Goal: Information Seeking & Learning: Learn about a topic

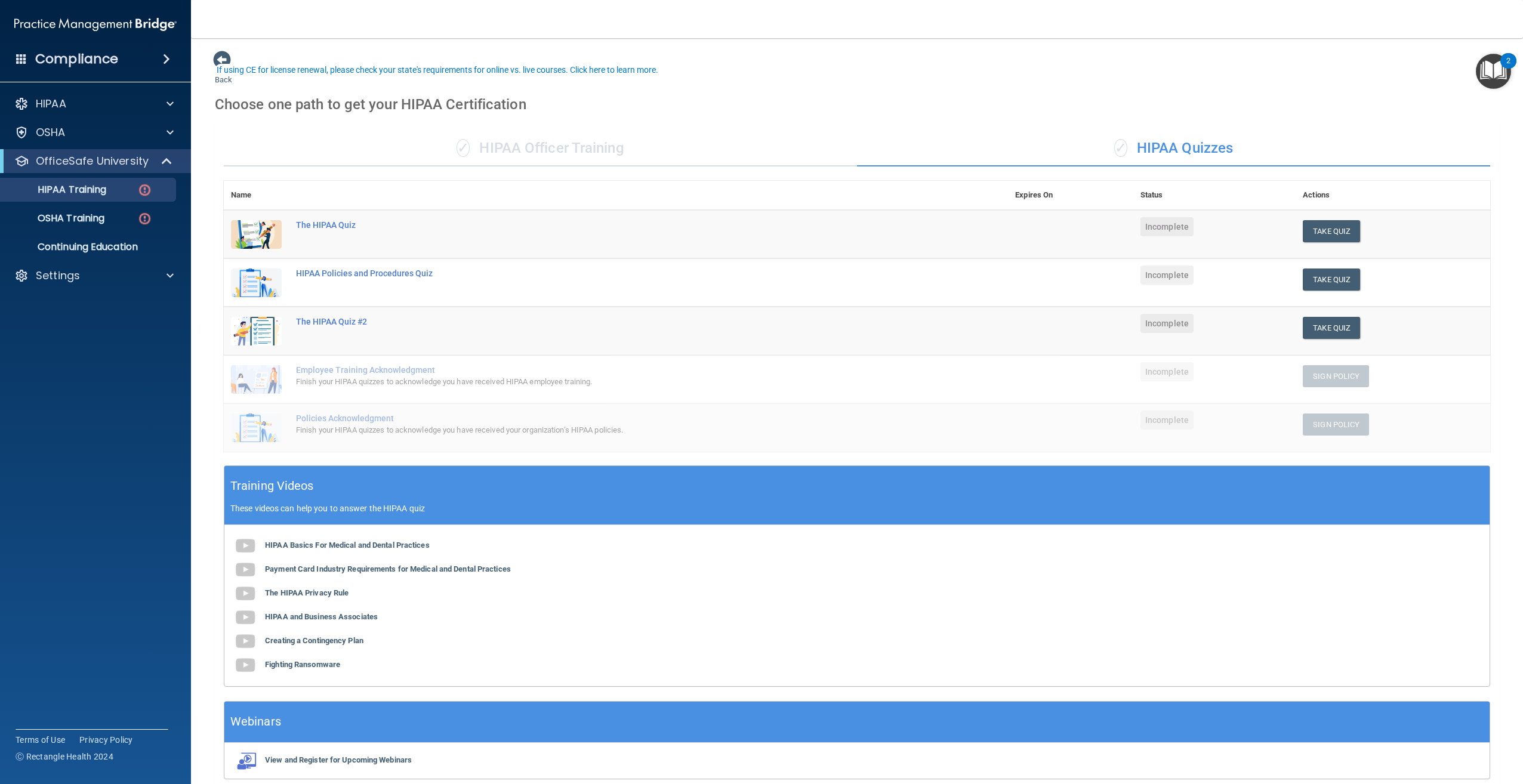
scroll to position [52, 0]
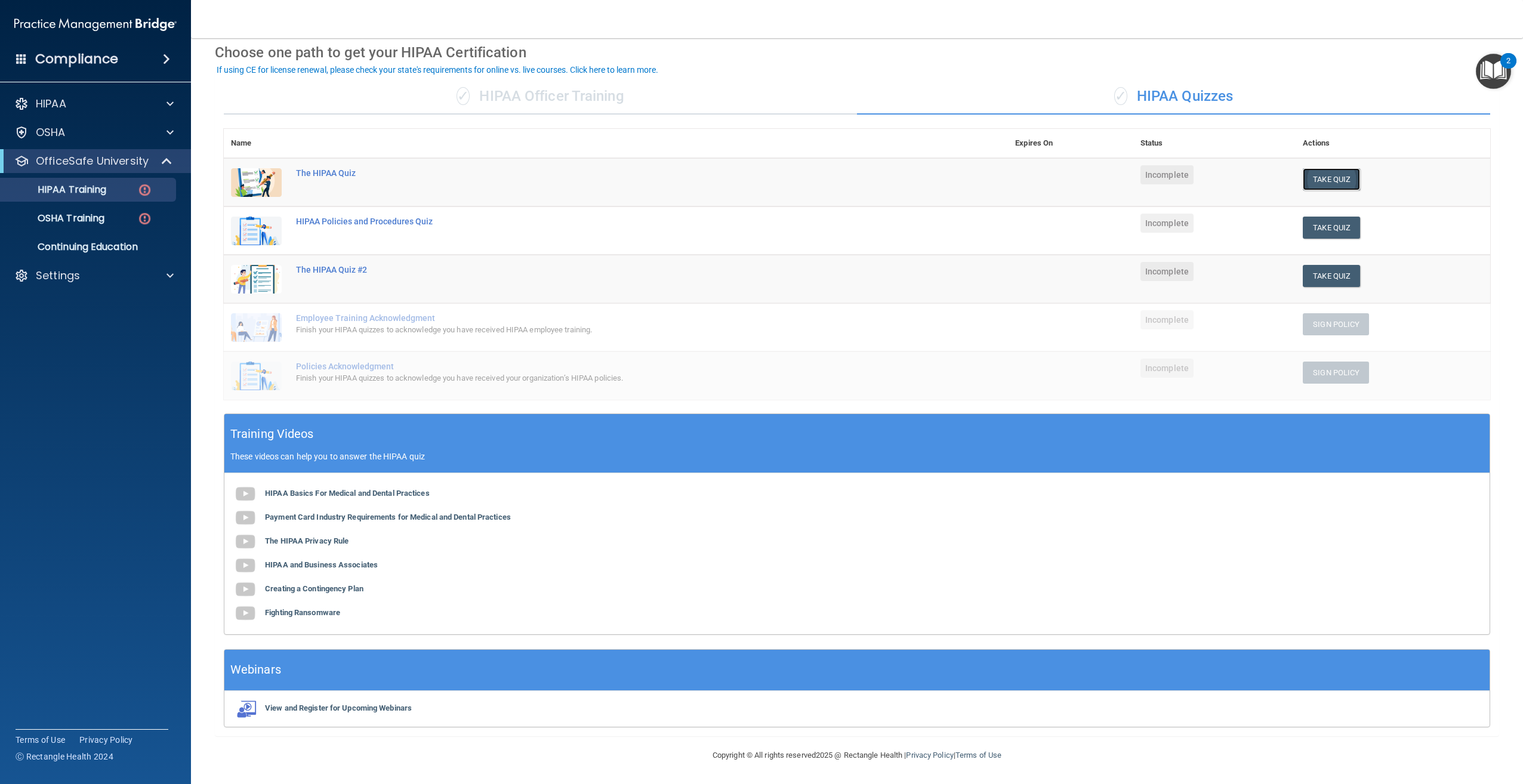
click at [1328, 180] on button "Take Quiz" at bounding box center [1331, 179] width 58 height 22
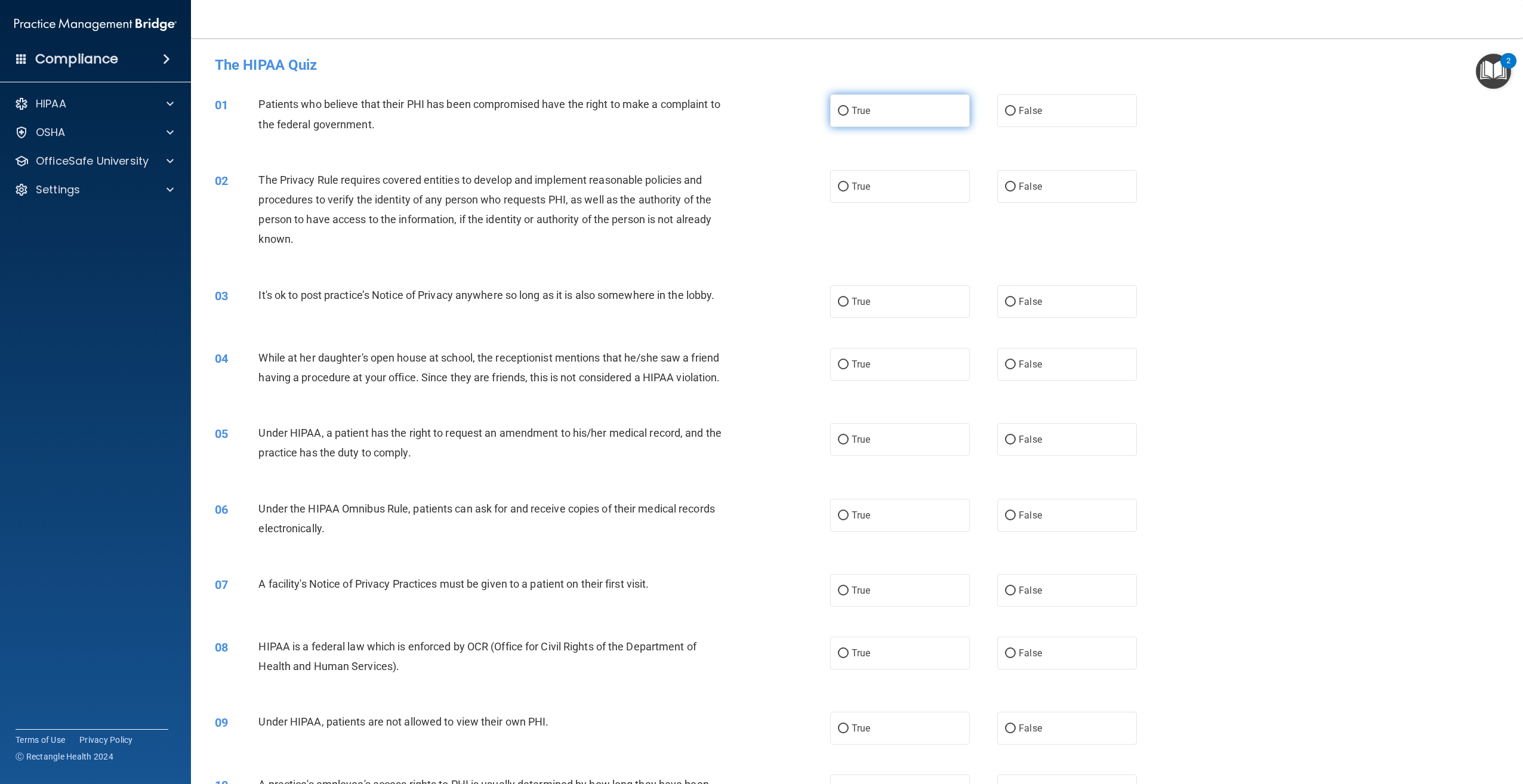
click at [874, 105] on label "True" at bounding box center [900, 111] width 140 height 33
click at [849, 107] on input "True" at bounding box center [843, 111] width 11 height 9
radio input "true"
click at [888, 188] on label "True" at bounding box center [900, 186] width 140 height 33
click at [849, 188] on input "True" at bounding box center [843, 187] width 11 height 9
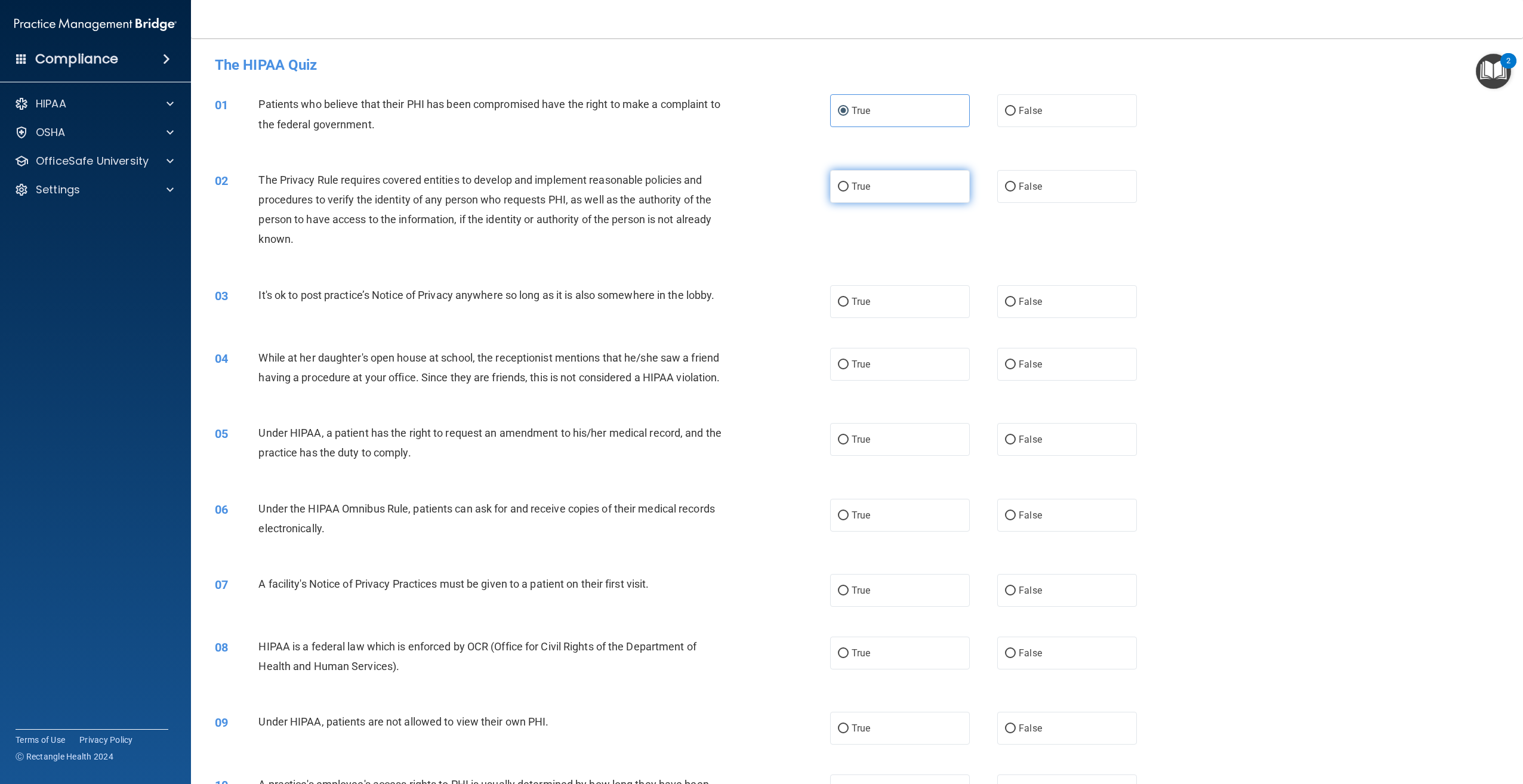
radio input "true"
click at [1037, 300] on label "False" at bounding box center [1067, 301] width 140 height 33
click at [1016, 300] on input "False" at bounding box center [1010, 302] width 11 height 9
radio input "true"
click at [1019, 359] on span "False" at bounding box center [1030, 365] width 23 height 12
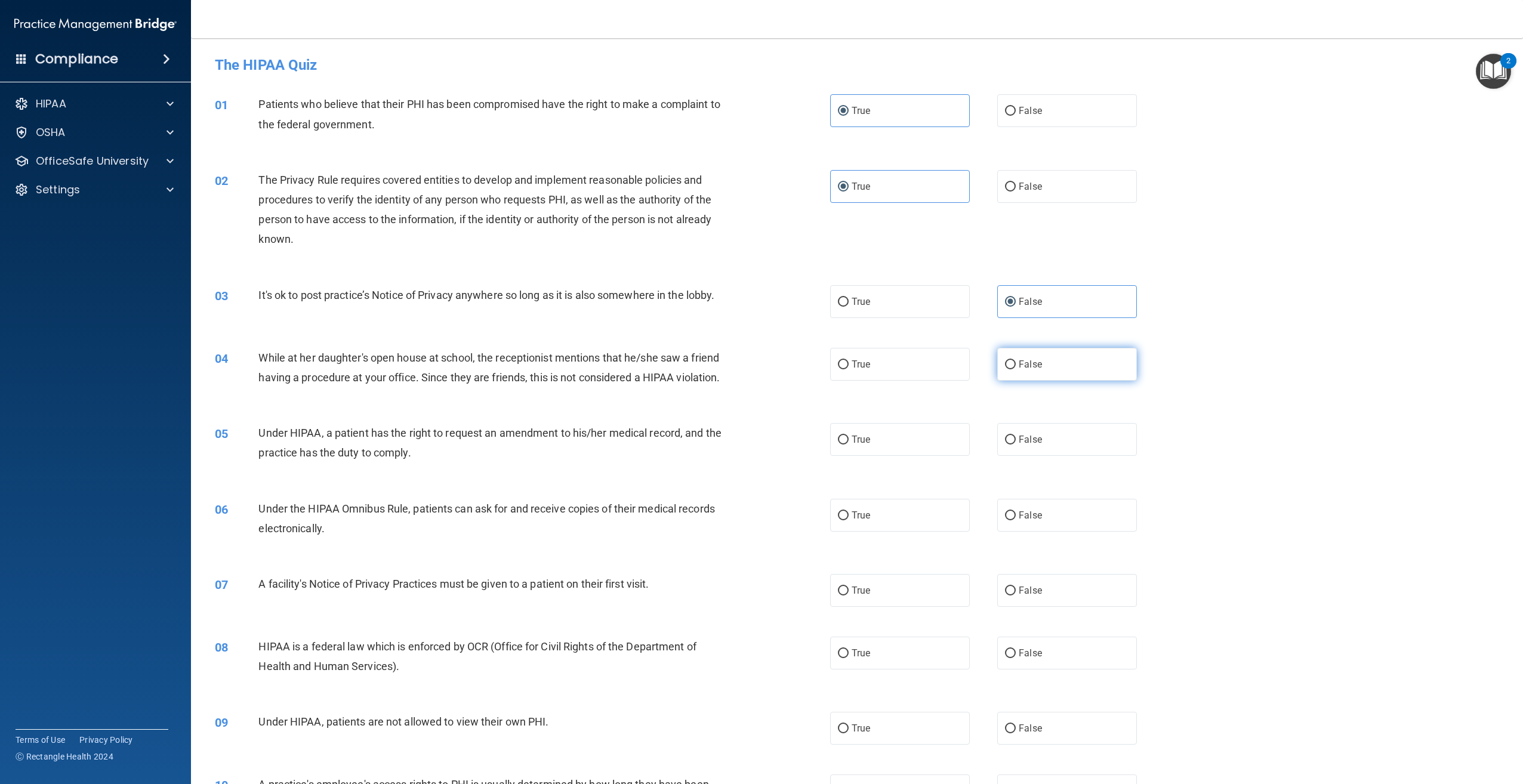
click at [1016, 361] on input "False" at bounding box center [1010, 365] width 11 height 9
radio input "true"
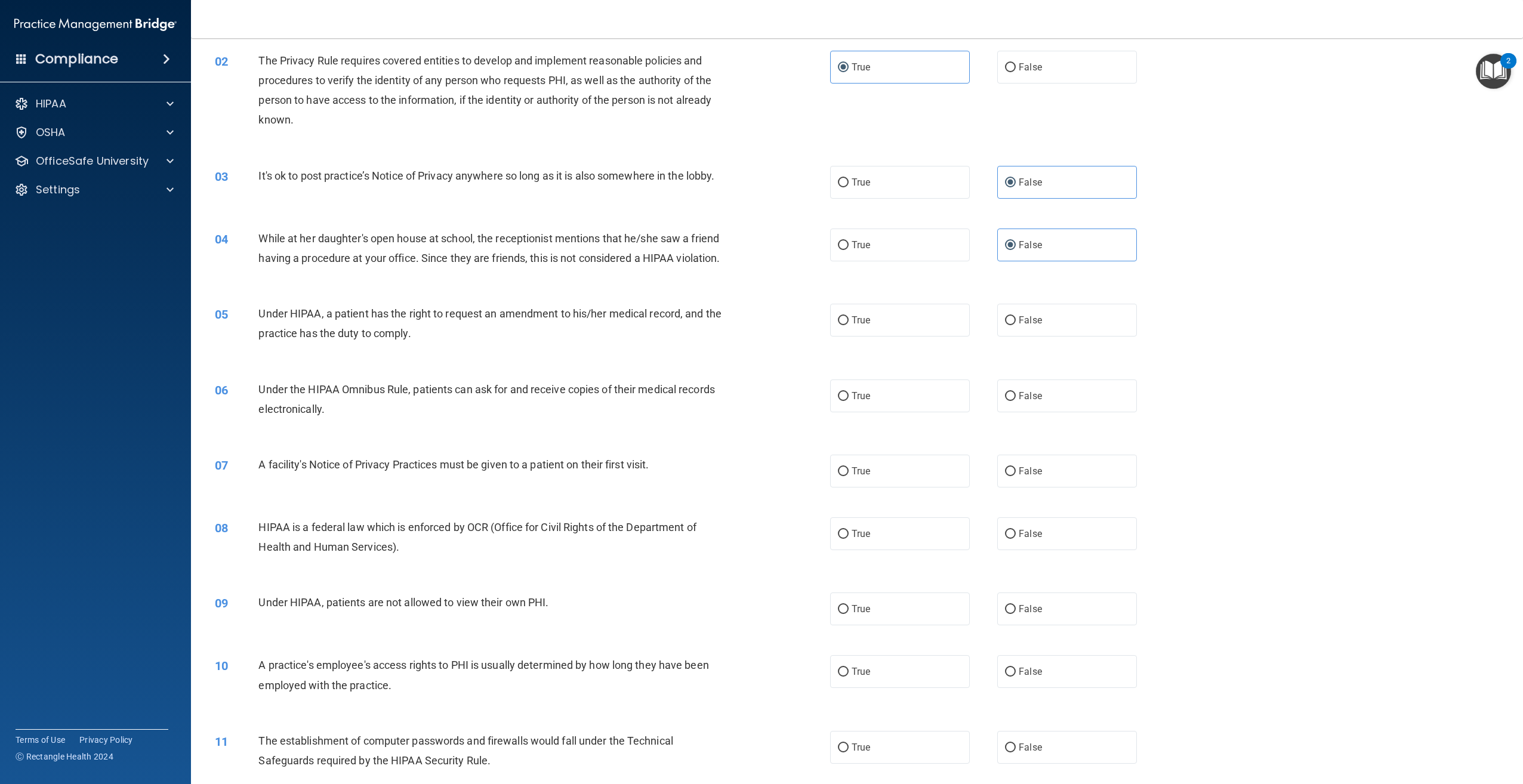
scroll to position [179, 0]
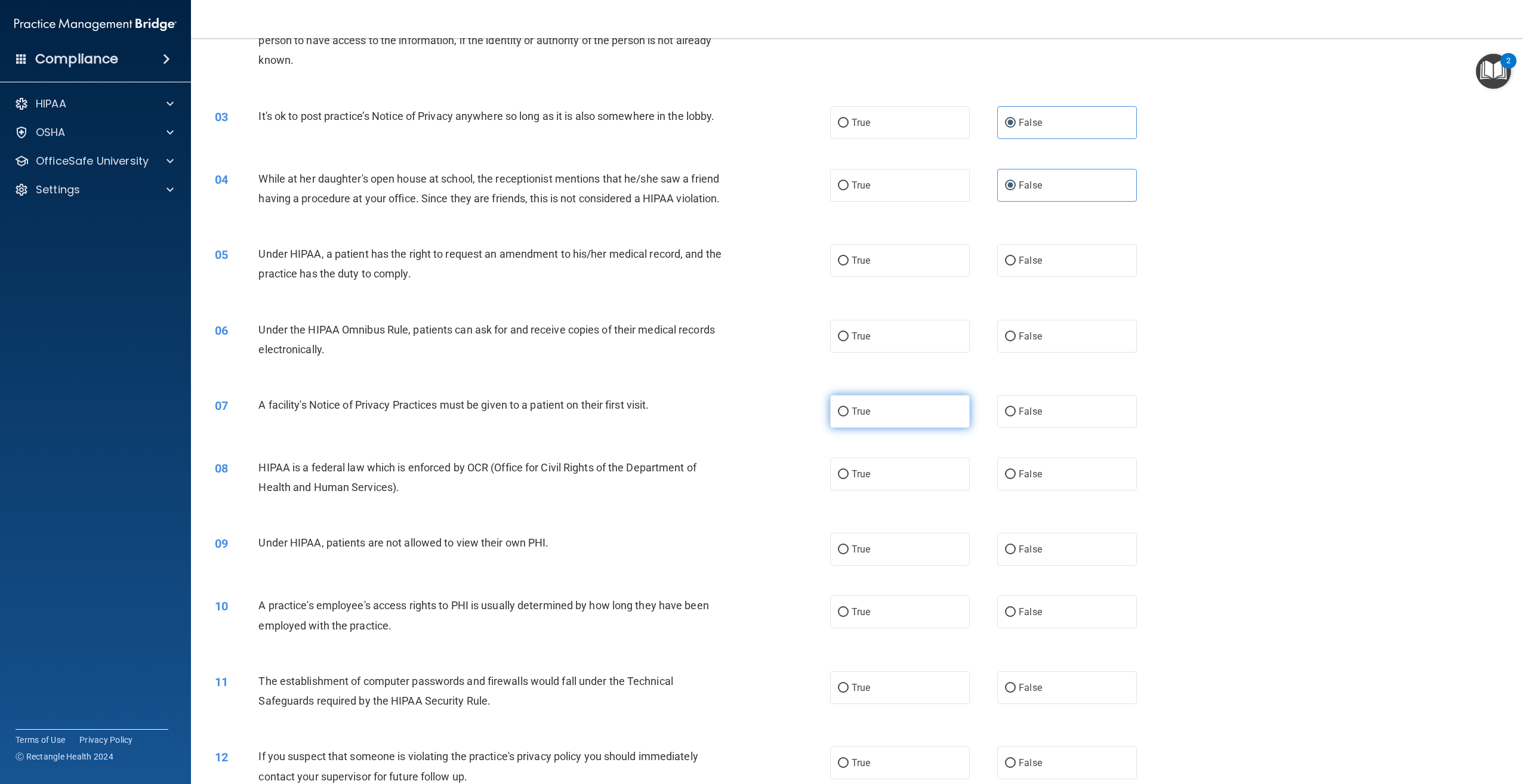
click at [897, 428] on label "True" at bounding box center [900, 411] width 140 height 33
click at [849, 416] on input "True" at bounding box center [843, 412] width 11 height 9
radio input "true"
click at [927, 491] on label "True" at bounding box center [900, 474] width 140 height 33
click at [849, 479] on input "True" at bounding box center [843, 474] width 11 height 9
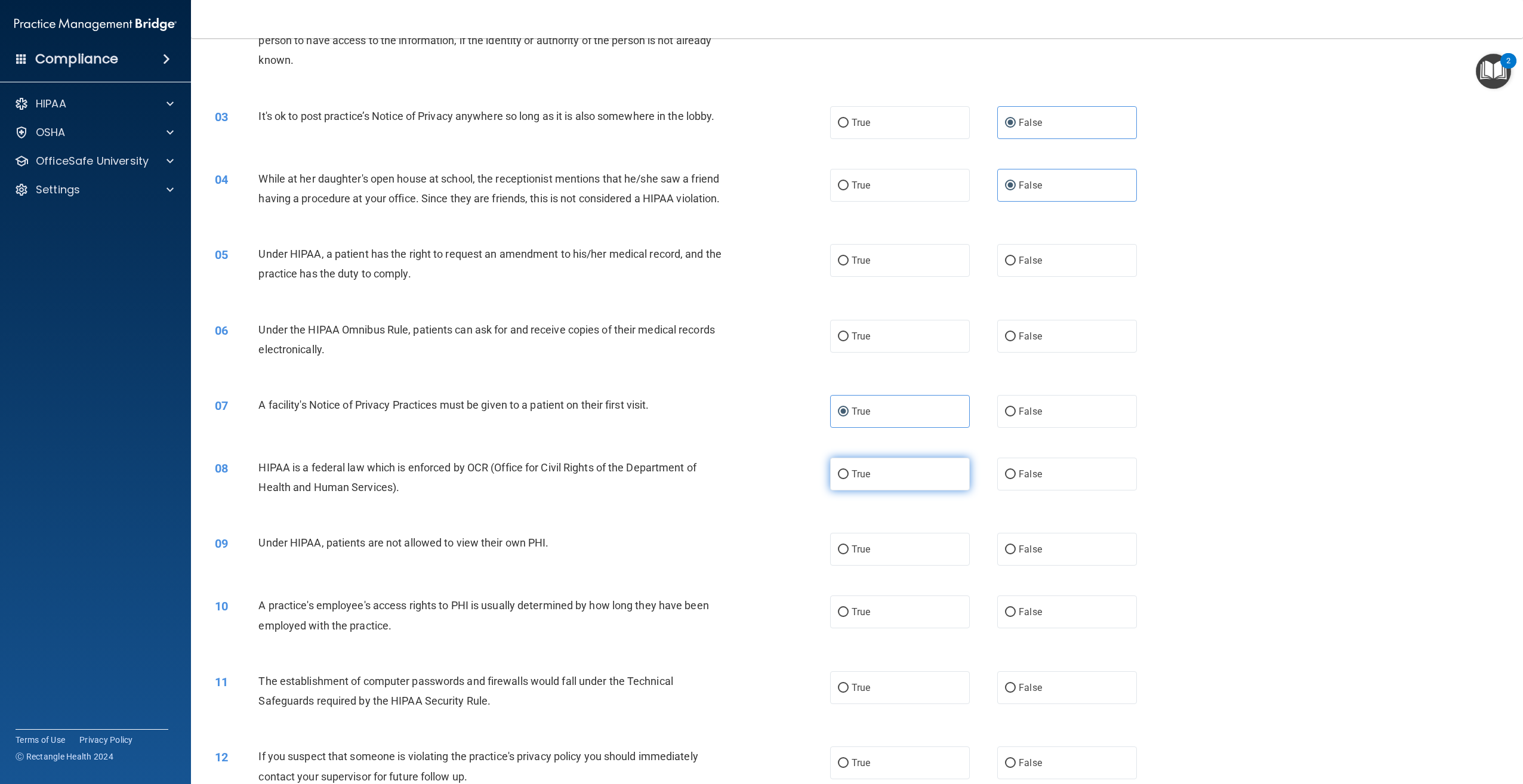
radio input "true"
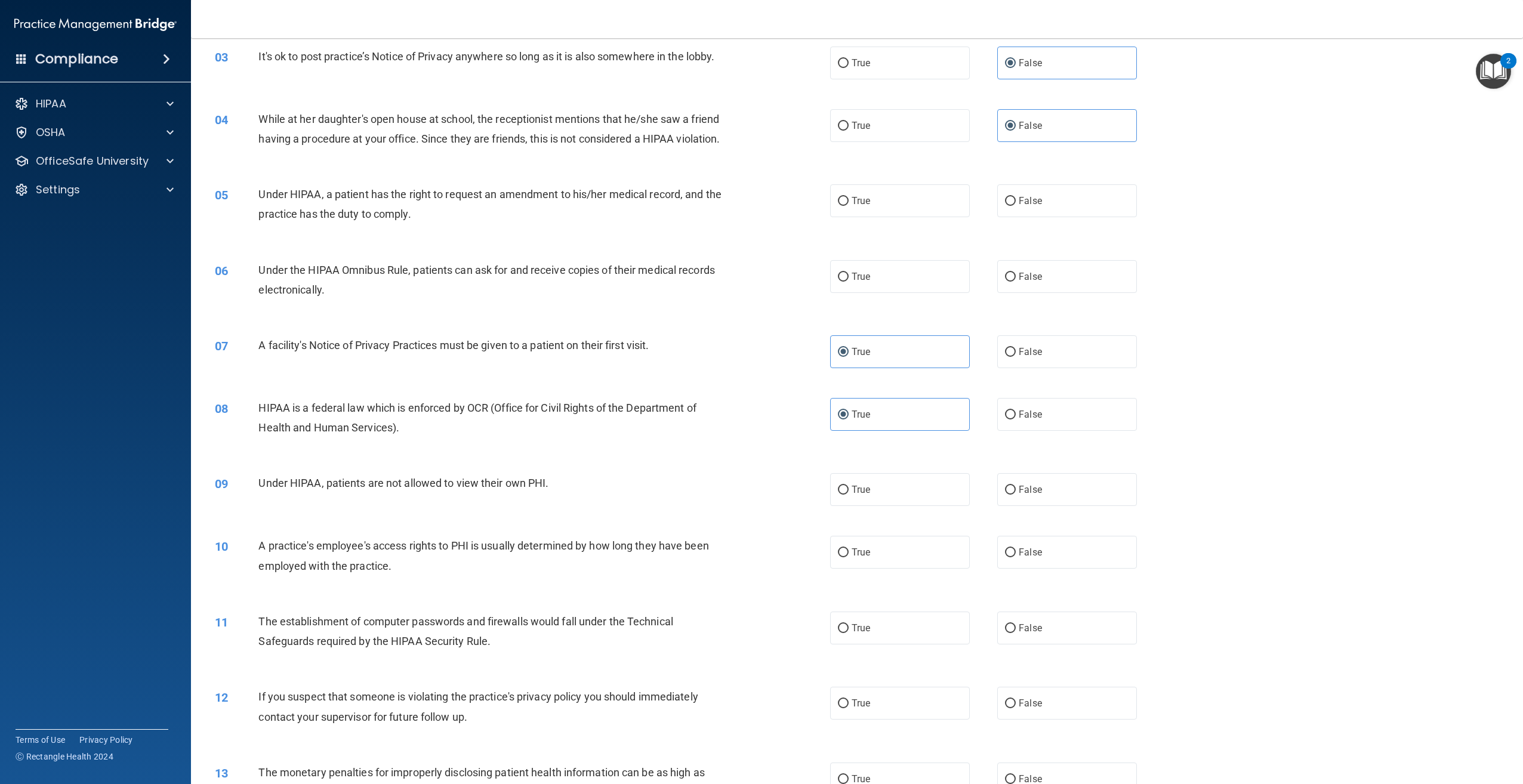
scroll to position [299, 0]
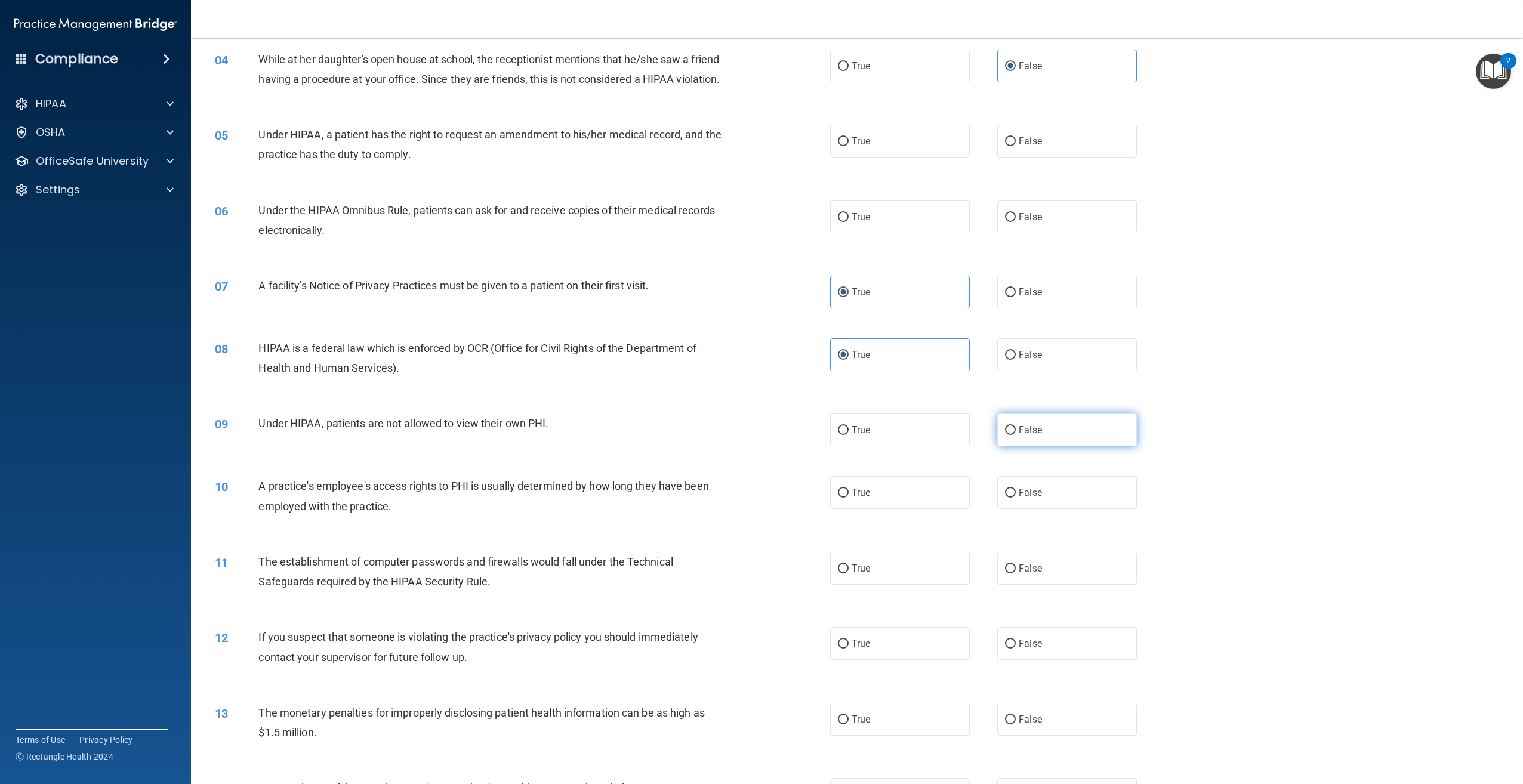
click at [1063, 447] on label "False" at bounding box center [1067, 430] width 140 height 33
click at [1016, 435] on input "False" at bounding box center [1010, 430] width 11 height 9
radio input "true"
click at [1033, 498] on span "False" at bounding box center [1030, 493] width 23 height 12
click at [1016, 498] on input "False" at bounding box center [1010, 493] width 11 height 9
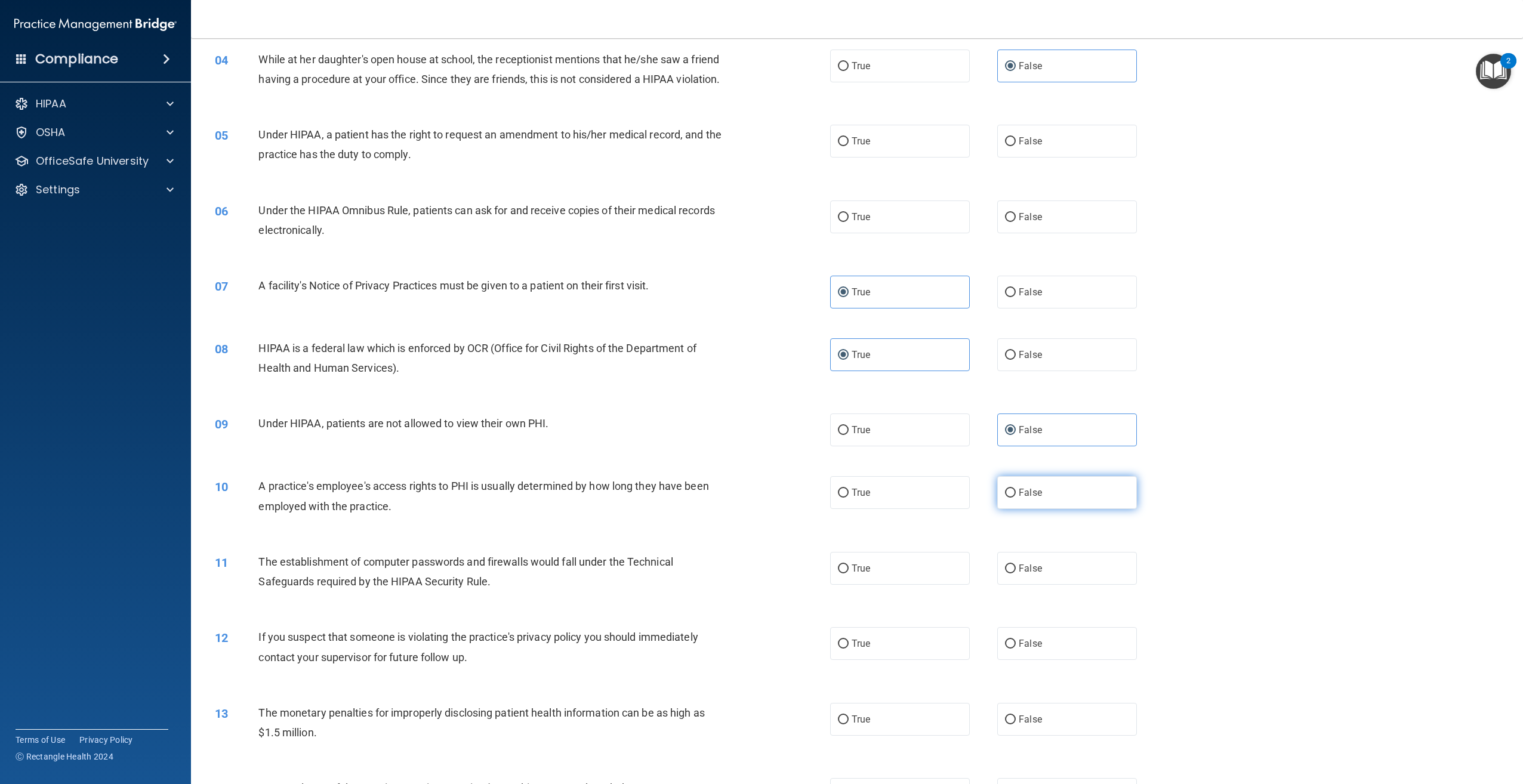
radio input "true"
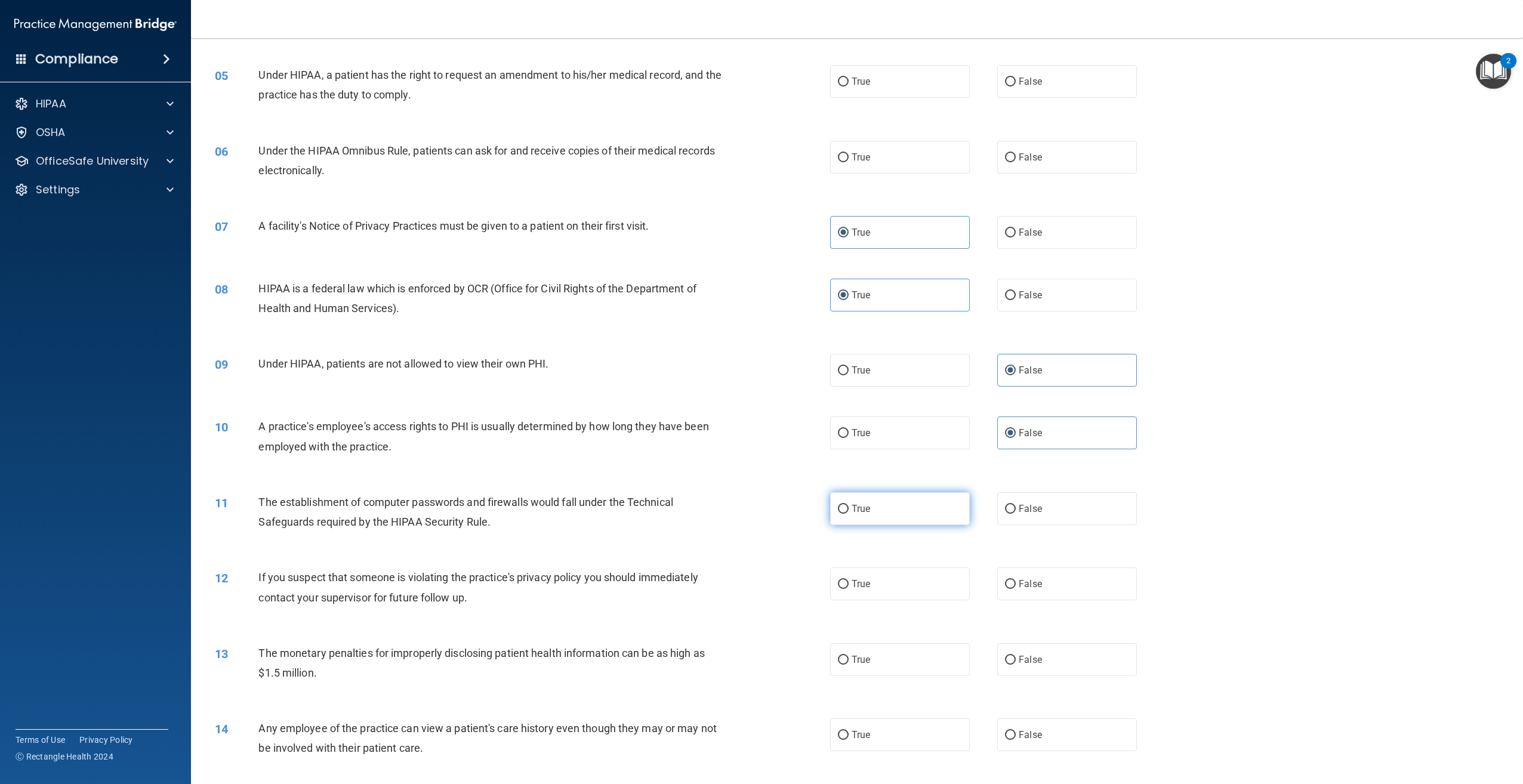
click at [866, 525] on label "True" at bounding box center [900, 509] width 140 height 33
click at [849, 514] on input "True" at bounding box center [843, 509] width 11 height 9
radio input "true"
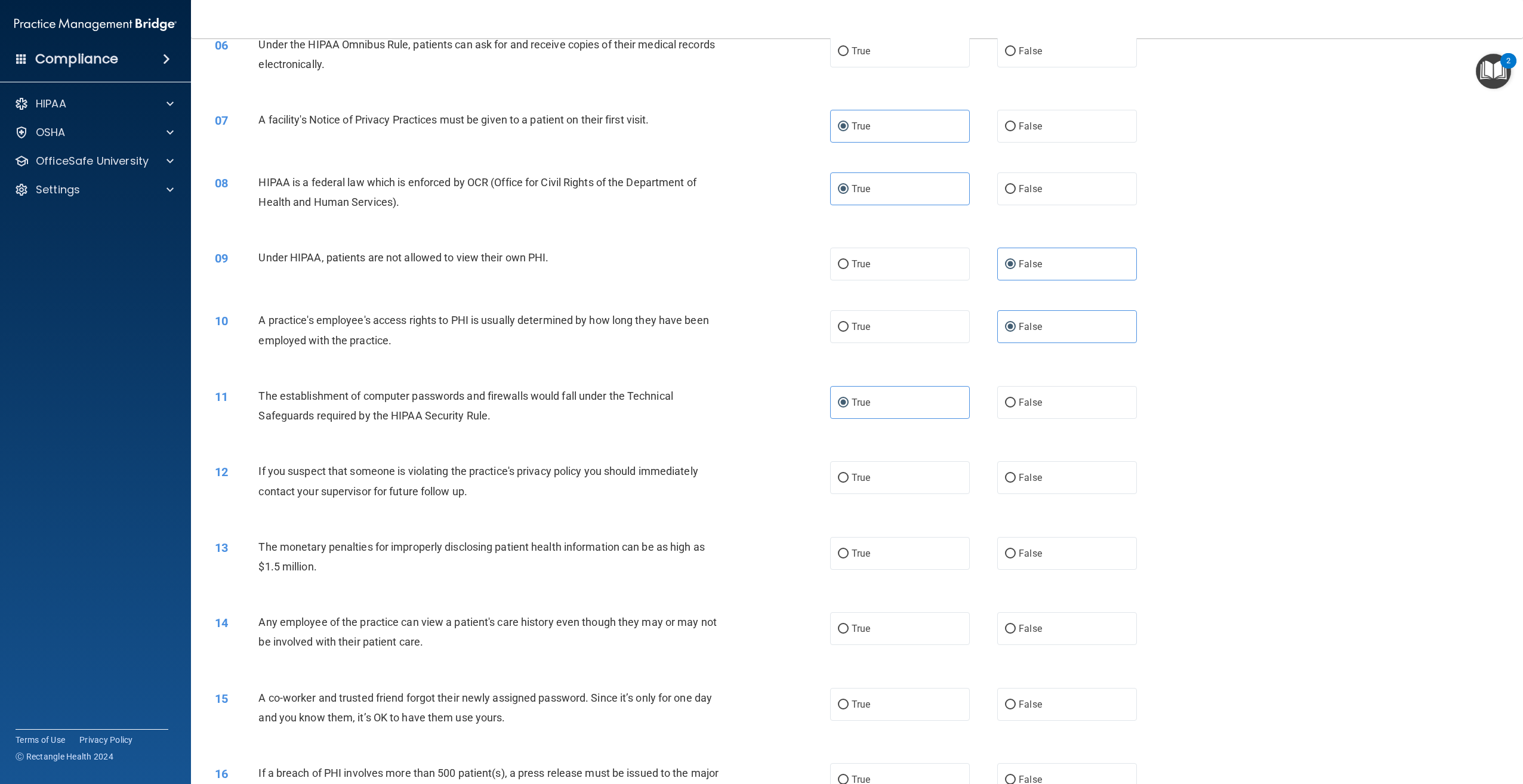
scroll to position [478, 0]
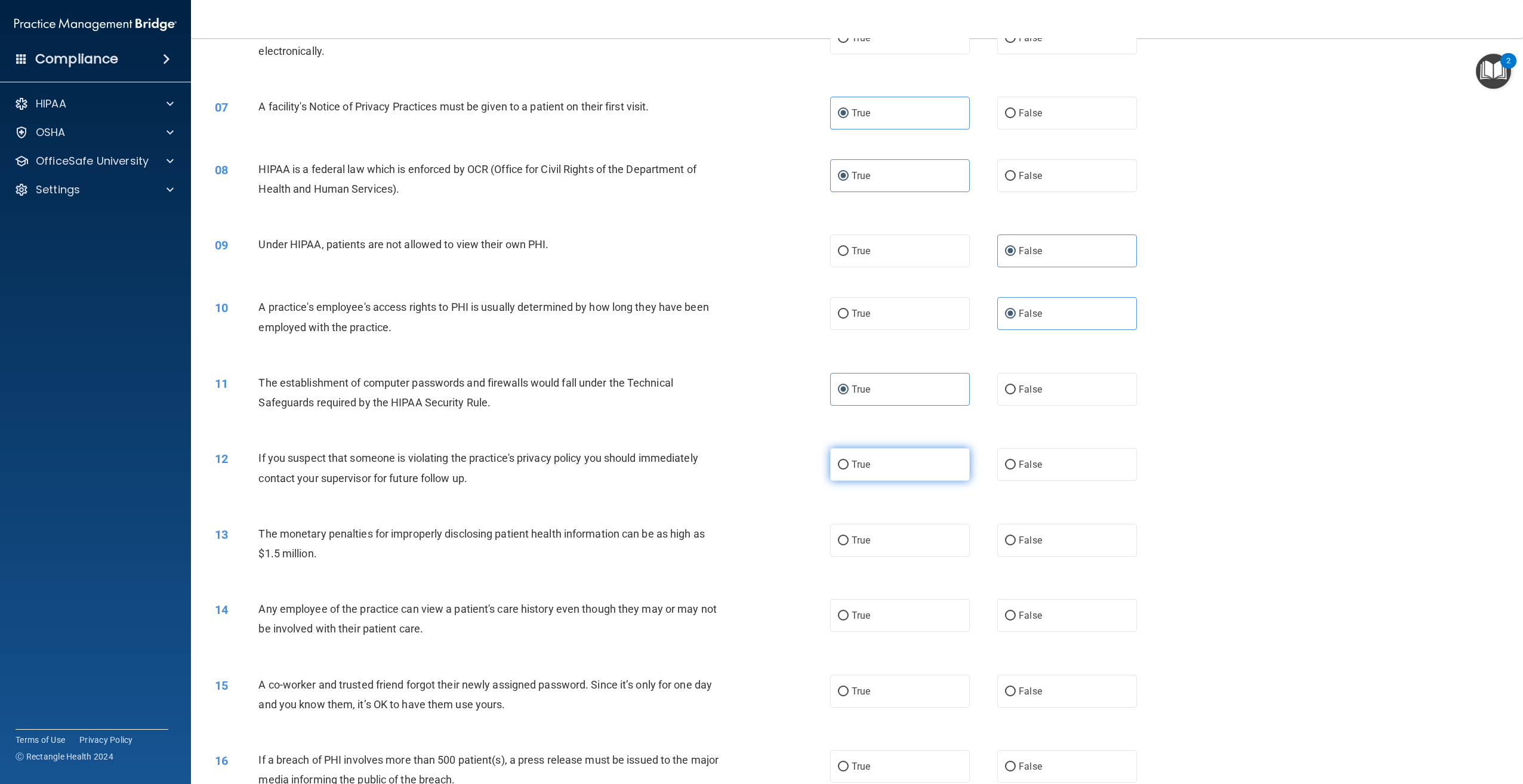
click at [882, 481] on label "True" at bounding box center [900, 464] width 140 height 33
click at [849, 470] on input "True" at bounding box center [843, 465] width 11 height 9
radio input "true"
click at [871, 556] on label "True" at bounding box center [900, 540] width 140 height 33
click at [849, 546] on input "True" at bounding box center [843, 541] width 11 height 9
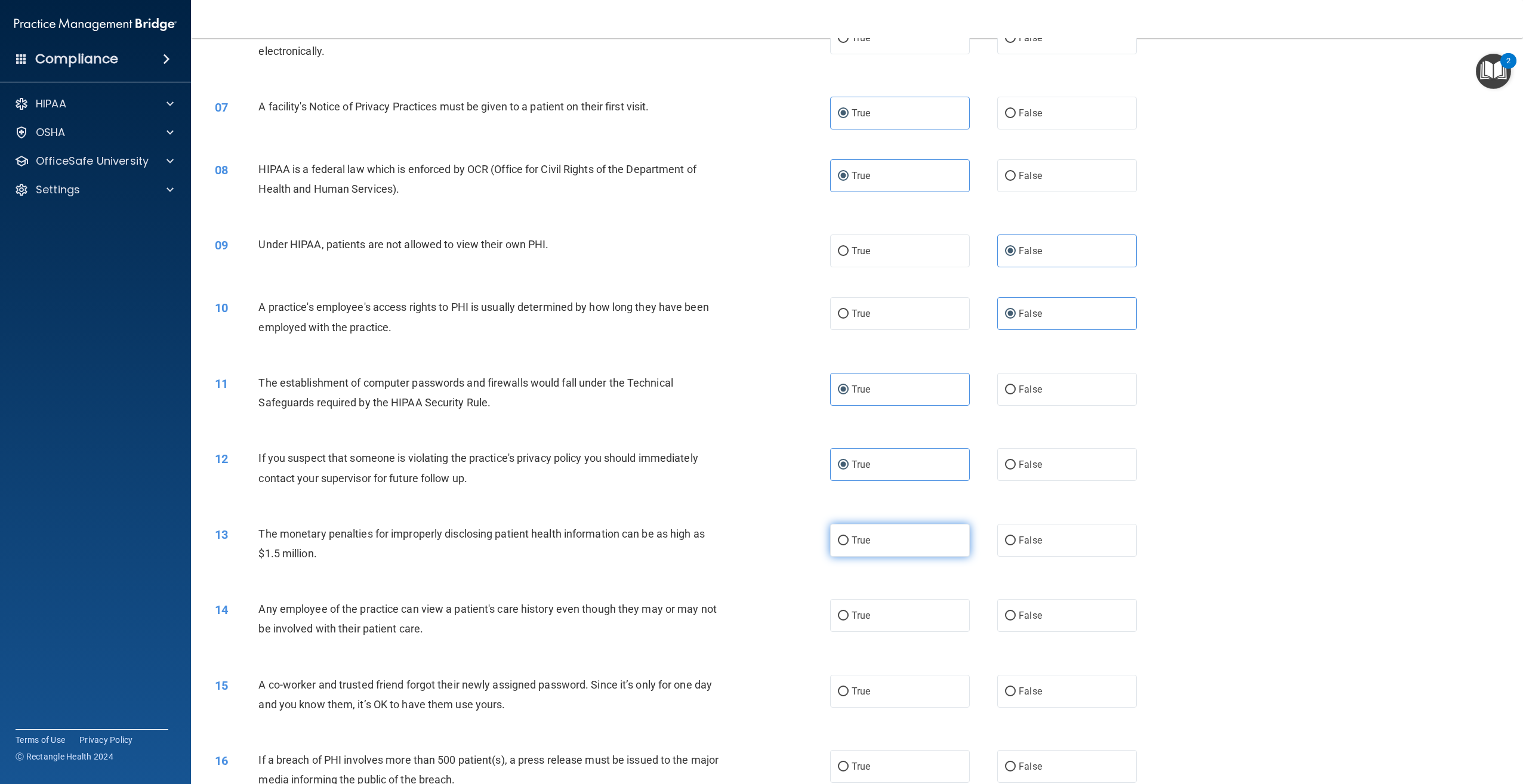
radio input "true"
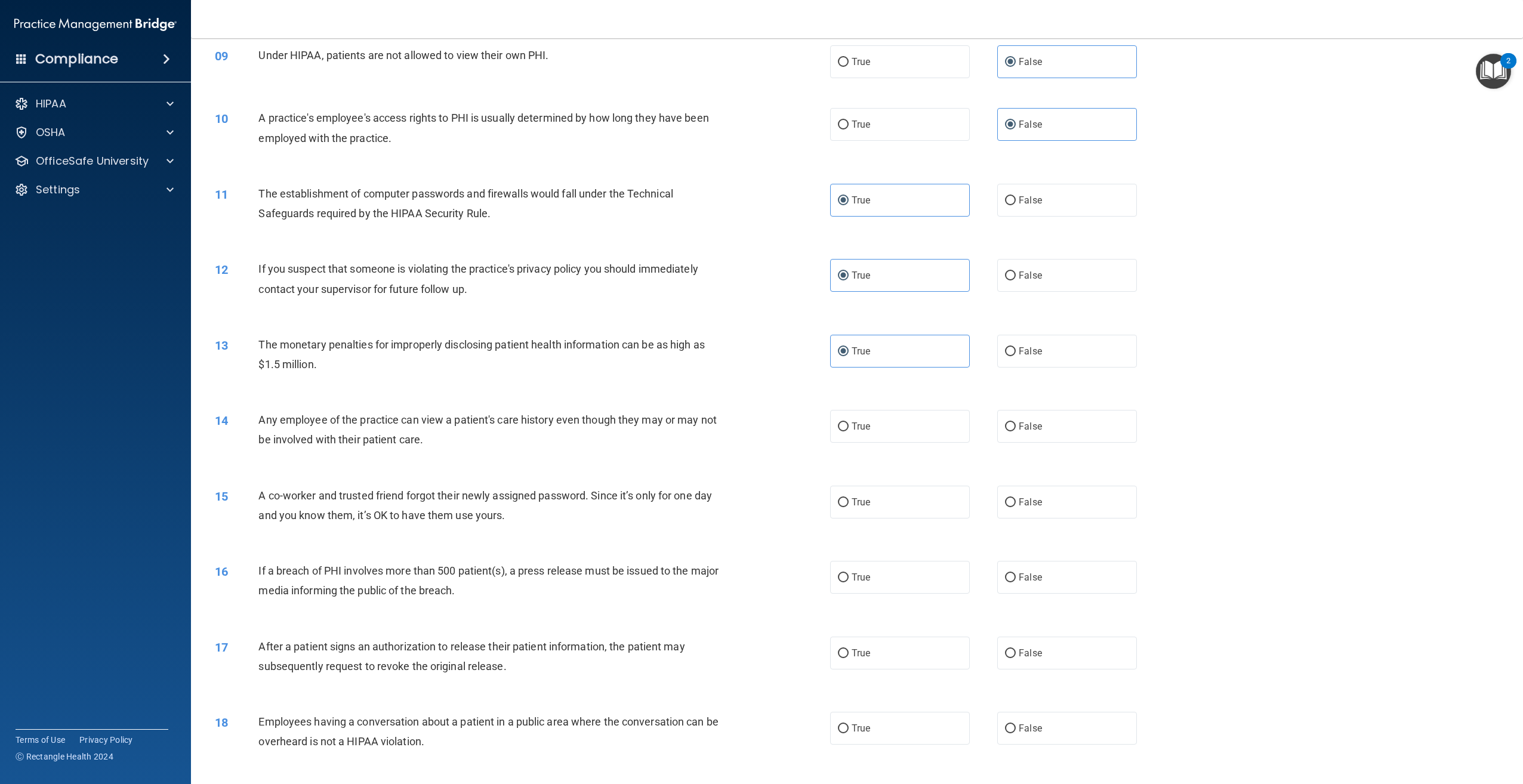
scroll to position [716, 0]
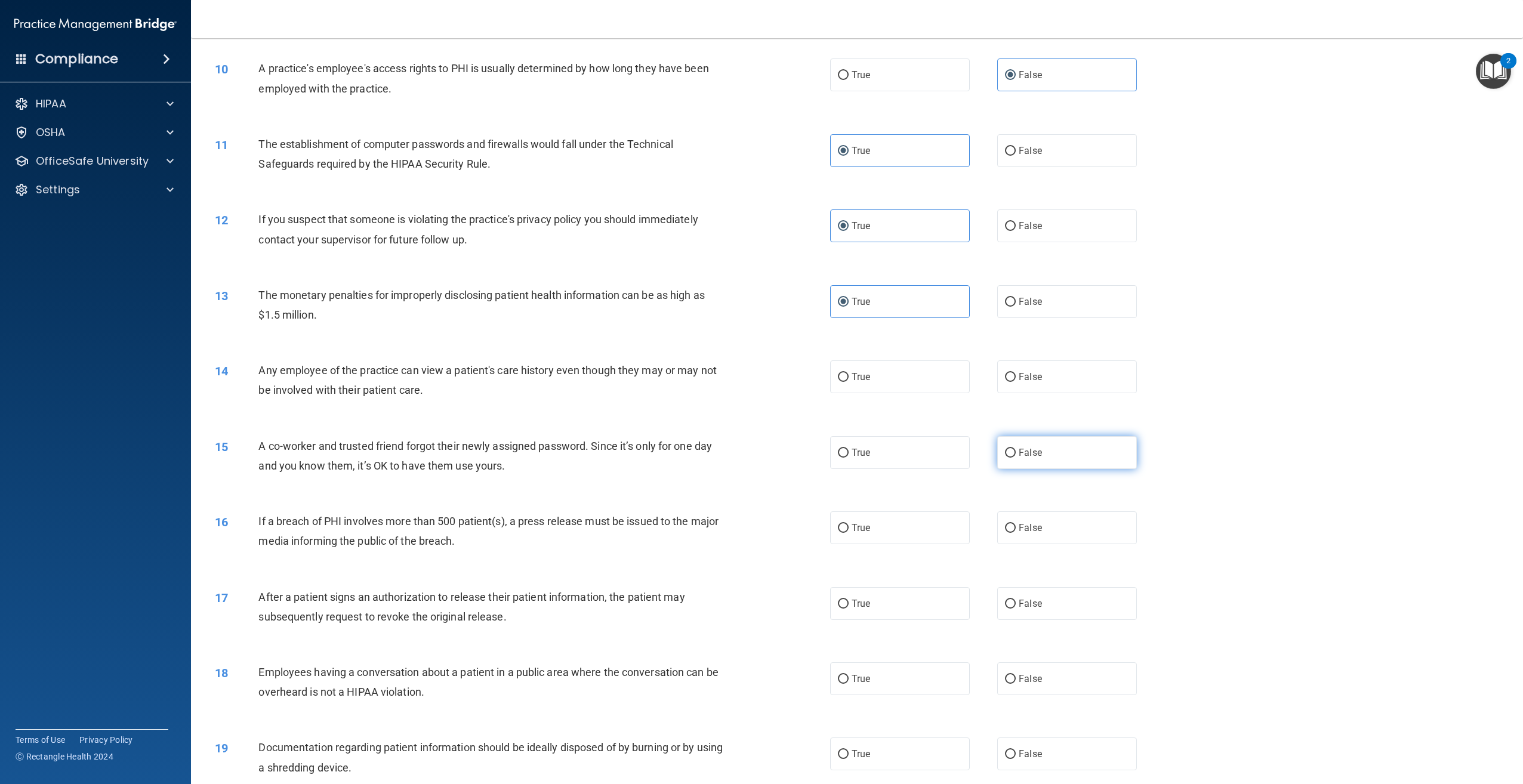
click at [1069, 465] on label "False" at bounding box center [1067, 452] width 140 height 33
click at [1016, 458] on input "False" at bounding box center [1010, 453] width 11 height 9
radio input "true"
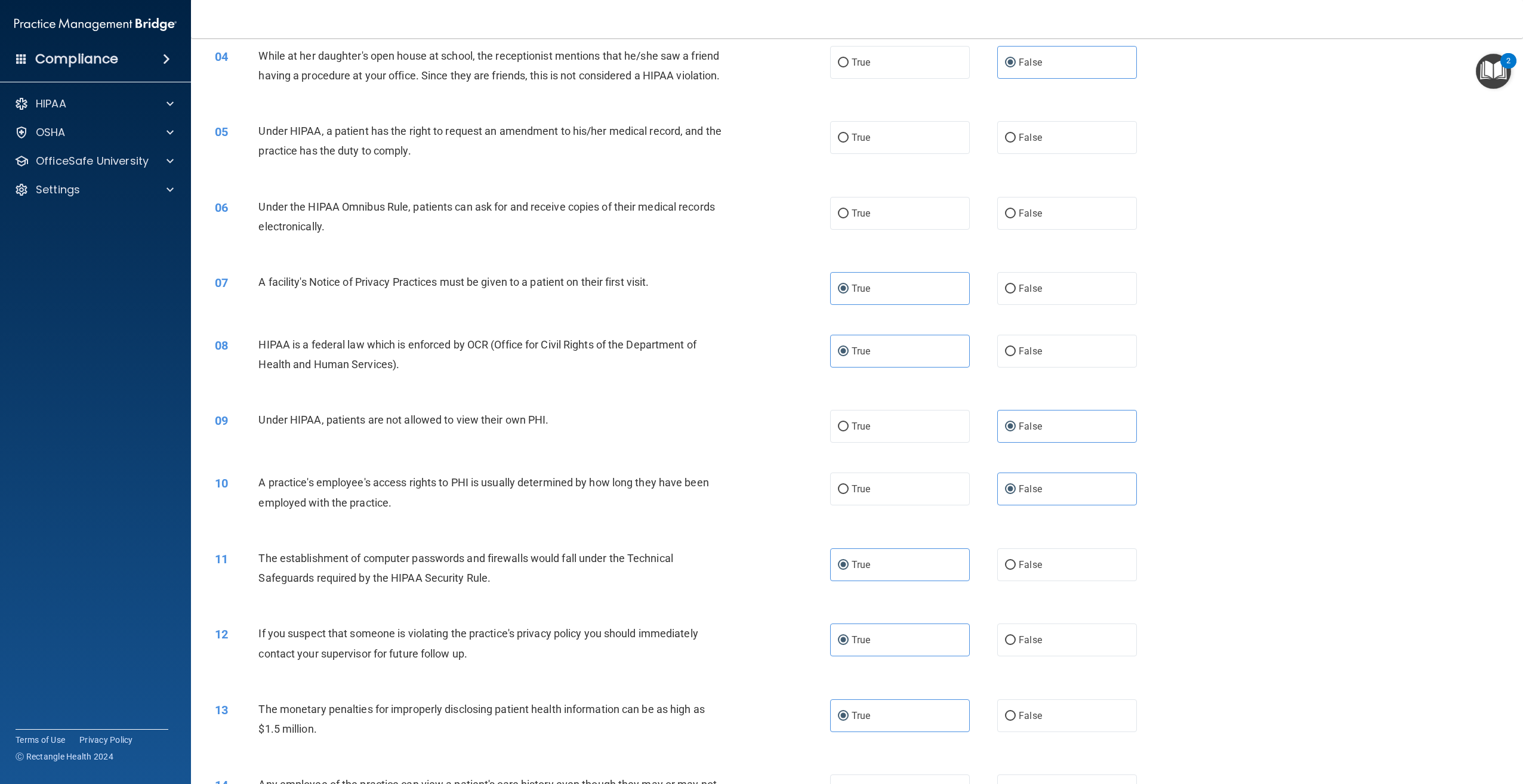
scroll to position [299, 0]
click at [895, 231] on label "True" at bounding box center [900, 217] width 140 height 33
click at [849, 222] on input "True" at bounding box center [843, 218] width 11 height 9
radio input "true"
click at [1038, 158] on label "False" at bounding box center [1067, 141] width 140 height 33
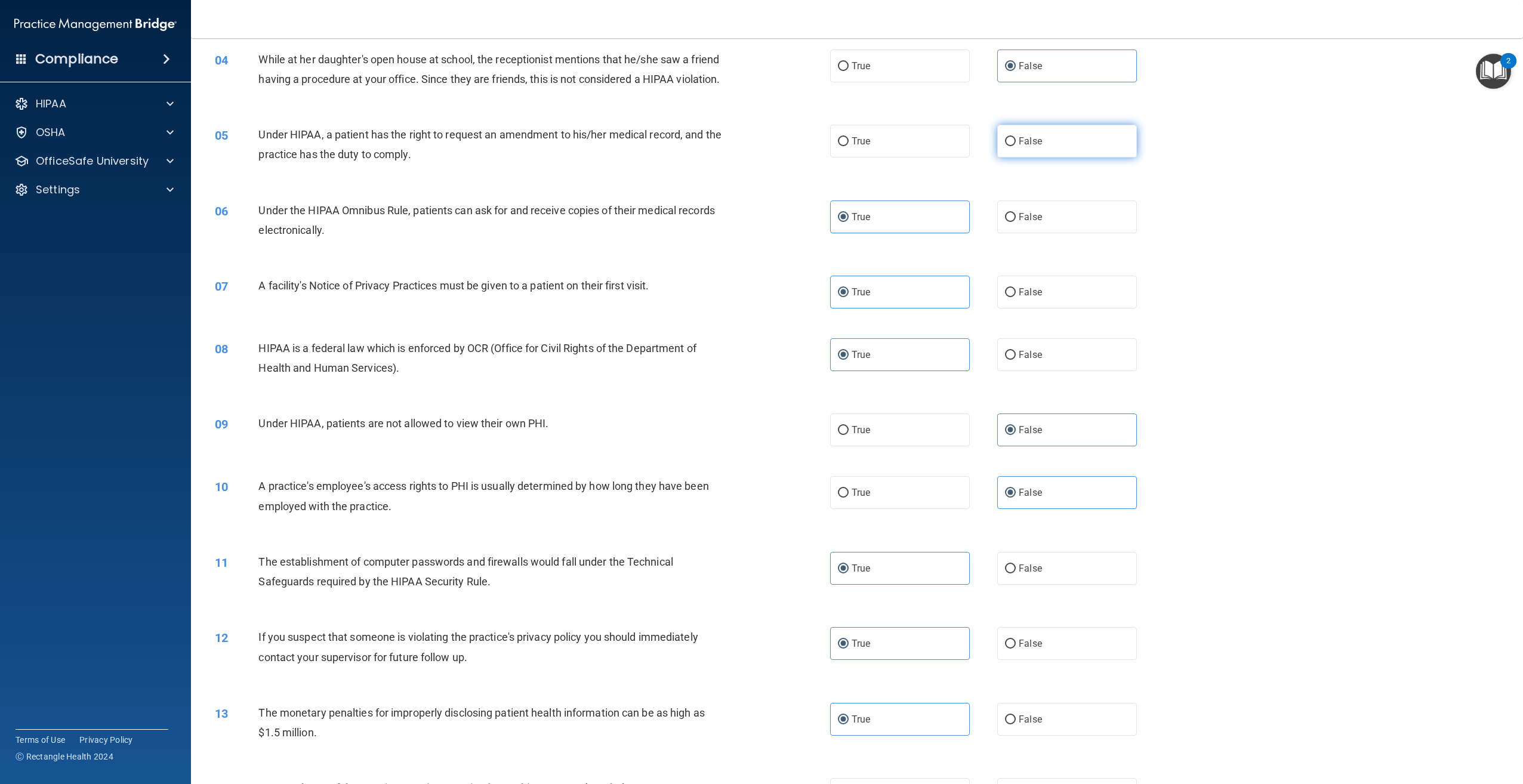
click at [1016, 146] on input "False" at bounding box center [1010, 142] width 11 height 9
radio input "true"
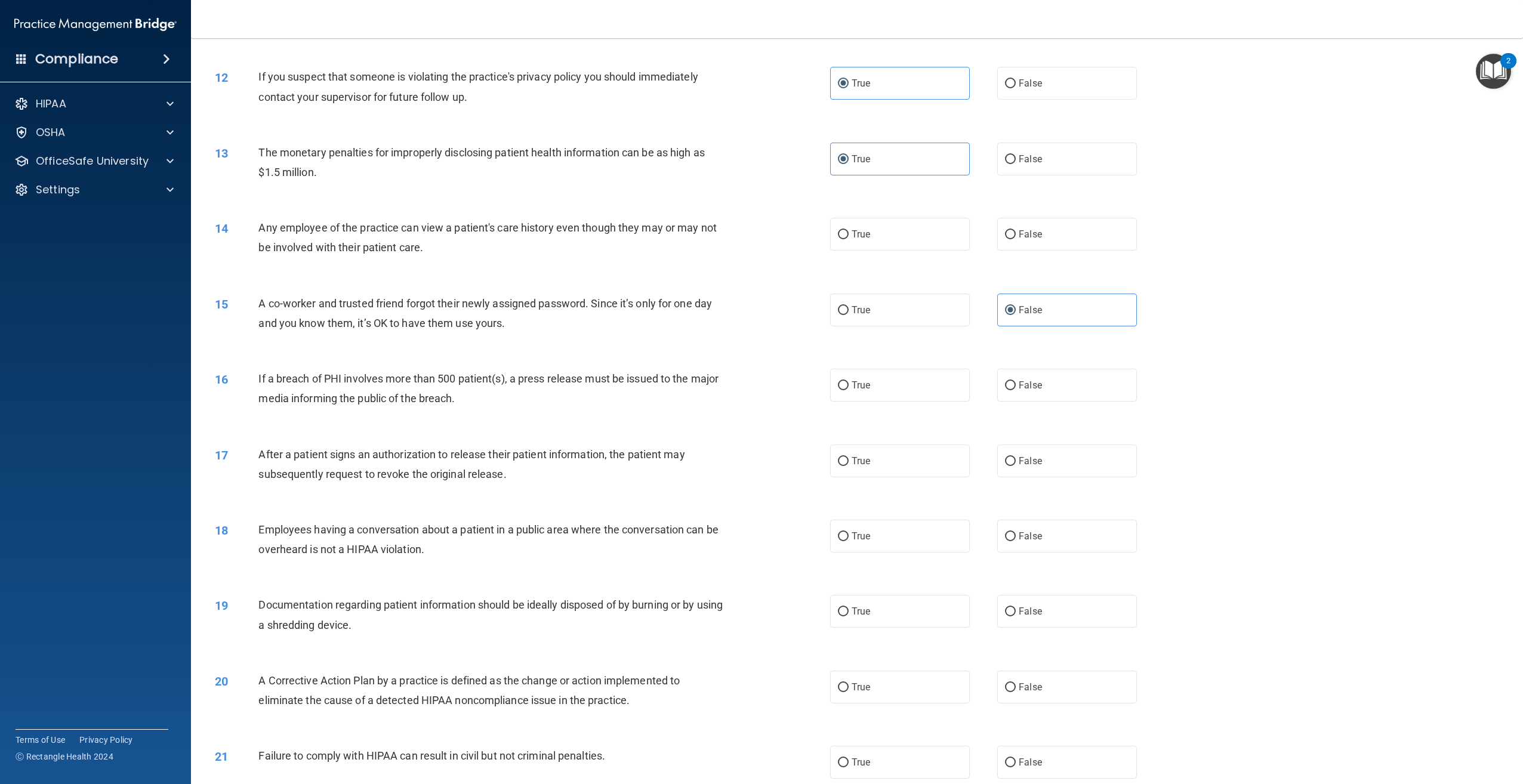
scroll to position [871, 0]
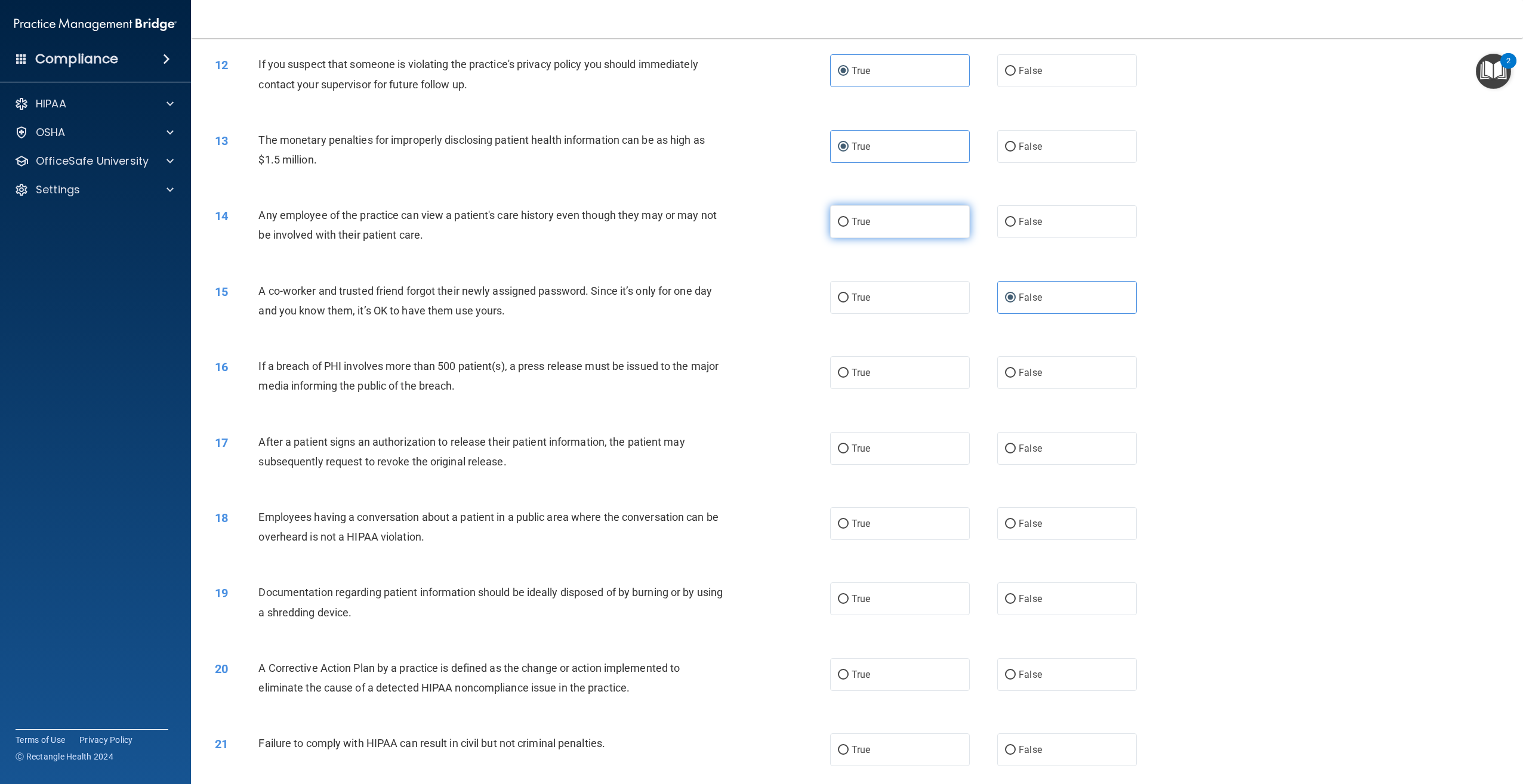
click at [922, 238] on label "True" at bounding box center [900, 222] width 140 height 33
click at [849, 227] on input "True" at bounding box center [843, 222] width 11 height 9
radio input "true"
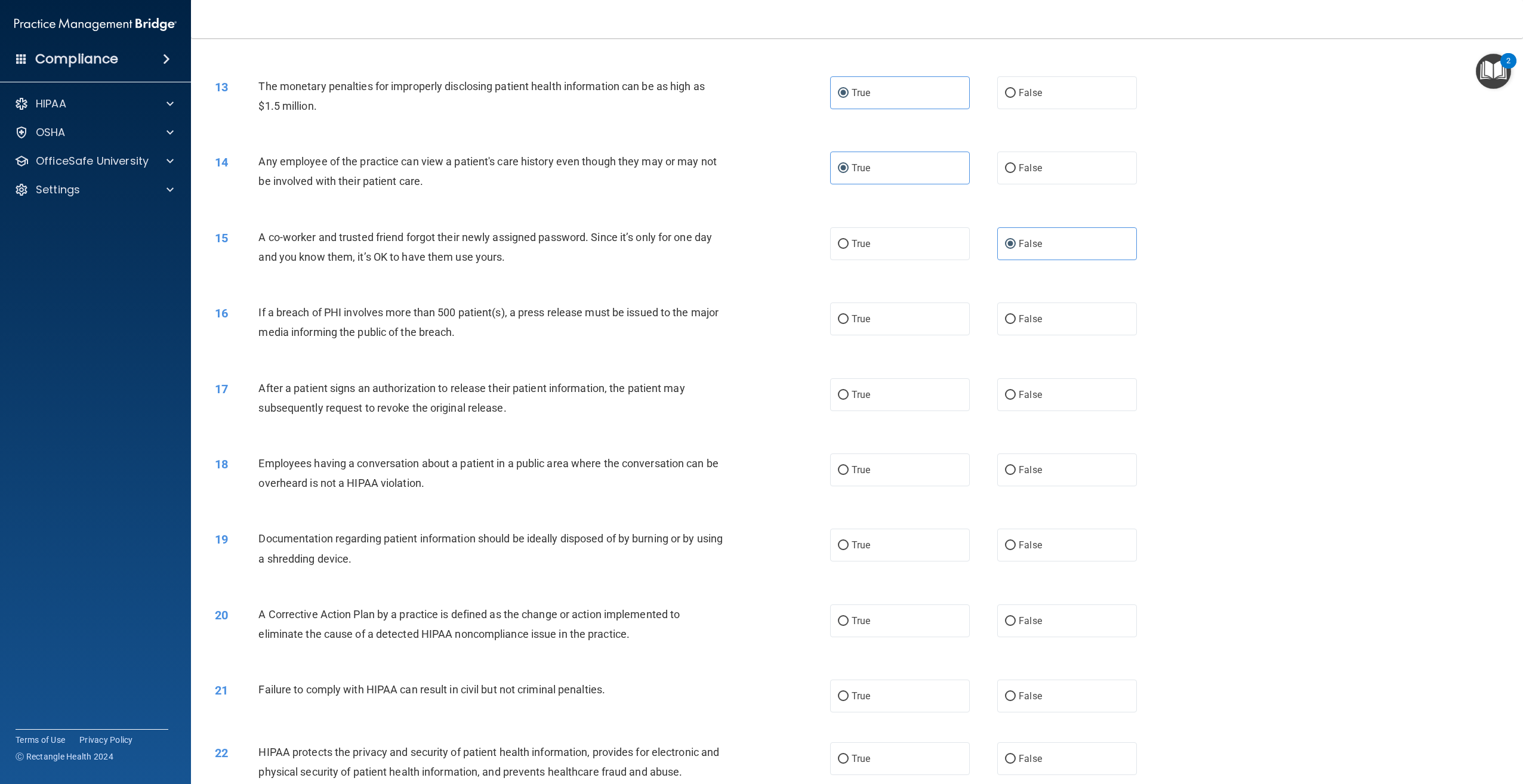
scroll to position [931, 0]
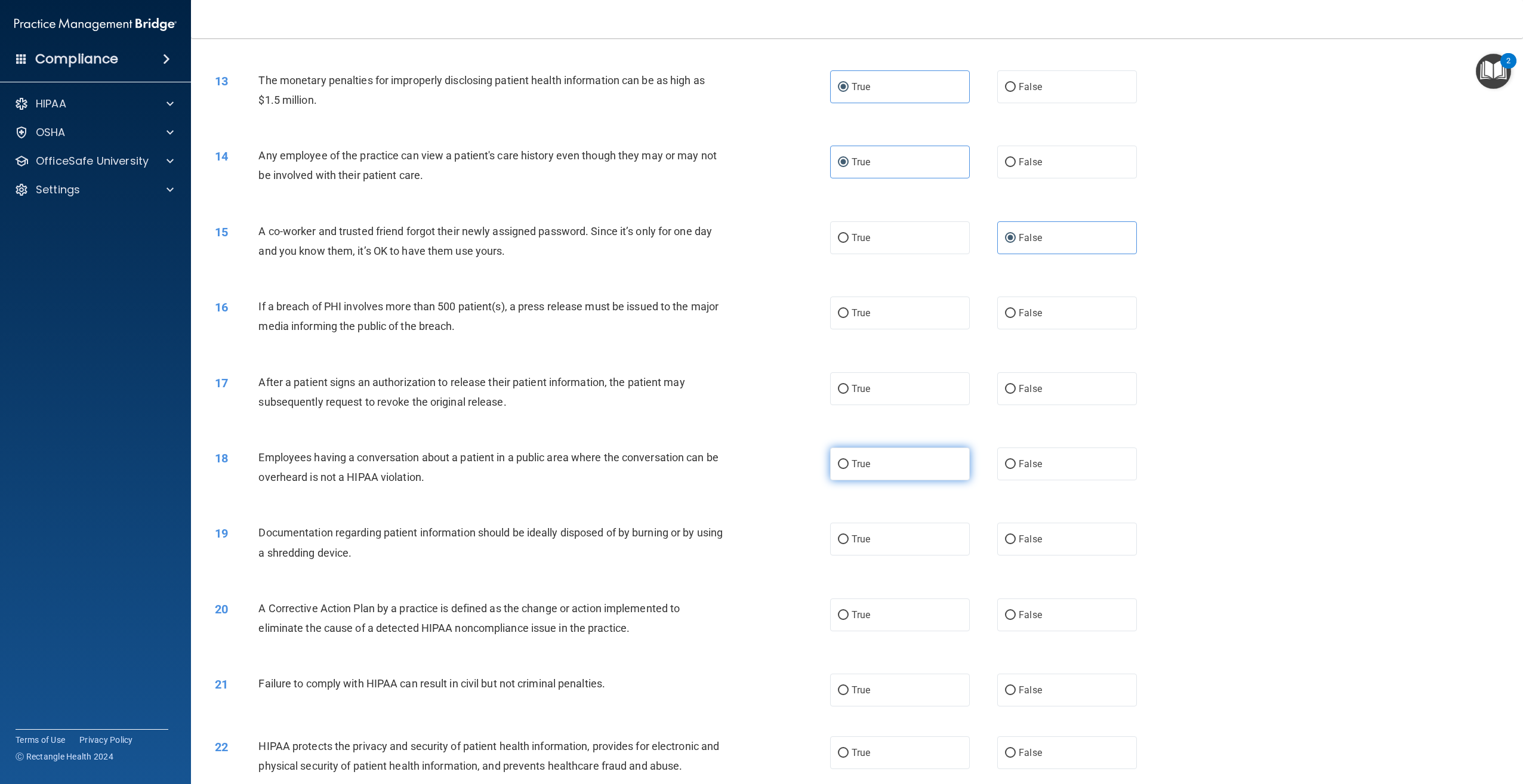
click at [906, 480] on label "True" at bounding box center [900, 463] width 140 height 33
click at [849, 469] on input "True" at bounding box center [843, 465] width 11 height 9
radio input "true"
click at [905, 555] on label "True" at bounding box center [900, 539] width 140 height 33
click at [849, 544] on input "True" at bounding box center [843, 540] width 11 height 9
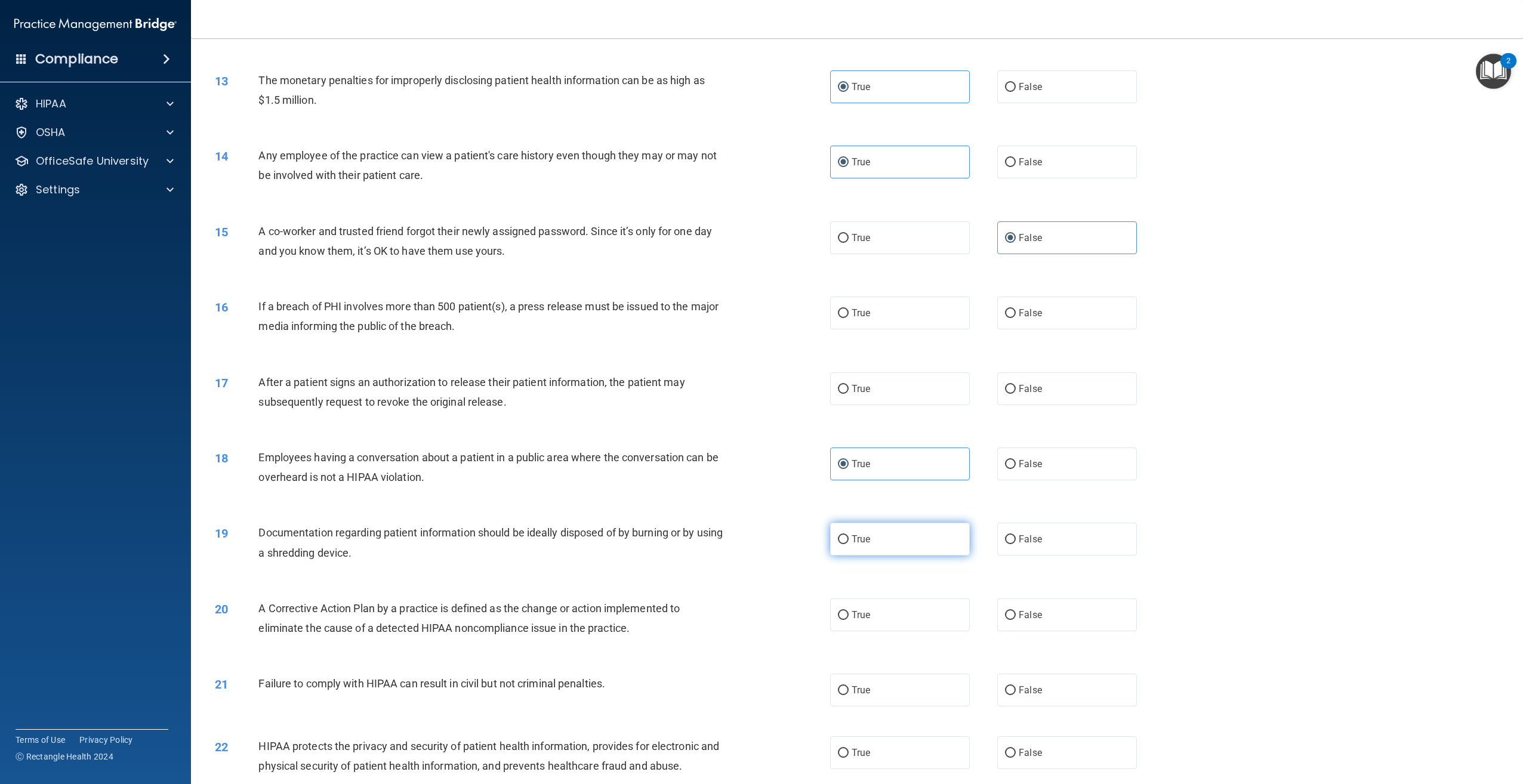
radio input "true"
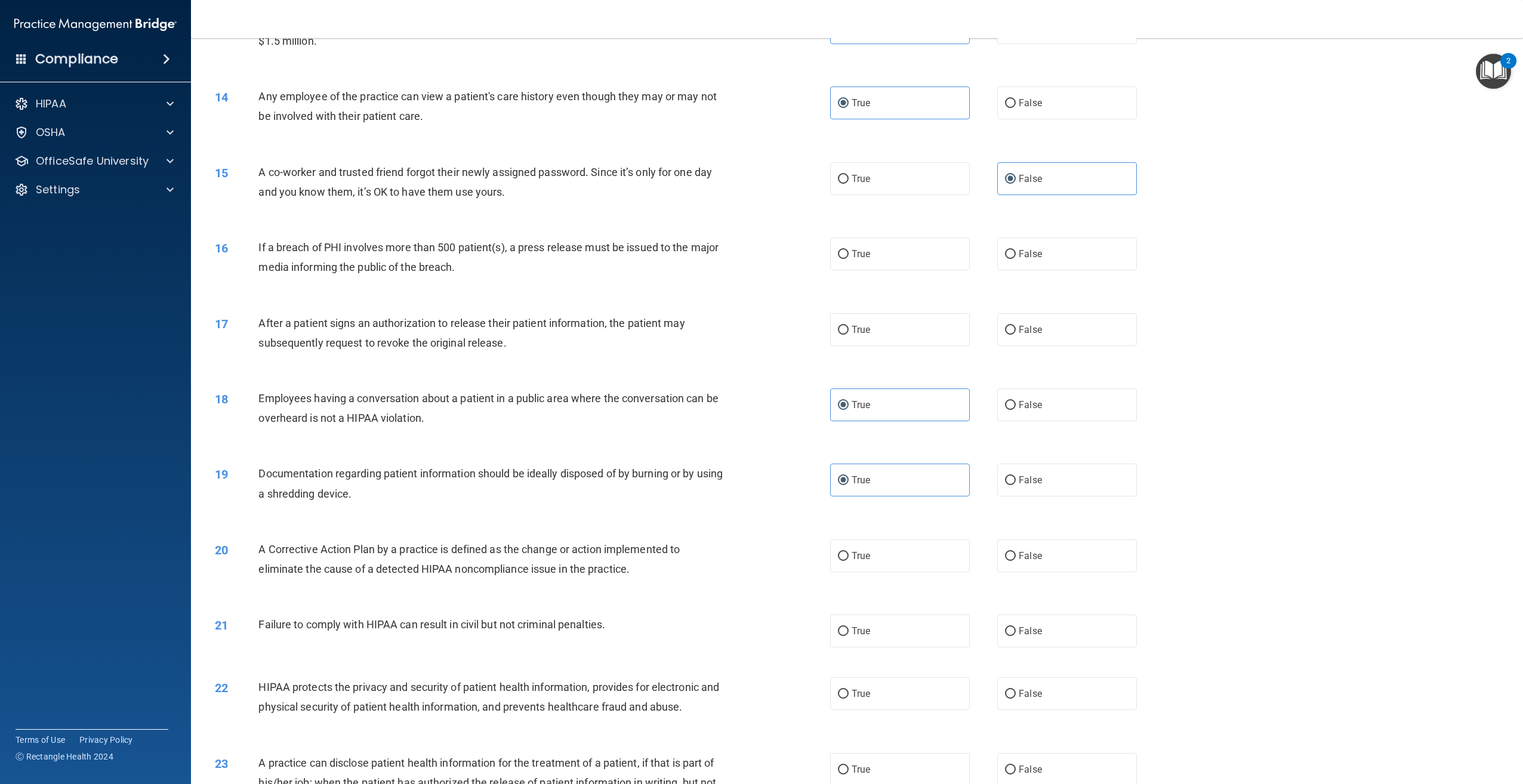
scroll to position [1050, 0]
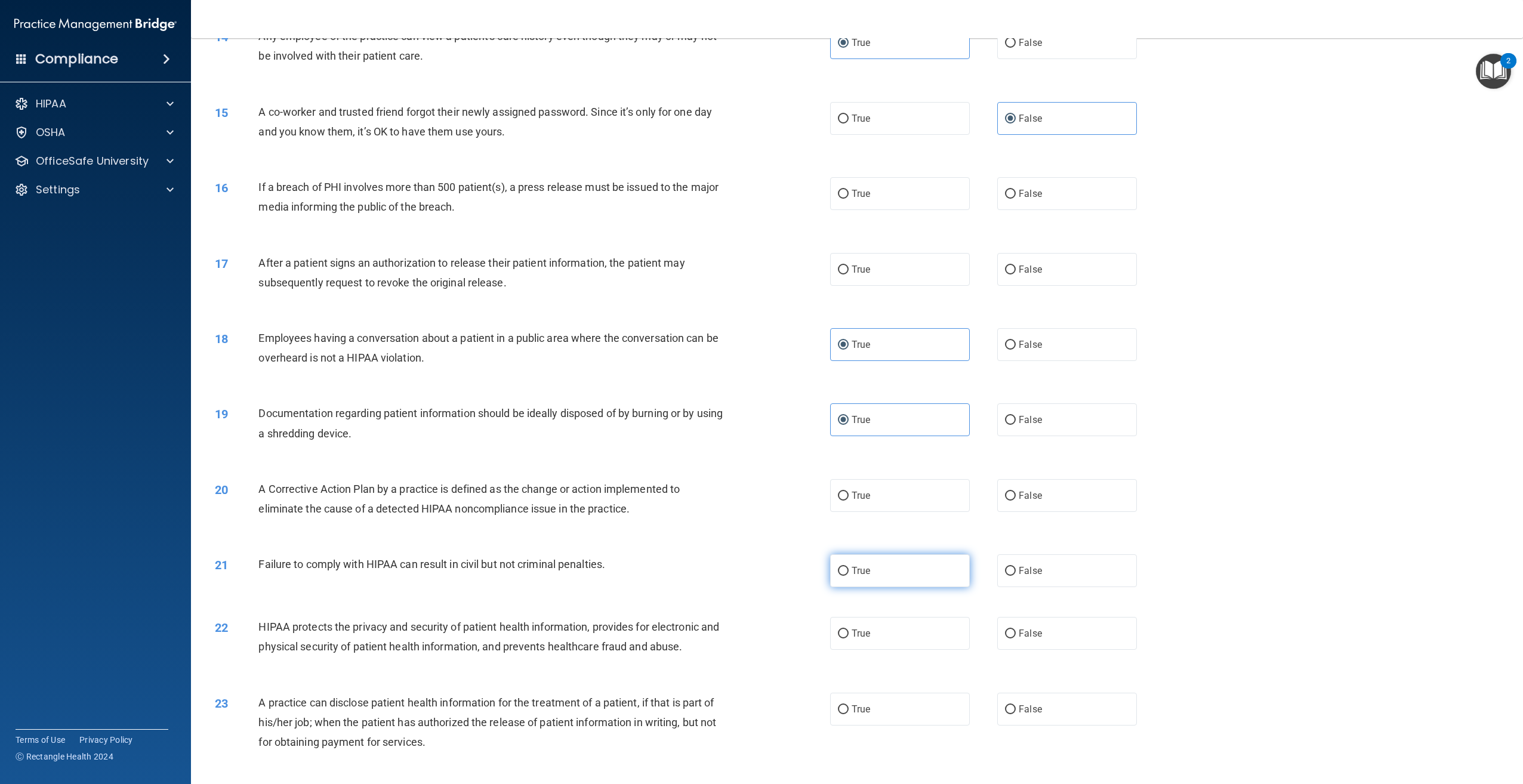
click at [900, 587] on label "True" at bounding box center [900, 571] width 140 height 33
click at [849, 576] on input "True" at bounding box center [843, 571] width 11 height 9
radio input "true"
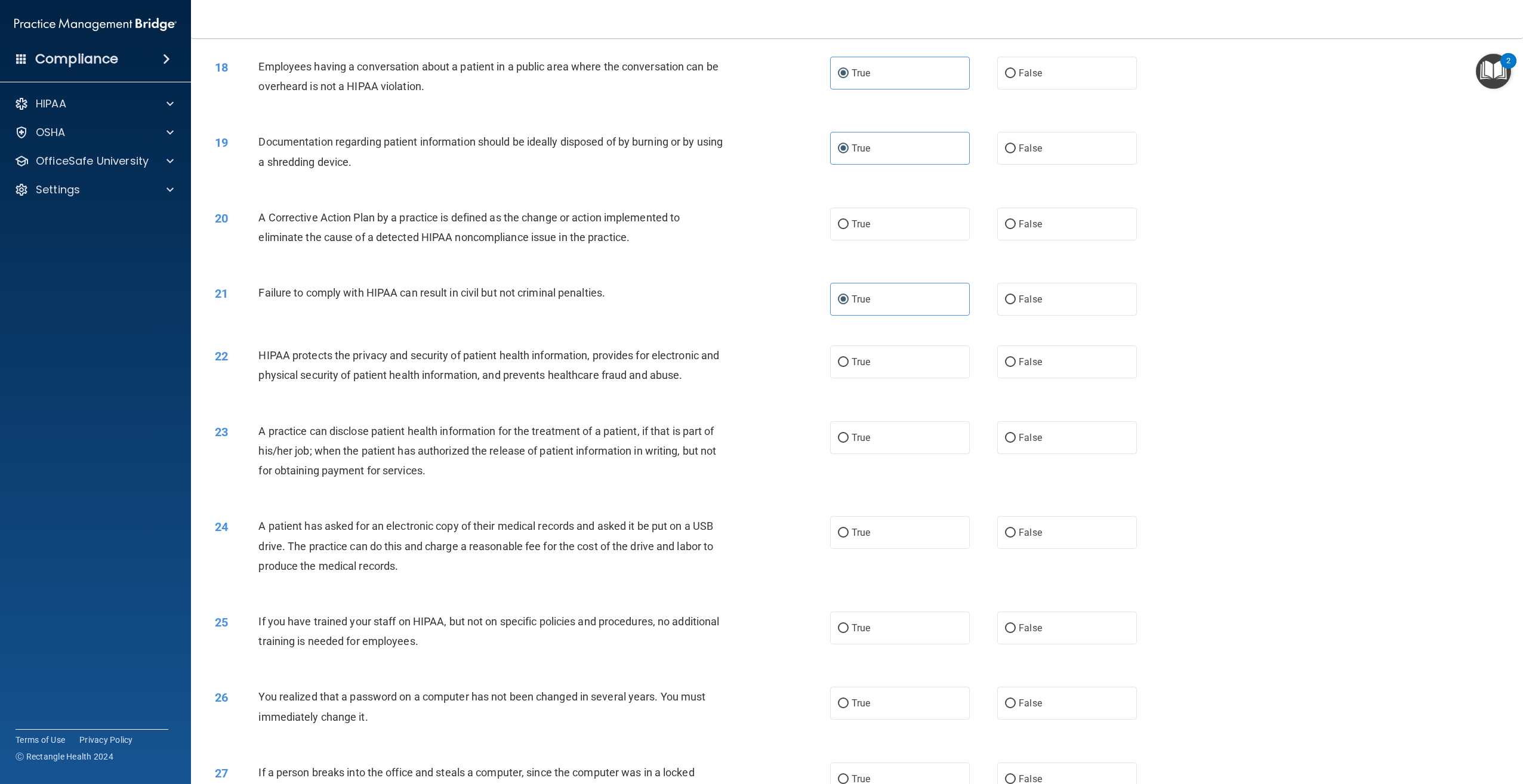
scroll to position [1348, 0]
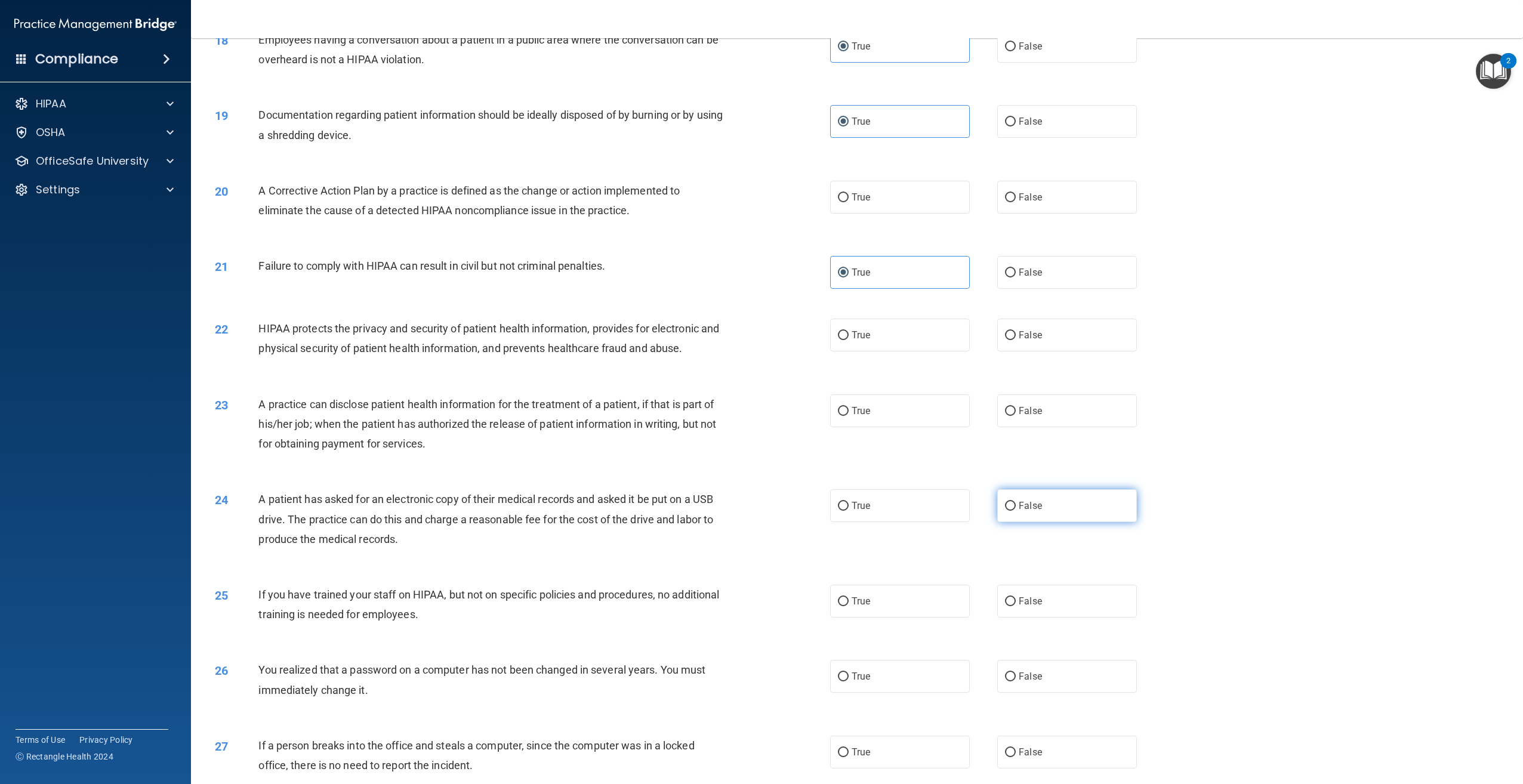
click at [1098, 516] on label "False" at bounding box center [1067, 505] width 140 height 33
click at [1016, 511] on input "False" at bounding box center [1010, 506] width 11 height 9
radio input "true"
click at [897, 352] on label "True" at bounding box center [900, 335] width 140 height 33
click at [849, 340] on input "True" at bounding box center [843, 335] width 11 height 9
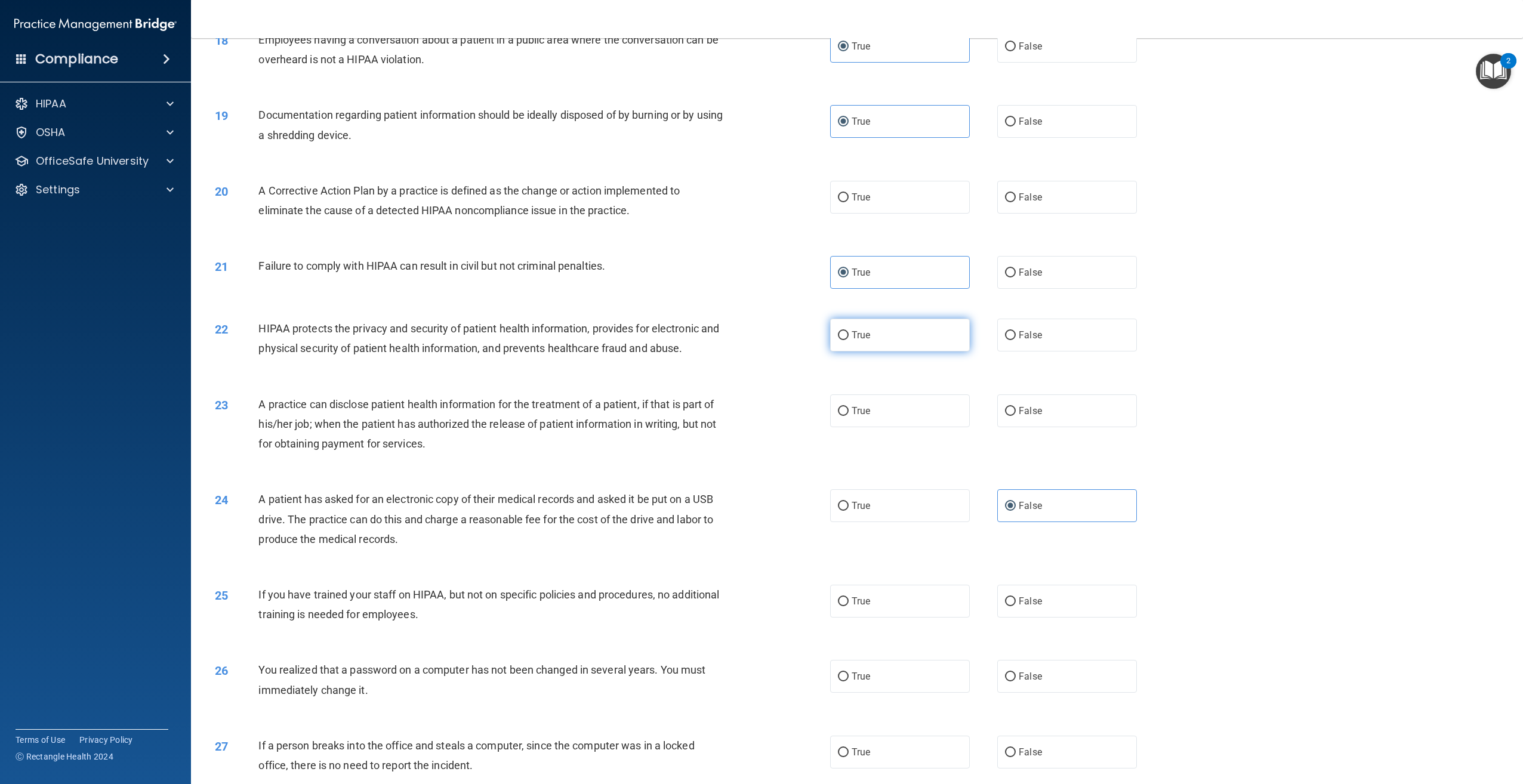
radio input "true"
click at [1090, 425] on label "False" at bounding box center [1067, 410] width 140 height 33
click at [1016, 416] on input "False" at bounding box center [1010, 412] width 11 height 9
radio input "true"
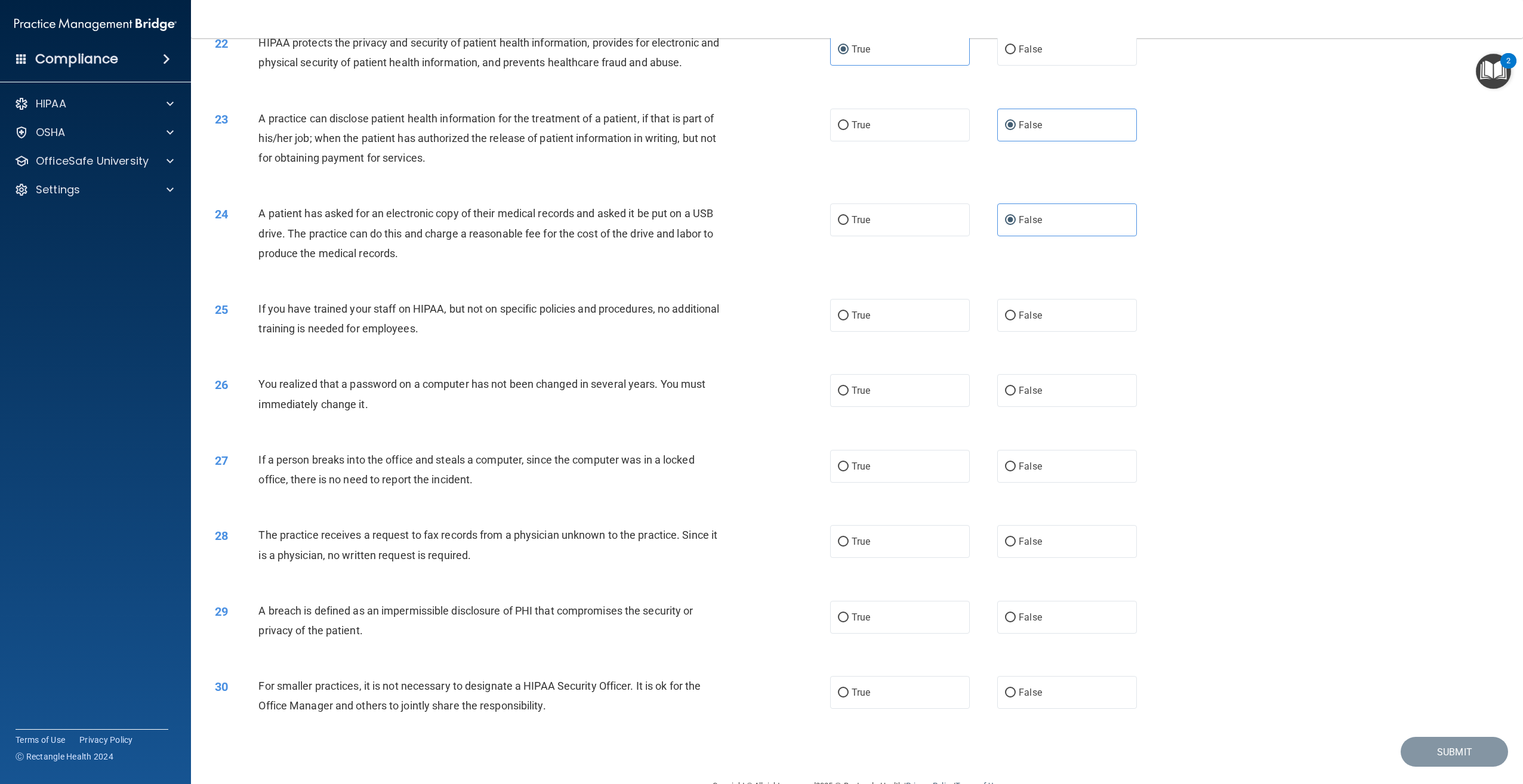
scroll to position [1647, 0]
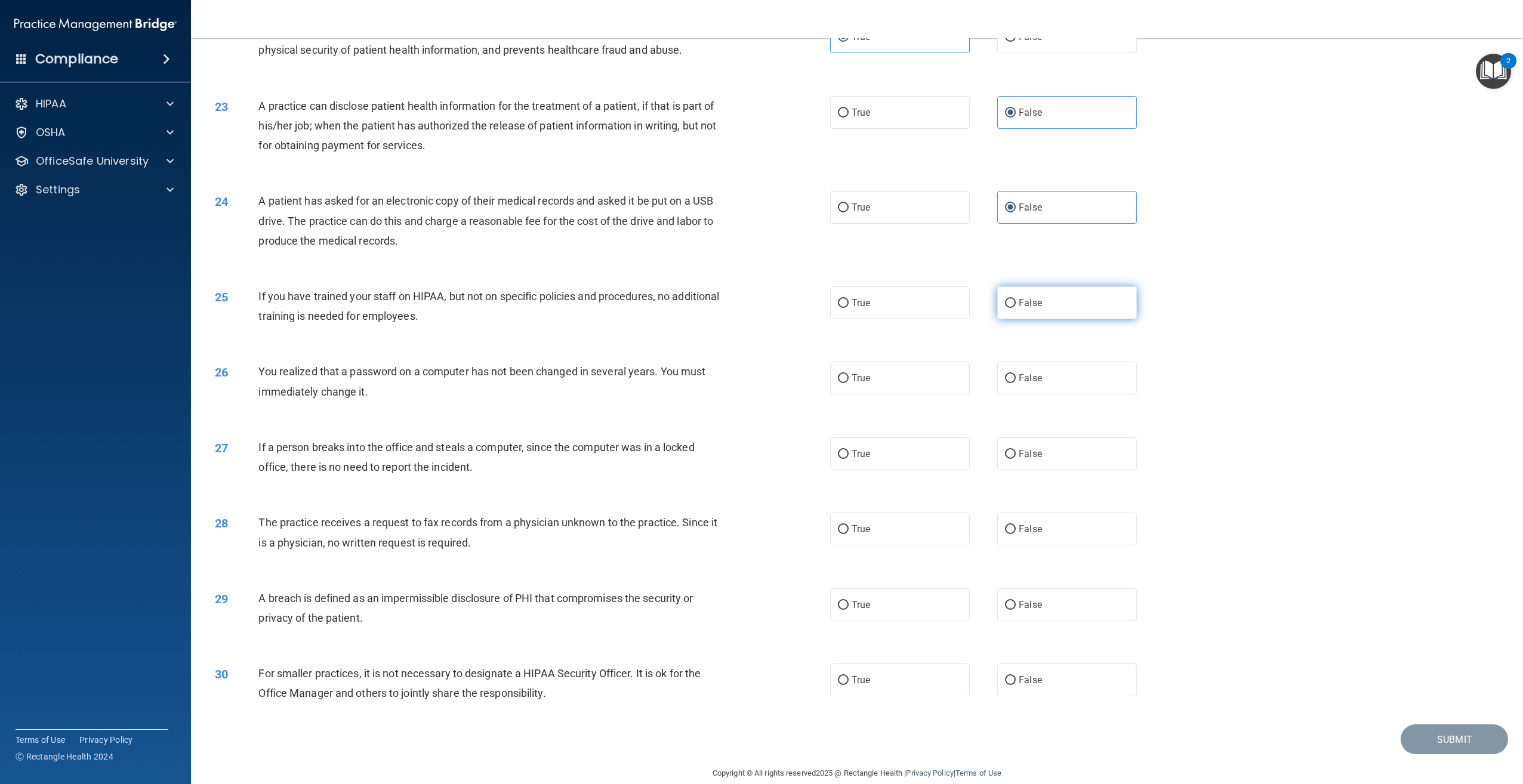
click at [1012, 319] on label "False" at bounding box center [1067, 302] width 140 height 33
click at [1012, 308] on input "False" at bounding box center [1010, 304] width 11 height 9
radio input "true"
click at [1052, 394] on label "False" at bounding box center [1067, 377] width 140 height 33
click at [1016, 383] on input "False" at bounding box center [1010, 379] width 11 height 9
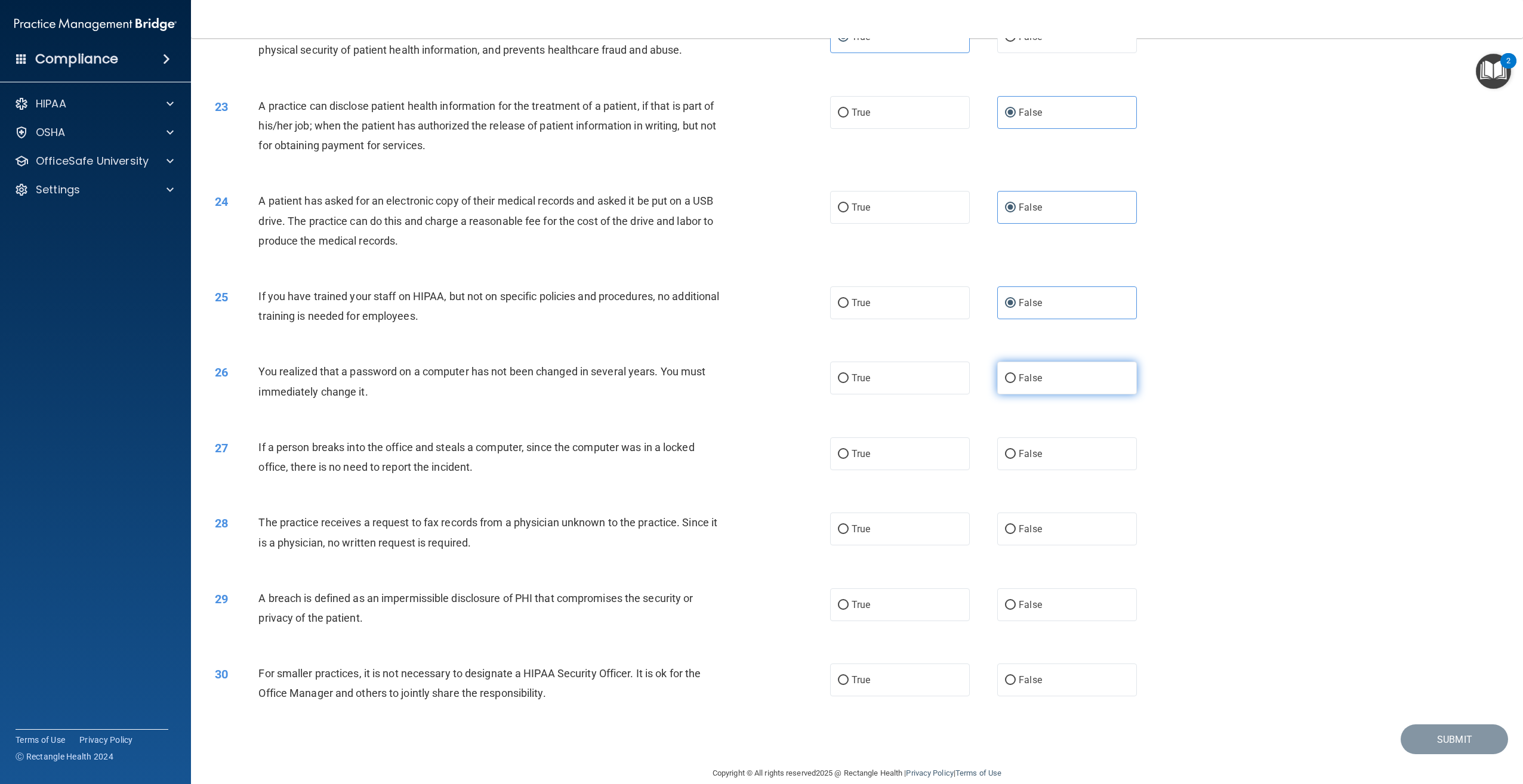
radio input "true"
click at [1036, 470] on label "False" at bounding box center [1067, 454] width 140 height 33
click at [1016, 459] on input "False" at bounding box center [1010, 454] width 11 height 9
radio input "true"
click at [1030, 535] on span "False" at bounding box center [1030, 529] width 23 height 12
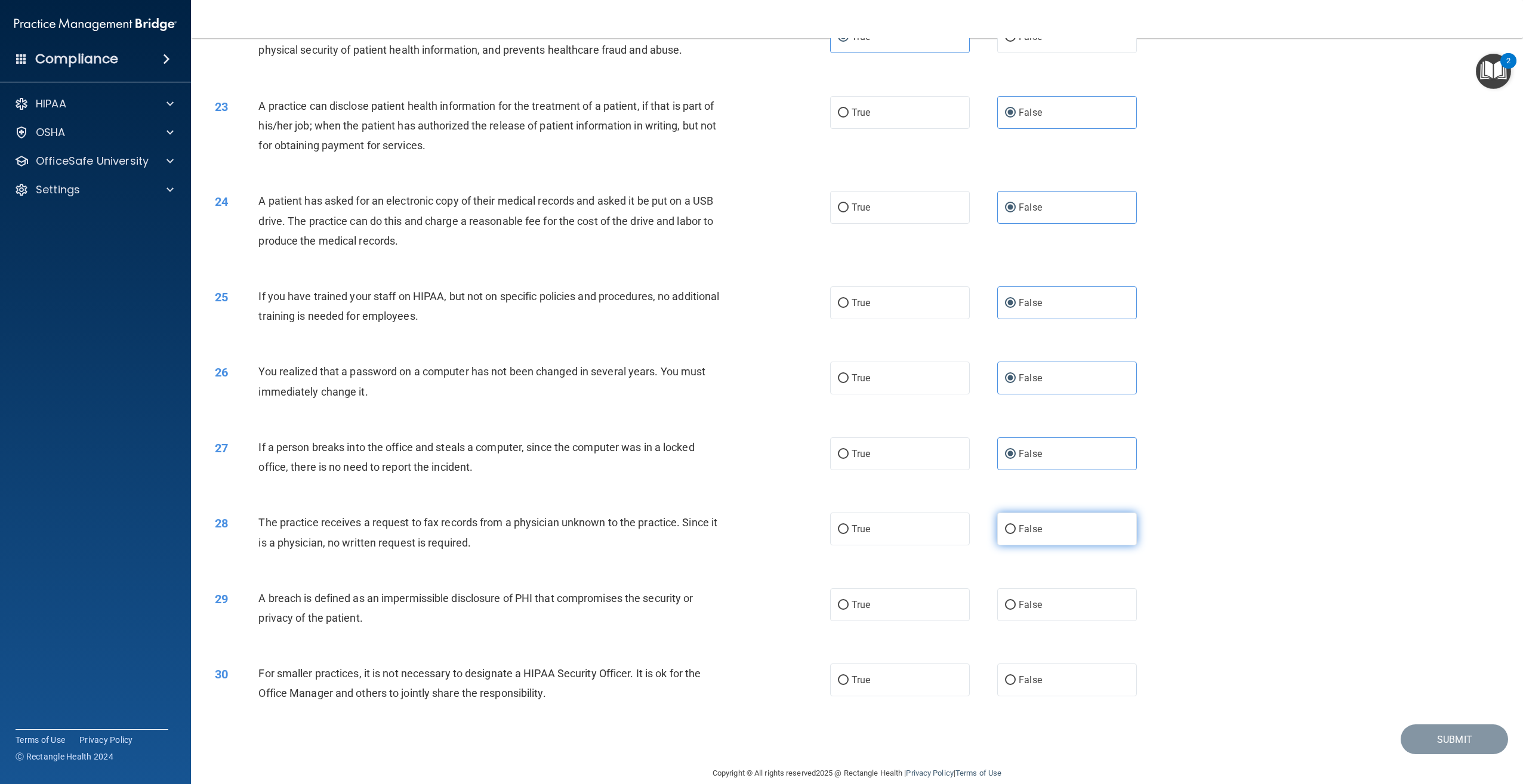
click at [1016, 534] on input "False" at bounding box center [1010, 529] width 11 height 9
radio input "true"
click at [837, 621] on label "True" at bounding box center [900, 604] width 140 height 33
click at [838, 609] on input "True" at bounding box center [843, 606] width 11 height 9
radio input "true"
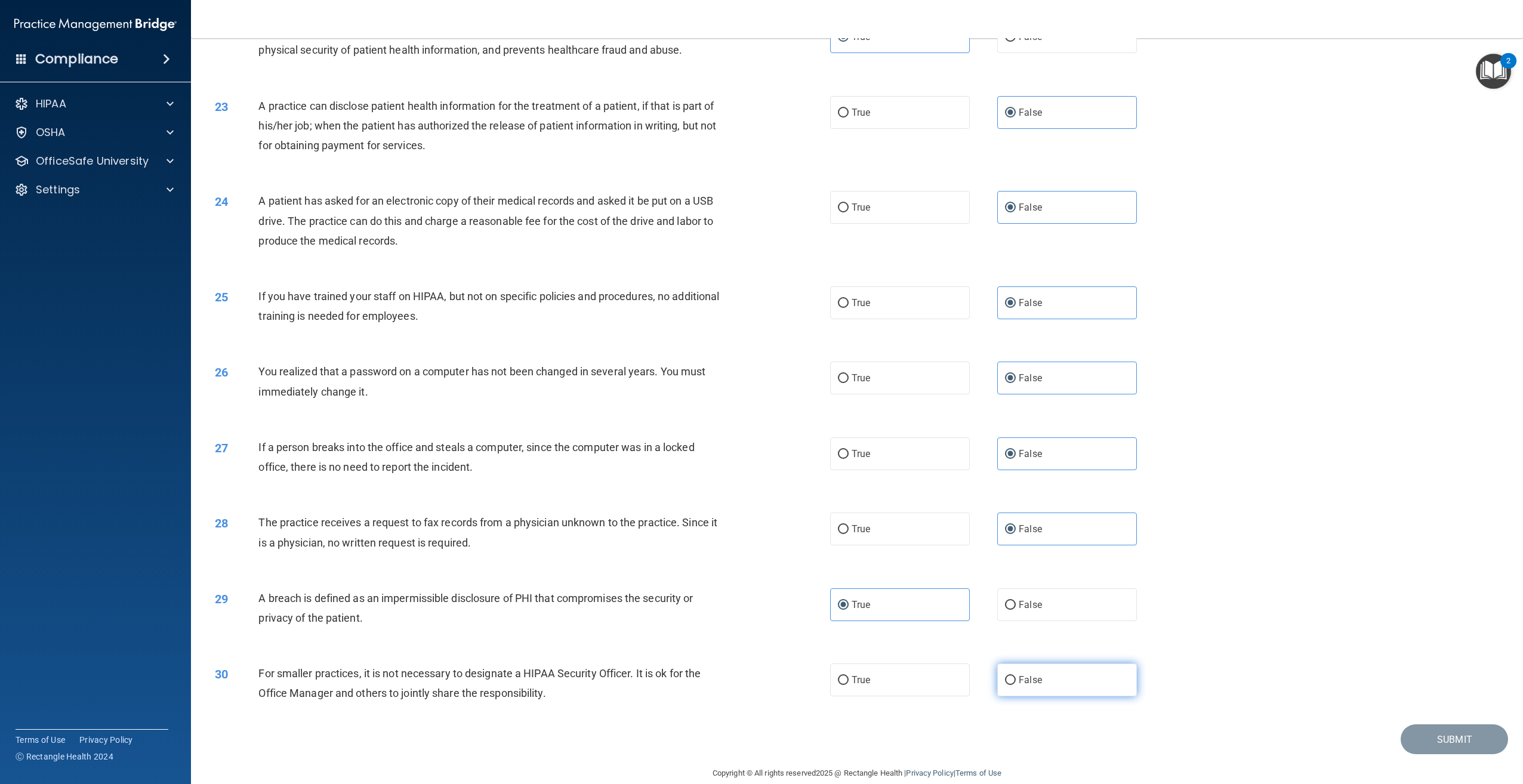
click at [1084, 696] on label "False" at bounding box center [1067, 680] width 140 height 33
click at [1016, 685] on input "False" at bounding box center [1010, 681] width 11 height 9
radio input "true"
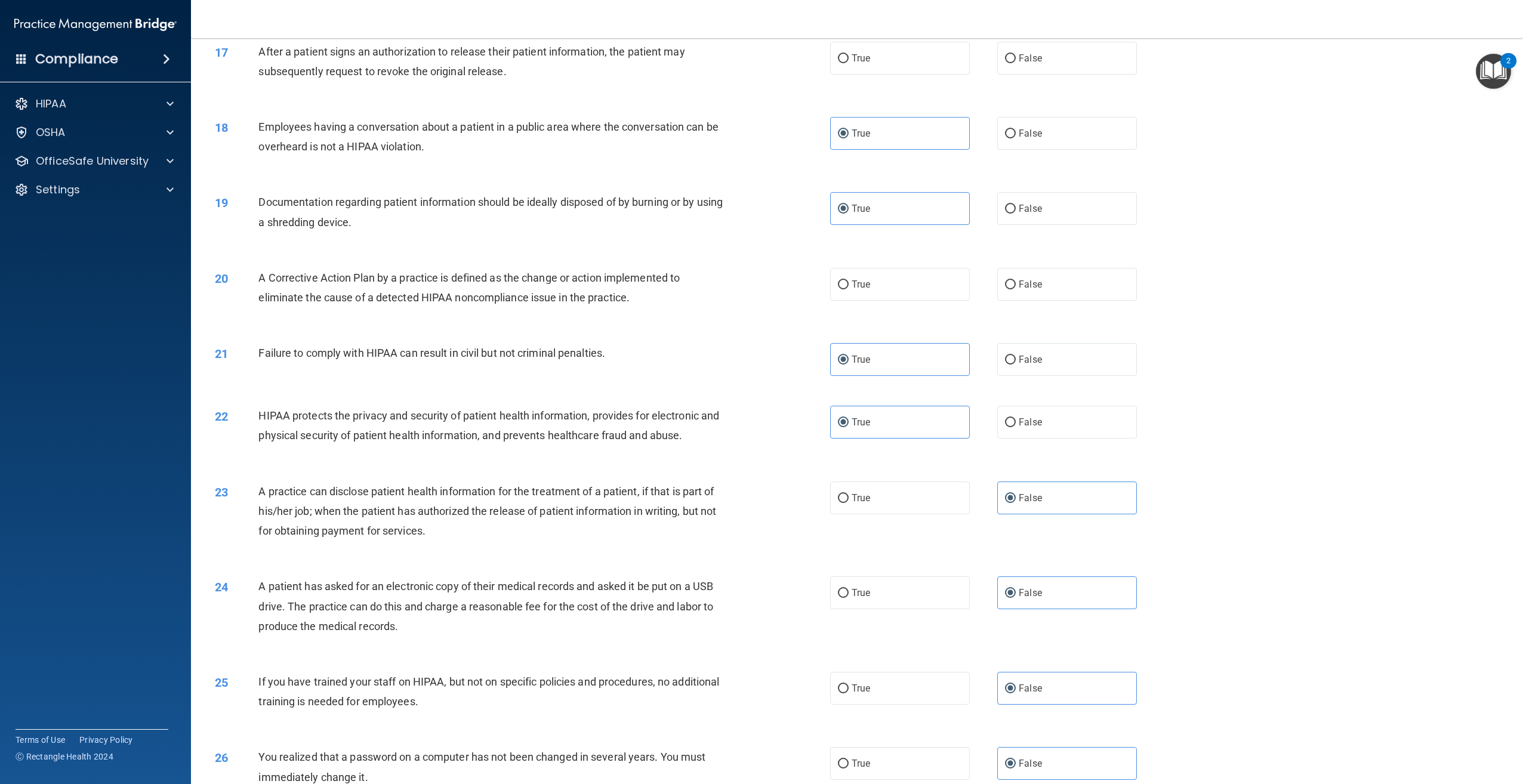
scroll to position [1229, 0]
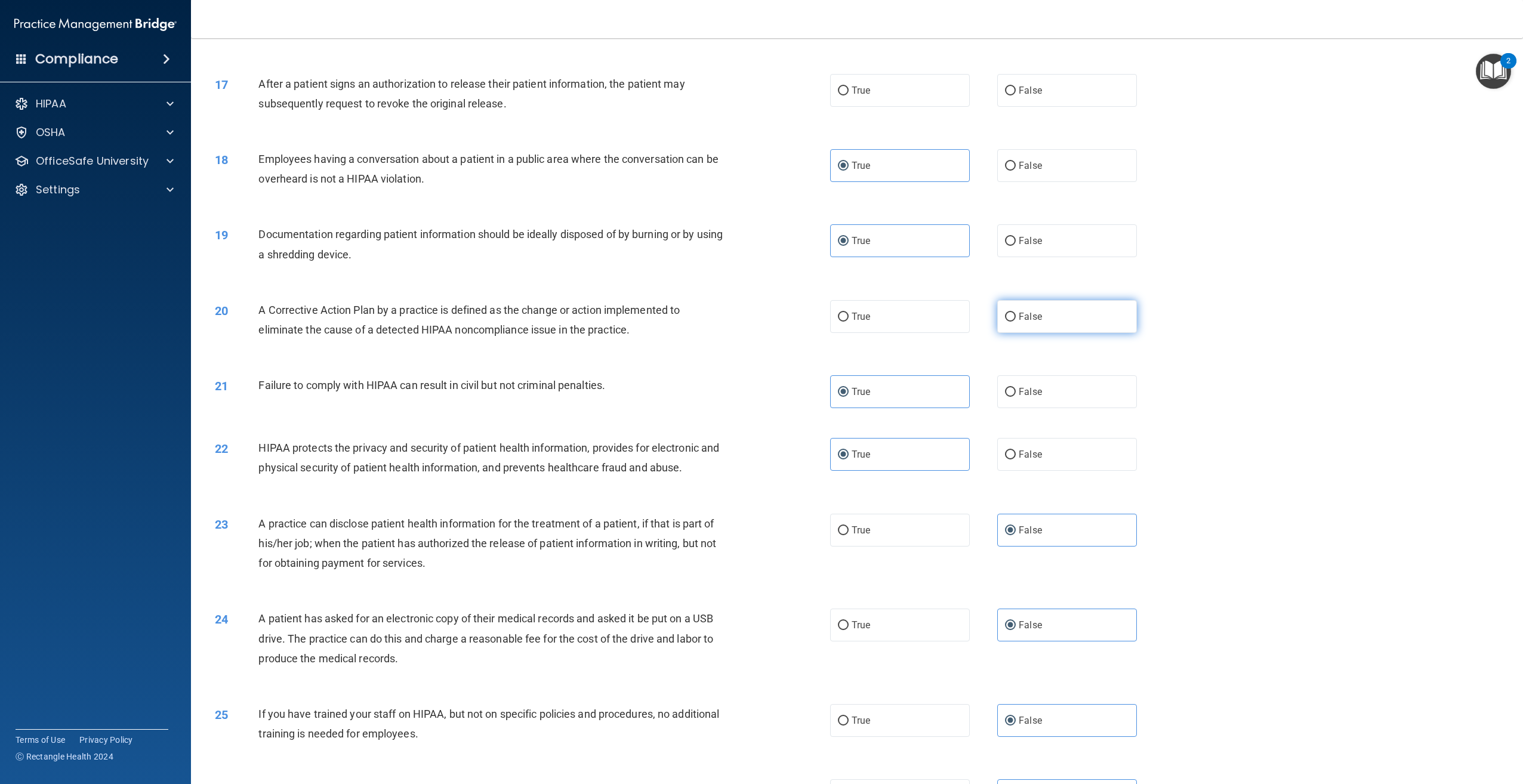
click at [1003, 333] on label "False" at bounding box center [1067, 316] width 140 height 33
click at [1005, 322] on input "False" at bounding box center [1010, 317] width 11 height 9
radio input "true"
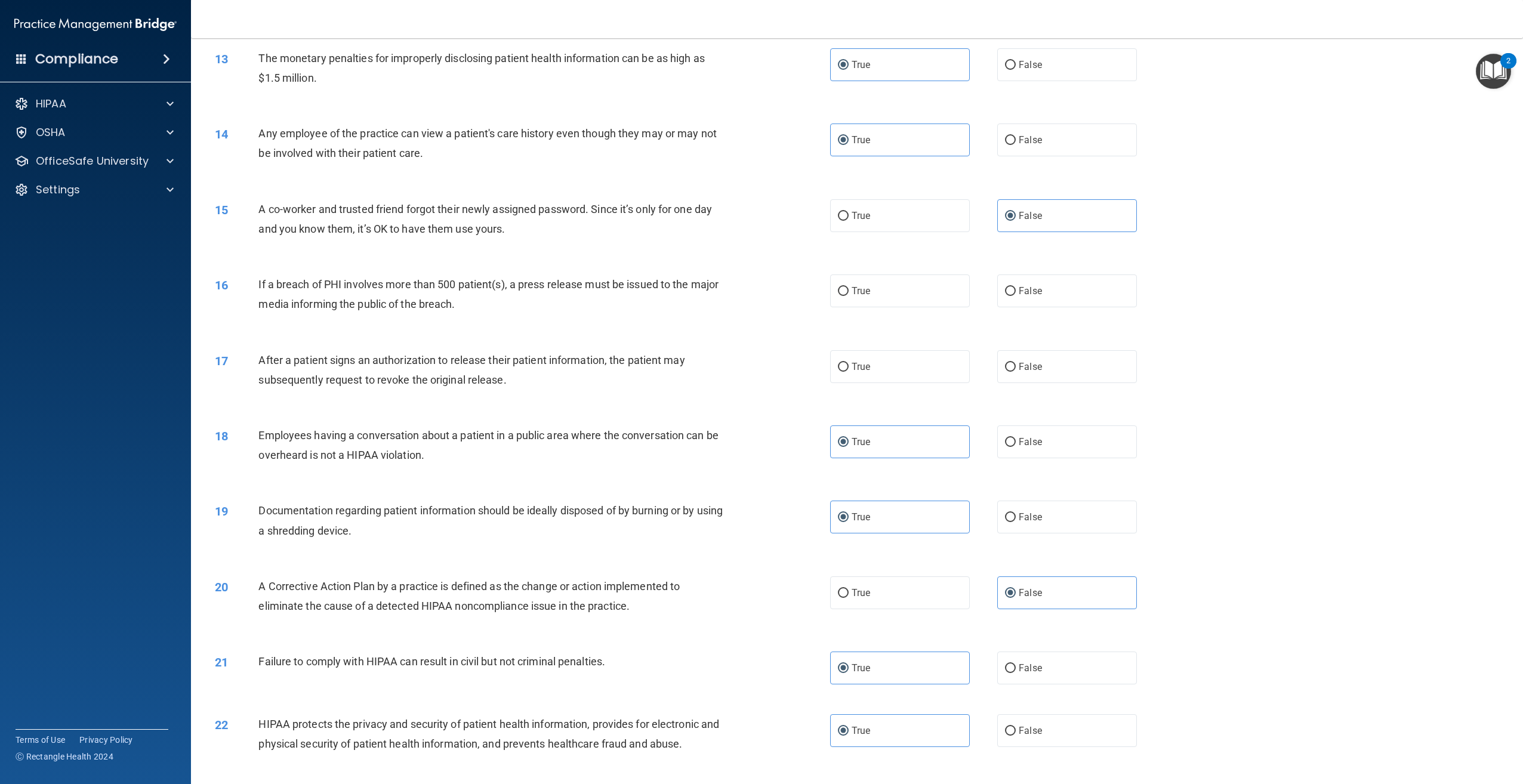
scroll to position [927, 0]
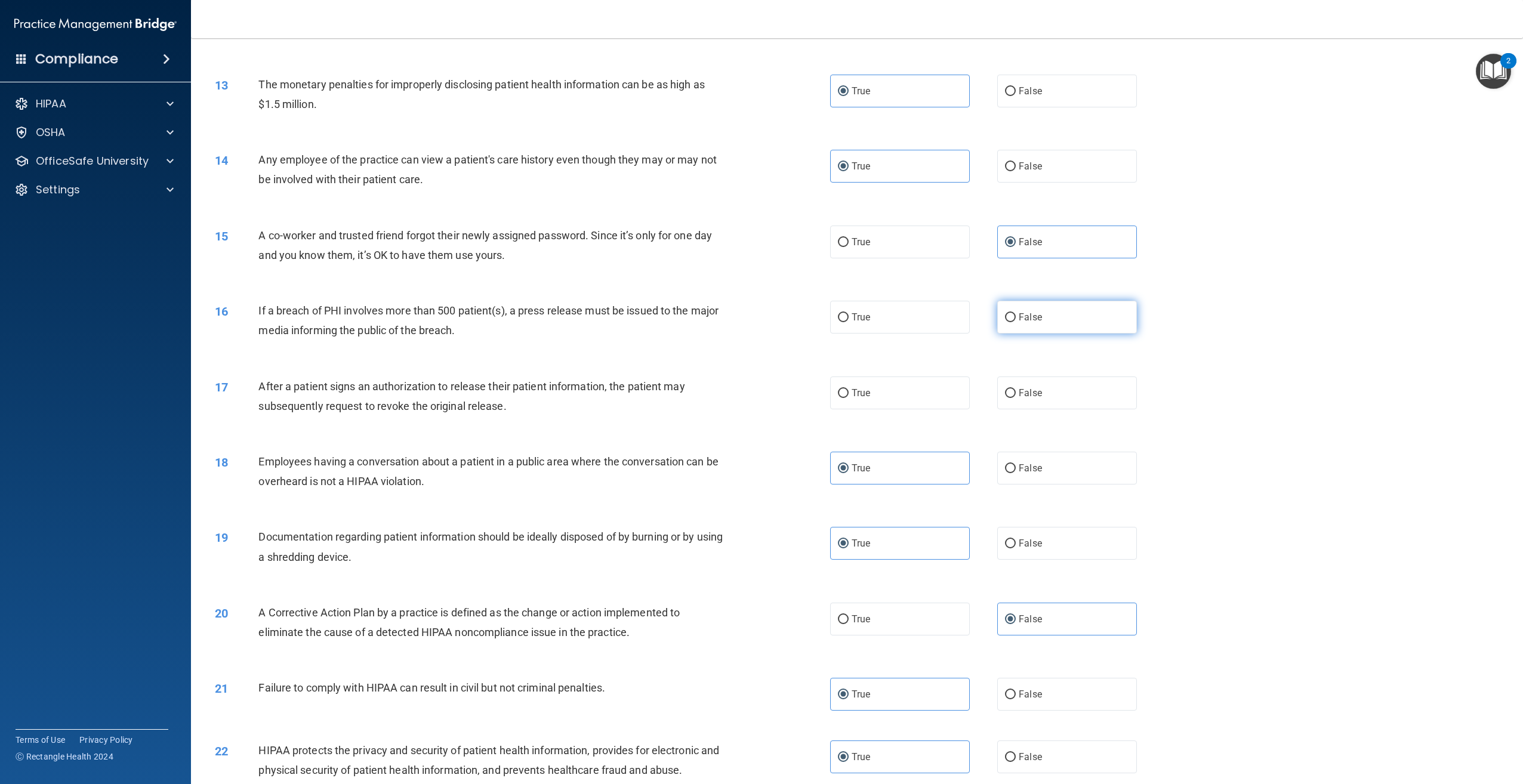
click at [1105, 334] on label "False" at bounding box center [1067, 317] width 140 height 33
click at [1016, 323] on input "False" at bounding box center [1010, 318] width 11 height 9
radio input "true"
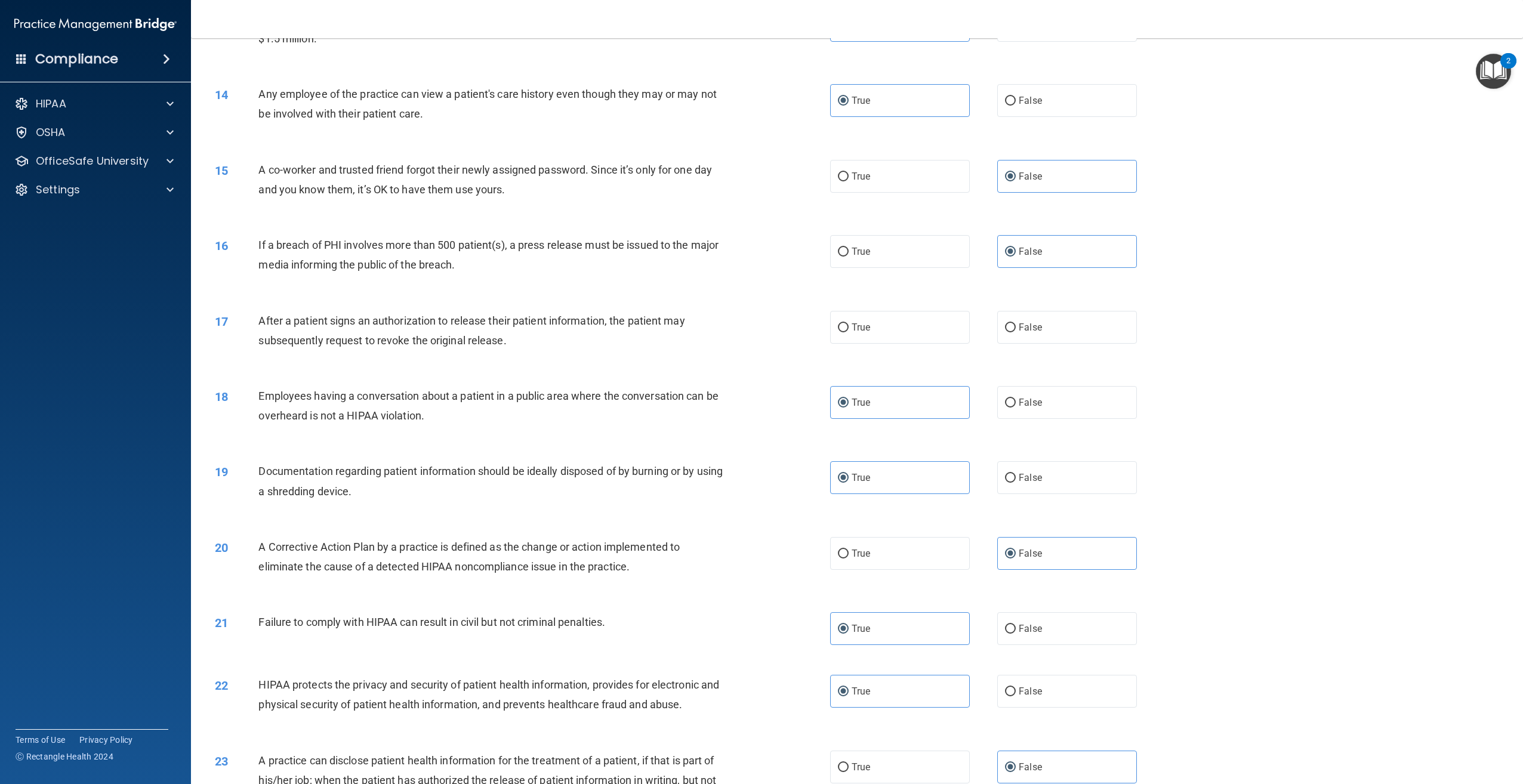
scroll to position [988, 0]
click at [1066, 345] on label "False" at bounding box center [1067, 331] width 140 height 33
click at [1016, 337] on input "False" at bounding box center [1010, 332] width 11 height 9
radio input "true"
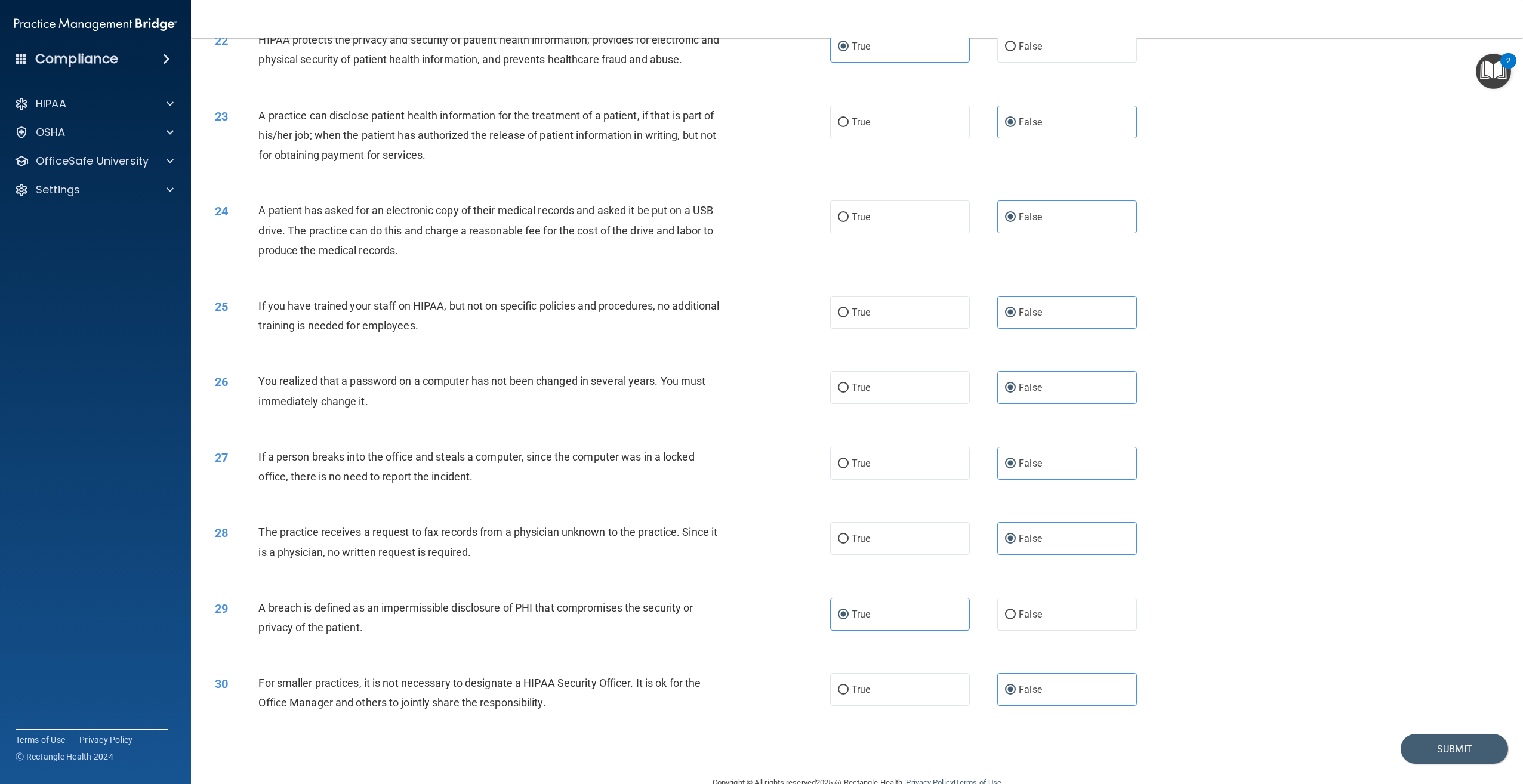
scroll to position [1644, 0]
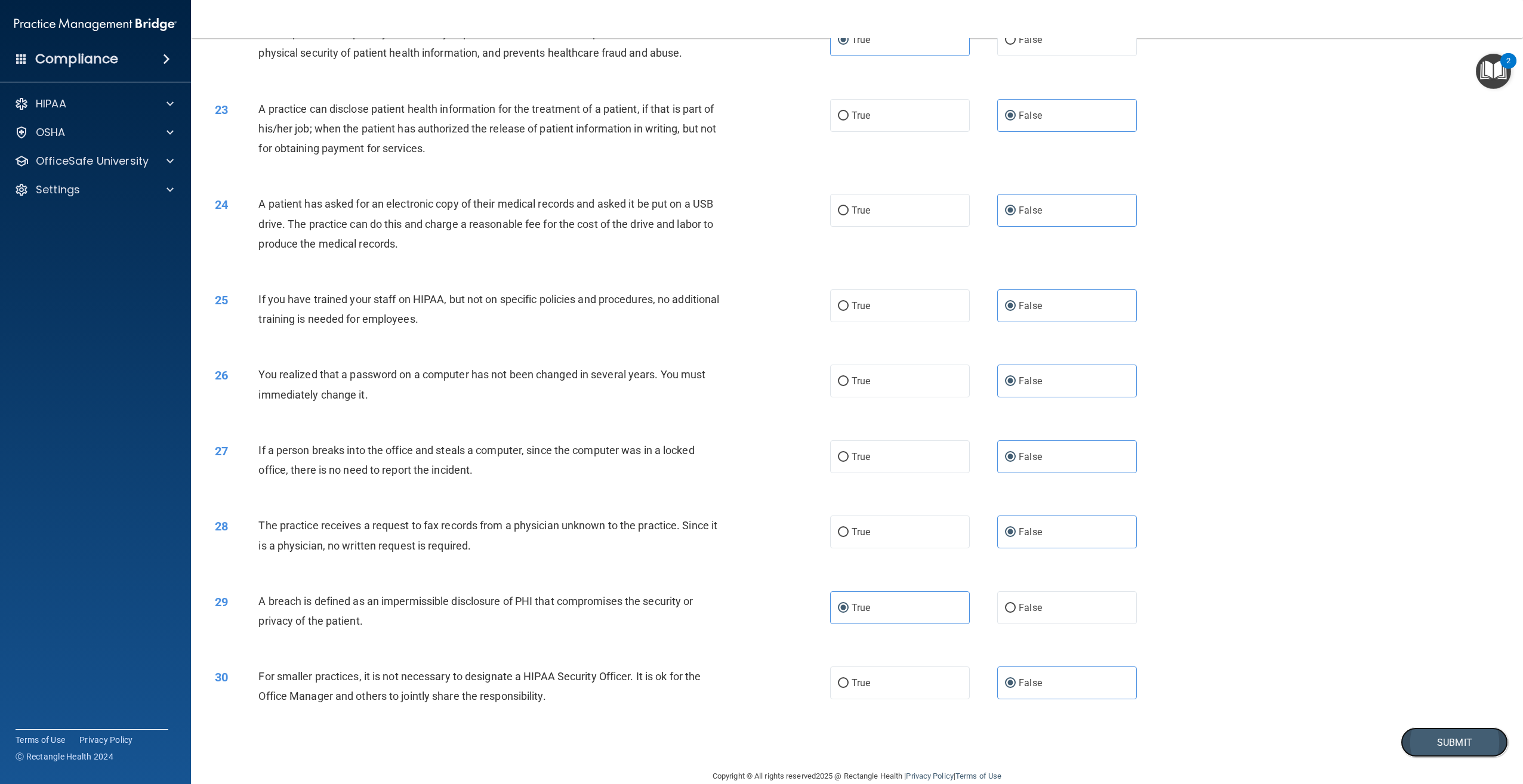
click at [1478, 758] on button "Submit" at bounding box center [1454, 742] width 107 height 30
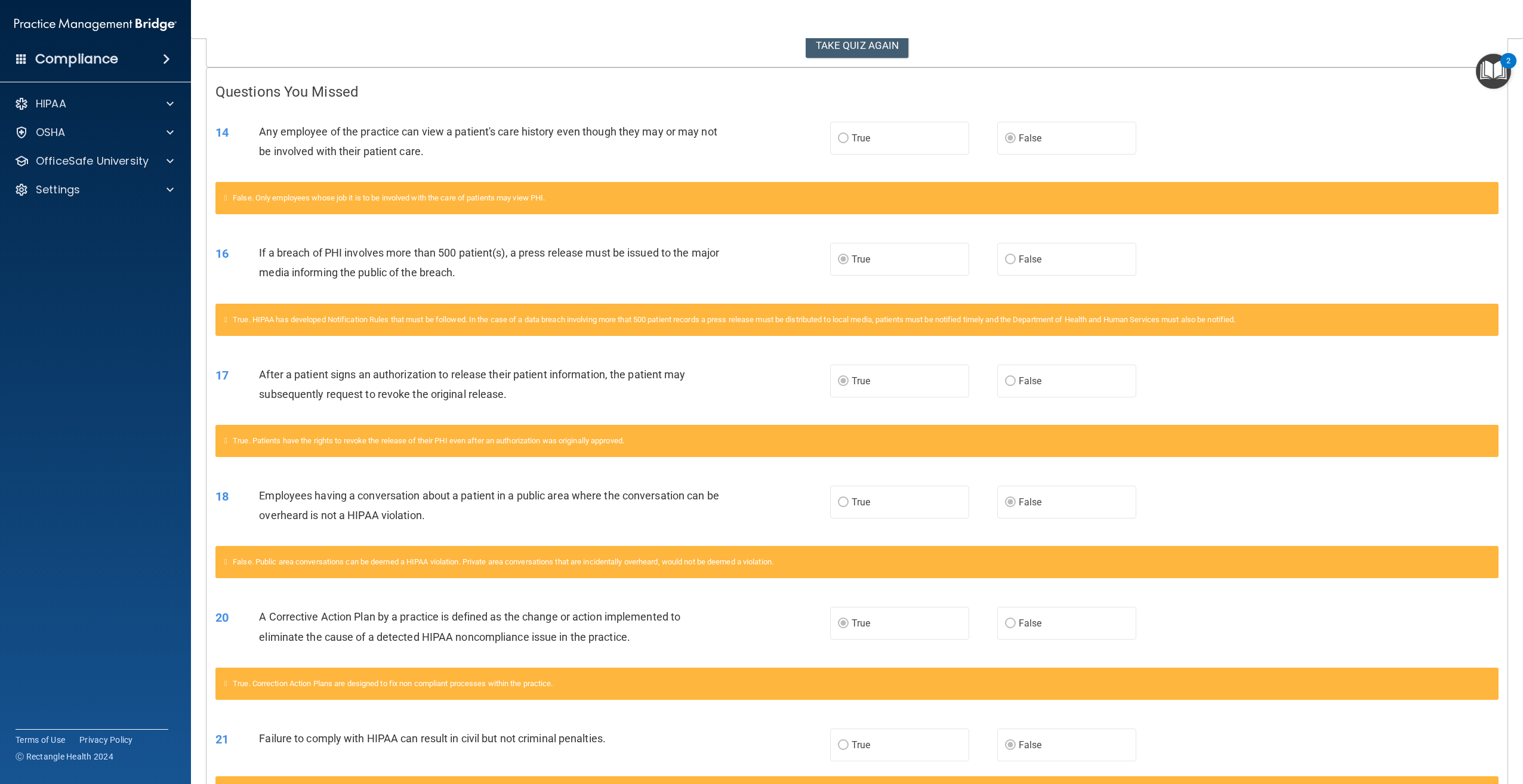
scroll to position [94, 0]
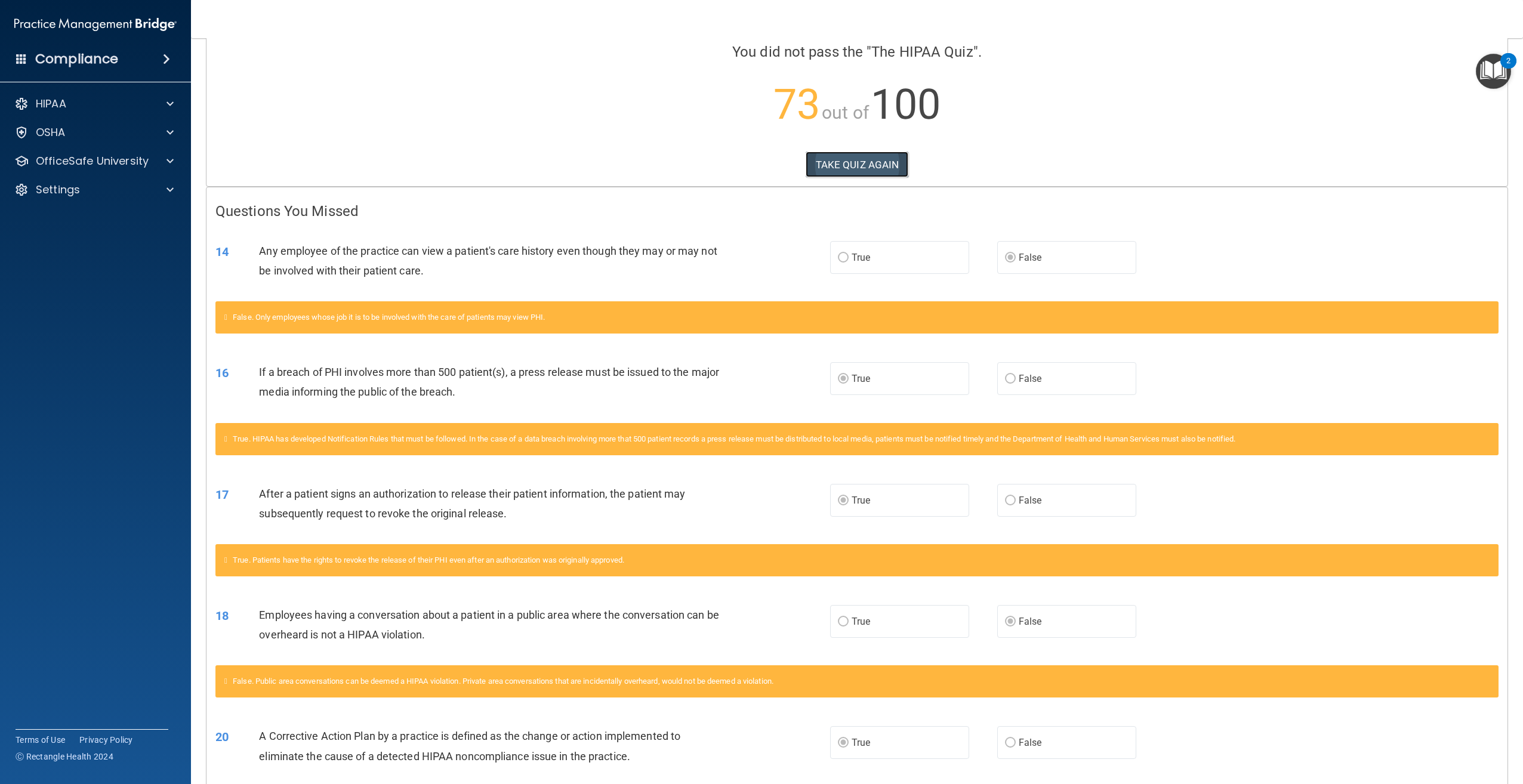
click at [878, 164] on button "TAKE QUIZ AGAIN" at bounding box center [857, 164] width 103 height 26
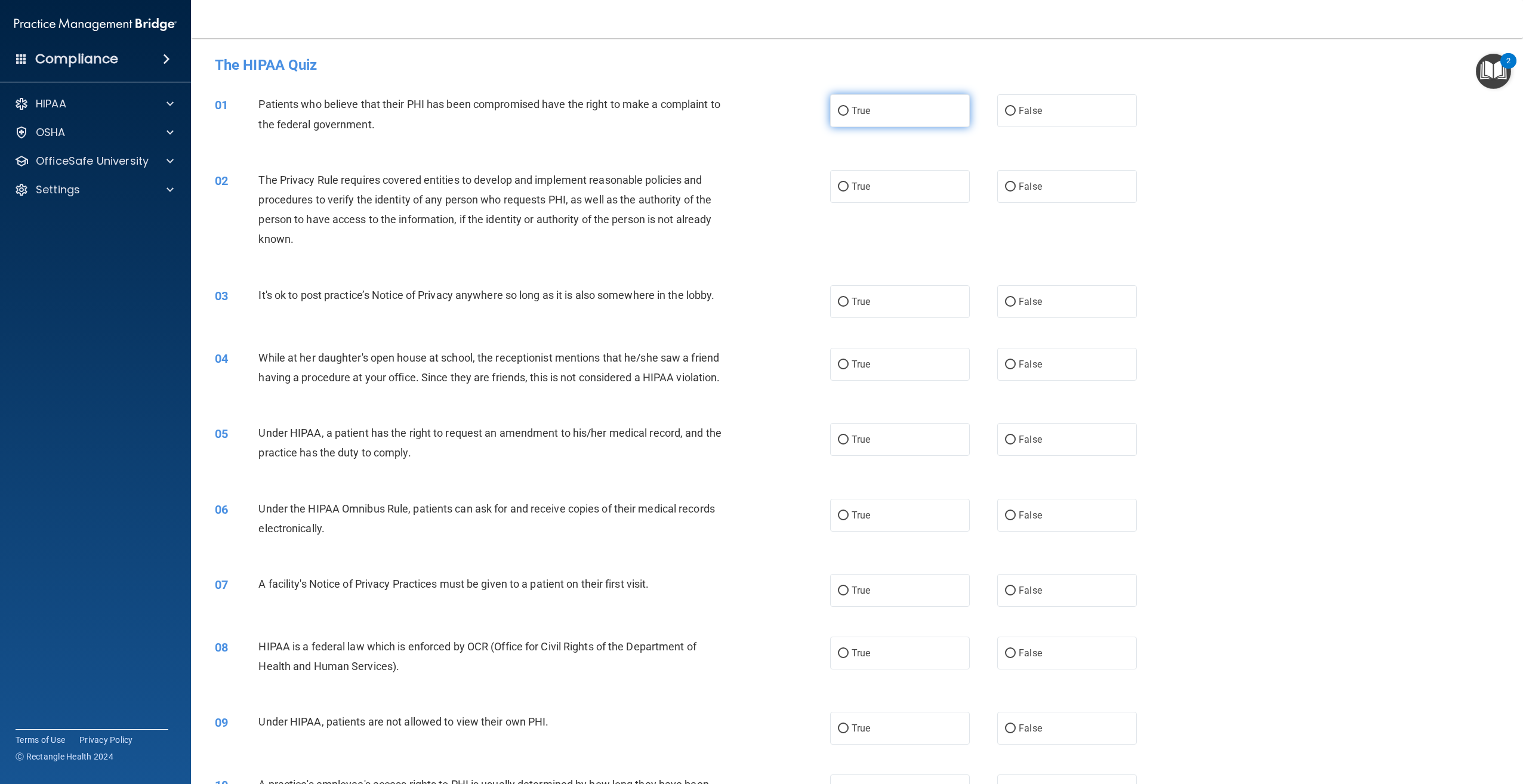
click at [871, 113] on label "True" at bounding box center [900, 111] width 140 height 33
click at [849, 113] on input "True" at bounding box center [843, 111] width 11 height 9
radio input "true"
click at [932, 185] on label "True" at bounding box center [900, 186] width 140 height 33
click at [849, 185] on input "True" at bounding box center [843, 187] width 11 height 9
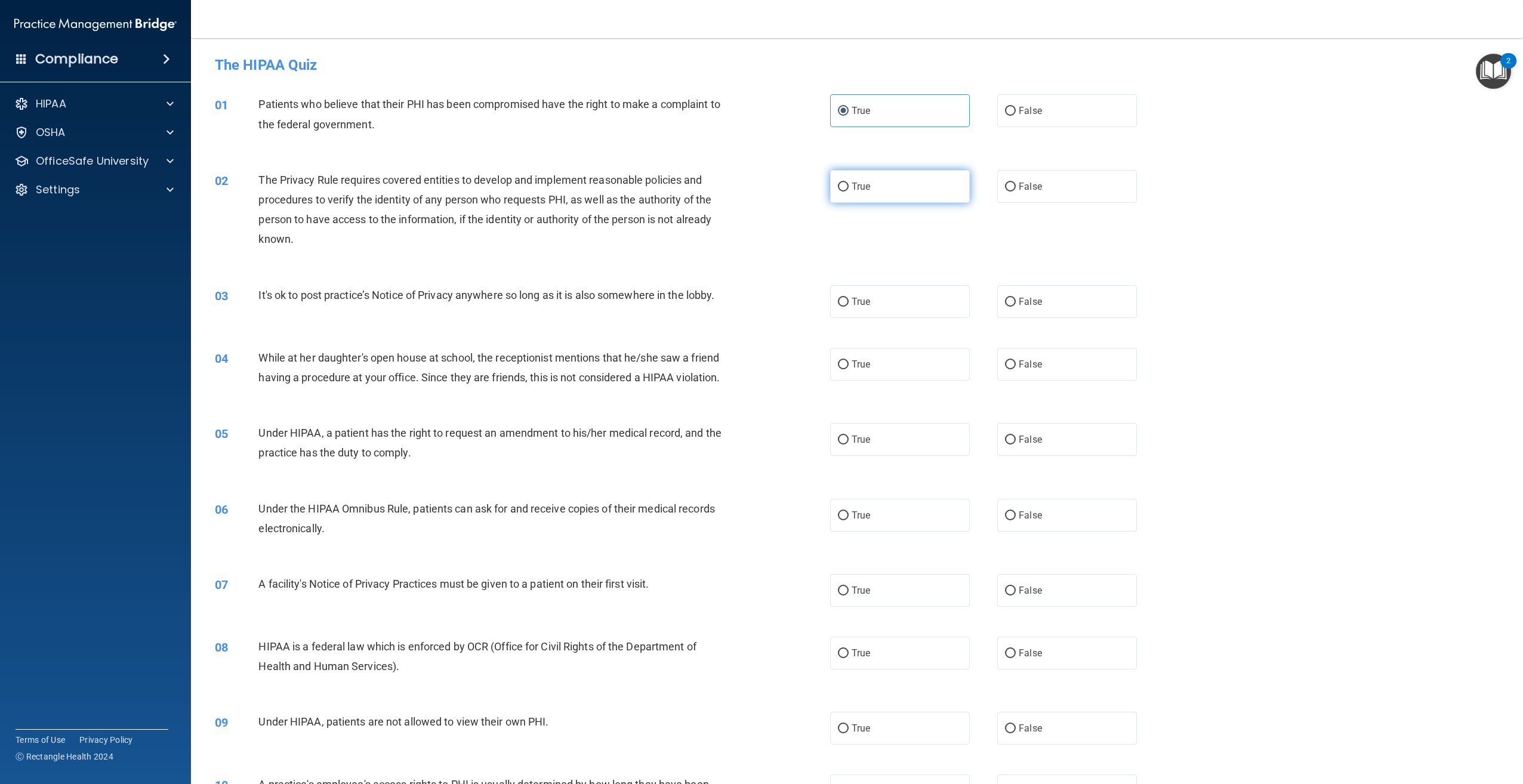
radio input "true"
click at [1053, 297] on label "False" at bounding box center [1067, 301] width 140 height 33
click at [1016, 298] on input "False" at bounding box center [1010, 302] width 11 height 9
radio input "true"
click at [869, 369] on label "True" at bounding box center [900, 364] width 140 height 33
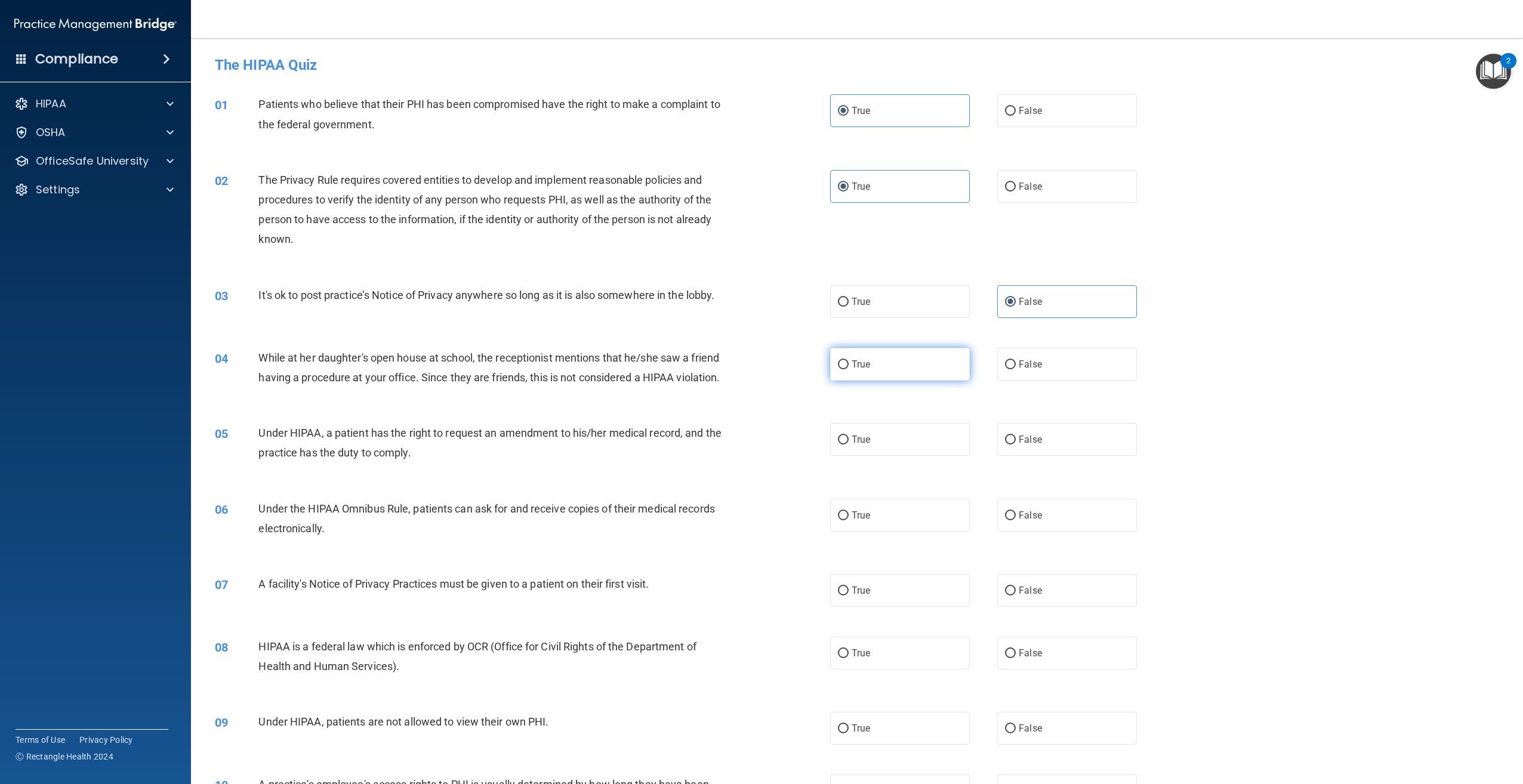
click at [849, 369] on input "True" at bounding box center [843, 365] width 11 height 9
radio input "true"
click at [935, 456] on label "True" at bounding box center [900, 440] width 140 height 33
click at [849, 445] on input "True" at bounding box center [843, 440] width 11 height 9
radio input "true"
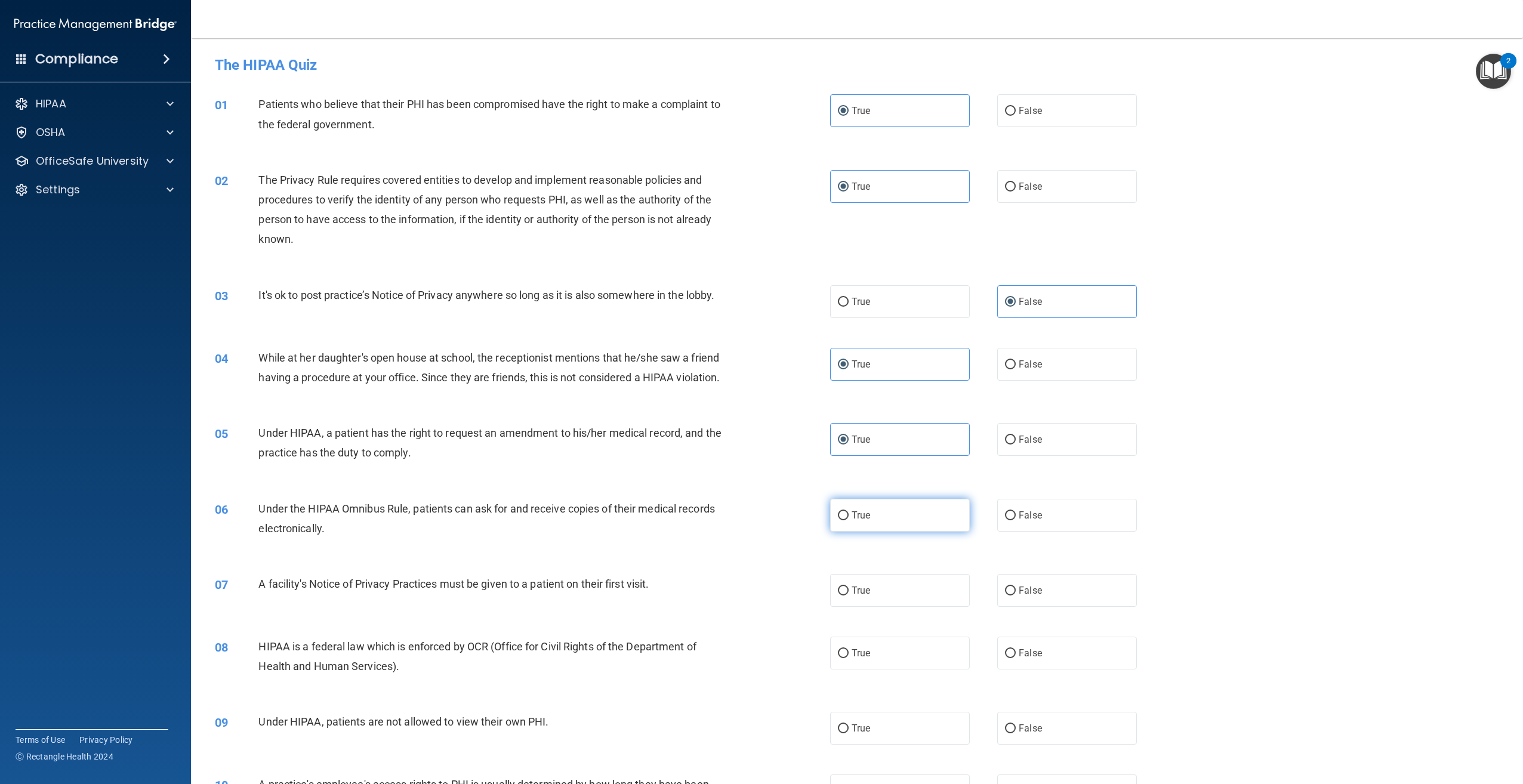
click at [924, 532] on label "True" at bounding box center [900, 515] width 140 height 33
click at [849, 520] on input "True" at bounding box center [843, 516] width 11 height 9
radio input "true"
click at [901, 607] on label "True" at bounding box center [900, 590] width 140 height 33
click at [849, 595] on input "True" at bounding box center [843, 591] width 11 height 9
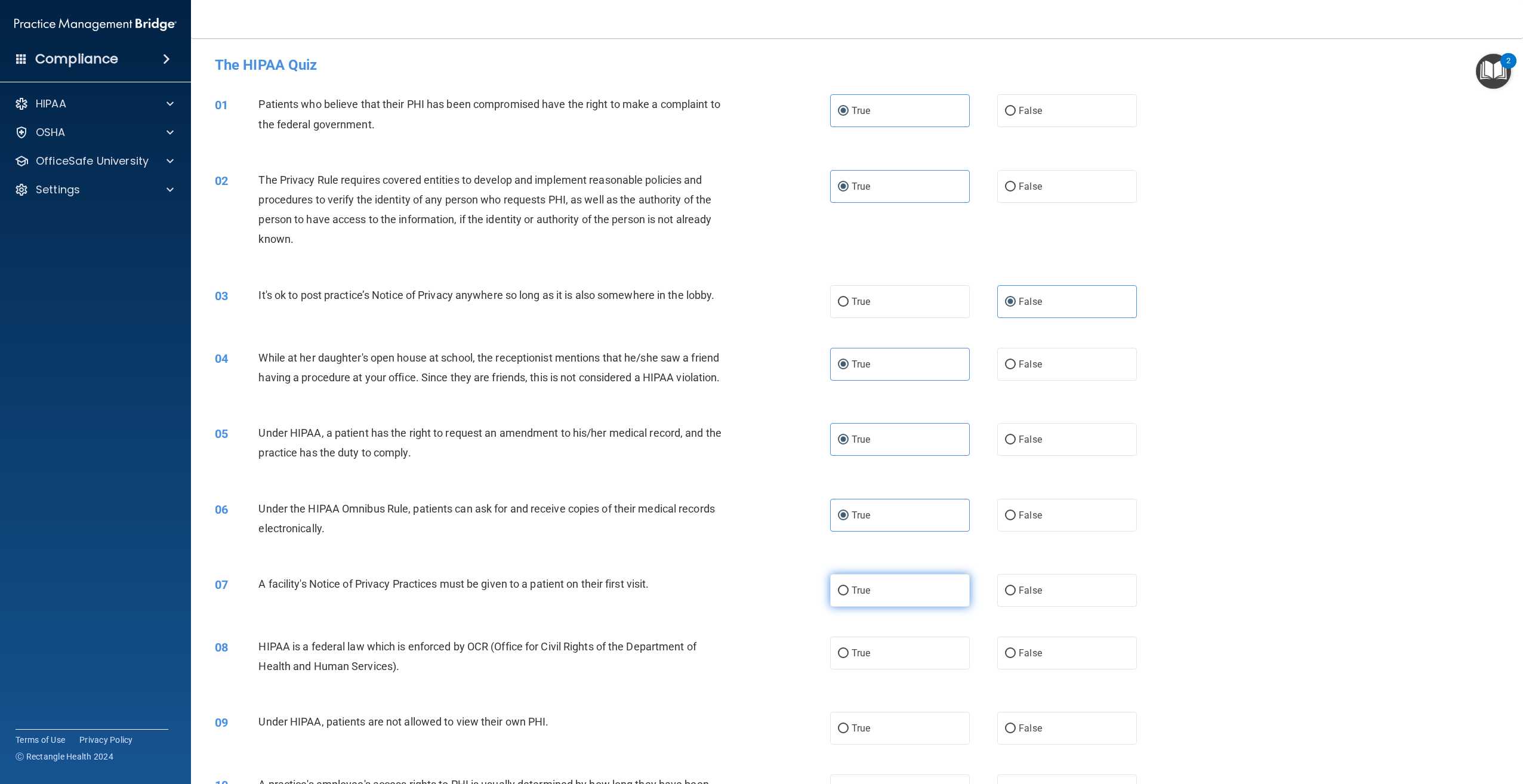
radio input "true"
click at [833, 670] on label "True" at bounding box center [900, 653] width 140 height 33
click at [838, 658] on input "True" at bounding box center [843, 653] width 11 height 9
radio input "true"
click at [1063, 745] on label "False" at bounding box center [1067, 728] width 140 height 33
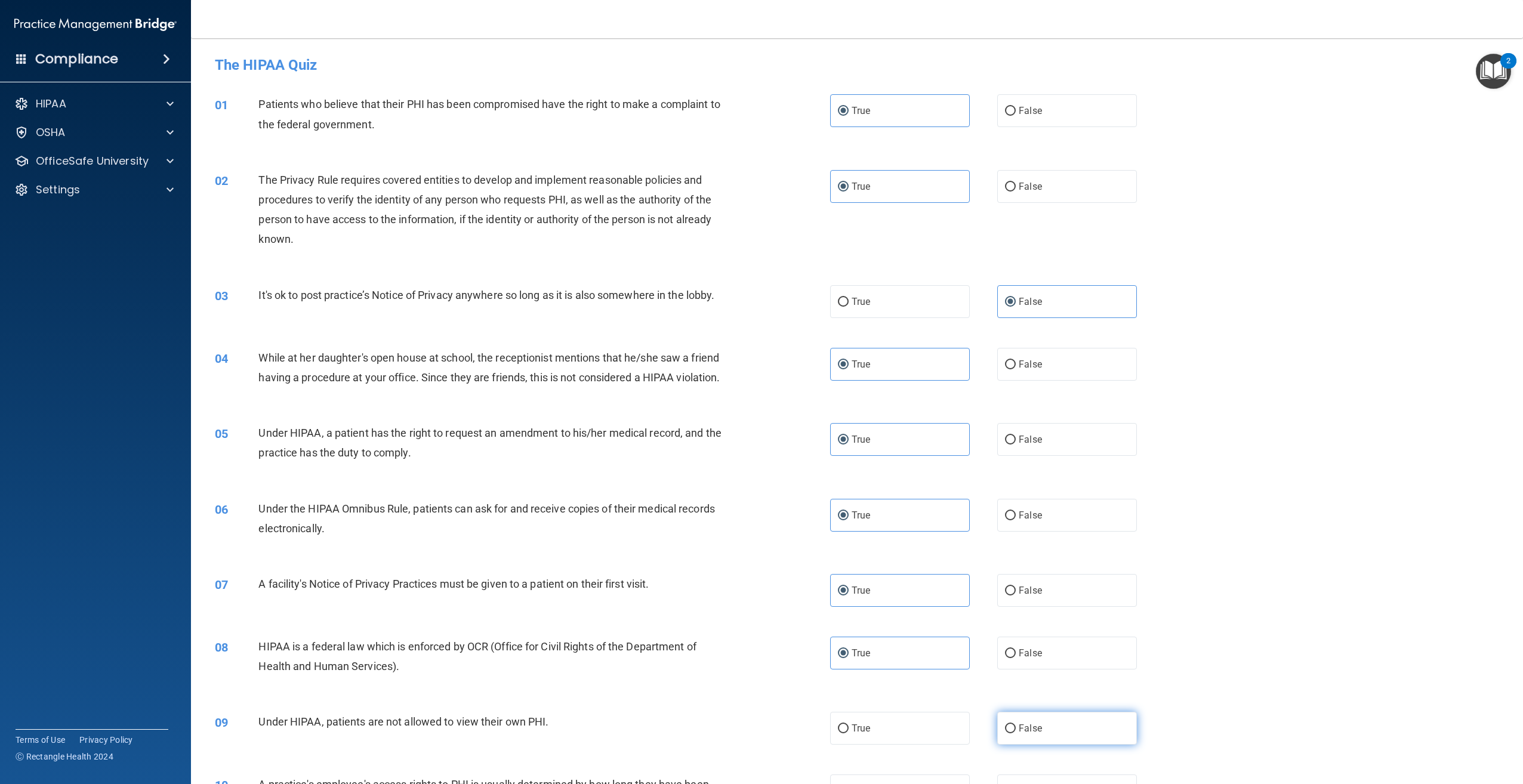
click at [1016, 734] on input "False" at bounding box center [1010, 729] width 11 height 9
radio input "true"
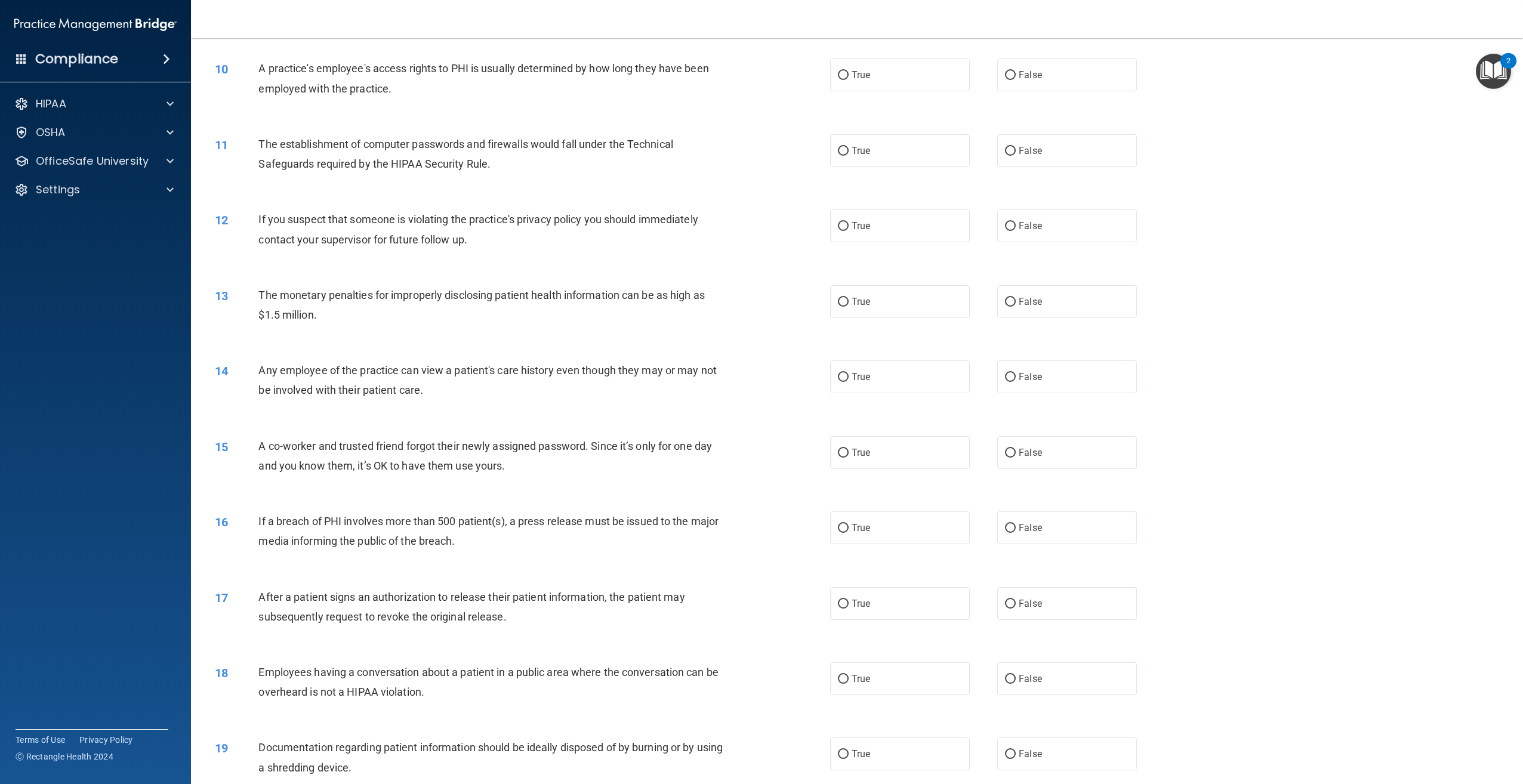
scroll to position [716, 0]
click at [1019, 81] on span "False" at bounding box center [1030, 75] width 23 height 12
click at [1014, 80] on input "False" at bounding box center [1010, 76] width 11 height 9
radio input "true"
click at [860, 156] on span "True" at bounding box center [860, 151] width 19 height 12
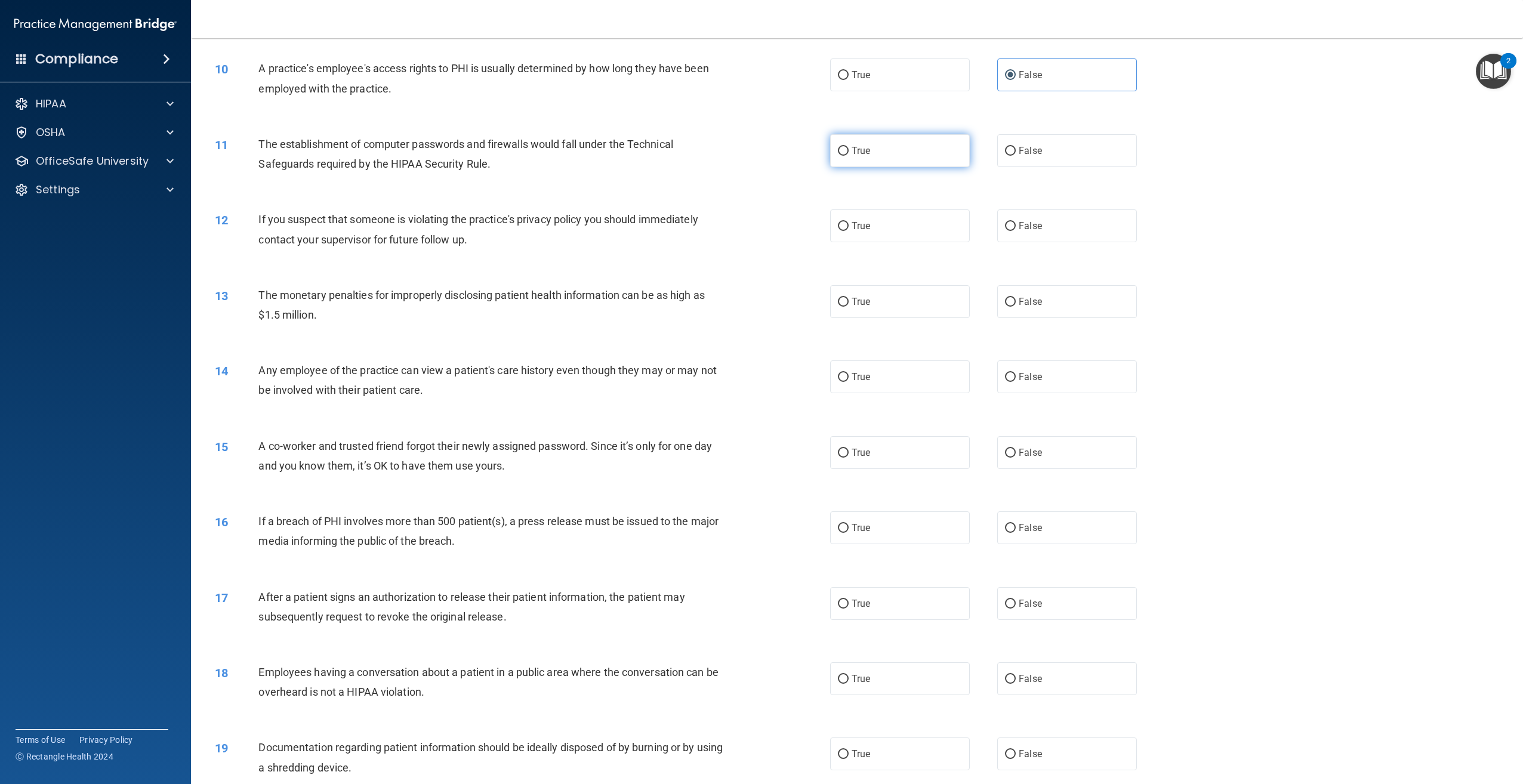
click at [849, 156] on input "True" at bounding box center [843, 151] width 11 height 9
radio input "true"
click at [879, 242] on label "True" at bounding box center [900, 226] width 140 height 33
click at [849, 231] on input "True" at bounding box center [843, 226] width 11 height 9
radio input "true"
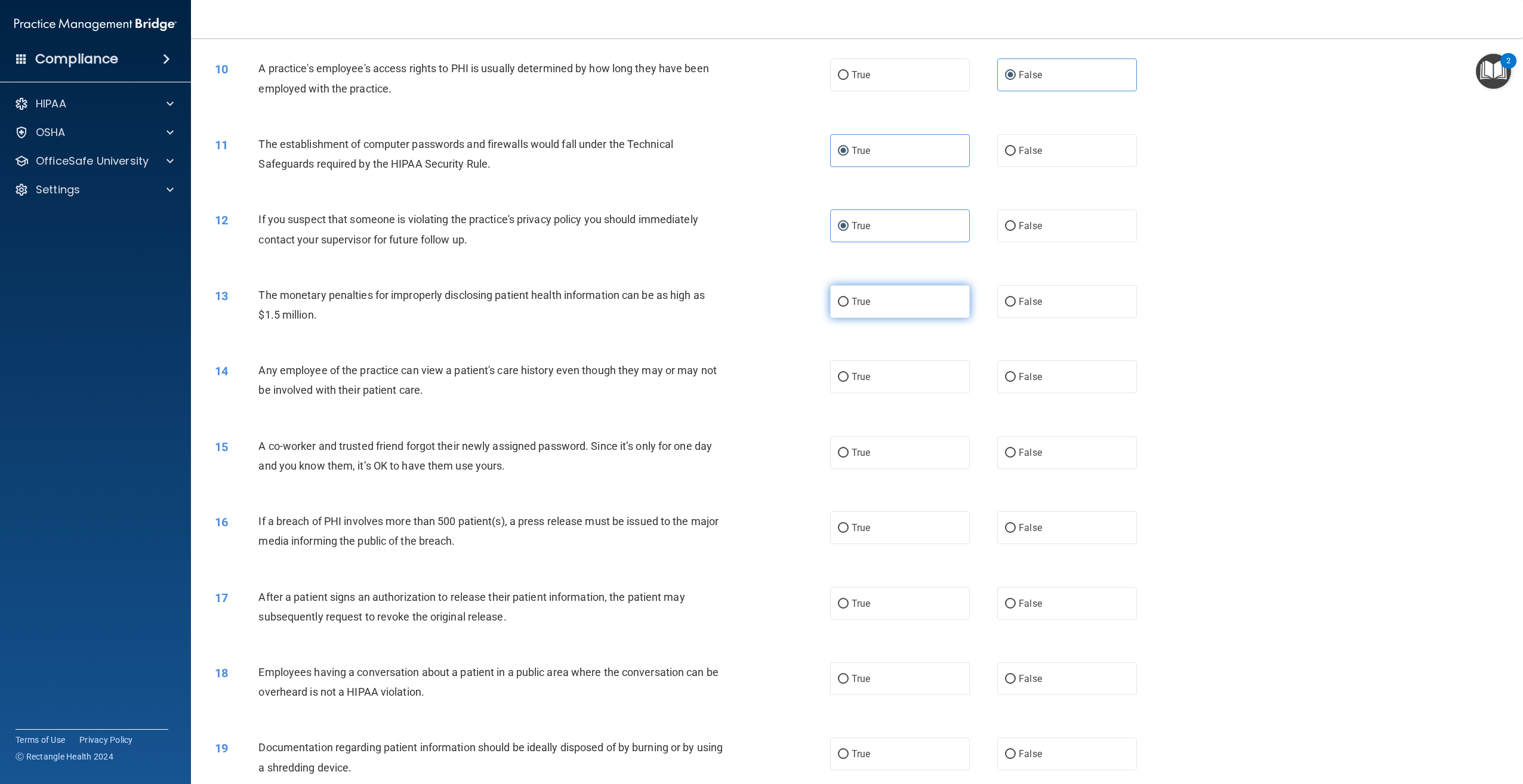
click at [913, 315] on label "True" at bounding box center [900, 301] width 140 height 33
click at [849, 307] on input "True" at bounding box center [843, 302] width 11 height 9
radio input "true"
click at [873, 393] on label "True" at bounding box center [900, 377] width 140 height 33
click at [849, 382] on input "True" at bounding box center [843, 377] width 11 height 9
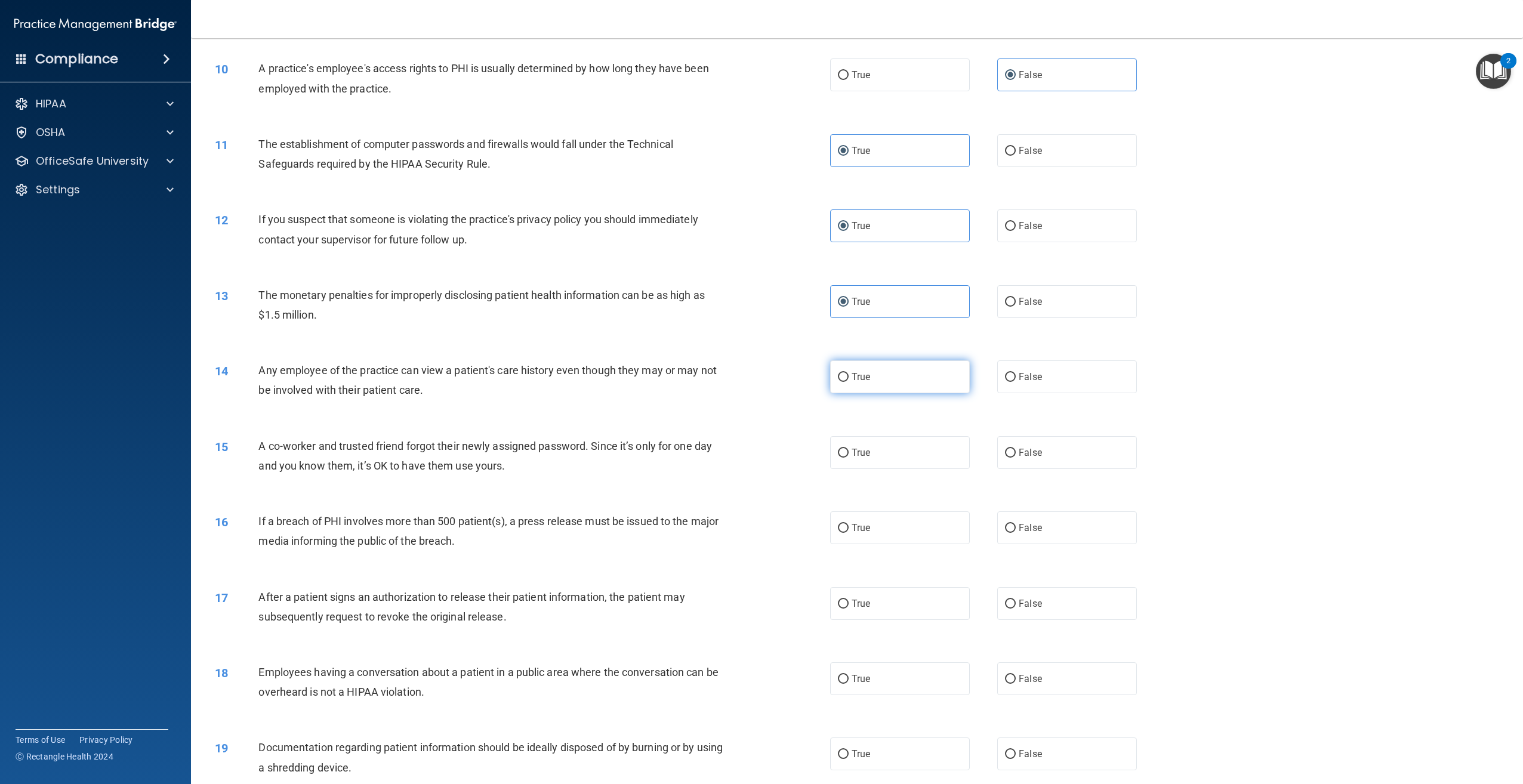
radio input "true"
click at [1071, 469] on label "False" at bounding box center [1067, 452] width 140 height 33
click at [1016, 458] on input "False" at bounding box center [1010, 453] width 11 height 9
radio input "true"
click at [860, 533] on span "True" at bounding box center [860, 528] width 19 height 12
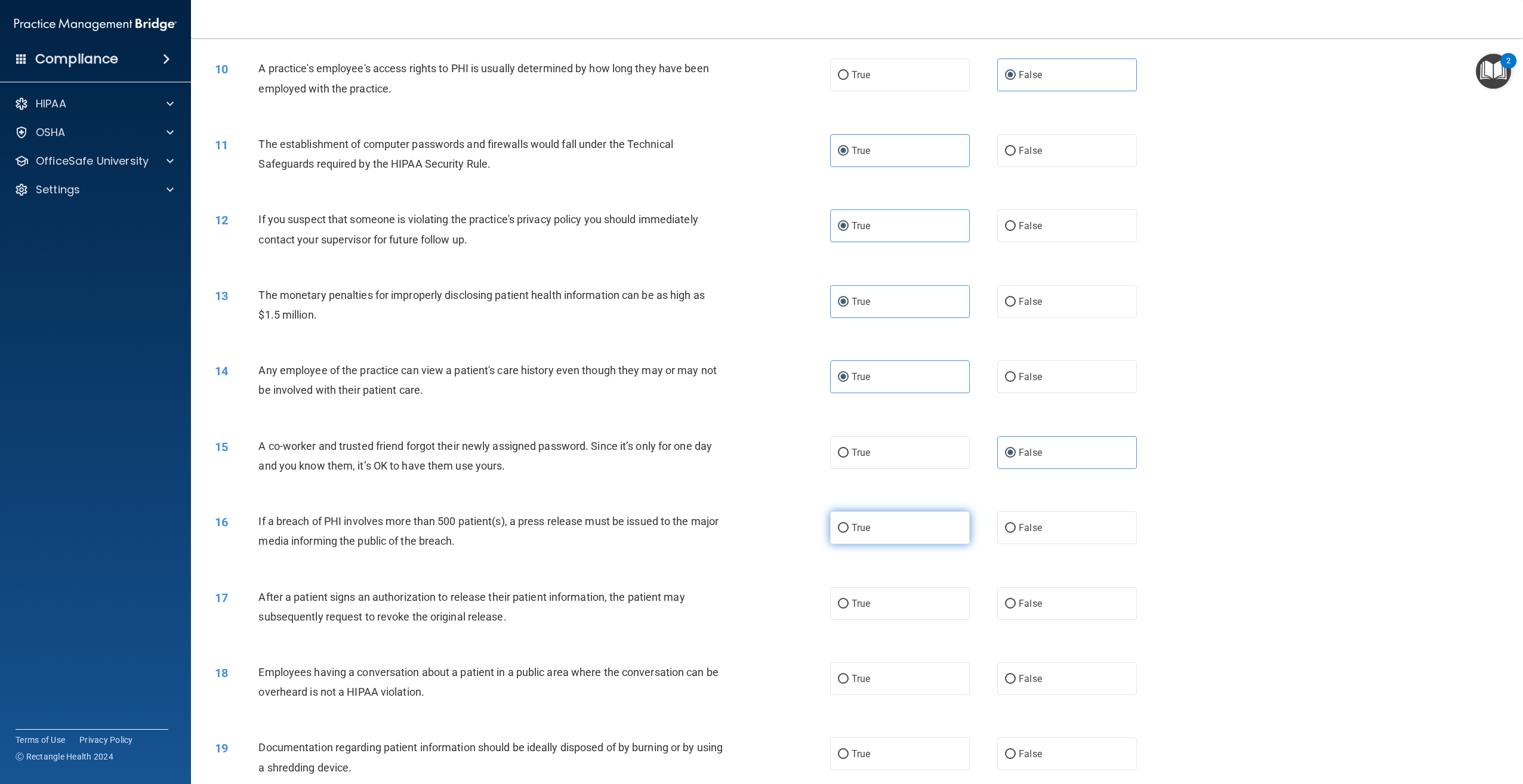
click at [849, 533] on input "True" at bounding box center [843, 529] width 11 height 9
radio input "true"
click at [1047, 620] on label "False" at bounding box center [1067, 603] width 140 height 33
click at [1016, 609] on input "False" at bounding box center [1010, 604] width 11 height 9
radio input "true"
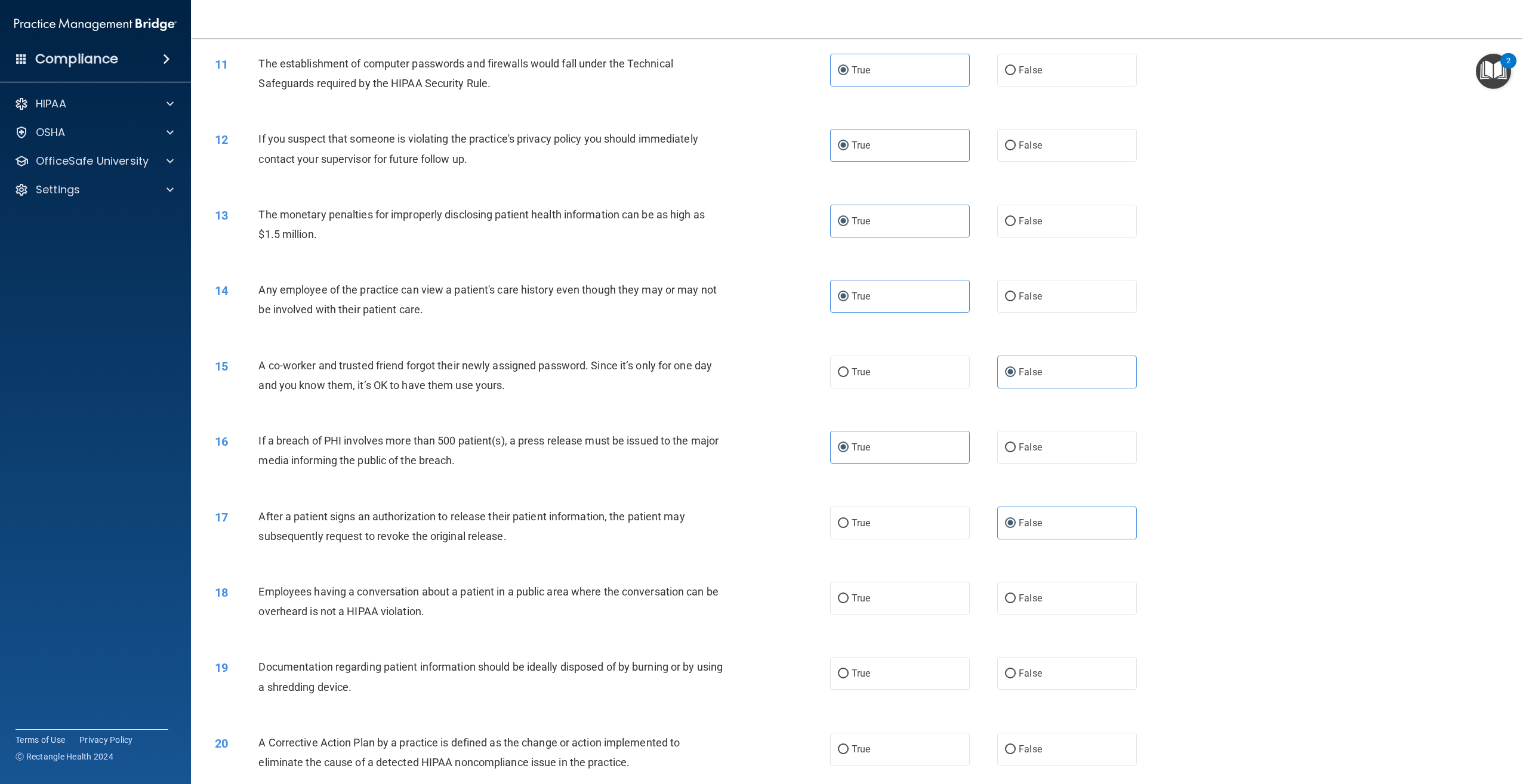
scroll to position [776, 0]
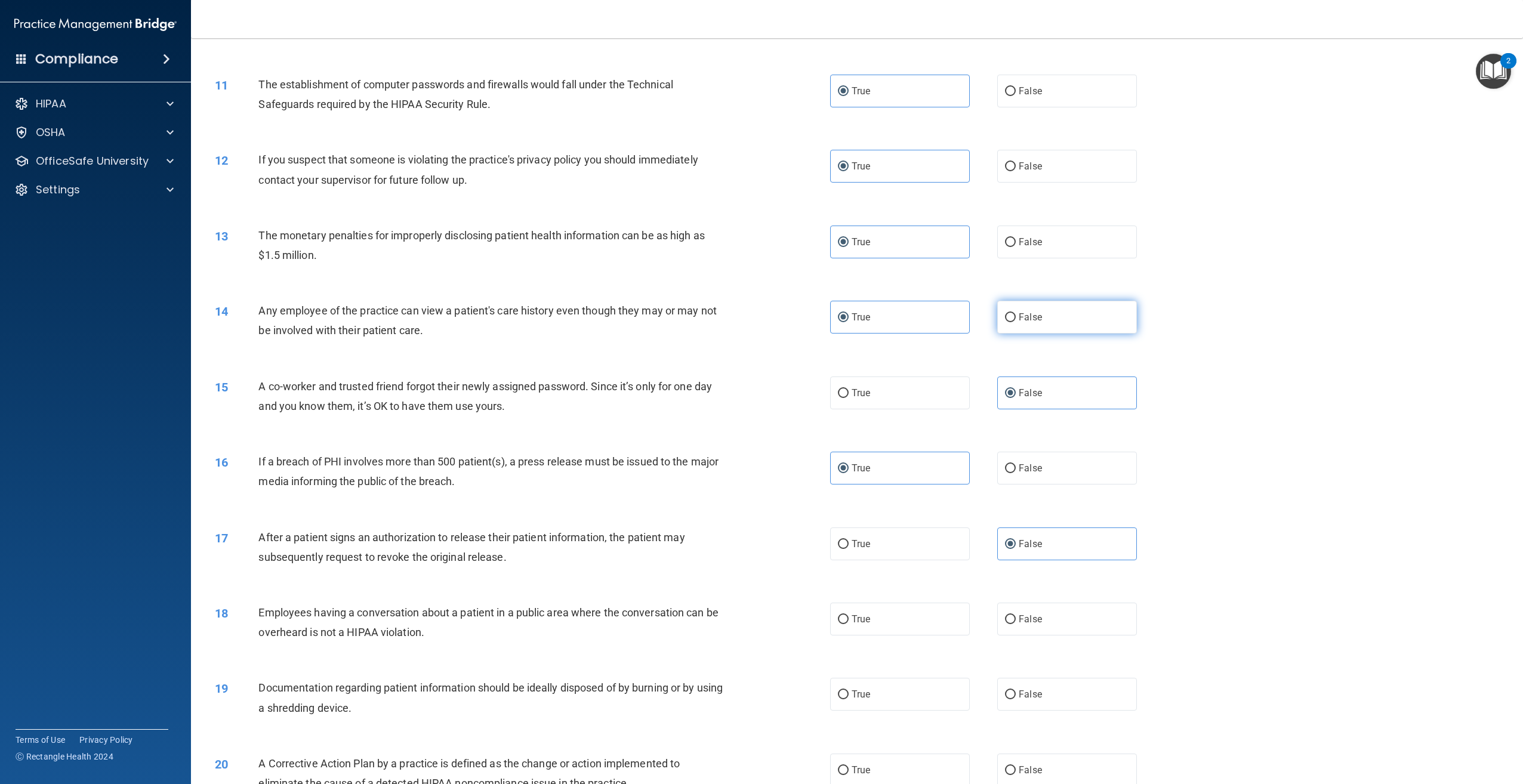
click at [1012, 334] on label "False" at bounding box center [1067, 317] width 140 height 33
click at [1012, 323] on input "False" at bounding box center [1010, 318] width 11 height 9
radio input "true"
radio input "false"
click at [900, 560] on label "True" at bounding box center [900, 544] width 140 height 33
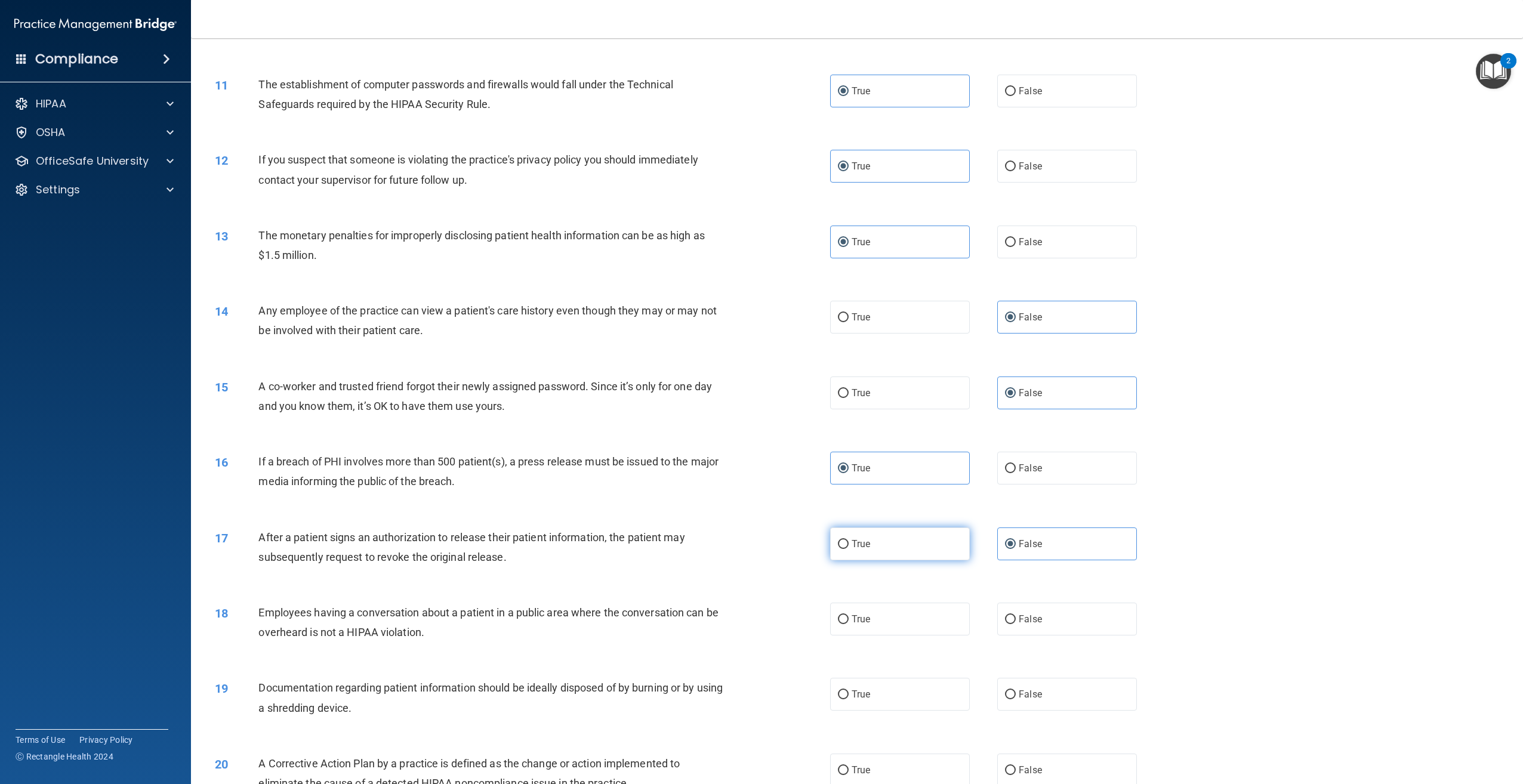
click at [849, 549] on input "True" at bounding box center [843, 544] width 11 height 9
radio input "true"
radio input "false"
click at [1027, 628] on label "False" at bounding box center [1067, 619] width 140 height 33
click at [1016, 624] on input "False" at bounding box center [1010, 620] width 11 height 9
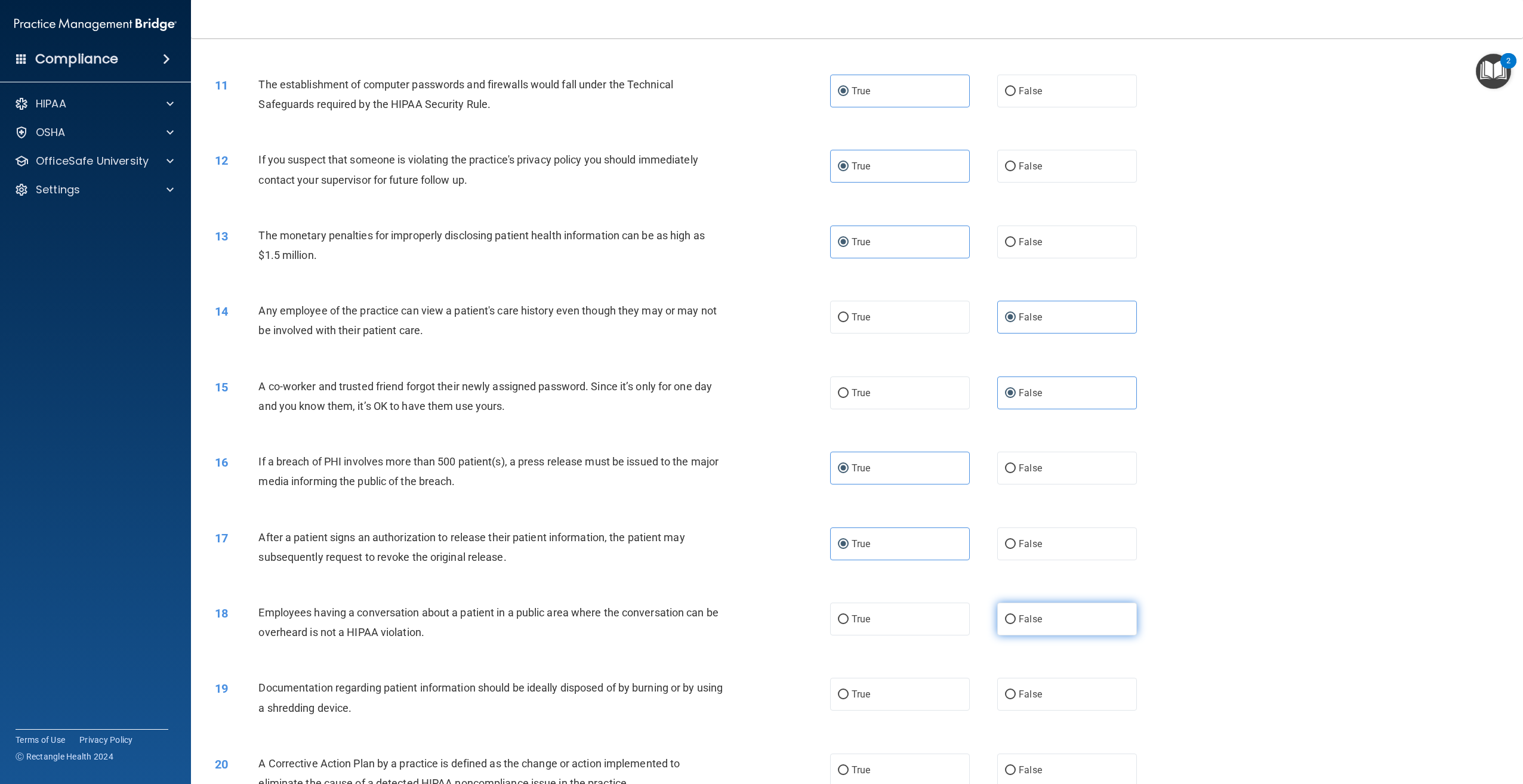
radio input "true"
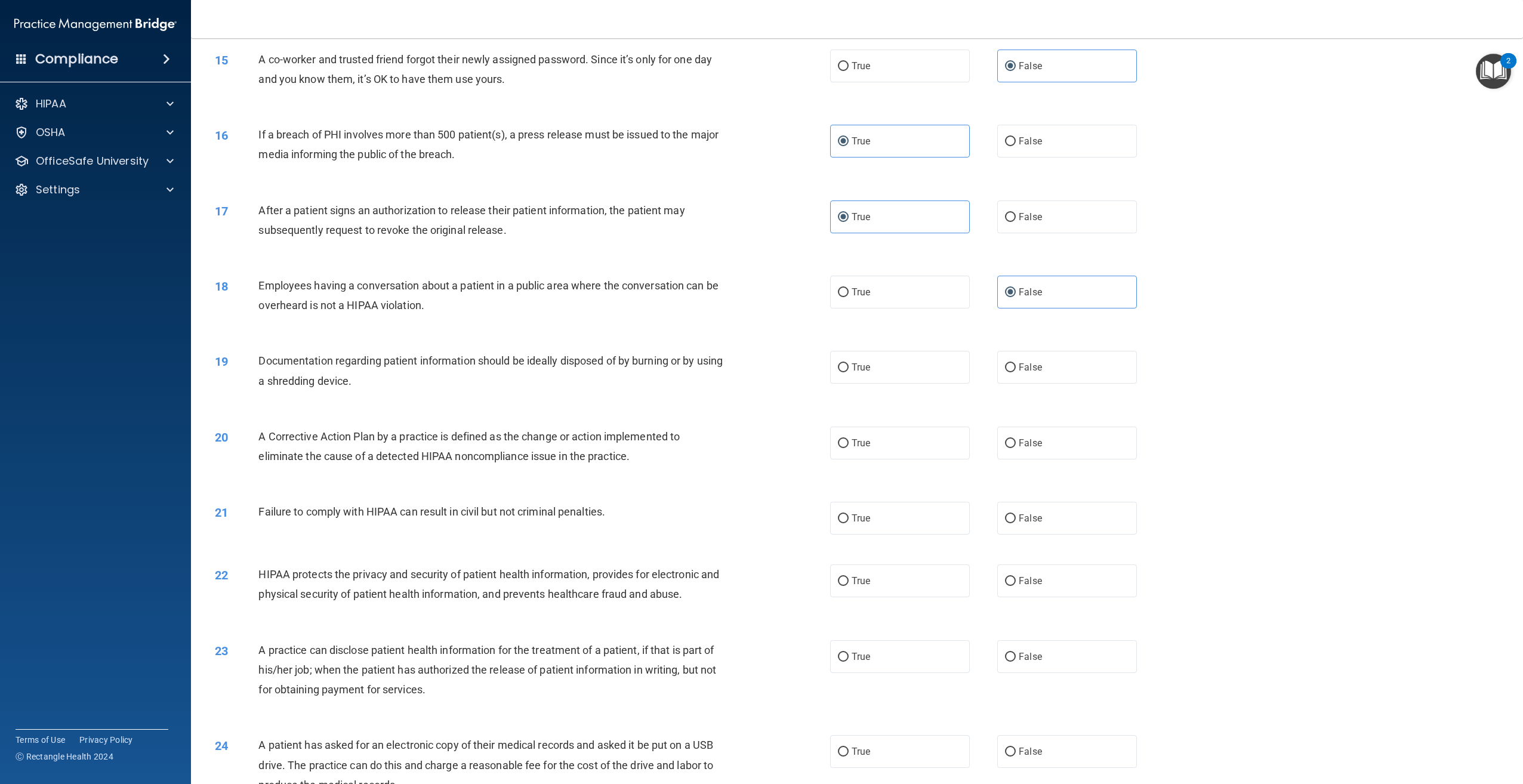
scroll to position [1134, 0]
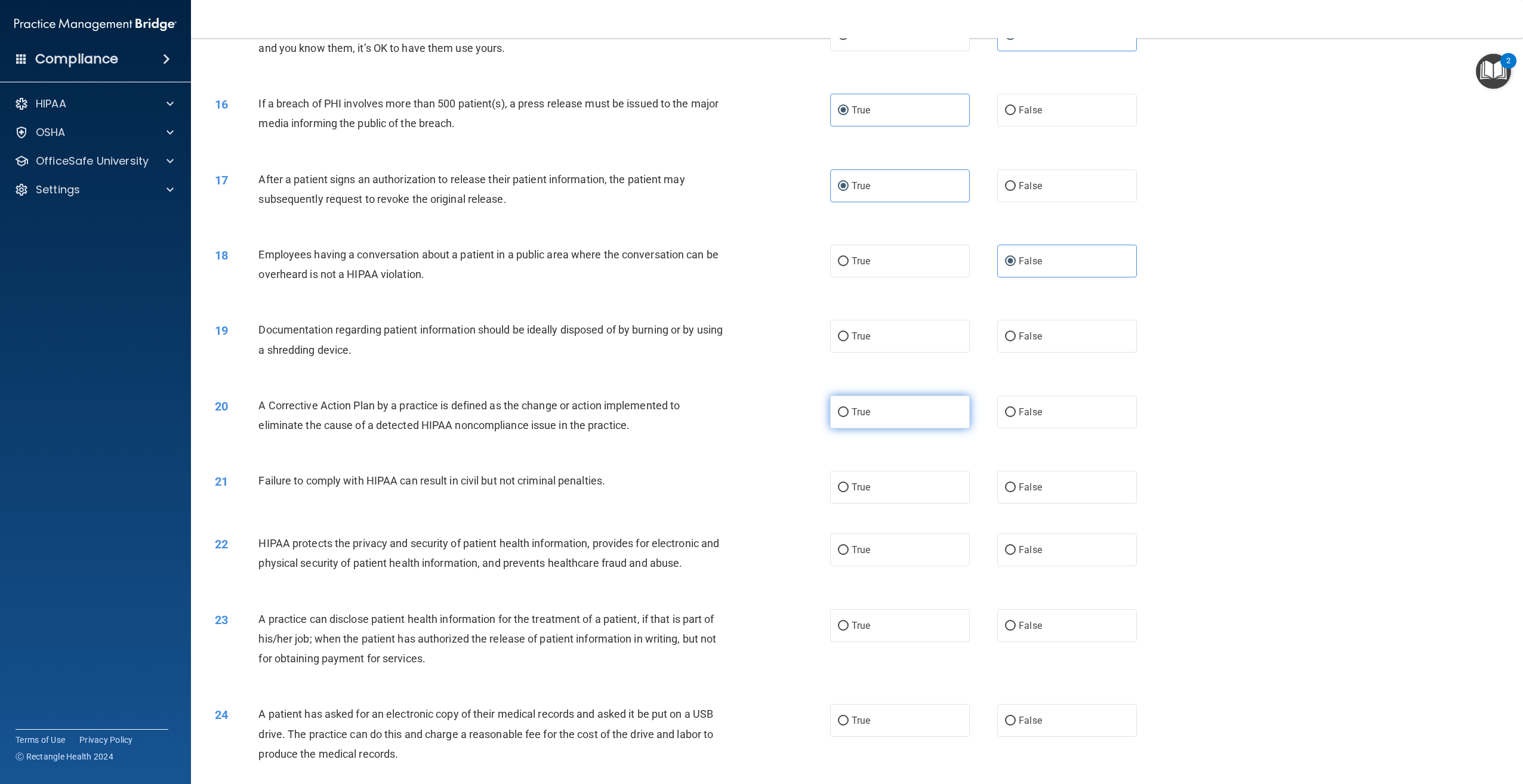
click at [895, 429] on label "True" at bounding box center [900, 412] width 140 height 33
click at [849, 417] on input "True" at bounding box center [843, 412] width 11 height 9
radio input "true"
click at [1037, 503] on label "False" at bounding box center [1067, 487] width 140 height 33
click at [1016, 493] on input "False" at bounding box center [1010, 488] width 11 height 9
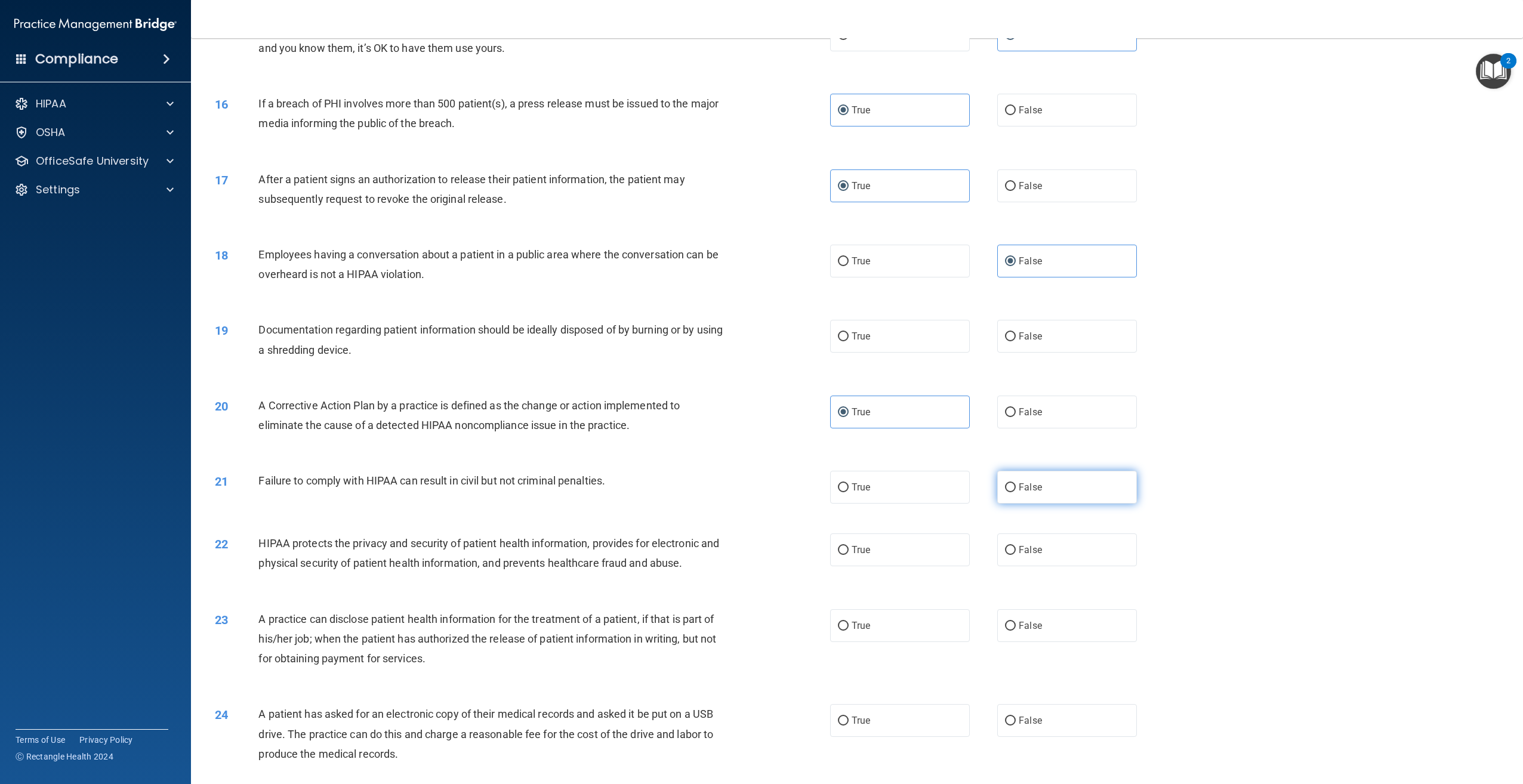
radio input "true"
click at [888, 353] on label "True" at bounding box center [900, 336] width 140 height 33
click at [849, 341] on input "True" at bounding box center [843, 337] width 11 height 9
radio input "true"
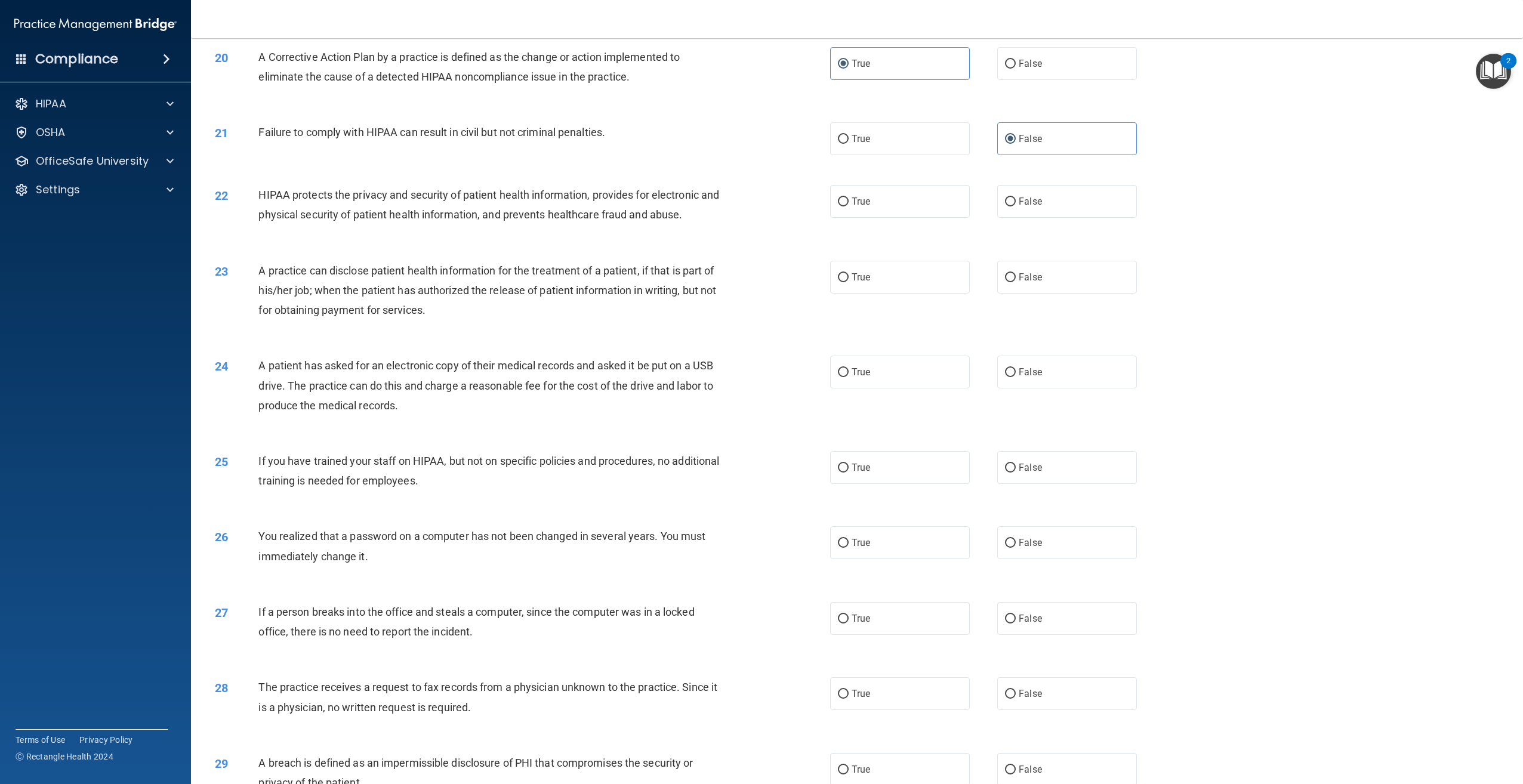
scroll to position [1432, 0]
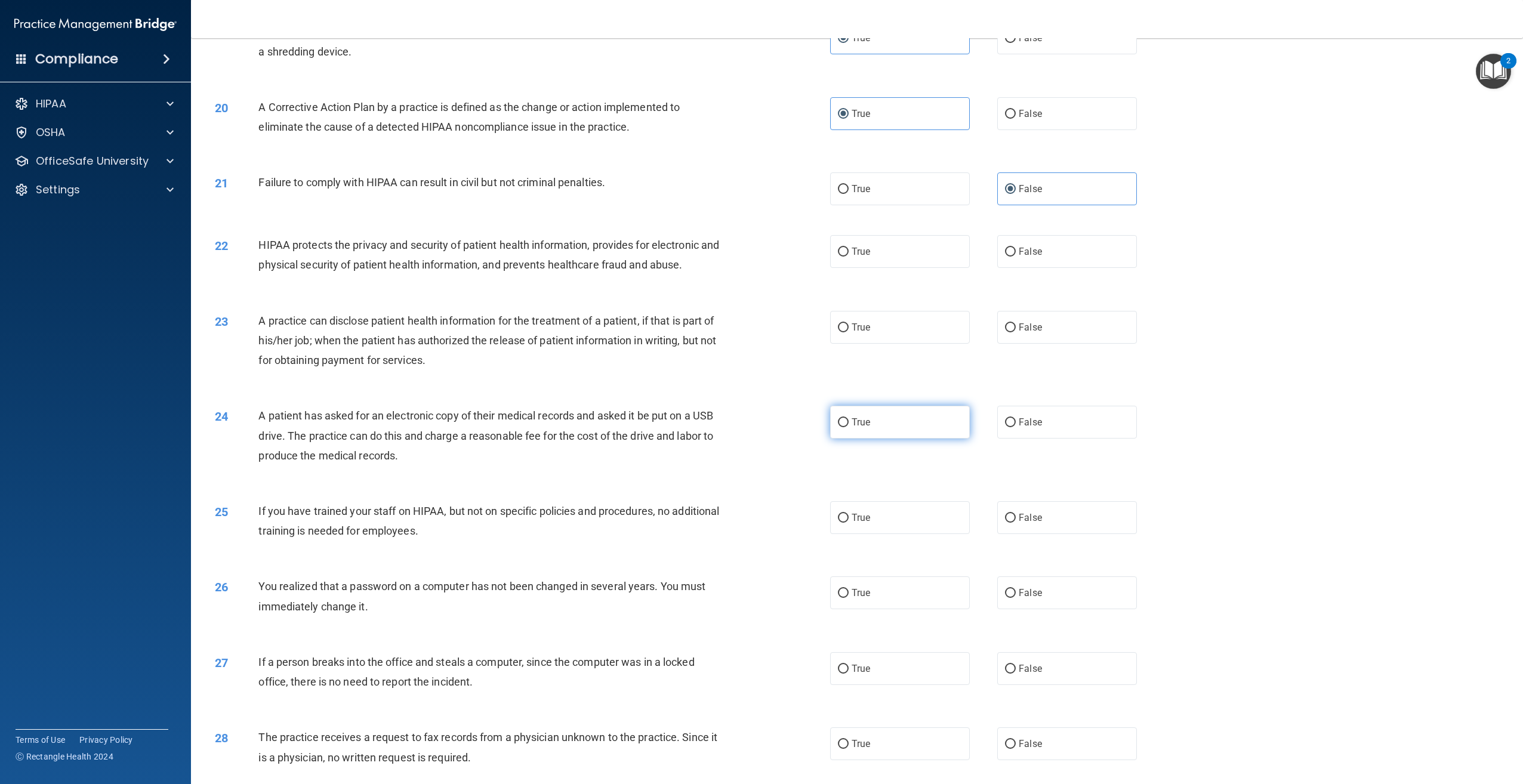
click at [928, 428] on label "True" at bounding box center [900, 422] width 140 height 33
click at [849, 427] on input "True" at bounding box center [843, 423] width 11 height 9
radio input "true"
click at [892, 609] on label "True" at bounding box center [900, 593] width 140 height 33
click at [849, 598] on input "True" at bounding box center [843, 593] width 11 height 9
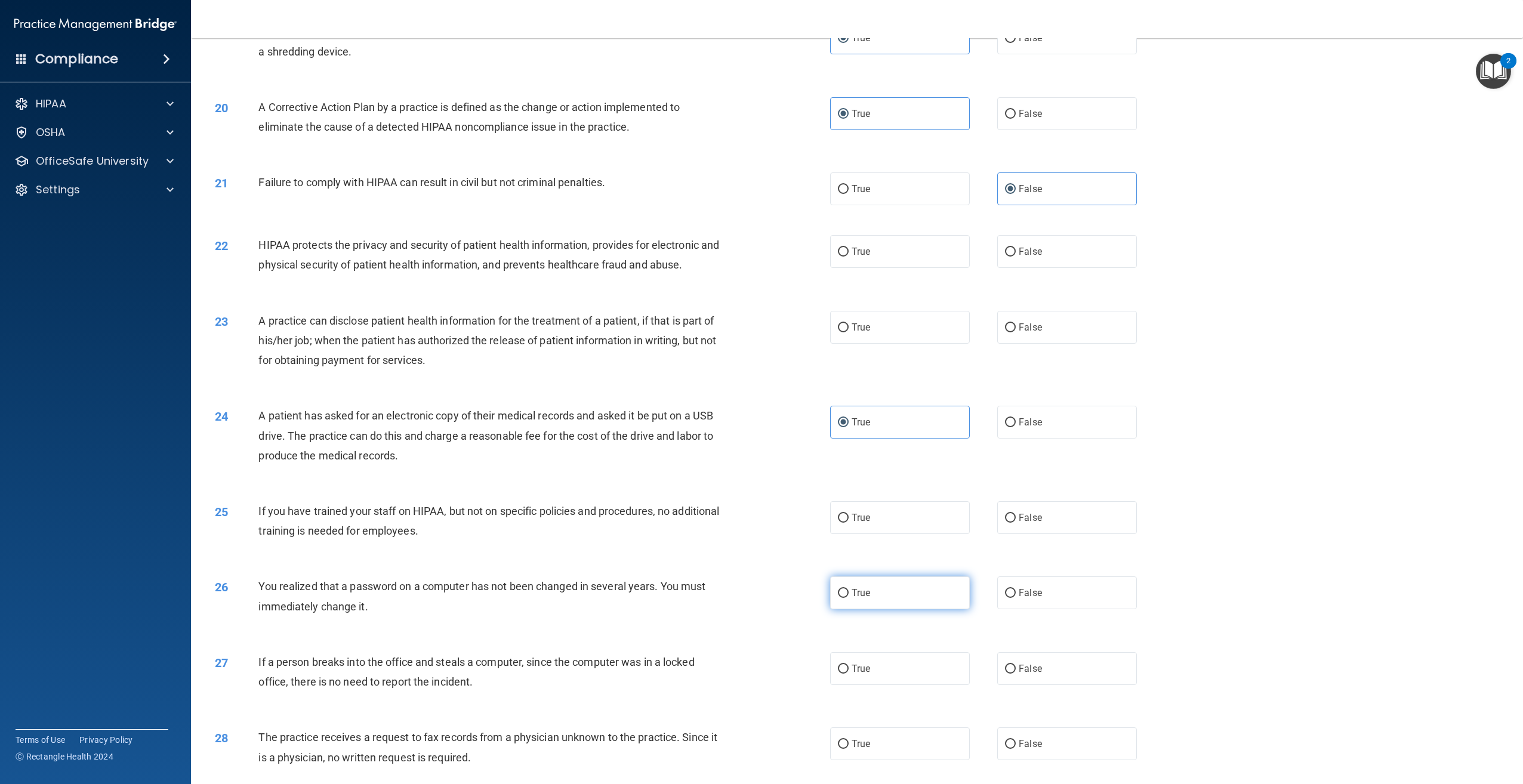
radio input "true"
click at [846, 268] on label "True" at bounding box center [900, 251] width 140 height 33
click at [846, 257] on input "True" at bounding box center [843, 252] width 11 height 9
radio input "true"
click at [1086, 344] on label "False" at bounding box center [1067, 327] width 140 height 33
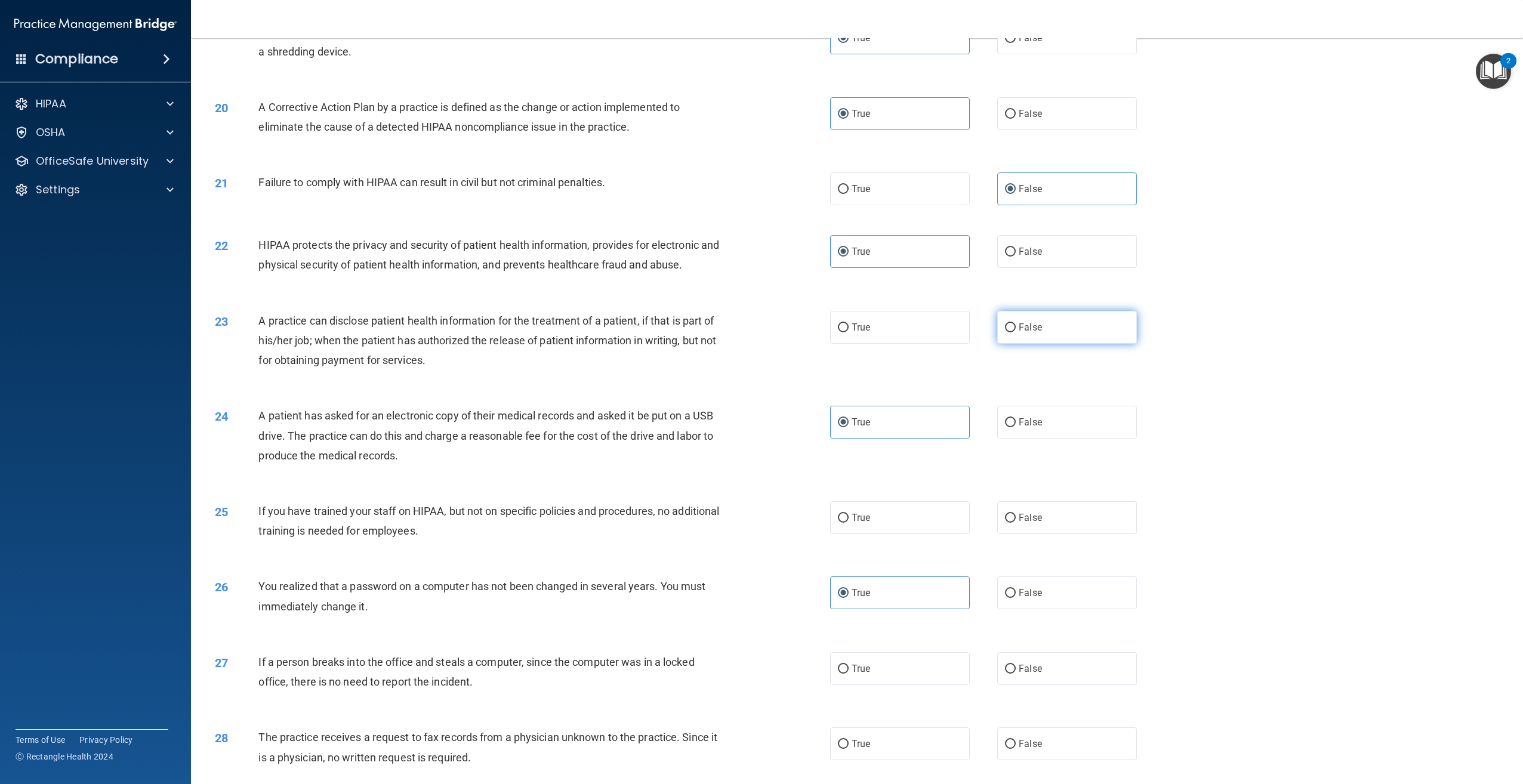
click at [1016, 332] on input "False" at bounding box center [1010, 328] width 11 height 9
radio input "true"
click at [1113, 534] on label "False" at bounding box center [1067, 517] width 140 height 33
click at [1016, 523] on input "False" at bounding box center [1010, 518] width 11 height 9
radio input "true"
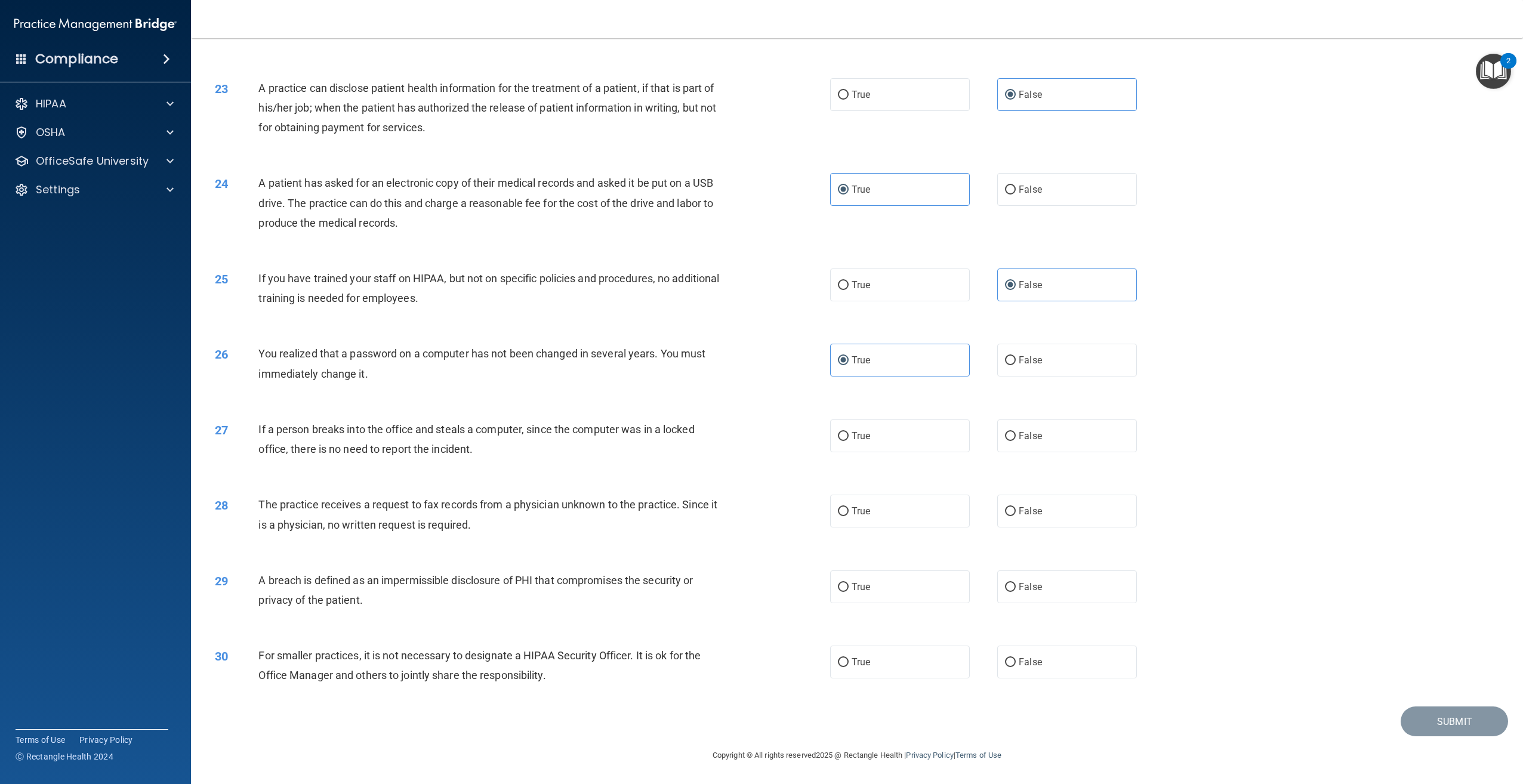
scroll to position [1684, 0]
click at [1043, 441] on label "False" at bounding box center [1067, 436] width 140 height 33
click at [1016, 441] on input "False" at bounding box center [1010, 436] width 11 height 9
radio input "true"
click at [1080, 514] on label "False" at bounding box center [1067, 511] width 140 height 33
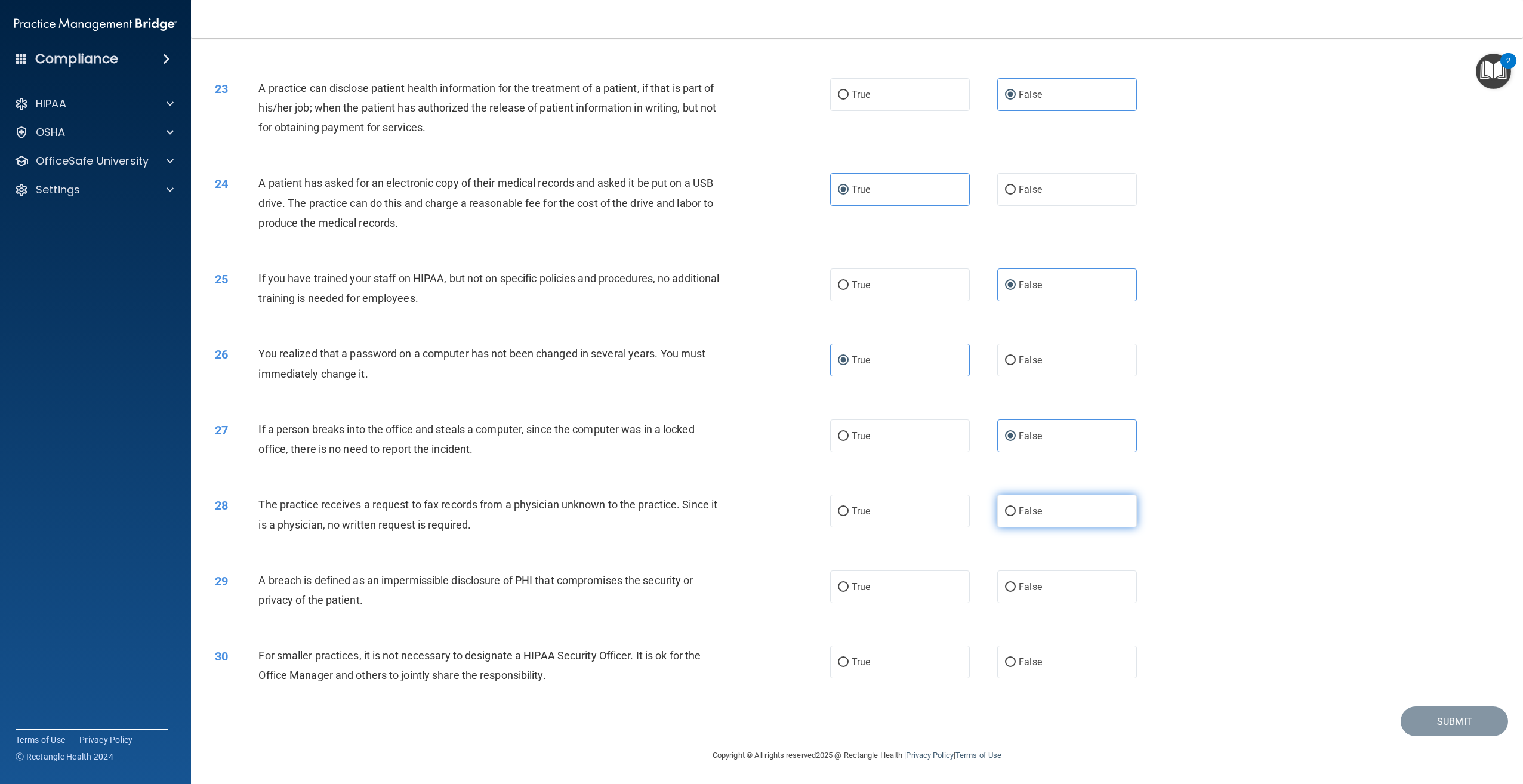
click at [1016, 514] on input "False" at bounding box center [1010, 512] width 11 height 9
radio input "true"
click at [880, 598] on label "True" at bounding box center [900, 587] width 140 height 33
click at [849, 592] on input "True" at bounding box center [843, 588] width 11 height 9
radio input "true"
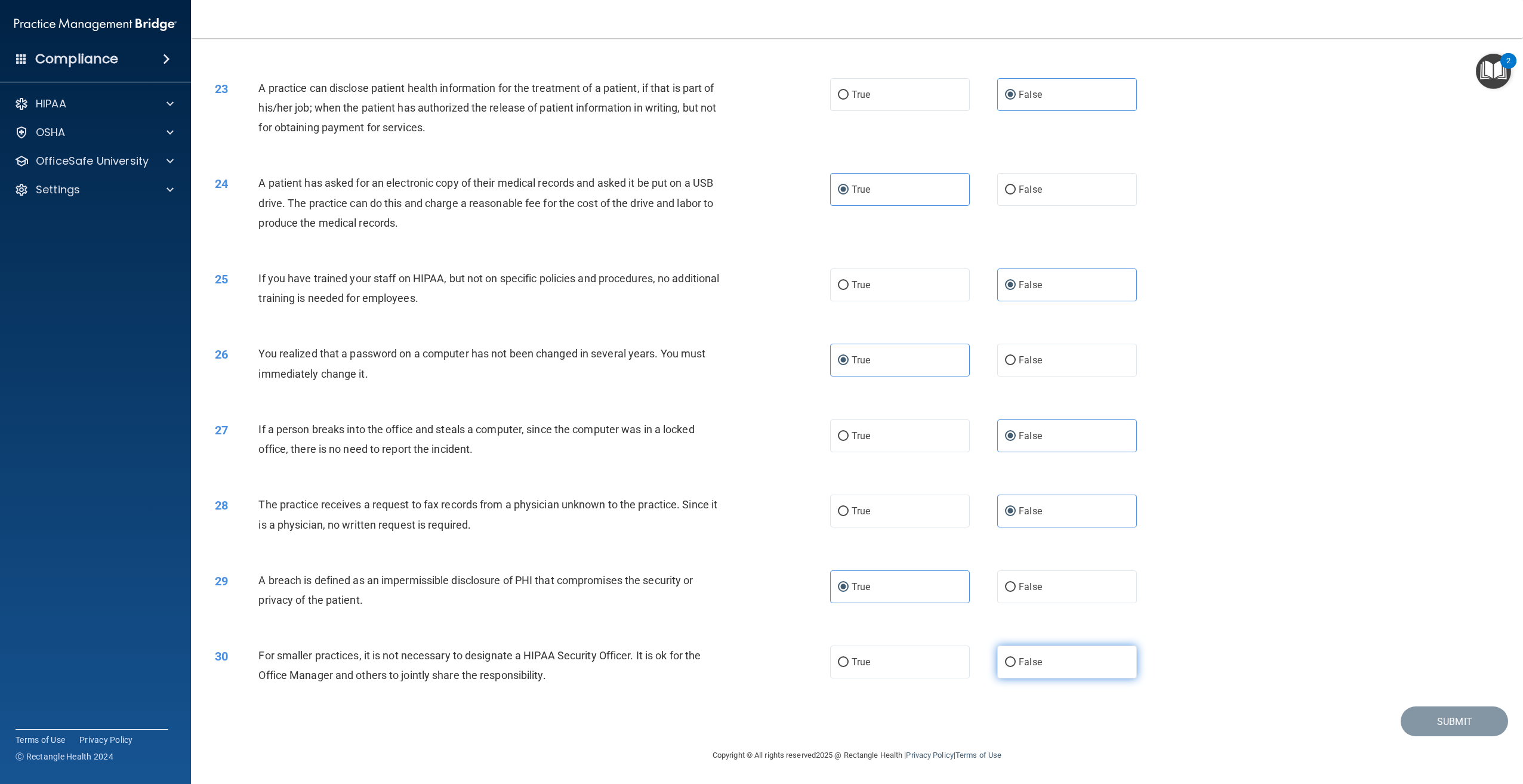
click at [1068, 659] on label "False" at bounding box center [1067, 662] width 140 height 33
click at [1016, 659] on input "False" at bounding box center [1010, 662] width 11 height 9
radio input "true"
click at [1416, 712] on button "Submit" at bounding box center [1454, 721] width 107 height 30
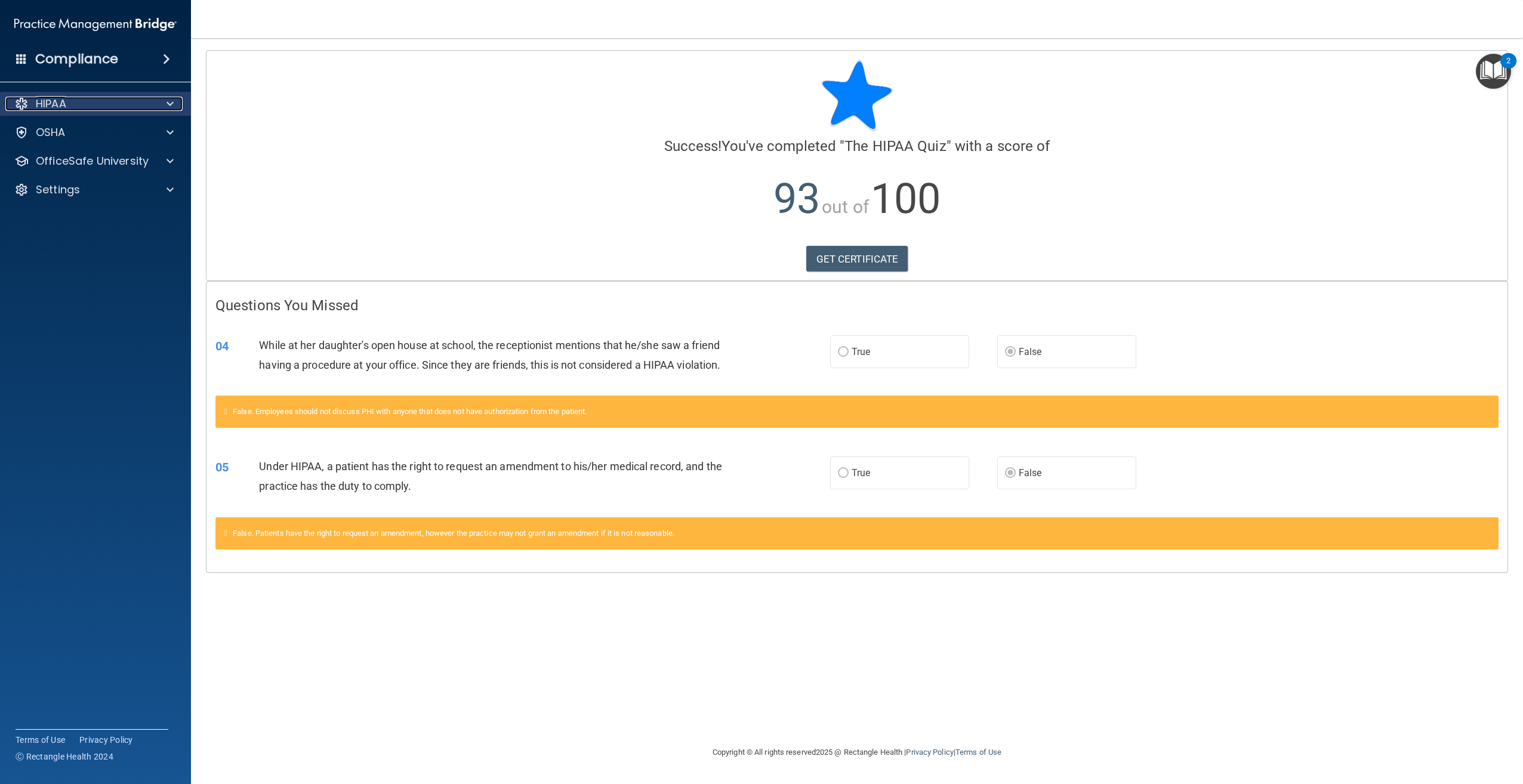
click at [136, 106] on div "HIPAA" at bounding box center [79, 104] width 148 height 14
click at [165, 107] on div at bounding box center [168, 104] width 30 height 14
click at [158, 132] on p "Documents and Policies" at bounding box center [89, 132] width 163 height 12
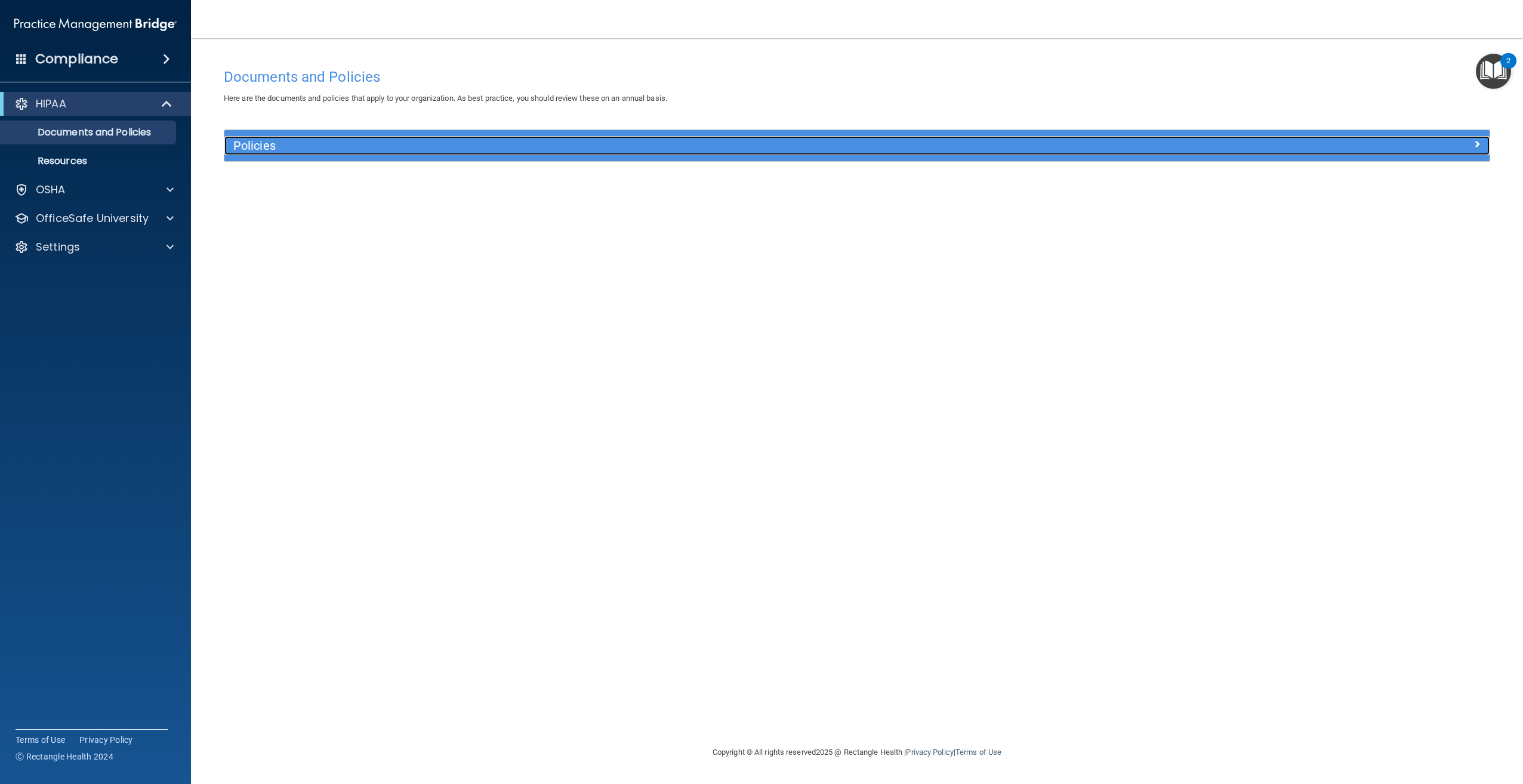
click at [276, 148] on h5 "Policies" at bounding box center [699, 145] width 931 height 13
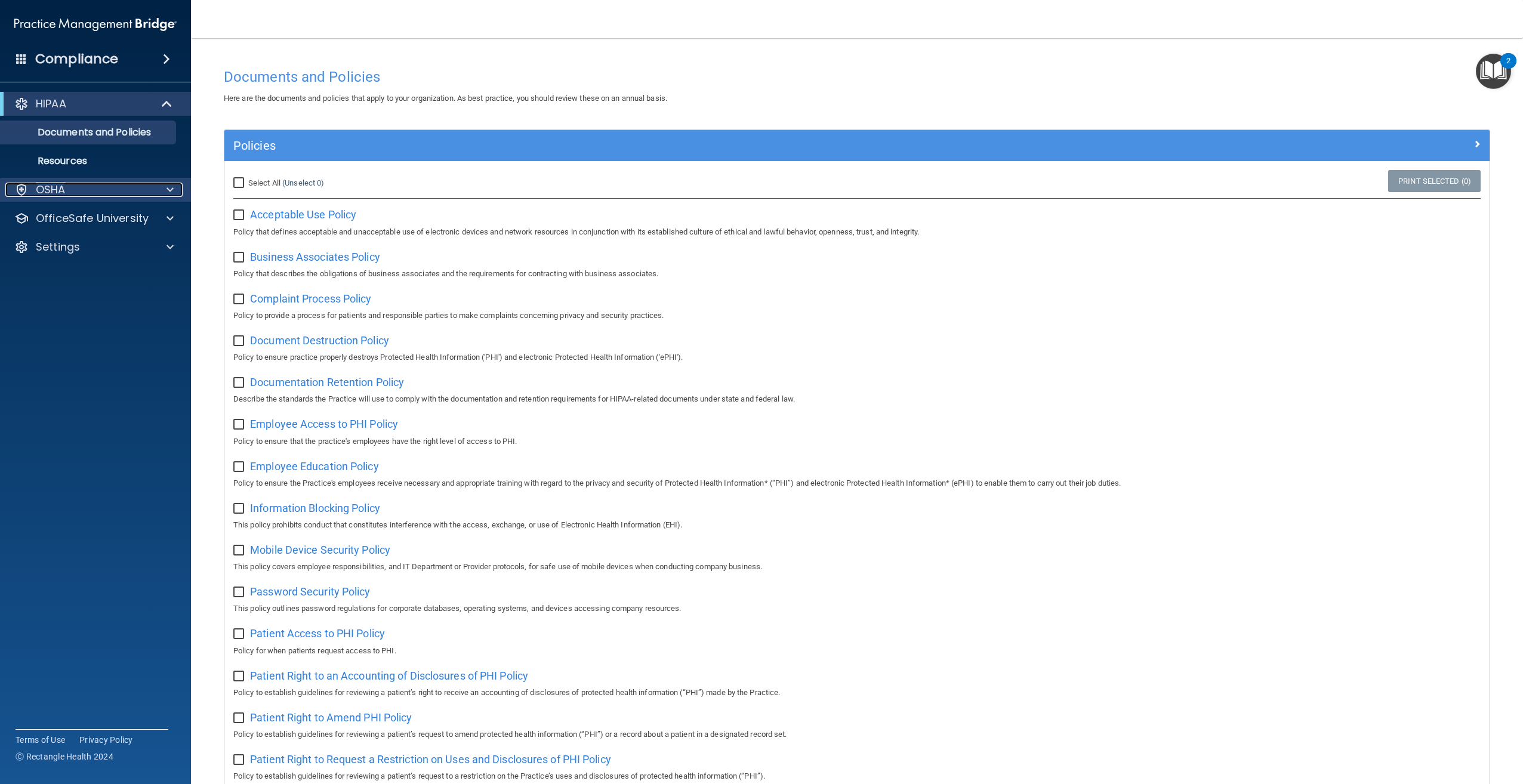
click at [132, 183] on div "OSHA" at bounding box center [79, 189] width 148 height 14
click at [171, 100] on span at bounding box center [168, 104] width 10 height 14
click at [123, 101] on div "HIPAA" at bounding box center [79, 104] width 147 height 14
click at [36, 101] on p "HIPAA" at bounding box center [50, 104] width 30 height 14
click at [66, 137] on div "OSHA" at bounding box center [79, 132] width 148 height 14
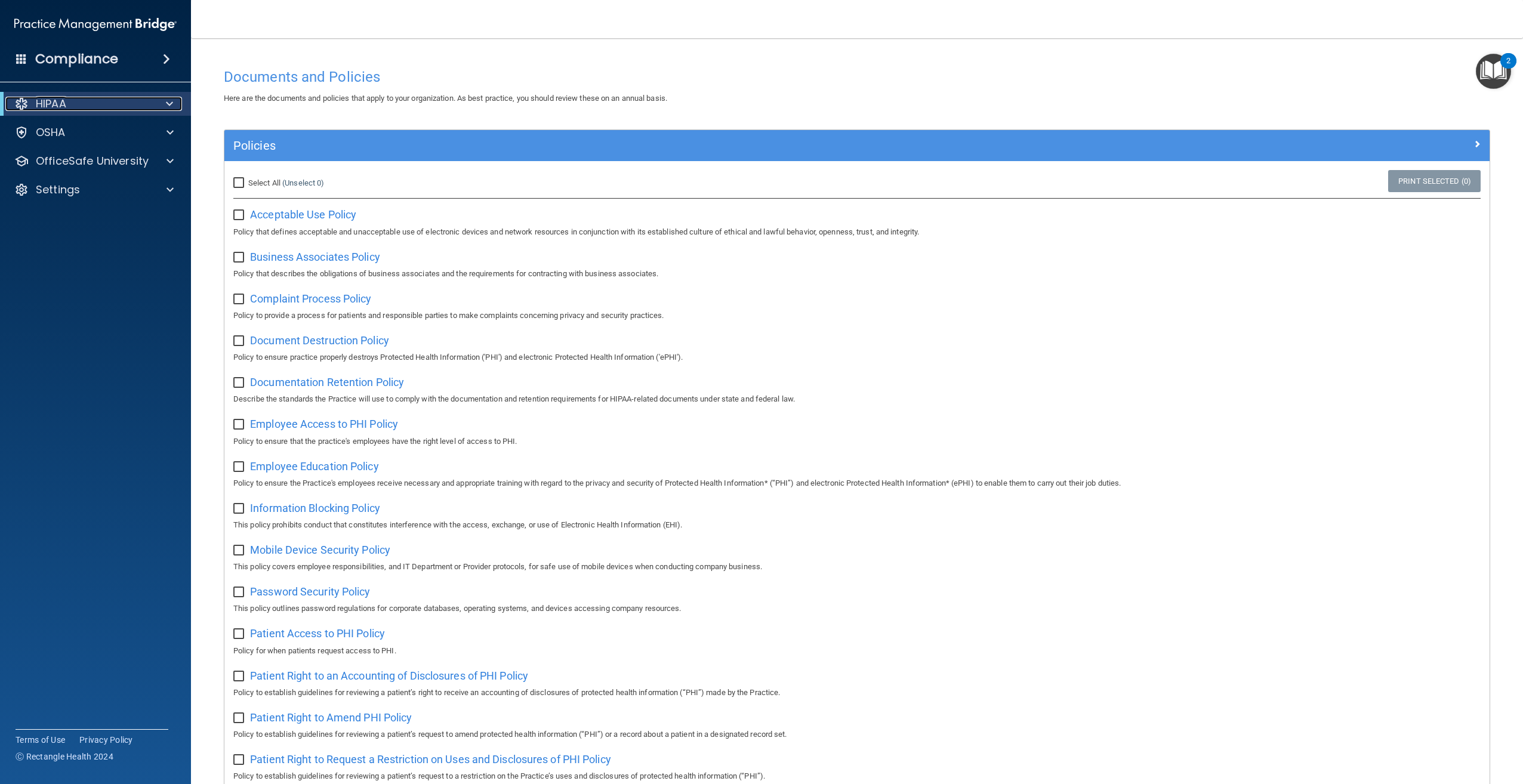
click at [78, 104] on div "HIPAA" at bounding box center [79, 104] width 147 height 14
click at [81, 127] on p "Documents and Policies" at bounding box center [89, 132] width 163 height 12
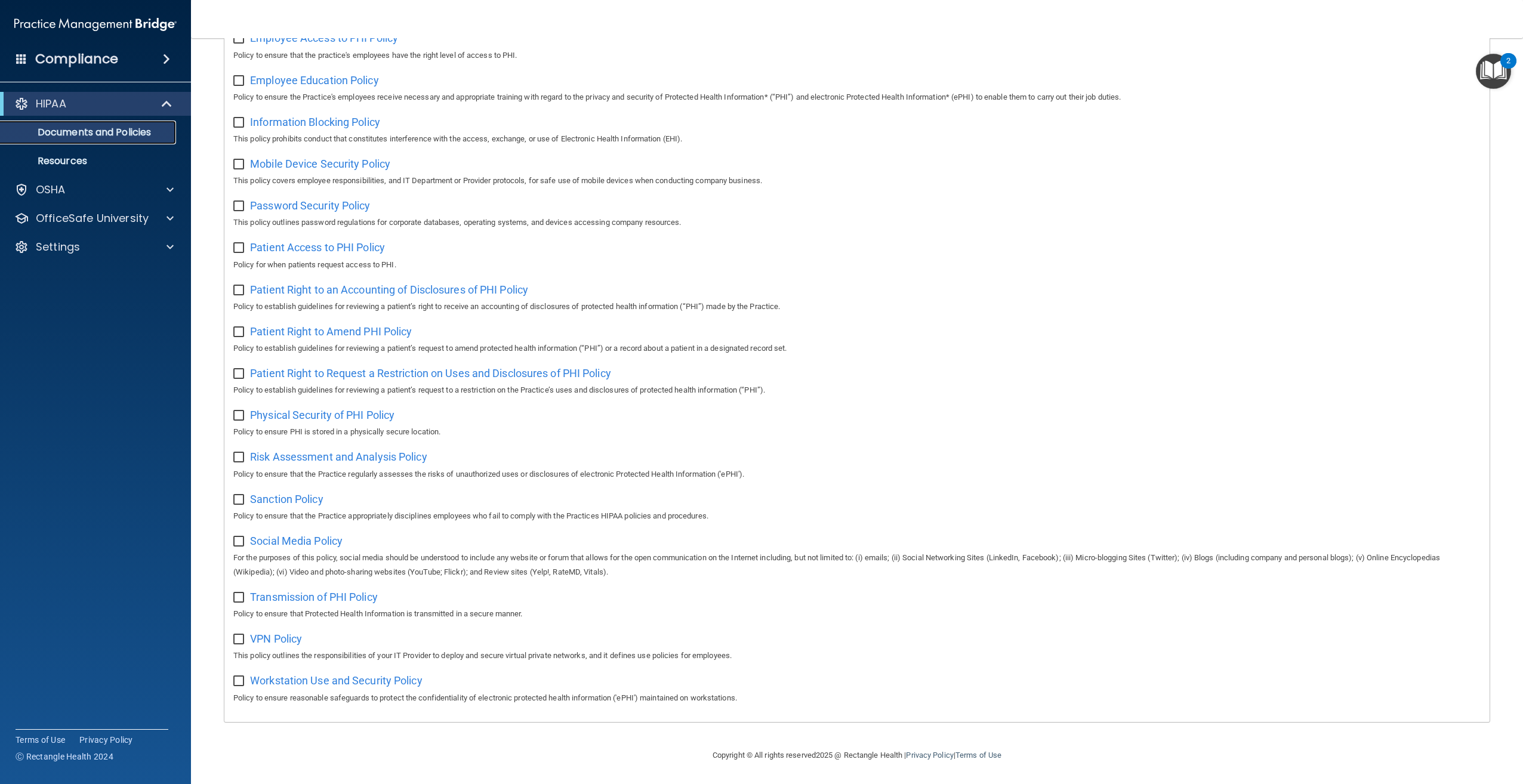
scroll to position [339, 0]
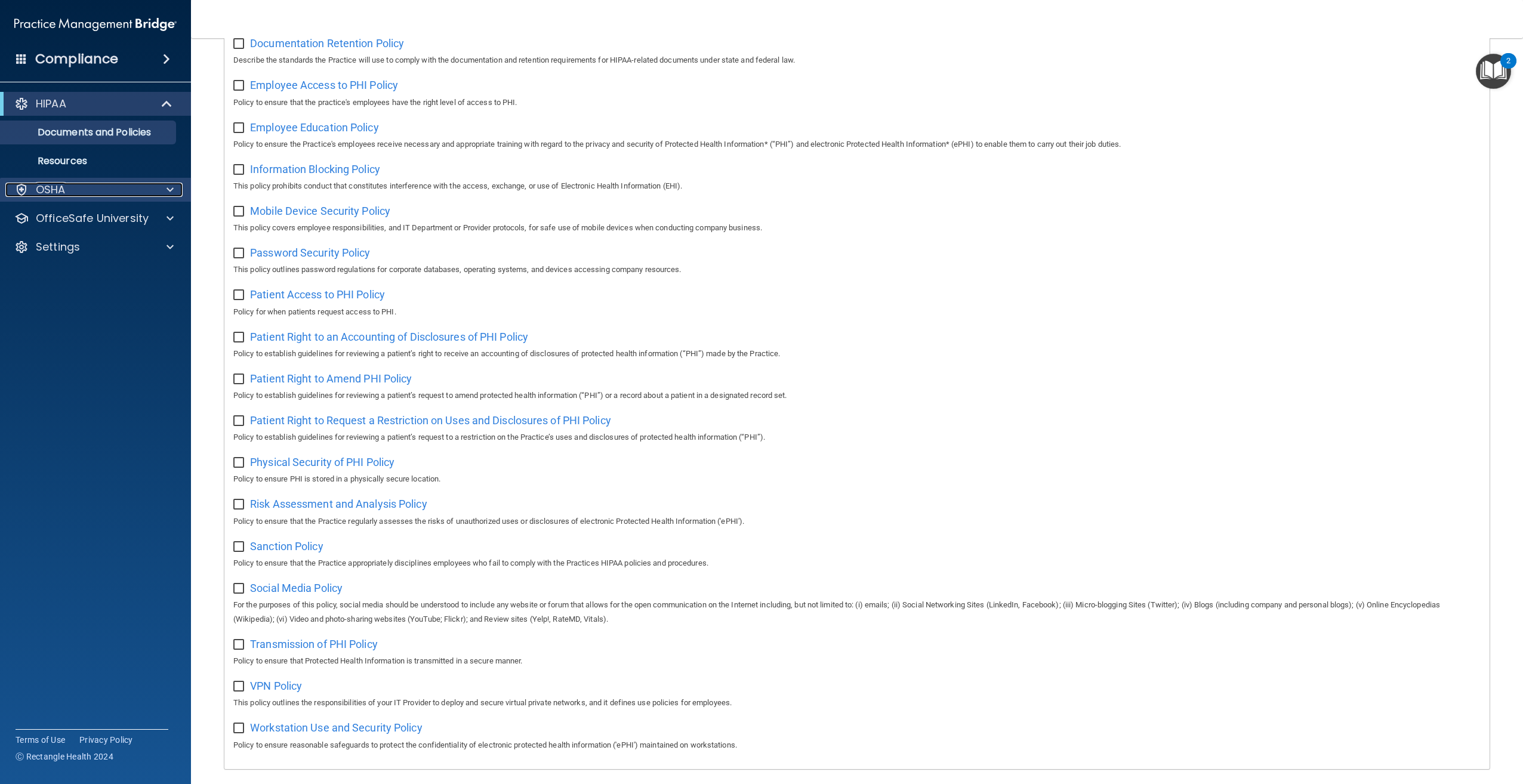
click at [136, 187] on div "OSHA" at bounding box center [79, 189] width 148 height 14
click at [154, 57] on div "Compliance" at bounding box center [95, 59] width 191 height 26
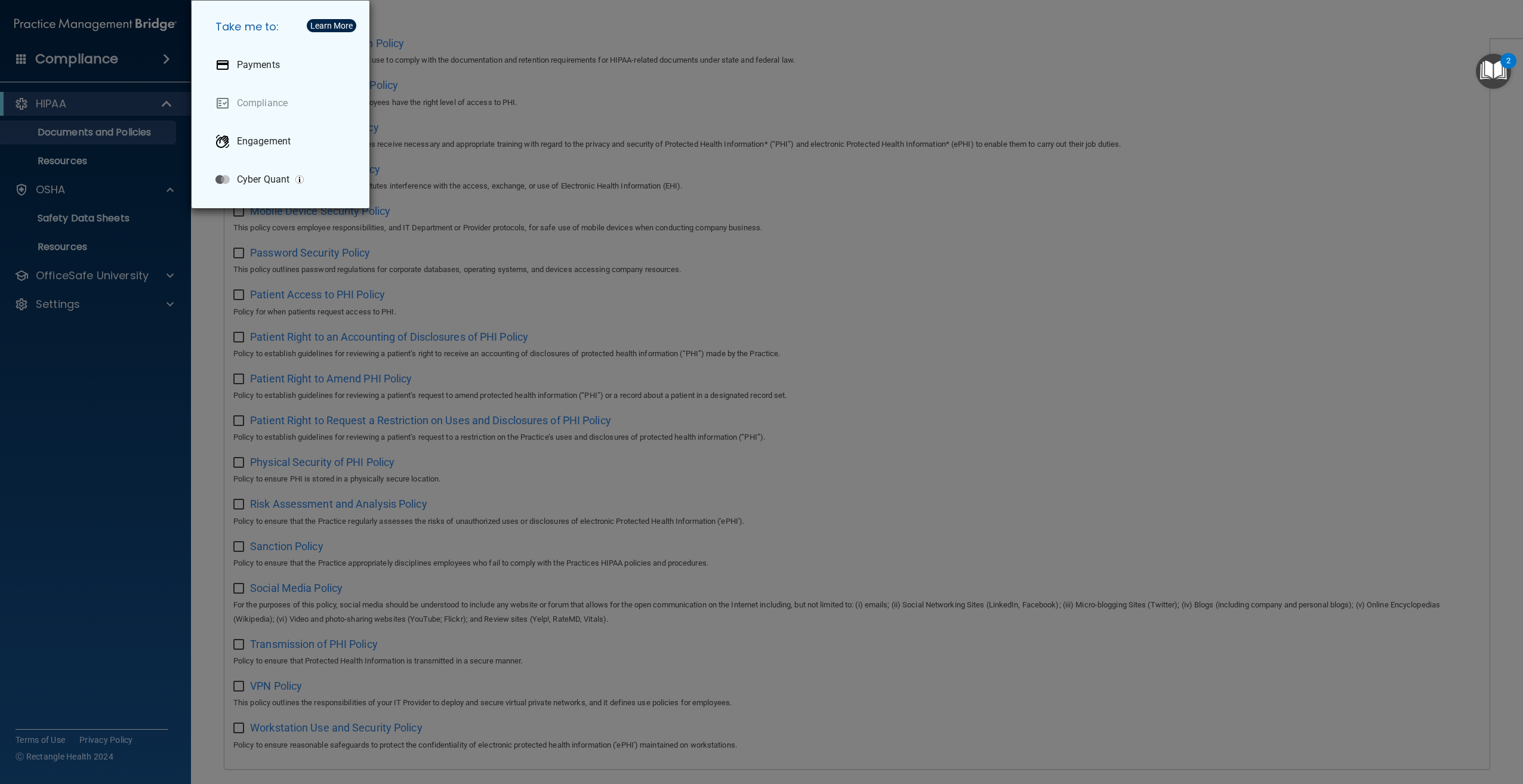
click at [140, 120] on div "Take me to: Payments Compliance Engagement Cyber Quant" at bounding box center [762, 392] width 1523 height 784
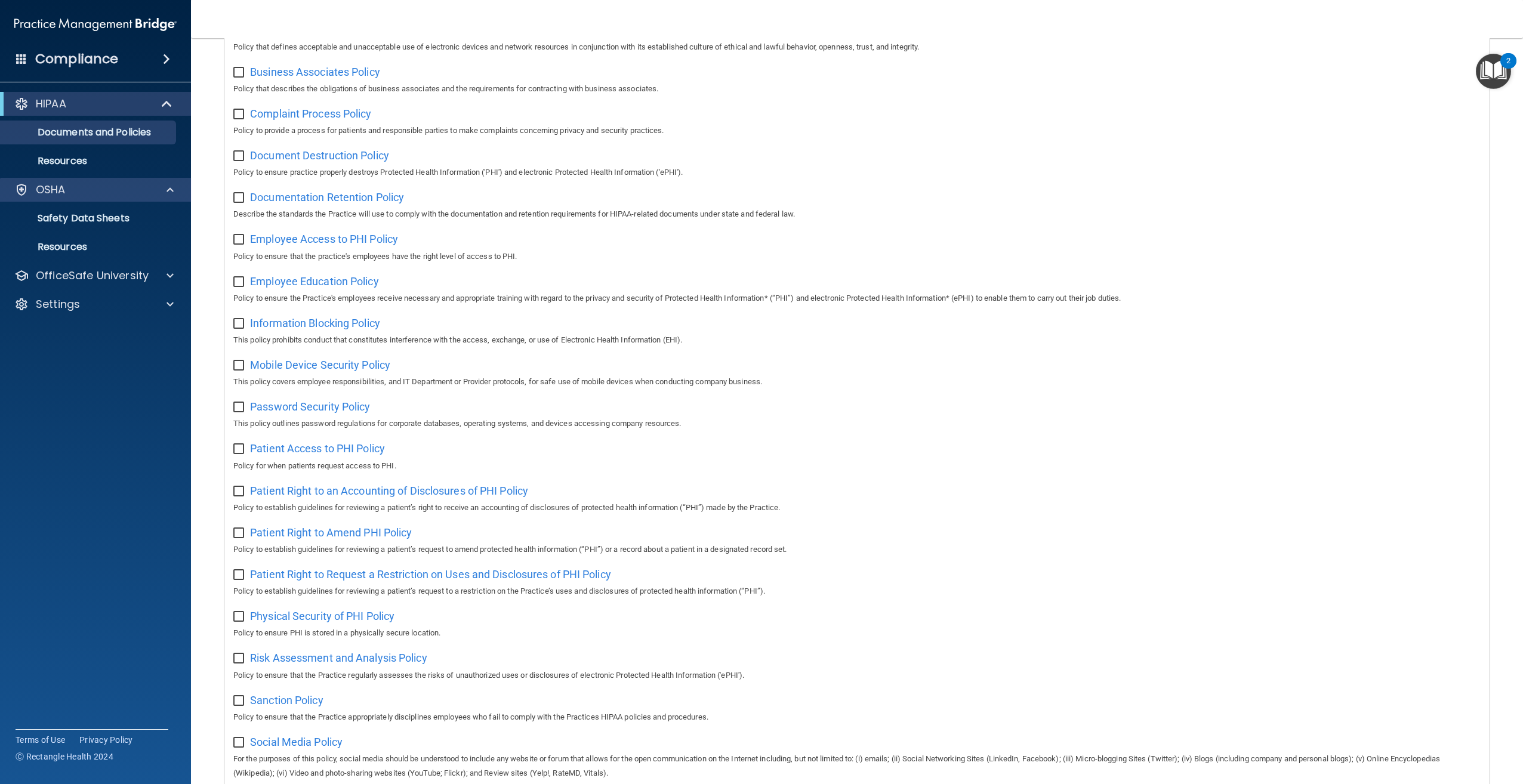
scroll to position [100, 0]
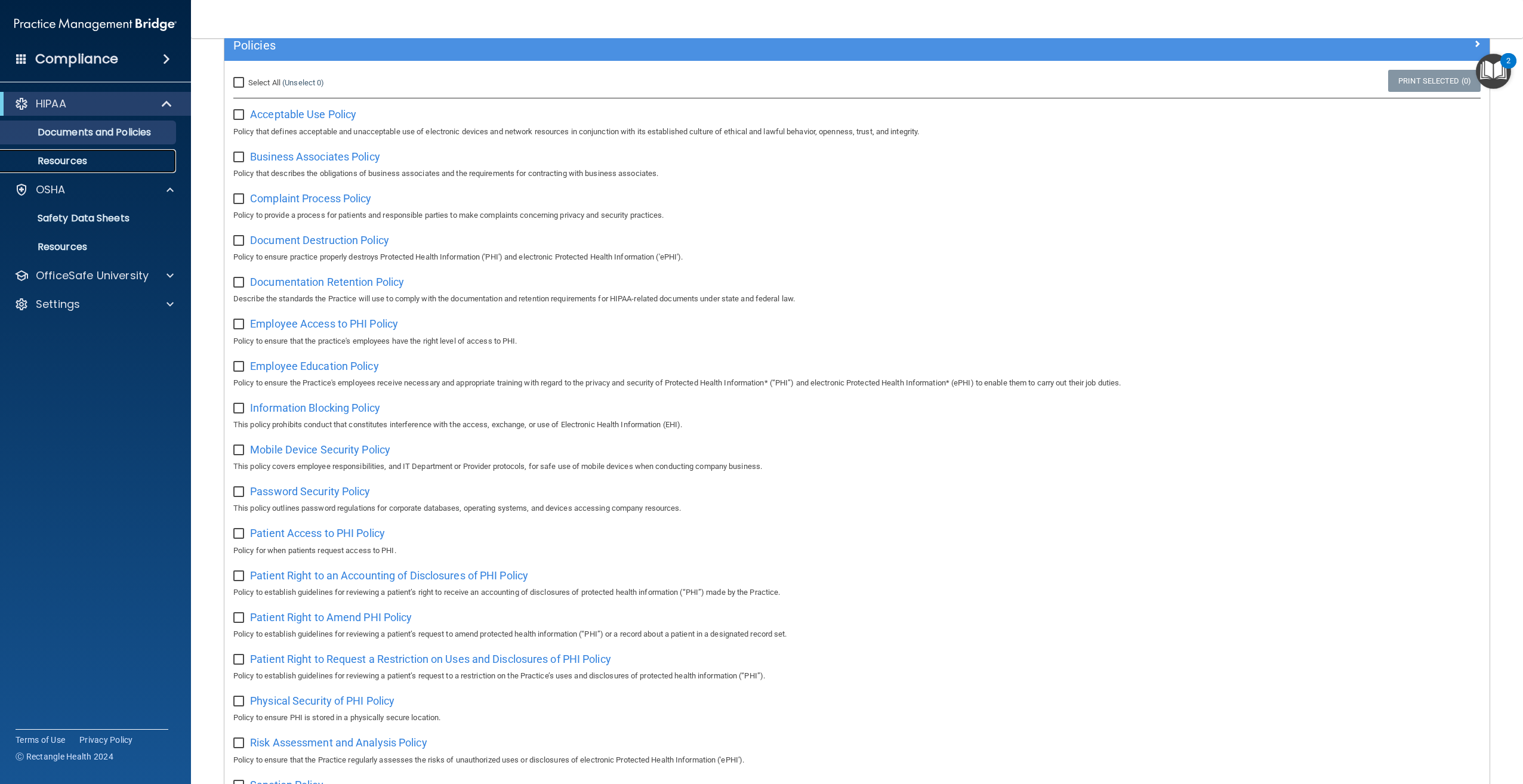
click at [63, 164] on p "Resources" at bounding box center [89, 161] width 163 height 12
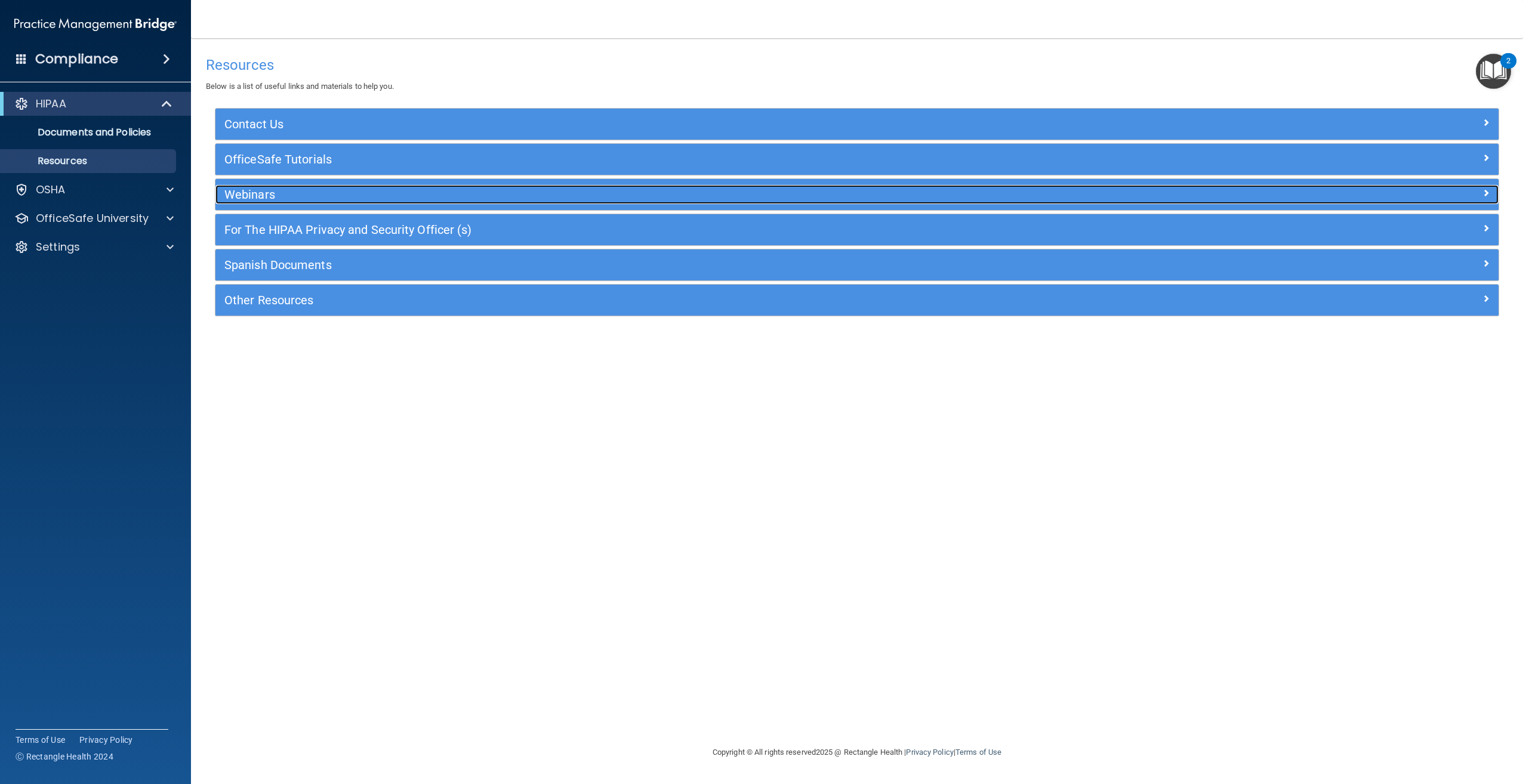
click at [248, 189] on h5 "Webinars" at bounding box center [696, 195] width 944 height 13
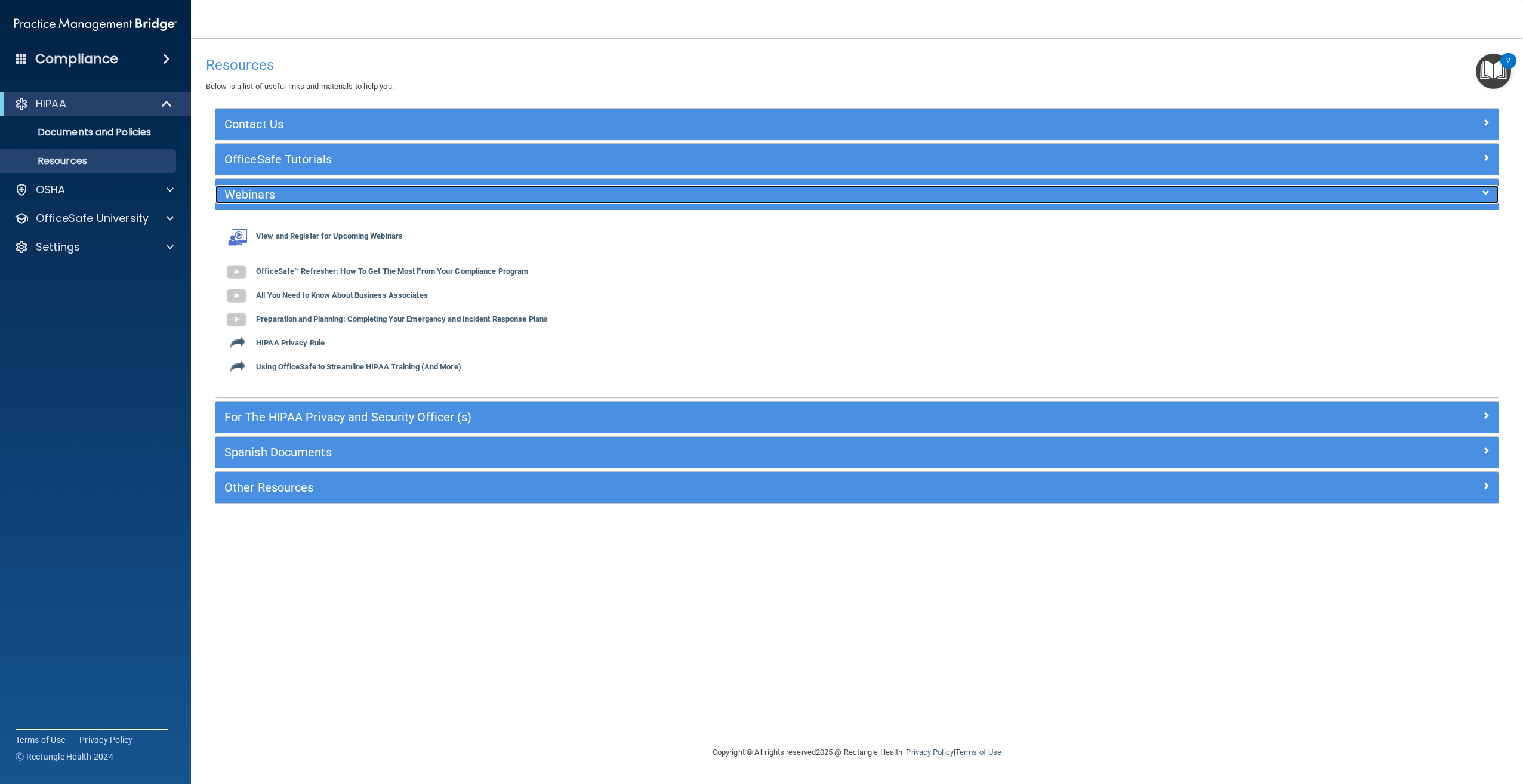
click at [323, 187] on div "Webinars" at bounding box center [696, 195] width 963 height 19
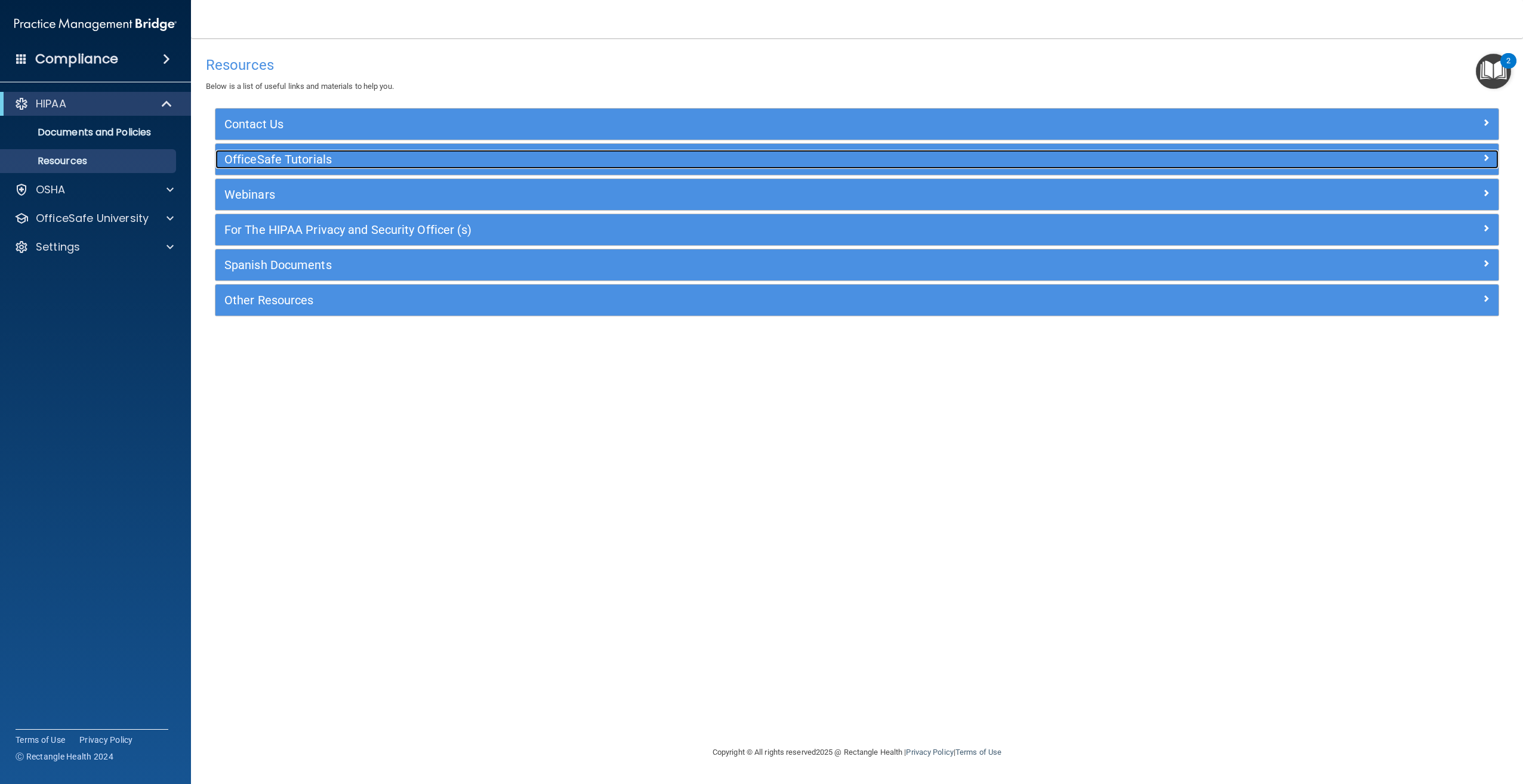
click at [324, 168] on div "OfficeSafe Tutorials" at bounding box center [696, 160] width 963 height 19
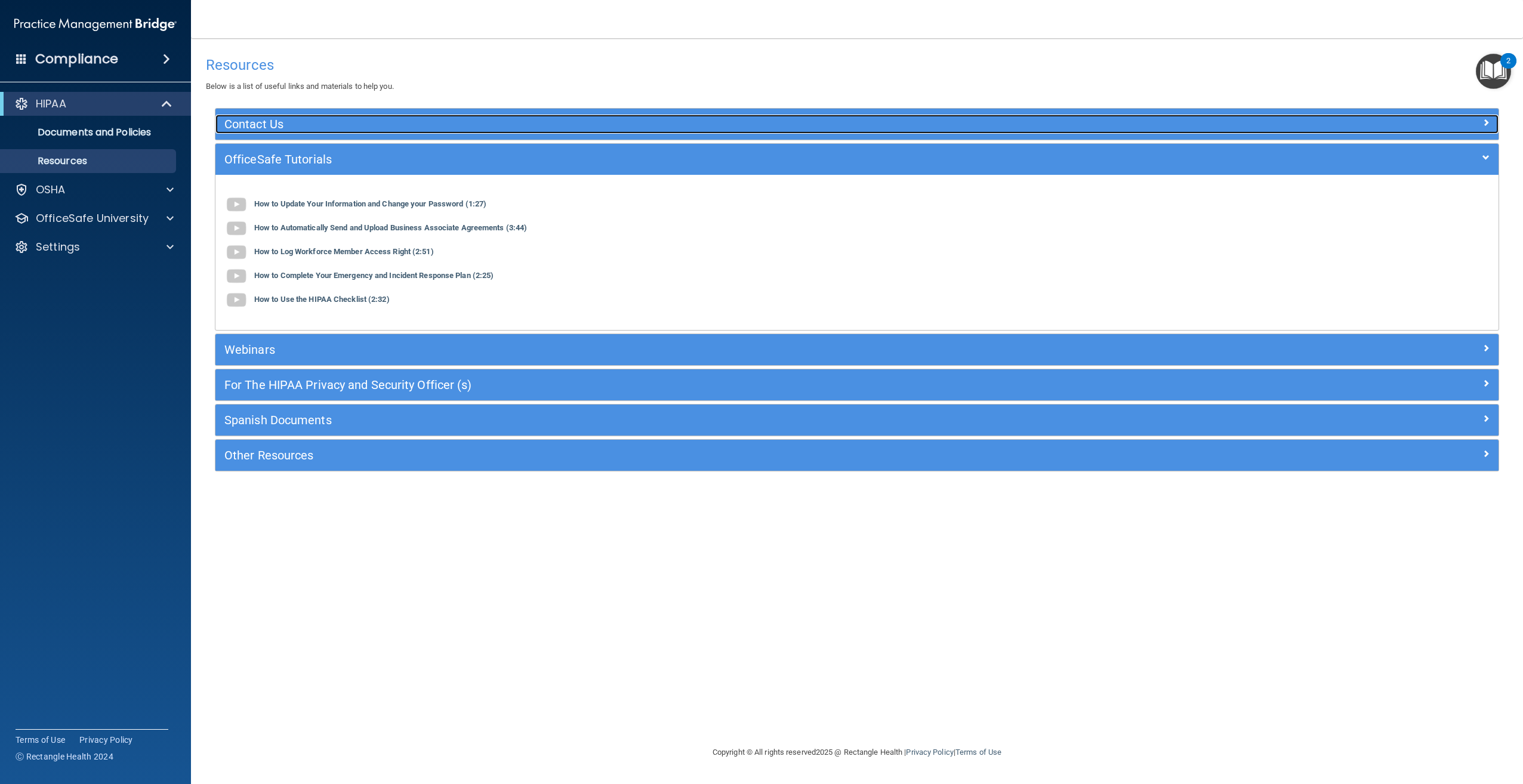
click at [318, 123] on h5 "Contact Us" at bounding box center [696, 124] width 944 height 13
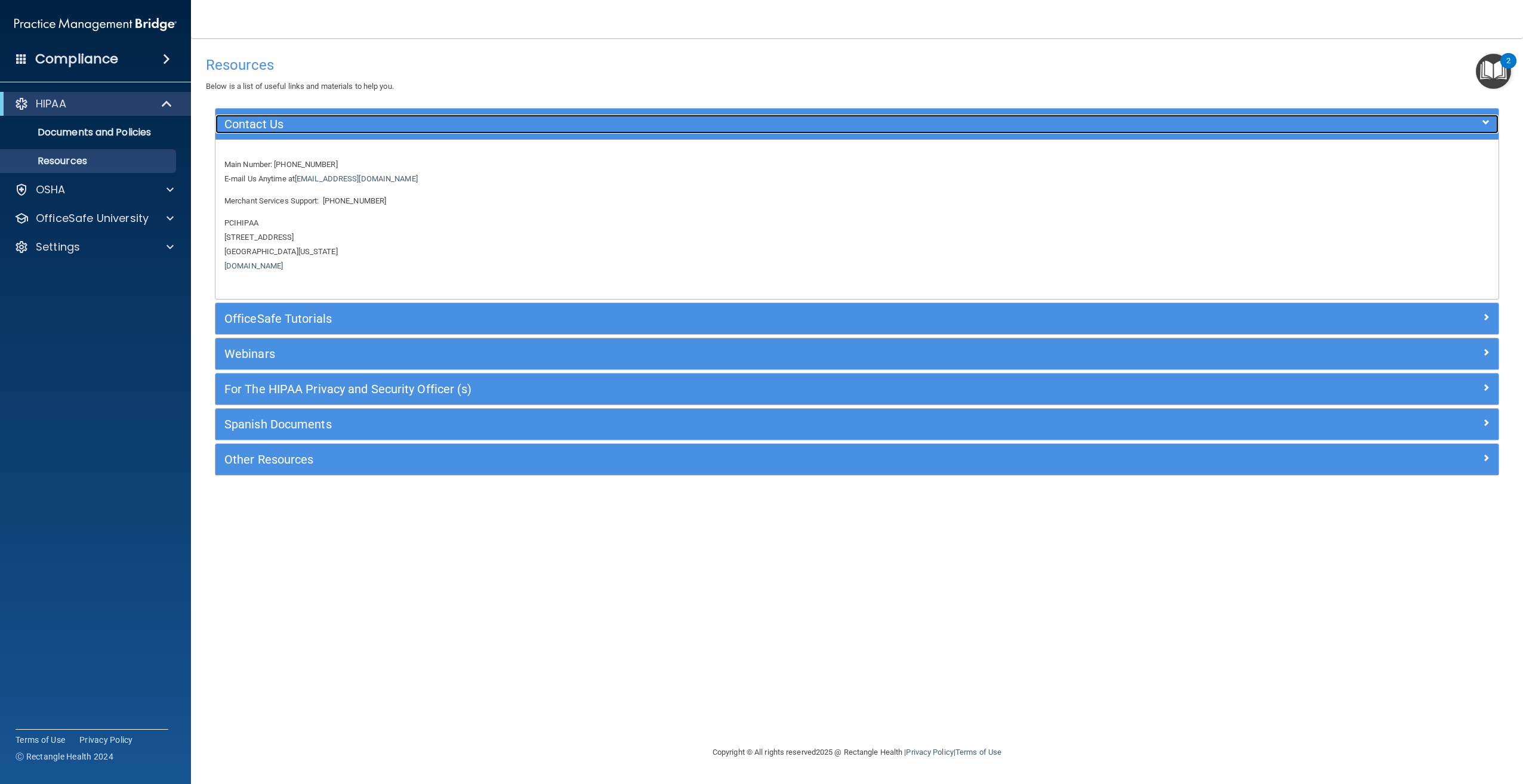
click at [318, 123] on h5 "Contact Us" at bounding box center [696, 124] width 944 height 13
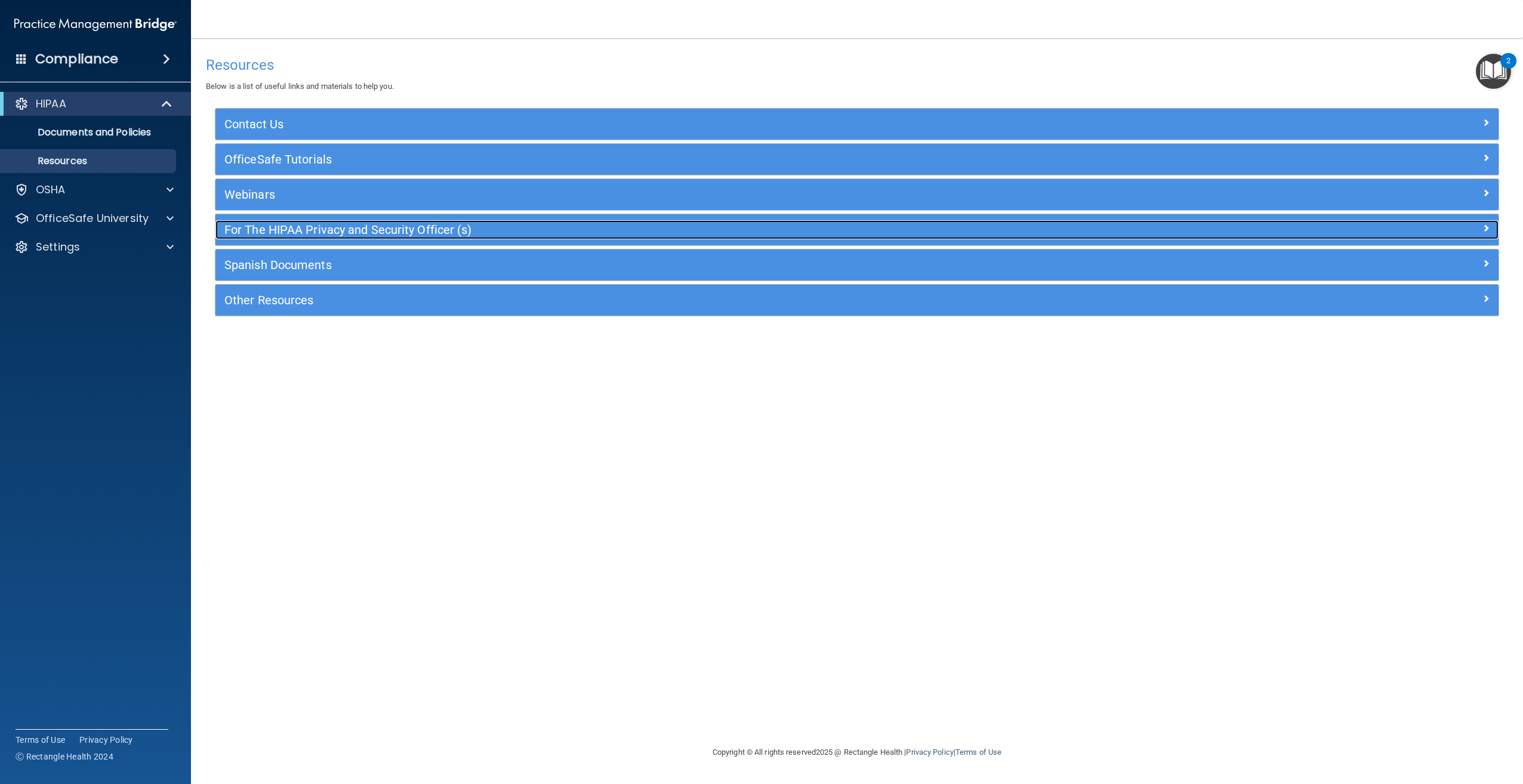
click at [341, 225] on h5 "For The HIPAA Privacy and Security Officer (s)" at bounding box center [696, 229] width 944 height 13
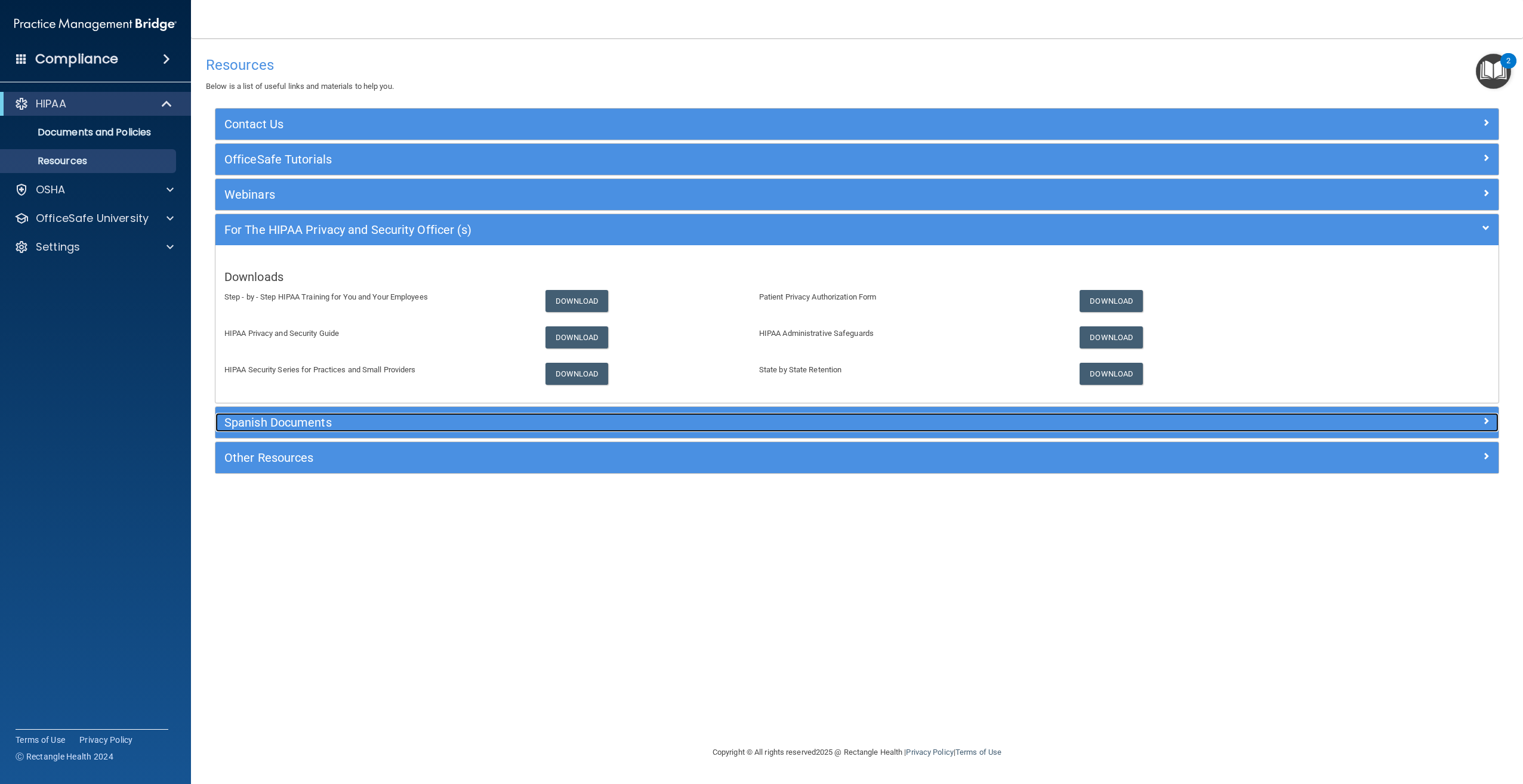
click at [286, 429] on h5 "Spanish Documents" at bounding box center [696, 422] width 944 height 13
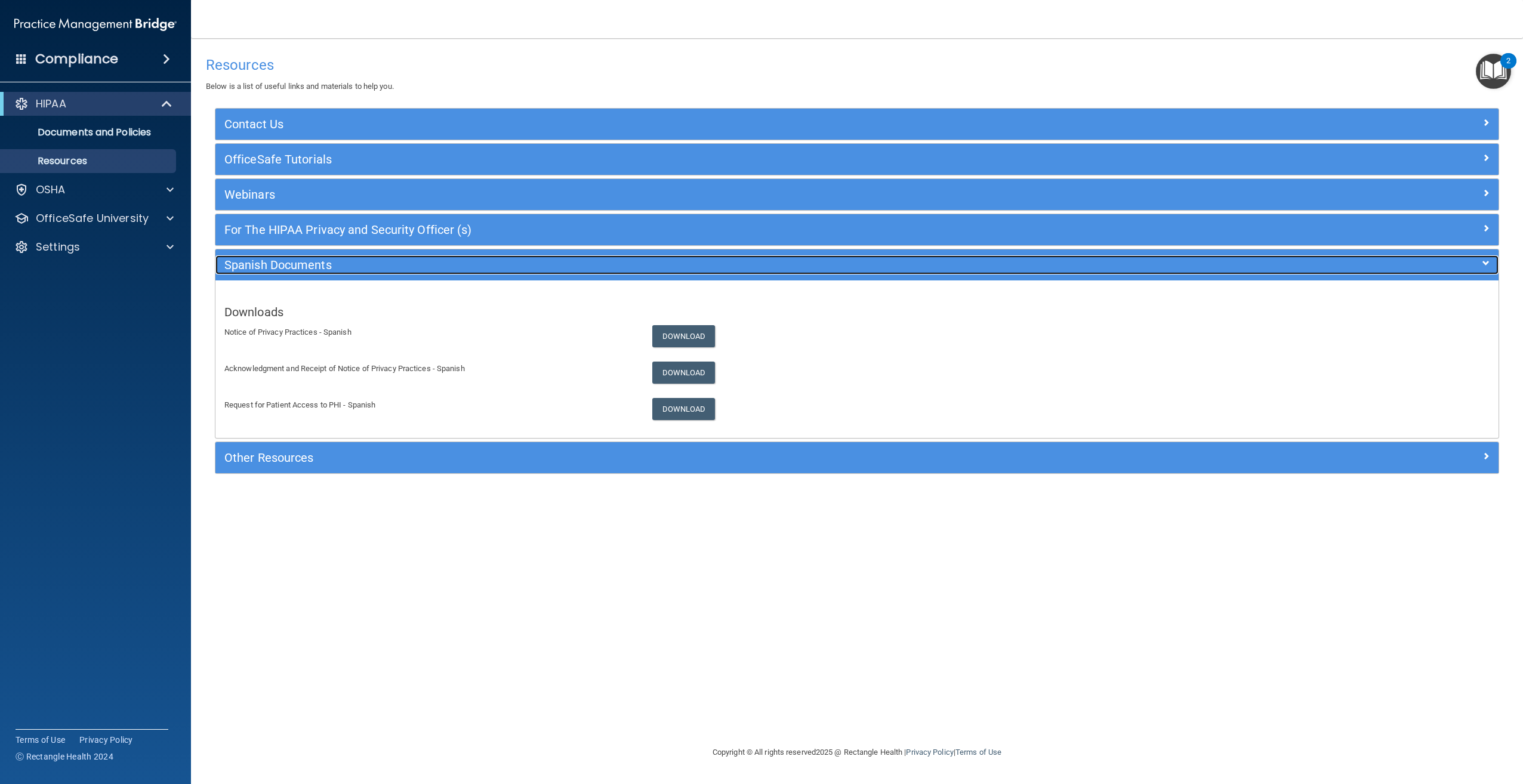
click at [406, 266] on h5 "Spanish Documents" at bounding box center [696, 265] width 944 height 13
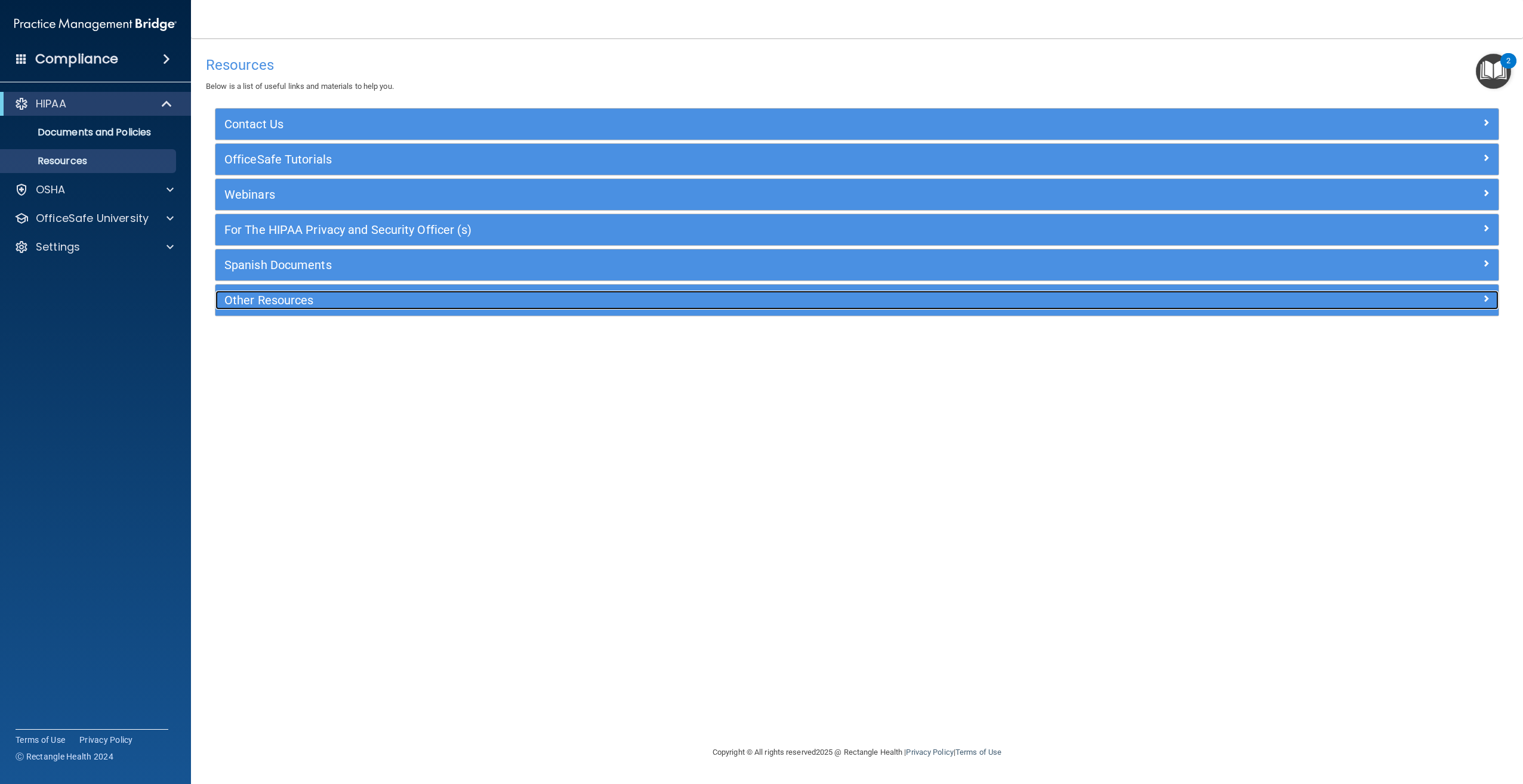
click at [353, 304] on h5 "Other Resources" at bounding box center [696, 300] width 944 height 13
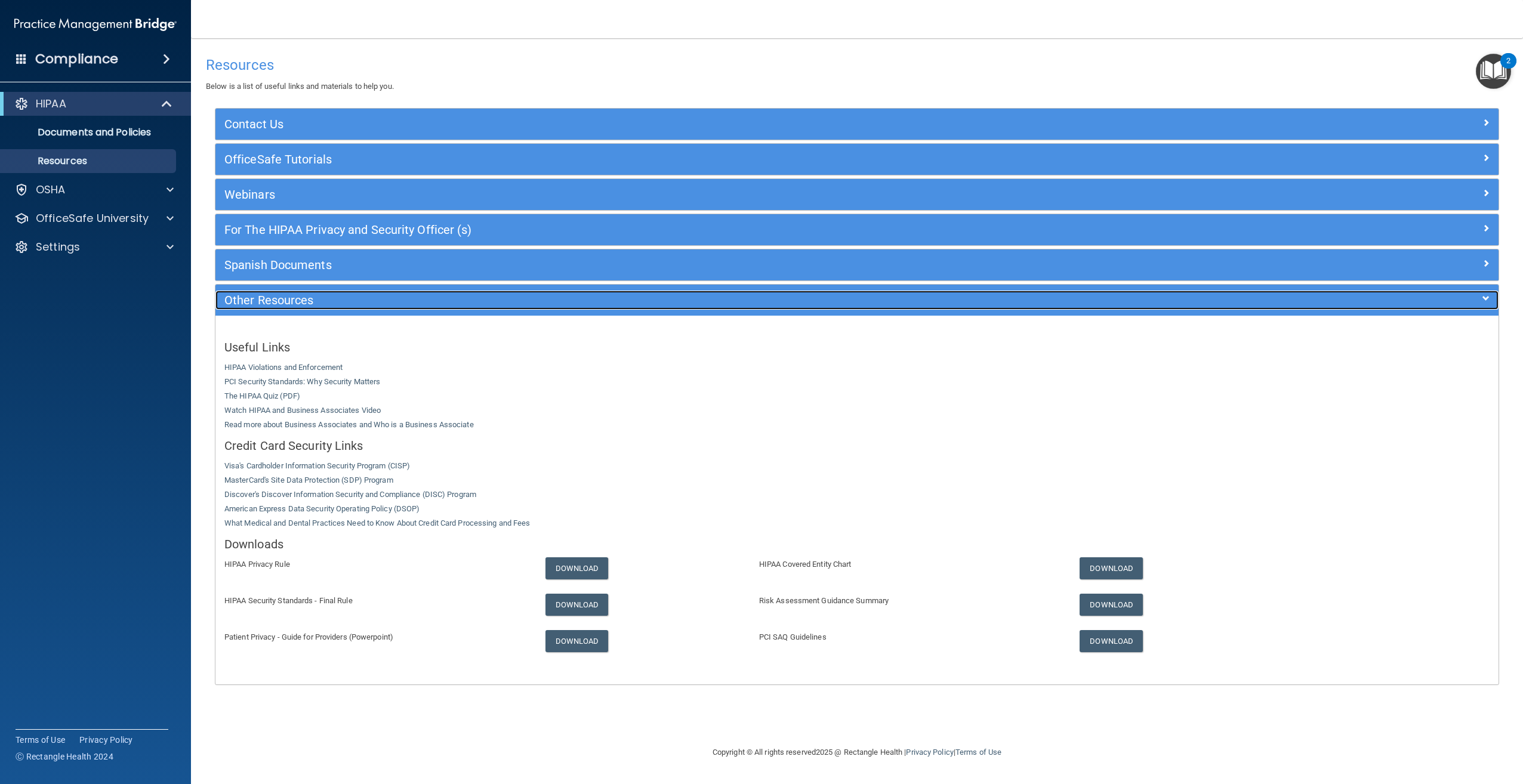
click at [353, 304] on h5 "Other Resources" at bounding box center [696, 300] width 944 height 13
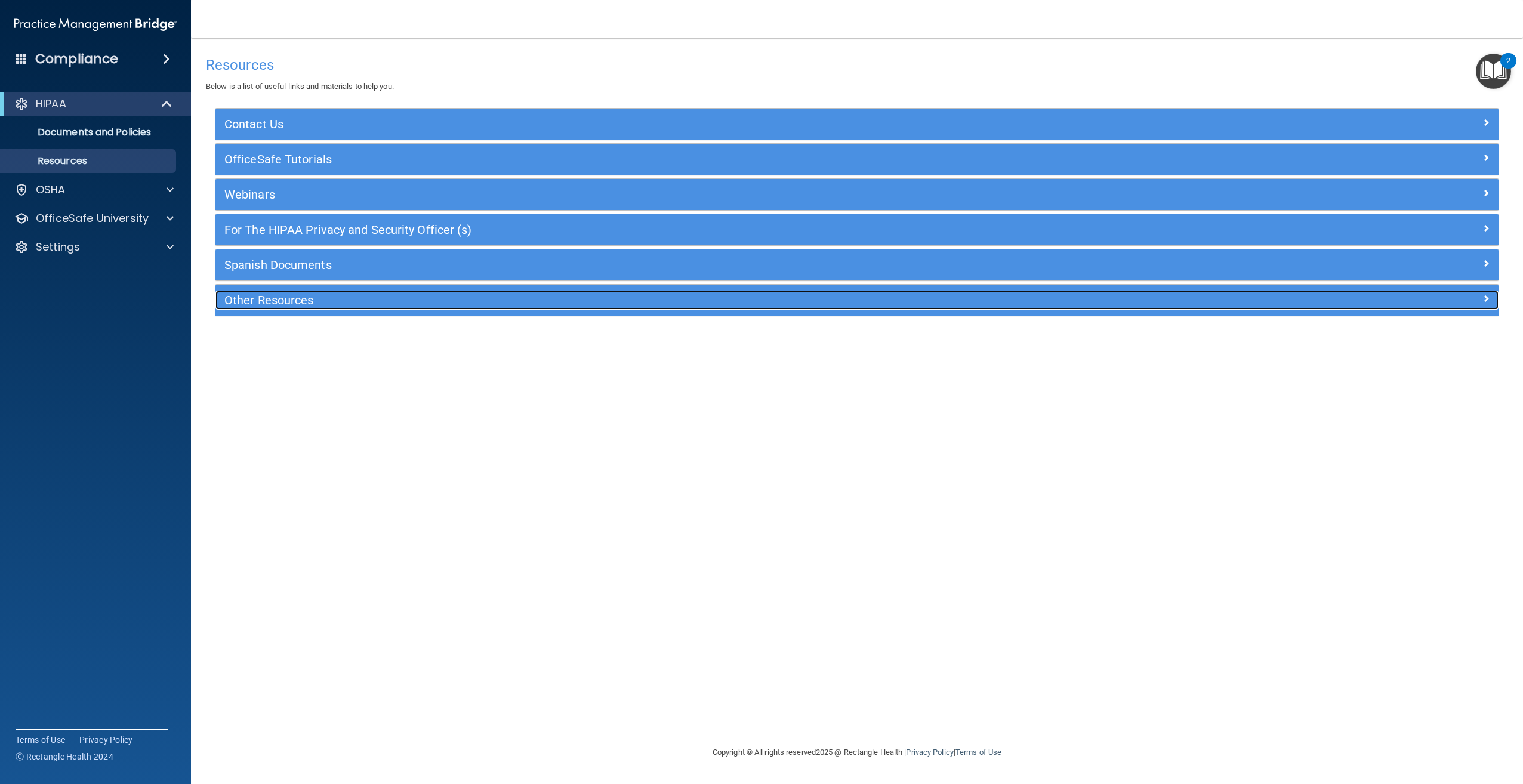
click at [366, 305] on h5 "Other Resources" at bounding box center [696, 300] width 944 height 13
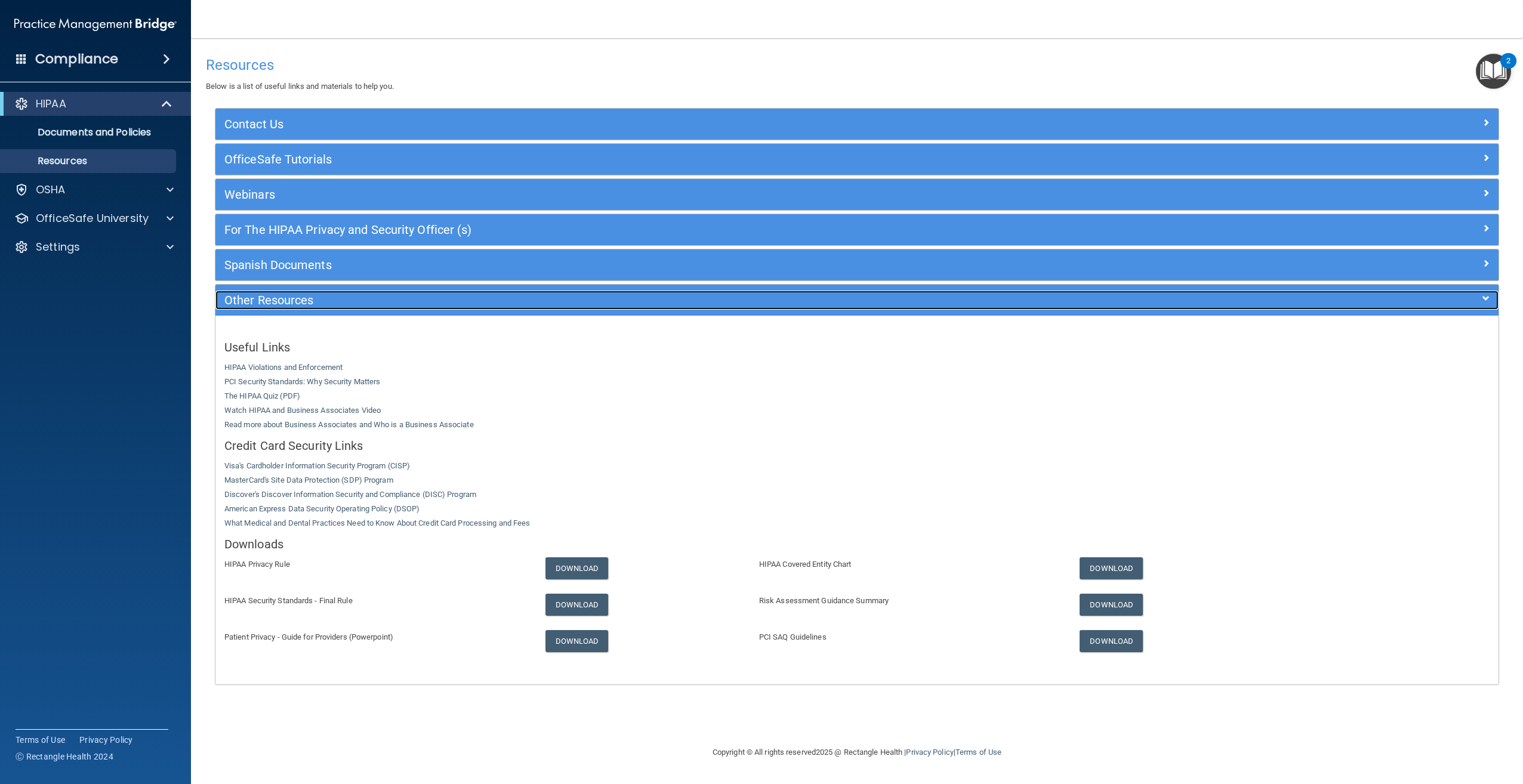
click at [366, 305] on h5 "Other Resources" at bounding box center [696, 300] width 944 height 13
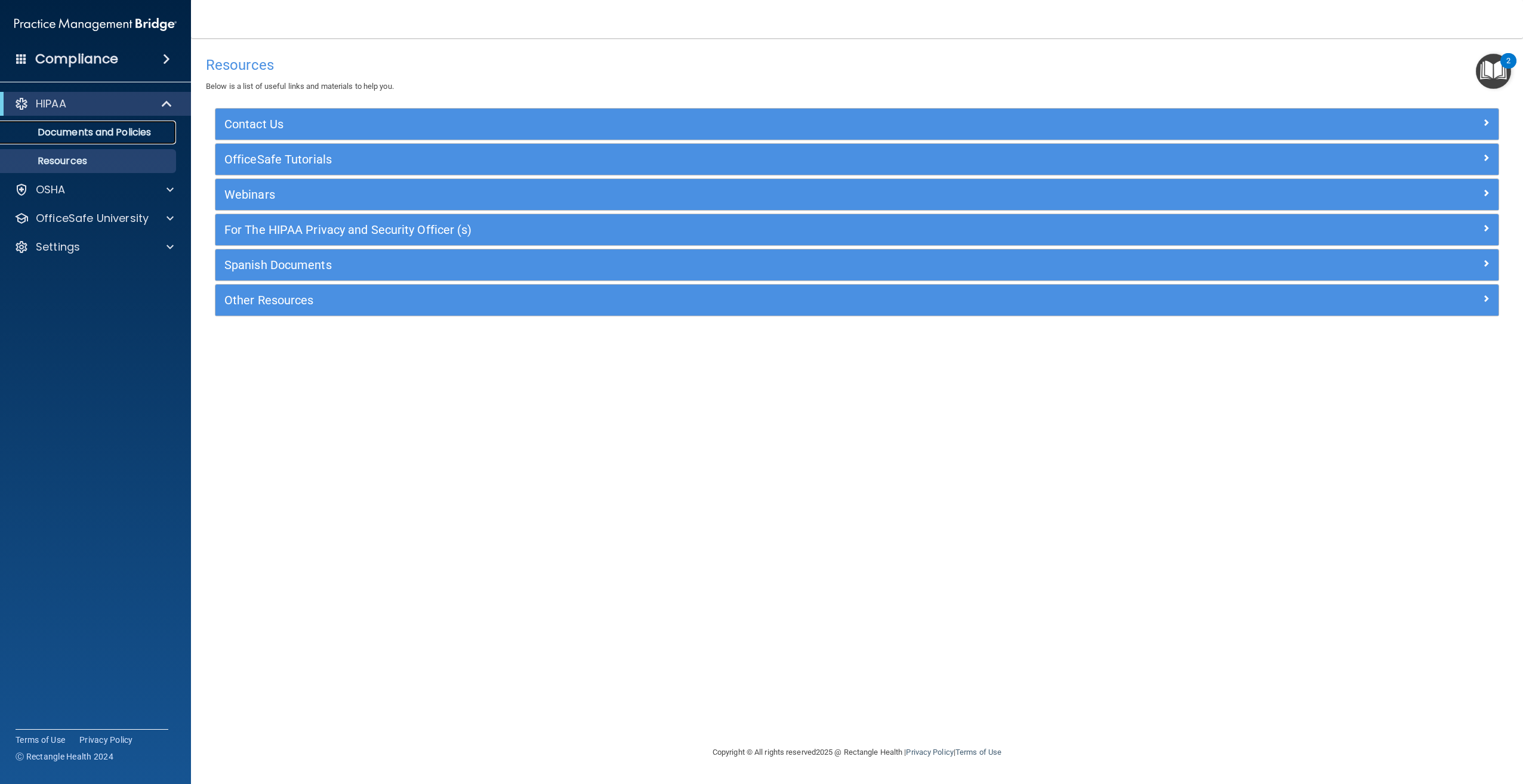
click at [144, 133] on p "Documents and Policies" at bounding box center [89, 132] width 163 height 12
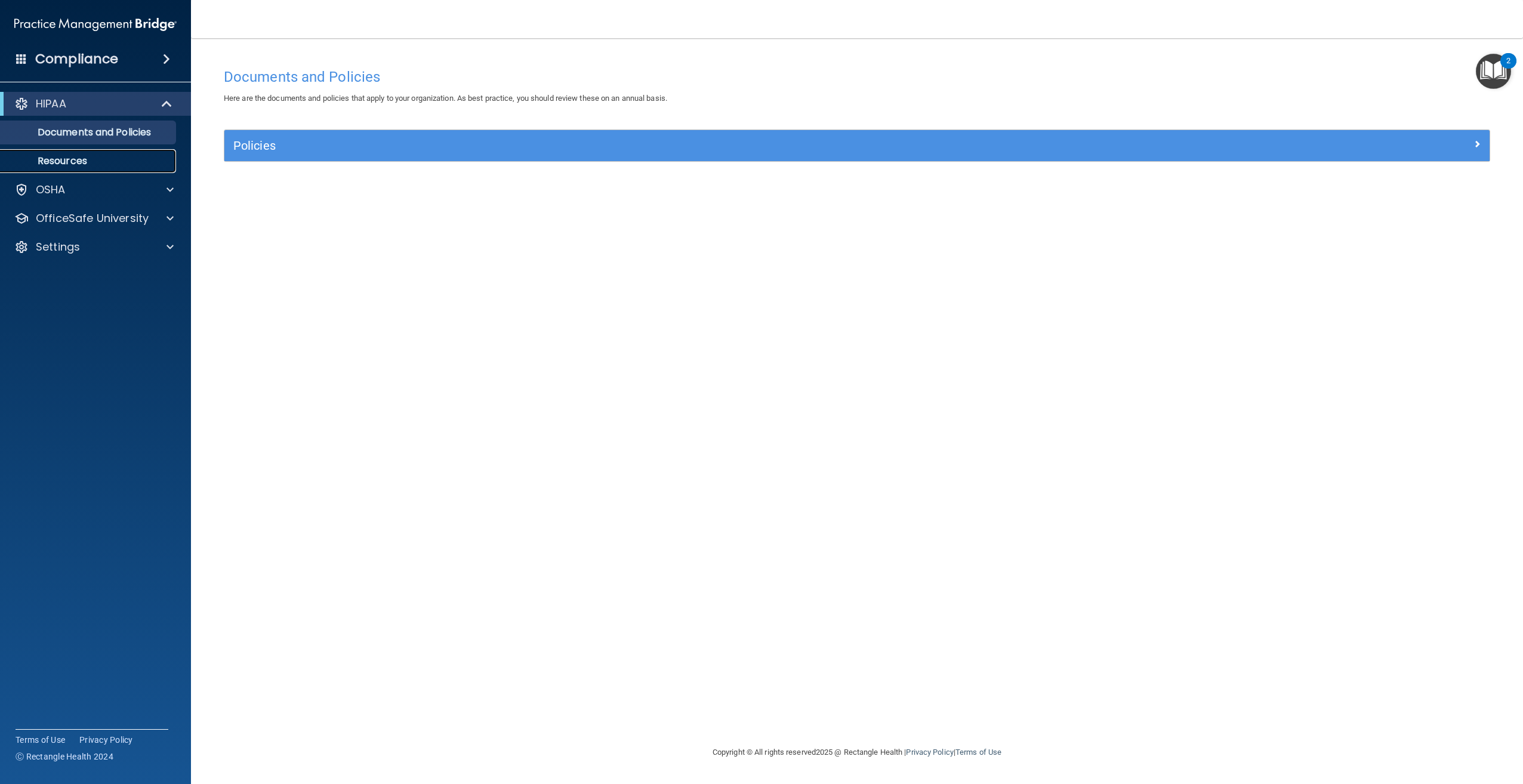
click at [109, 159] on p "Resources" at bounding box center [89, 161] width 163 height 12
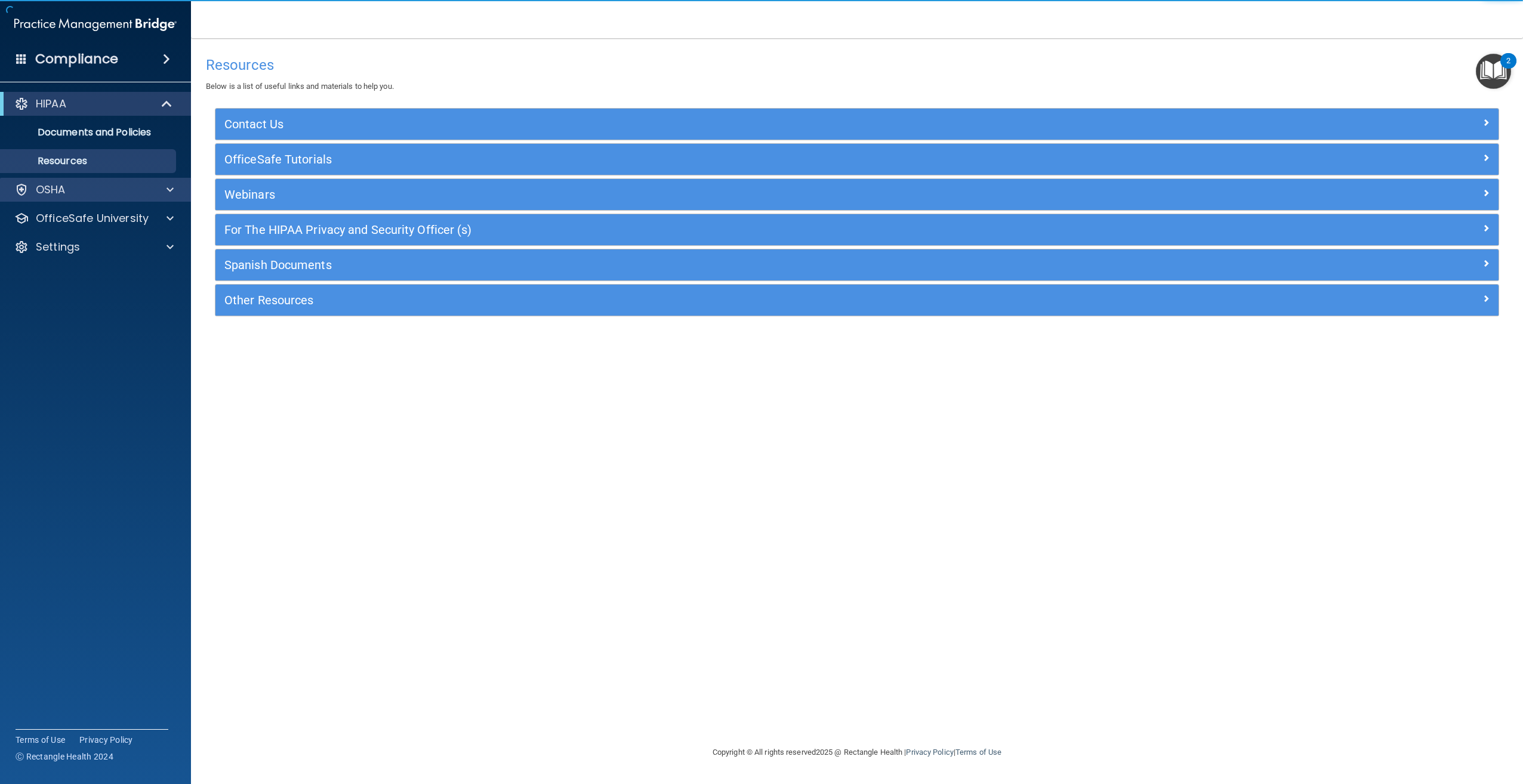
click at [110, 178] on div "OSHA" at bounding box center [96, 189] width 191 height 24
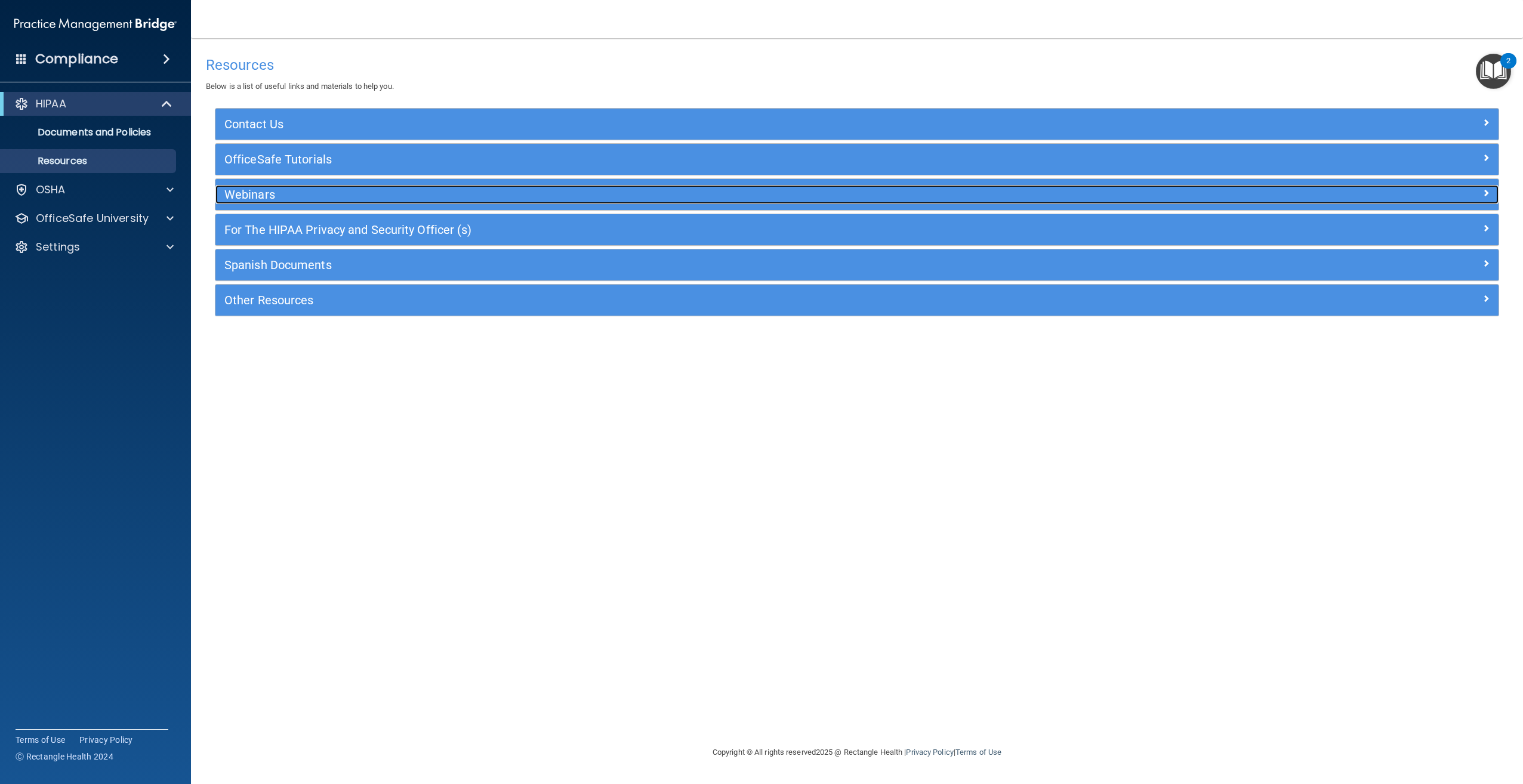
click at [282, 191] on h5 "Webinars" at bounding box center [696, 195] width 944 height 13
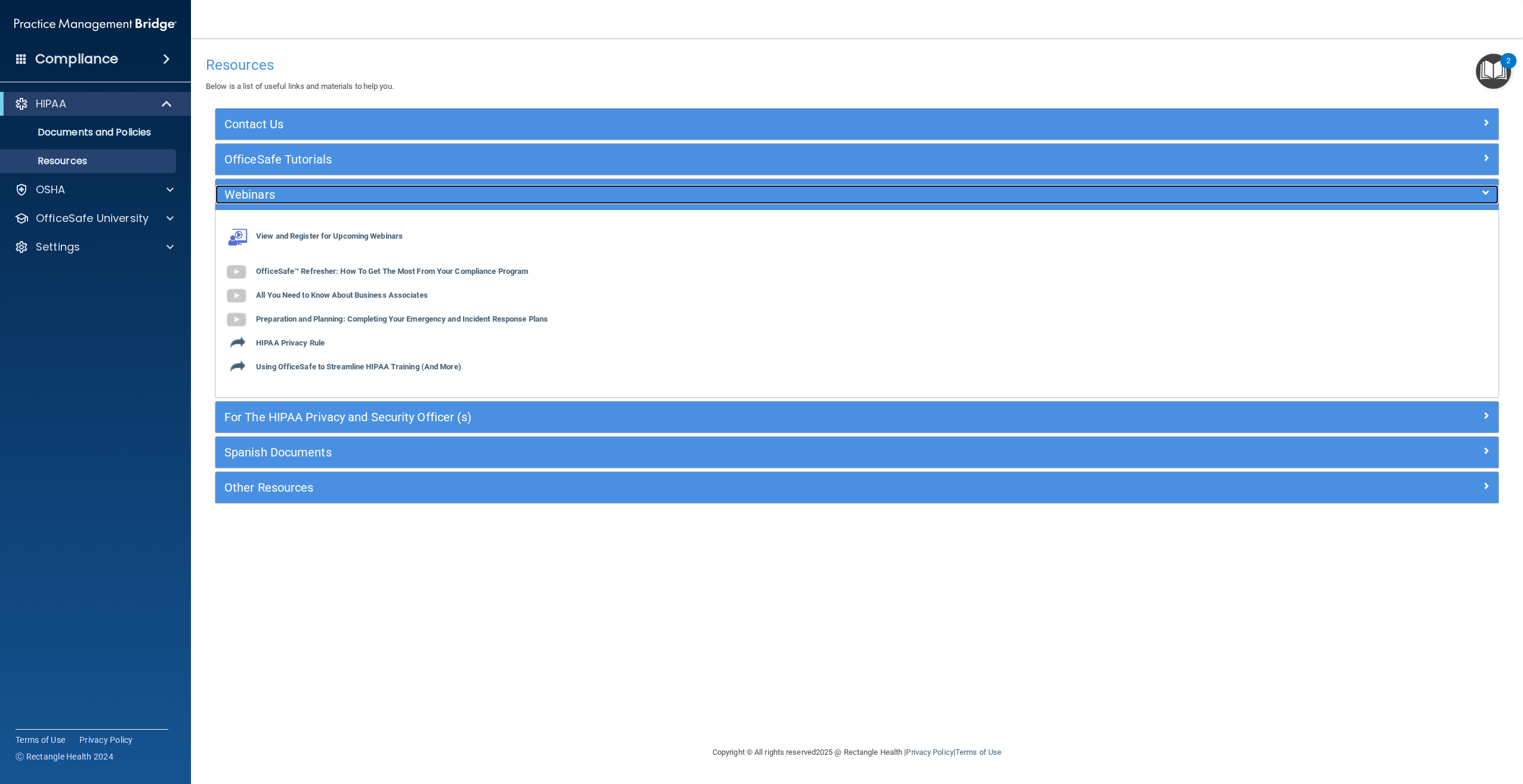
click at [282, 191] on h5 "Webinars" at bounding box center [696, 195] width 944 height 13
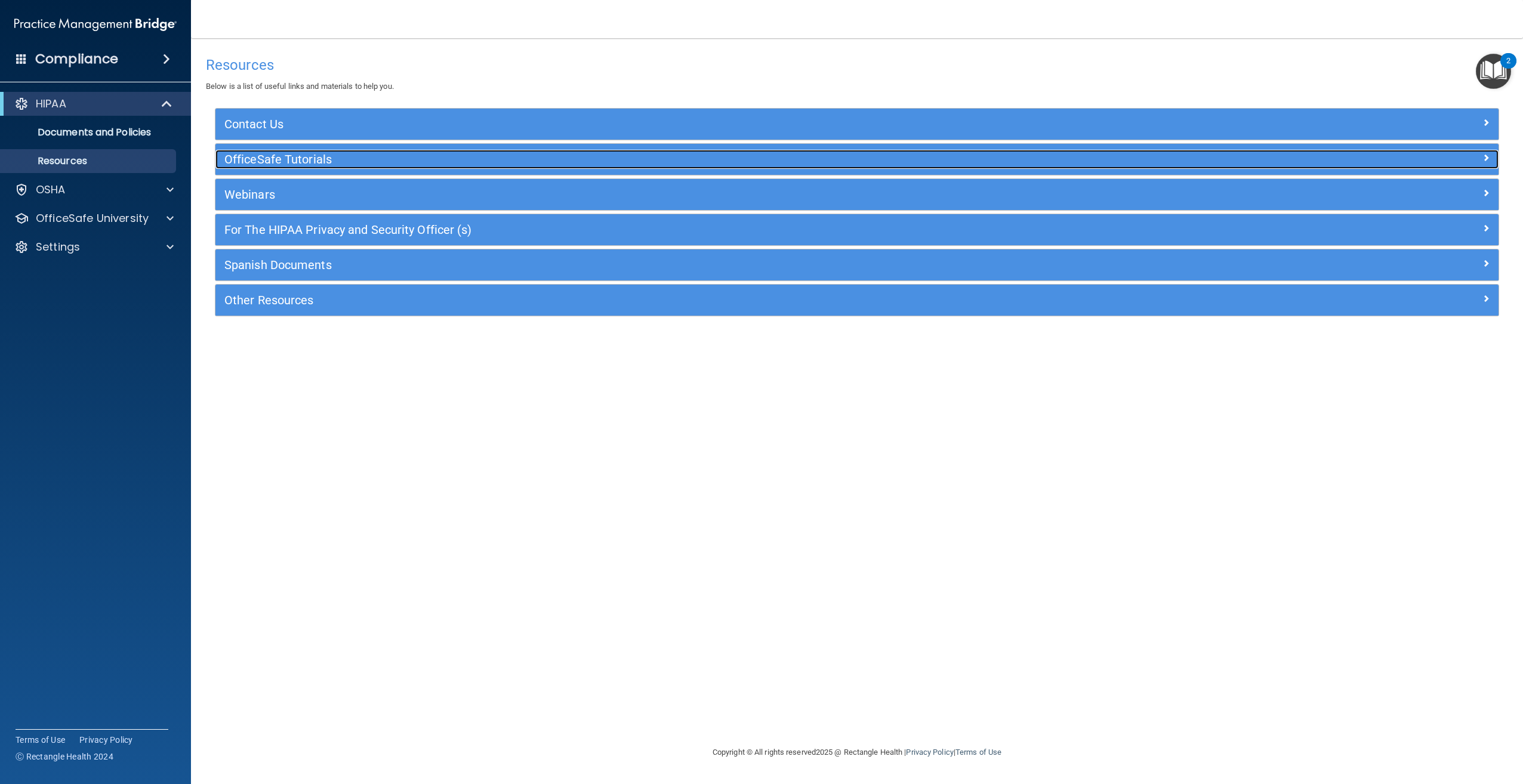
click at [290, 156] on h5 "OfficeSafe Tutorials" at bounding box center [696, 159] width 944 height 13
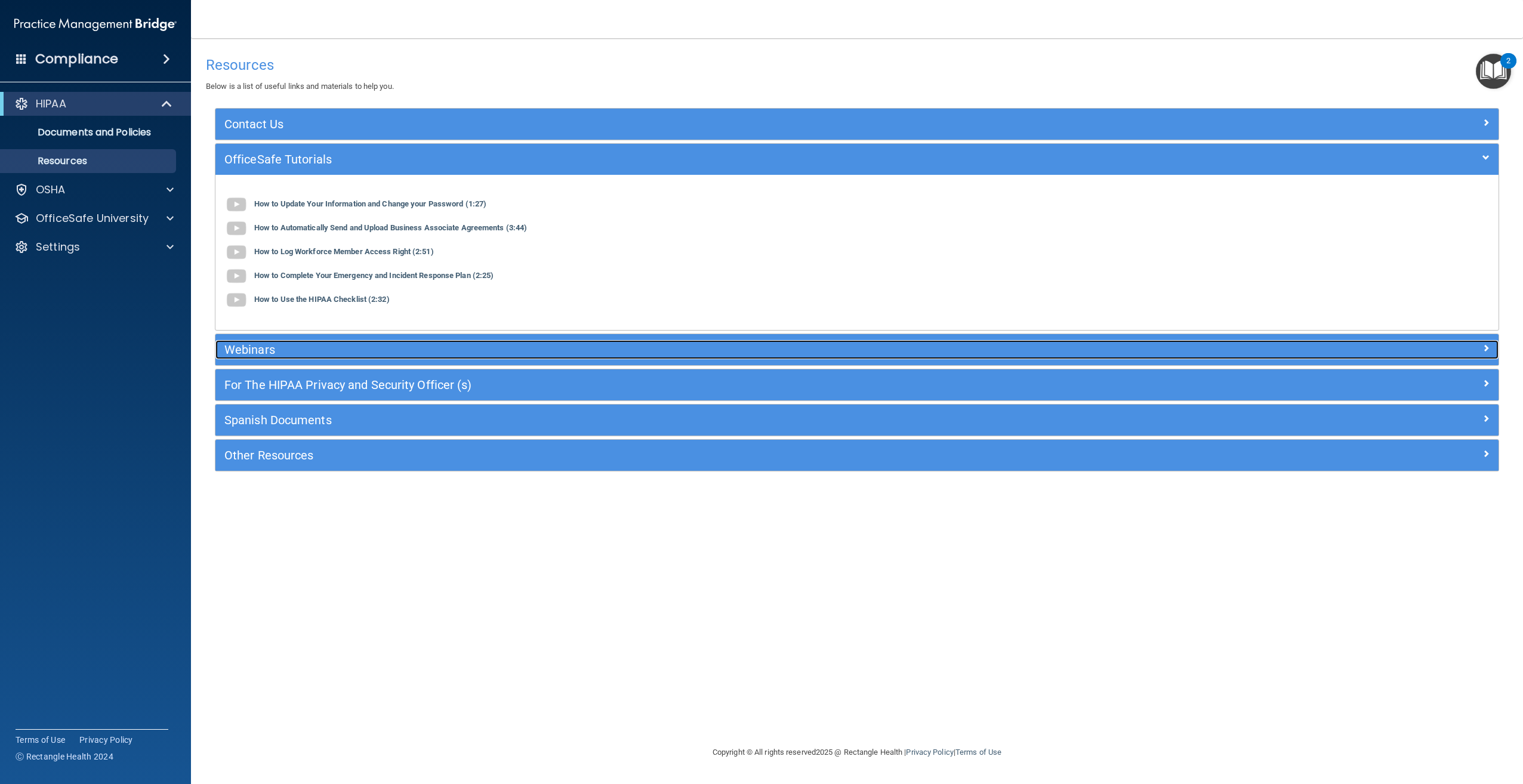
click at [330, 342] on div "Webinars" at bounding box center [696, 350] width 963 height 19
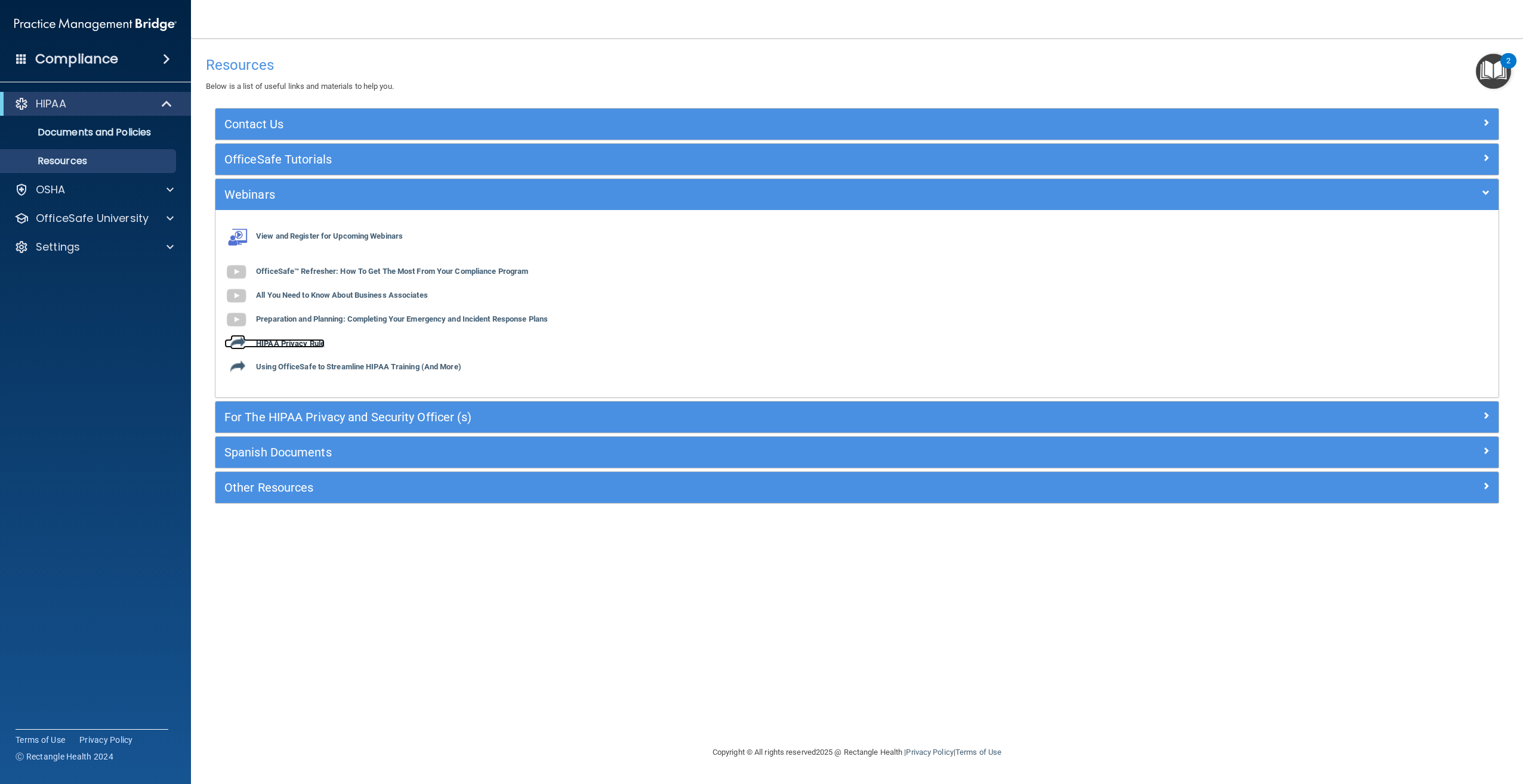
click at [303, 345] on b "HIPAA Privacy Rule" at bounding box center [290, 343] width 69 height 9
click at [339, 368] on b "Using OfficeSafe to Streamline HIPAA Training (And More)" at bounding box center [359, 367] width 206 height 9
click at [115, 217] on p "OfficeSafe University" at bounding box center [92, 218] width 112 height 14
click at [112, 238] on link "HIPAA Training" at bounding box center [82, 247] width 188 height 24
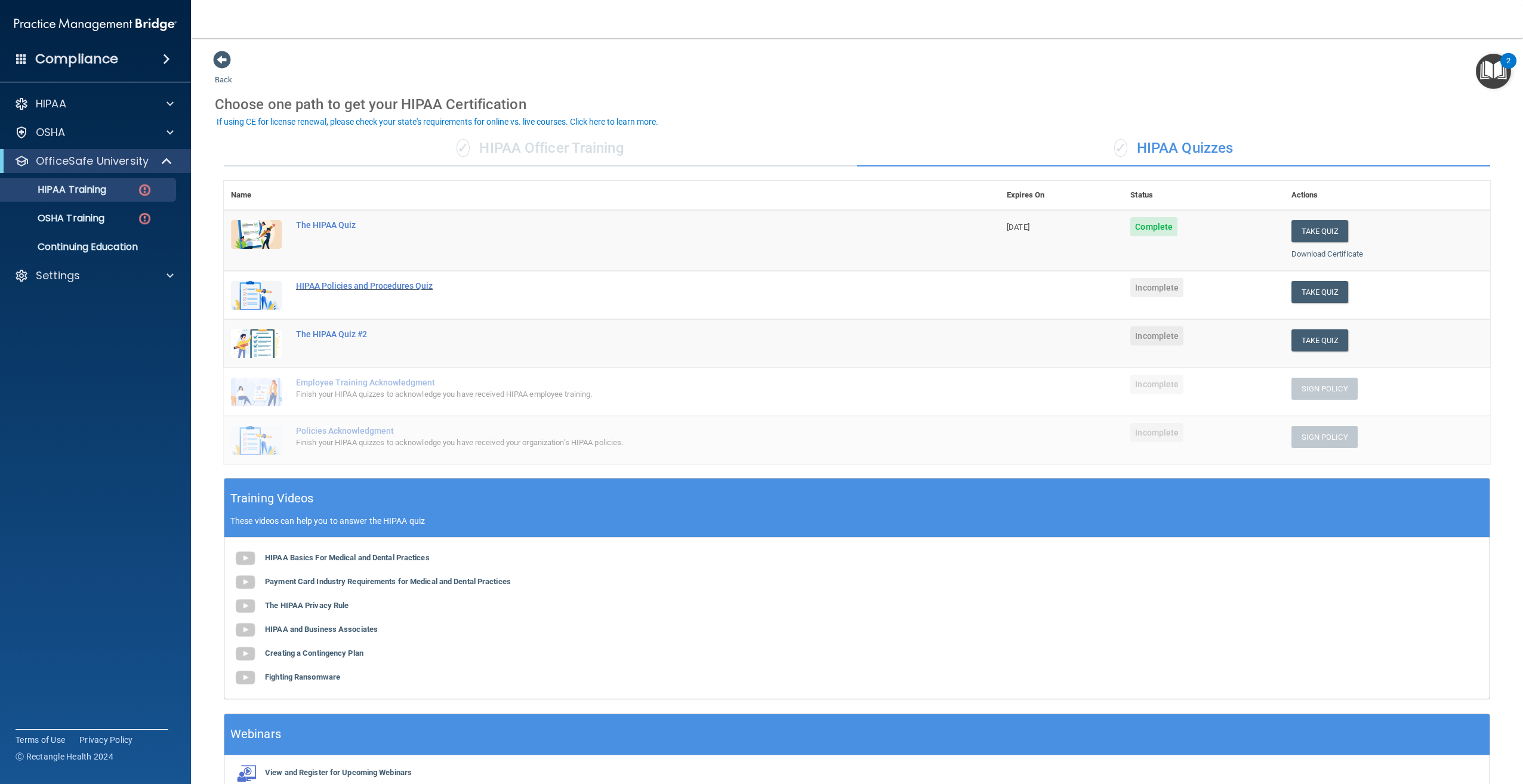
click at [334, 288] on div "HIPAA Policies and Procedures Quiz" at bounding box center [618, 286] width 644 height 10
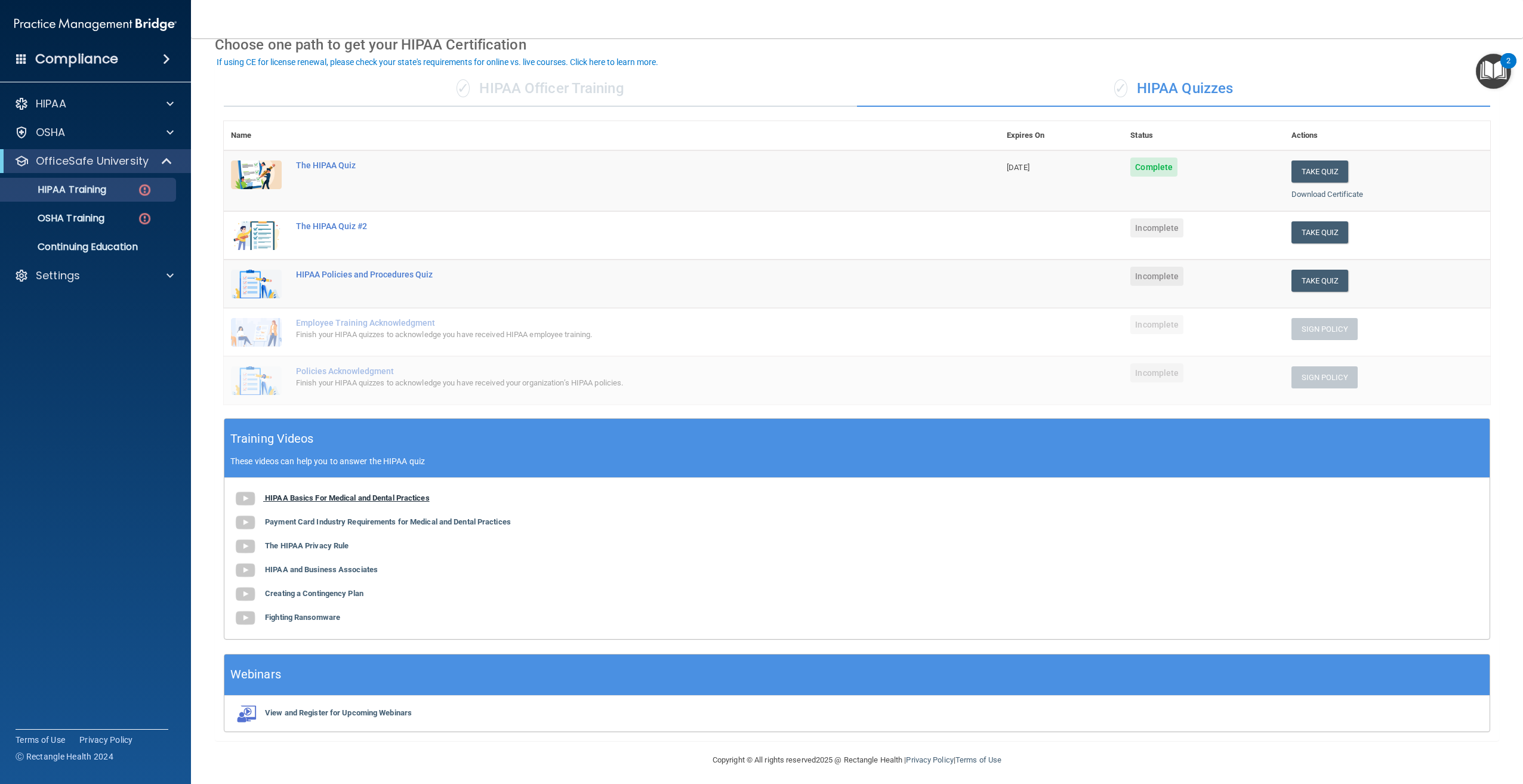
click at [407, 497] on b "HIPAA Basics For Medical and Dental Practices" at bounding box center [347, 498] width 165 height 9
click at [398, 521] on b "Payment Card Industry Requirements for Medical and Dental Practices" at bounding box center [388, 522] width 246 height 9
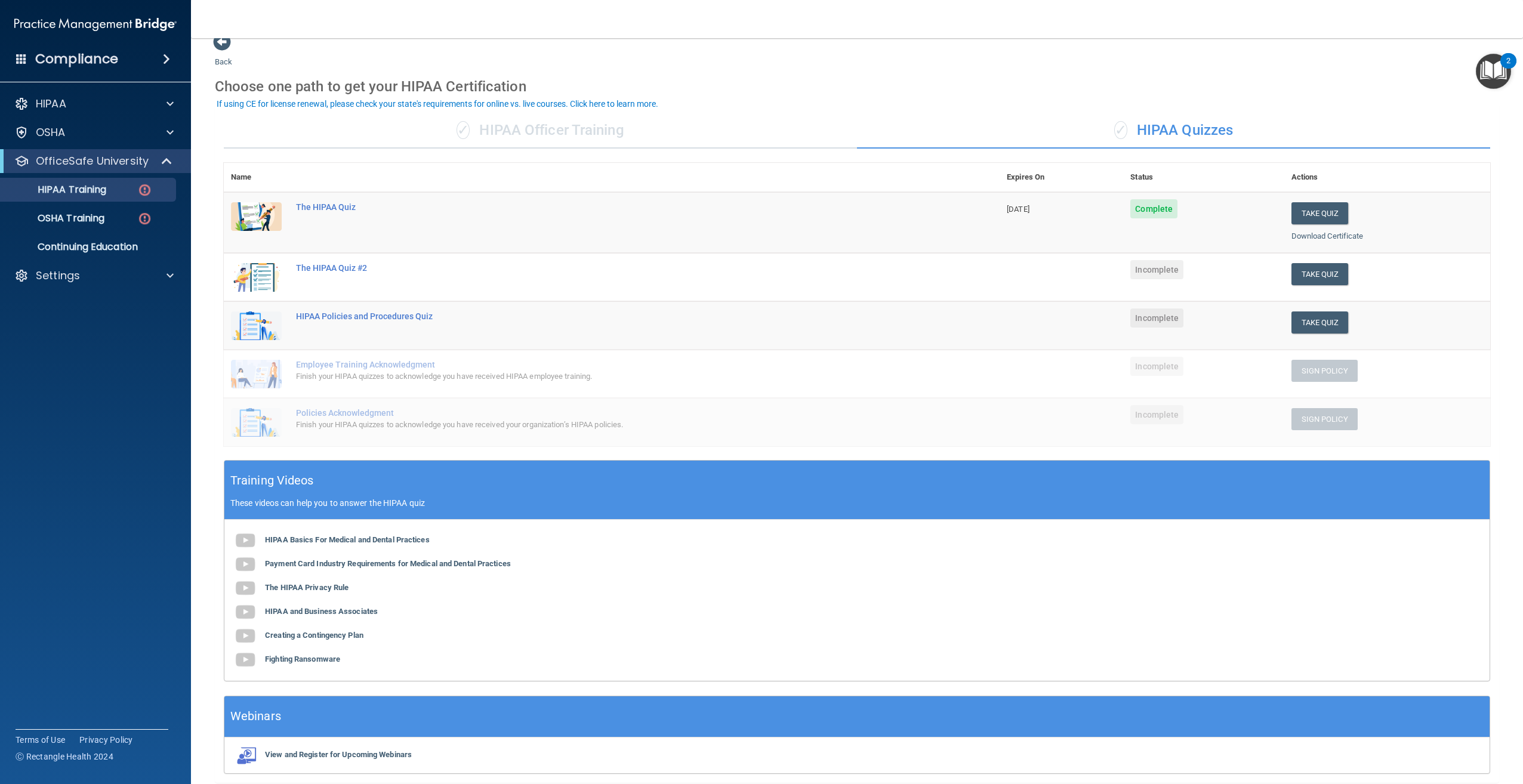
scroll to position [0, 0]
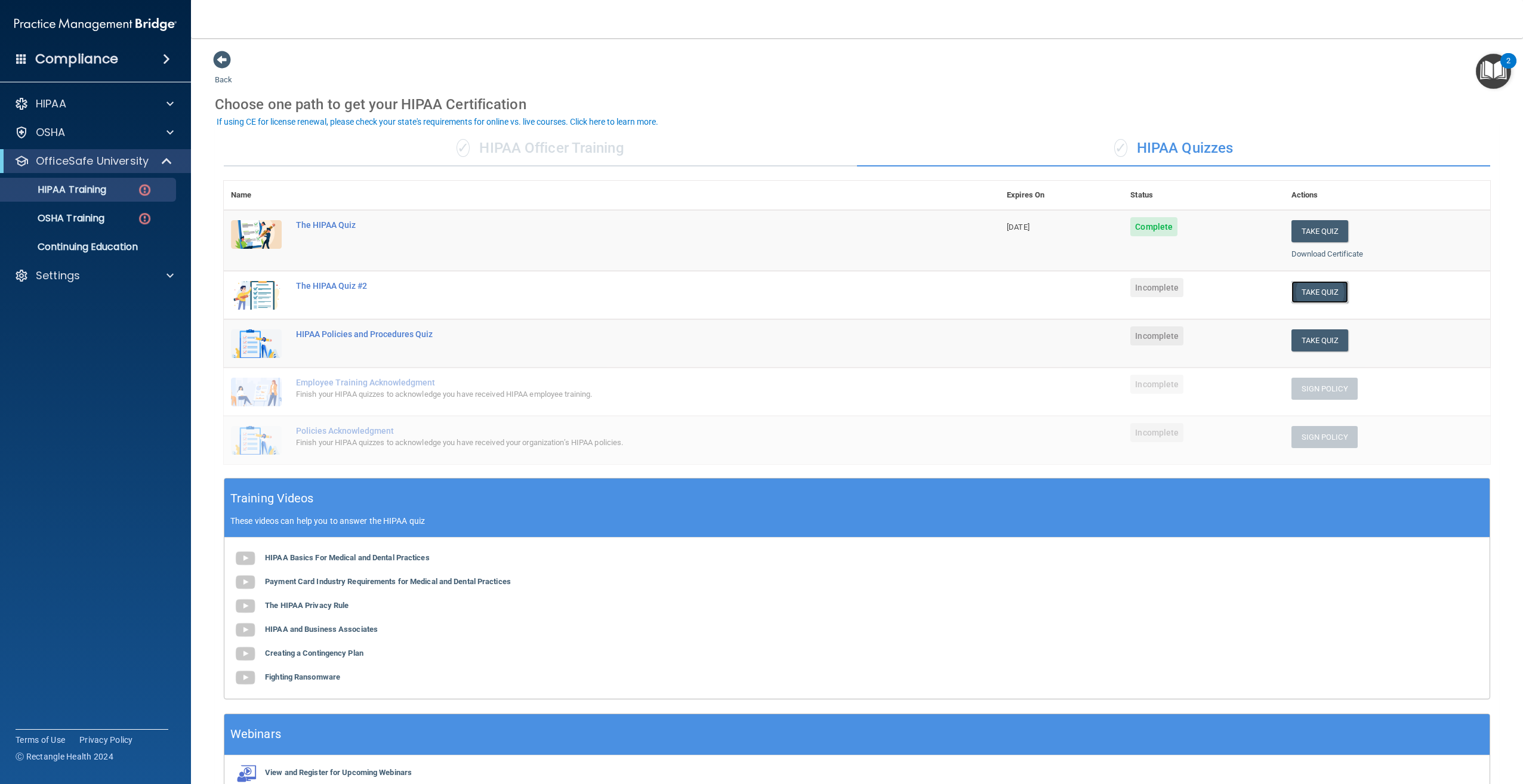
click at [1330, 289] on button "Take Quiz" at bounding box center [1320, 292] width 58 height 22
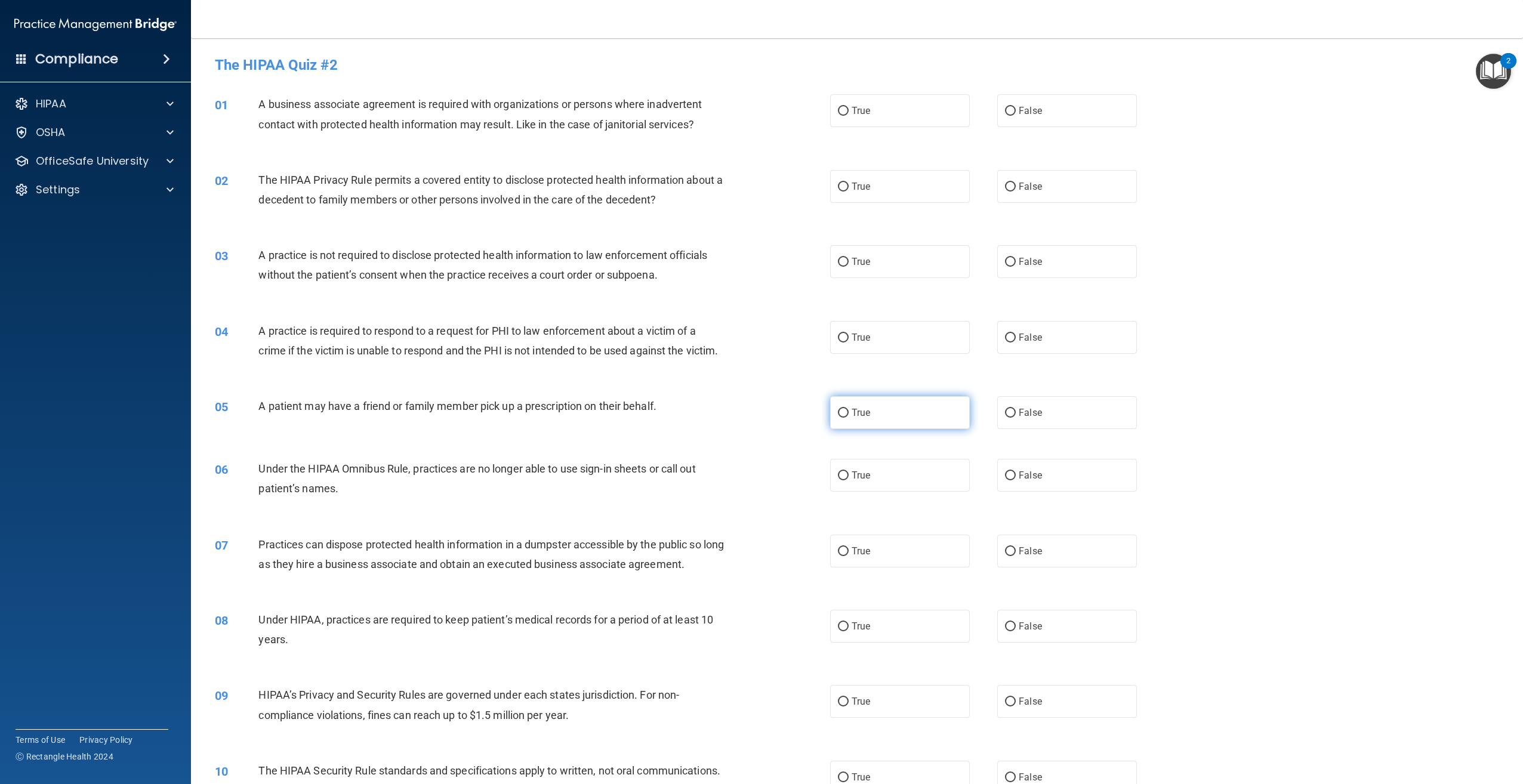
click at [867, 429] on label "True" at bounding box center [900, 412] width 140 height 33
click at [849, 418] on input "True" at bounding box center [843, 413] width 11 height 9
radio input "true"
click at [857, 191] on span "True" at bounding box center [860, 187] width 19 height 12
click at [849, 191] on input "True" at bounding box center [843, 187] width 11 height 9
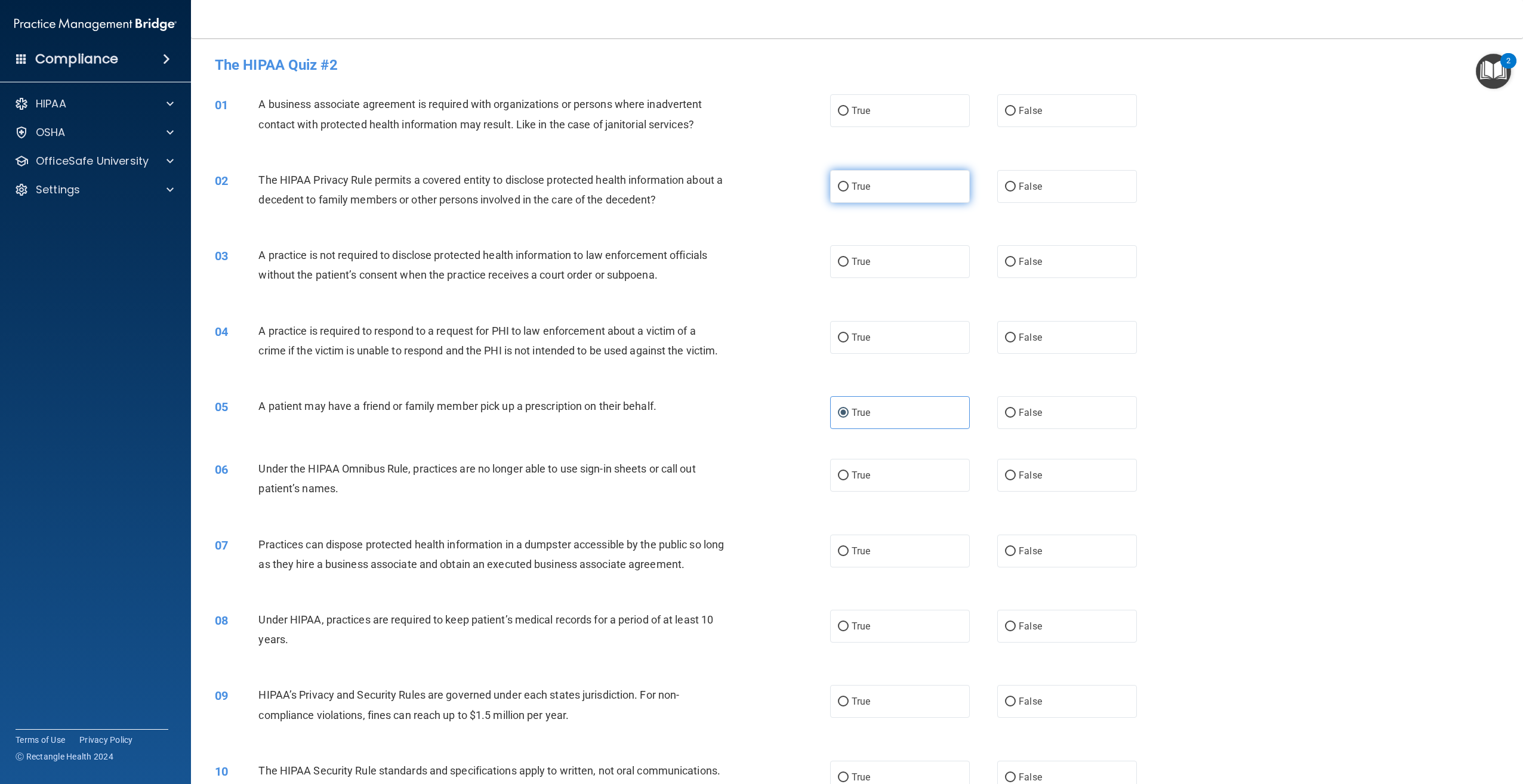
radio input "true"
click at [1074, 492] on label "False" at bounding box center [1067, 475] width 140 height 33
click at [1016, 480] on input "False" at bounding box center [1010, 476] width 11 height 9
radio input "true"
click at [1010, 567] on label "False" at bounding box center [1067, 551] width 140 height 33
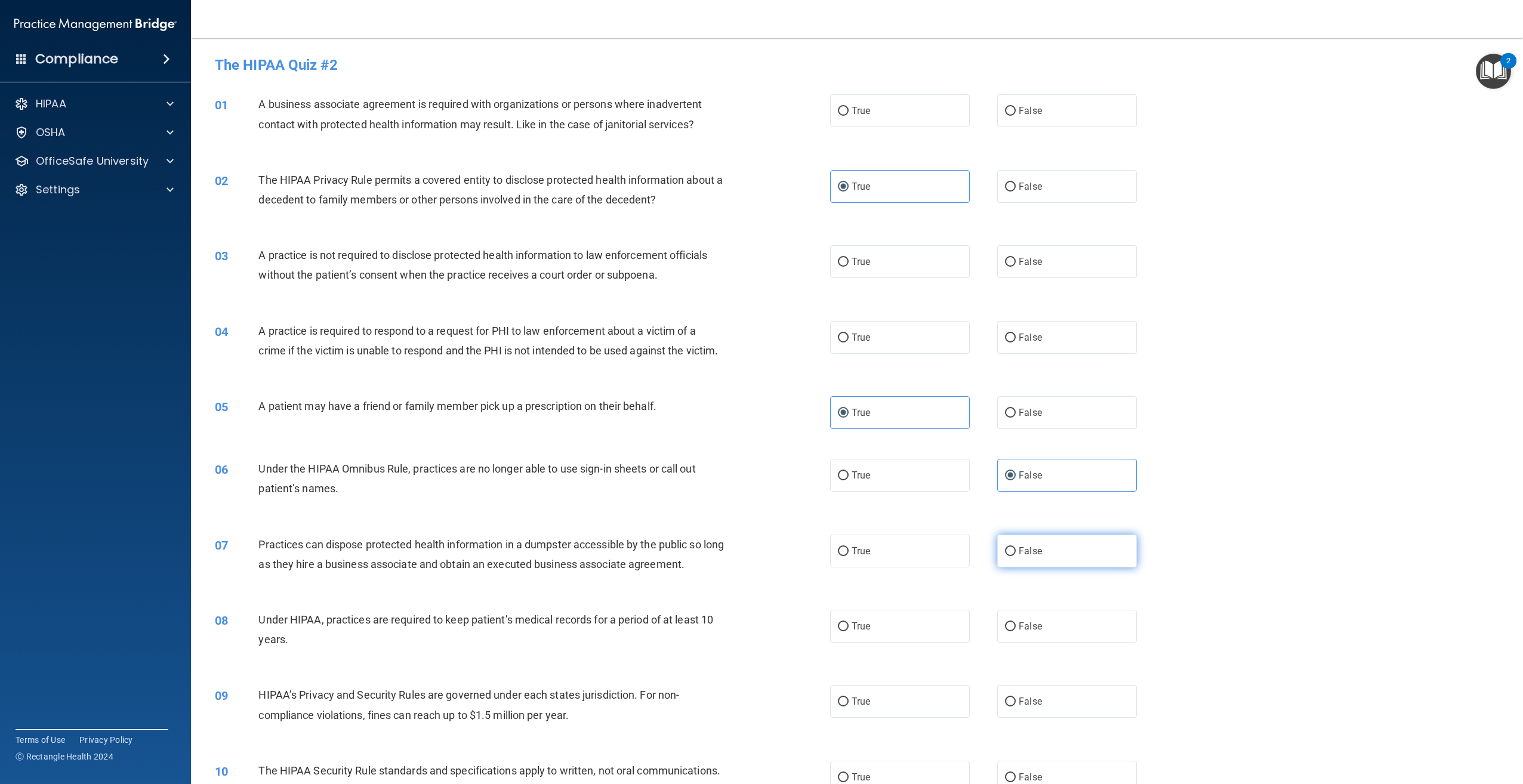
click at [1010, 556] on input "False" at bounding box center [1010, 552] width 11 height 9
radio input "true"
click at [861, 632] on span "True" at bounding box center [860, 626] width 19 height 12
click at [849, 631] on input "True" at bounding box center [843, 627] width 11 height 9
radio input "true"
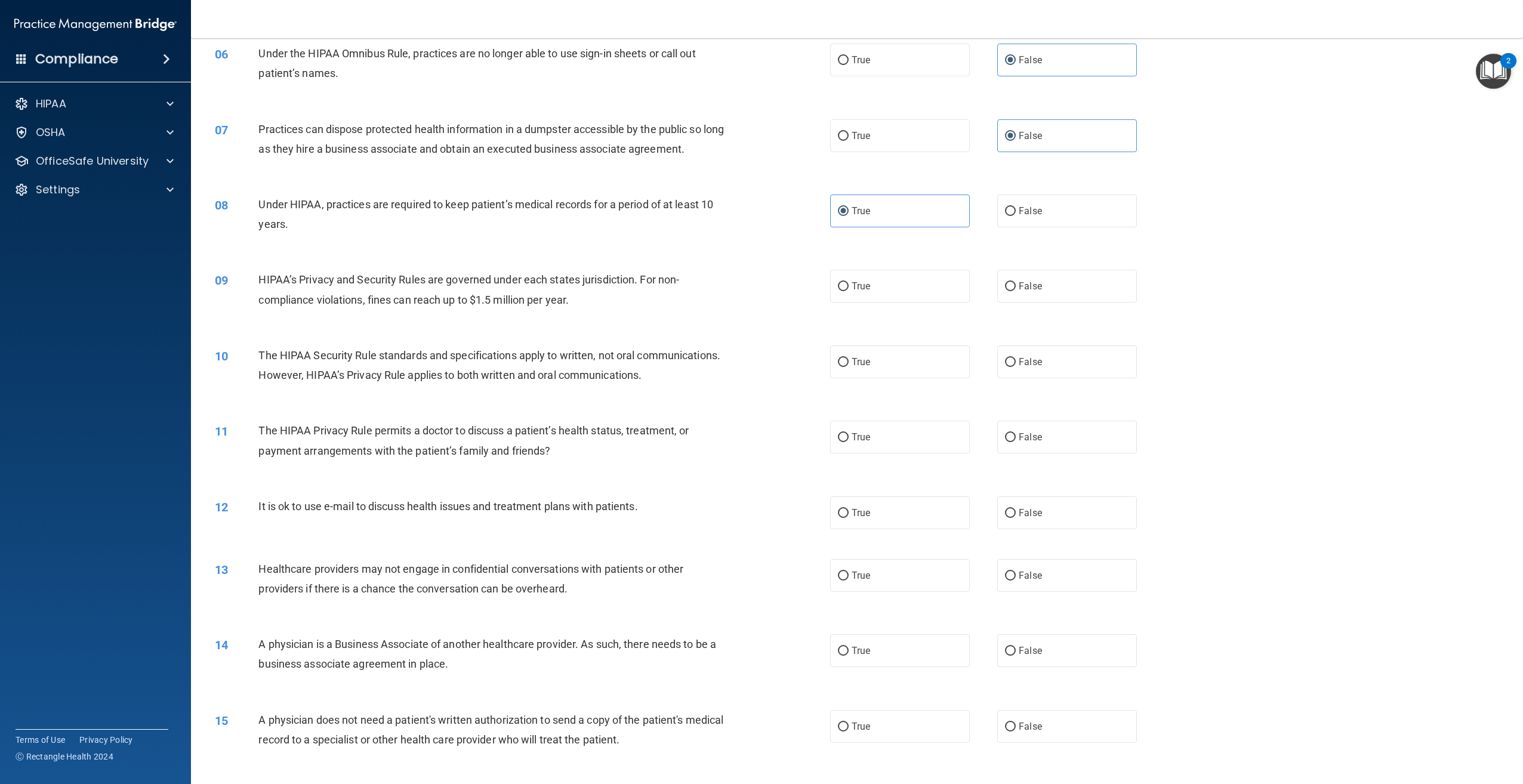
scroll to position [418, 0]
click at [838, 300] on label "True" at bounding box center [900, 284] width 140 height 33
click at [838, 289] on input "True" at bounding box center [843, 284] width 11 height 9
radio input "true"
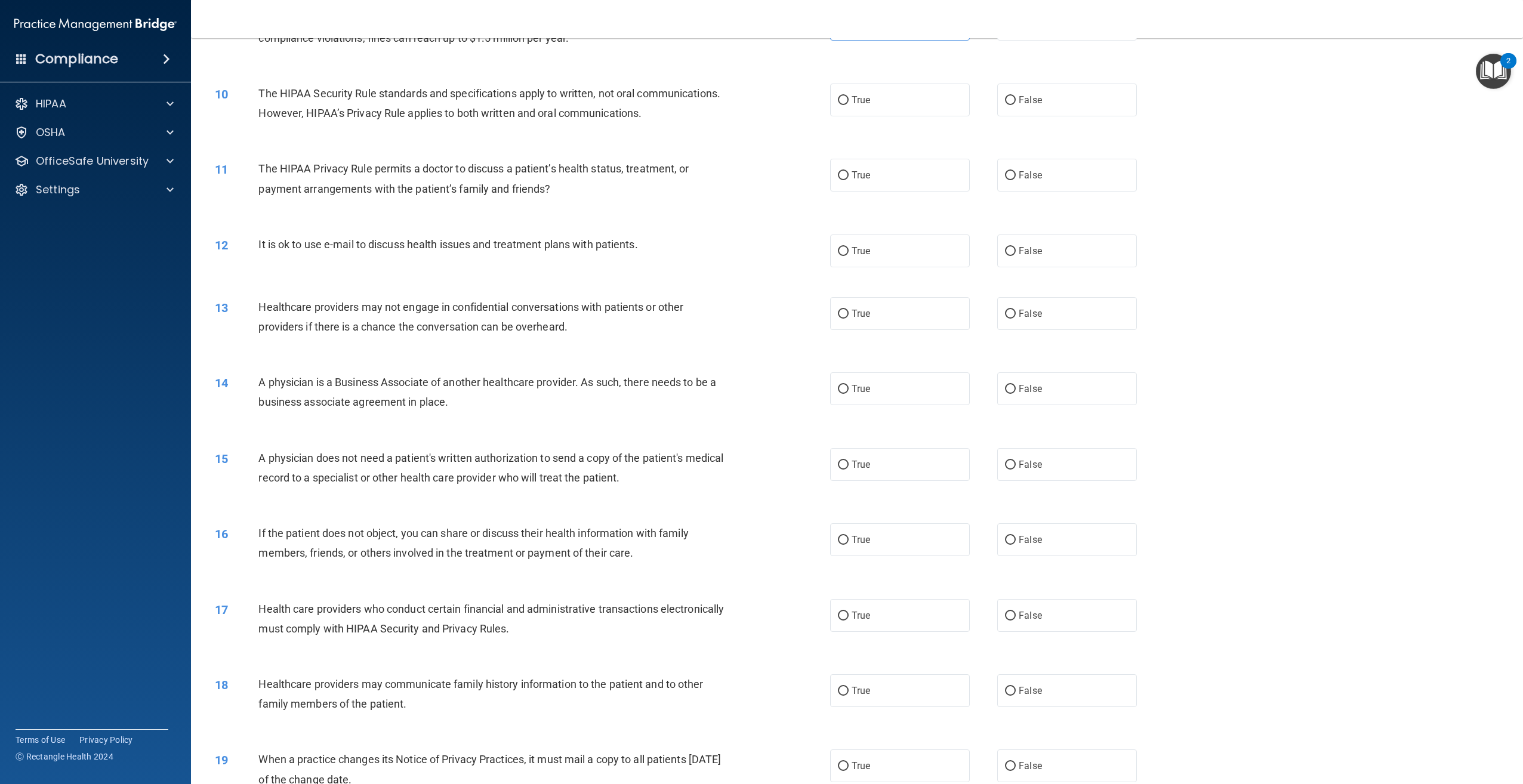
scroll to position [656, 0]
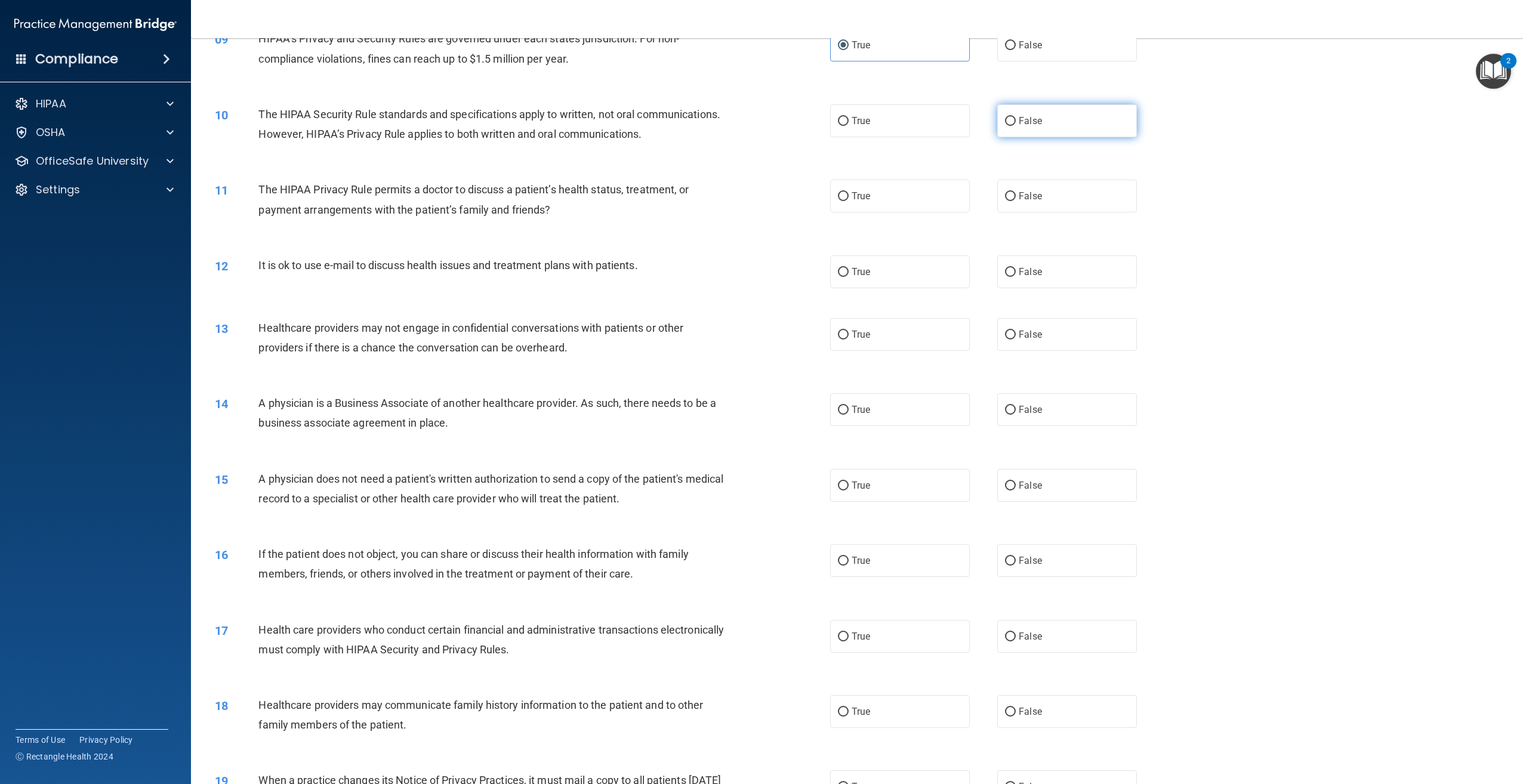
click at [1054, 132] on label "False" at bounding box center [1067, 121] width 140 height 33
click at [1016, 126] on input "False" at bounding box center [1010, 122] width 11 height 9
radio input "true"
click at [1022, 202] on span "False" at bounding box center [1030, 196] width 23 height 12
click at [1016, 201] on input "False" at bounding box center [1010, 196] width 11 height 9
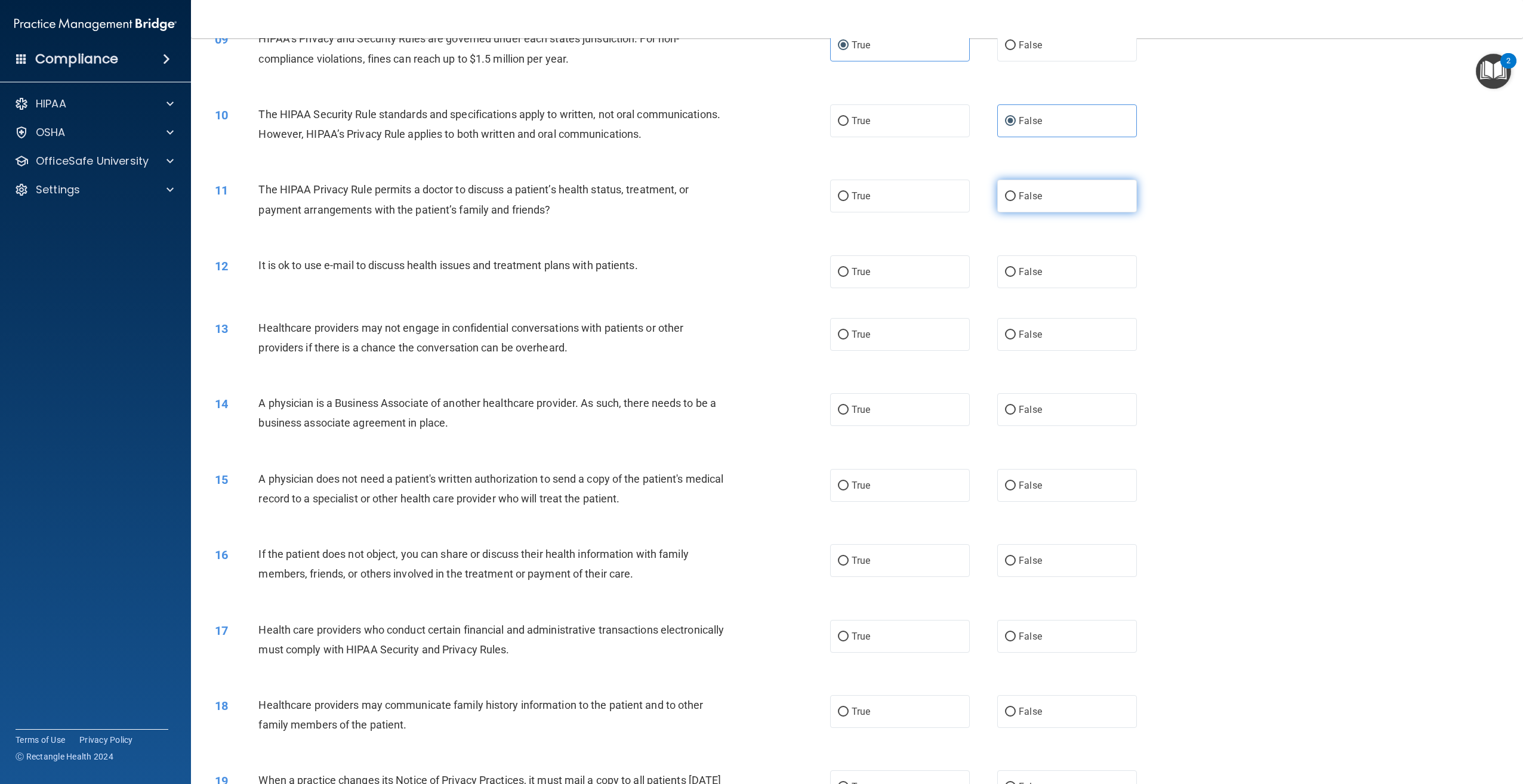
radio input "true"
click at [864, 277] on span "True" at bounding box center [860, 272] width 19 height 12
click at [849, 277] on input "True" at bounding box center [843, 272] width 11 height 9
radio input "true"
click at [911, 351] on label "True" at bounding box center [900, 334] width 140 height 33
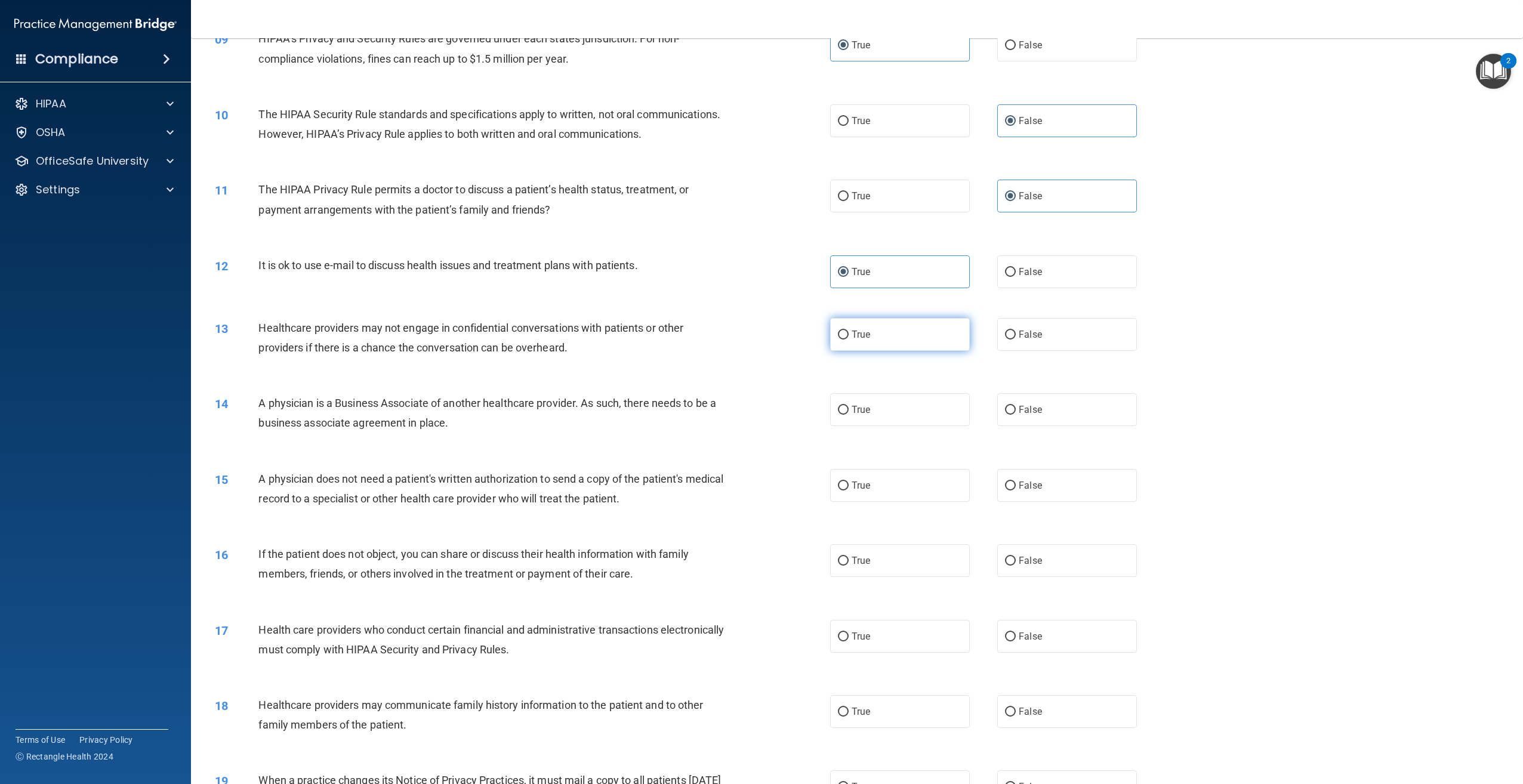
click at [849, 339] on input "True" at bounding box center [843, 335] width 11 height 9
radio input "true"
click at [880, 426] on label "True" at bounding box center [900, 409] width 140 height 33
click at [849, 415] on input "True" at bounding box center [843, 410] width 11 height 9
radio input "true"
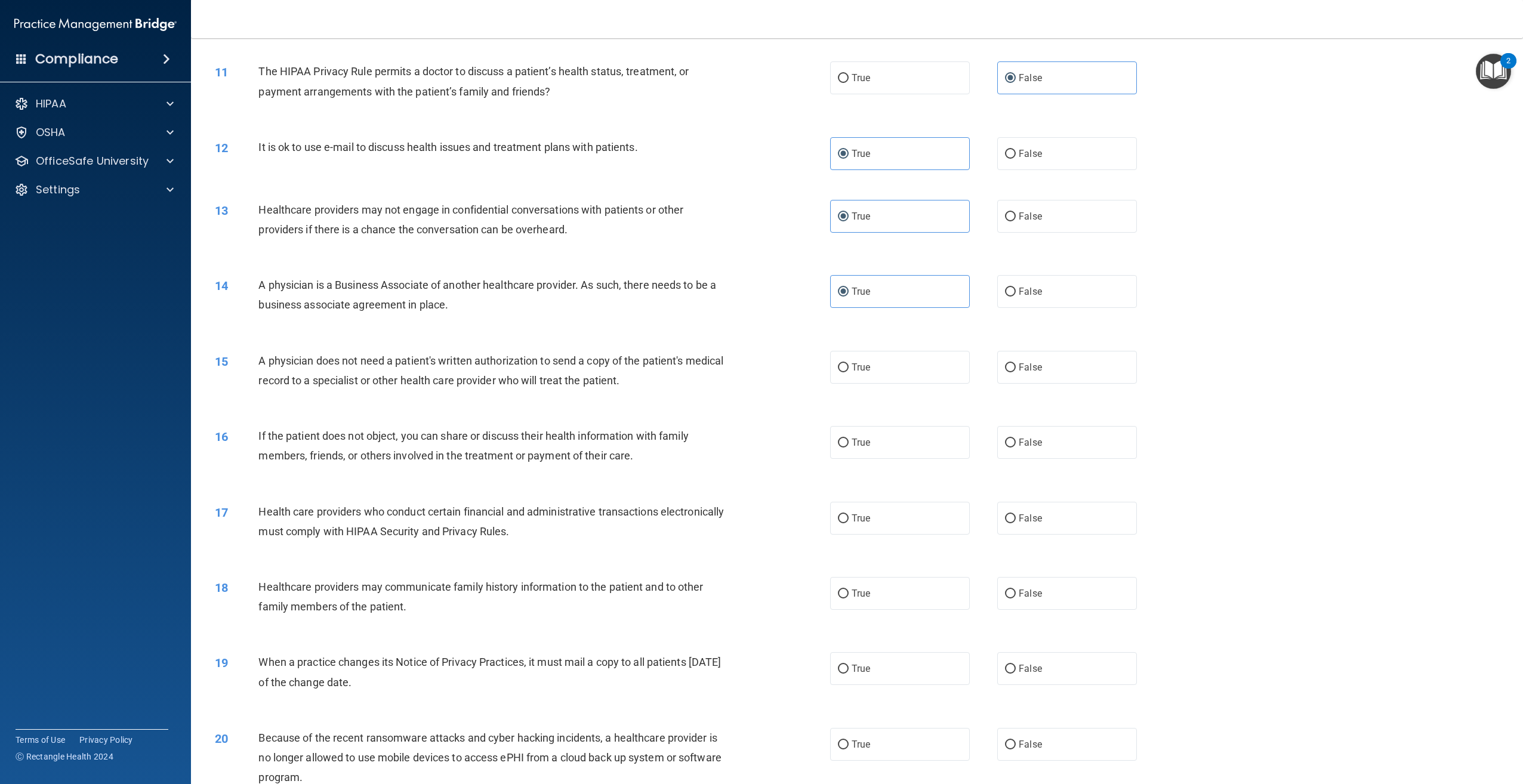
scroll to position [776, 0]
click at [875, 383] on label "True" at bounding box center [900, 366] width 140 height 33
click at [849, 371] on input "True" at bounding box center [843, 366] width 11 height 9
radio input "true"
click at [1114, 458] on label "False" at bounding box center [1067, 441] width 140 height 33
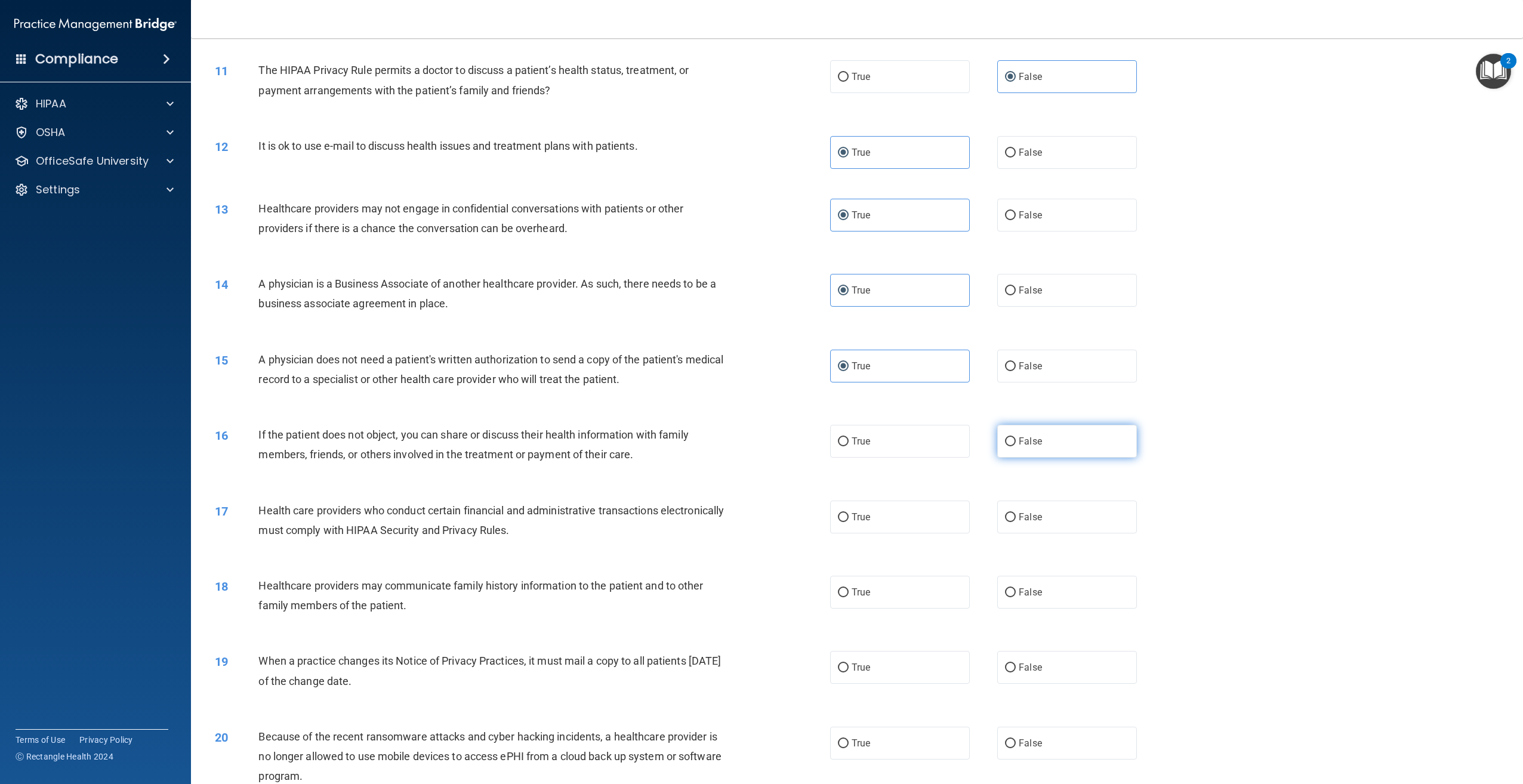
click at [1016, 447] on input "False" at bounding box center [1010, 442] width 11 height 9
radio input "true"
click at [897, 533] on label "True" at bounding box center [900, 517] width 140 height 33
click at [849, 522] on input "True" at bounding box center [843, 518] width 11 height 9
radio input "true"
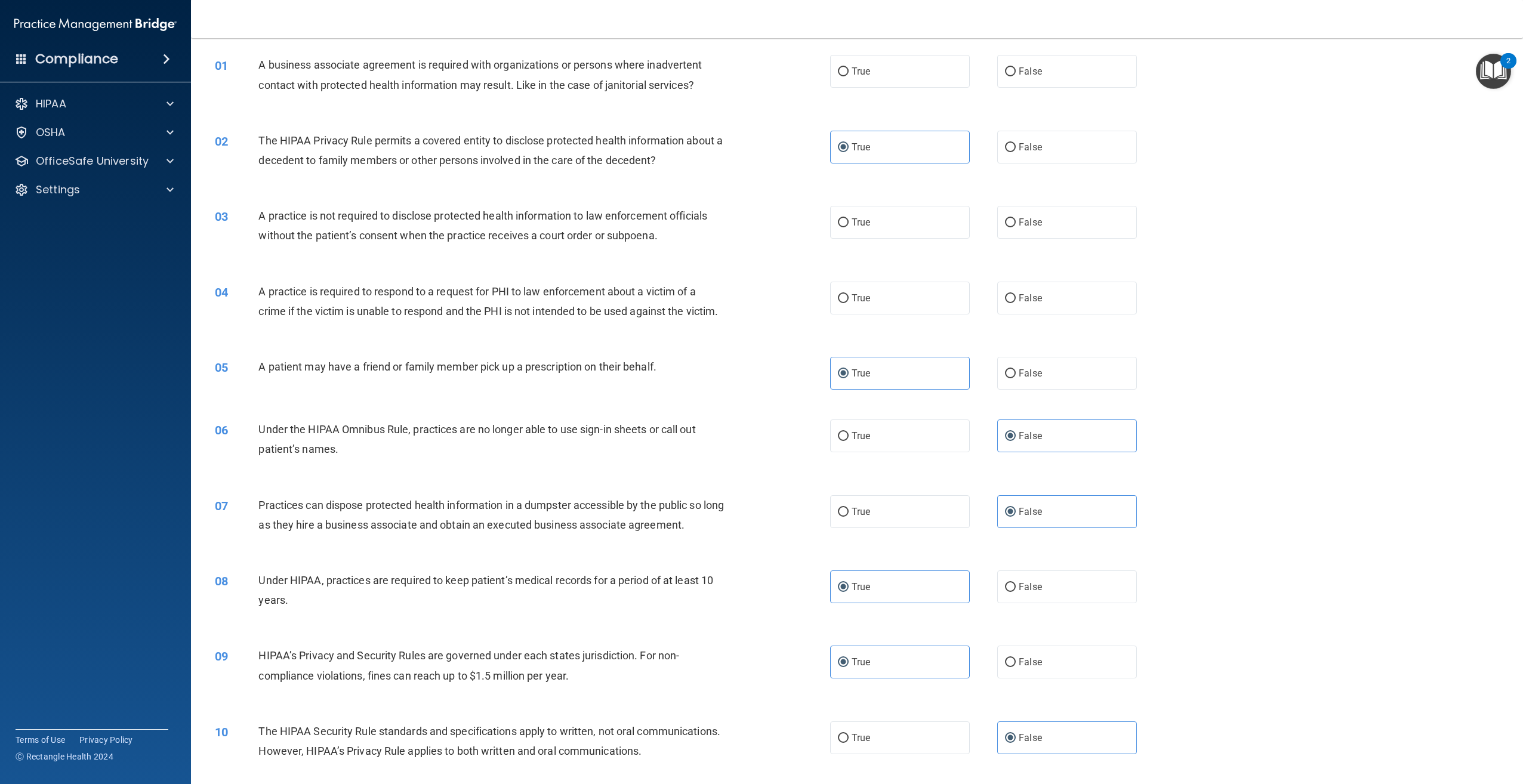
scroll to position [0, 0]
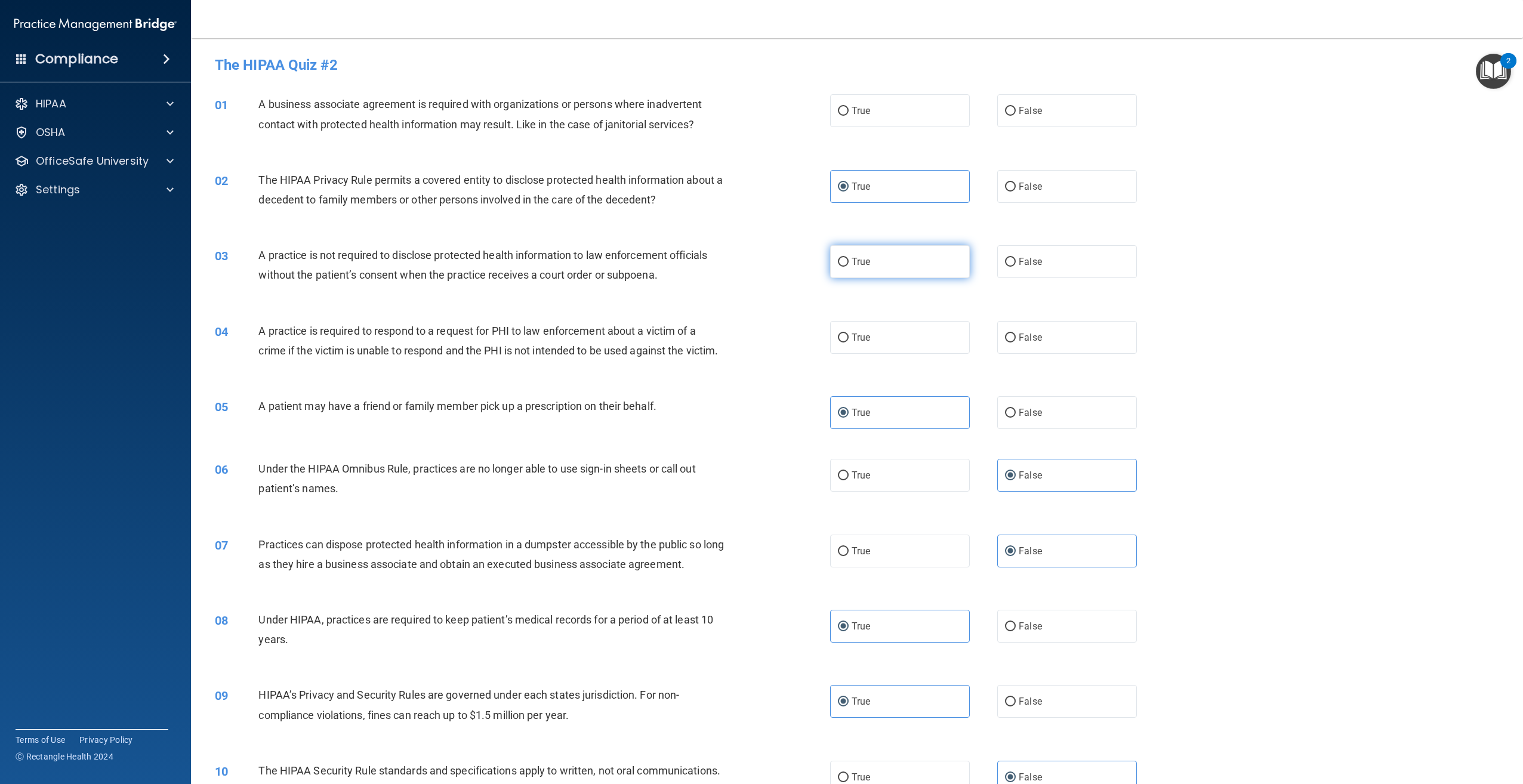
click at [943, 268] on label "True" at bounding box center [900, 261] width 140 height 33
click at [849, 267] on input "True" at bounding box center [843, 262] width 11 height 9
radio input "true"
click at [948, 339] on label "True" at bounding box center [900, 337] width 140 height 33
click at [849, 339] on input "True" at bounding box center [843, 338] width 11 height 9
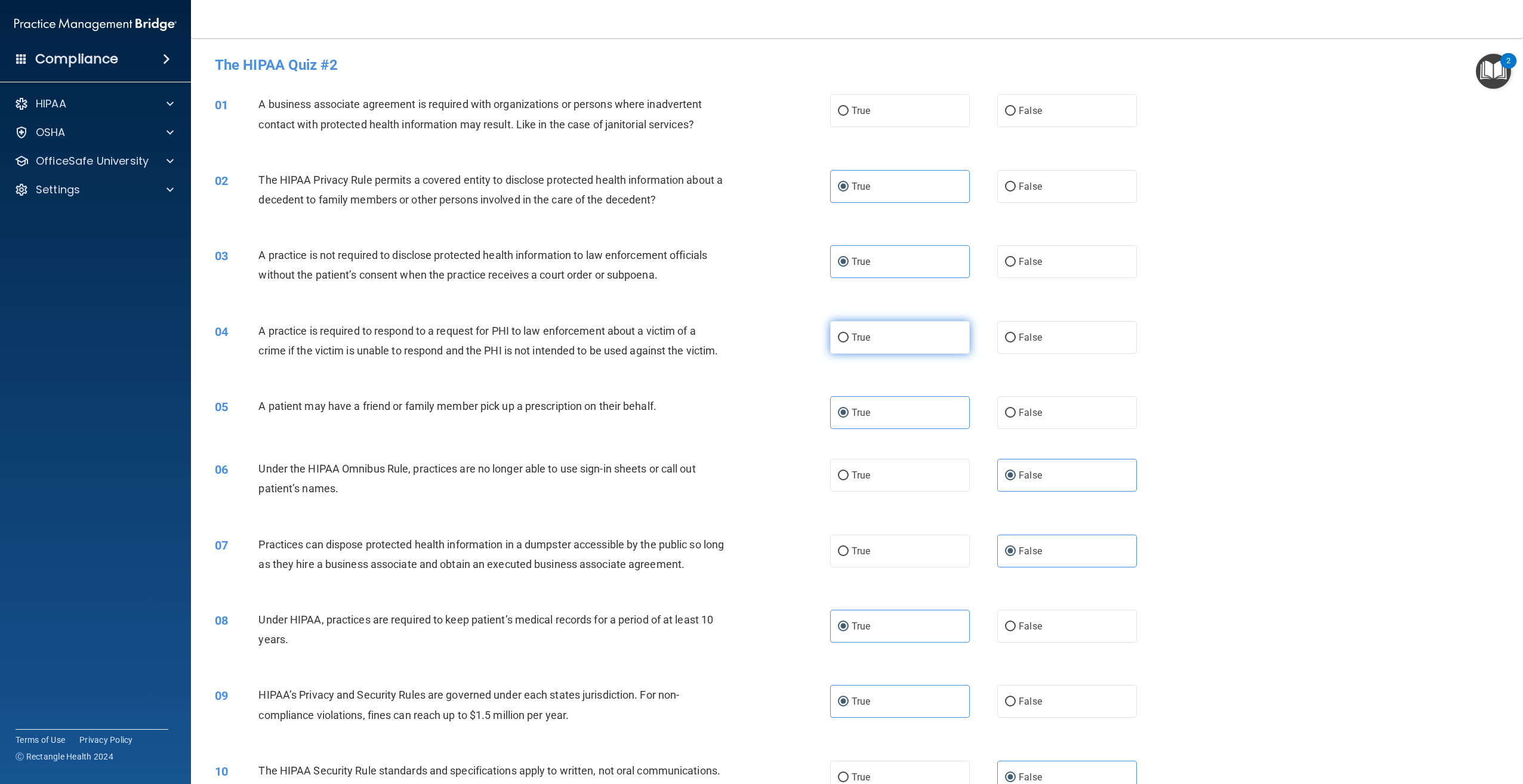
radio input "true"
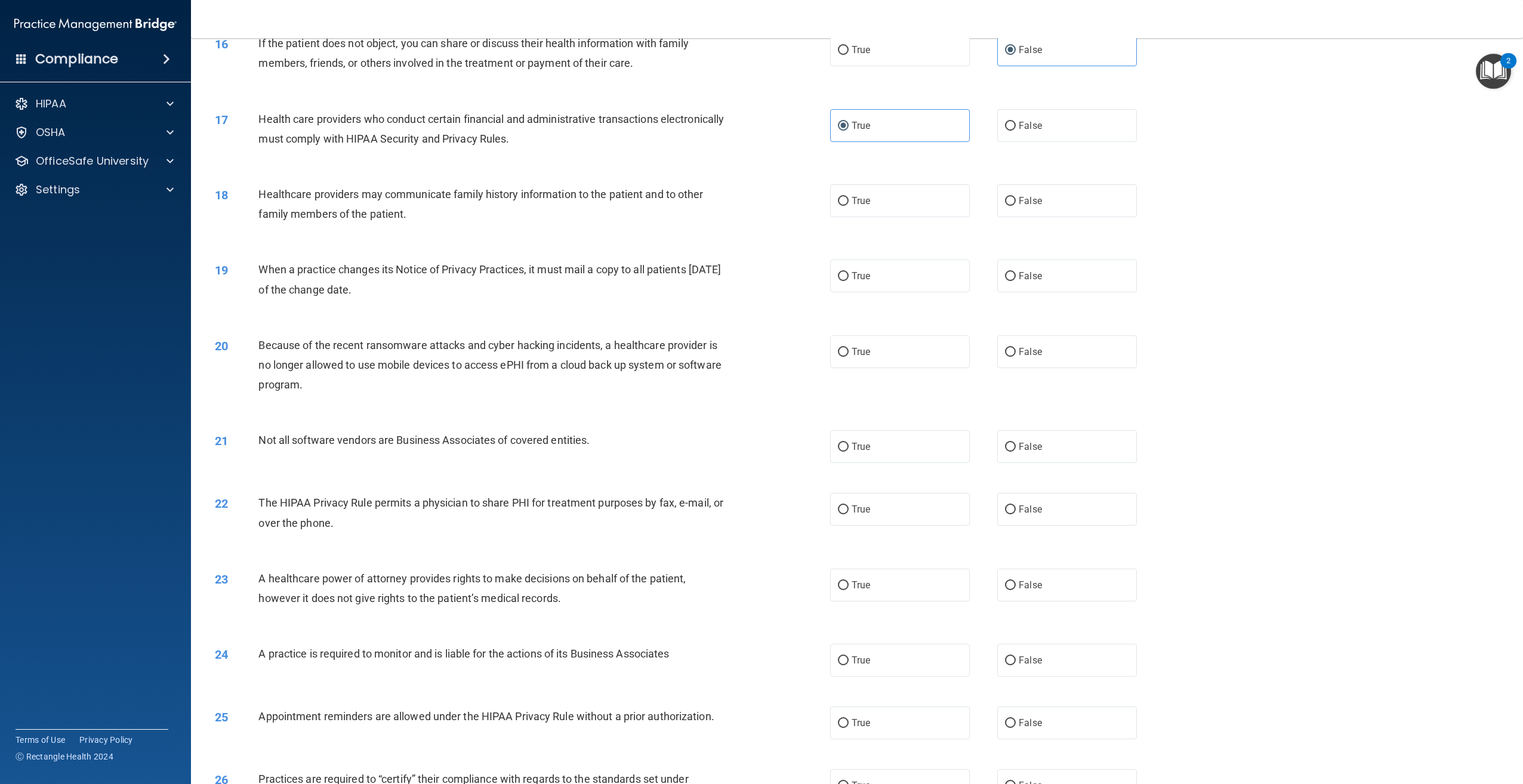
scroll to position [1200, 0]
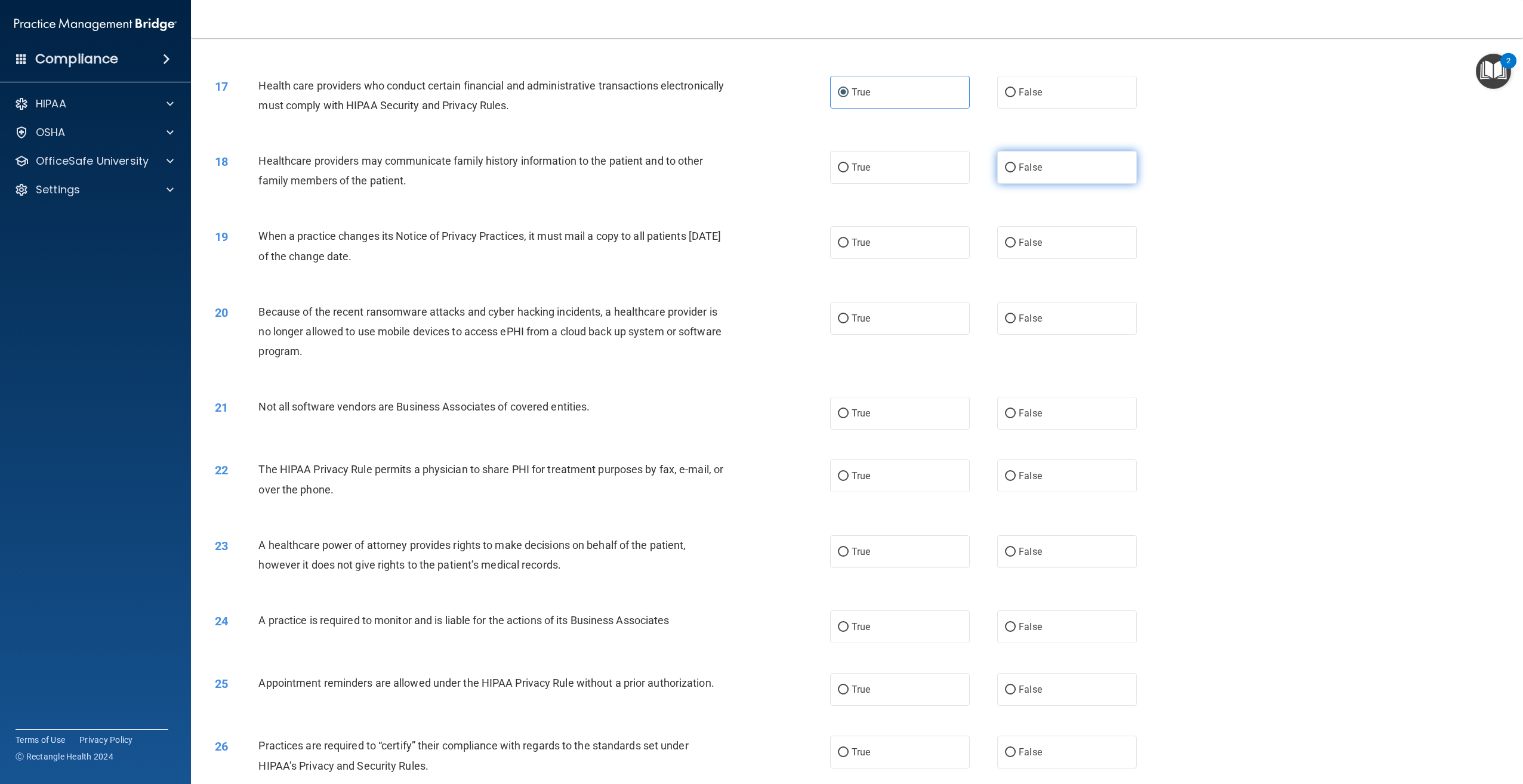
click at [1070, 184] on label "False" at bounding box center [1067, 167] width 140 height 33
click at [1016, 173] on input "False" at bounding box center [1010, 168] width 11 height 9
radio input "true"
click at [913, 259] on label "True" at bounding box center [900, 242] width 140 height 33
click at [849, 248] on input "True" at bounding box center [843, 243] width 11 height 9
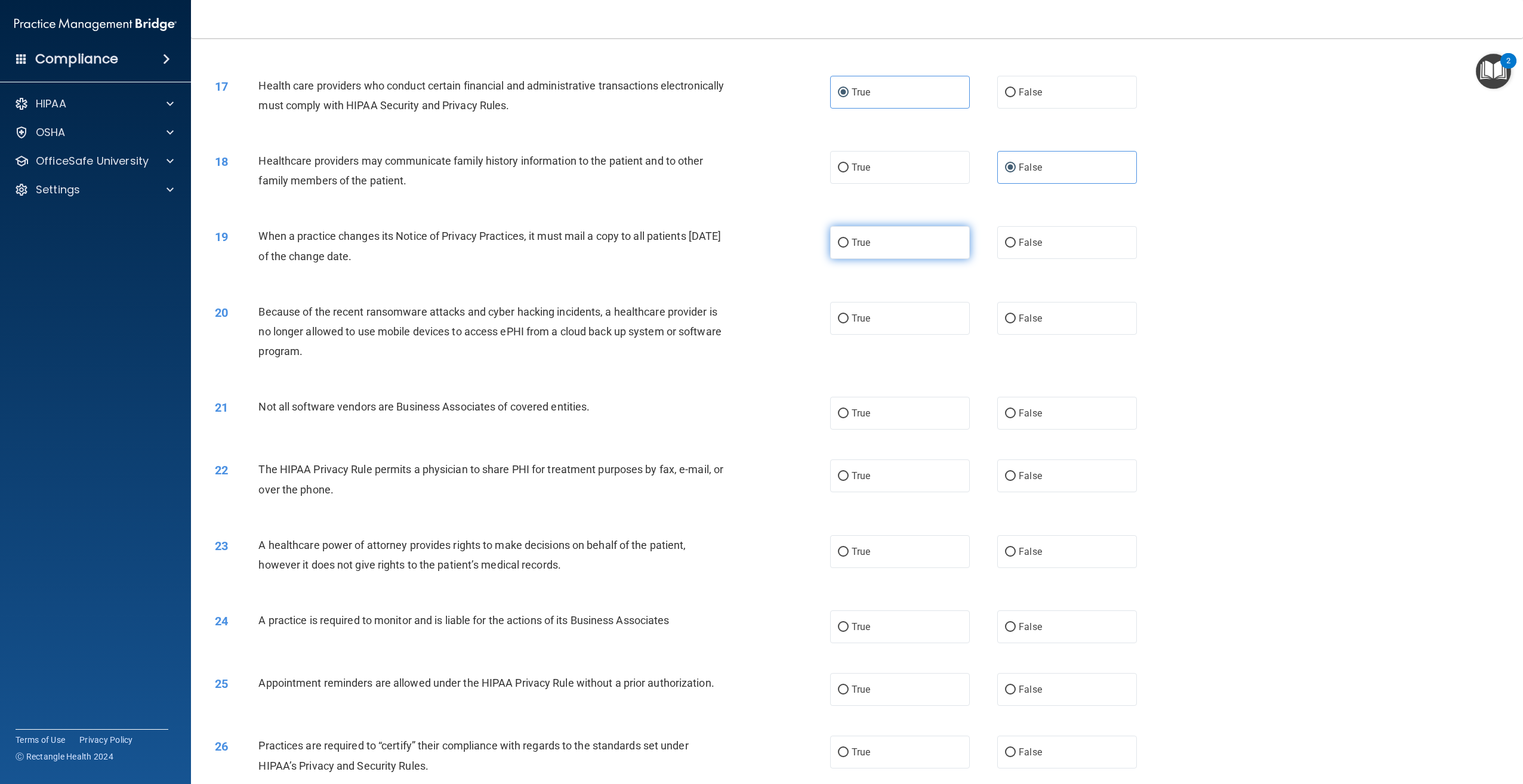
radio input "true"
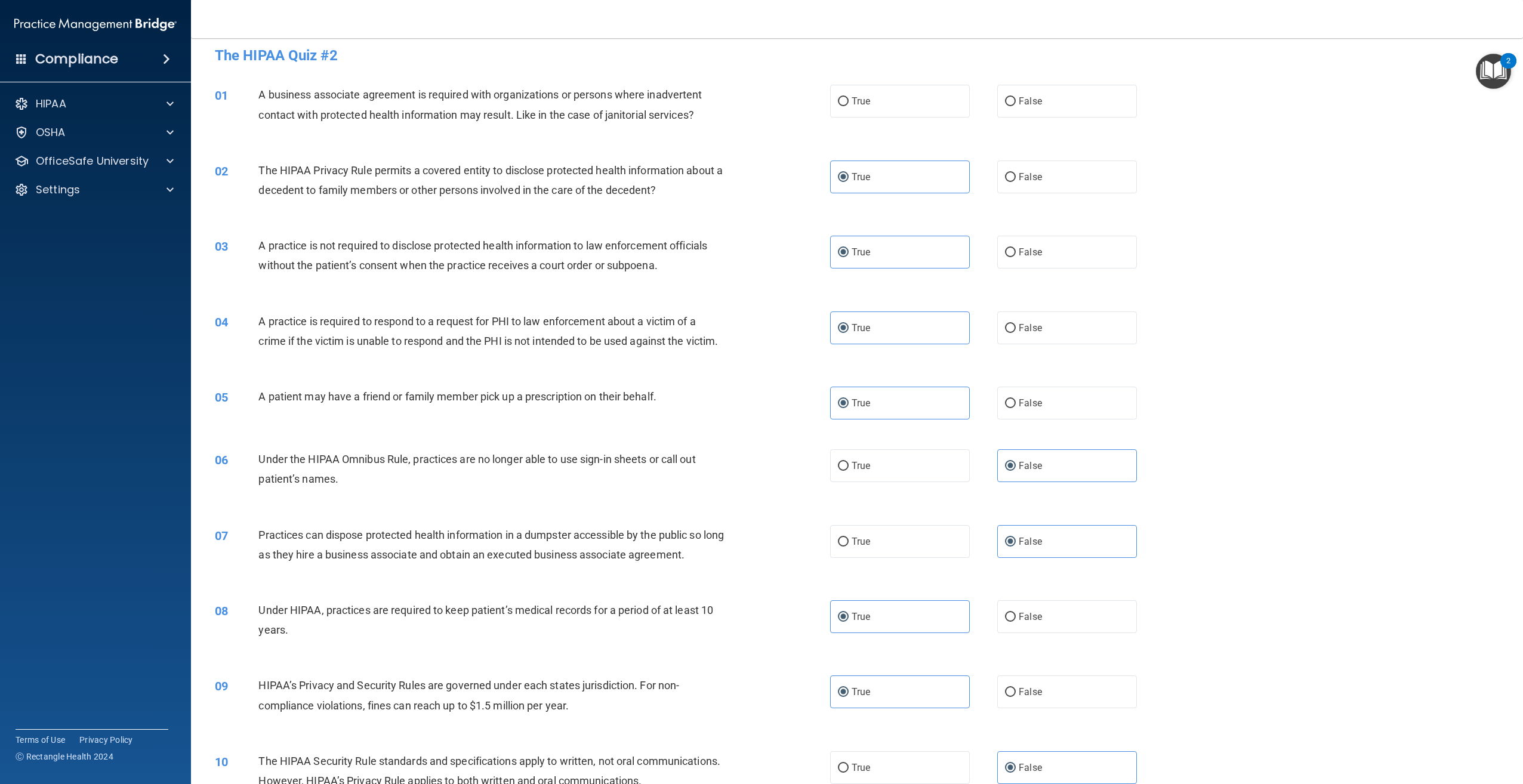
scroll to position [0, 0]
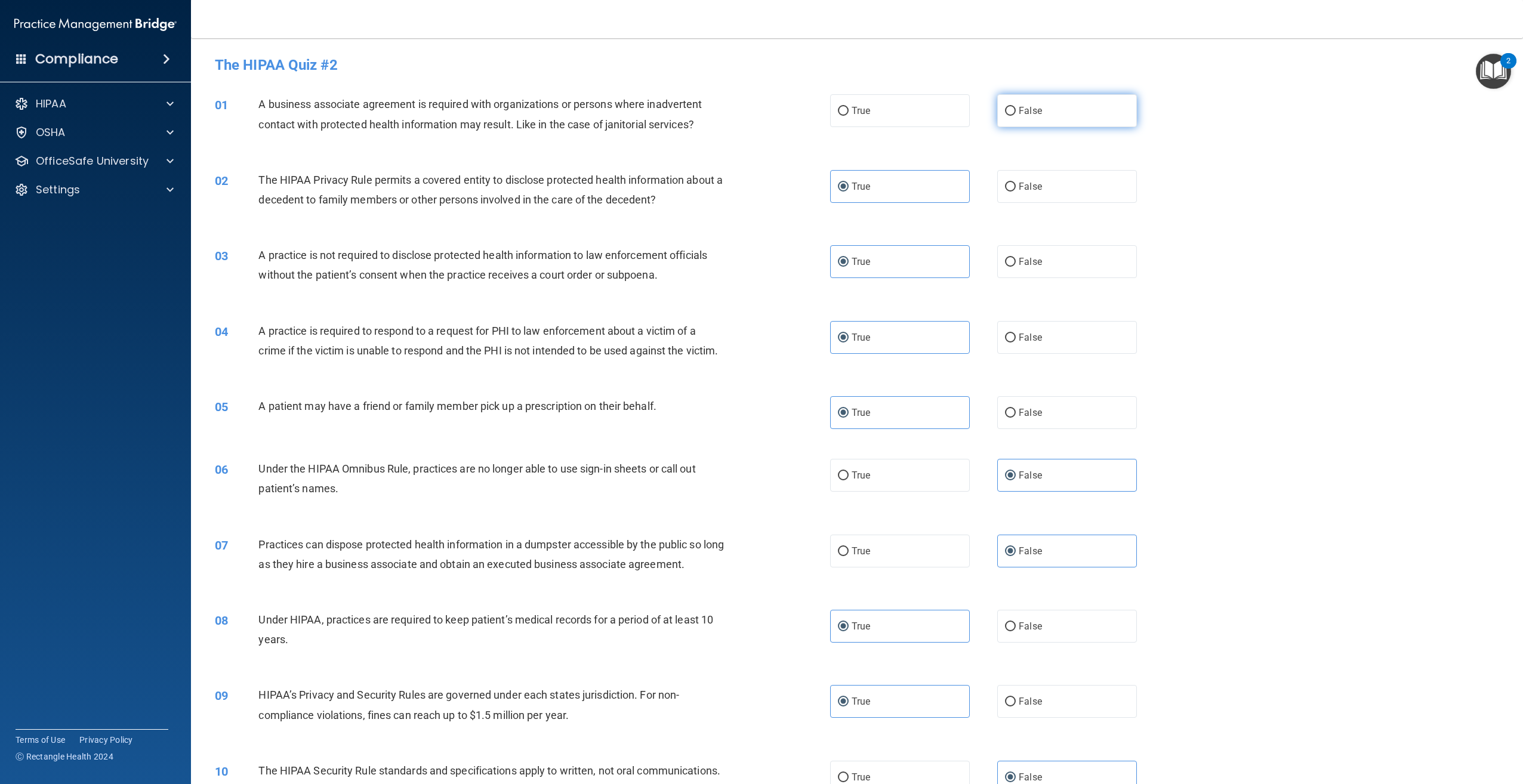
click at [1105, 101] on label "False" at bounding box center [1067, 111] width 140 height 33
click at [1016, 107] on input "False" at bounding box center [1010, 111] width 11 height 9
radio input "true"
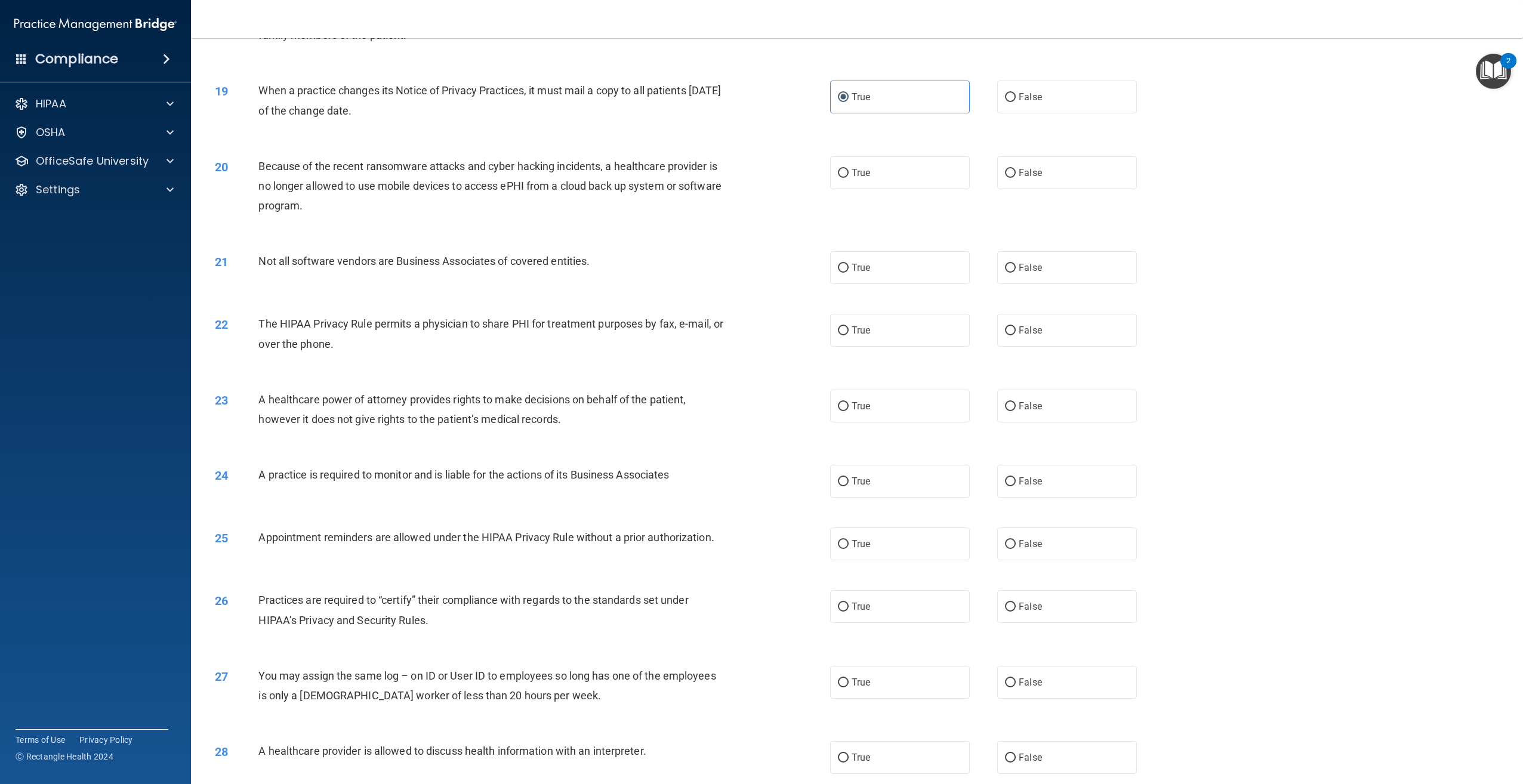
scroll to position [1360, 0]
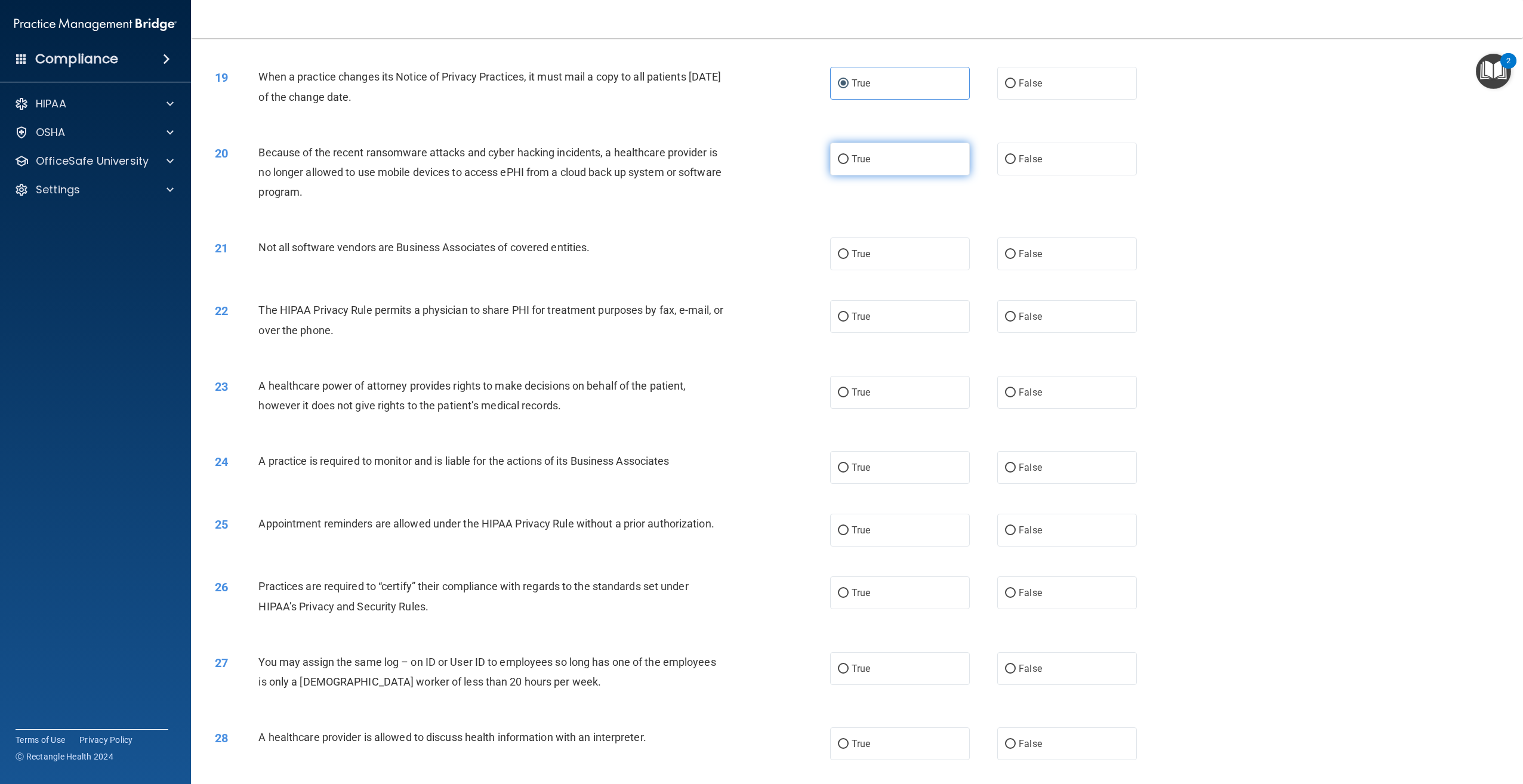
click at [891, 175] on label "True" at bounding box center [900, 159] width 140 height 33
click at [849, 164] on input "True" at bounding box center [843, 160] width 11 height 9
radio input "true"
click at [919, 333] on label "True" at bounding box center [900, 316] width 140 height 33
click at [849, 322] on input "True" at bounding box center [843, 317] width 11 height 9
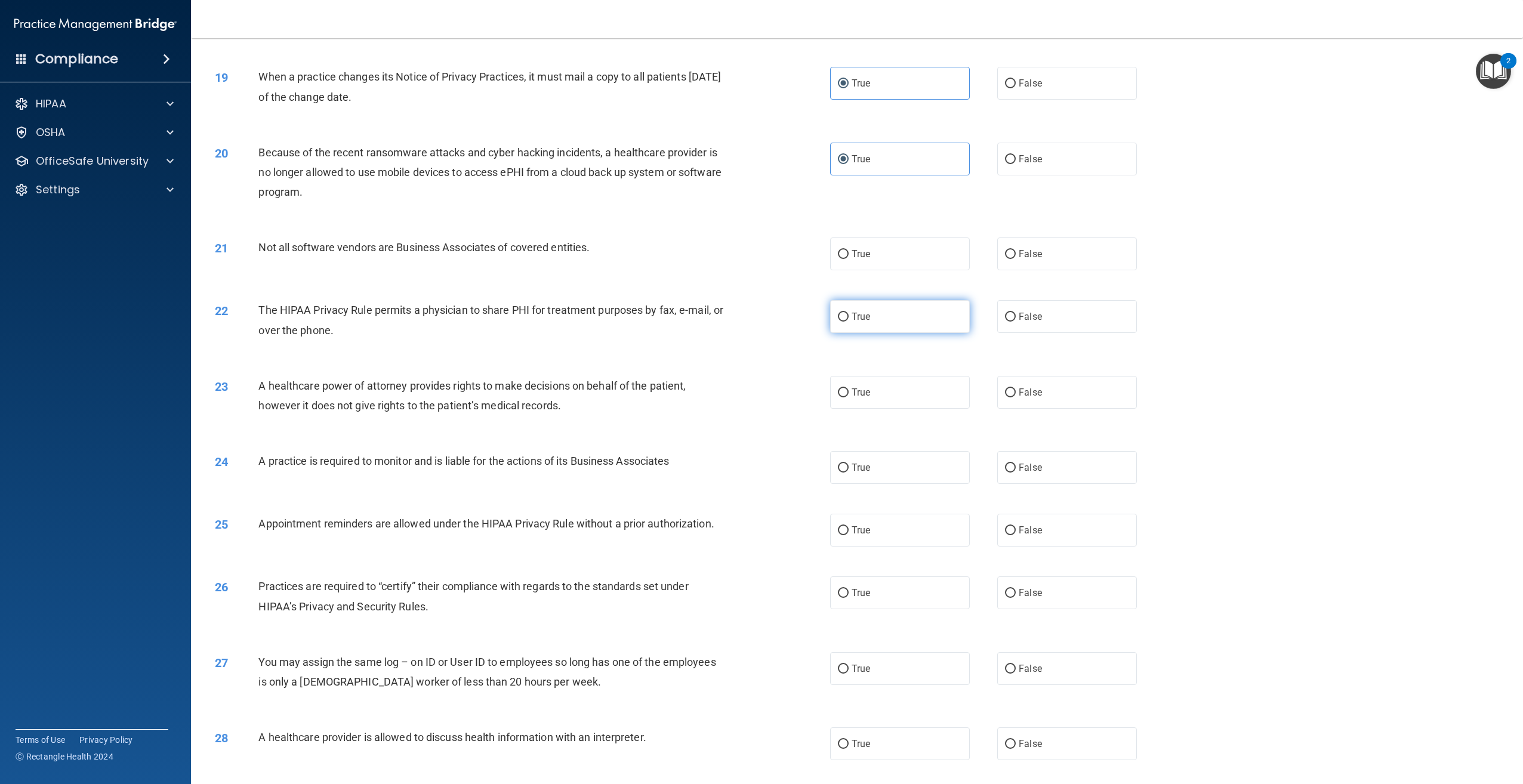
radio input "true"
click at [851, 260] on span "True" at bounding box center [860, 254] width 19 height 12
click at [849, 259] on input "True" at bounding box center [843, 255] width 11 height 9
radio input "true"
click at [882, 408] on label "True" at bounding box center [900, 392] width 140 height 33
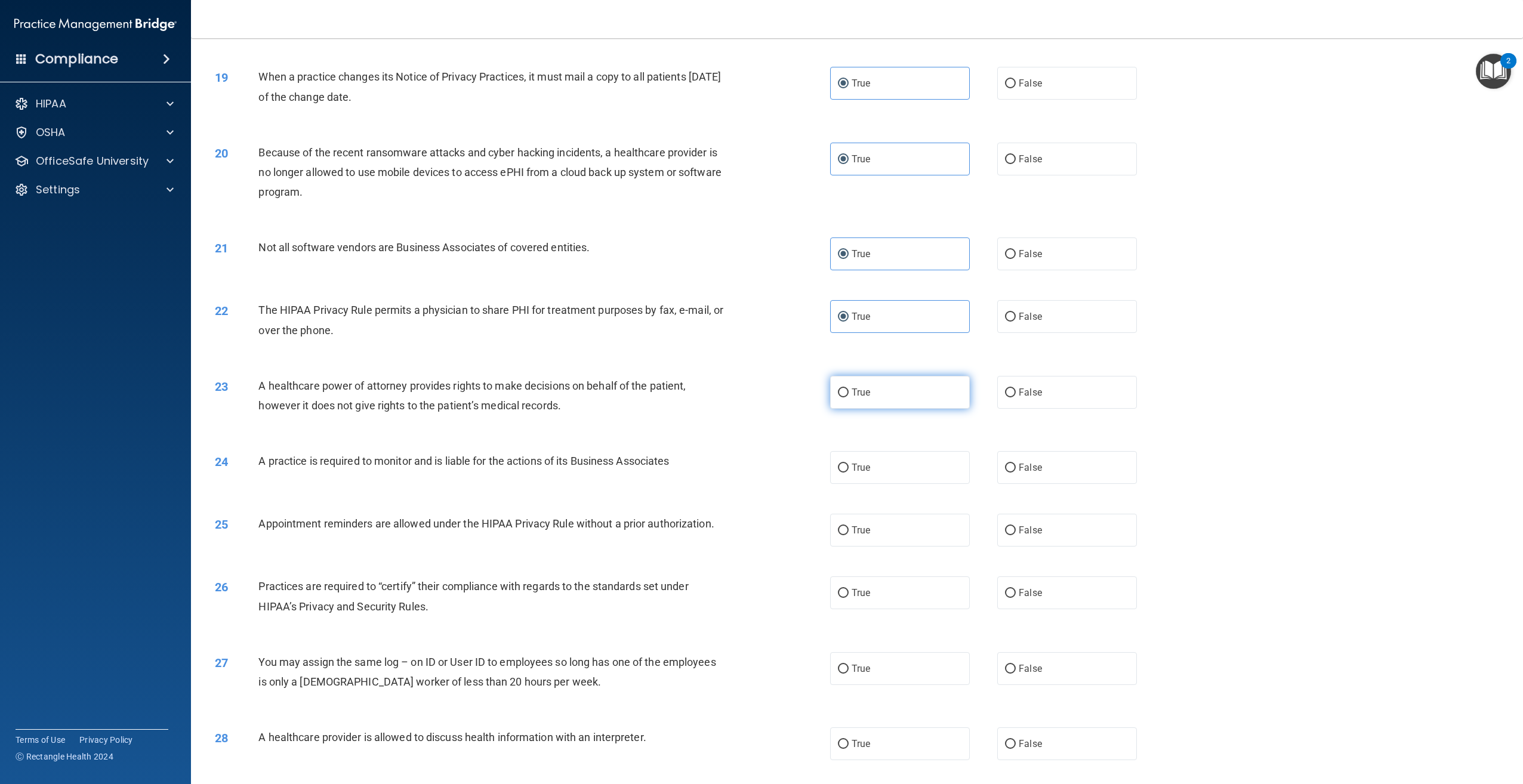
click at [849, 397] on input "True" at bounding box center [843, 393] width 11 height 9
radio input "true"
click at [886, 484] on label "True" at bounding box center [900, 467] width 140 height 33
click at [849, 472] on input "True" at bounding box center [843, 468] width 11 height 9
radio input "true"
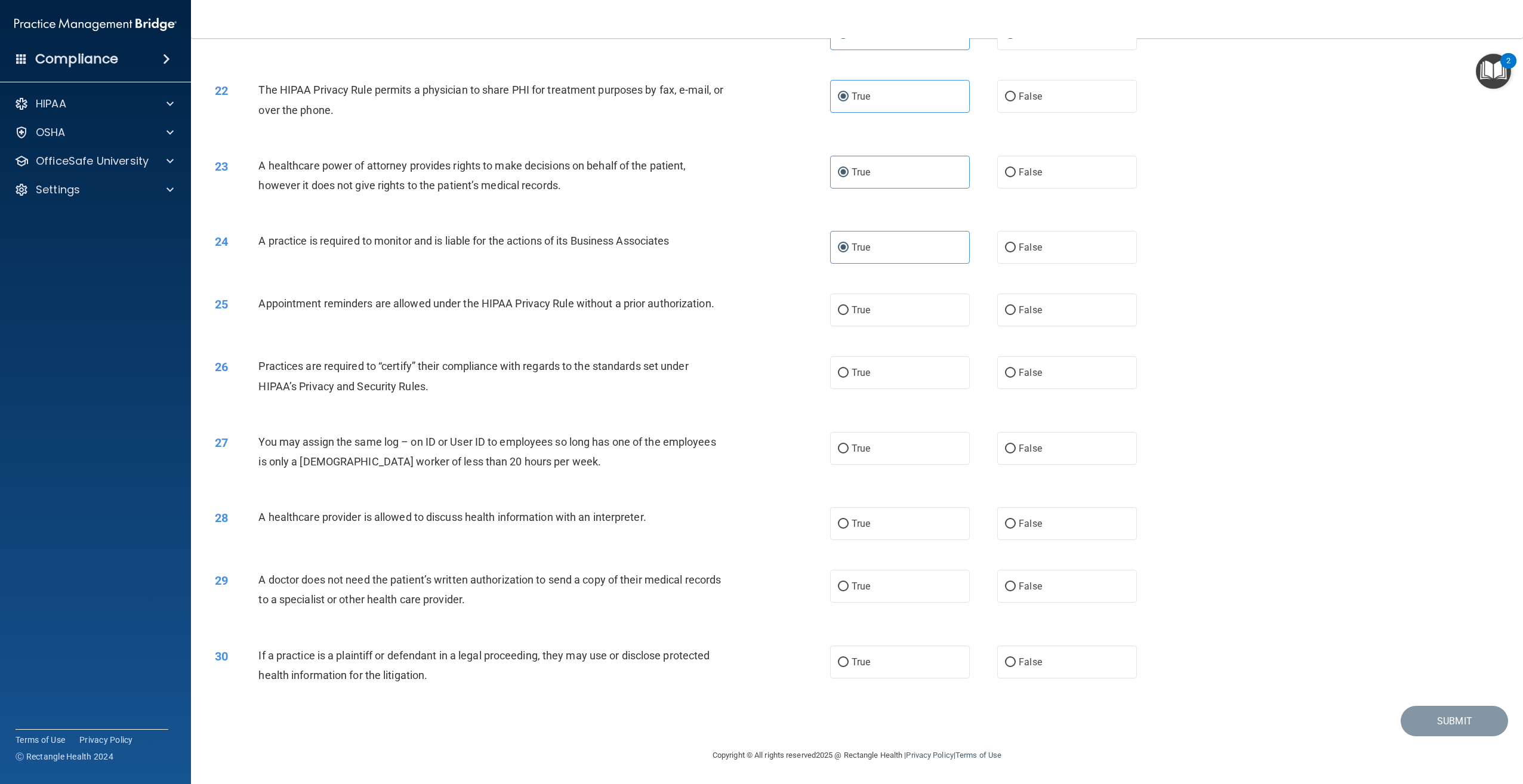
scroll to position [1619, 0]
click at [887, 308] on label "True" at bounding box center [900, 310] width 140 height 33
click at [849, 308] on input "True" at bounding box center [843, 311] width 11 height 9
radio input "true"
click at [871, 374] on label "True" at bounding box center [900, 372] width 140 height 33
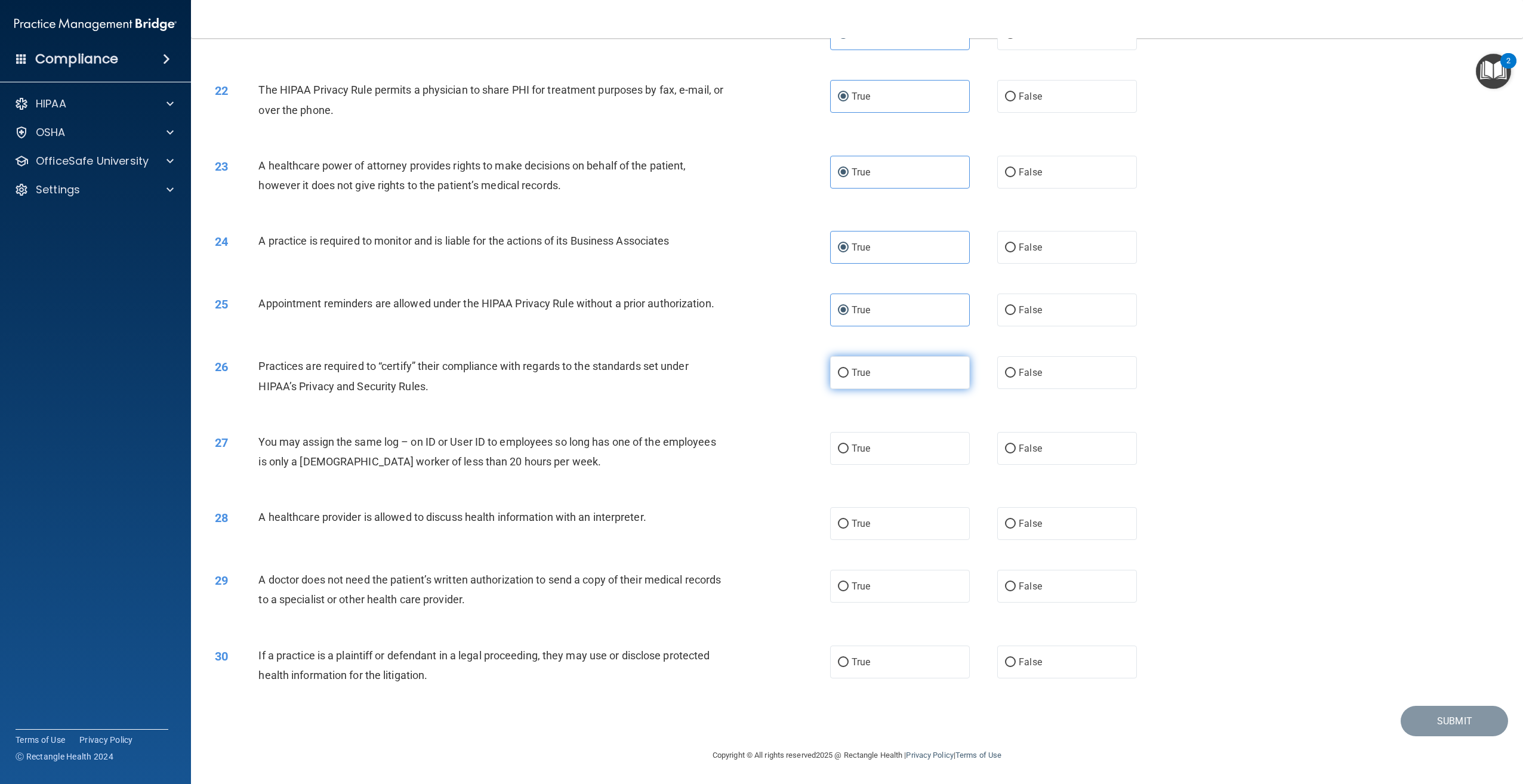
click at [849, 374] on input "True" at bounding box center [843, 374] width 11 height 9
radio input "true"
click at [1022, 447] on span "False" at bounding box center [1030, 449] width 23 height 12
click at [1016, 447] on input "False" at bounding box center [1010, 449] width 11 height 9
radio input "true"
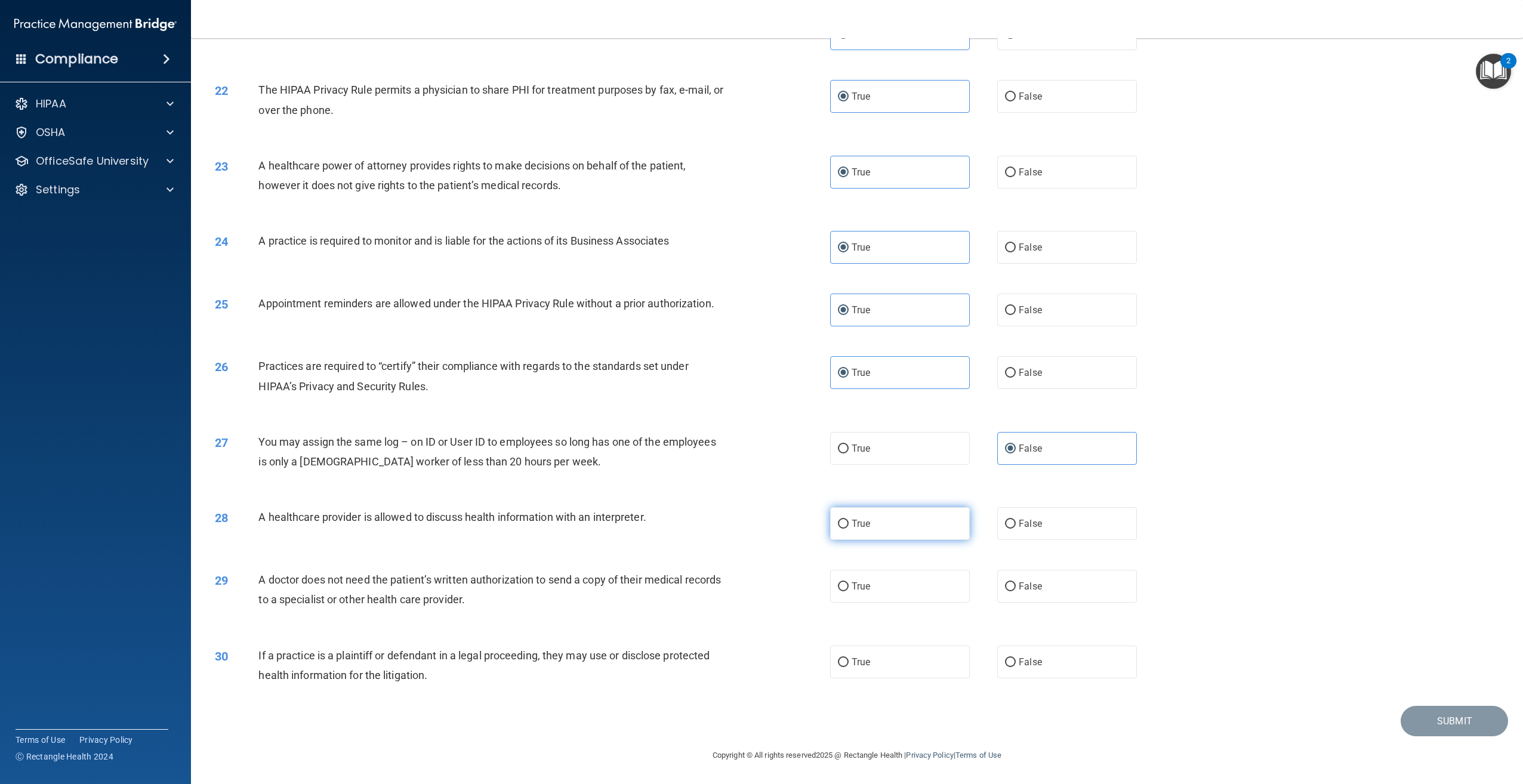
click at [877, 525] on label "True" at bounding box center [900, 524] width 140 height 33
click at [849, 525] on input "True" at bounding box center [843, 524] width 11 height 9
radio input "true"
click at [946, 590] on label "True" at bounding box center [900, 586] width 140 height 33
click at [849, 590] on input "True" at bounding box center [843, 587] width 11 height 9
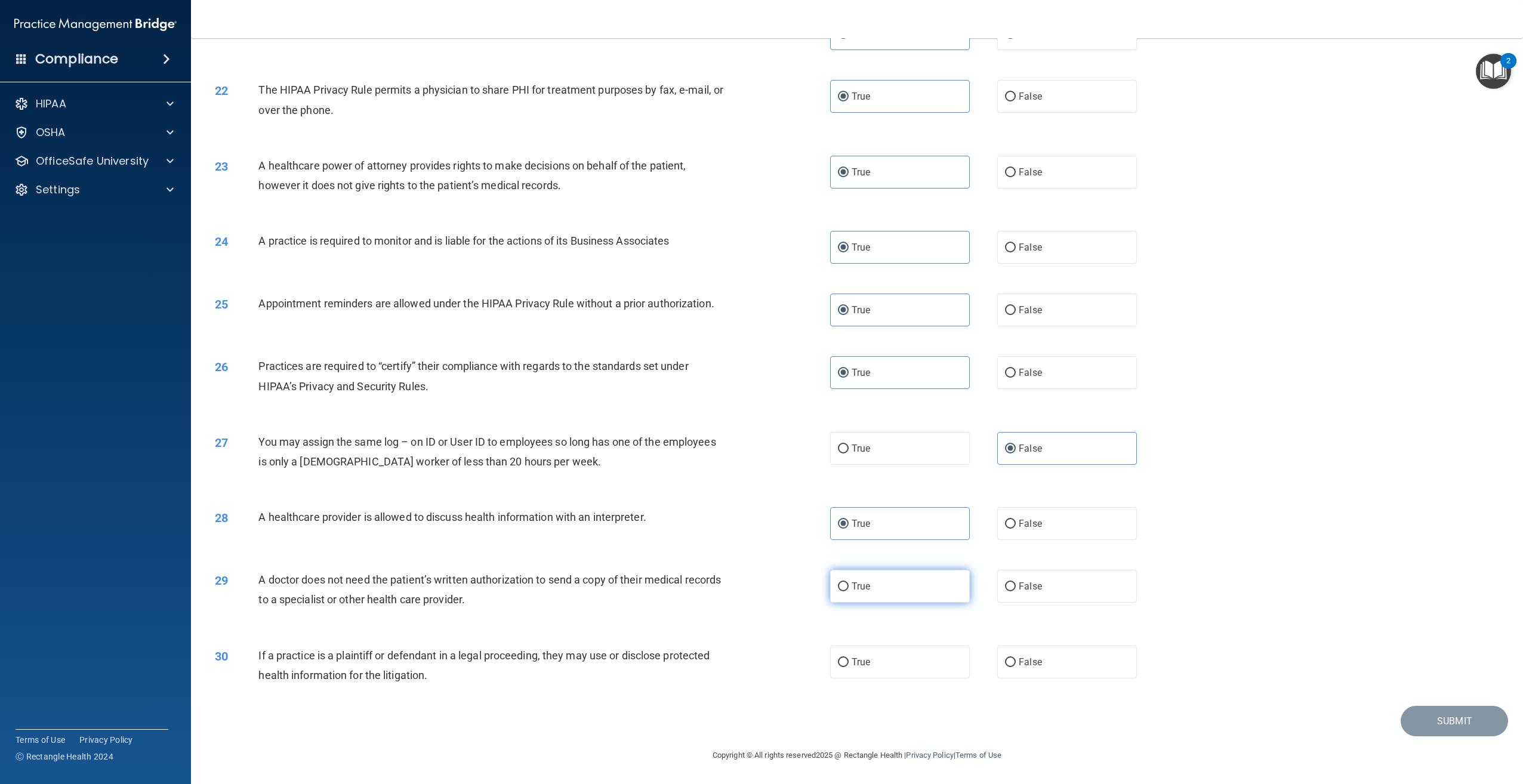
radio input "true"
click at [923, 662] on label "True" at bounding box center [900, 662] width 140 height 33
click at [849, 662] on input "True" at bounding box center [843, 662] width 11 height 9
radio input "true"
click at [1412, 715] on button "Submit" at bounding box center [1454, 721] width 107 height 30
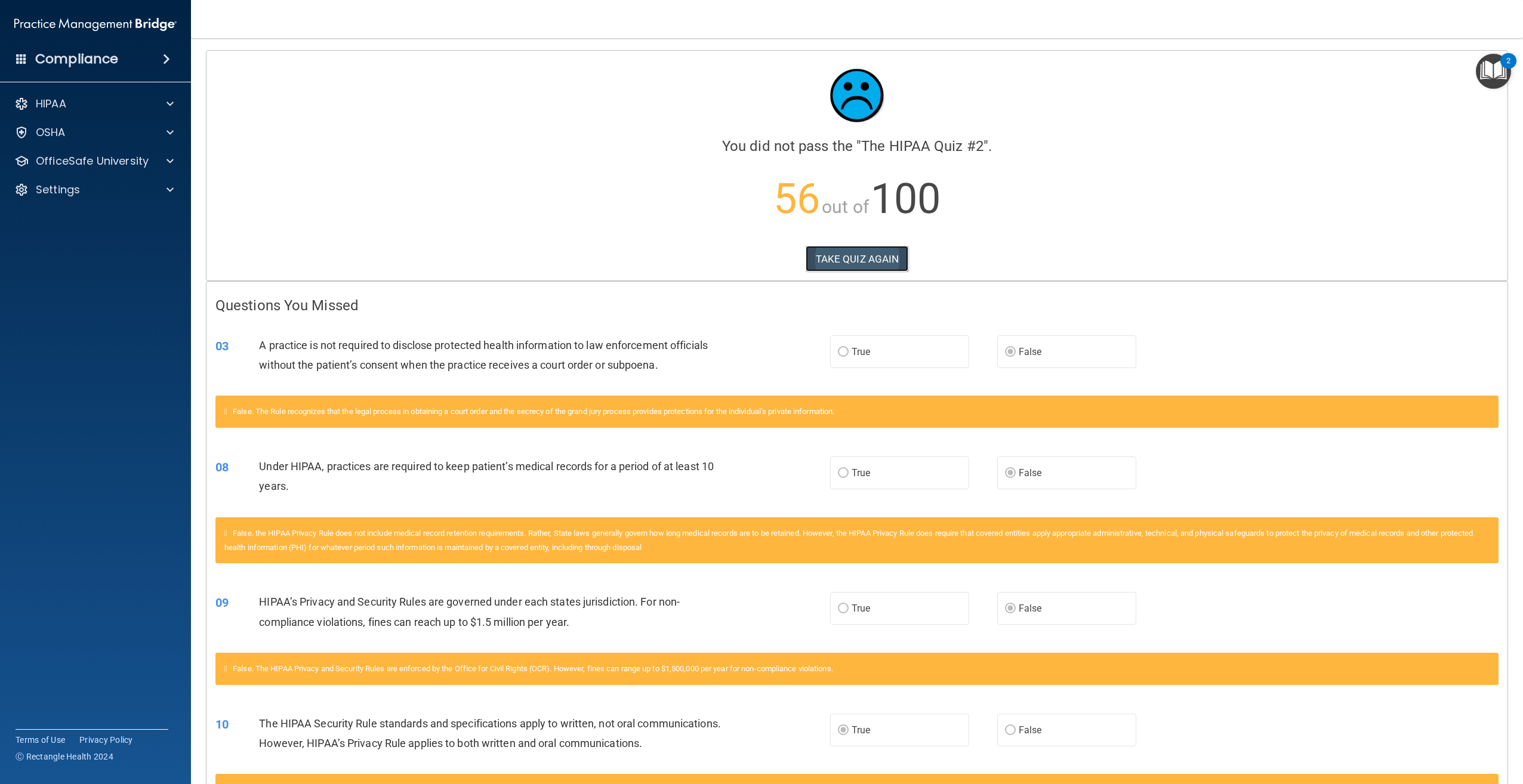
click at [892, 257] on button "TAKE QUIZ AGAIN" at bounding box center [857, 259] width 103 height 26
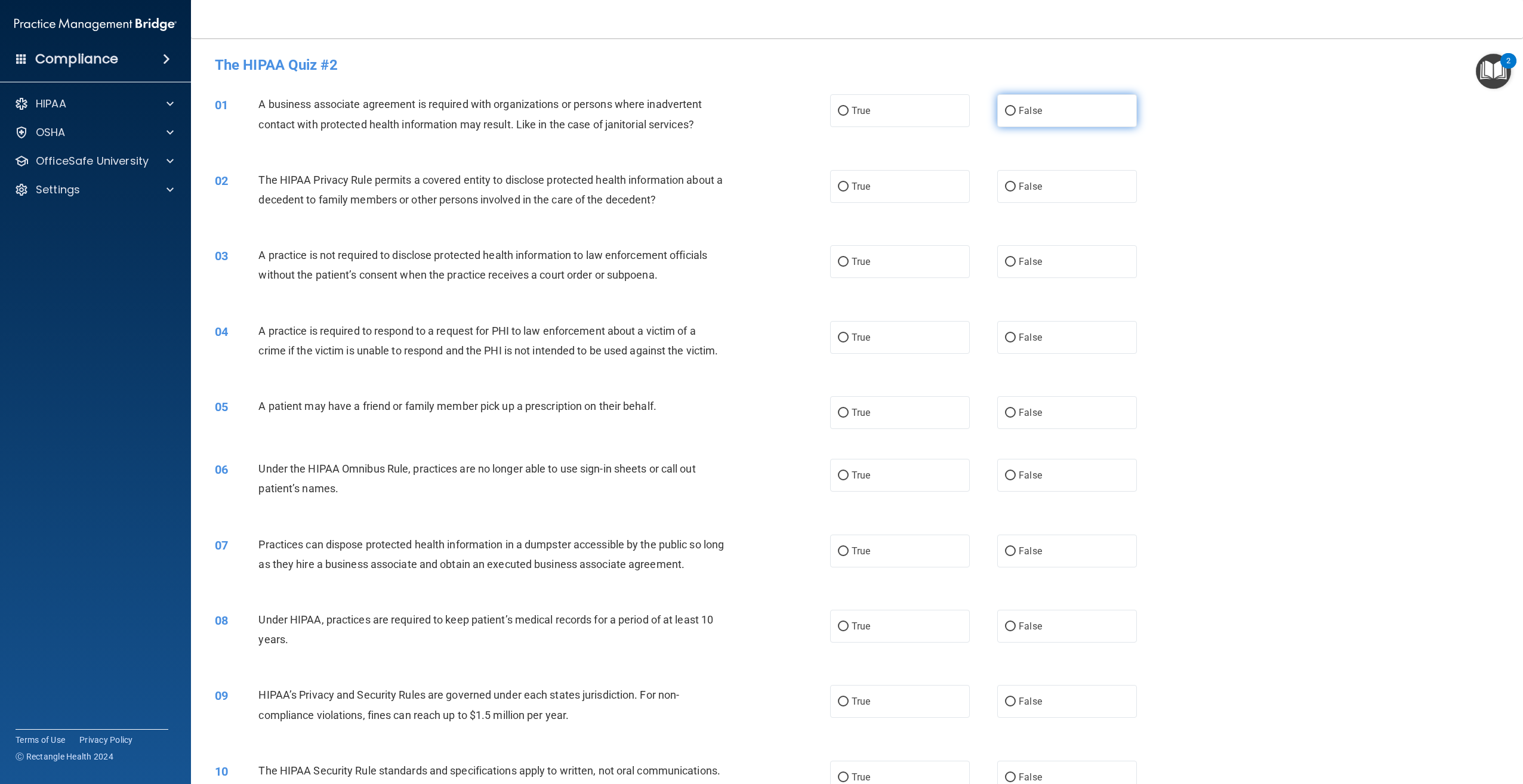
click at [1021, 112] on span "False" at bounding box center [1030, 111] width 23 height 12
click at [1016, 112] on input "False" at bounding box center [1010, 111] width 11 height 9
radio input "true"
click at [894, 194] on label "True" at bounding box center [900, 186] width 140 height 33
click at [849, 191] on input "True" at bounding box center [843, 187] width 11 height 9
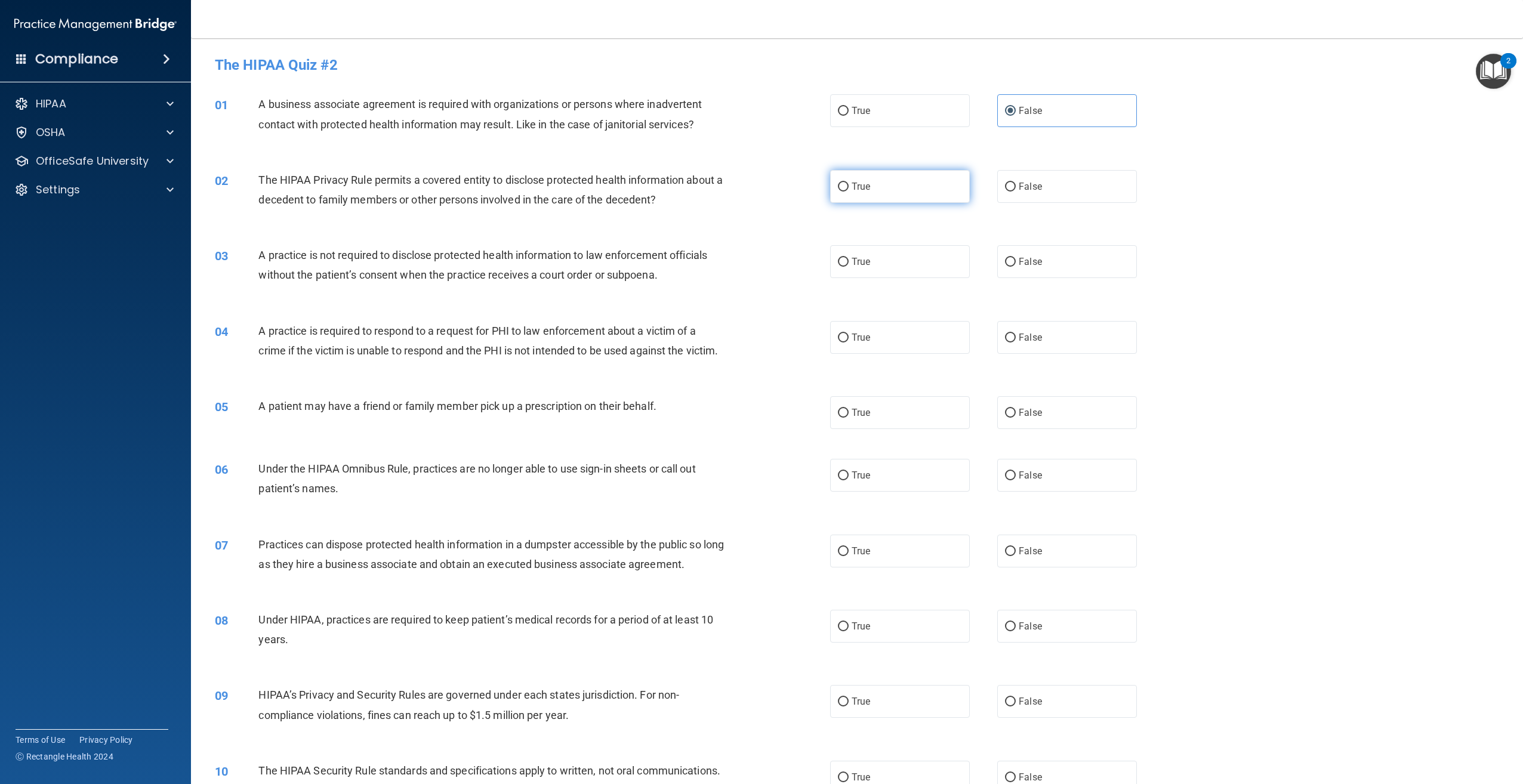
radio input "true"
click at [1086, 642] on label "False" at bounding box center [1067, 626] width 140 height 33
click at [1016, 631] on input "False" at bounding box center [1010, 627] width 11 height 9
radio input "true"
click at [1097, 718] on label "False" at bounding box center [1067, 701] width 140 height 33
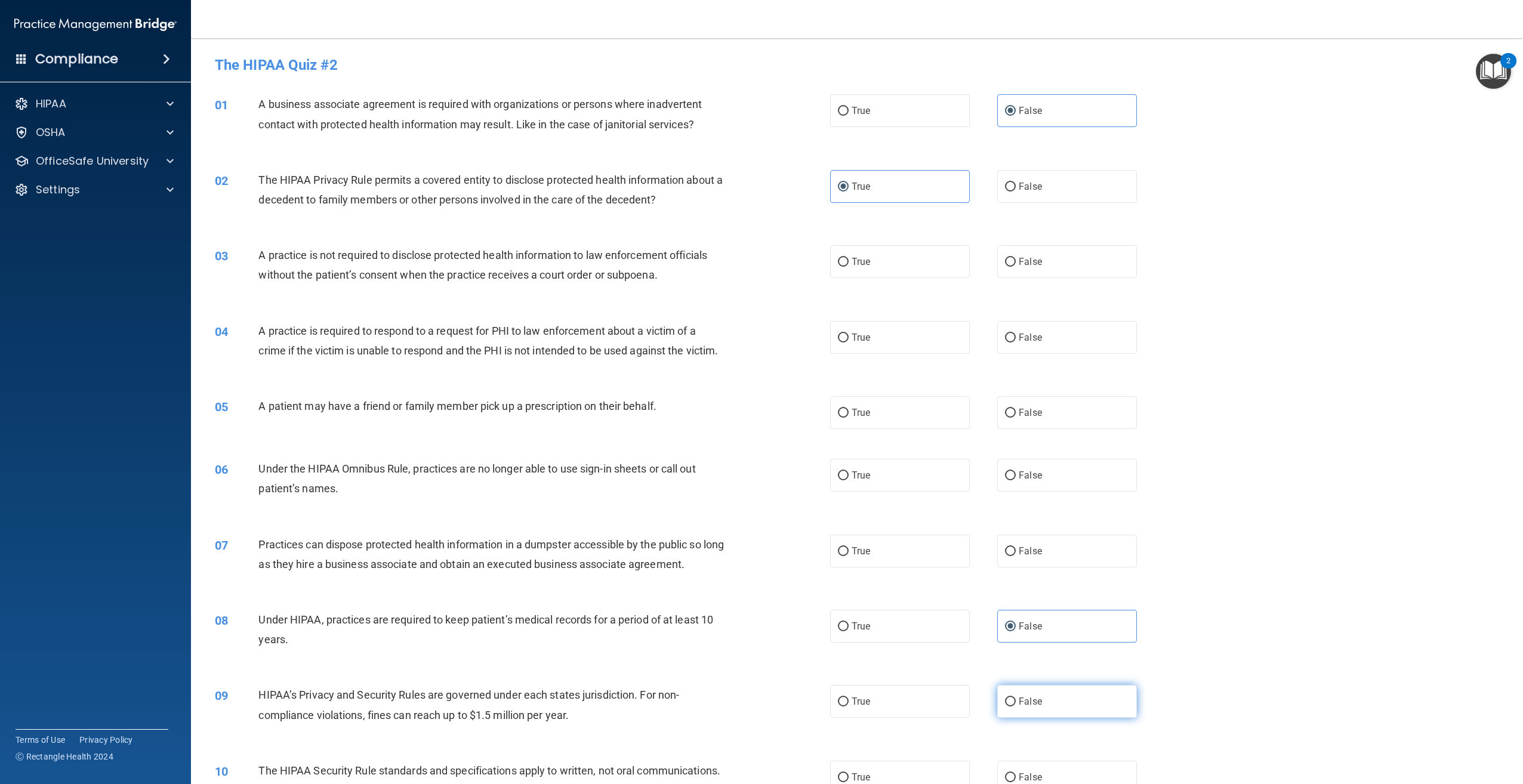
click at [1016, 706] on input "False" at bounding box center [1010, 702] width 11 height 9
radio input "true"
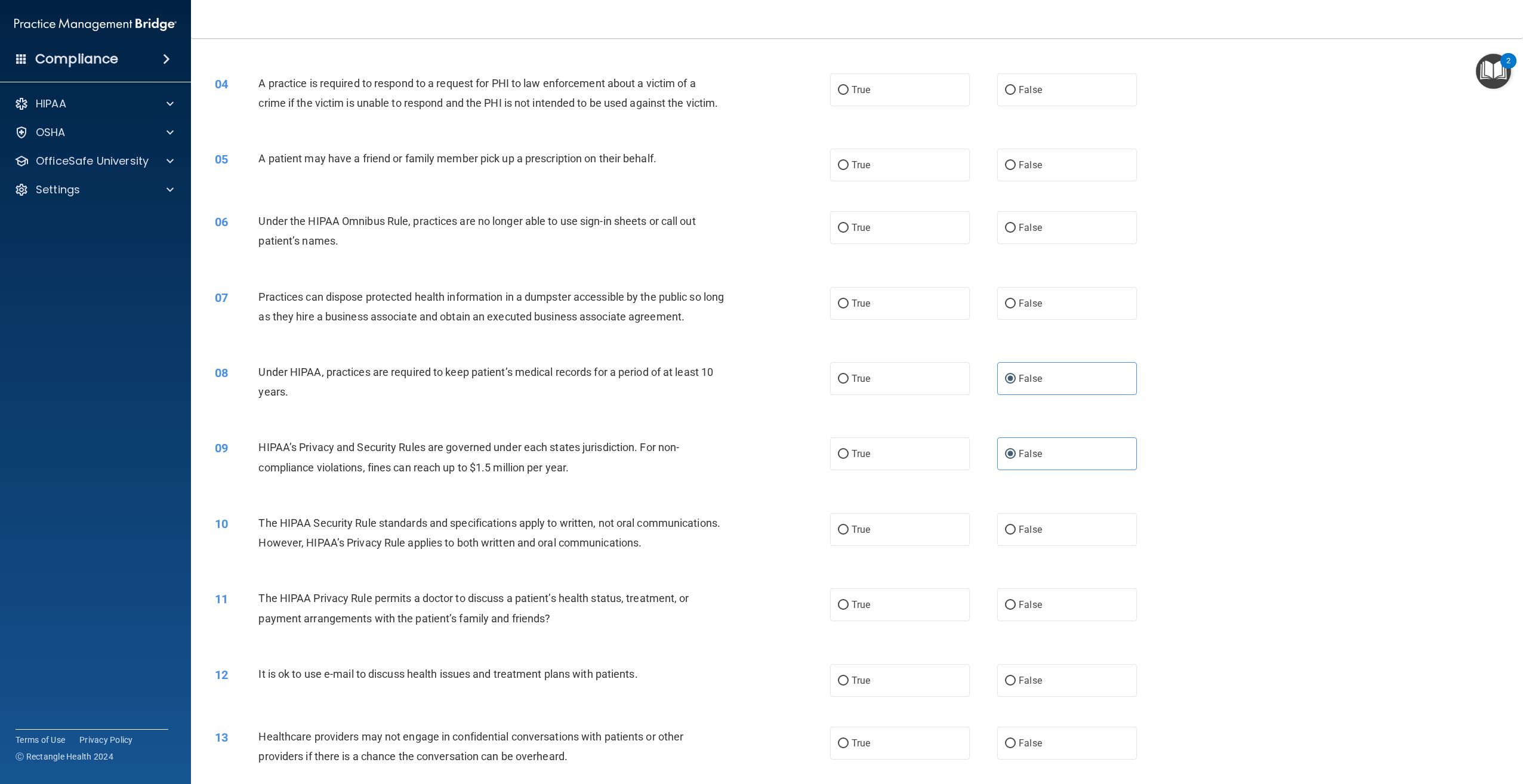
scroll to position [299, 0]
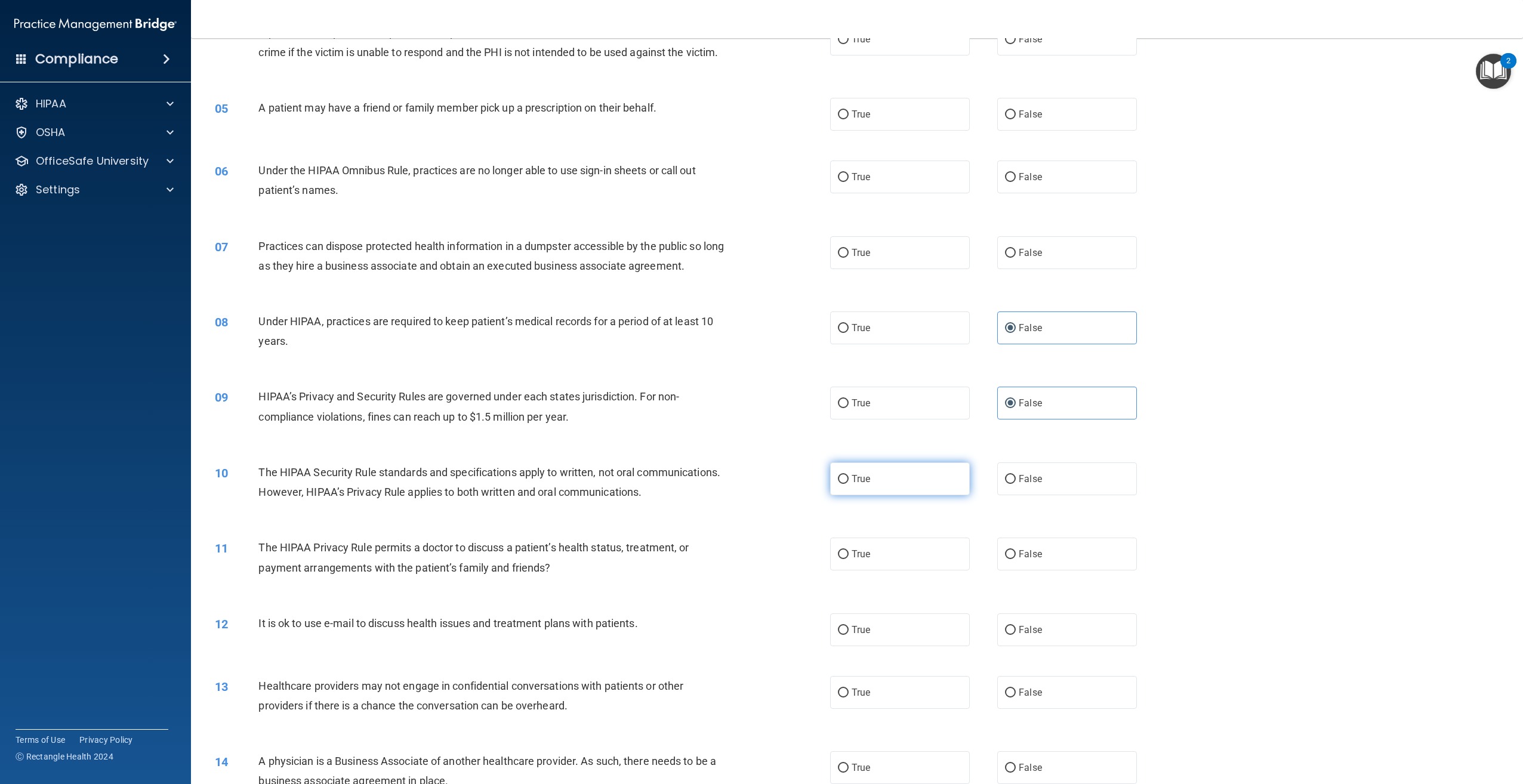
click at [904, 495] on label "True" at bounding box center [900, 478] width 140 height 33
click at [849, 484] on input "True" at bounding box center [843, 480] width 11 height 9
radio input "true"
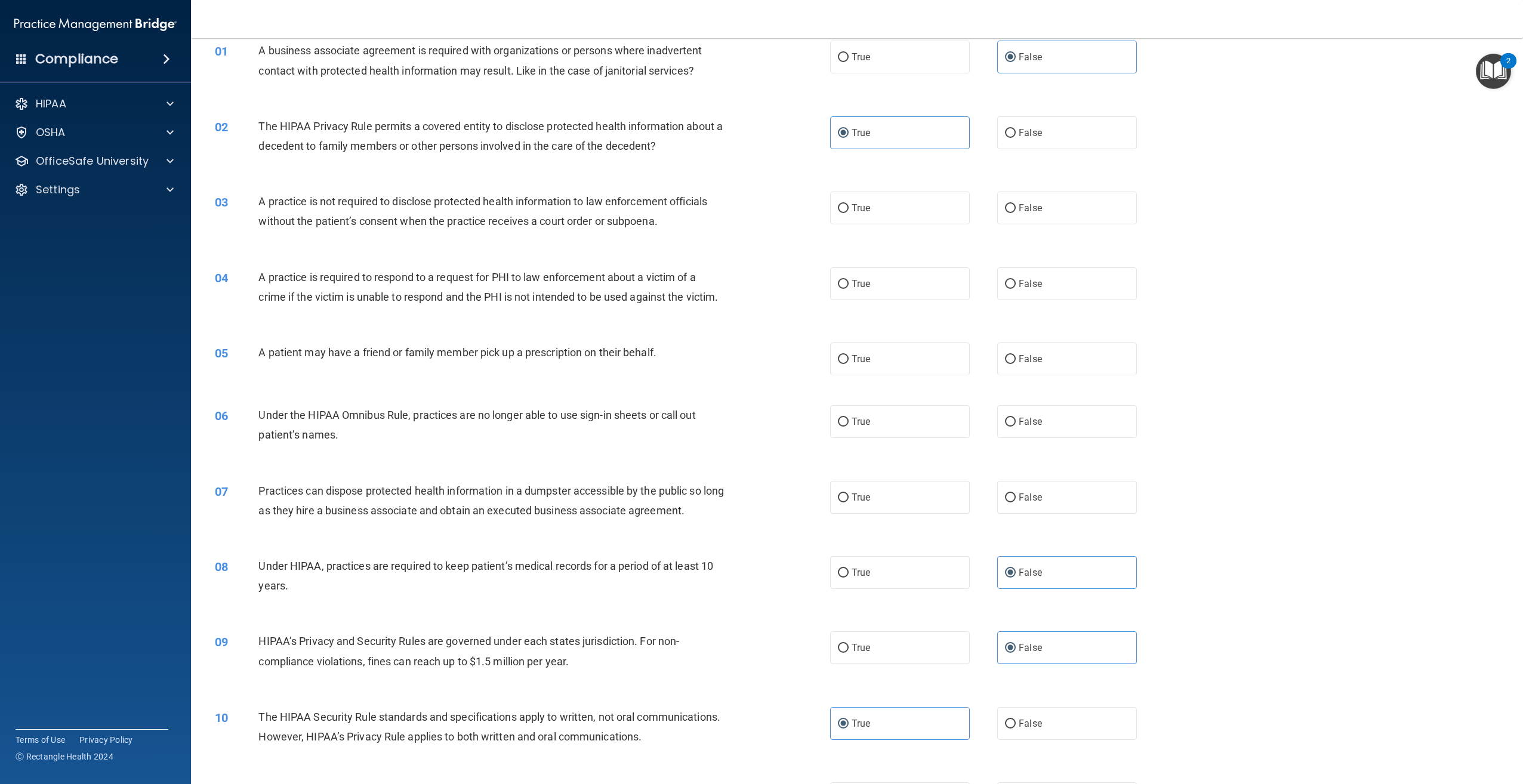
scroll to position [59, 0]
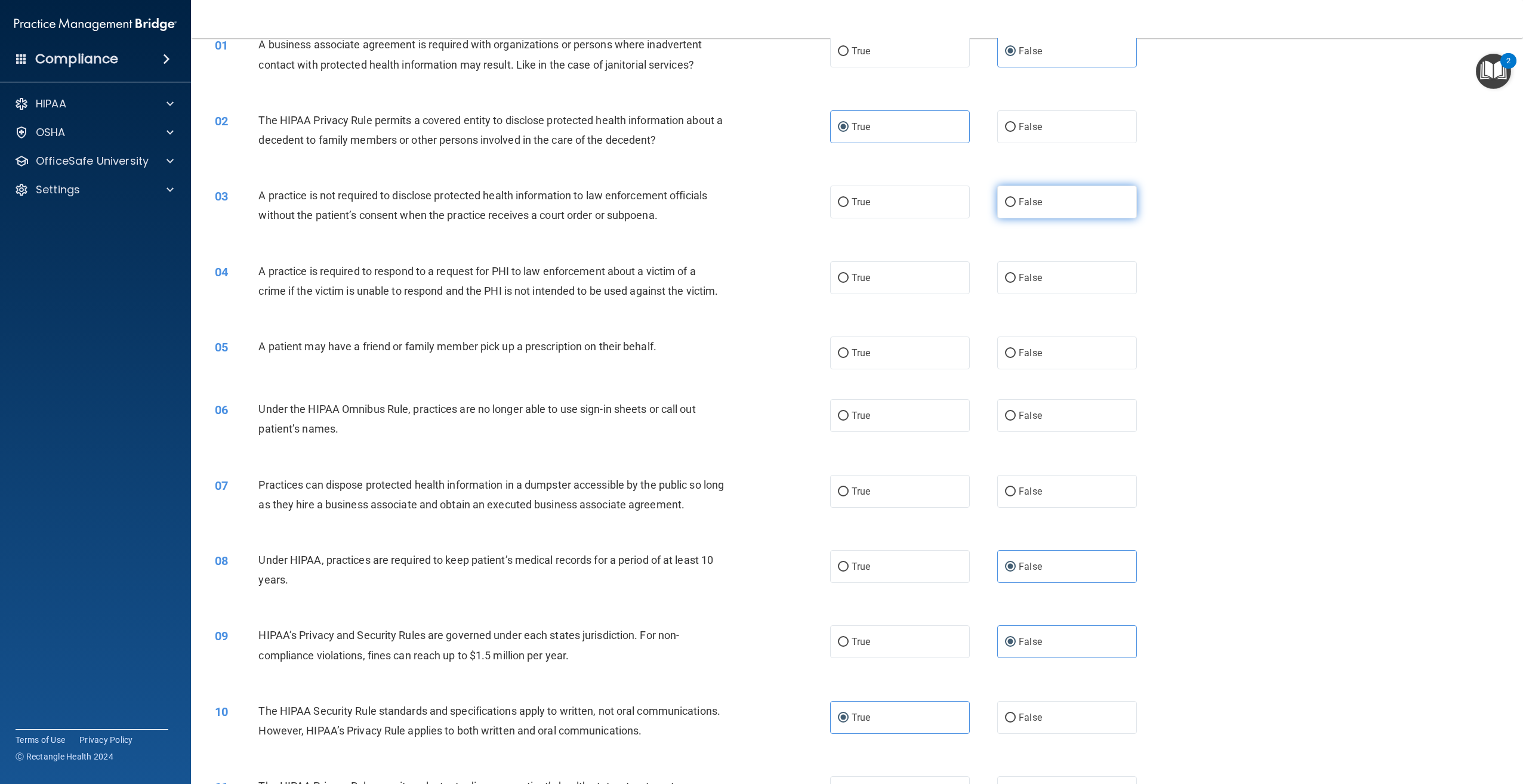
click at [1091, 200] on label "False" at bounding box center [1067, 202] width 140 height 33
click at [1016, 200] on input "False" at bounding box center [1010, 202] width 11 height 9
radio input "true"
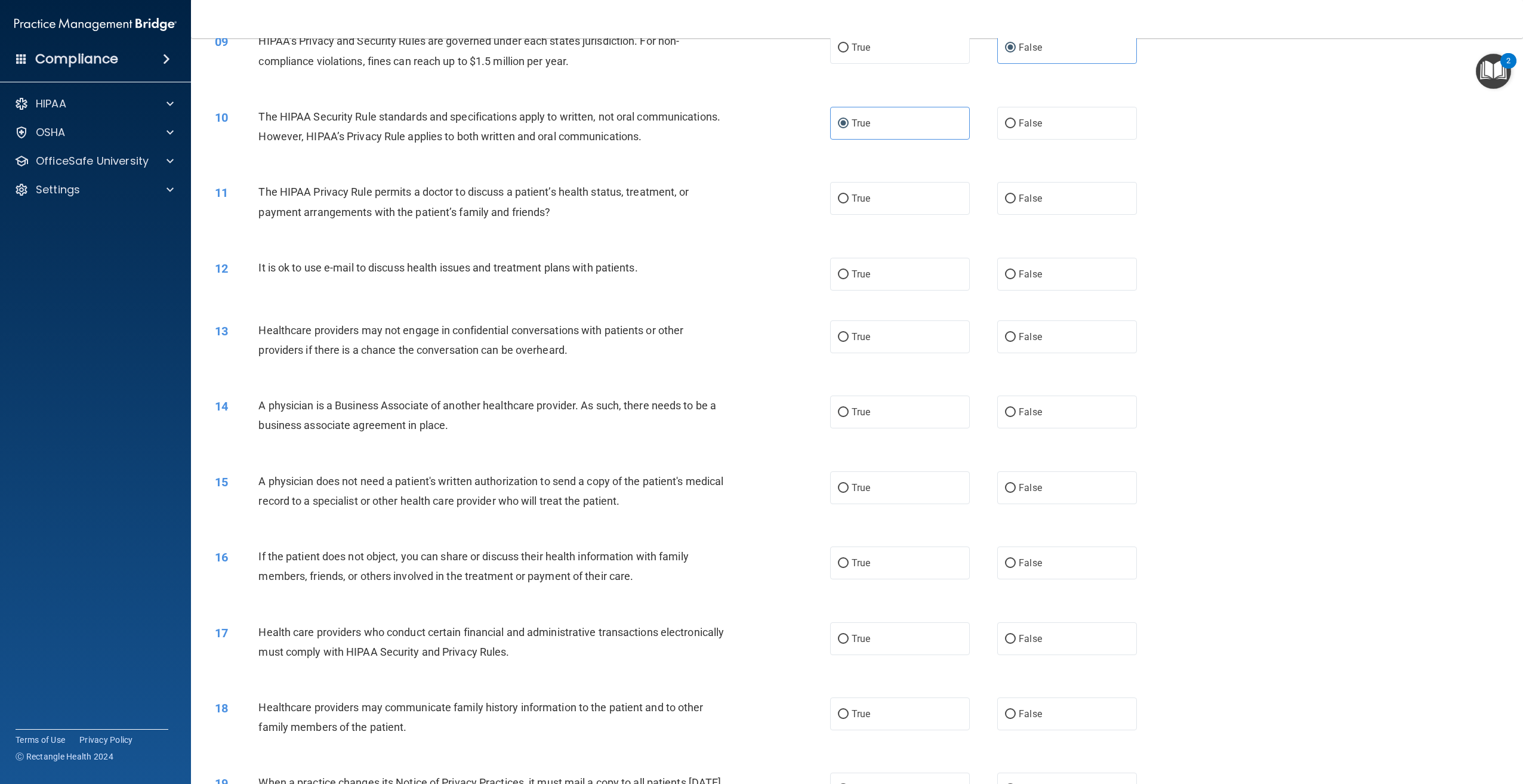
scroll to position [656, 0]
click at [900, 213] on label "True" at bounding box center [900, 196] width 140 height 33
click at [849, 201] on input "True" at bounding box center [843, 196] width 11 height 9
radio input "true"
click at [1025, 340] on span "False" at bounding box center [1030, 335] width 23 height 12
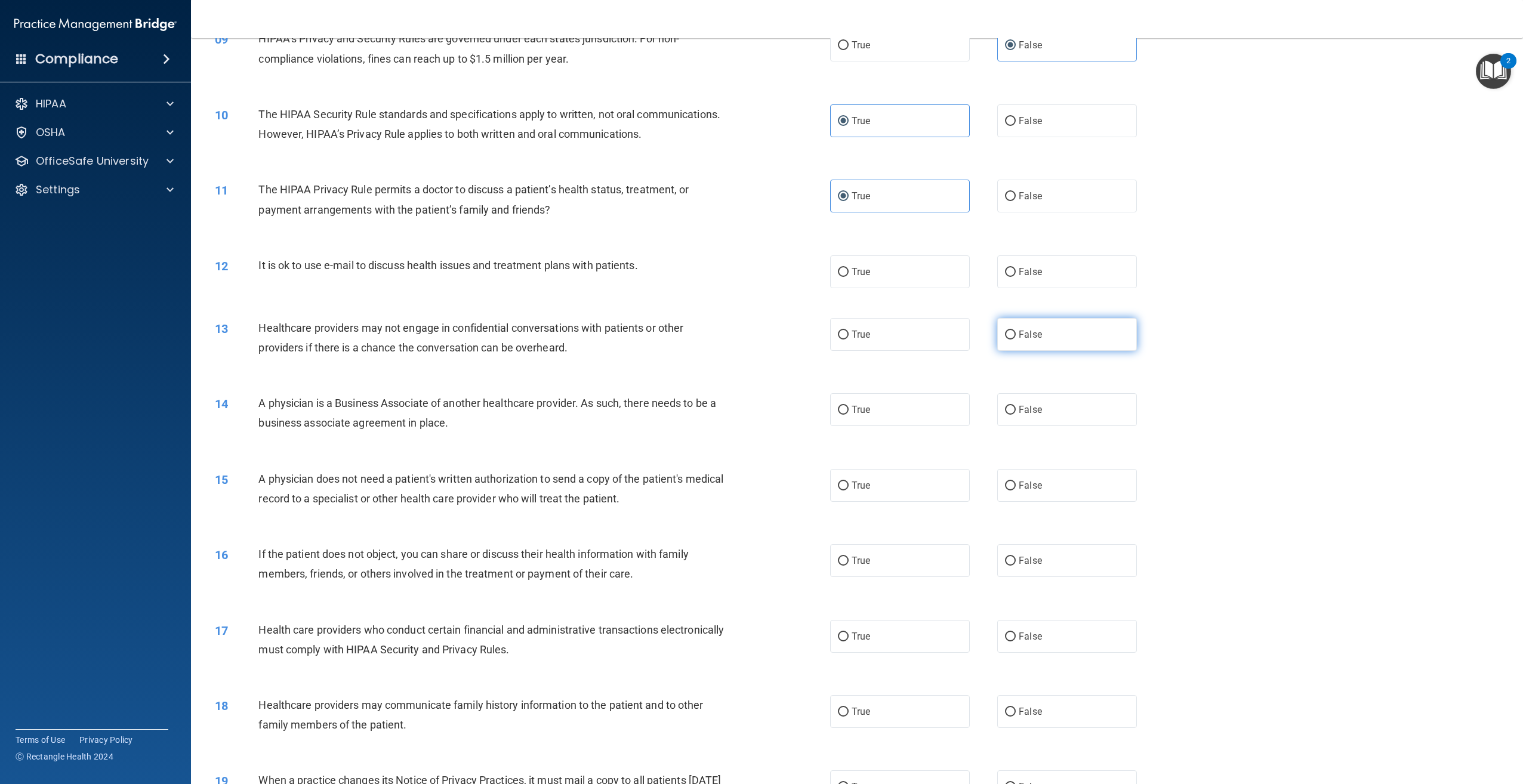
click at [1016, 339] on input "False" at bounding box center [1010, 335] width 11 height 9
radio input "true"
click at [1019, 426] on label "False" at bounding box center [1067, 409] width 140 height 33
click at [1016, 415] on input "False" at bounding box center [1010, 410] width 11 height 9
radio input "true"
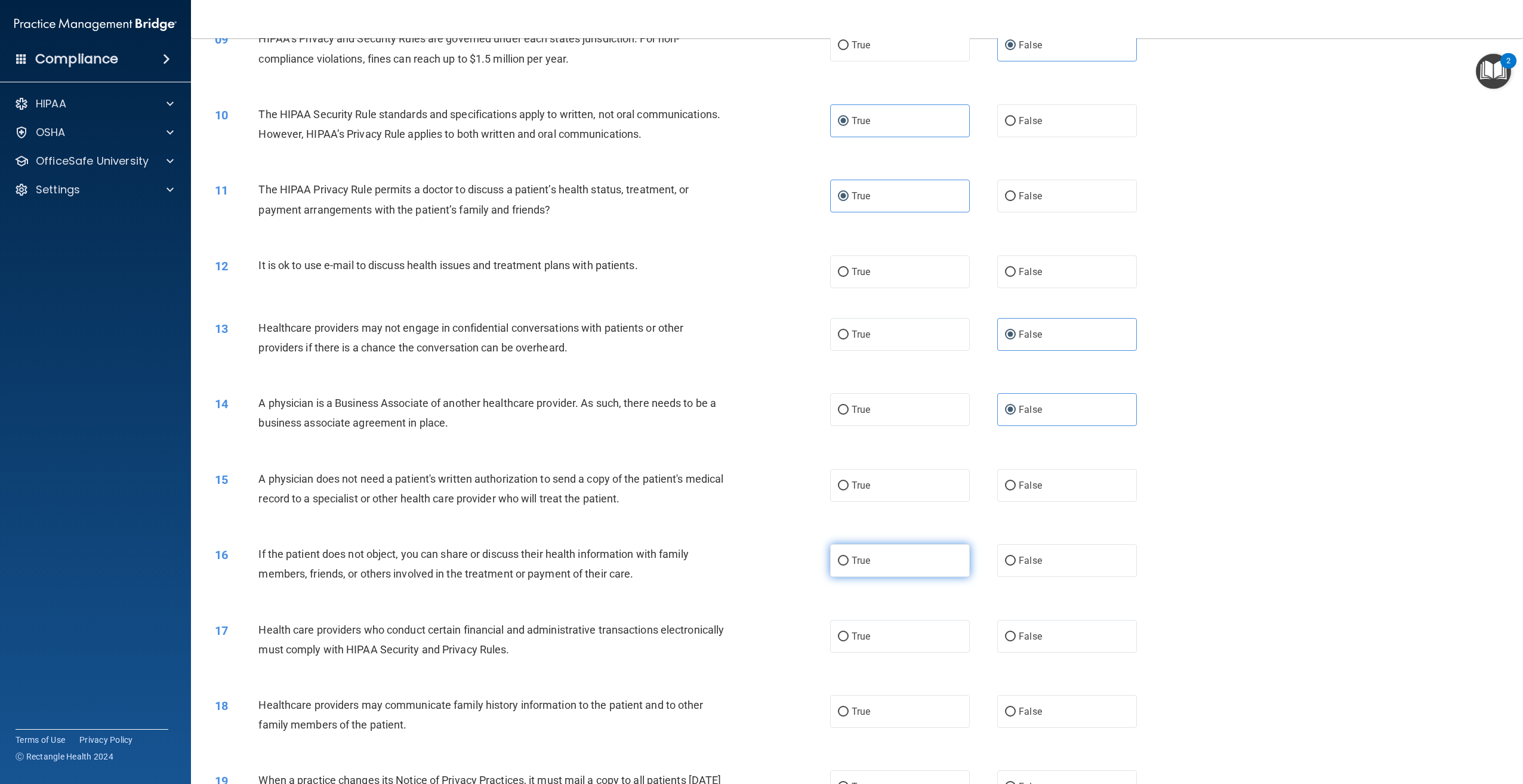
click at [900, 577] on label "True" at bounding box center [900, 560] width 140 height 33
click at [849, 566] on input "True" at bounding box center [843, 561] width 11 height 9
radio input "true"
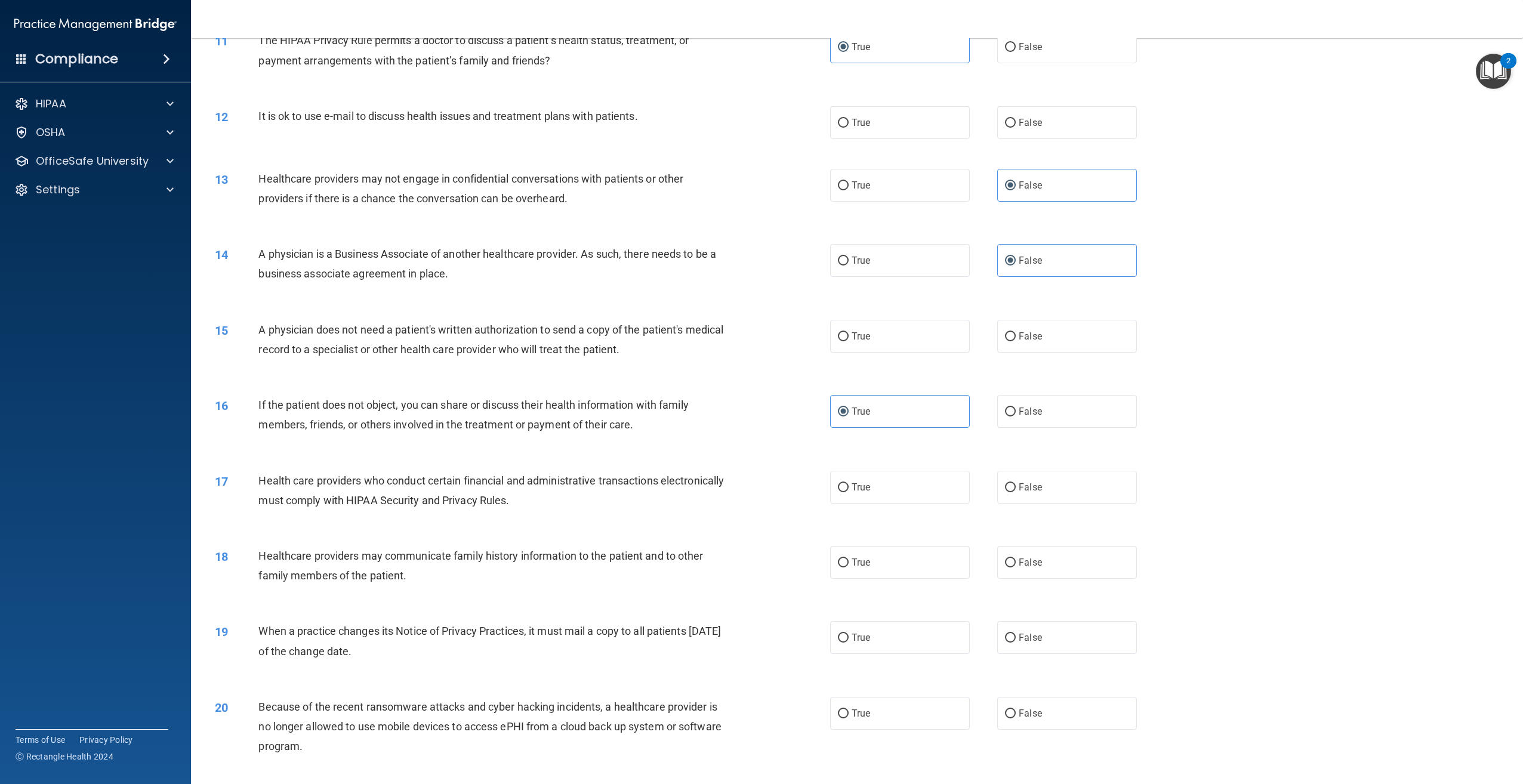
scroll to position [835, 0]
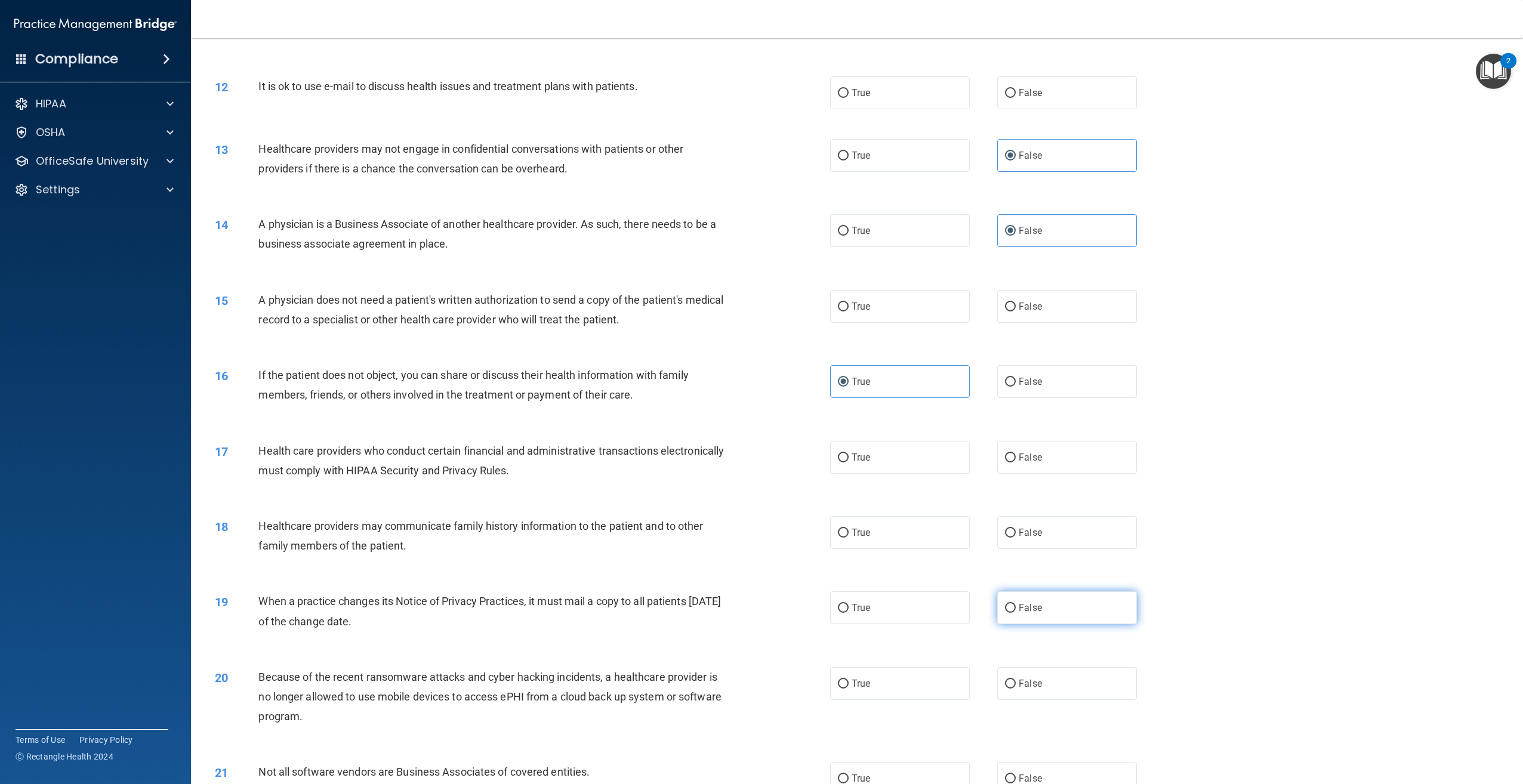
click at [1052, 624] on label "False" at bounding box center [1067, 608] width 140 height 33
click at [1016, 613] on input "False" at bounding box center [1010, 608] width 11 height 9
radio input "true"
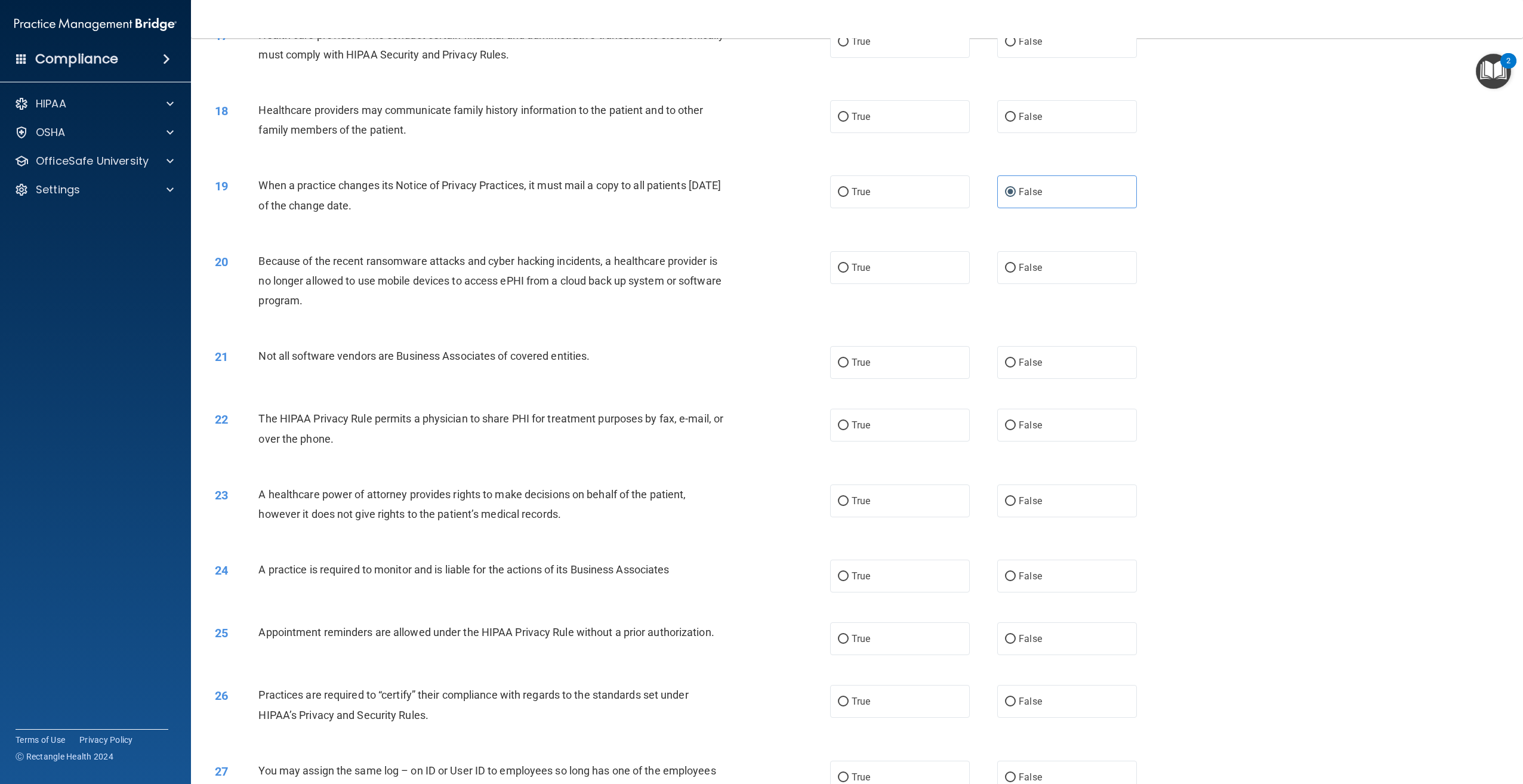
scroll to position [1253, 0]
click at [1019, 271] on span "False" at bounding box center [1030, 266] width 23 height 12
click at [1016, 271] on input "False" at bounding box center [1010, 266] width 11 height 9
radio input "true"
click at [1029, 516] on label "False" at bounding box center [1067, 499] width 140 height 33
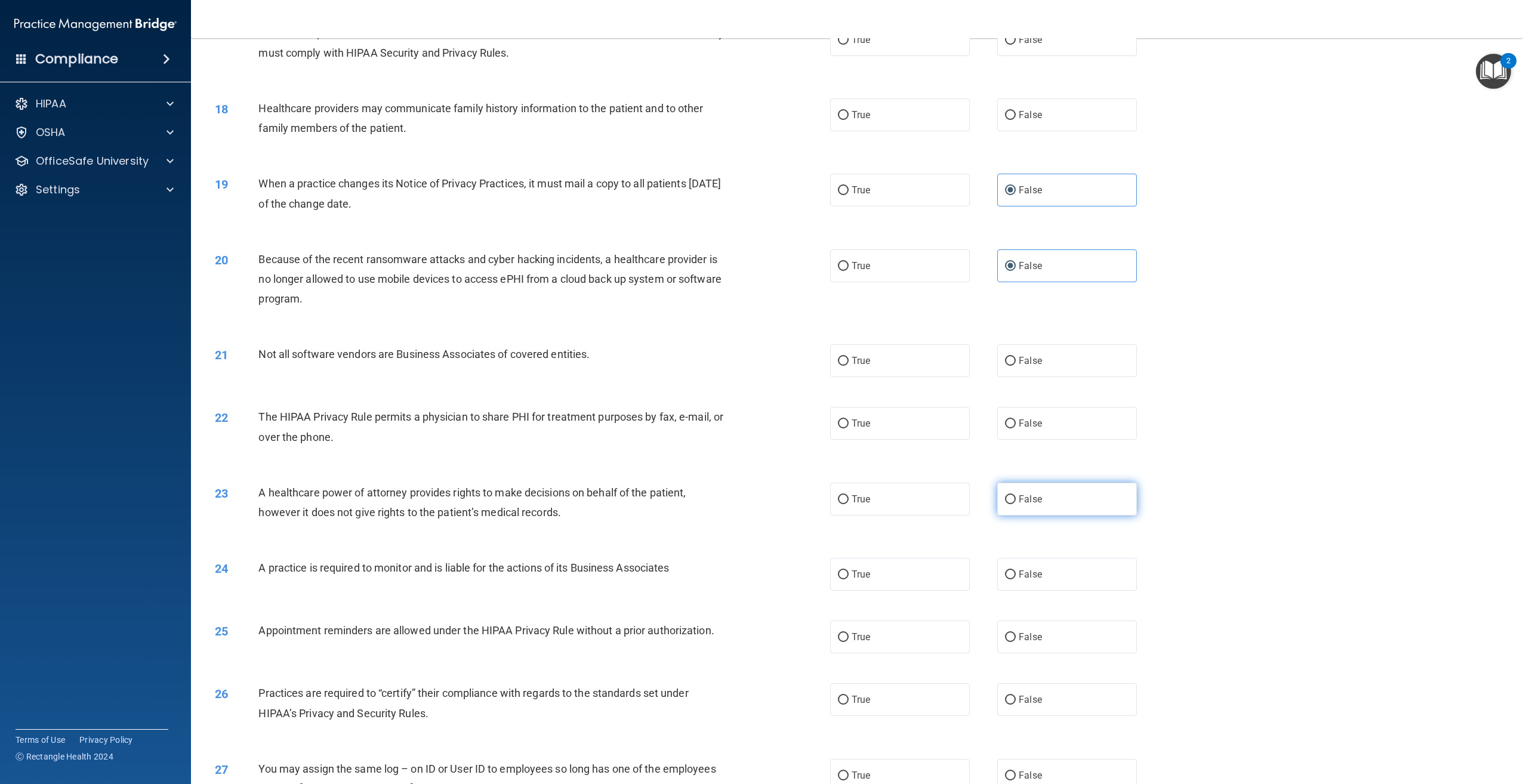
click at [1016, 504] on input "False" at bounding box center [1010, 500] width 11 height 9
radio input "true"
click at [1032, 591] on label "False" at bounding box center [1067, 574] width 140 height 33
click at [1016, 579] on input "False" at bounding box center [1010, 575] width 11 height 9
radio input "true"
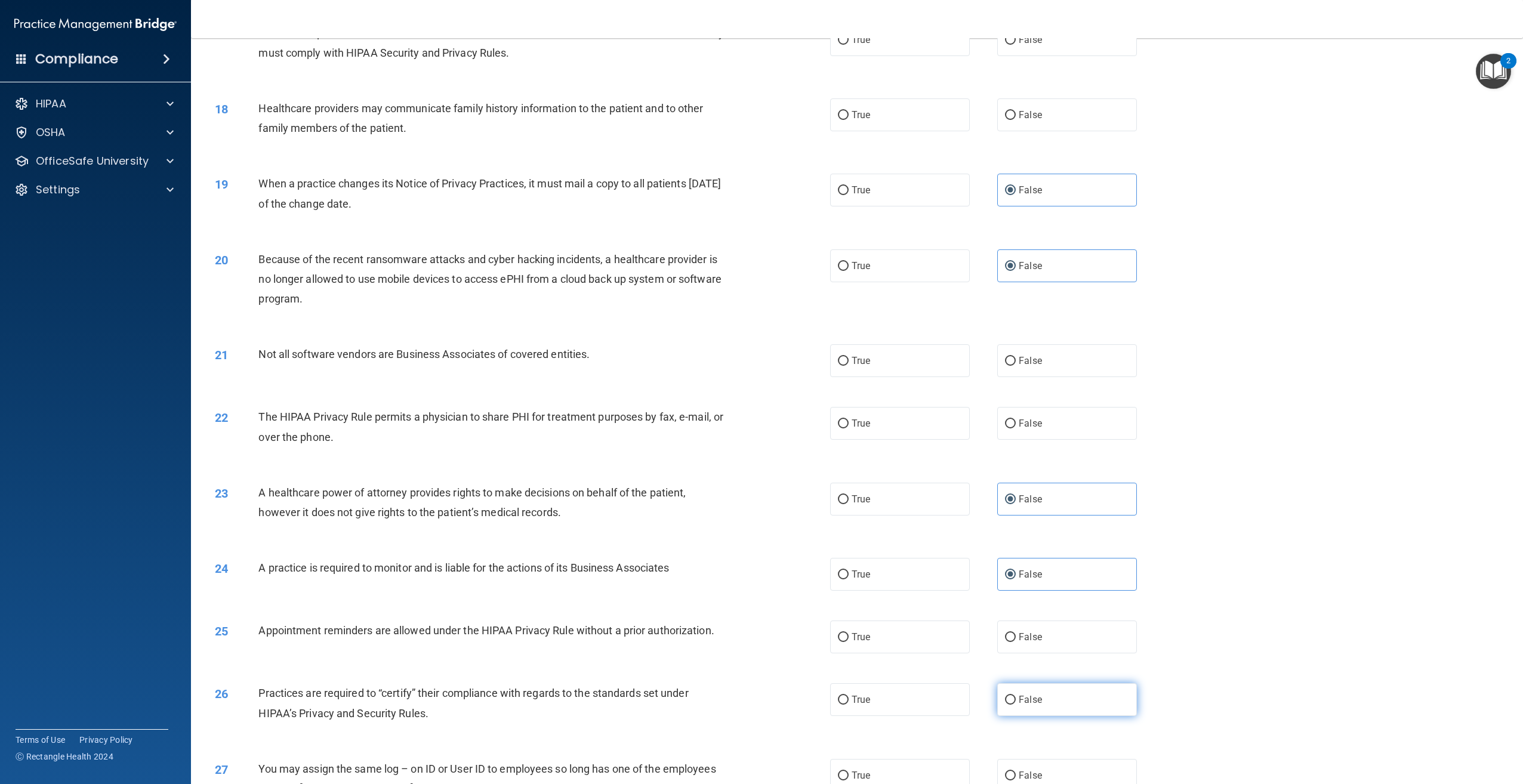
click at [1052, 716] on label "False" at bounding box center [1067, 699] width 140 height 33
click at [1016, 705] on input "False" at bounding box center [1010, 700] width 11 height 9
radio input "true"
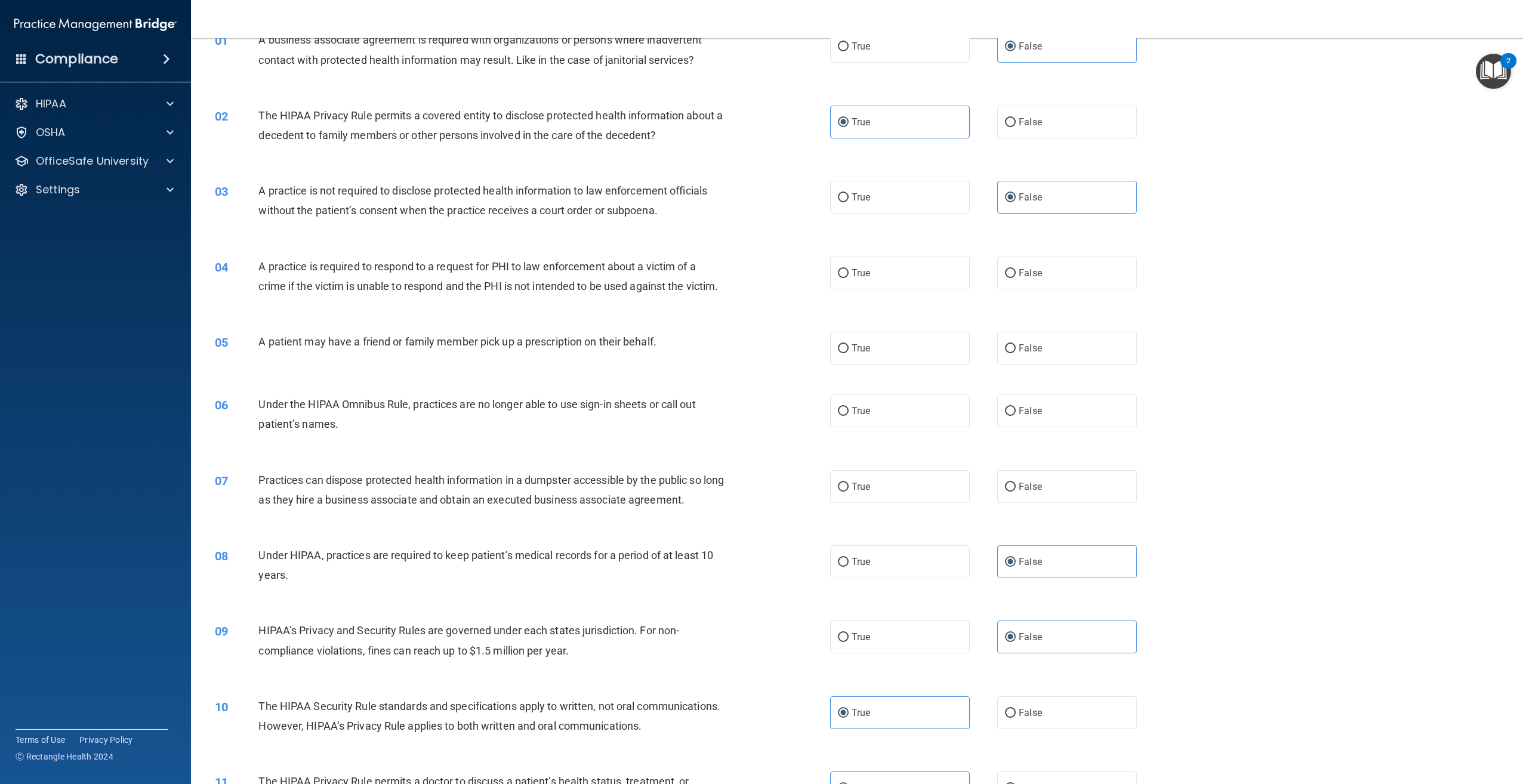
scroll to position [0, 0]
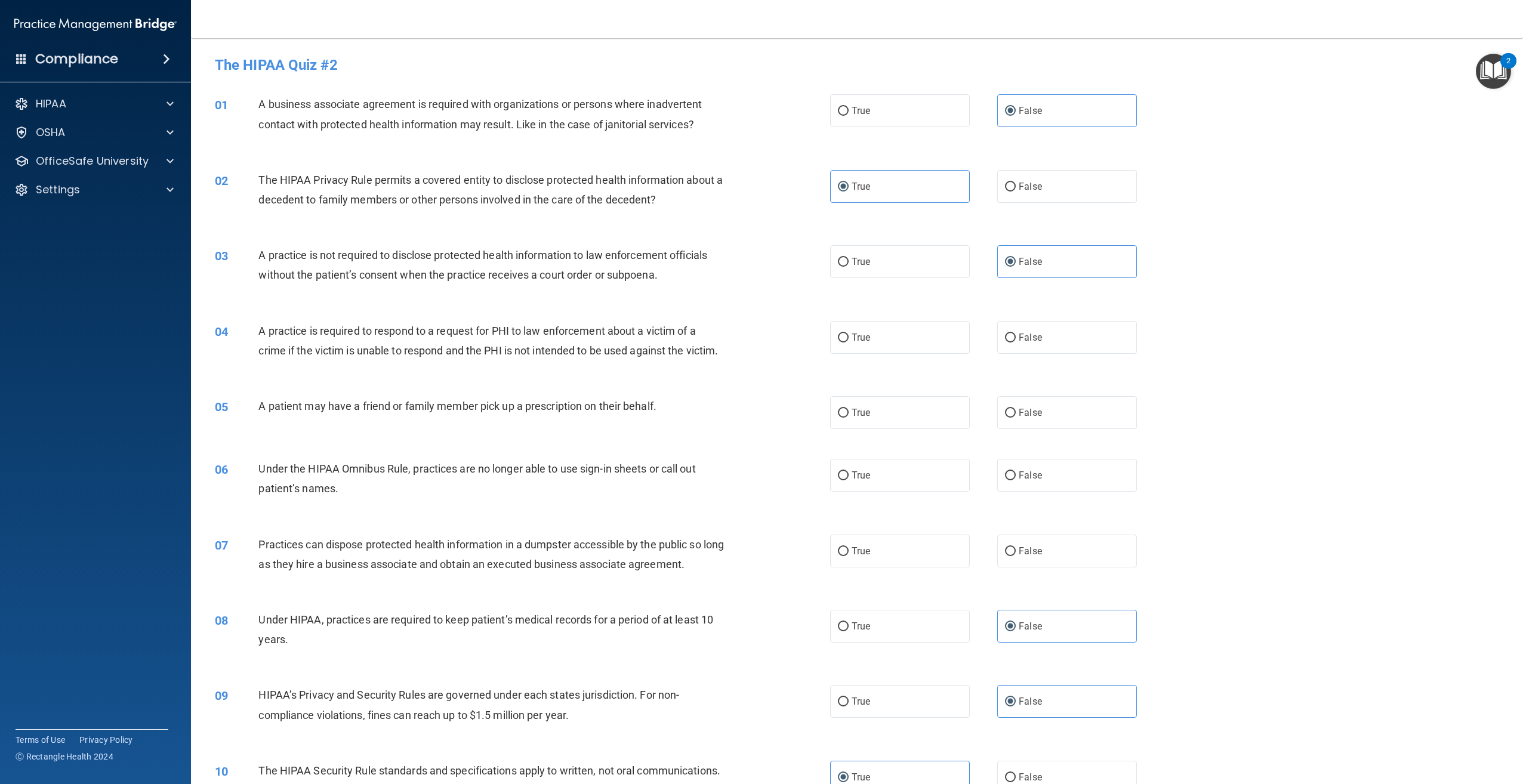
click at [1506, 65] on div "2" at bounding box center [1508, 61] width 16 height 16
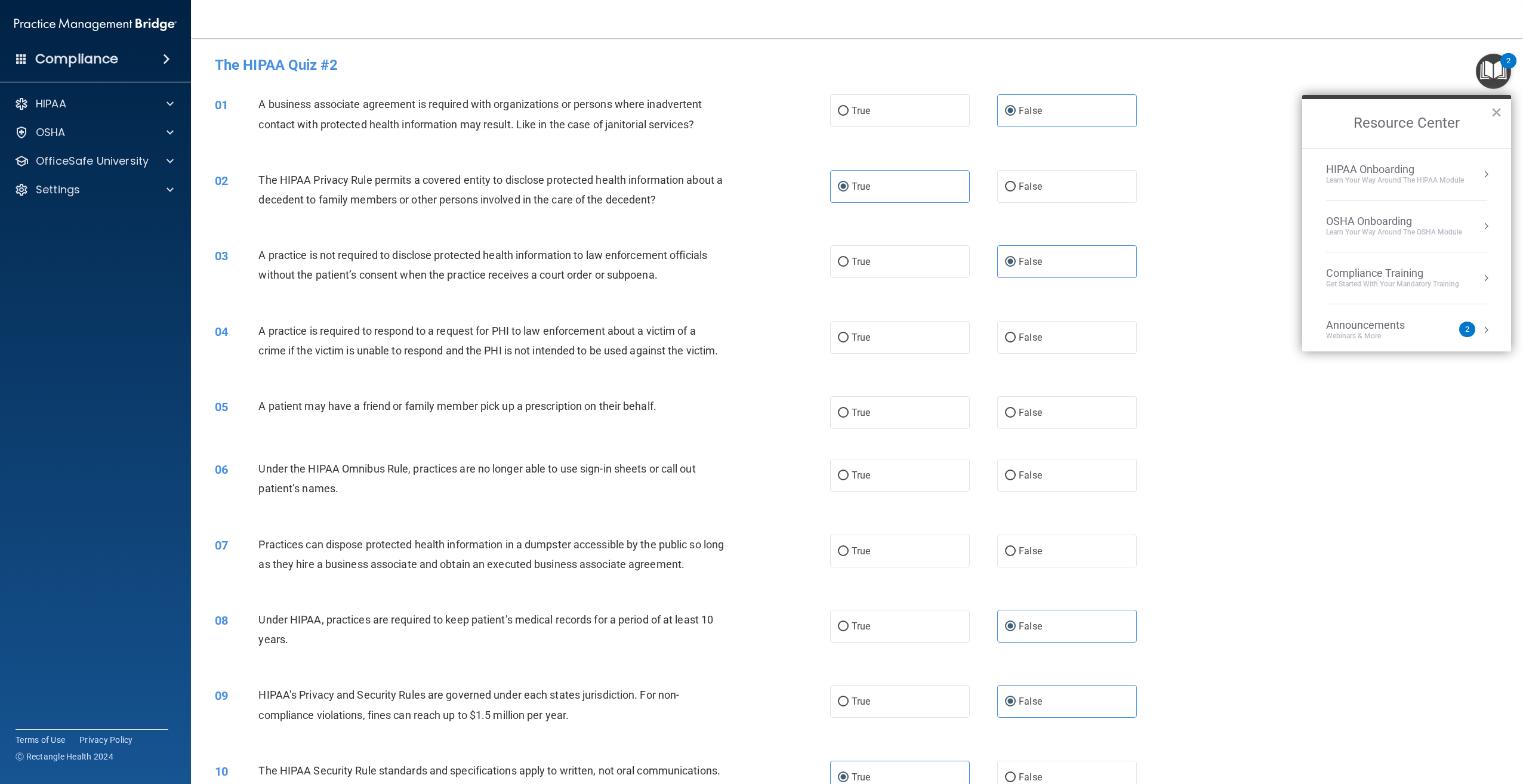
click at [1493, 113] on button "×" at bounding box center [1496, 112] width 12 height 19
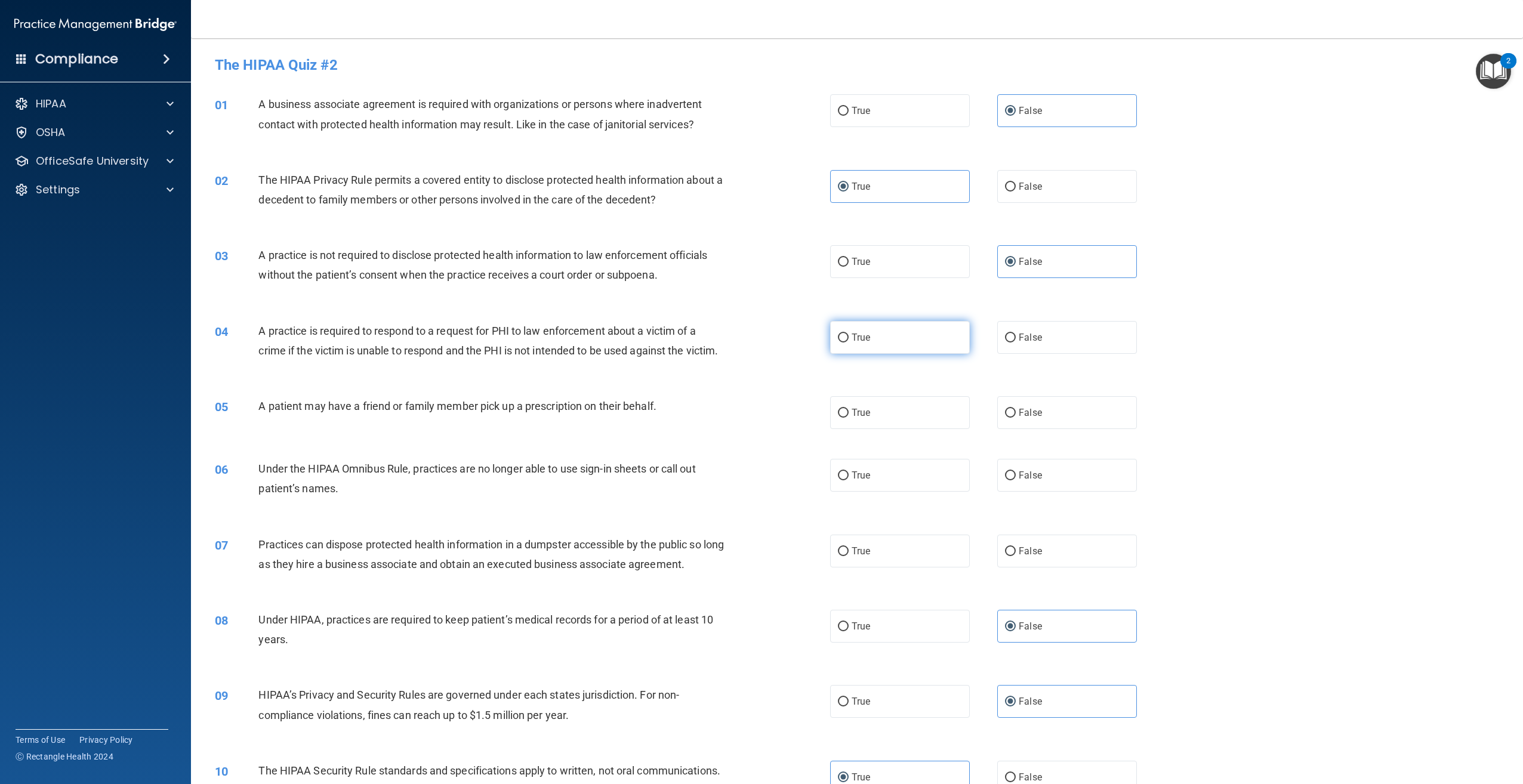
click at [880, 340] on label "True" at bounding box center [900, 337] width 140 height 33
click at [849, 340] on input "True" at bounding box center [843, 338] width 11 height 9
radio input "true"
click at [890, 429] on label "True" at bounding box center [900, 412] width 140 height 33
click at [849, 418] on input "True" at bounding box center [843, 413] width 11 height 9
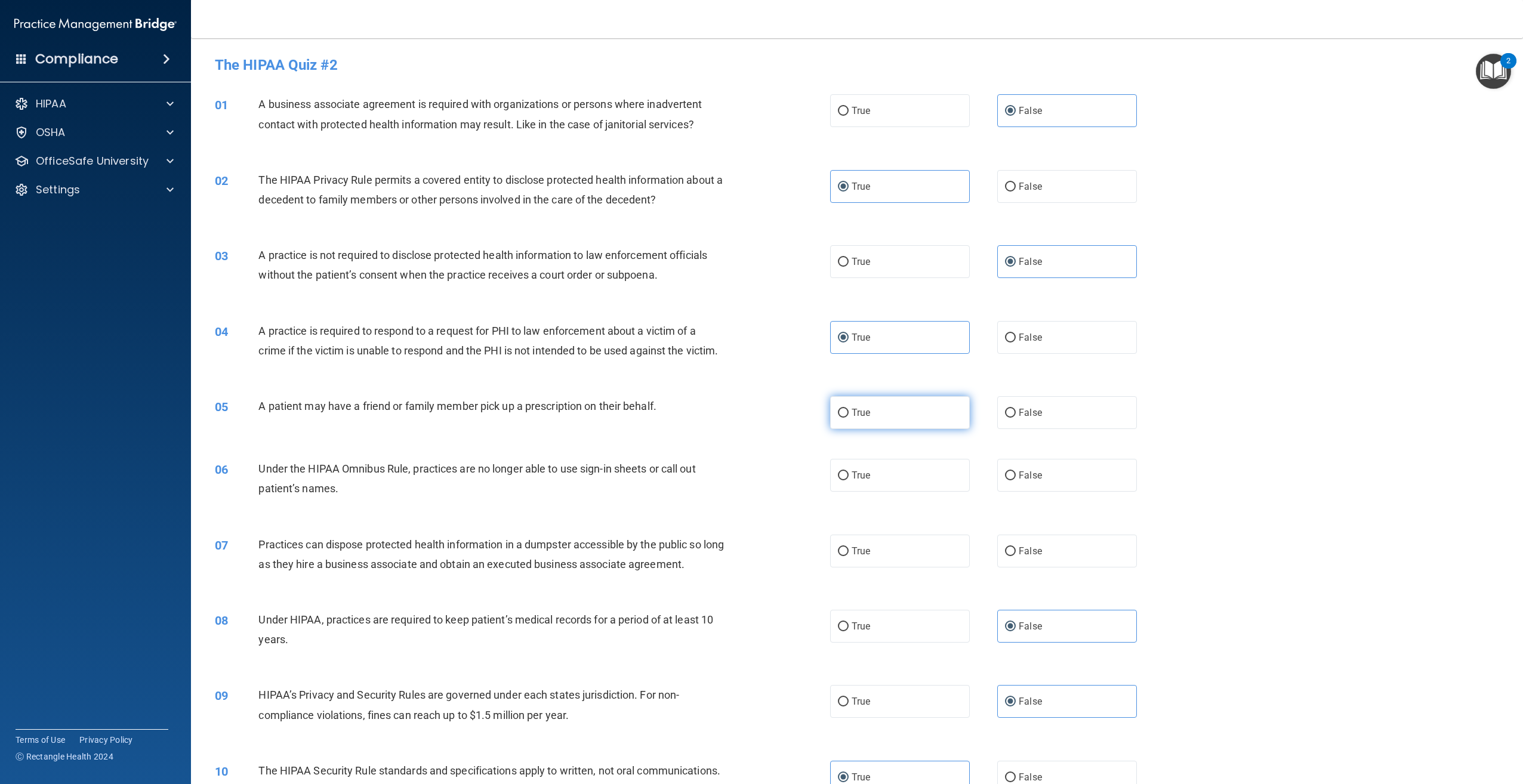
radio input "true"
click at [1114, 492] on label "False" at bounding box center [1067, 475] width 140 height 33
click at [1016, 480] on input "False" at bounding box center [1010, 476] width 11 height 9
radio input "true"
click at [1023, 556] on span "False" at bounding box center [1030, 551] width 23 height 12
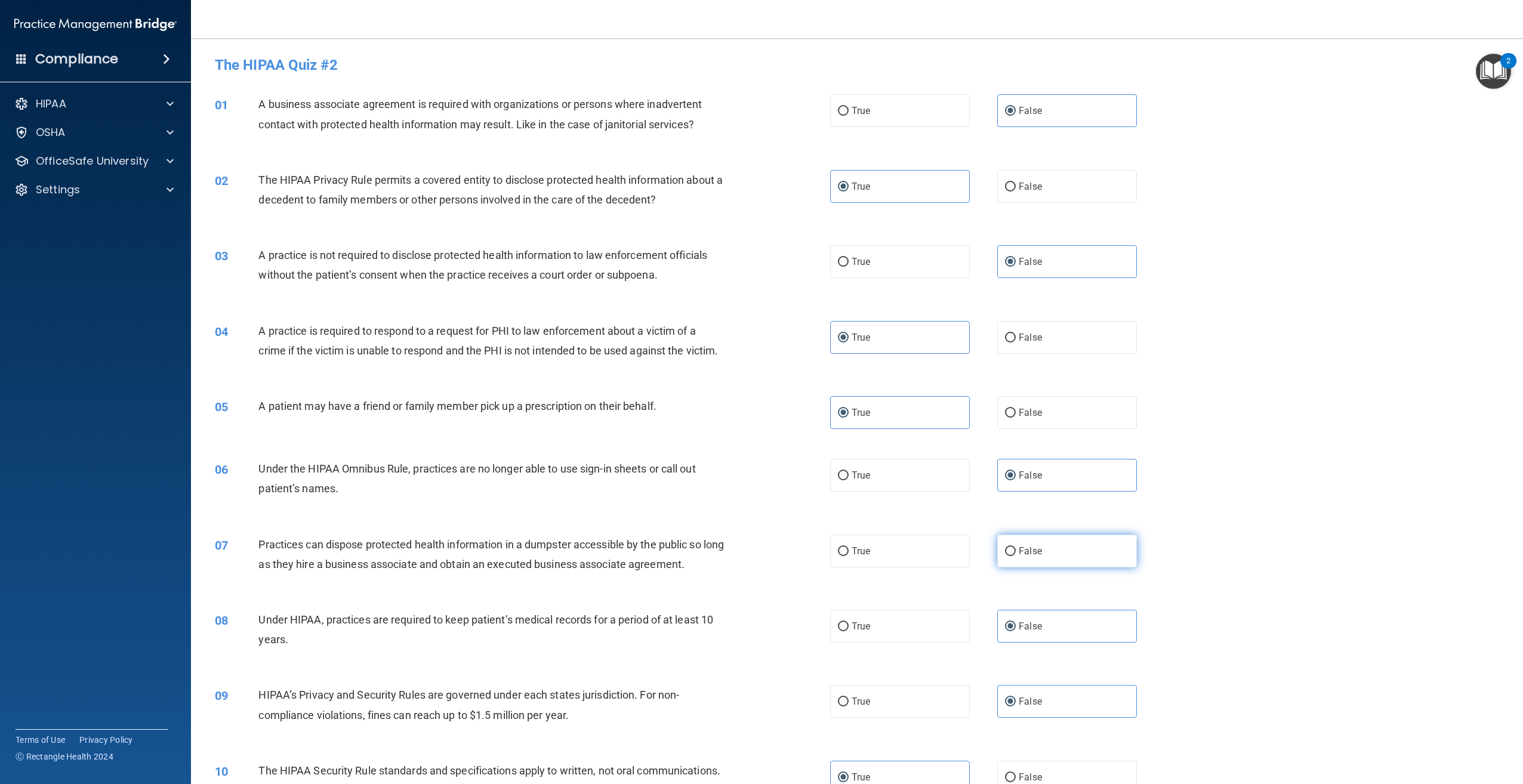
click at [1016, 556] on input "False" at bounding box center [1010, 552] width 11 height 9
radio input "true"
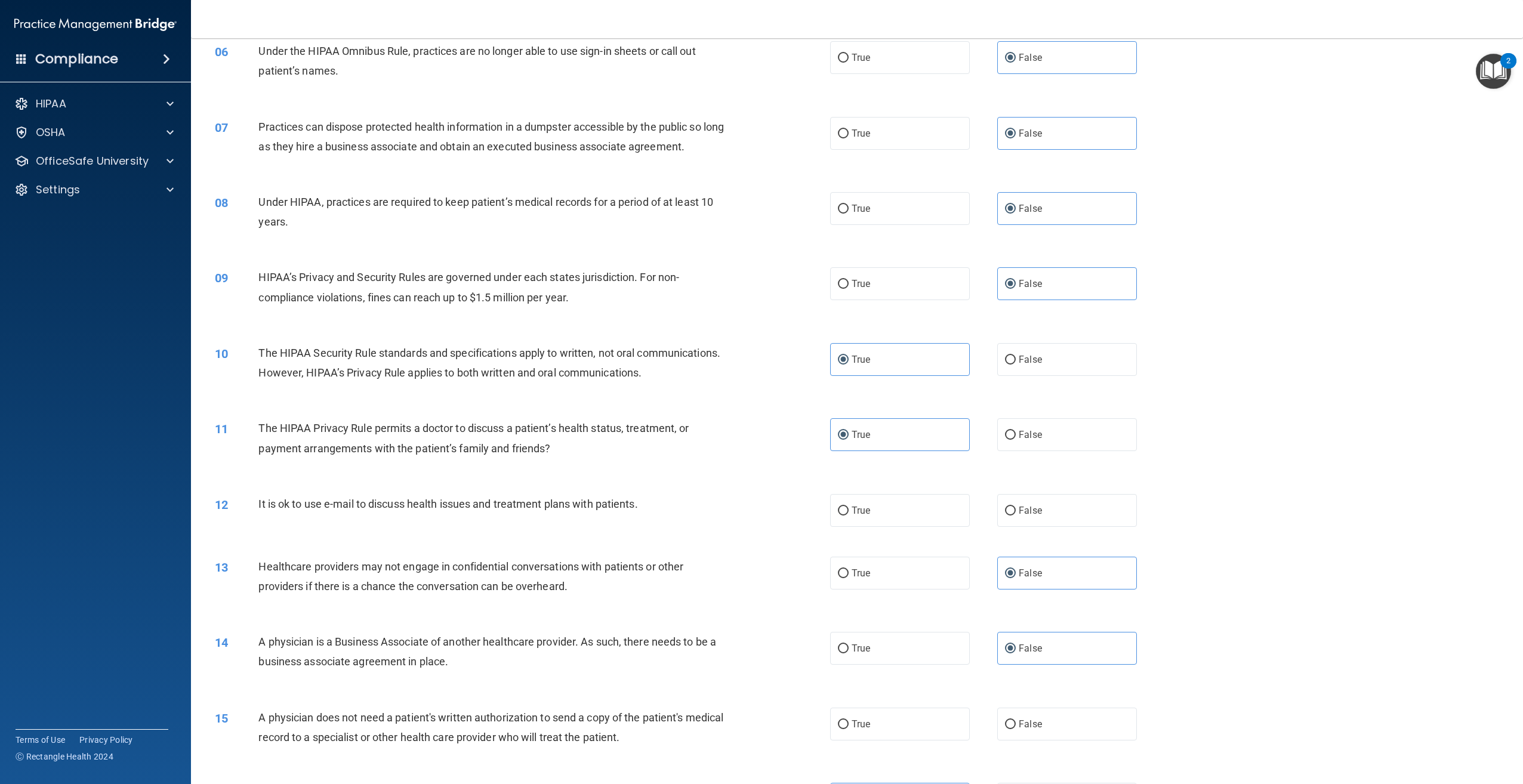
scroll to position [478, 0]
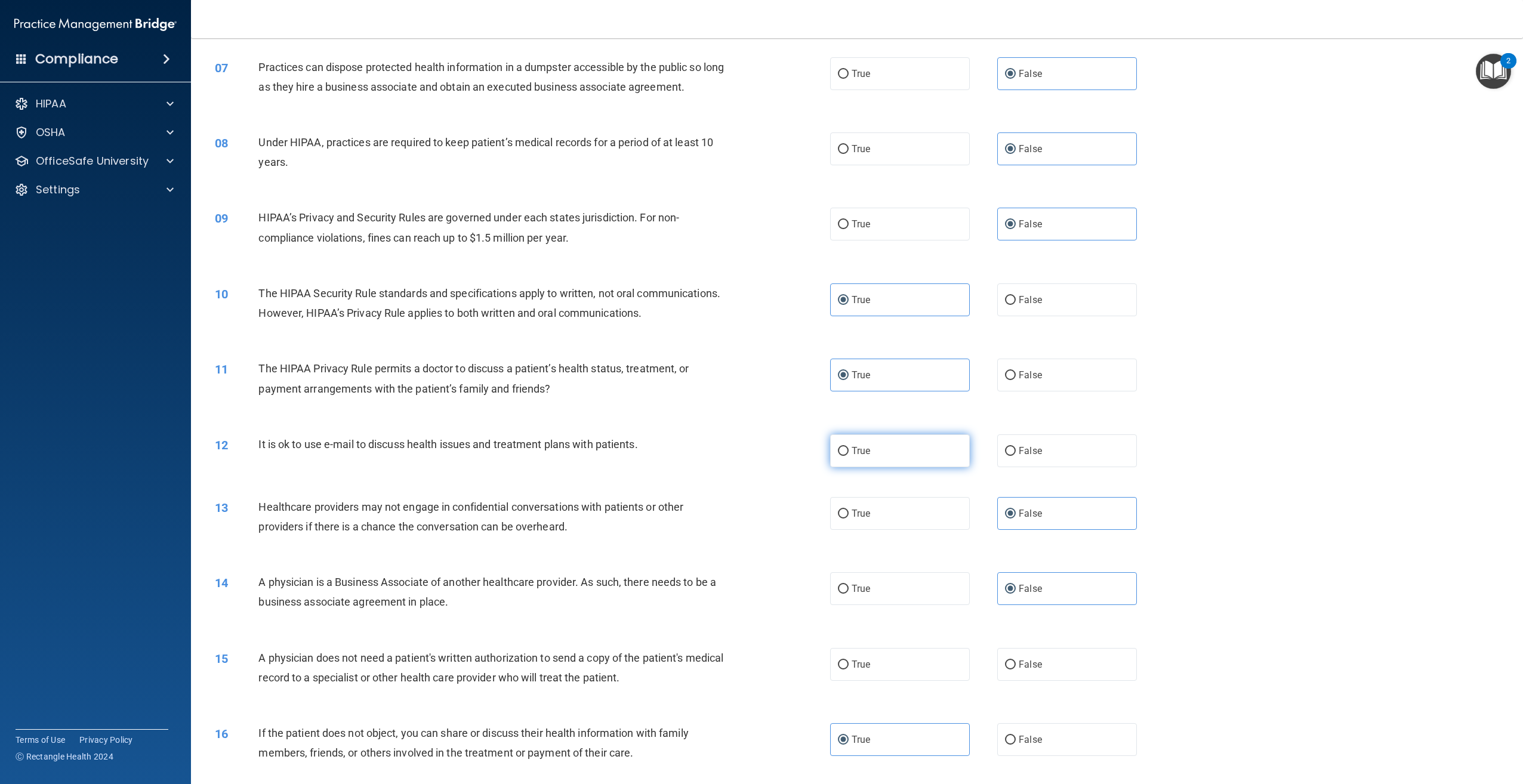
click at [877, 467] on label "True" at bounding box center [900, 450] width 140 height 33
click at [849, 456] on input "True" at bounding box center [843, 451] width 11 height 9
radio input "true"
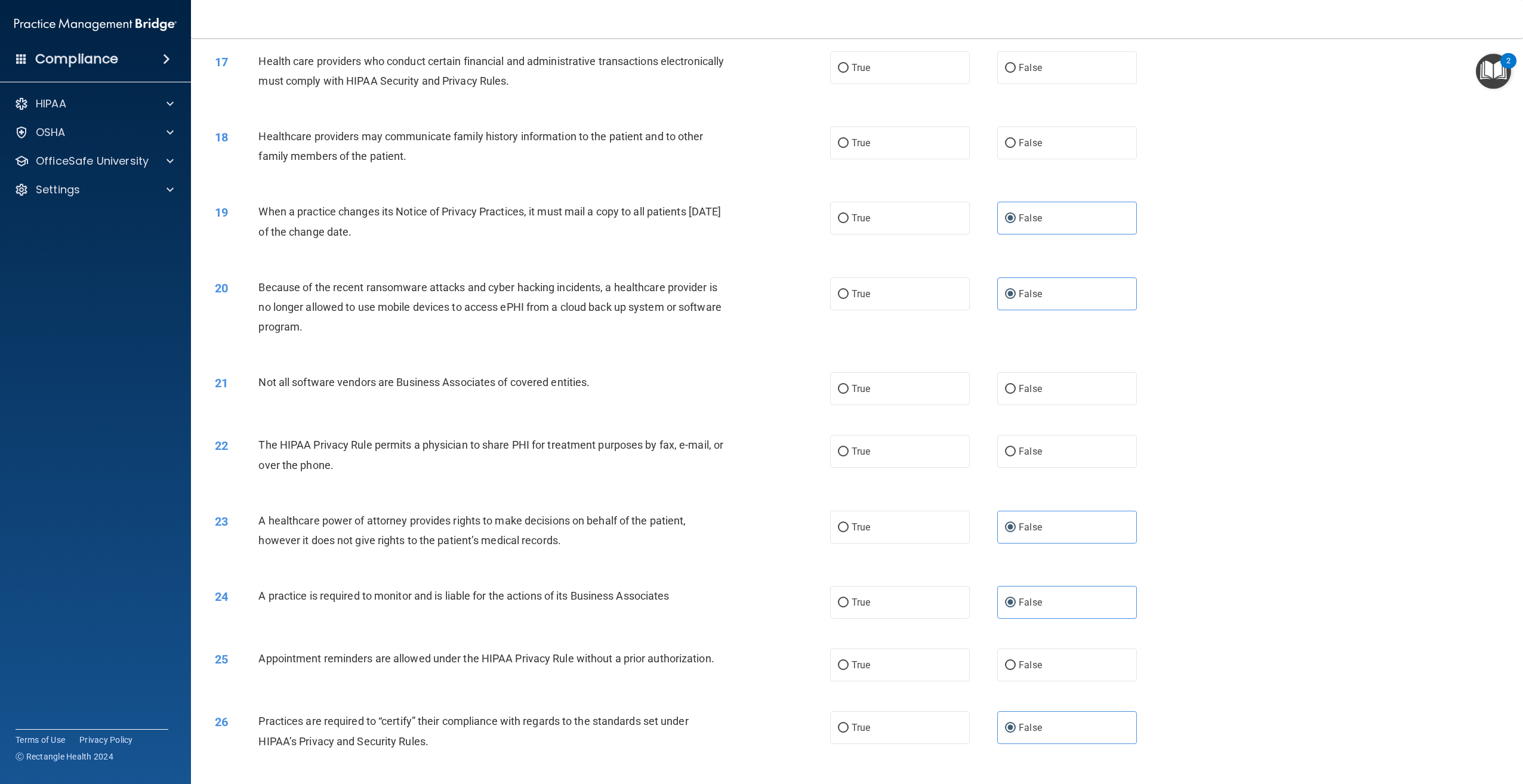
scroll to position [1240, 0]
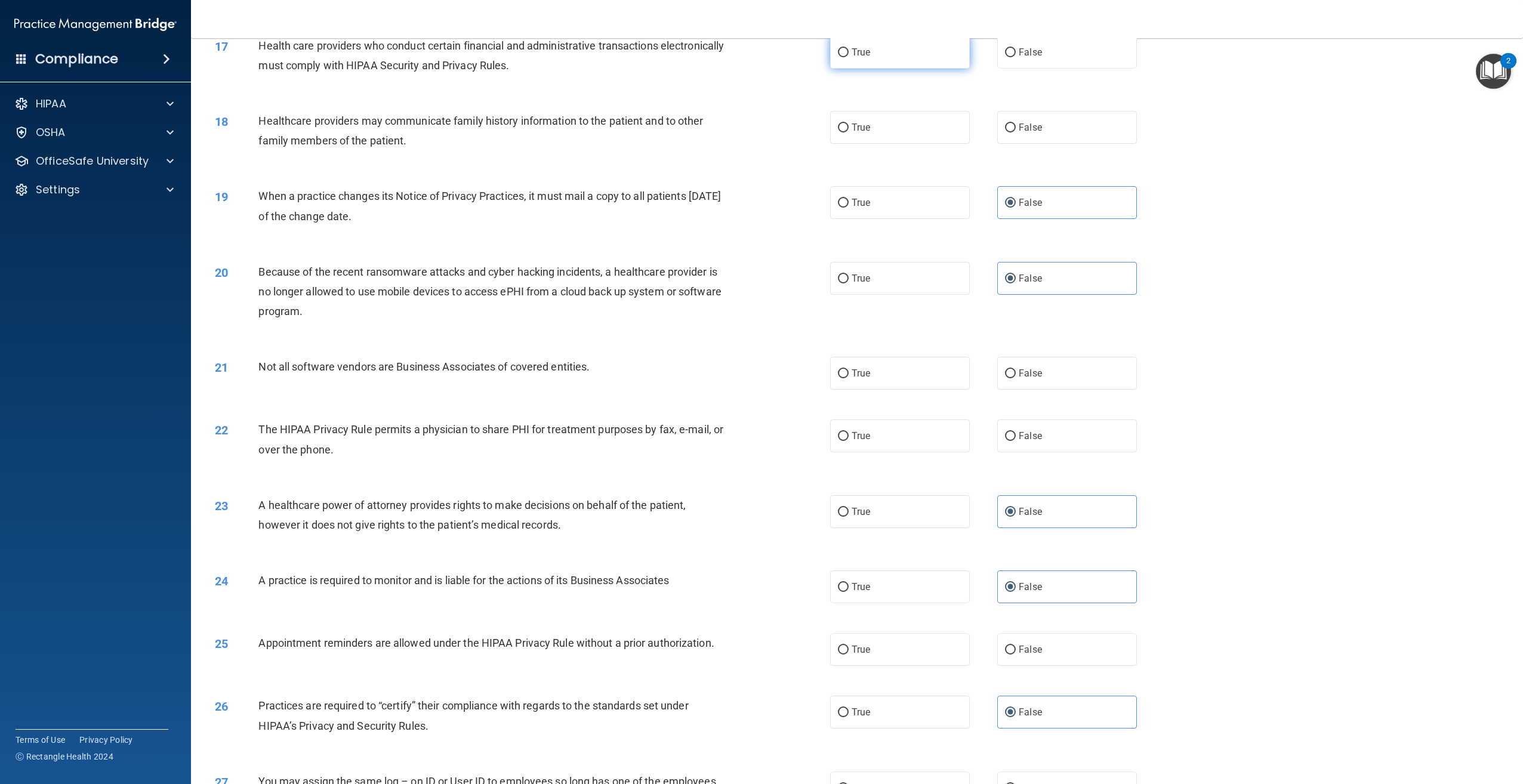
click at [864, 69] on label "True" at bounding box center [900, 52] width 140 height 33
click at [849, 58] on input "True" at bounding box center [843, 53] width 11 height 9
radio input "true"
click at [1021, 133] on span "False" at bounding box center [1030, 127] width 23 height 12
click at [1016, 132] on input "False" at bounding box center [1010, 128] width 11 height 9
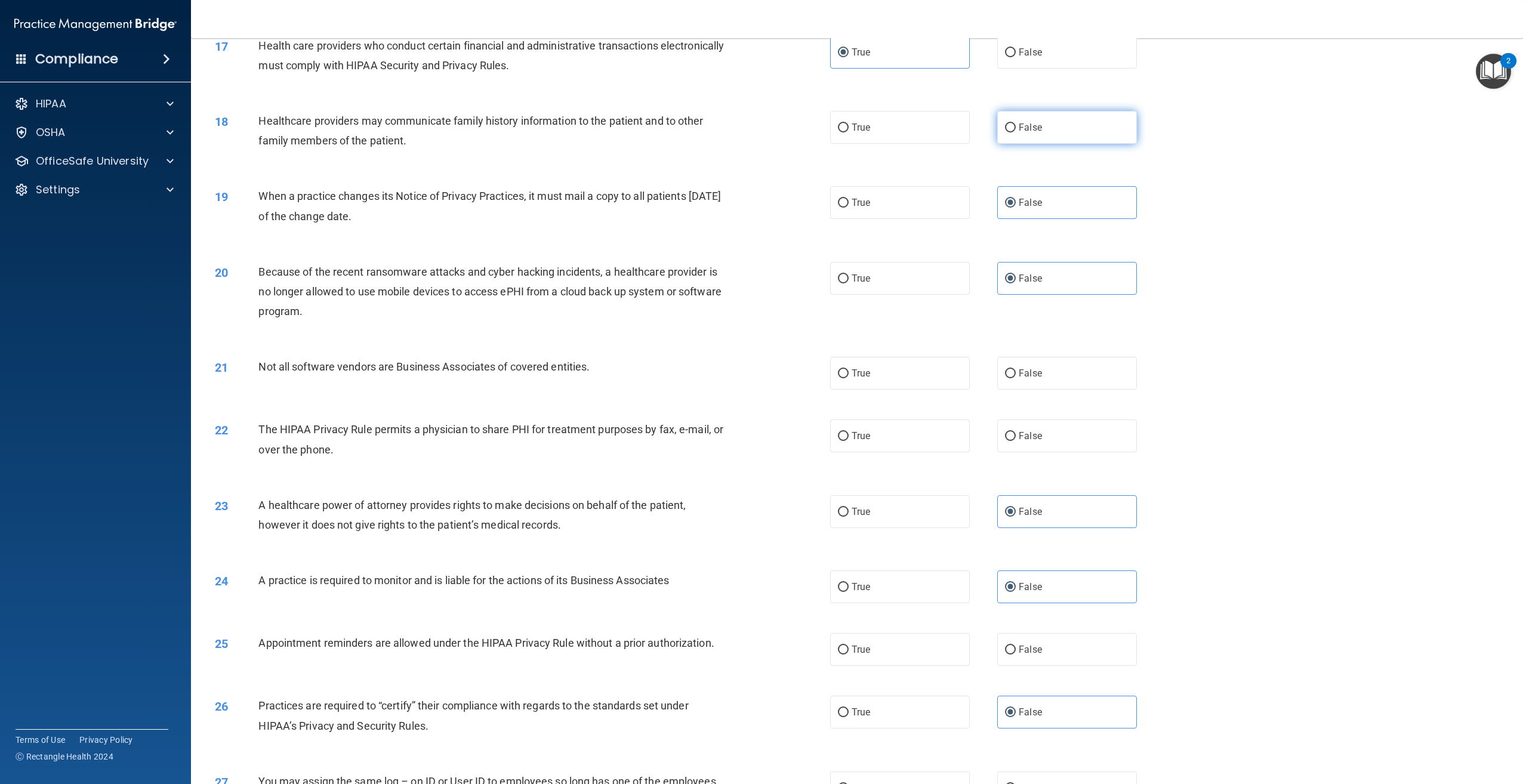
radio input "true"
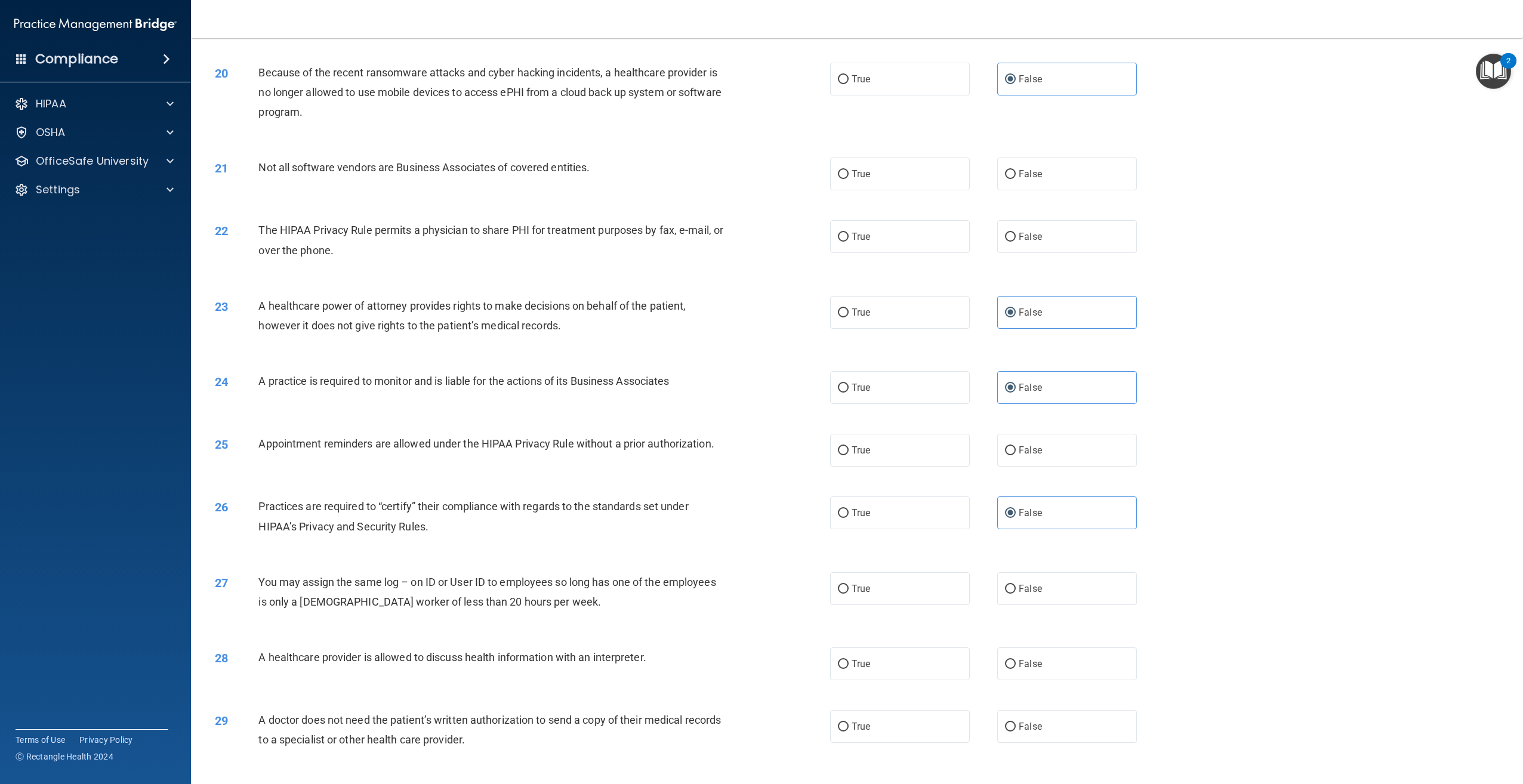
scroll to position [1419, 0]
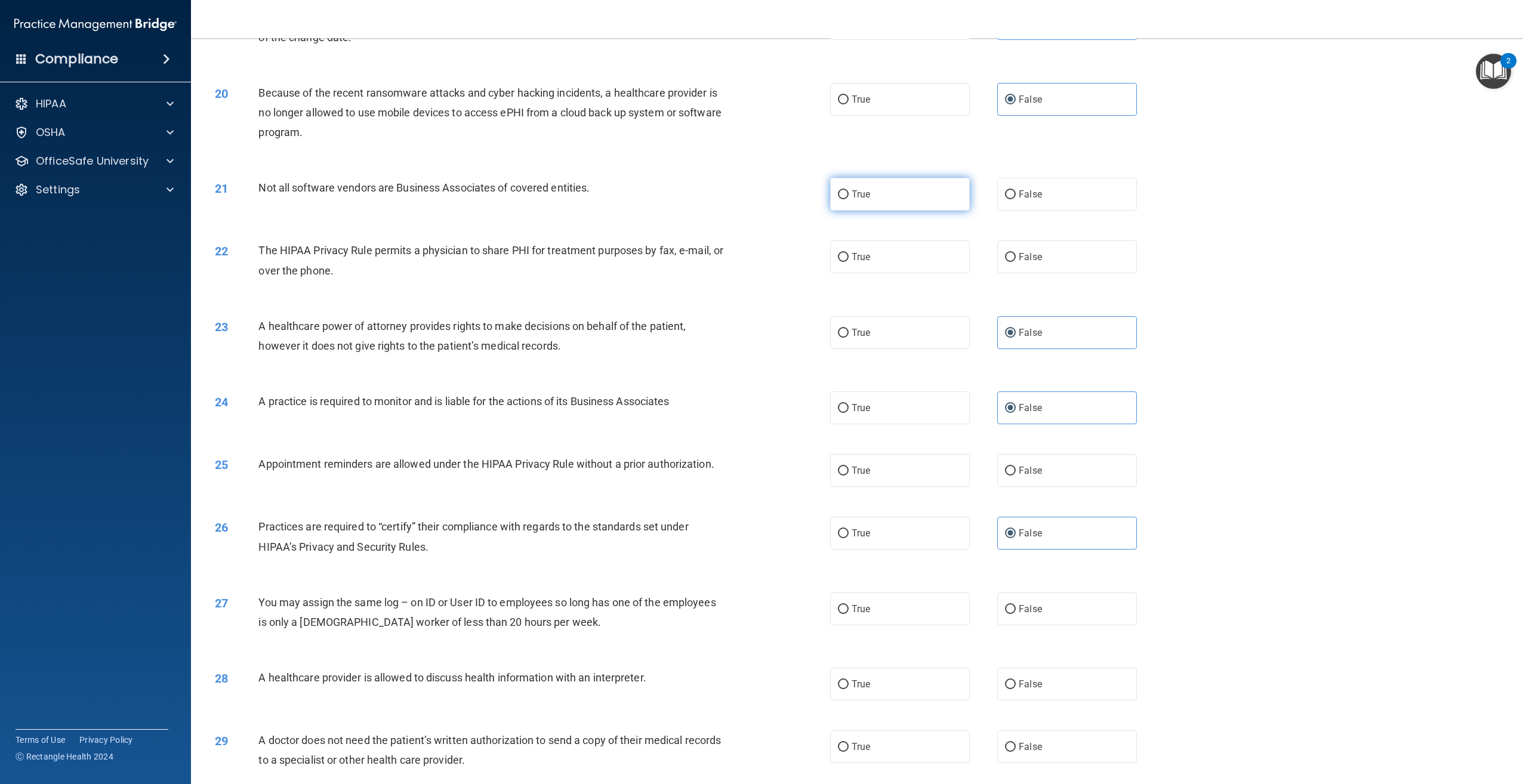
click at [875, 211] on label "True" at bounding box center [900, 194] width 140 height 33
click at [849, 199] on input "True" at bounding box center [843, 195] width 11 height 9
radio input "true"
click at [866, 273] on label "True" at bounding box center [900, 257] width 140 height 33
click at [849, 262] on input "True" at bounding box center [843, 257] width 11 height 9
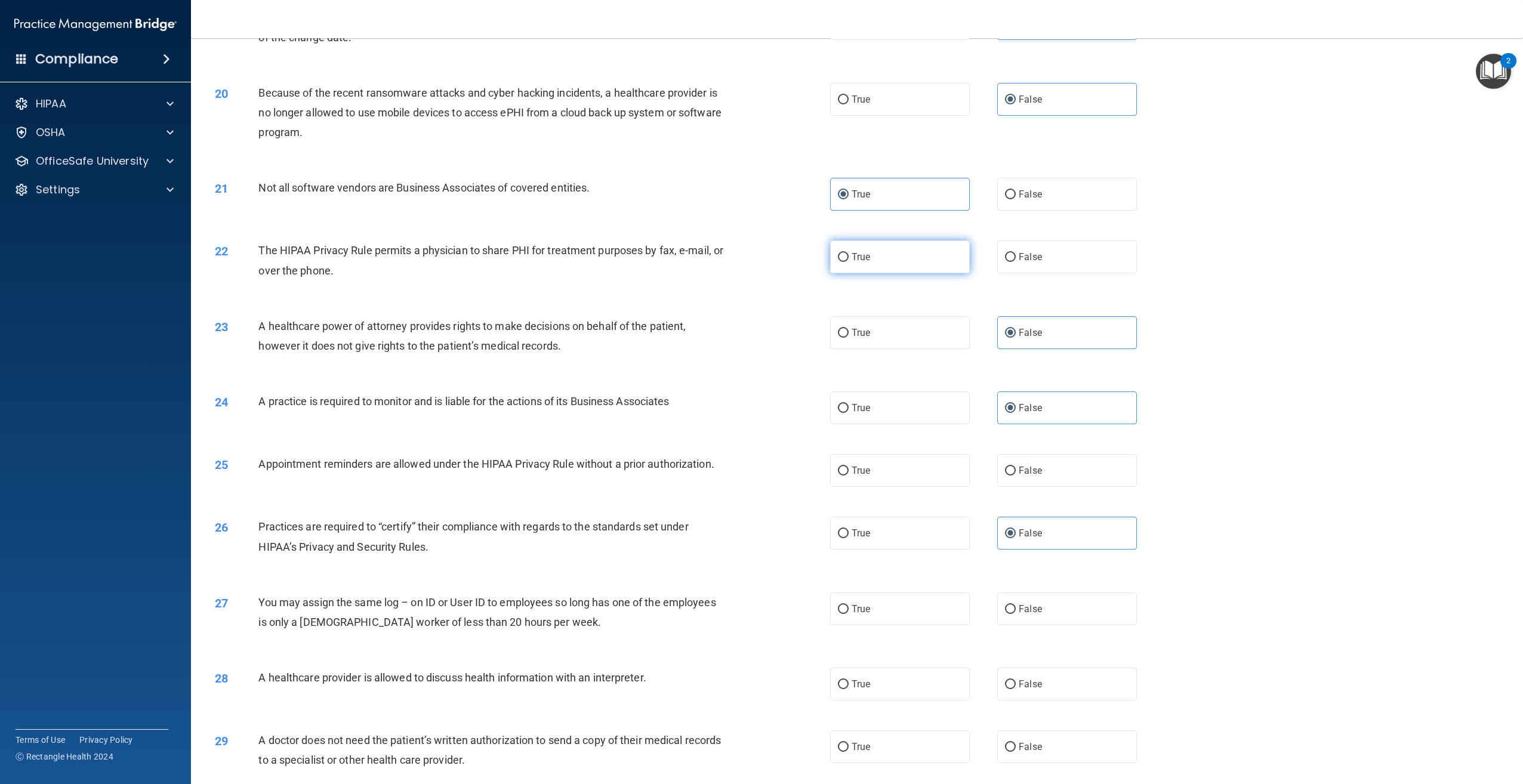
radio input "true"
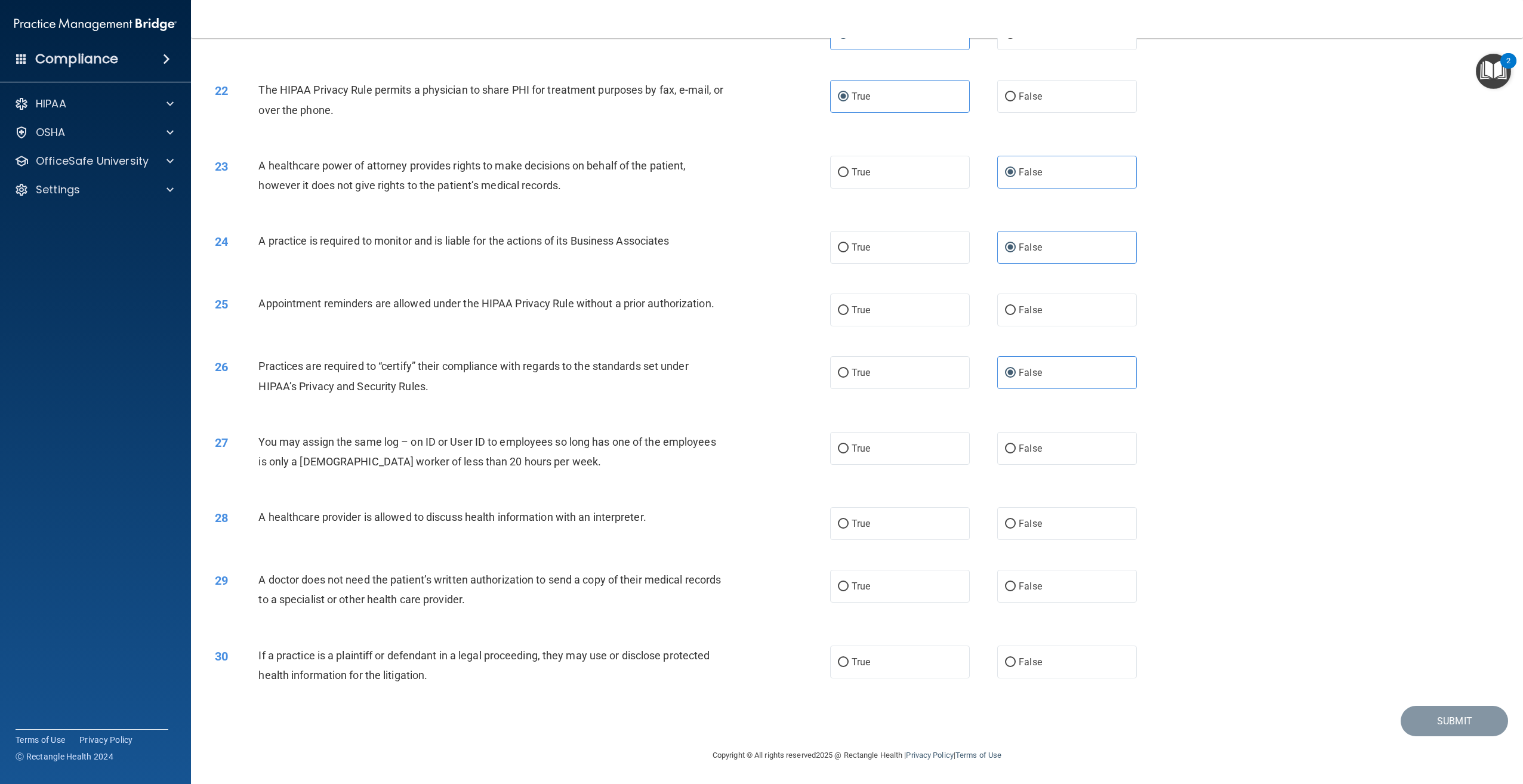
scroll to position [1619, 0]
click at [911, 315] on label "True" at bounding box center [900, 310] width 140 height 33
click at [849, 315] on input "True" at bounding box center [843, 311] width 11 height 9
radio input "true"
click at [1047, 454] on label "False" at bounding box center [1067, 448] width 140 height 33
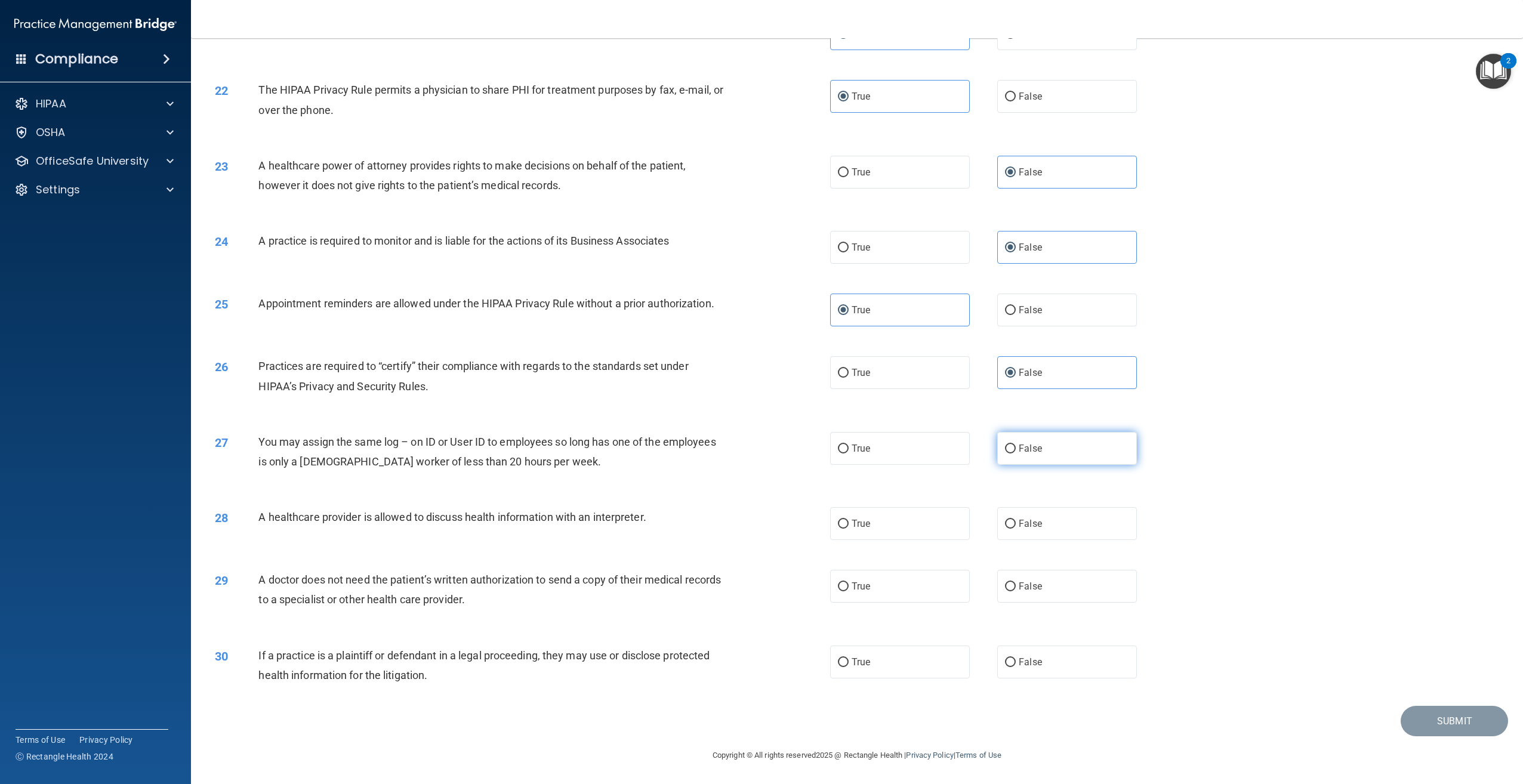
click at [1016, 454] on input "False" at bounding box center [1010, 449] width 11 height 9
radio input "true"
click at [861, 526] on span "True" at bounding box center [860, 524] width 19 height 12
click at [849, 526] on input "True" at bounding box center [843, 524] width 11 height 9
radio input "true"
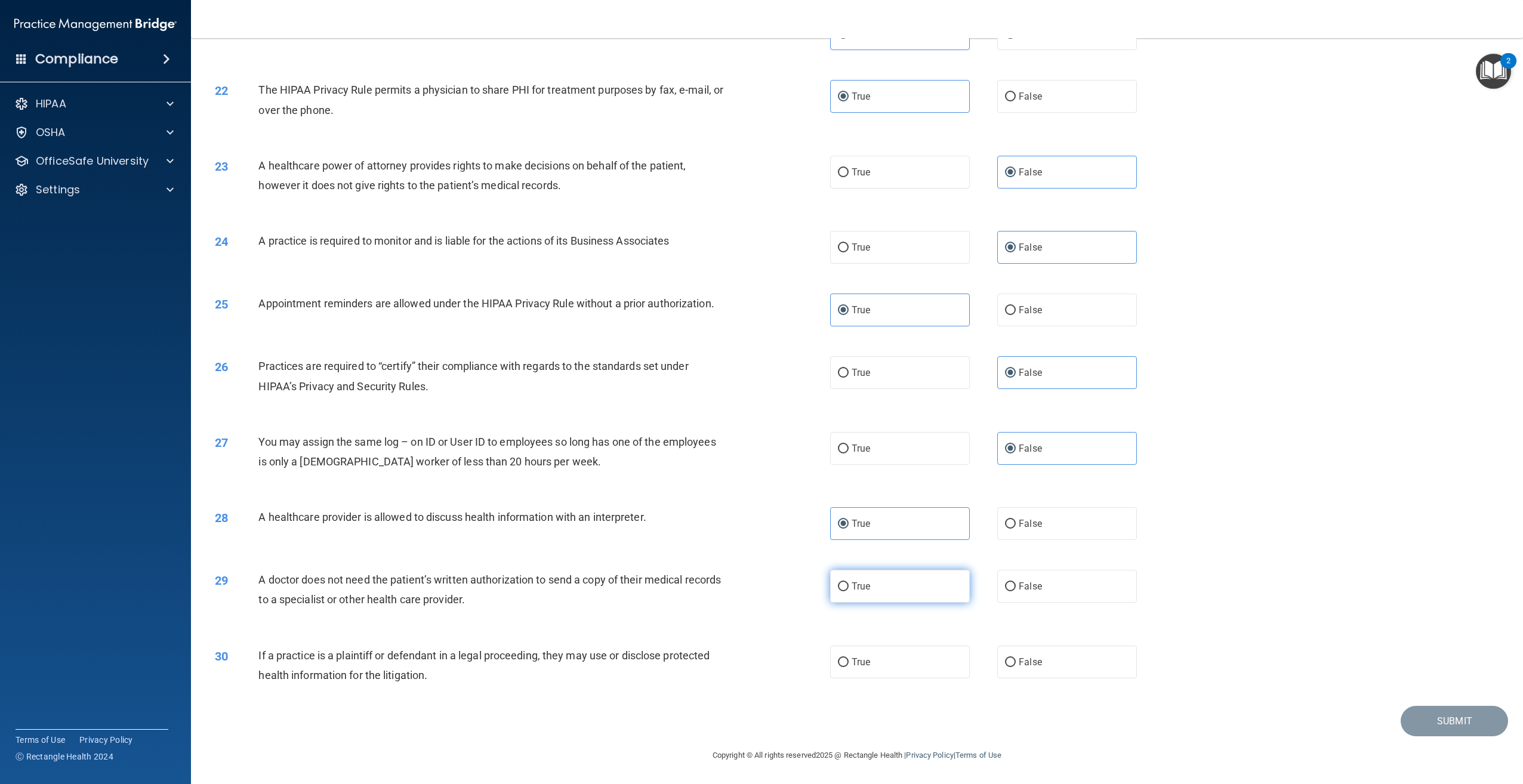
click at [869, 584] on label "True" at bounding box center [900, 586] width 140 height 33
click at [849, 584] on input "True" at bounding box center [843, 587] width 11 height 9
radio input "true"
click at [882, 657] on label "True" at bounding box center [900, 662] width 140 height 33
click at [849, 658] on input "True" at bounding box center [843, 662] width 11 height 9
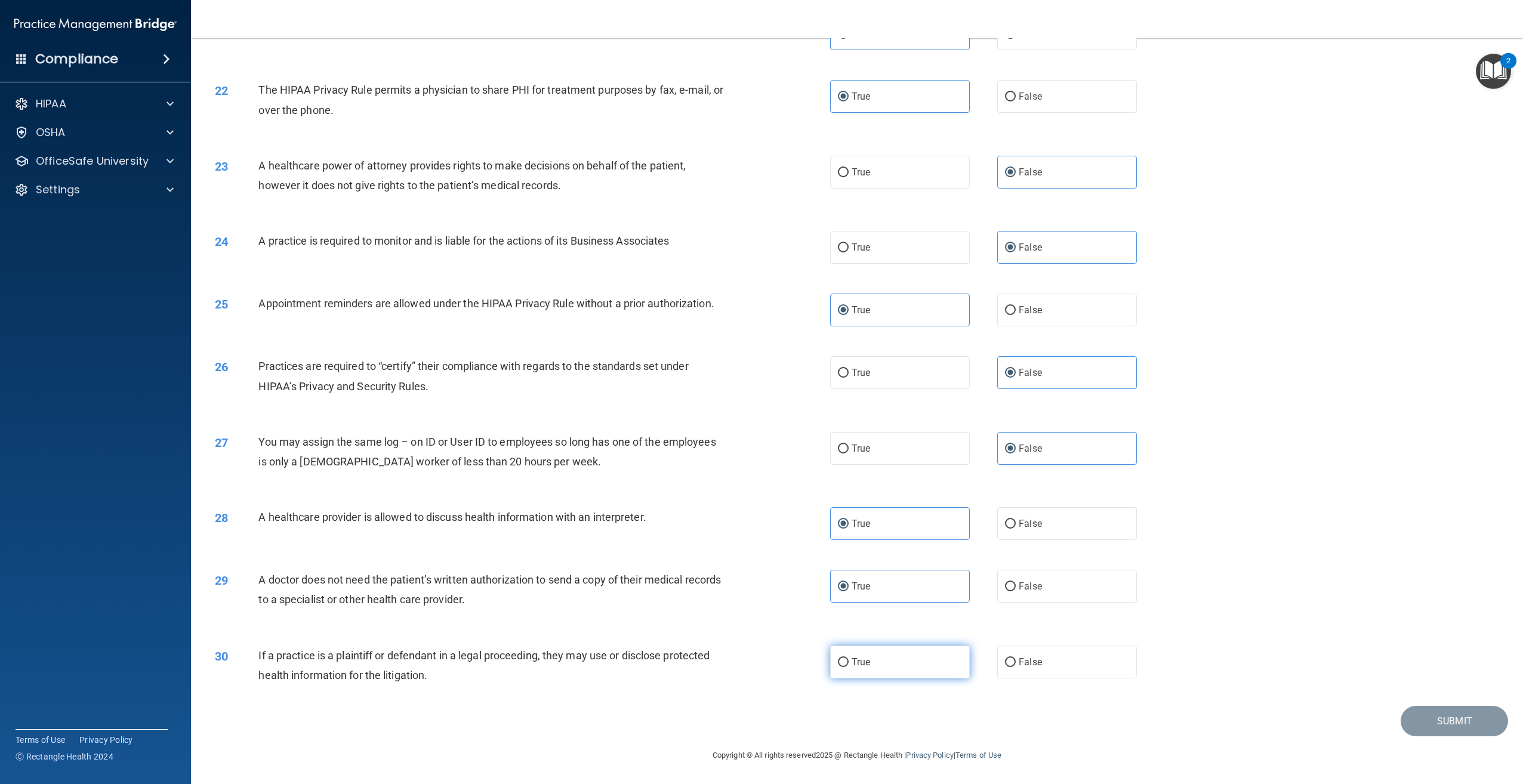
radio input "true"
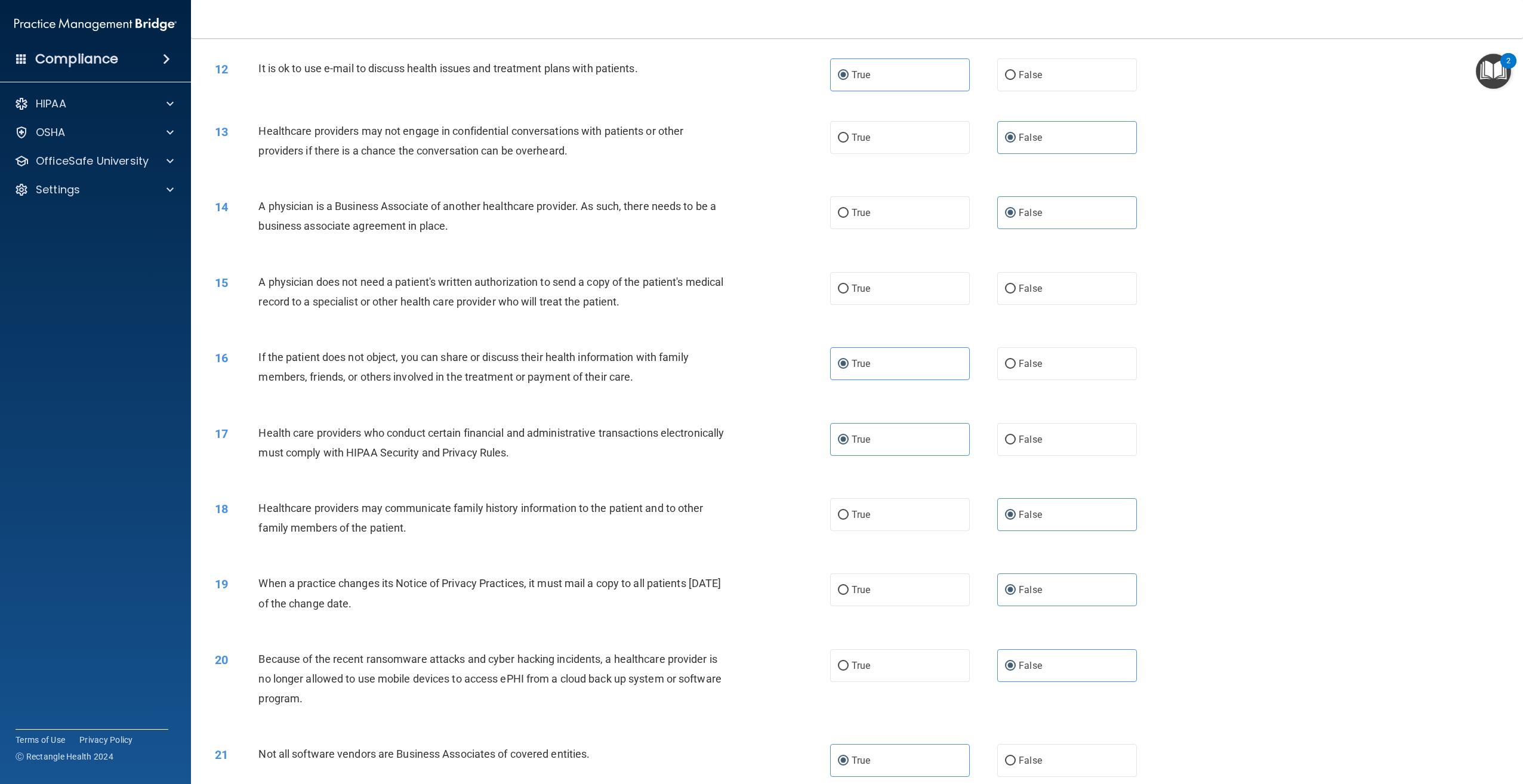
scroll to position [843, 0]
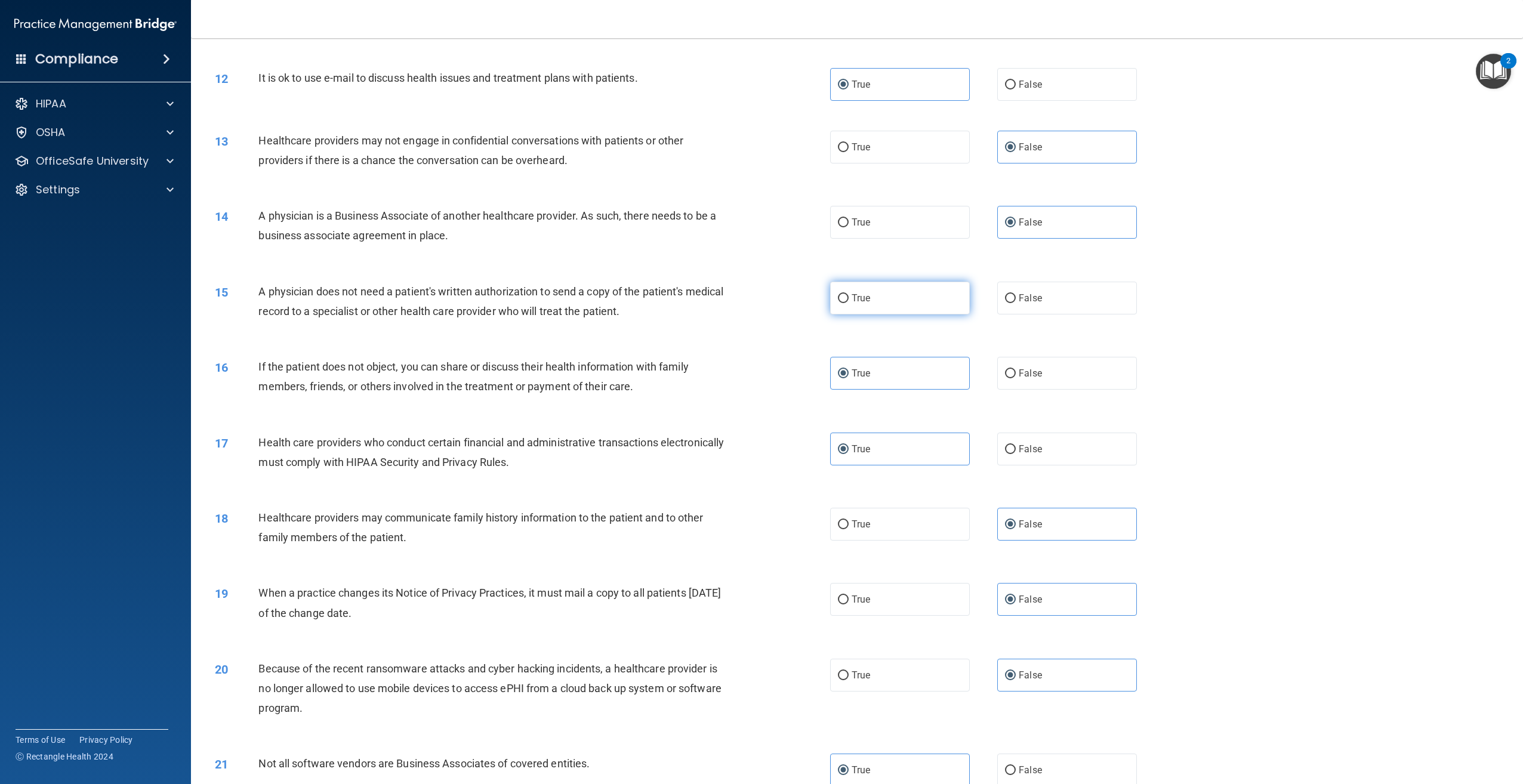
click at [885, 315] on label "True" at bounding box center [900, 298] width 140 height 33
click at [849, 303] on input "True" at bounding box center [843, 299] width 11 height 9
radio input "true"
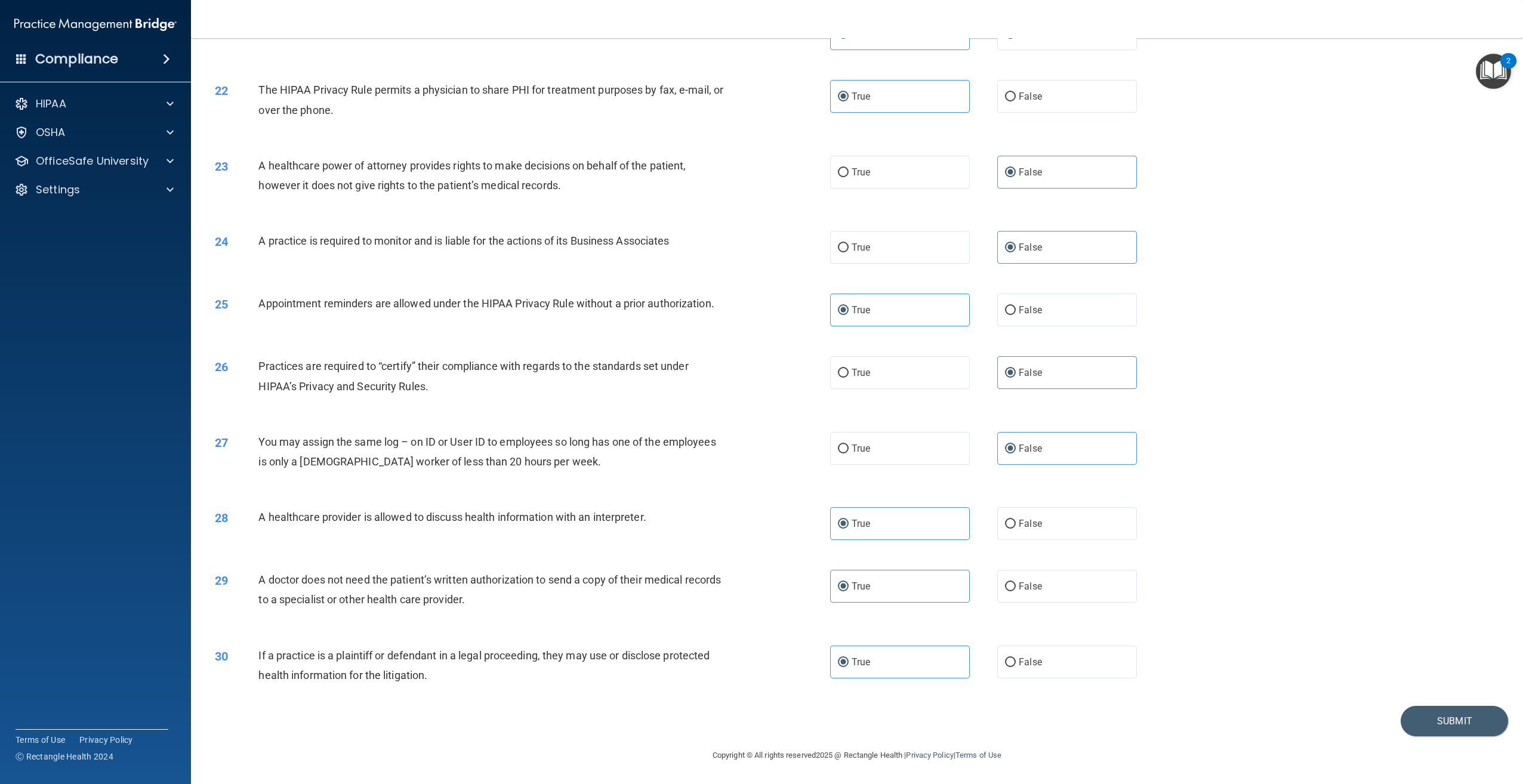
scroll to position [1619, 0]
click at [1426, 714] on button "Submit" at bounding box center [1454, 721] width 107 height 30
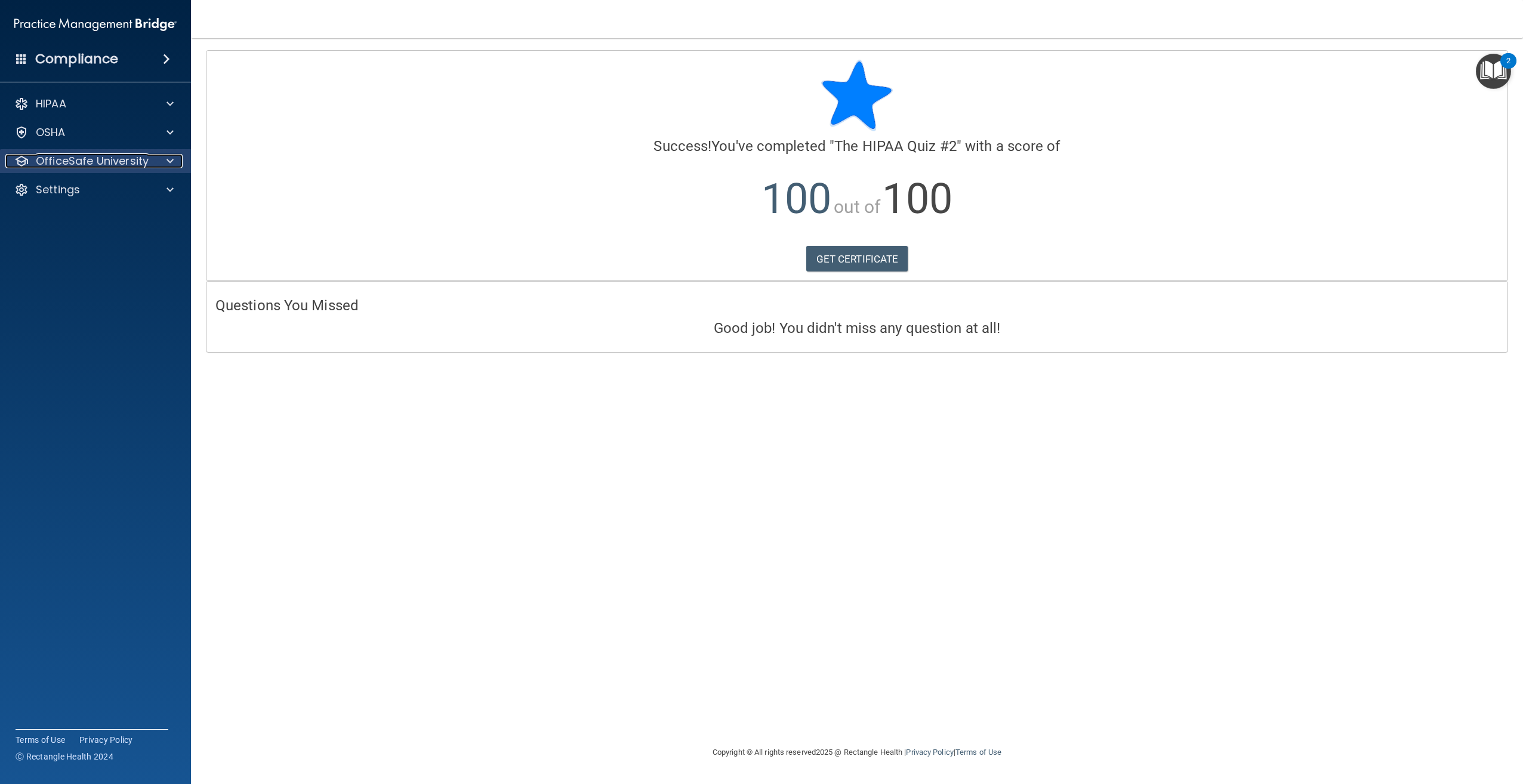
click at [160, 163] on div at bounding box center [168, 161] width 30 height 14
click at [109, 189] on div "HIPAA Training" at bounding box center [89, 189] width 163 height 12
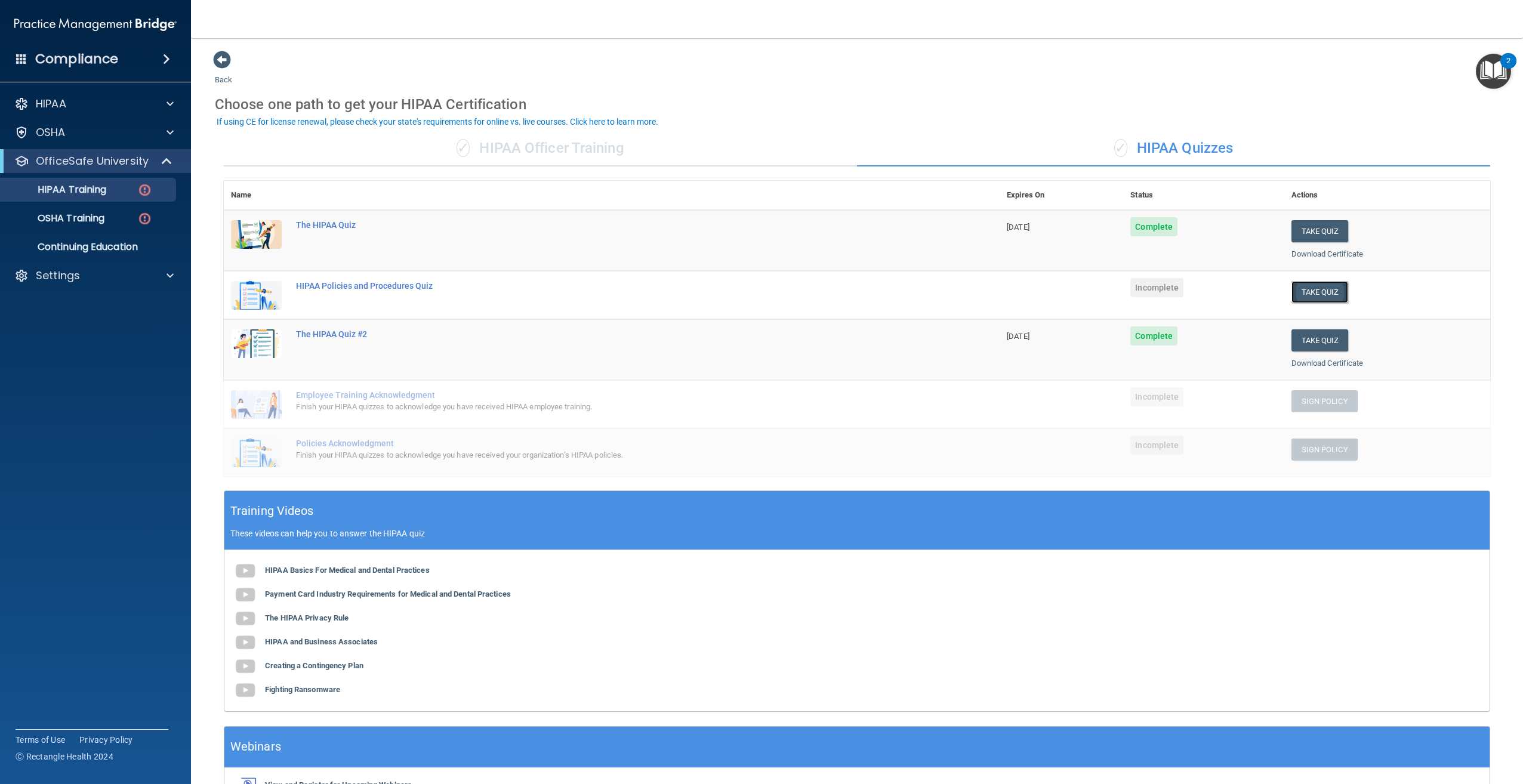
click at [1315, 290] on button "Take Quiz" at bounding box center [1320, 292] width 58 height 22
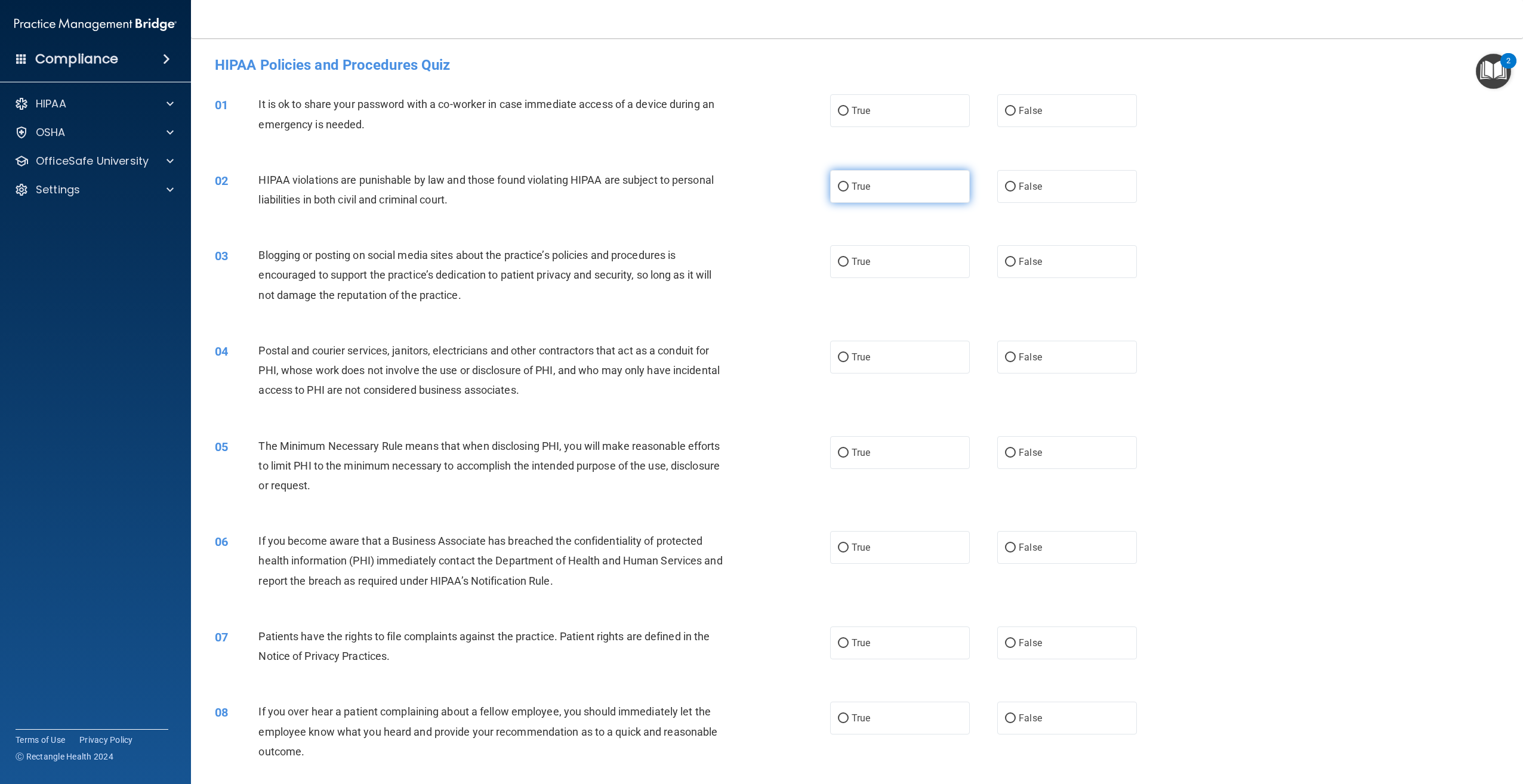
click at [882, 193] on label "True" at bounding box center [900, 186] width 140 height 33
click at [849, 191] on input "True" at bounding box center [843, 187] width 11 height 9
radio input "true"
click at [1036, 260] on span "False" at bounding box center [1030, 262] width 23 height 12
click at [1016, 260] on input "False" at bounding box center [1010, 262] width 11 height 9
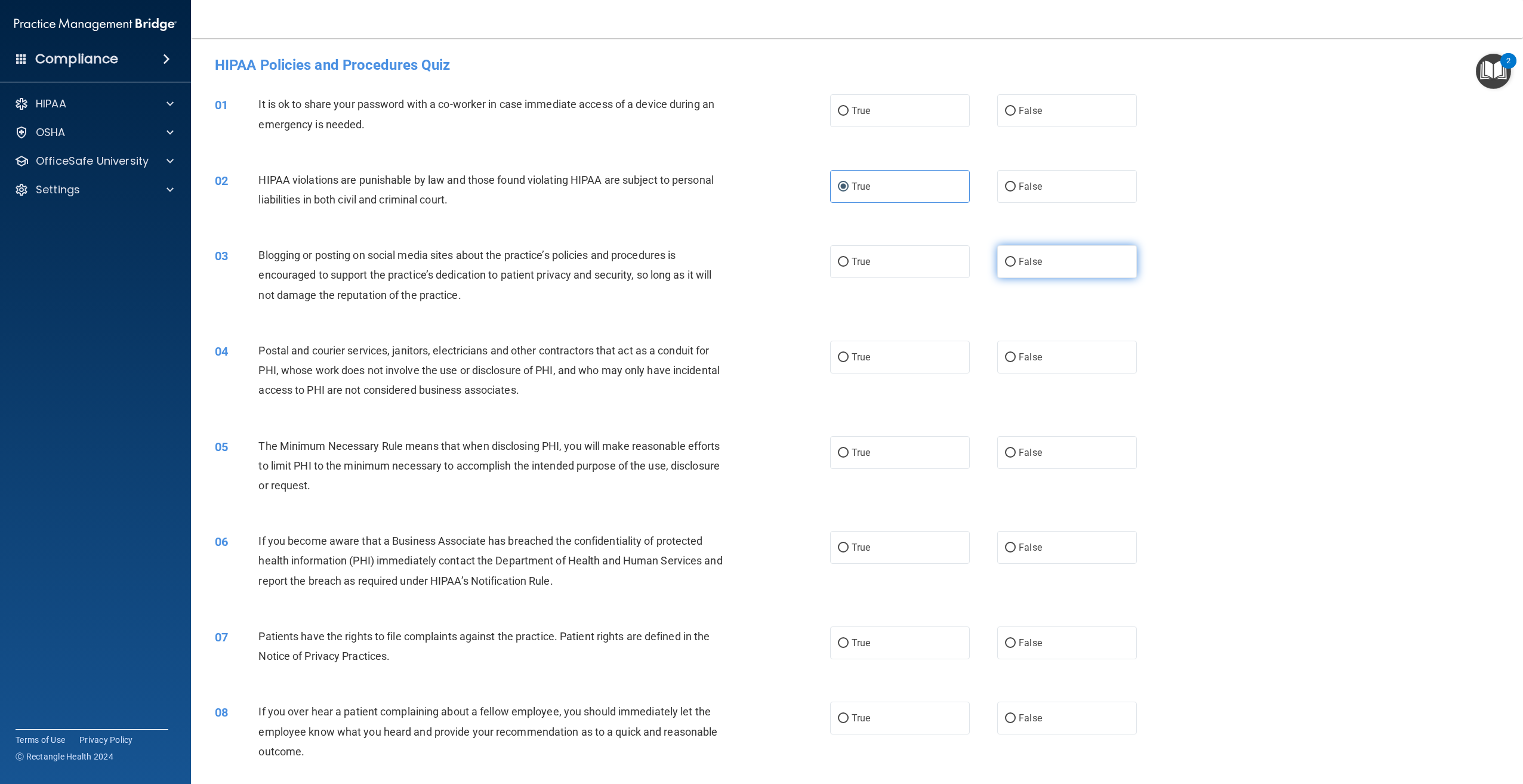
radio input "true"
click at [1039, 118] on label "False" at bounding box center [1067, 111] width 140 height 33
click at [1016, 116] on input "False" at bounding box center [1010, 111] width 11 height 9
radio input "true"
click at [919, 361] on label "True" at bounding box center [900, 357] width 140 height 33
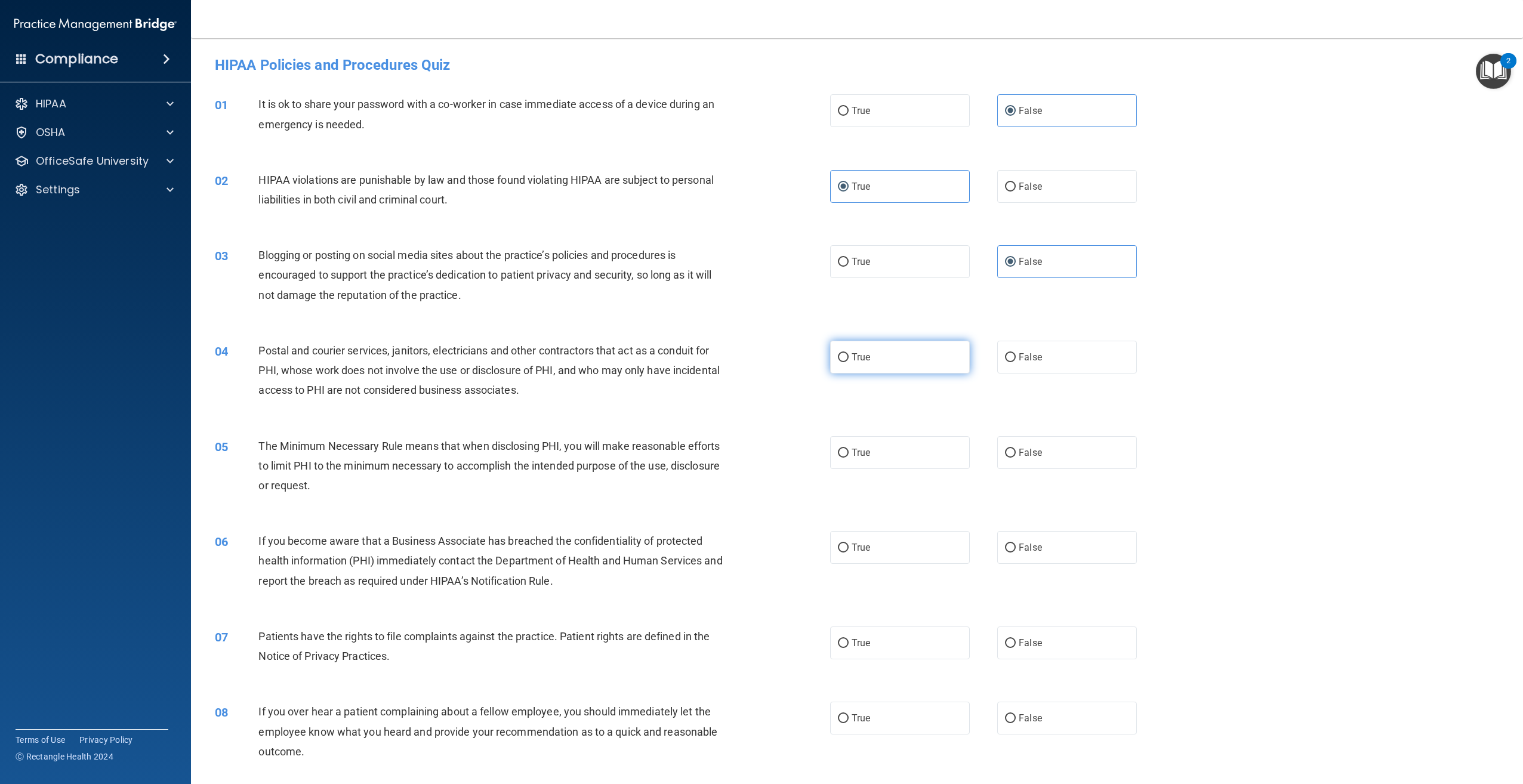
click at [849, 361] on input "True" at bounding box center [843, 358] width 11 height 9
radio input "true"
click at [857, 462] on label "True" at bounding box center [900, 452] width 140 height 33
click at [849, 458] on input "True" at bounding box center [843, 453] width 11 height 9
radio input "true"
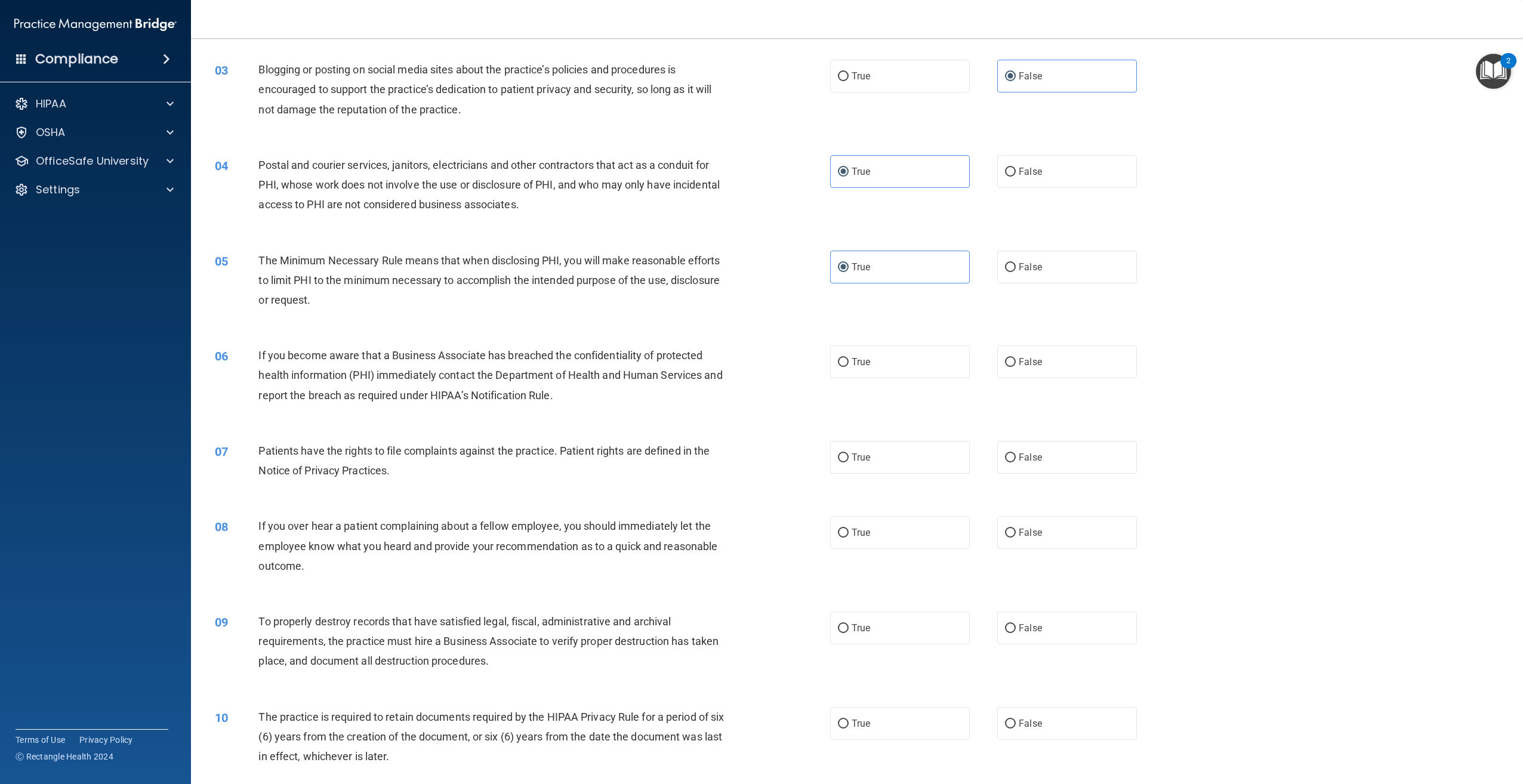
scroll to position [179, 0]
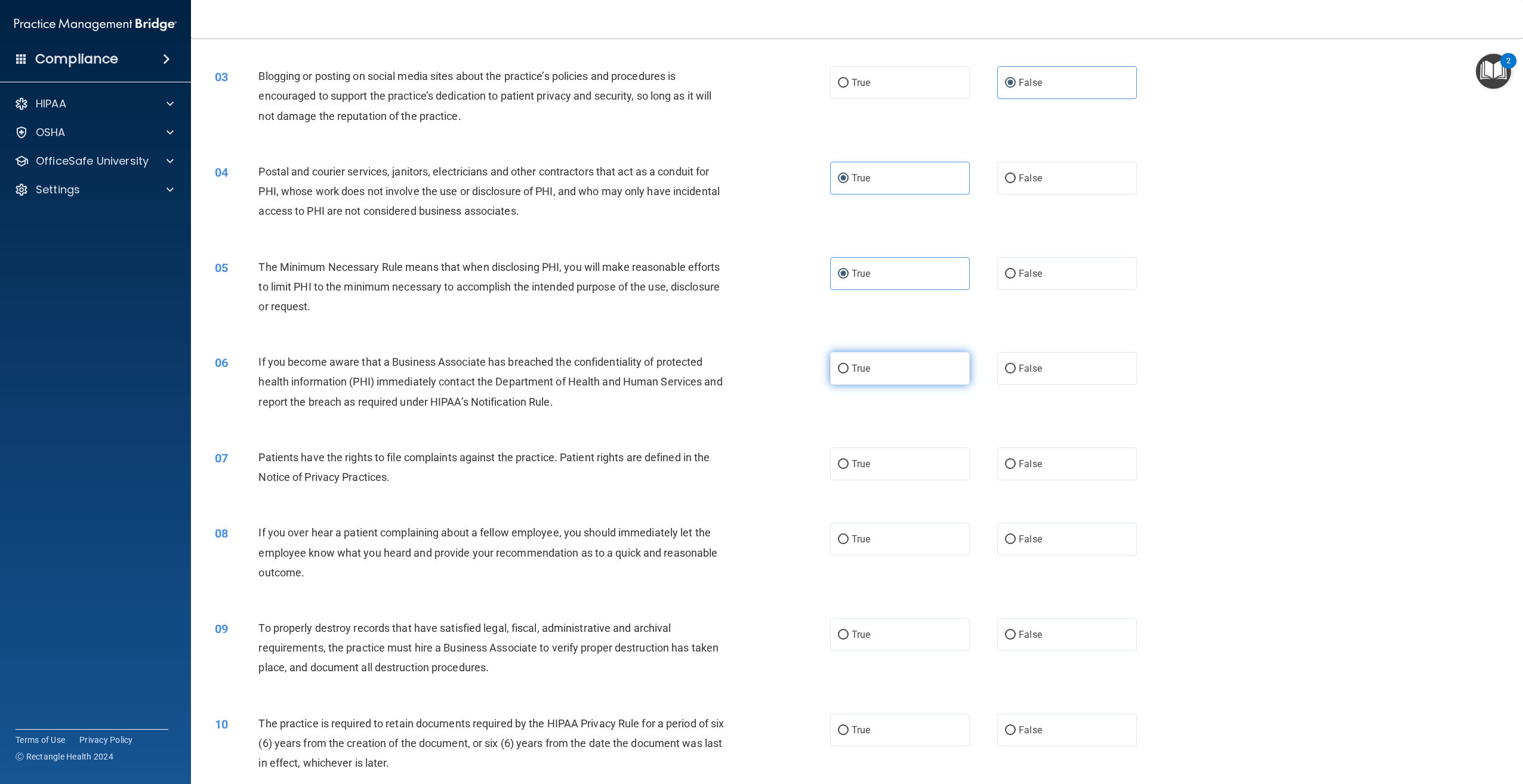
click at [920, 371] on label "True" at bounding box center [900, 368] width 140 height 33
click at [849, 371] on input "True" at bounding box center [843, 369] width 11 height 9
radio input "true"
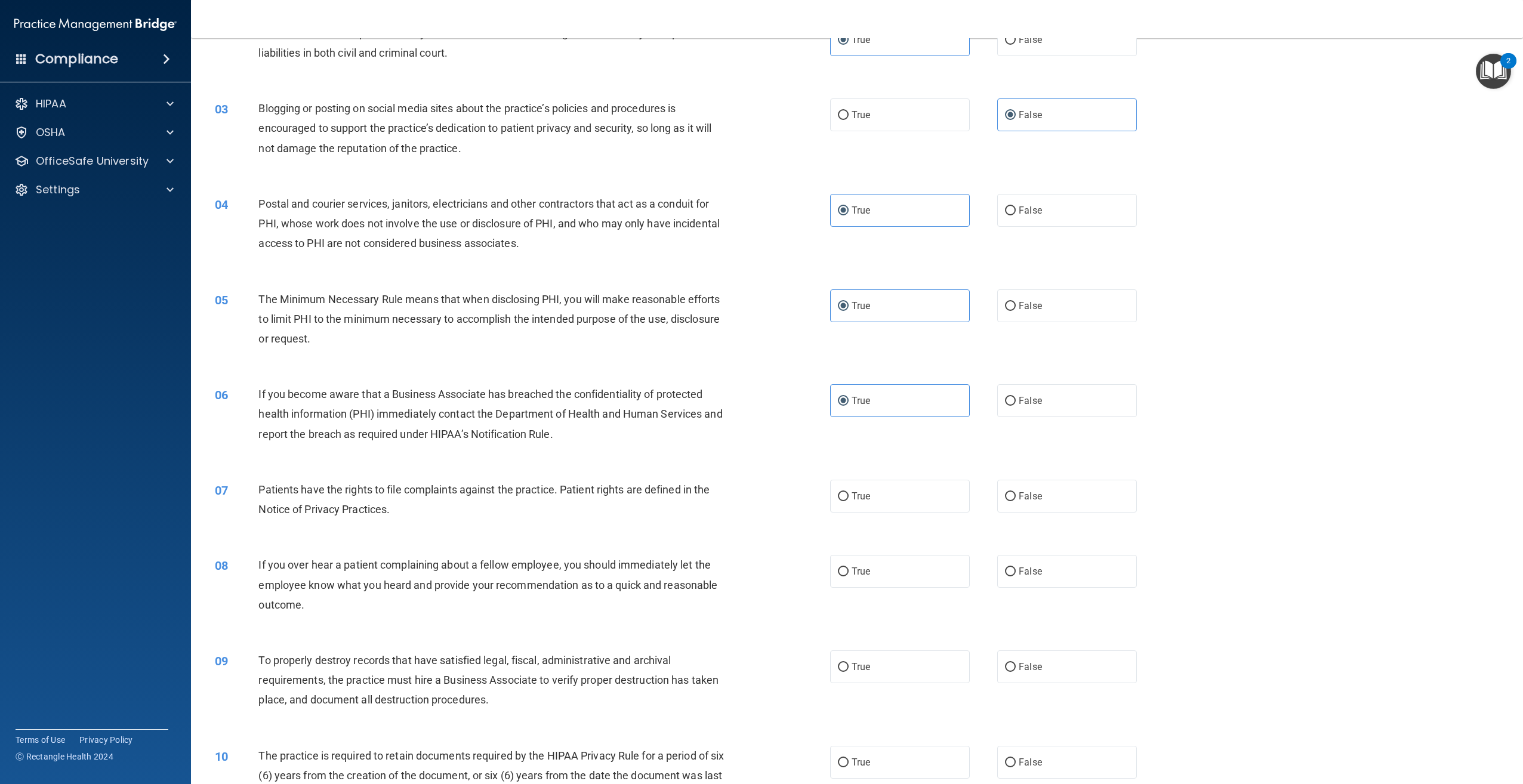
scroll to position [120, 0]
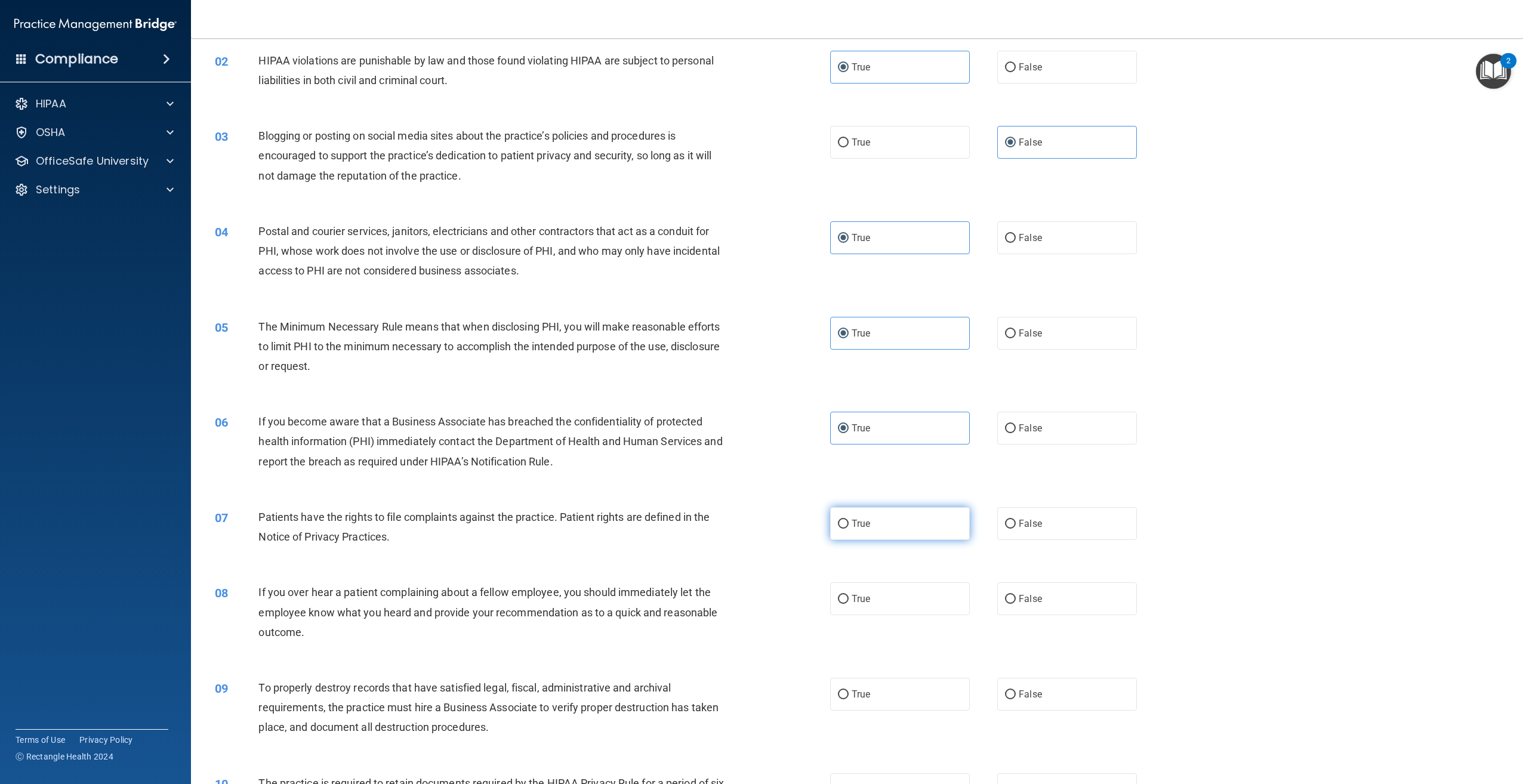
click at [926, 514] on label "True" at bounding box center [900, 524] width 140 height 33
click at [849, 520] on input "True" at bounding box center [843, 524] width 11 height 9
radio input "true"
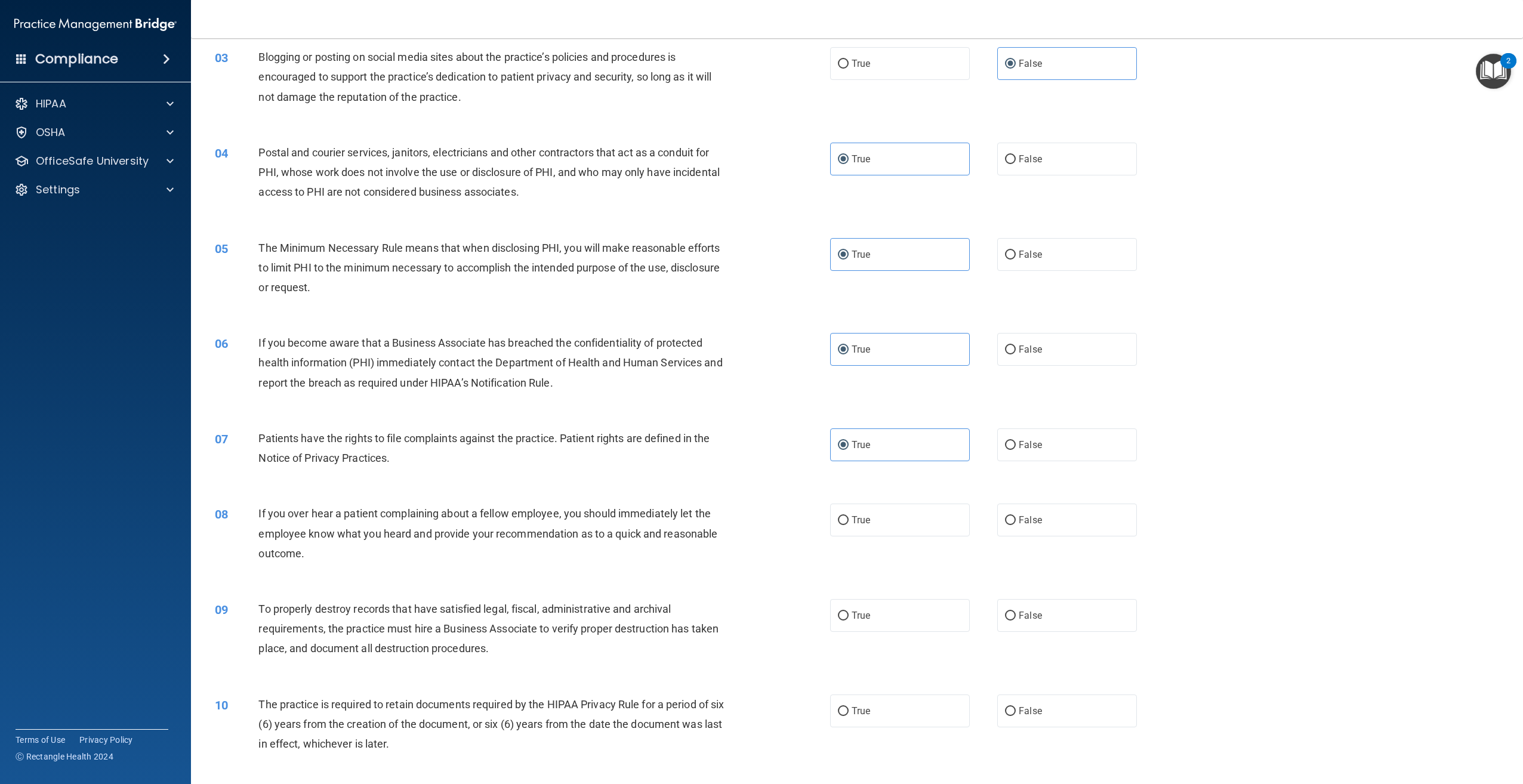
scroll to position [238, 0]
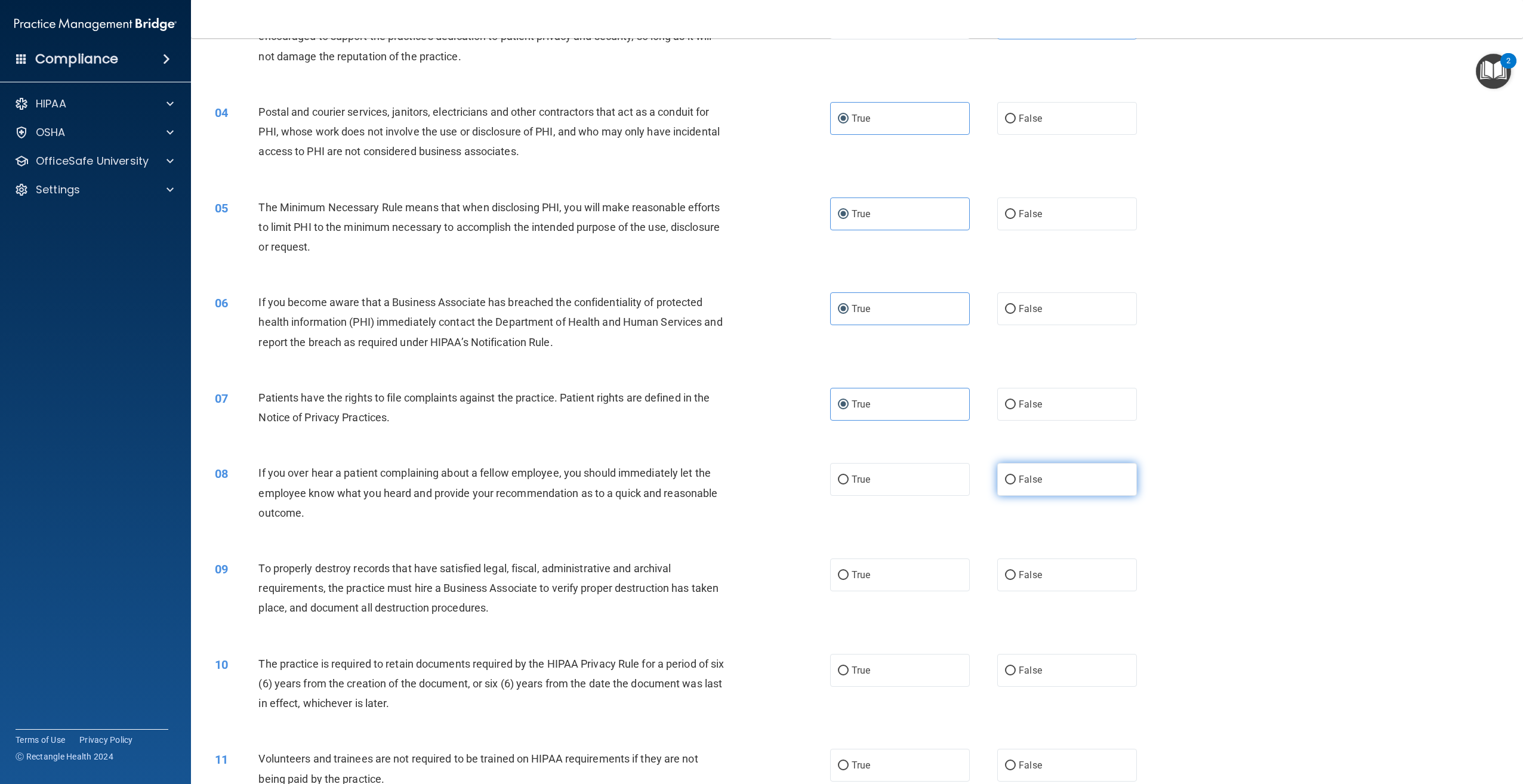
click at [1045, 481] on label "False" at bounding box center [1067, 479] width 140 height 33
click at [1016, 481] on input "False" at bounding box center [1010, 480] width 11 height 9
radio input "true"
click at [911, 586] on label "True" at bounding box center [900, 575] width 140 height 33
click at [849, 580] on input "True" at bounding box center [843, 575] width 11 height 9
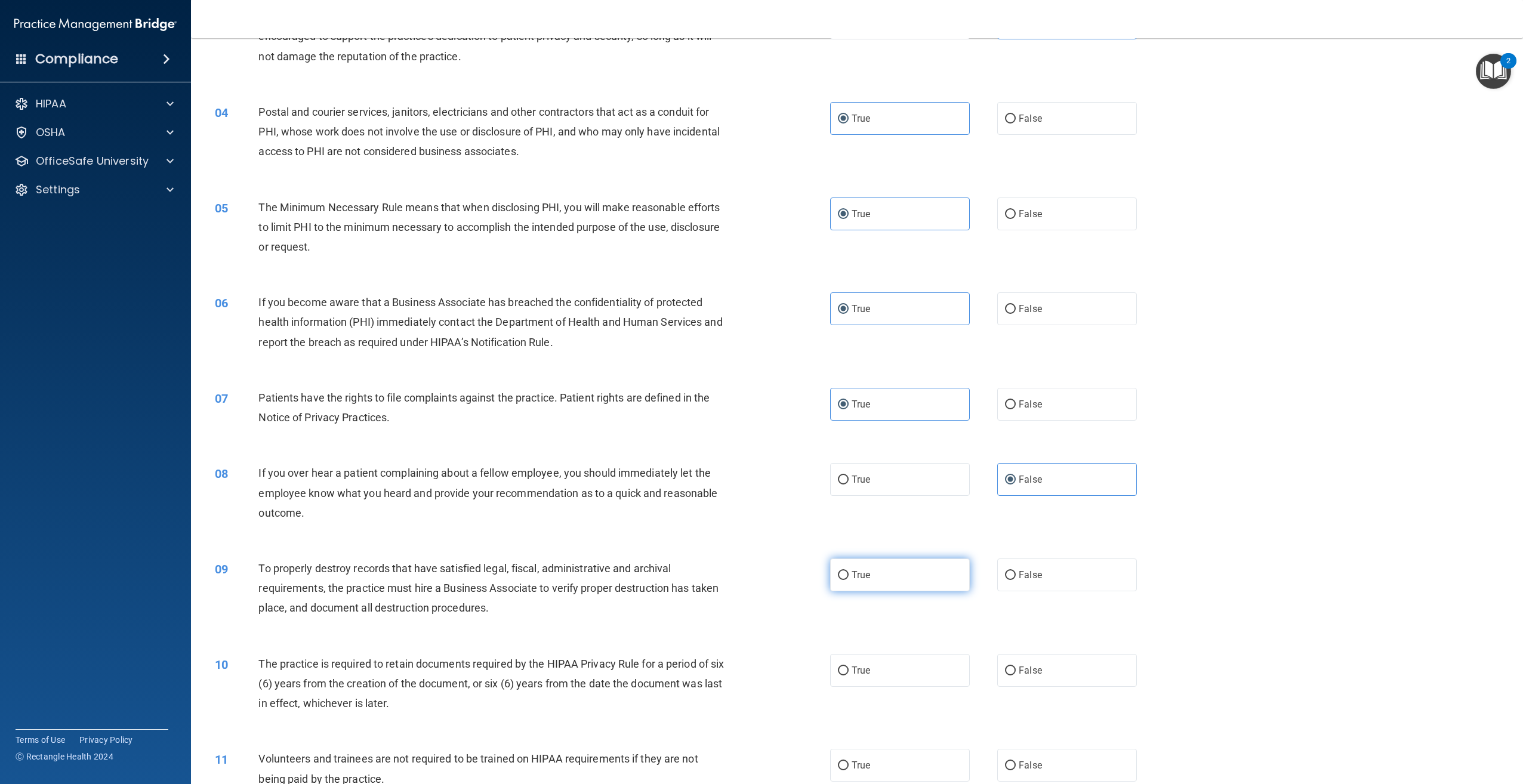
radio input "true"
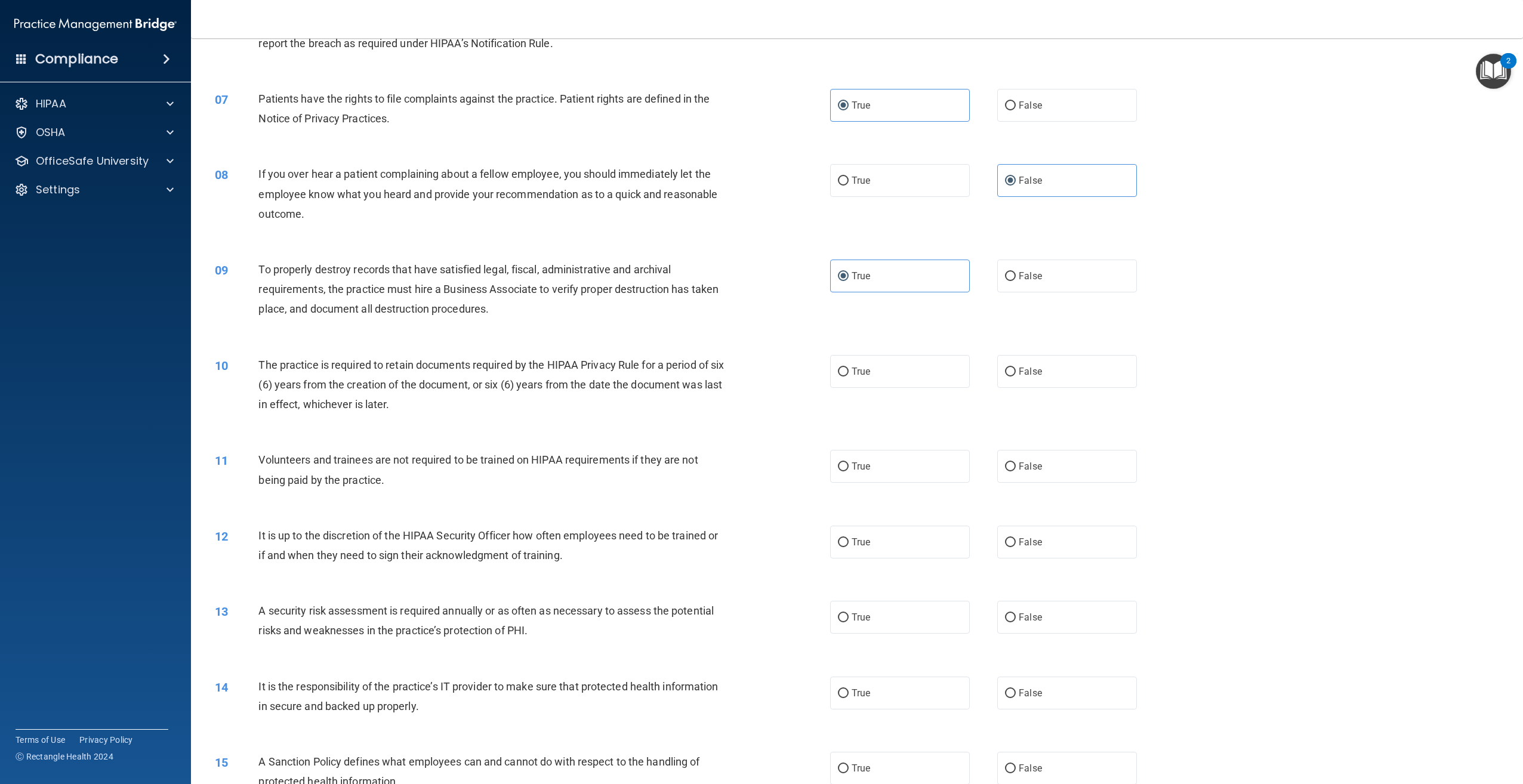
scroll to position [537, 0]
click at [893, 384] on label "True" at bounding box center [900, 372] width 140 height 33
click at [849, 377] on input "True" at bounding box center [843, 373] width 11 height 9
radio input "true"
click at [948, 476] on label "True" at bounding box center [900, 467] width 140 height 33
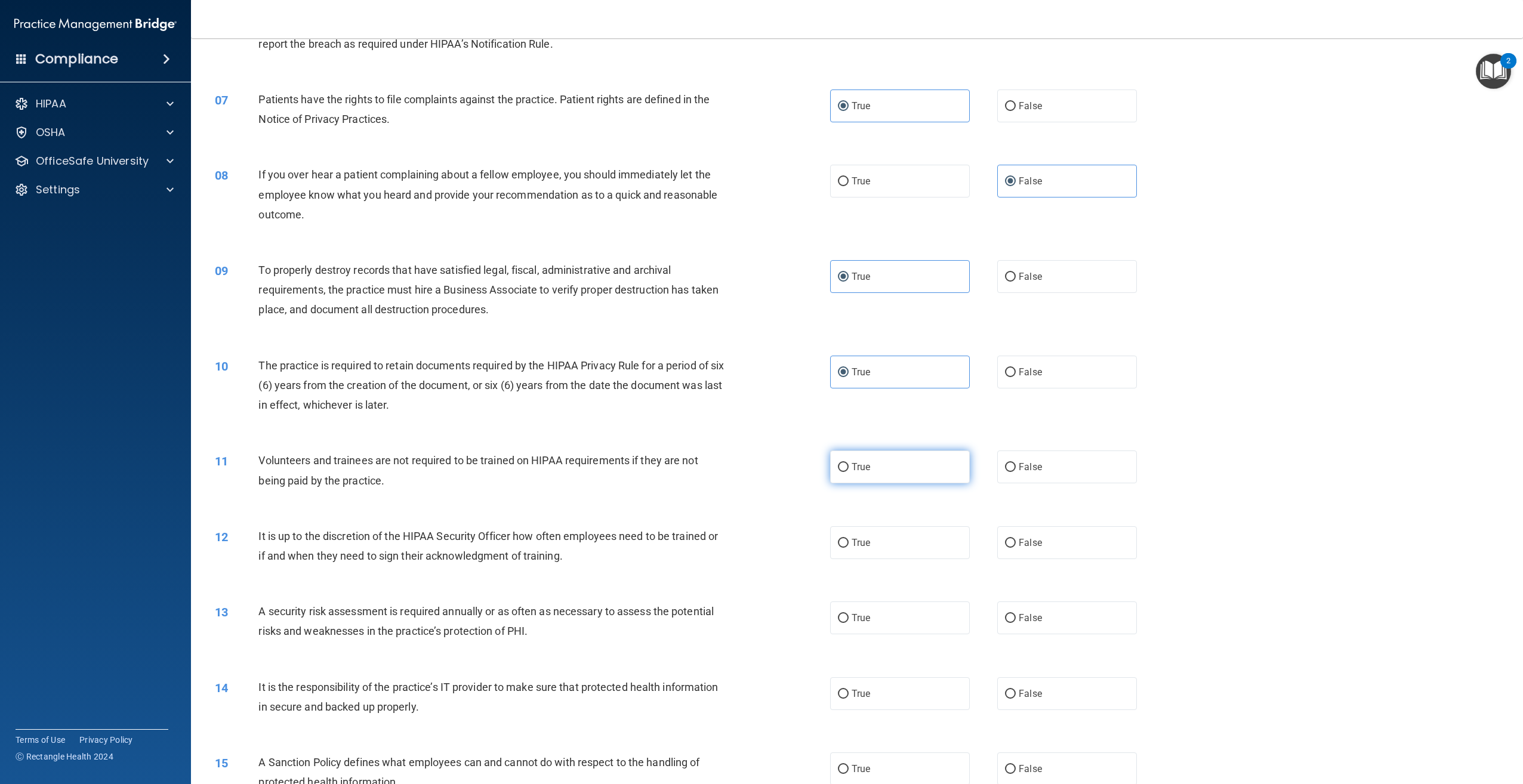
click at [849, 472] on input "True" at bounding box center [843, 467] width 11 height 9
radio input "true"
click at [1021, 464] on span "False" at bounding box center [1030, 467] width 23 height 12
click at [1016, 464] on input "False" at bounding box center [1010, 467] width 11 height 9
radio input "true"
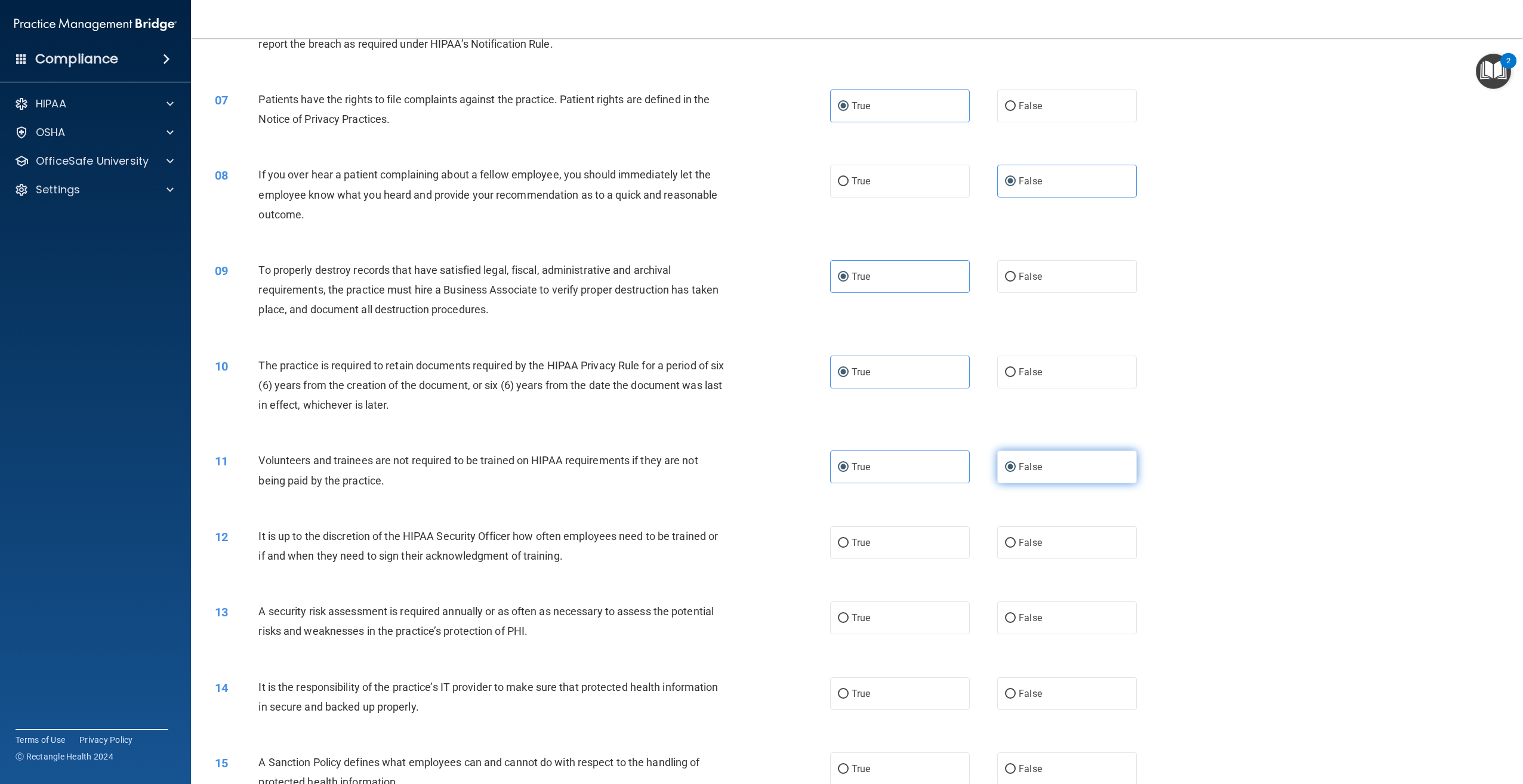
radio input "false"
click at [862, 549] on label "True" at bounding box center [900, 542] width 140 height 33
click at [849, 547] on input "True" at bounding box center [843, 544] width 11 height 9
radio input "true"
click at [870, 624] on label "True" at bounding box center [900, 618] width 140 height 33
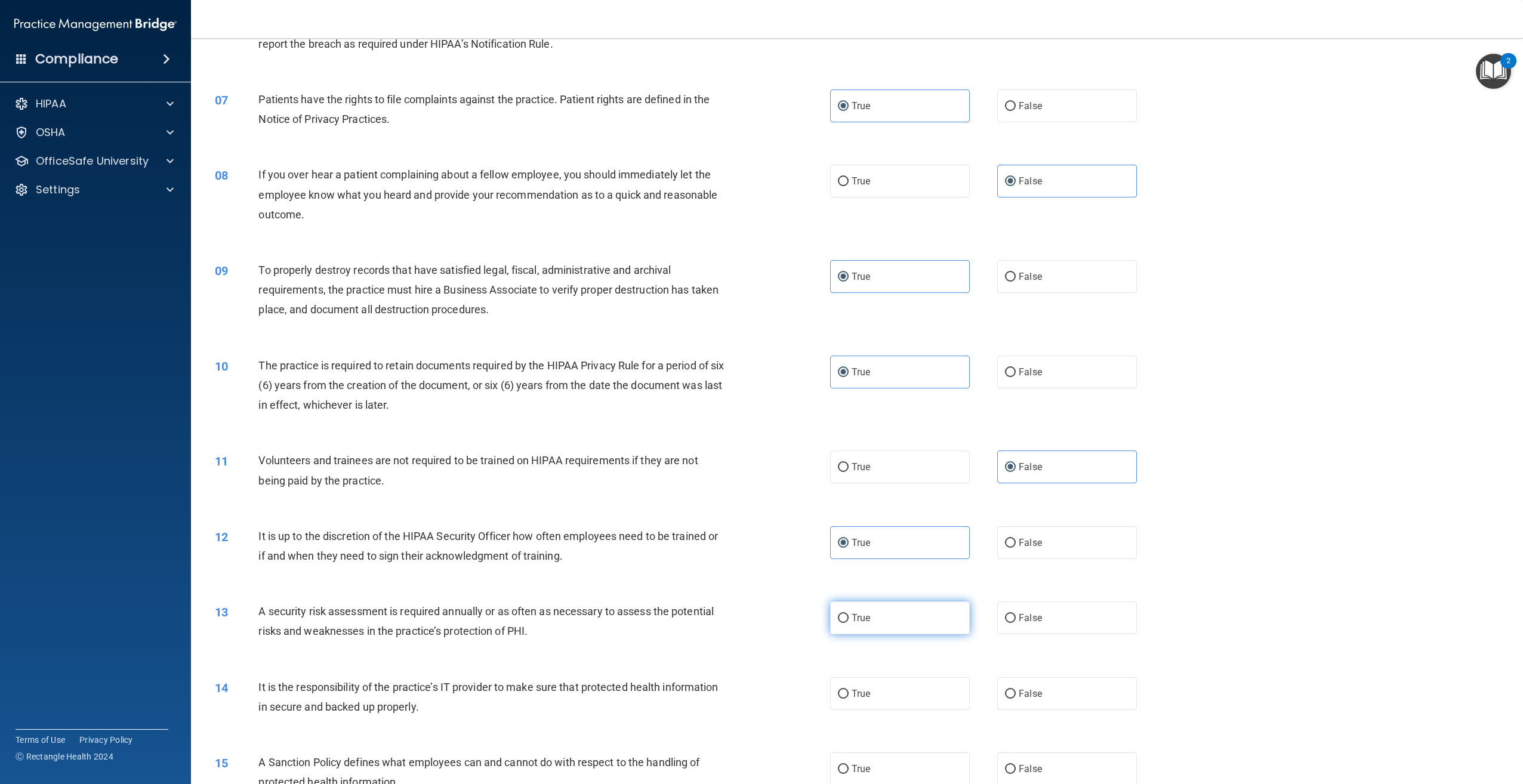
click at [849, 623] on input "True" at bounding box center [843, 619] width 11 height 9
radio input "true"
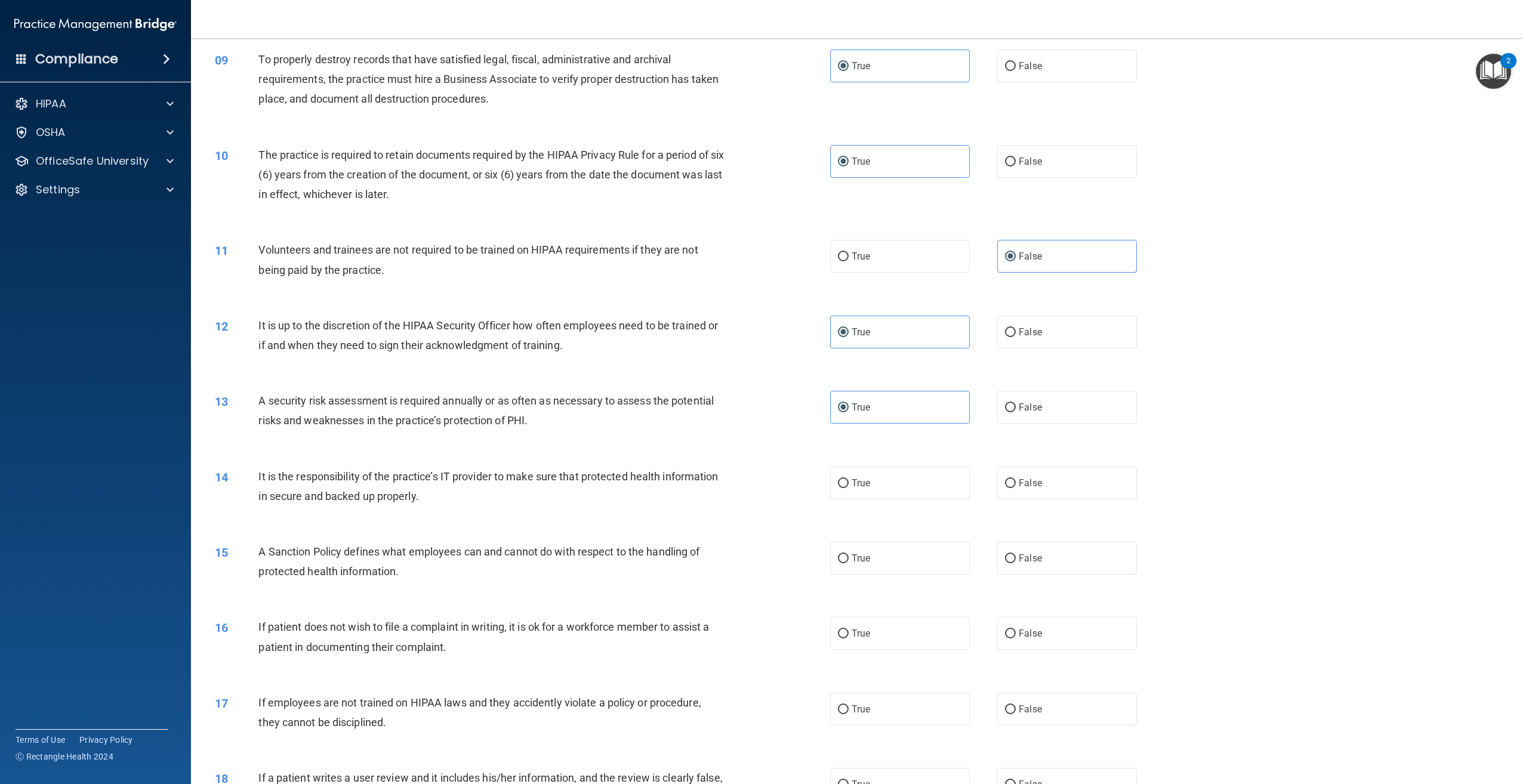
scroll to position [776, 0]
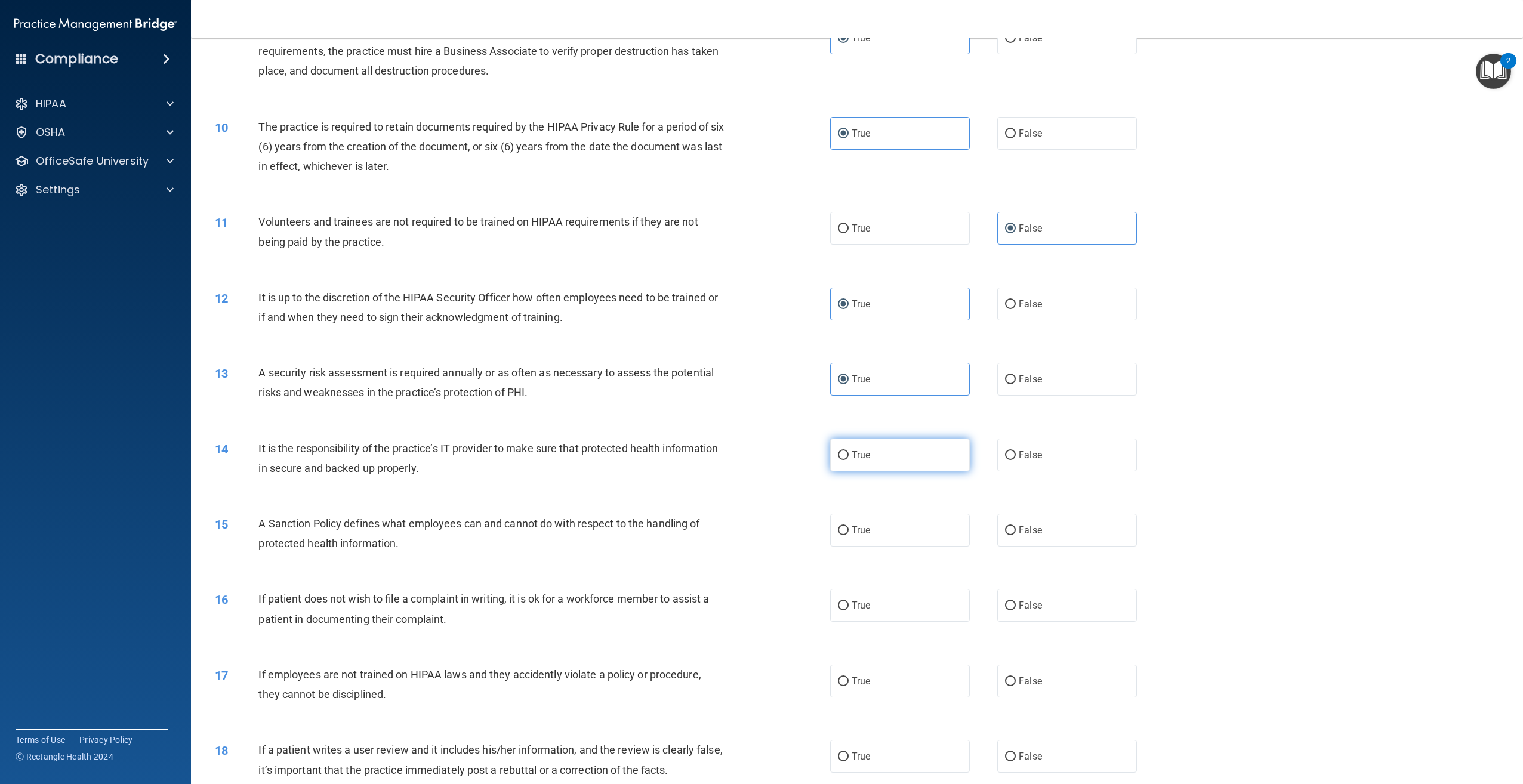
click at [851, 459] on span "True" at bounding box center [860, 455] width 19 height 12
click at [848, 459] on input "True" at bounding box center [843, 456] width 11 height 9
radio input "true"
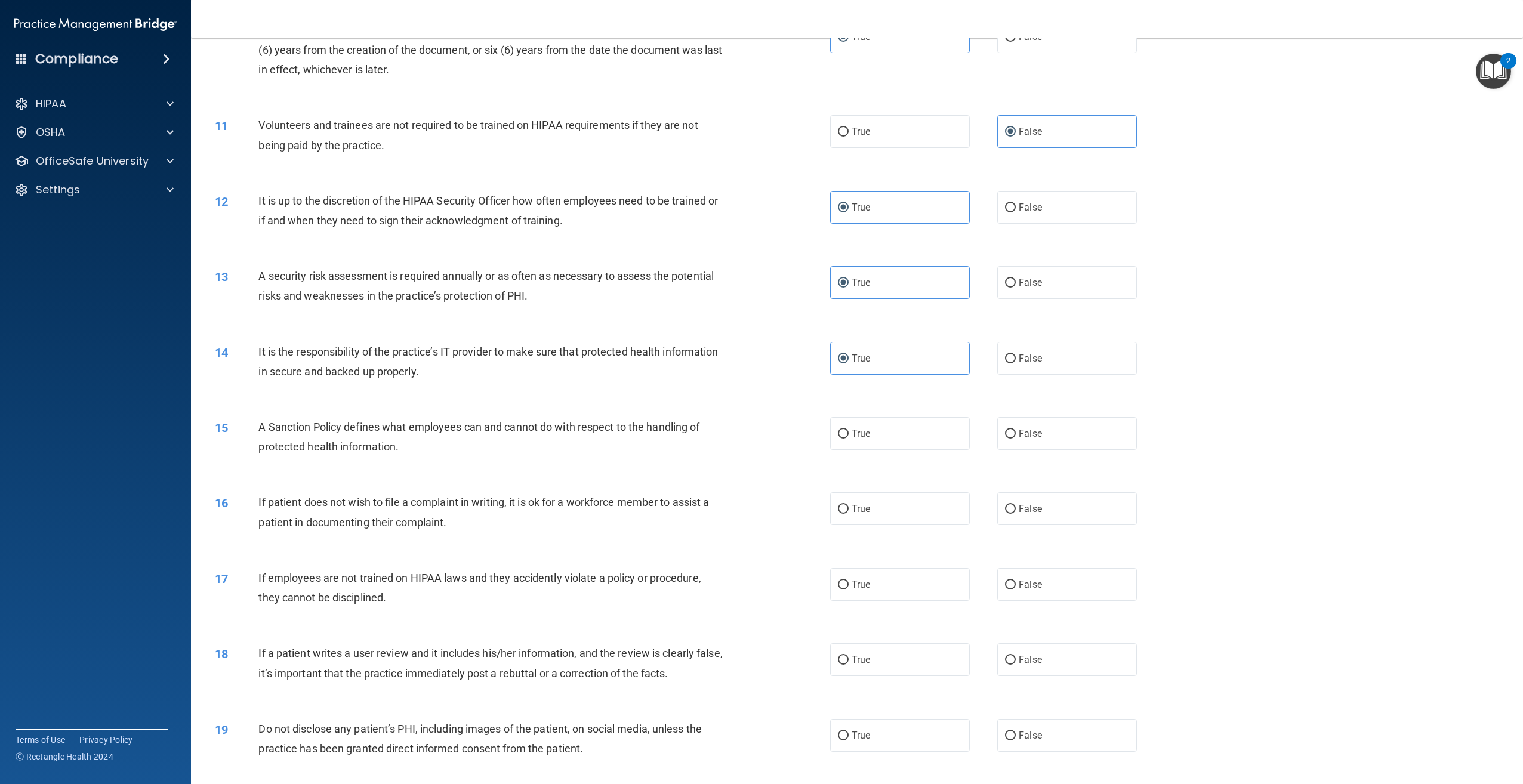
scroll to position [895, 0]
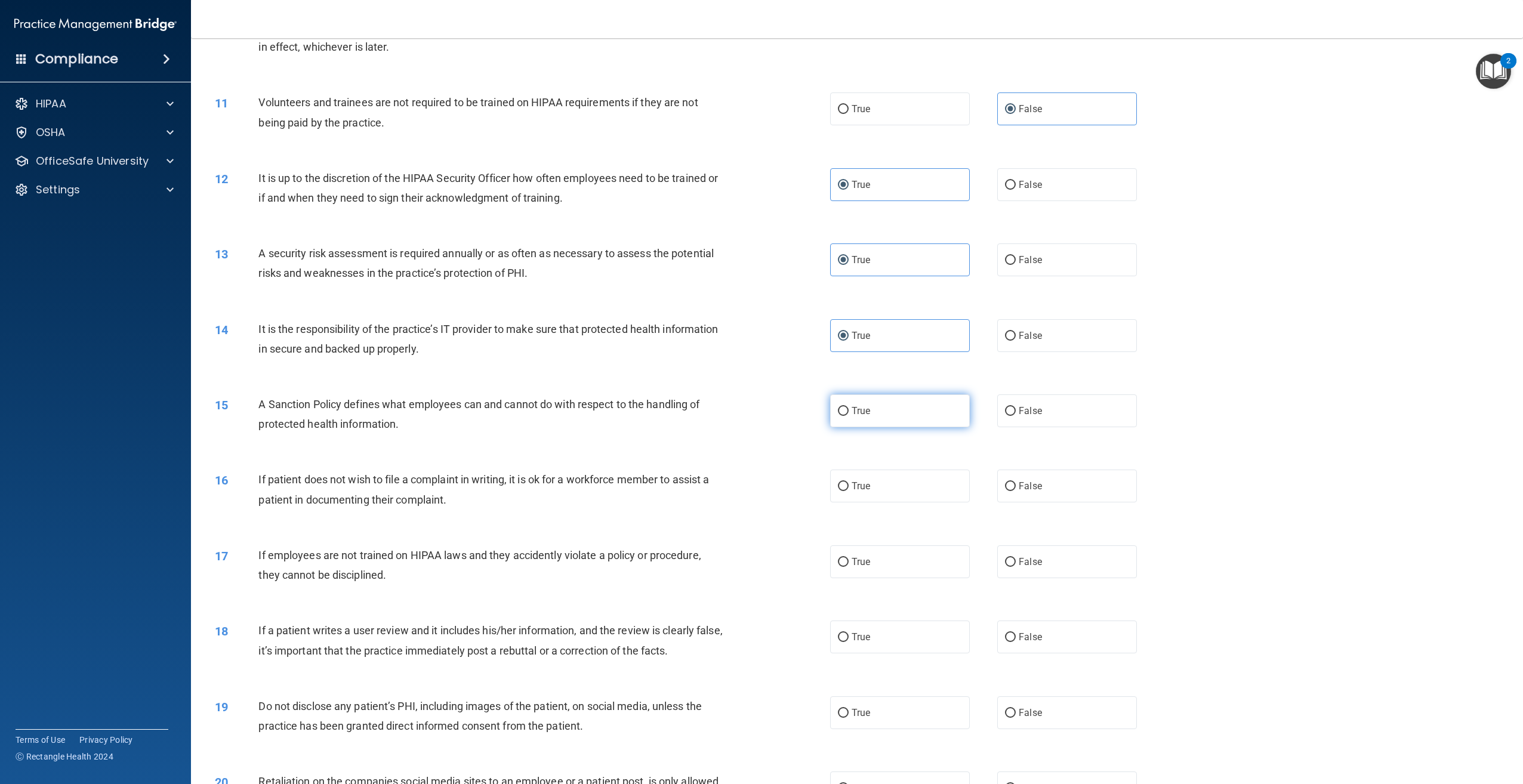
click at [909, 416] on label "True" at bounding box center [900, 410] width 140 height 33
click at [849, 416] on input "True" at bounding box center [843, 412] width 11 height 9
radio input "true"
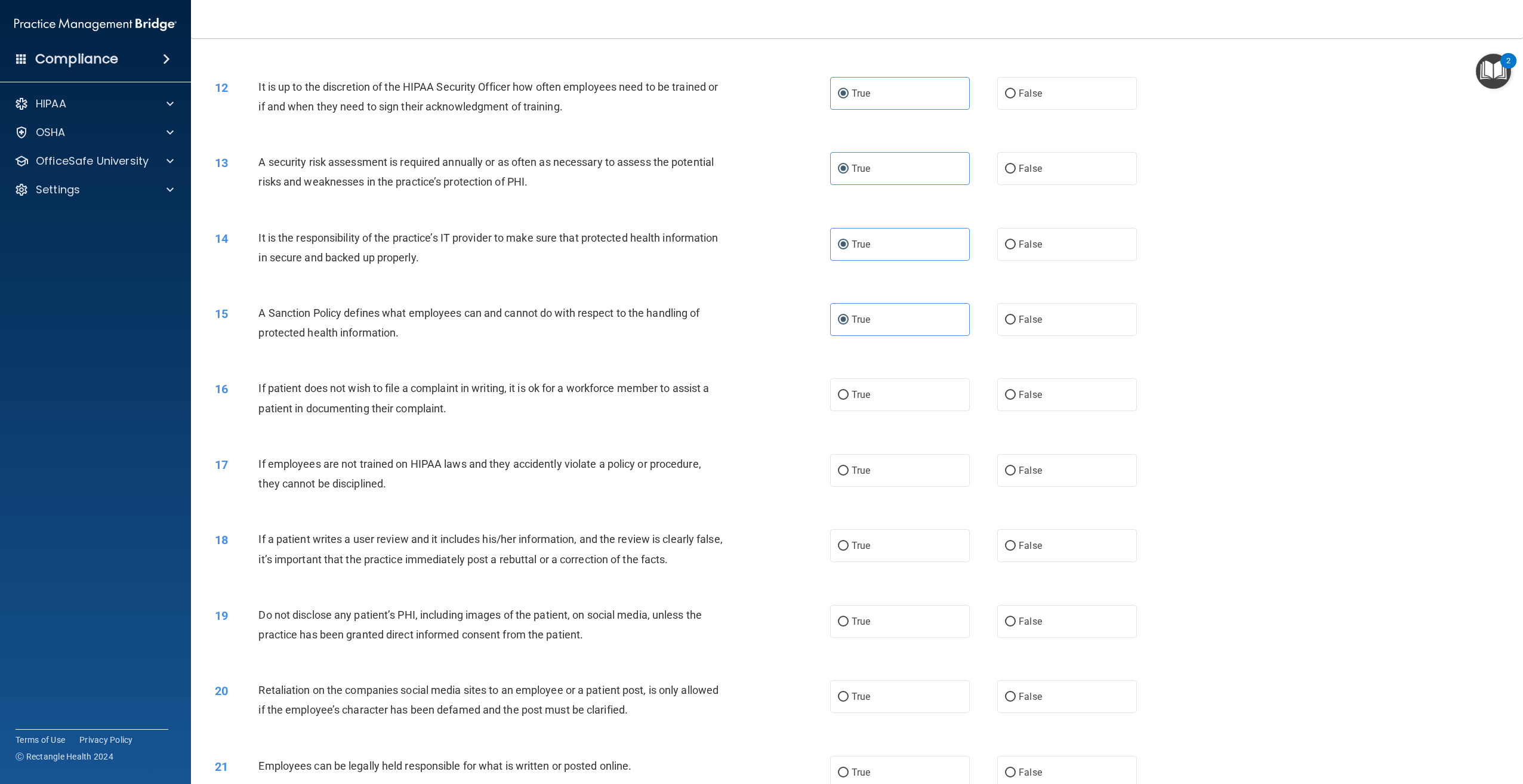
scroll to position [1014, 0]
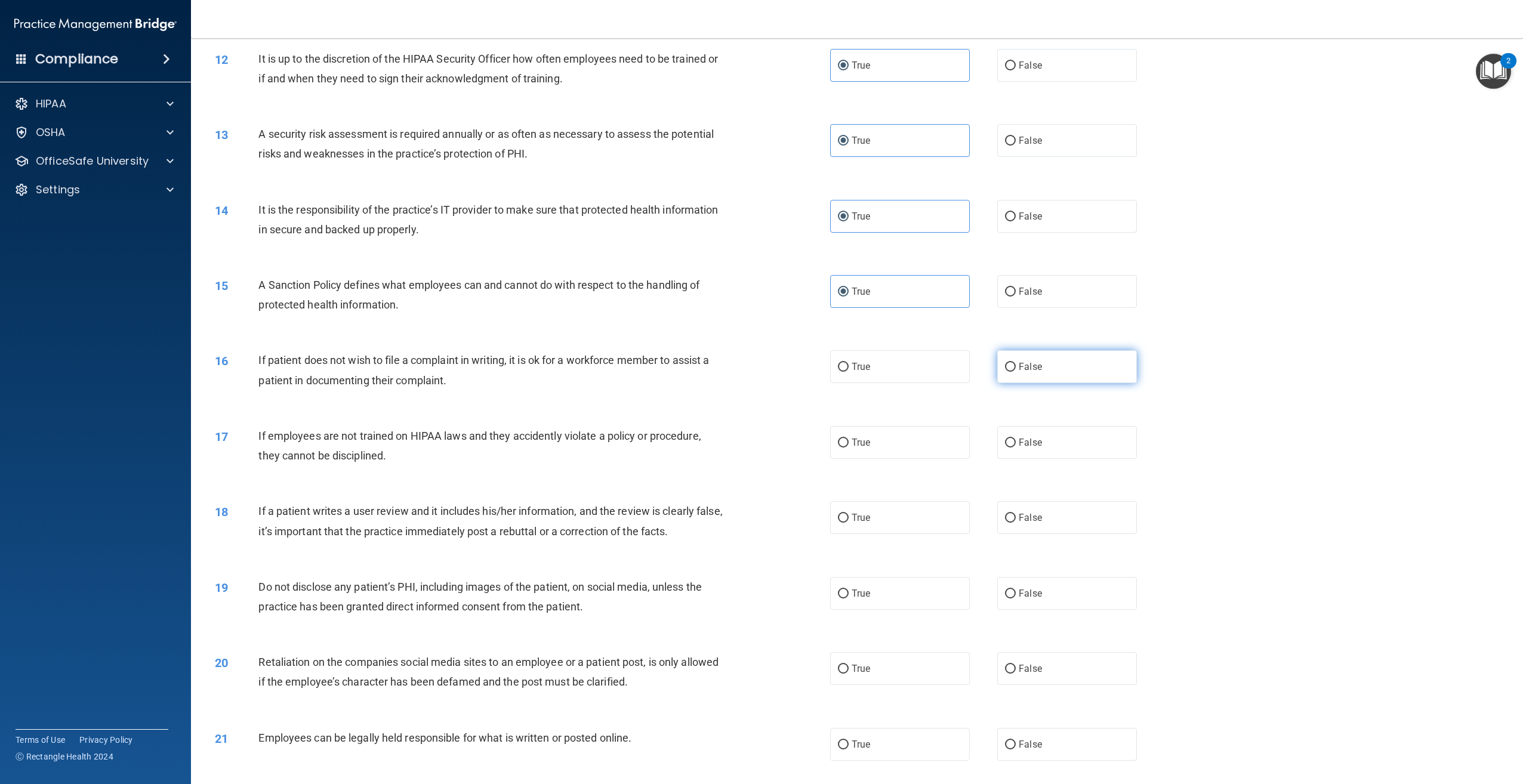
click at [1081, 375] on label "False" at bounding box center [1067, 366] width 140 height 33
click at [1016, 372] on input "False" at bounding box center [1010, 367] width 11 height 9
radio input "true"
click at [915, 450] on label "True" at bounding box center [900, 442] width 140 height 33
click at [849, 447] on input "True" at bounding box center [843, 443] width 11 height 9
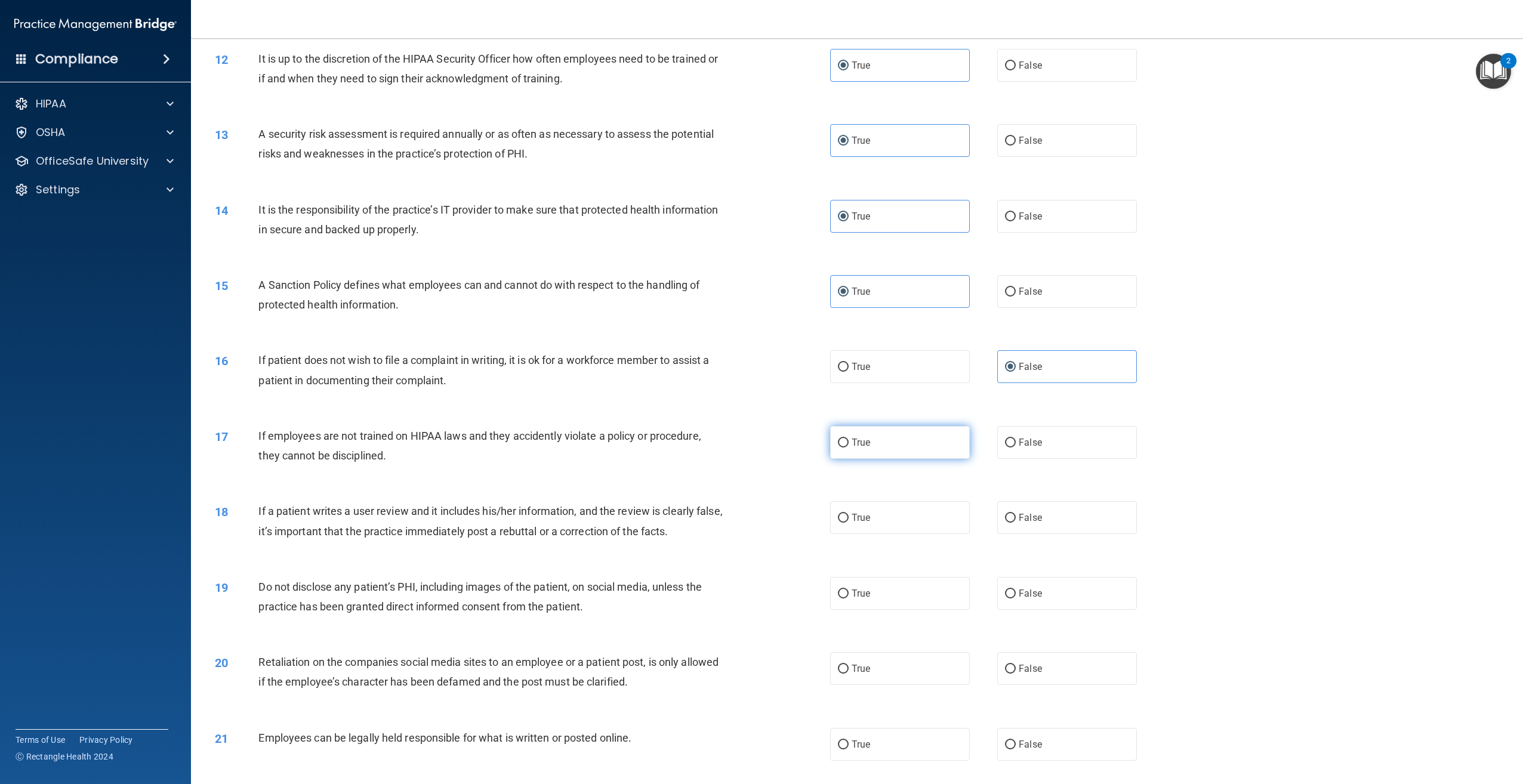
radio input "true"
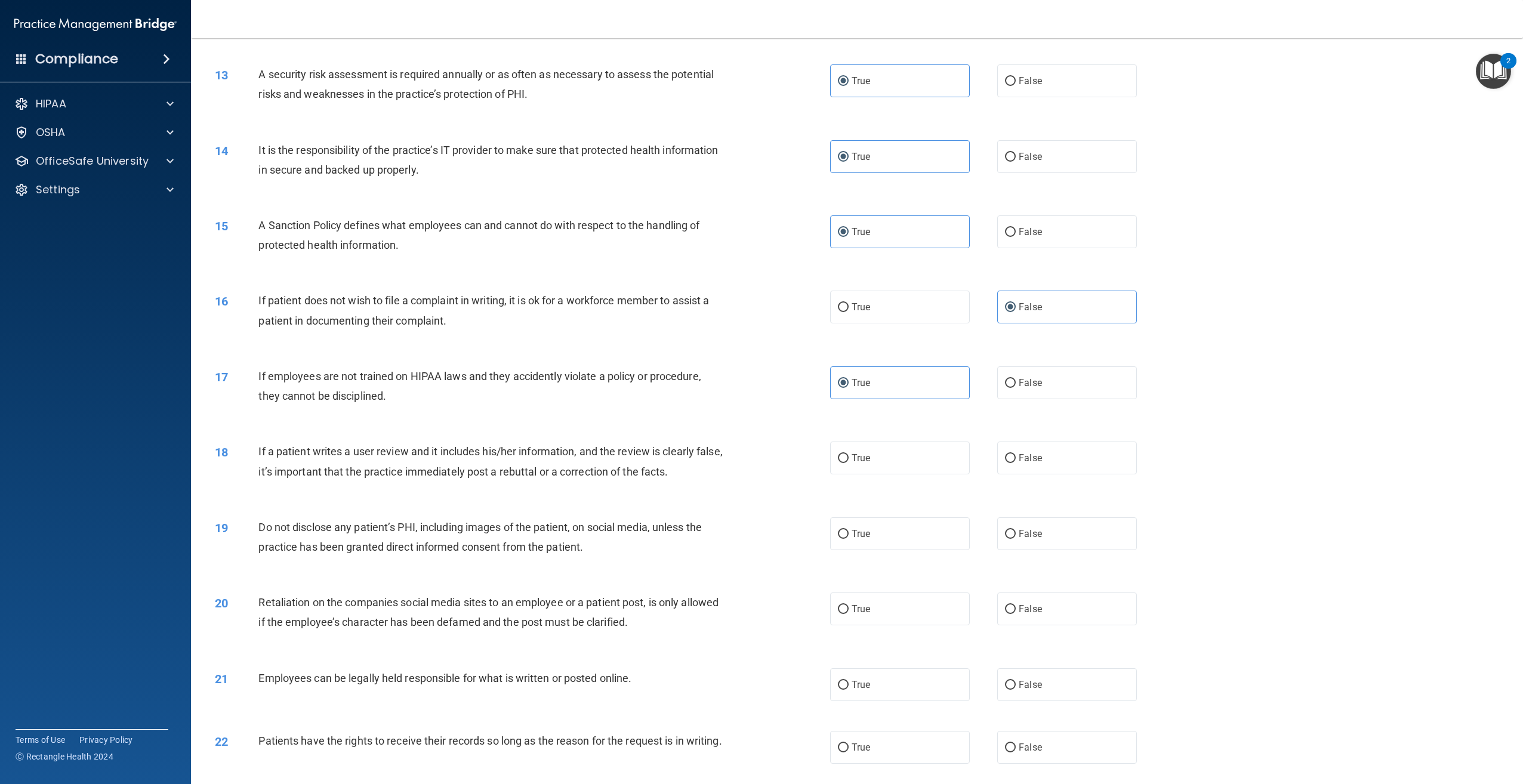
scroll to position [1134, 0]
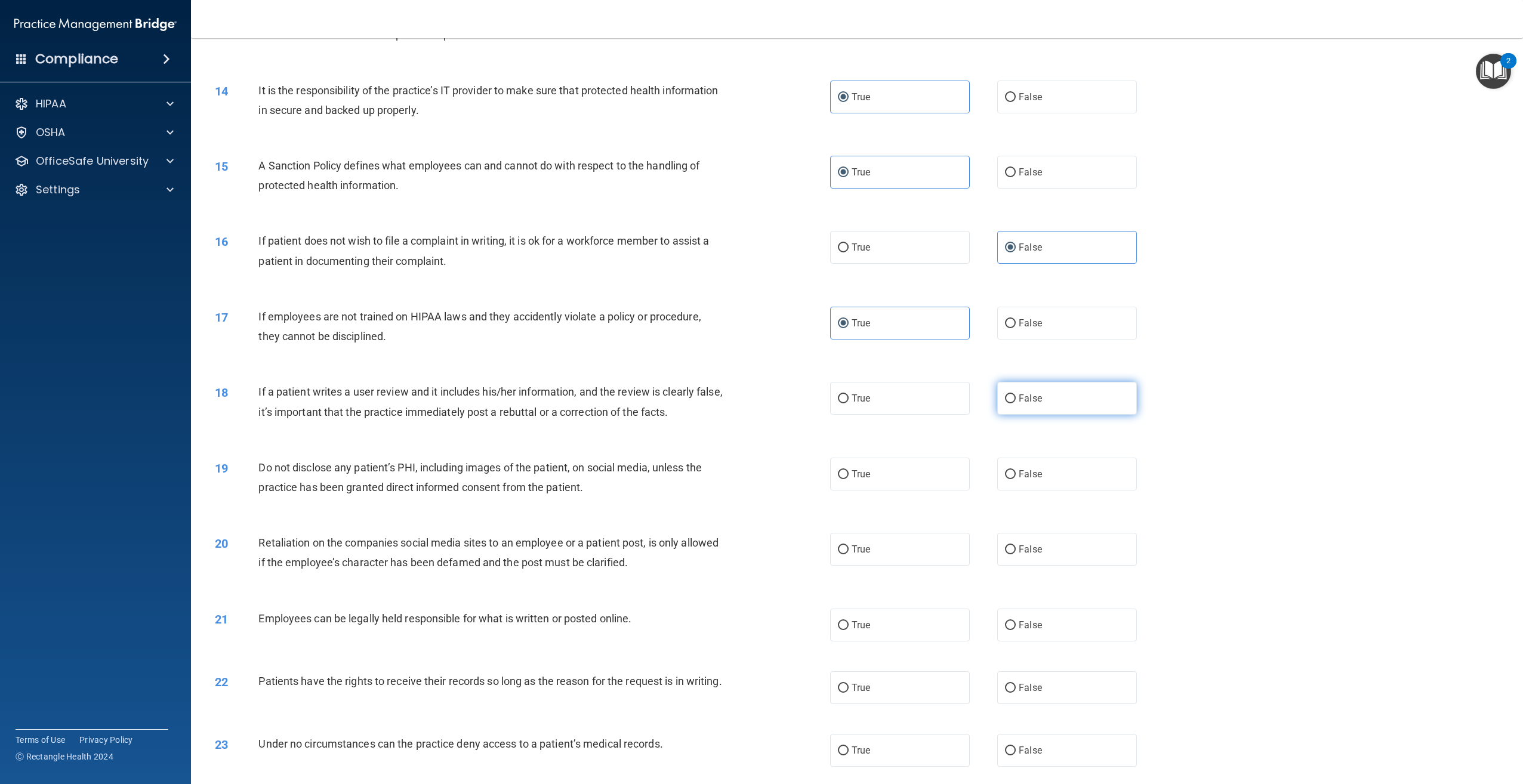
click at [1060, 413] on label "False" at bounding box center [1067, 398] width 140 height 33
click at [1016, 403] on input "False" at bounding box center [1010, 399] width 11 height 9
radio input "true"
click at [1025, 323] on span "False" at bounding box center [1030, 323] width 23 height 12
click at [1016, 323] on input "False" at bounding box center [1010, 324] width 11 height 9
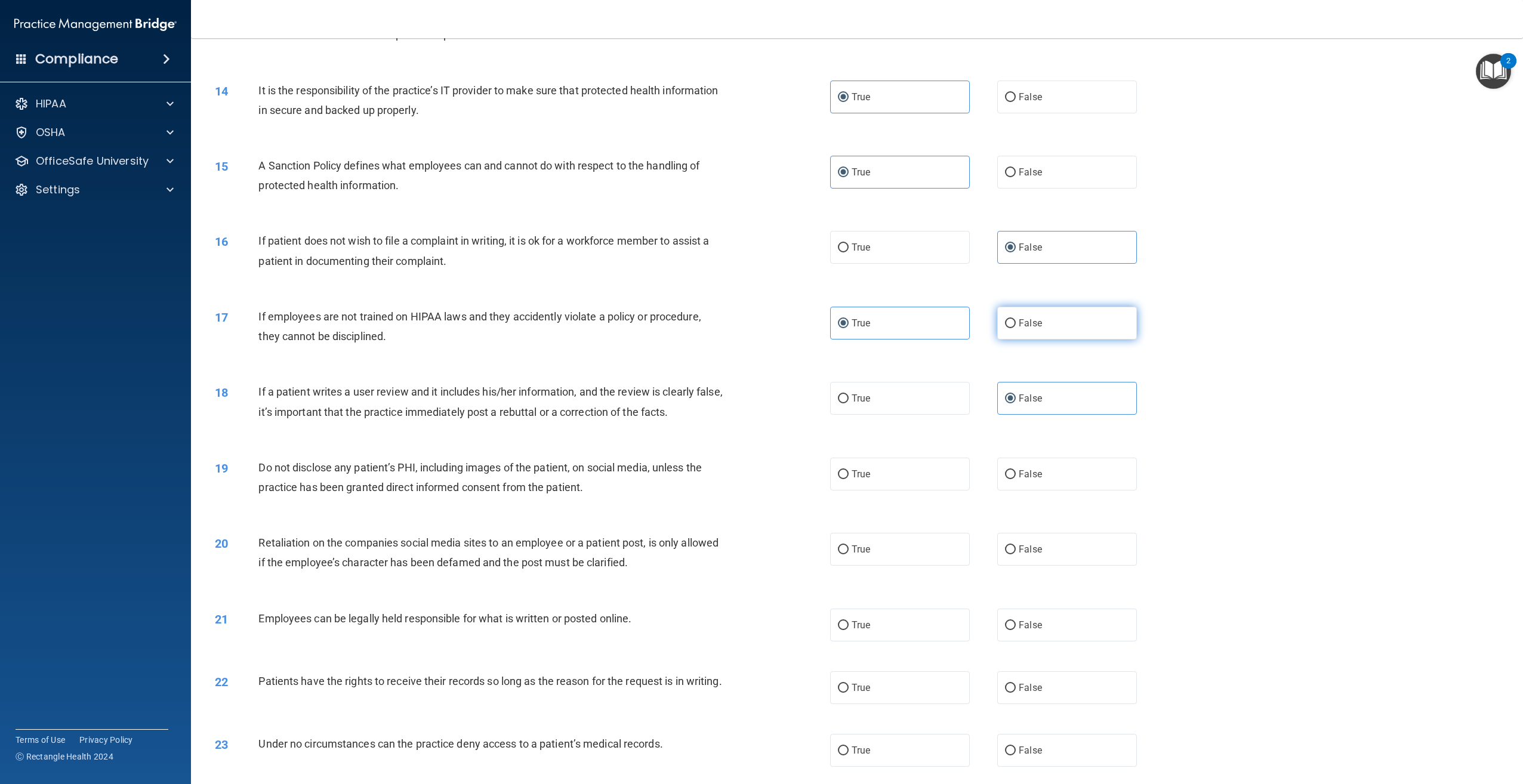
radio input "true"
radio input "false"
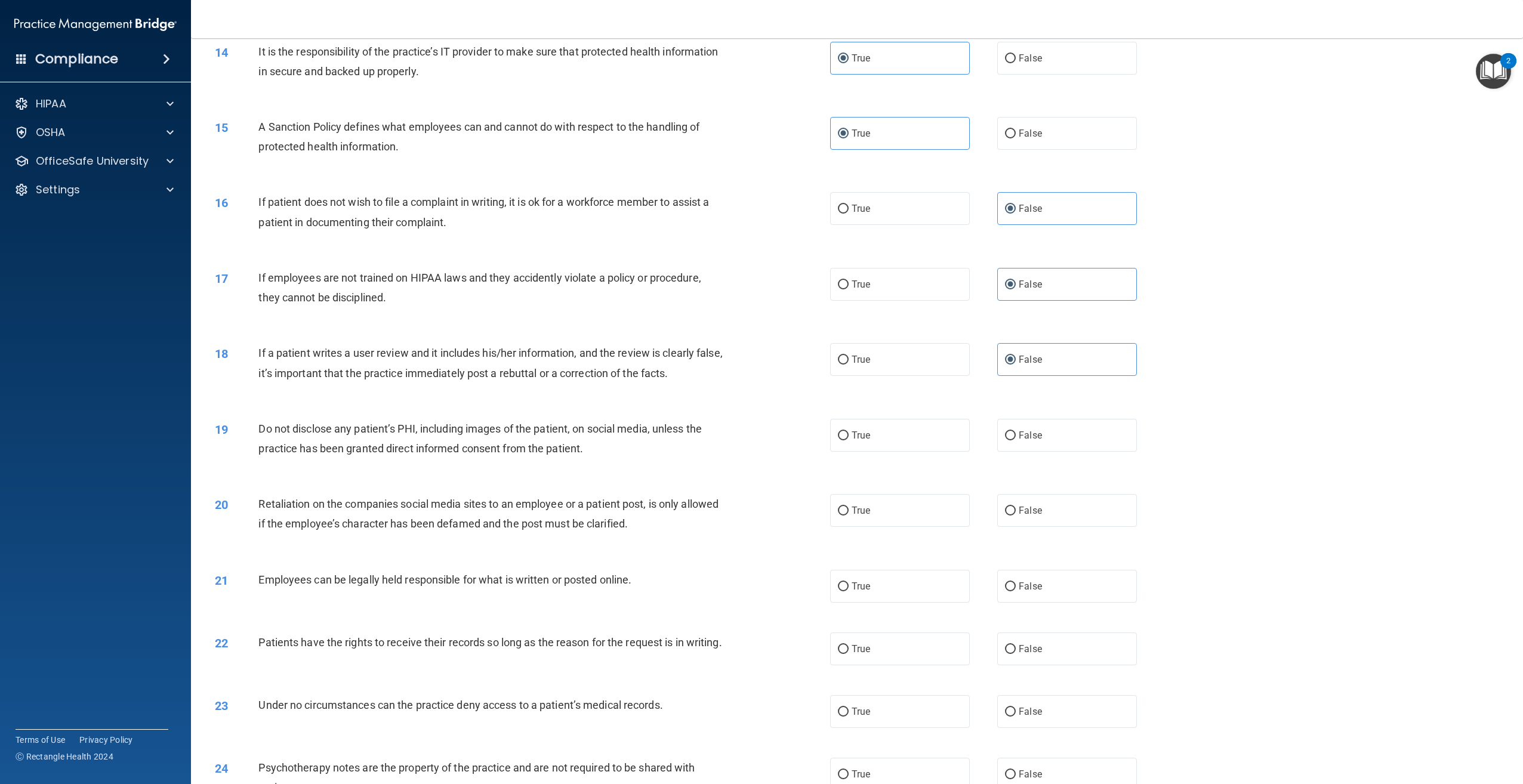
scroll to position [1193, 0]
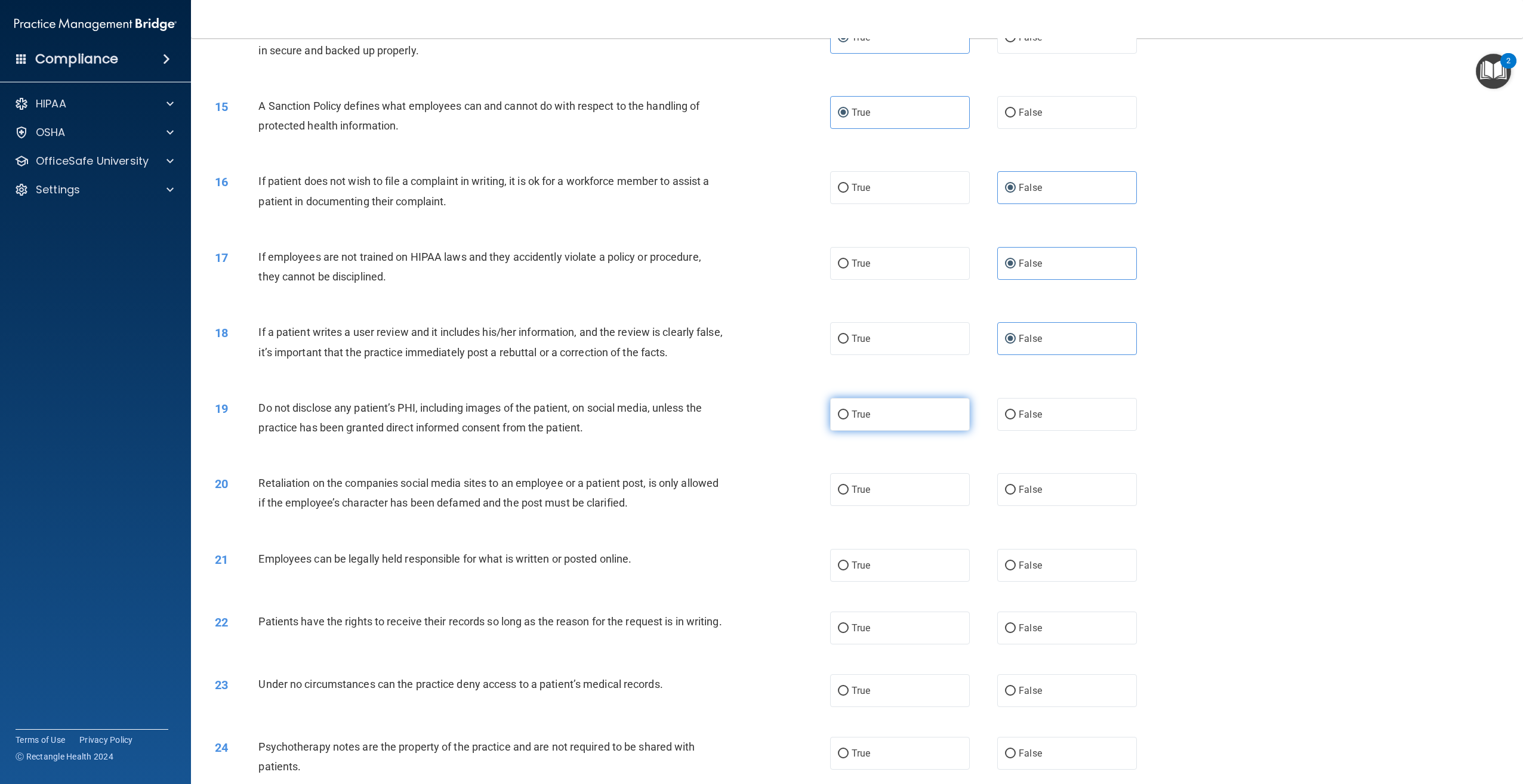
click at [943, 418] on label "True" at bounding box center [900, 414] width 140 height 33
click at [849, 418] on input "True" at bounding box center [843, 415] width 11 height 9
radio input "true"
click at [1085, 496] on label "False" at bounding box center [1067, 489] width 140 height 33
click at [1016, 494] on input "False" at bounding box center [1010, 490] width 11 height 9
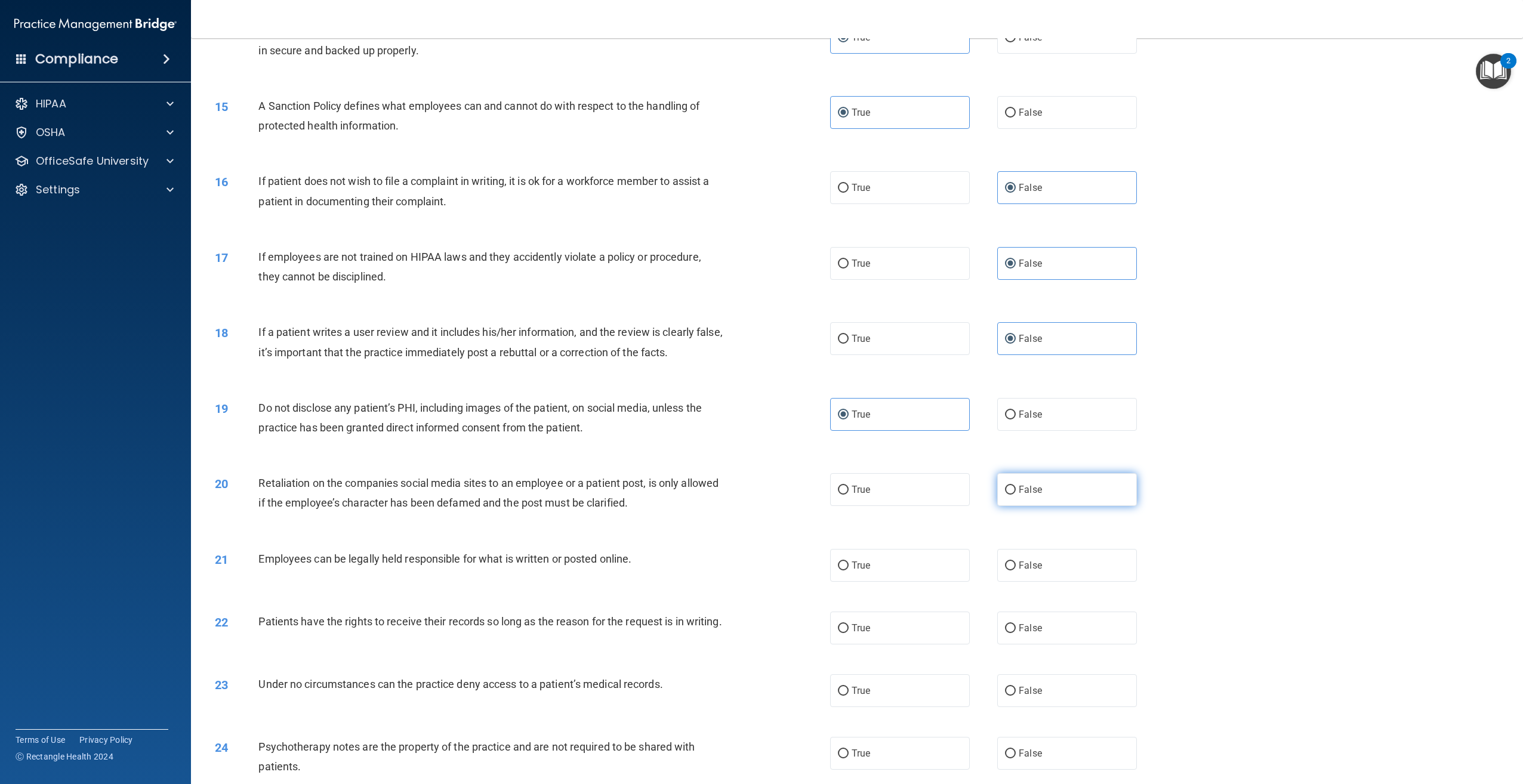
radio input "true"
click at [895, 573] on label "True" at bounding box center [900, 565] width 140 height 33
click at [849, 571] on input "True" at bounding box center [843, 566] width 11 height 9
radio input "true"
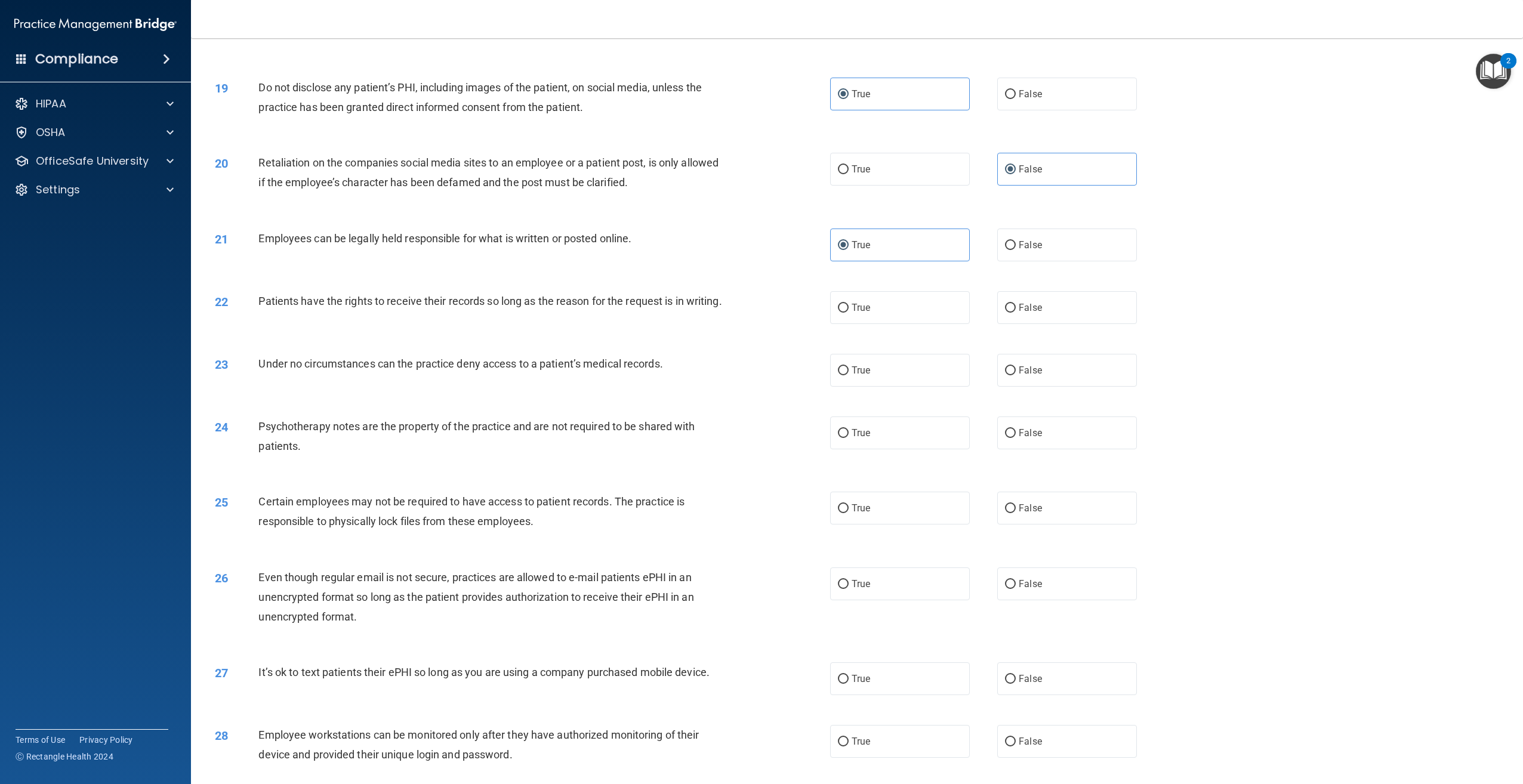
scroll to position [1518, 0]
click at [882, 312] on label "True" at bounding box center [900, 303] width 140 height 33
click at [849, 308] on input "True" at bounding box center [843, 304] width 11 height 9
radio input "true"
click at [900, 383] on label "True" at bounding box center [900, 366] width 140 height 33
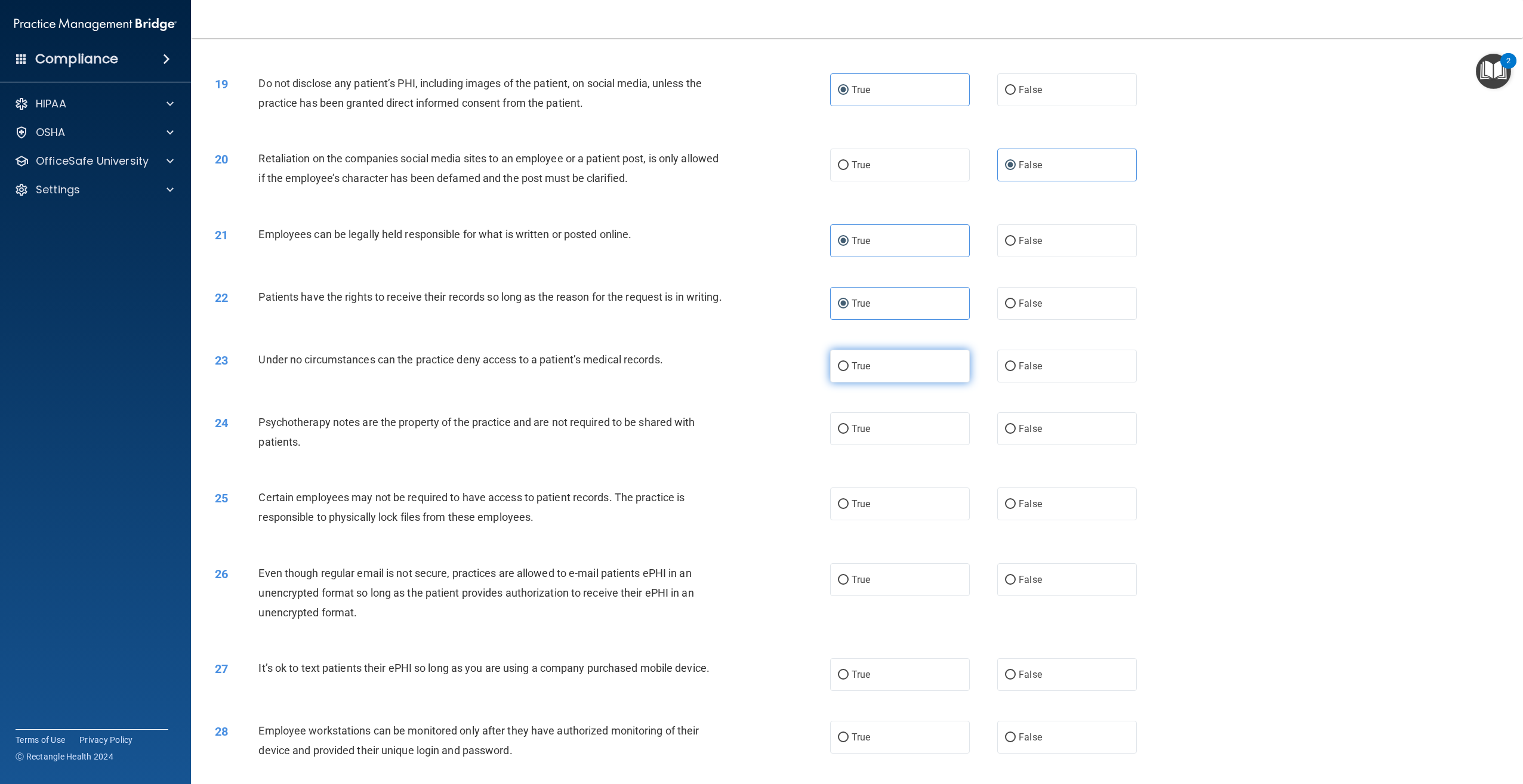
click at [849, 371] on input "True" at bounding box center [843, 366] width 11 height 9
radio input "true"
click at [1003, 445] on label "False" at bounding box center [1067, 429] width 140 height 33
click at [1005, 434] on input "False" at bounding box center [1010, 429] width 11 height 9
radio input "true"
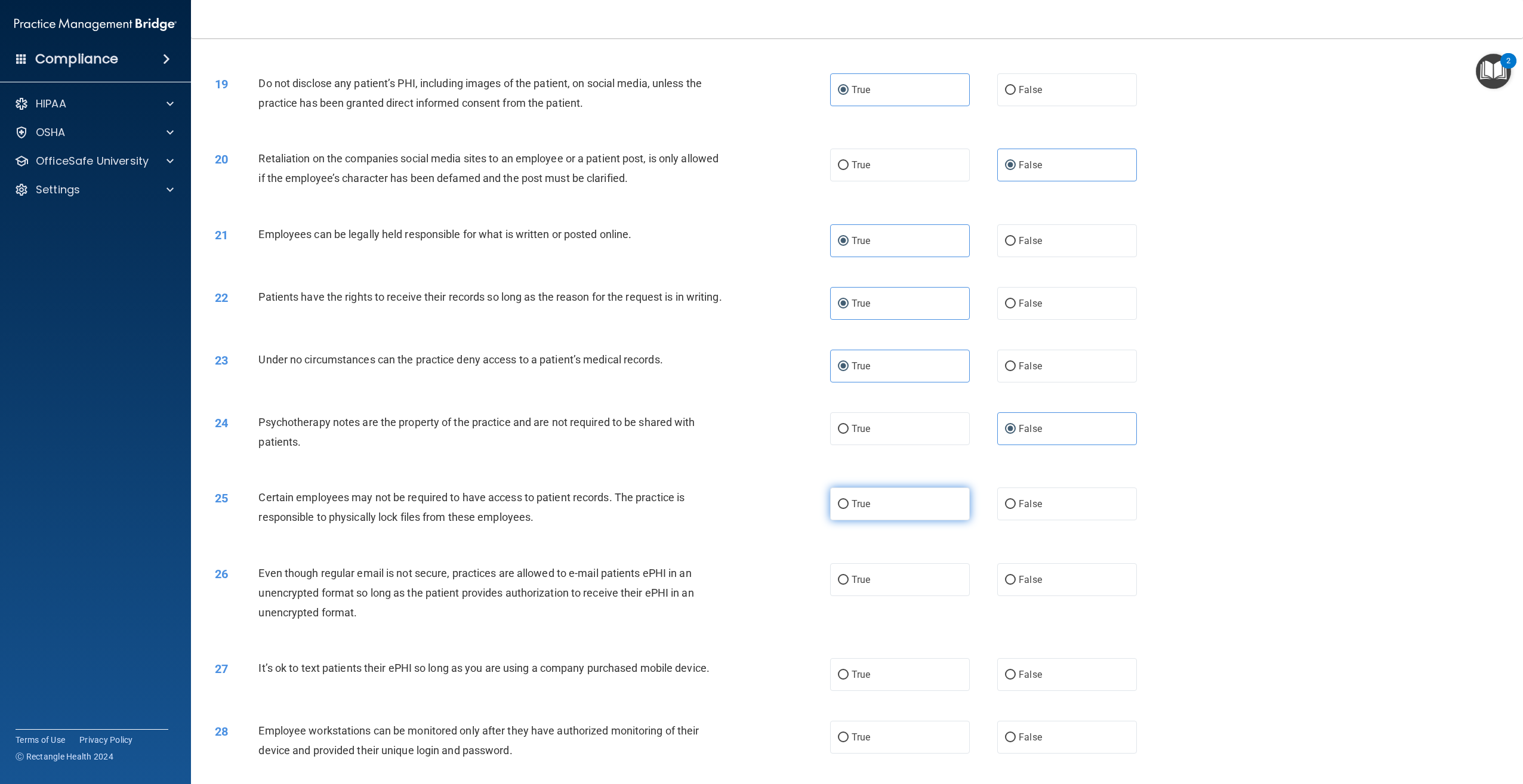
click at [919, 520] on label "True" at bounding box center [900, 503] width 140 height 33
click at [849, 509] on input "True" at bounding box center [843, 505] width 11 height 9
radio input "true"
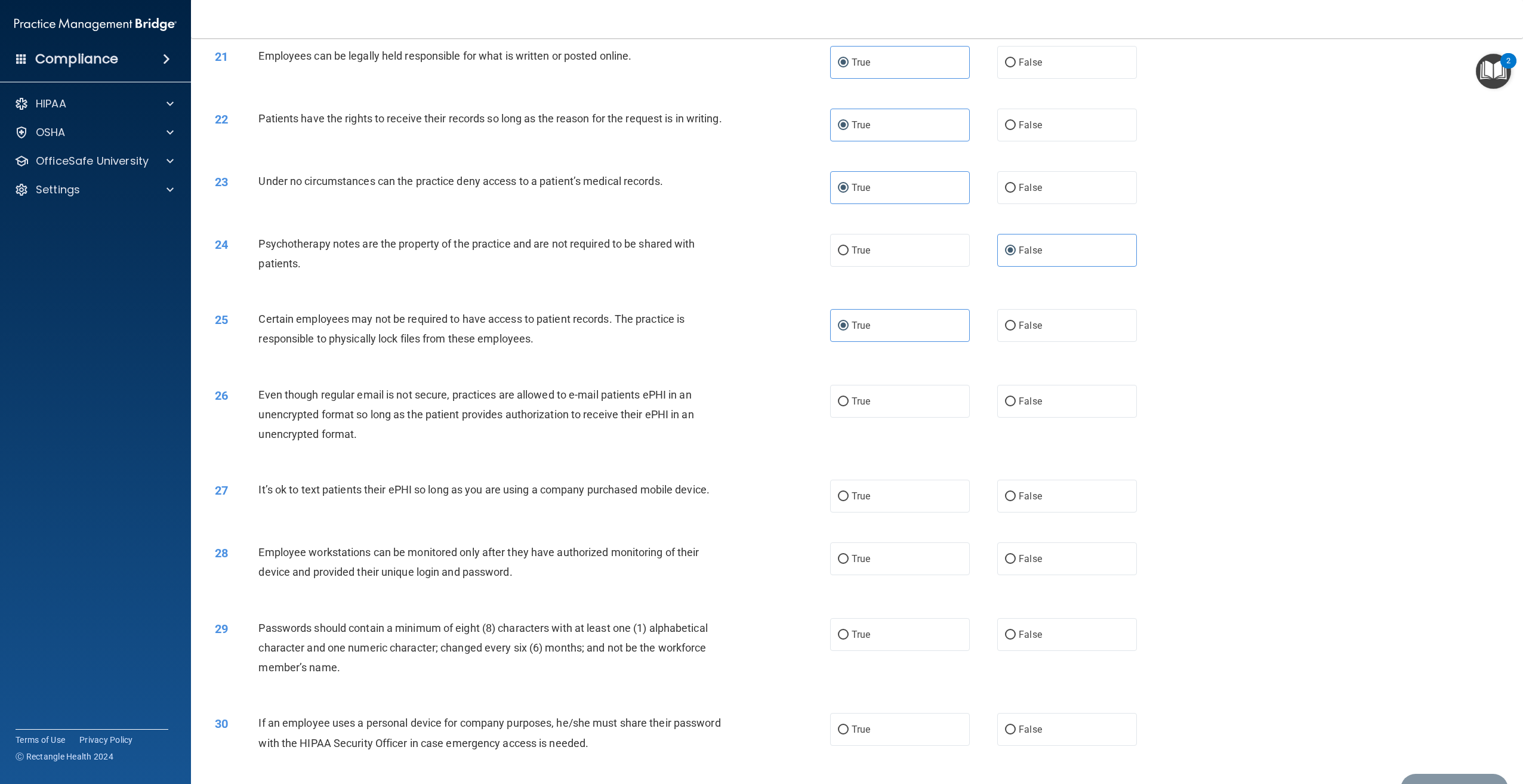
scroll to position [1709, 0]
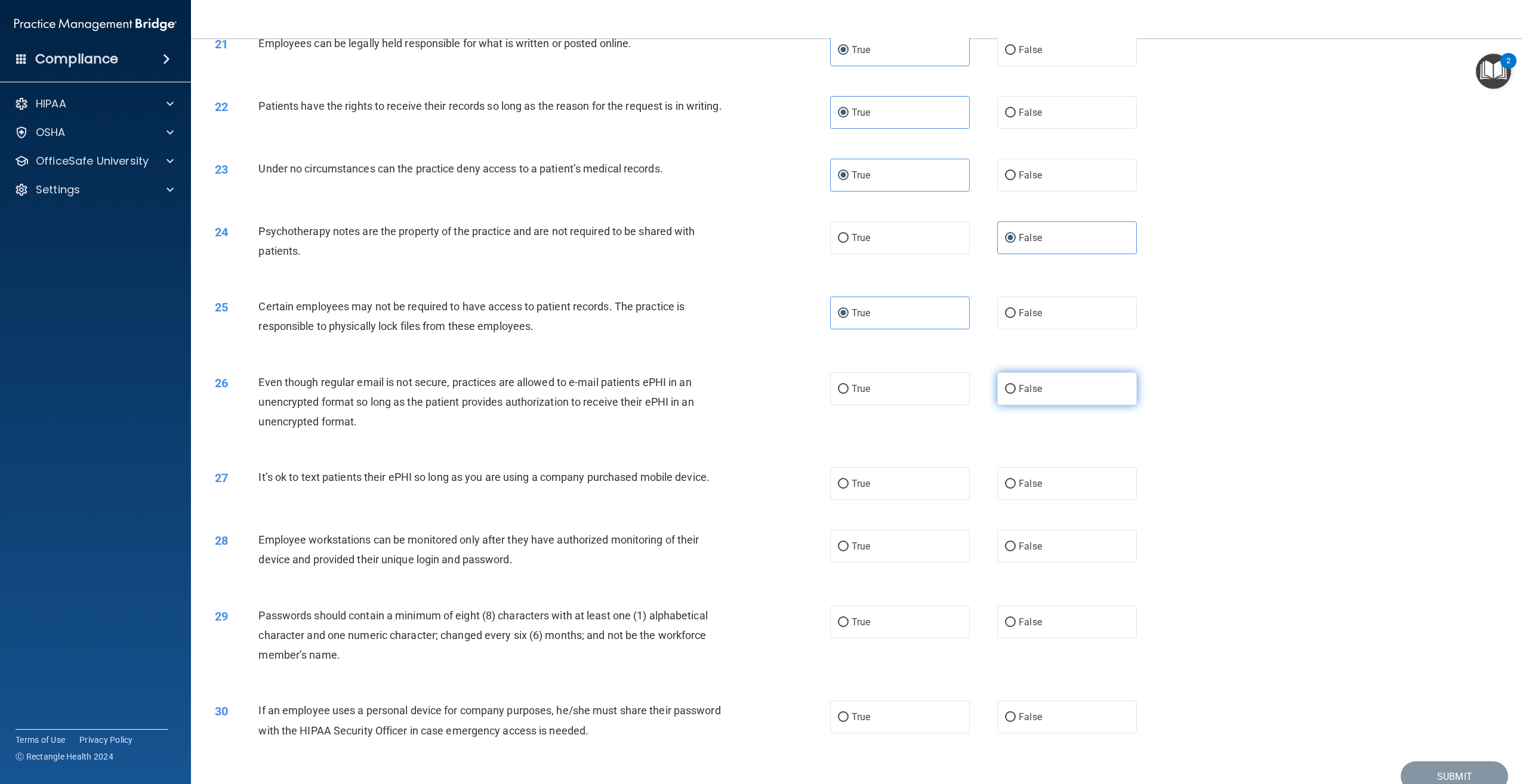
click at [997, 405] on label "False" at bounding box center [1067, 388] width 140 height 33
click at [1005, 394] on input "False" at bounding box center [1010, 389] width 11 height 9
radio input "true"
click at [1008, 500] on label "False" at bounding box center [1067, 483] width 140 height 33
click at [1008, 489] on input "False" at bounding box center [1010, 484] width 11 height 9
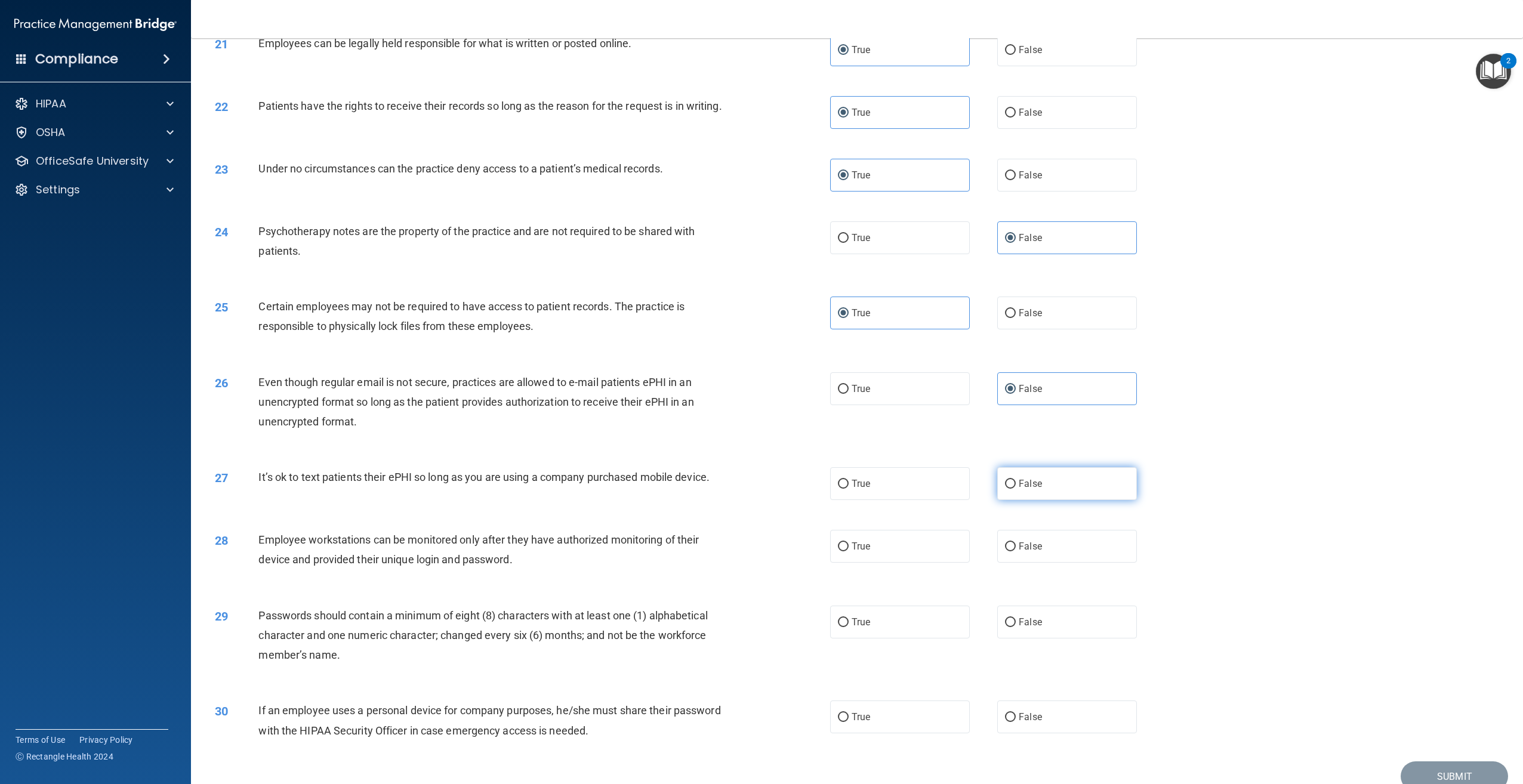
radio input "true"
click at [1056, 558] on label "False" at bounding box center [1067, 546] width 140 height 33
click at [1016, 551] on input "False" at bounding box center [1010, 547] width 11 height 9
radio input "true"
click at [1066, 639] on label "False" at bounding box center [1067, 622] width 140 height 33
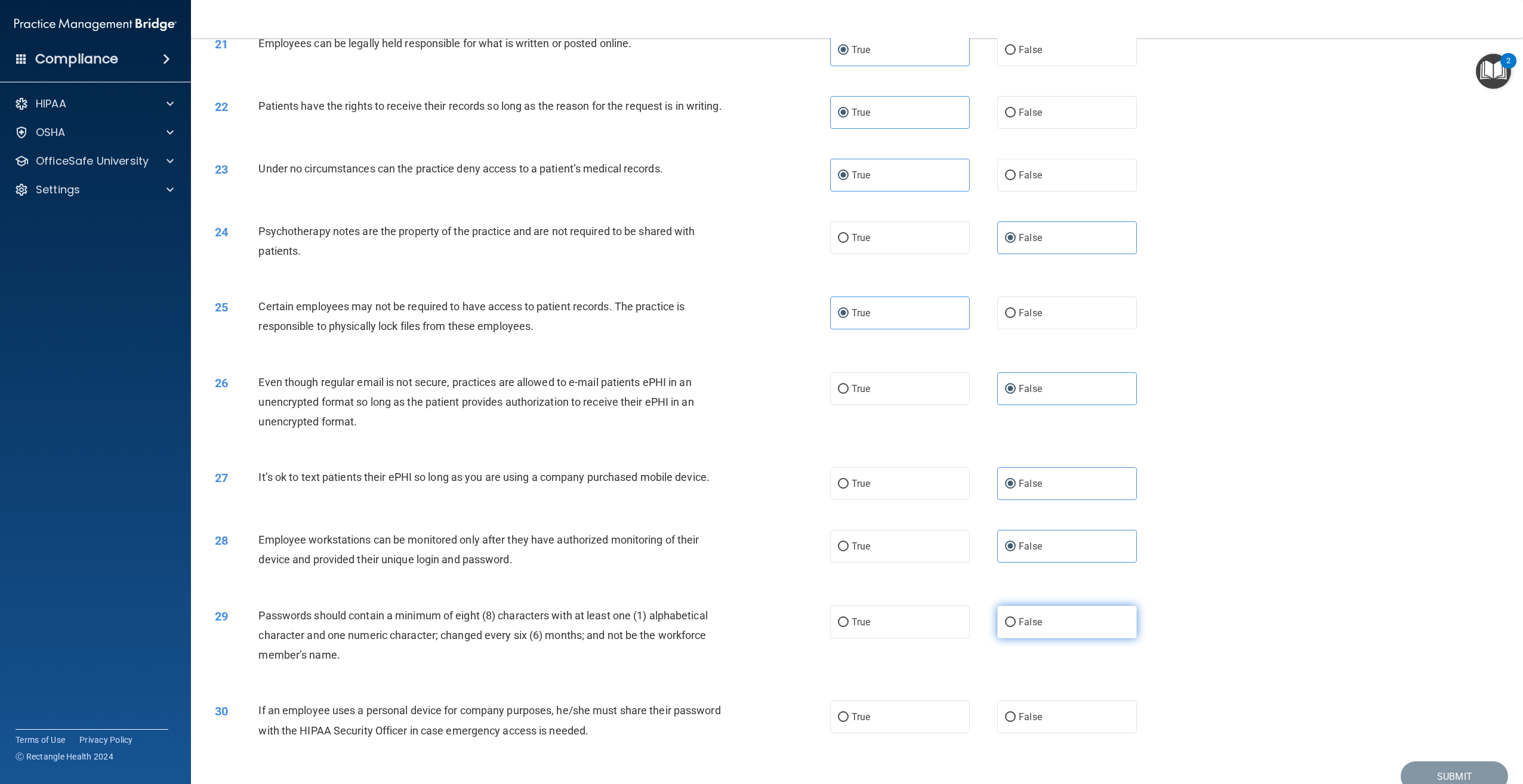
click at [1016, 627] on input "False" at bounding box center [1010, 622] width 11 height 9
radio input "true"
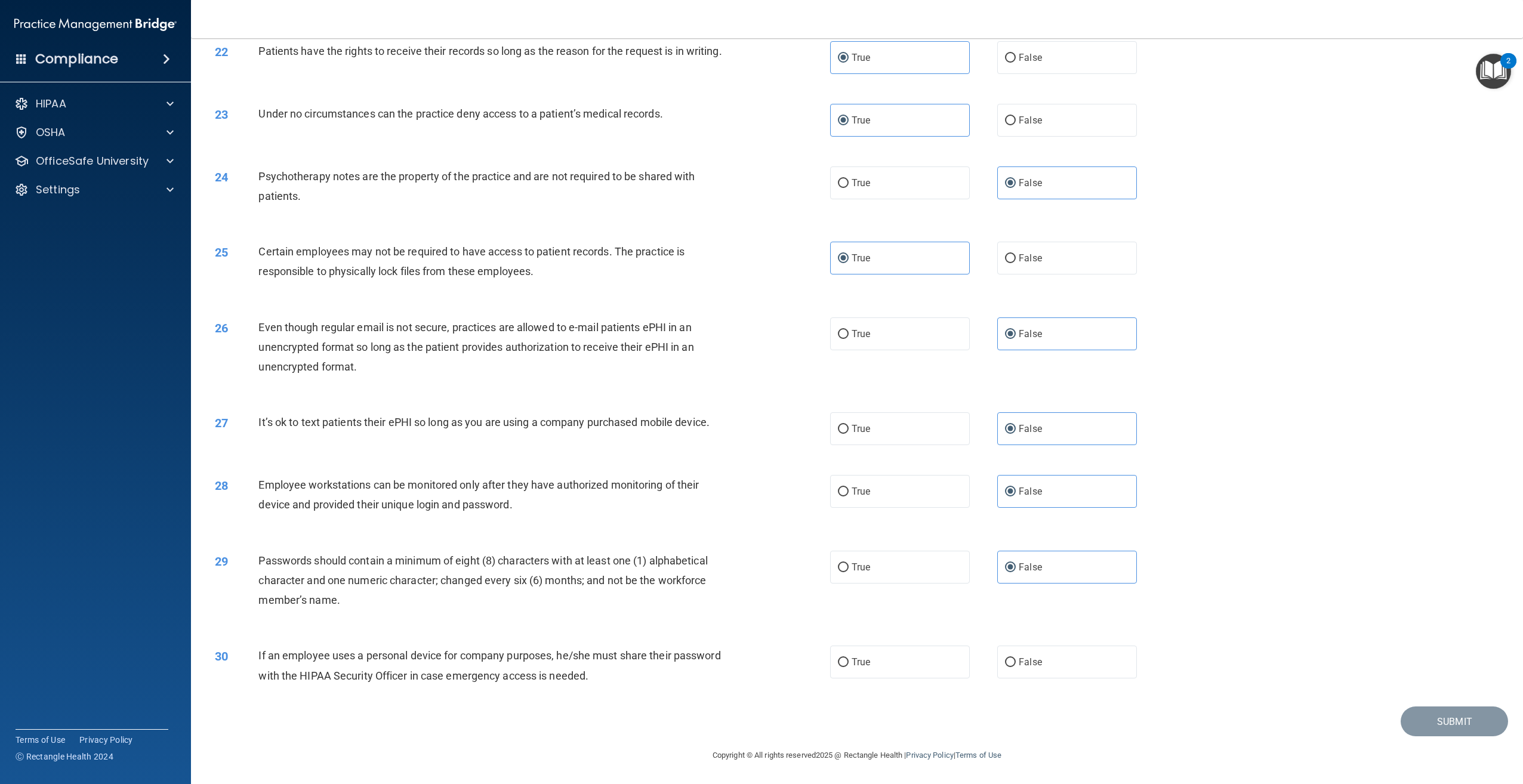
scroll to position [1777, 0]
click at [1087, 673] on label "False" at bounding box center [1067, 662] width 140 height 33
click at [1016, 667] on input "False" at bounding box center [1010, 662] width 11 height 9
radio input "true"
click at [1417, 719] on button "Submit" at bounding box center [1454, 721] width 107 height 30
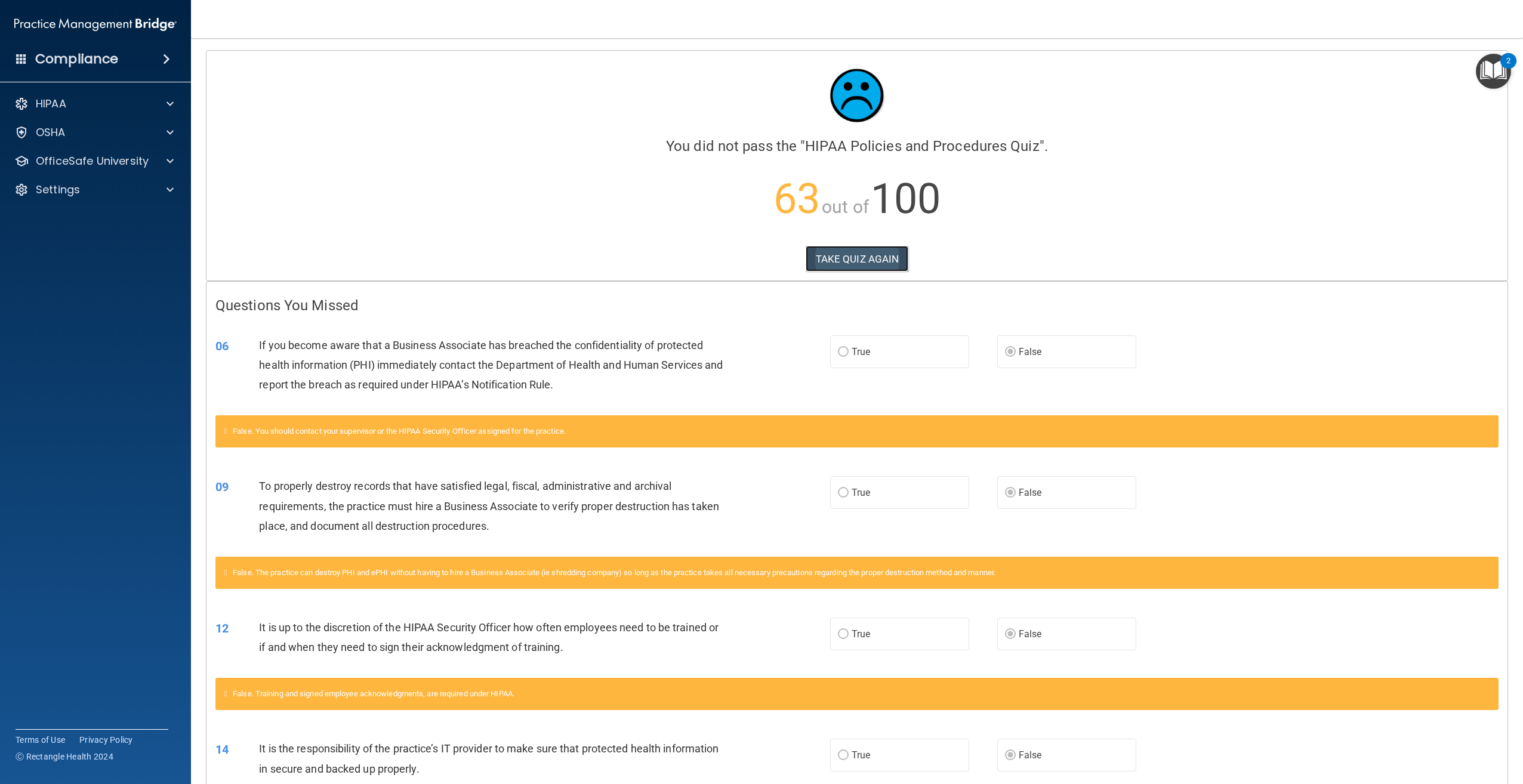
click at [850, 264] on button "TAKE QUIZ AGAIN" at bounding box center [857, 259] width 103 height 26
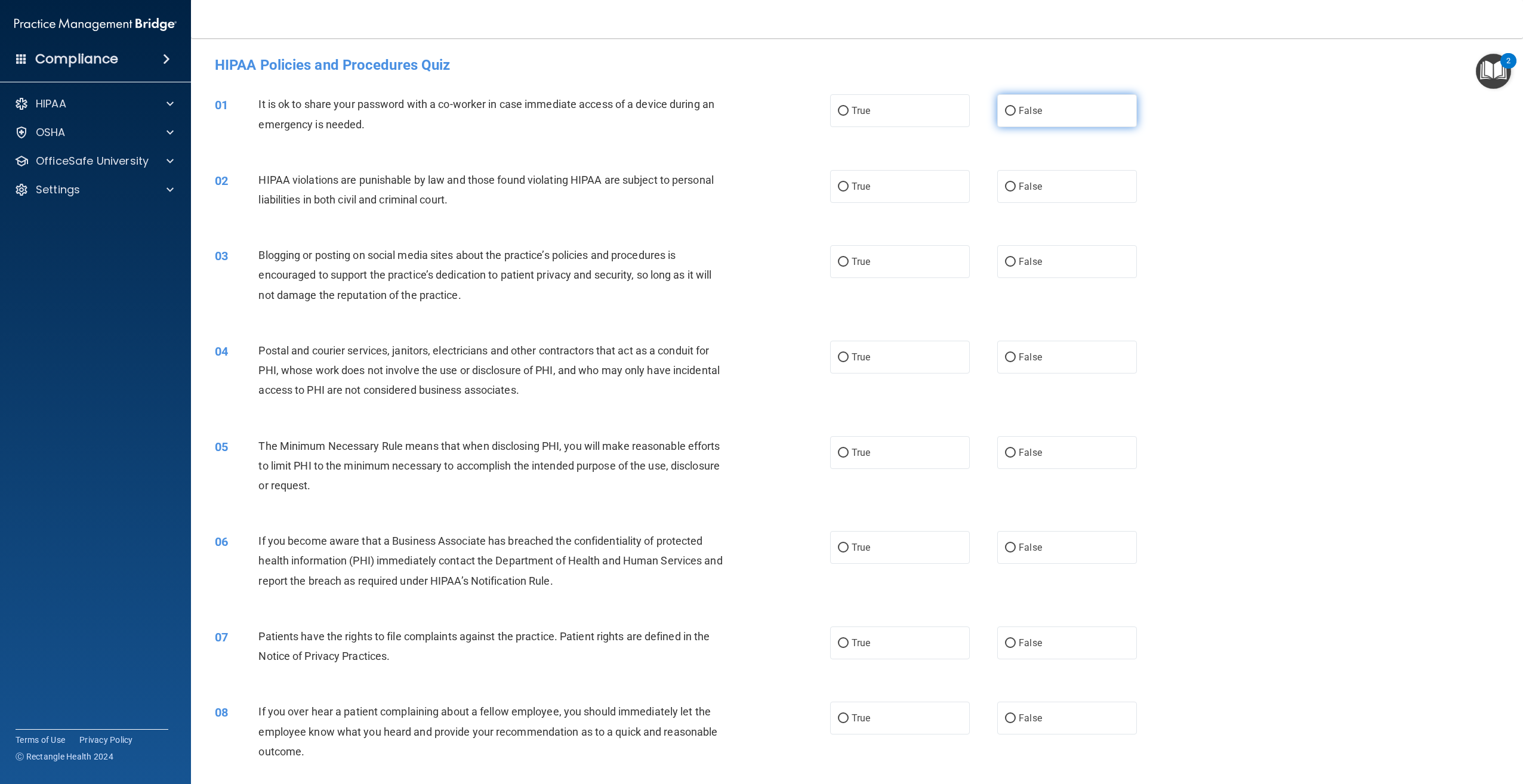
click at [1098, 111] on label "False" at bounding box center [1067, 111] width 140 height 33
click at [1016, 111] on input "False" at bounding box center [1010, 111] width 11 height 9
radio input "true"
click at [889, 200] on label "True" at bounding box center [900, 186] width 140 height 33
click at [849, 191] on input "True" at bounding box center [843, 187] width 11 height 9
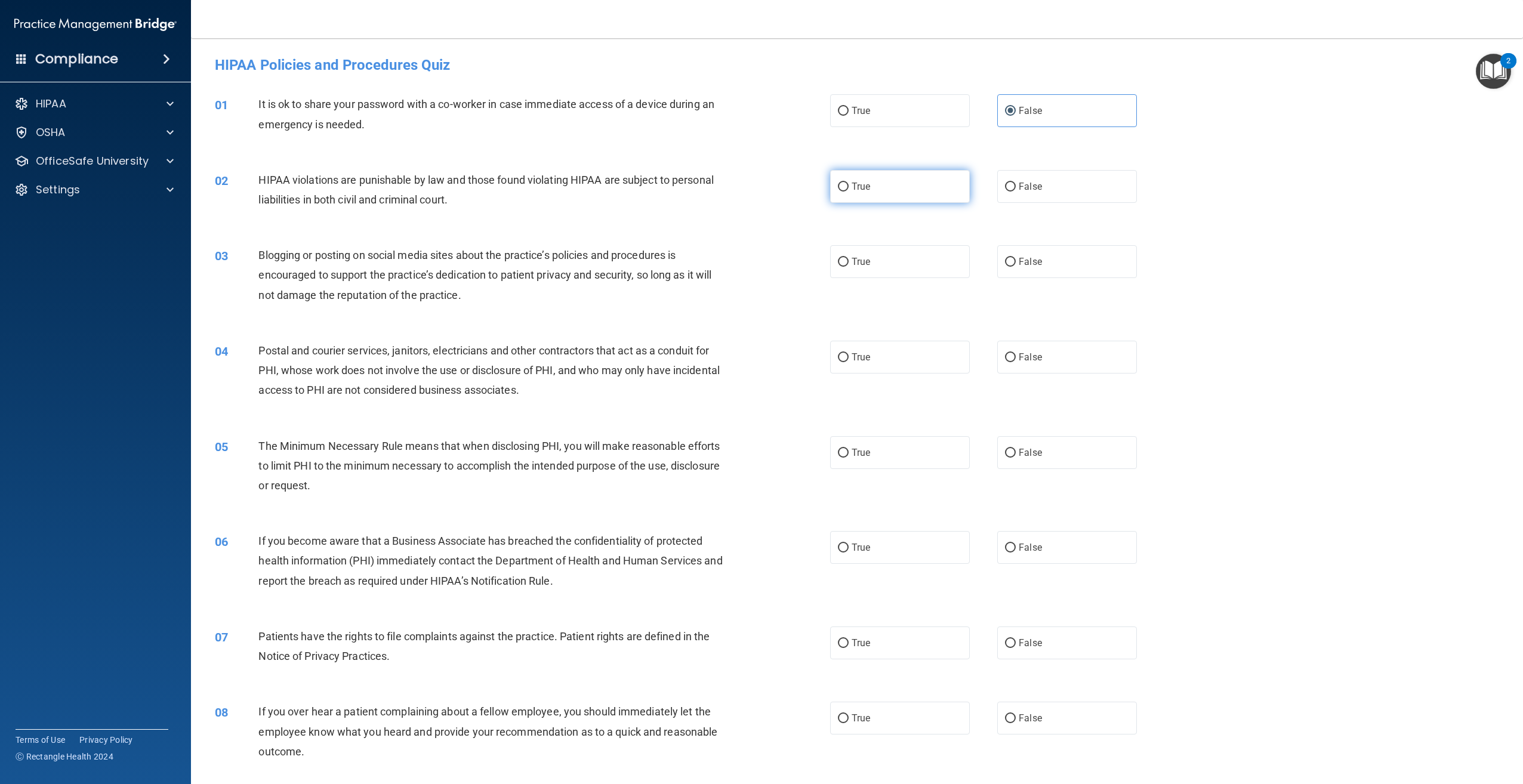
radio input "true"
click at [1078, 266] on label "False" at bounding box center [1067, 261] width 140 height 33
click at [1016, 266] on input "False" at bounding box center [1010, 262] width 11 height 9
radio input "true"
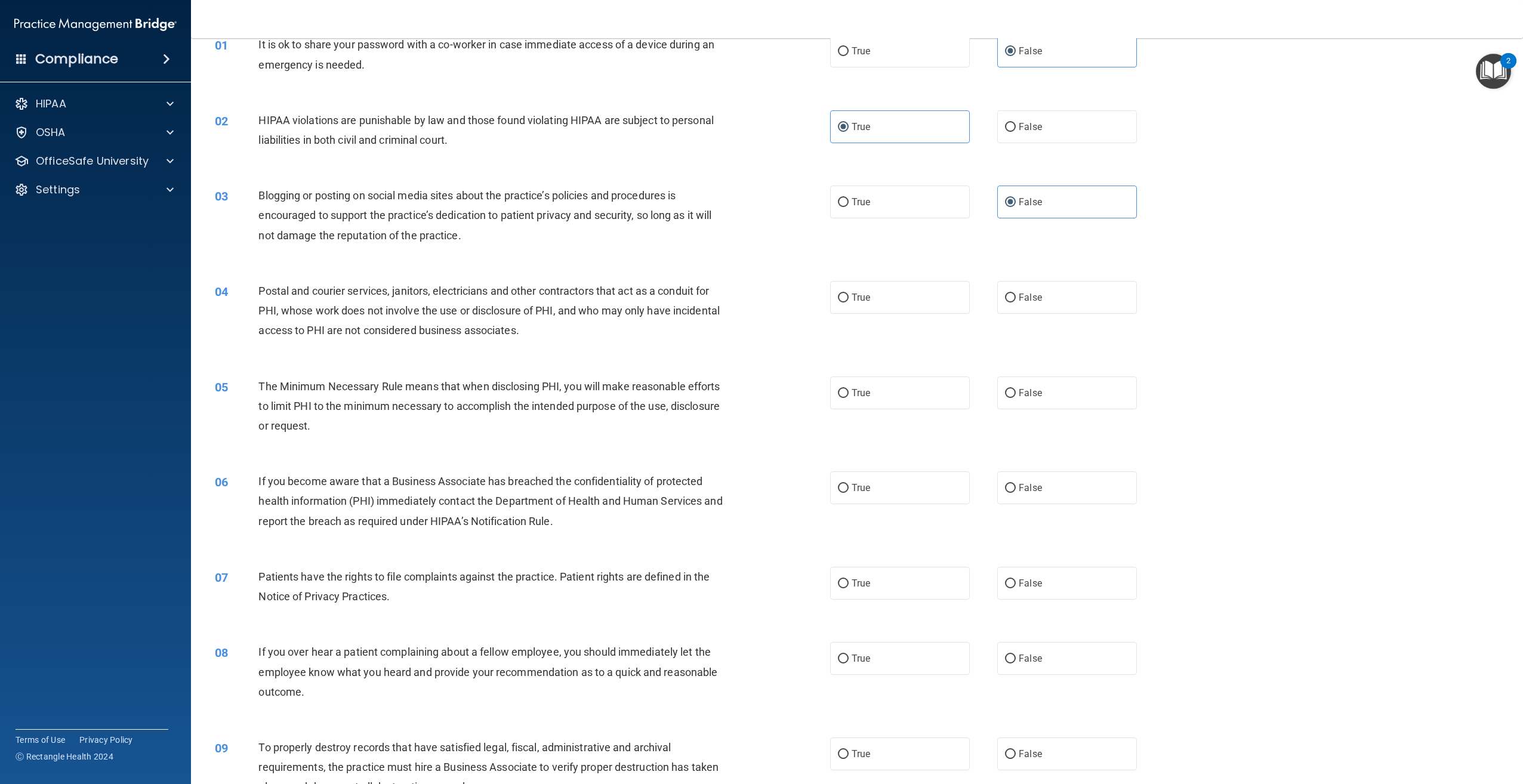
scroll to position [120, 0]
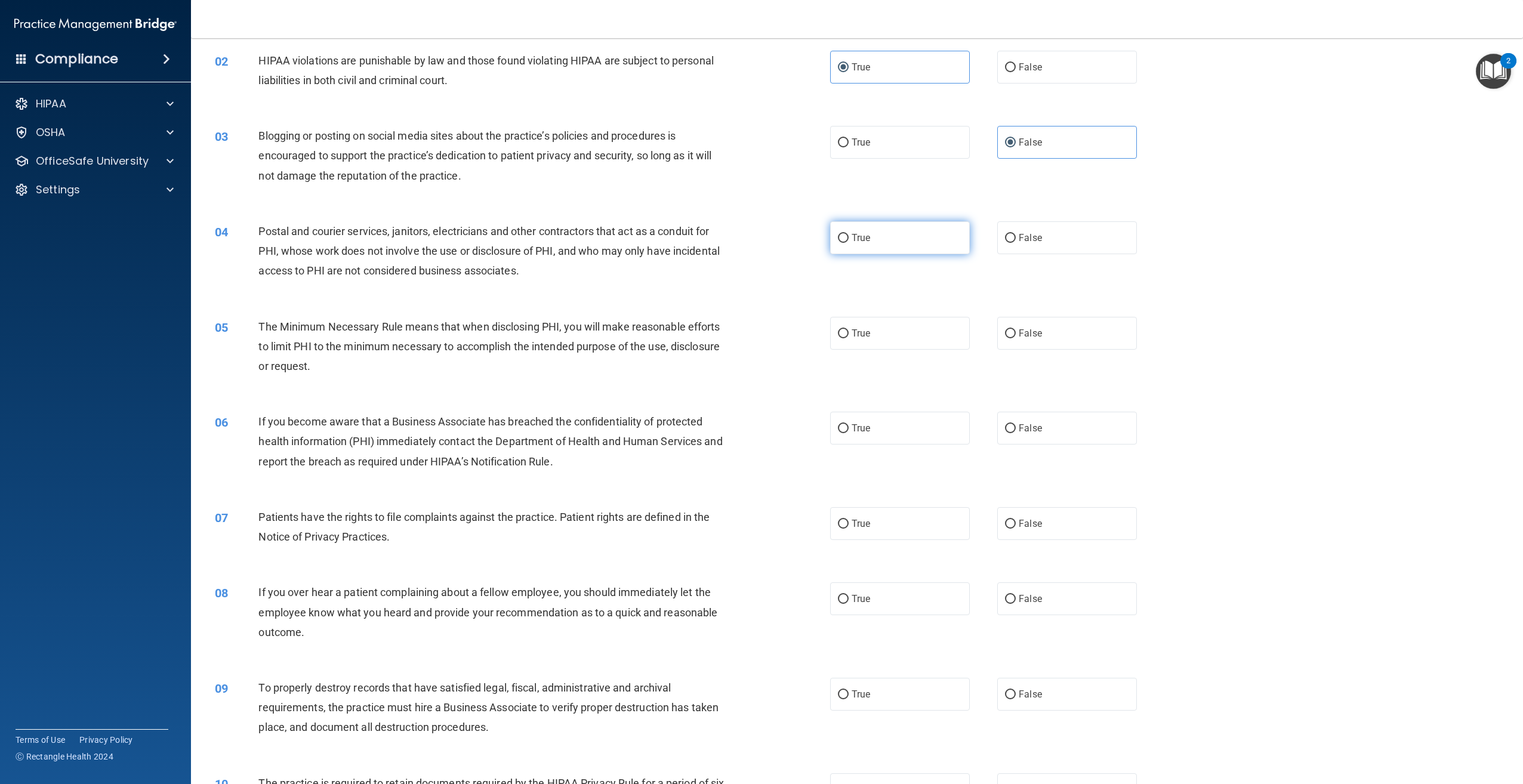
click at [898, 242] on label "True" at bounding box center [900, 237] width 140 height 33
click at [849, 242] on input "True" at bounding box center [843, 238] width 11 height 9
radio input "true"
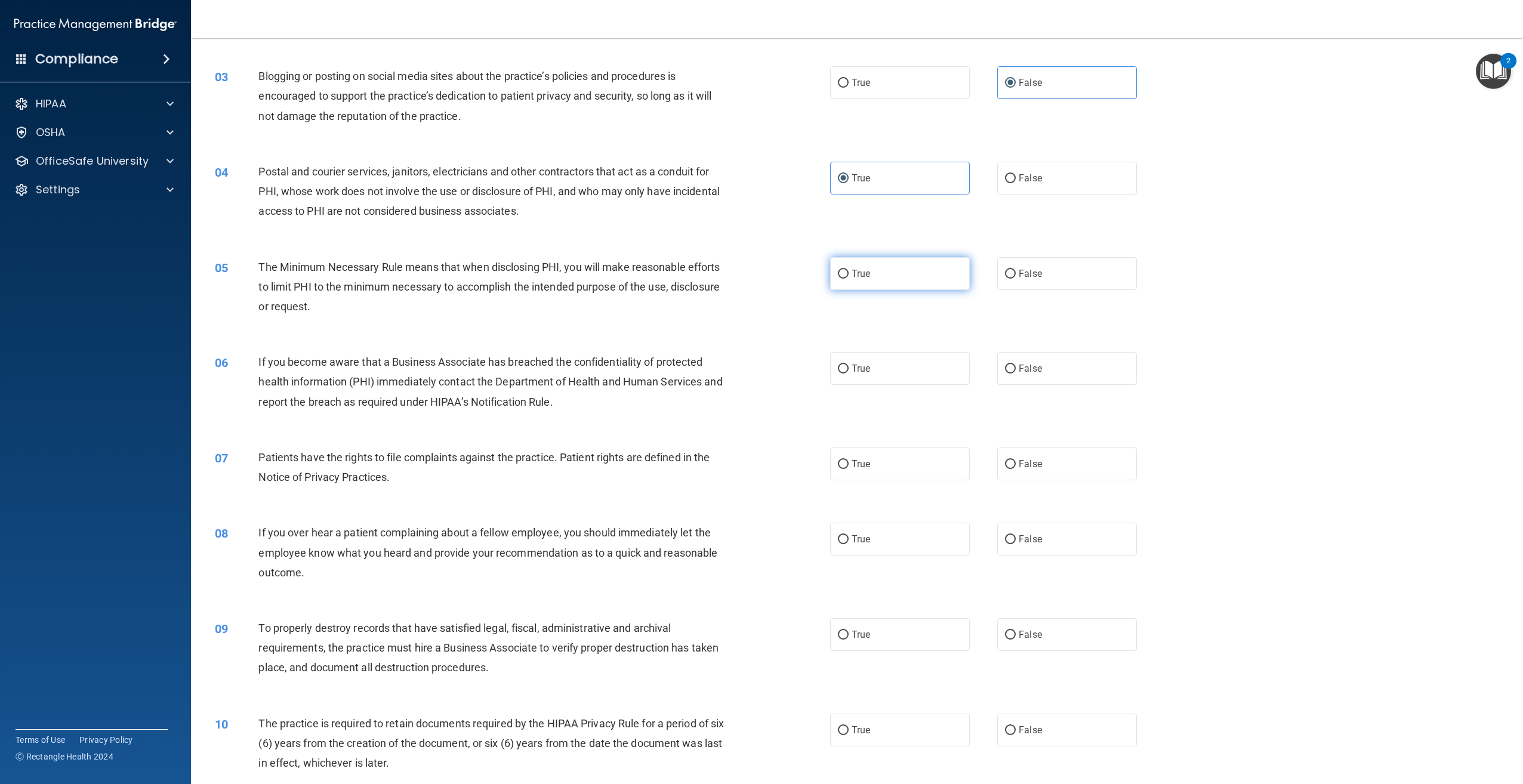
click at [911, 286] on label "True" at bounding box center [900, 273] width 140 height 33
click at [849, 279] on input "True" at bounding box center [843, 274] width 11 height 9
radio input "true"
click at [854, 380] on label "True" at bounding box center [900, 368] width 140 height 33
click at [849, 374] on input "True" at bounding box center [843, 369] width 11 height 9
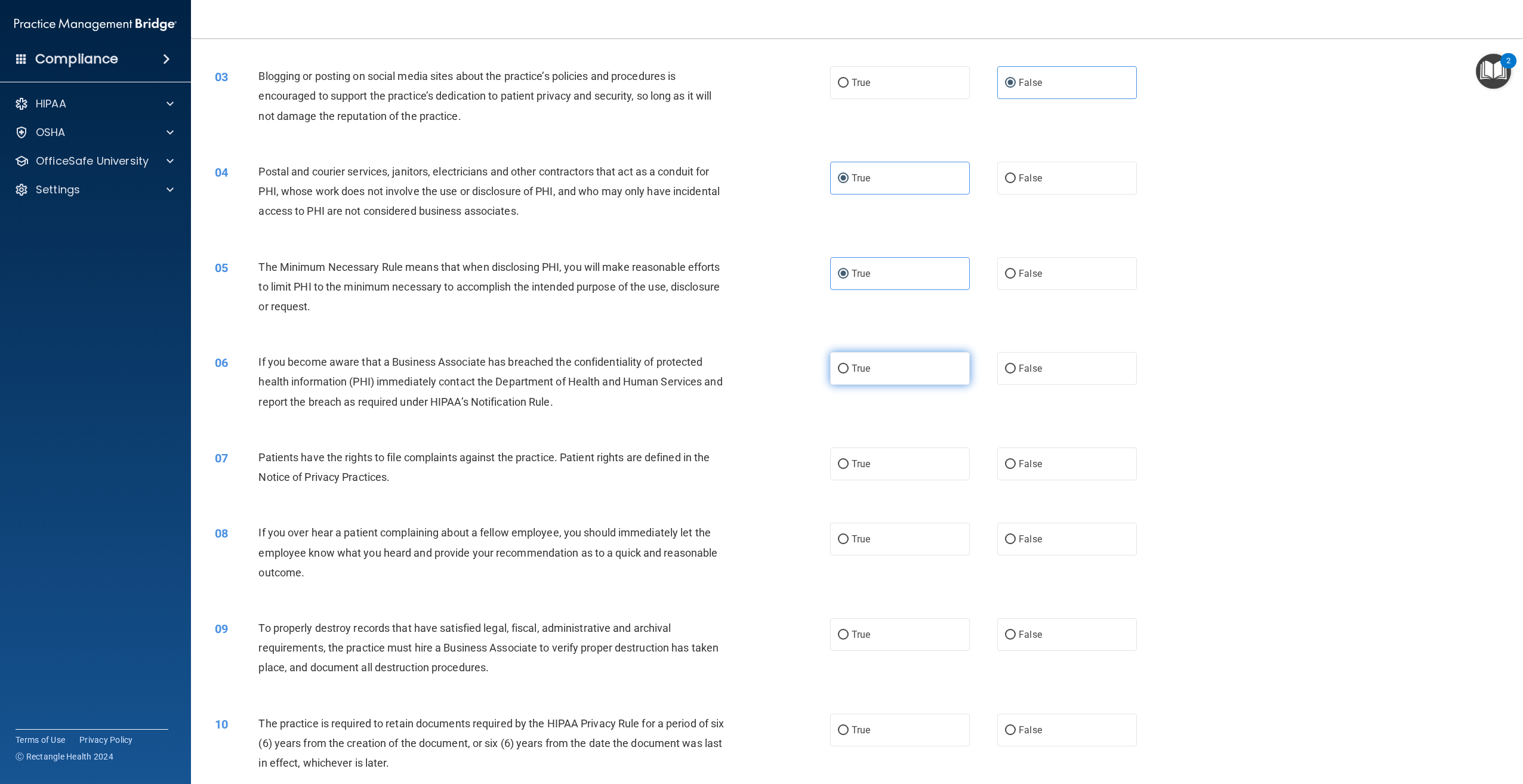
radio input "true"
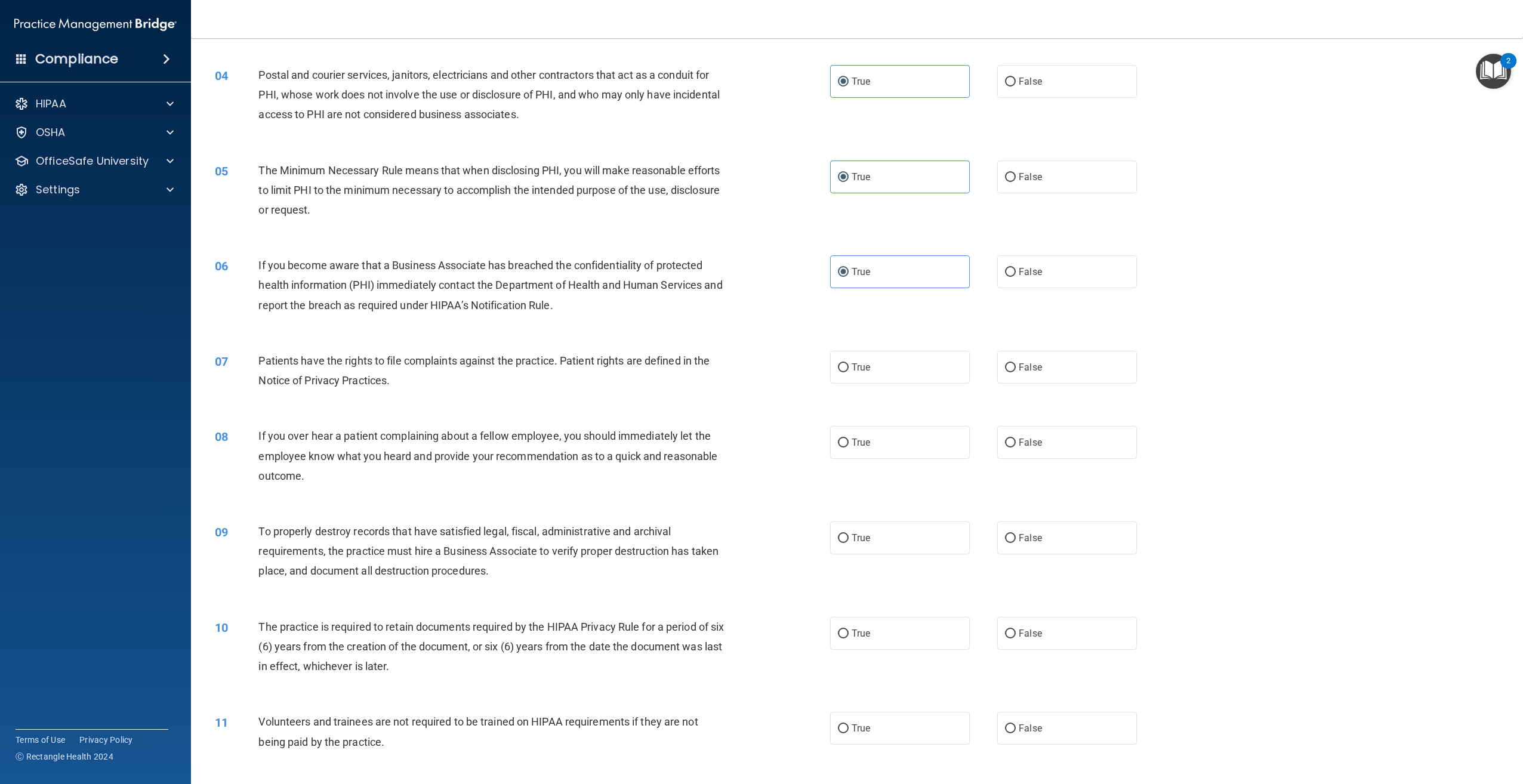
scroll to position [299, 0]
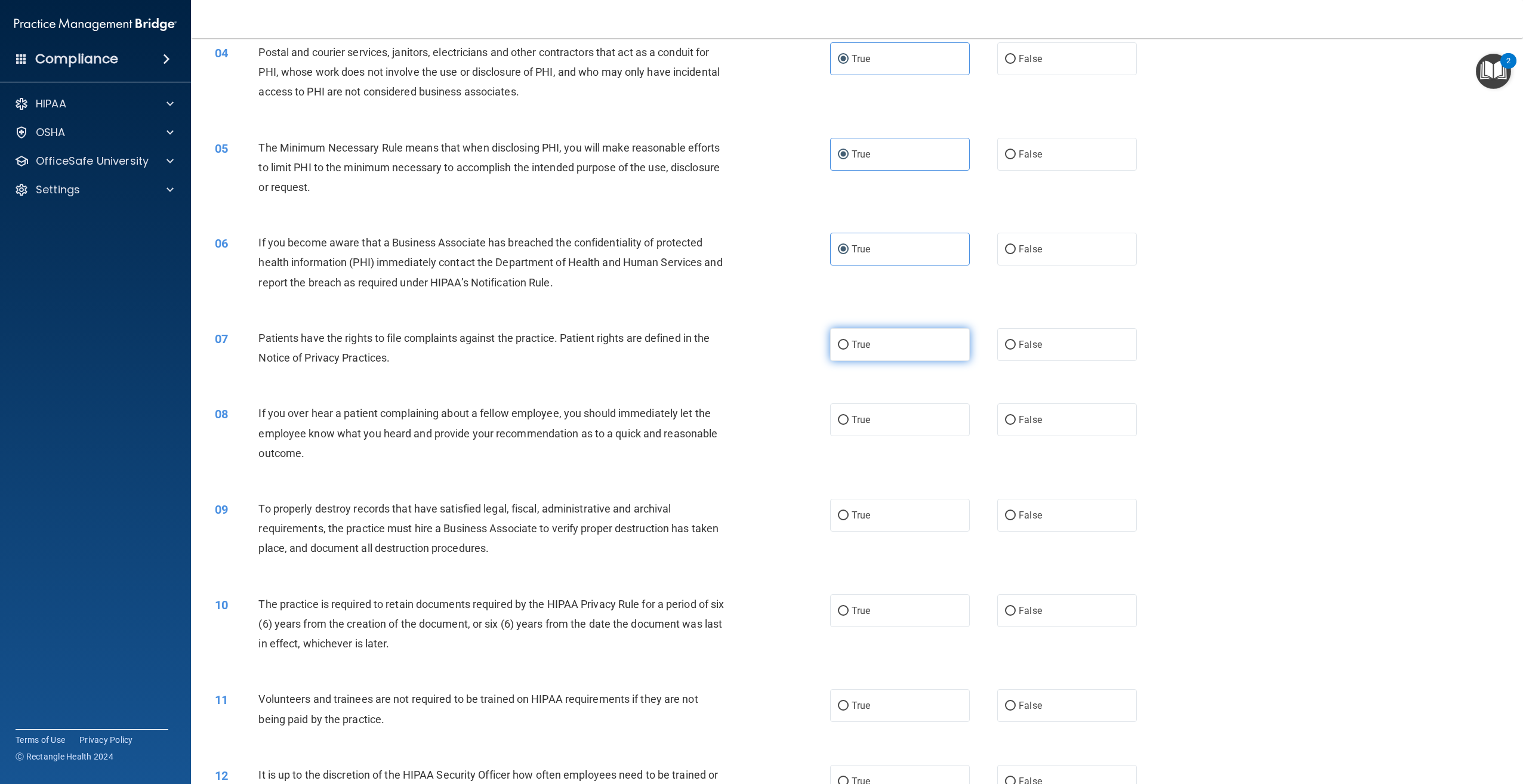
click at [917, 350] on label "True" at bounding box center [900, 344] width 140 height 33
click at [849, 350] on input "True" at bounding box center [843, 345] width 11 height 9
radio input "true"
click at [1037, 504] on label "False" at bounding box center [1067, 515] width 140 height 33
click at [1016, 511] on input "False" at bounding box center [1010, 516] width 11 height 9
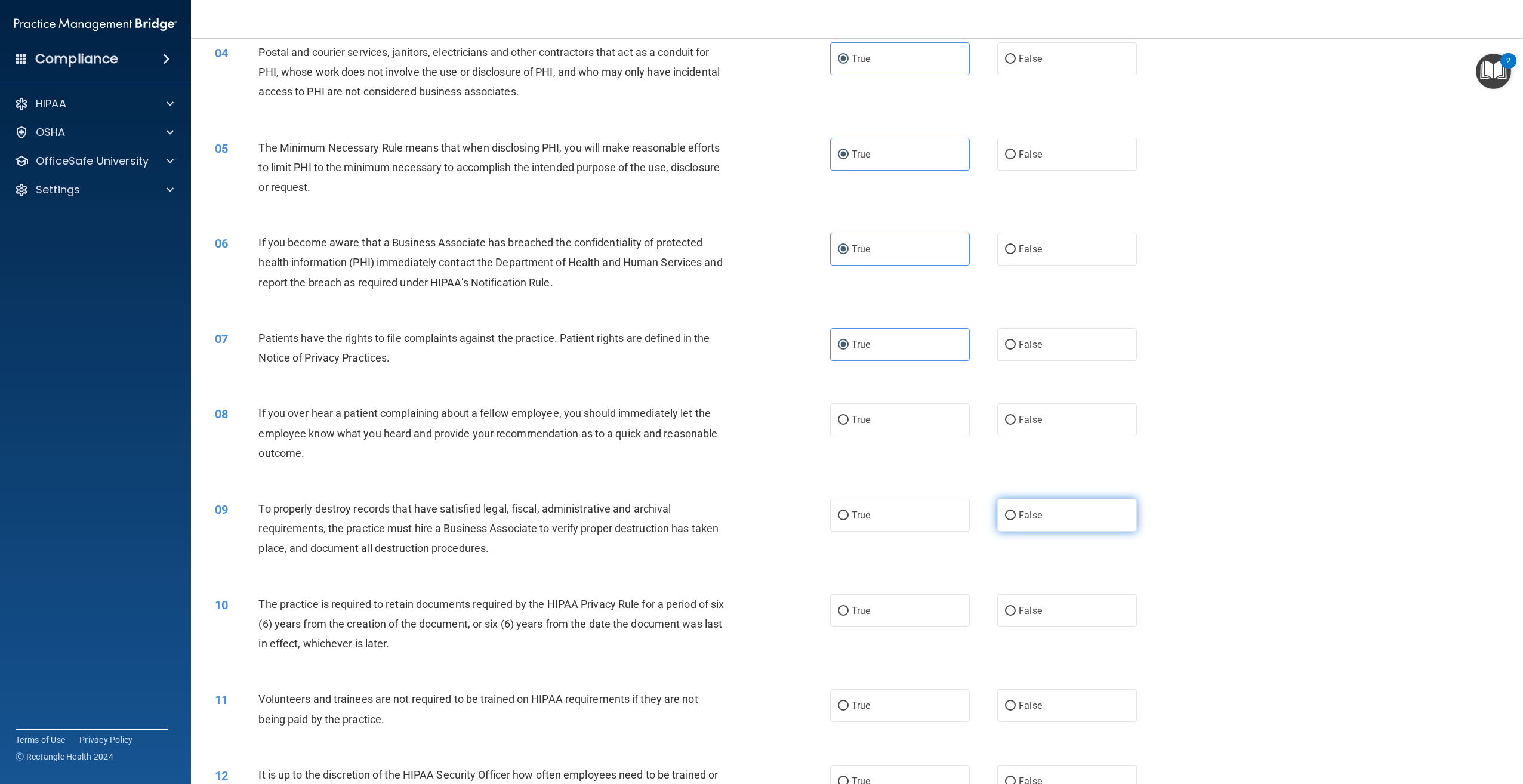
radio input "true"
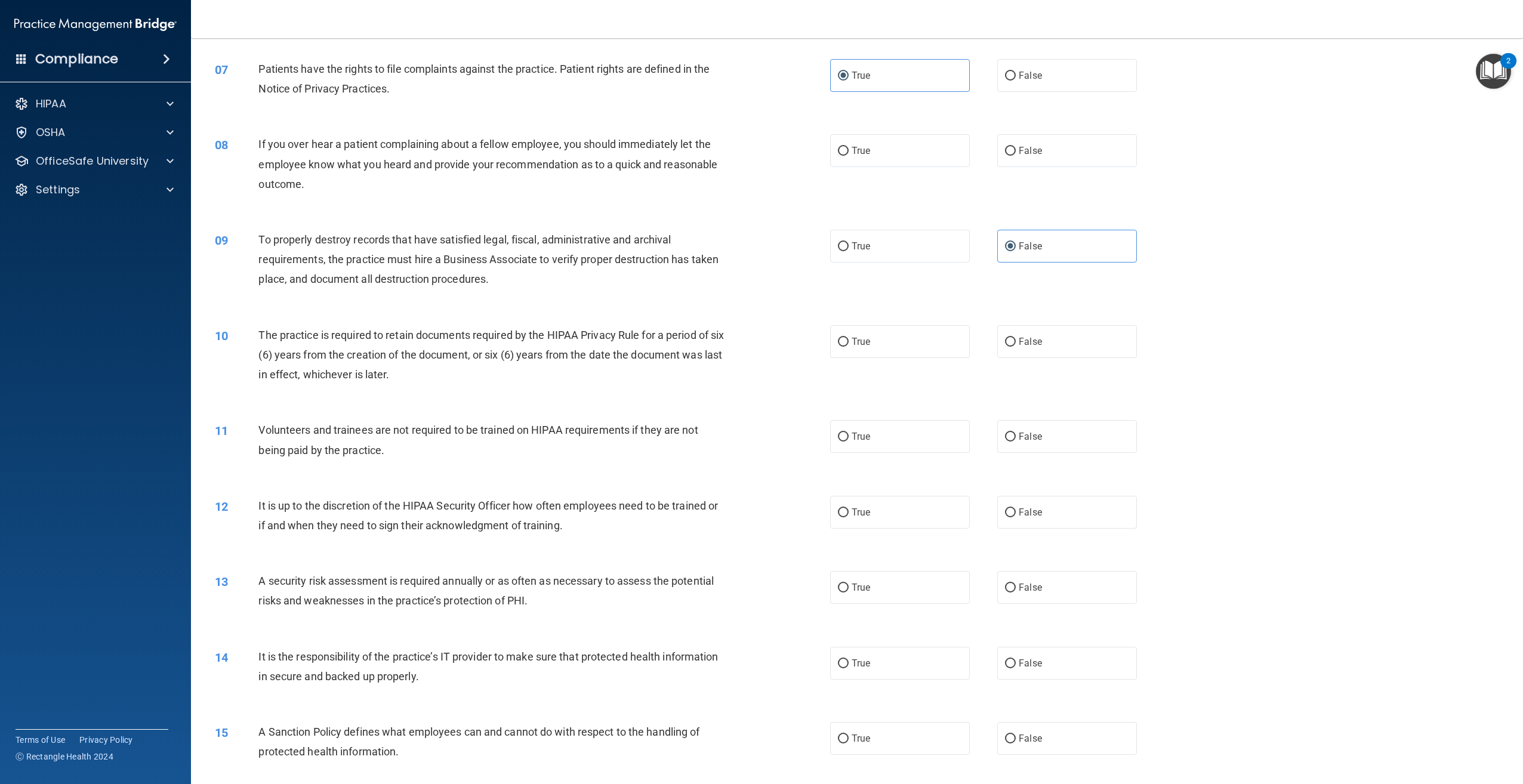
scroll to position [597, 0]
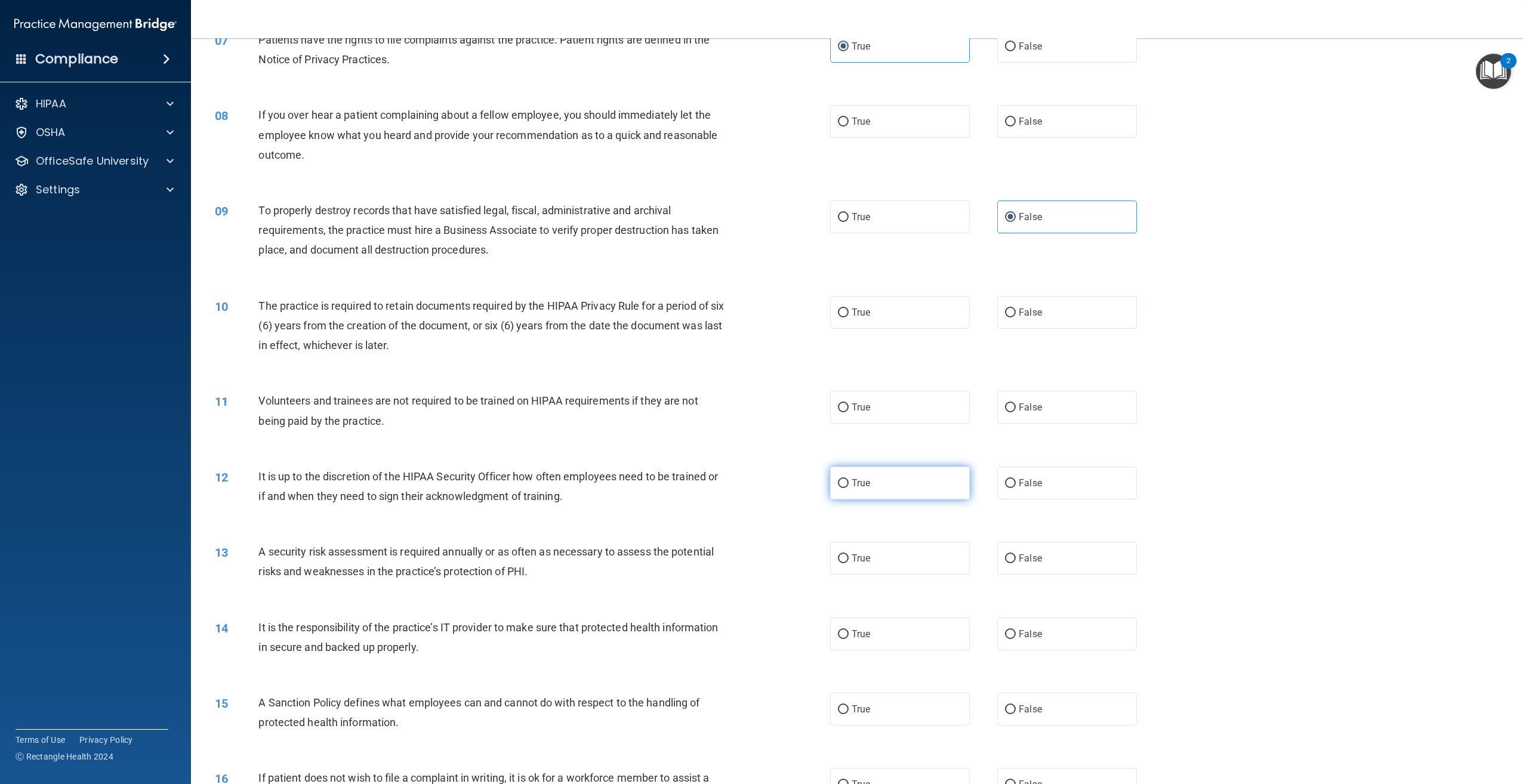
click at [928, 493] on label "True" at bounding box center [900, 483] width 140 height 33
click at [849, 488] on input "True" at bounding box center [843, 483] width 11 height 9
radio input "true"
click at [1062, 630] on label "False" at bounding box center [1067, 633] width 140 height 33
click at [1016, 630] on input "False" at bounding box center [1010, 635] width 11 height 9
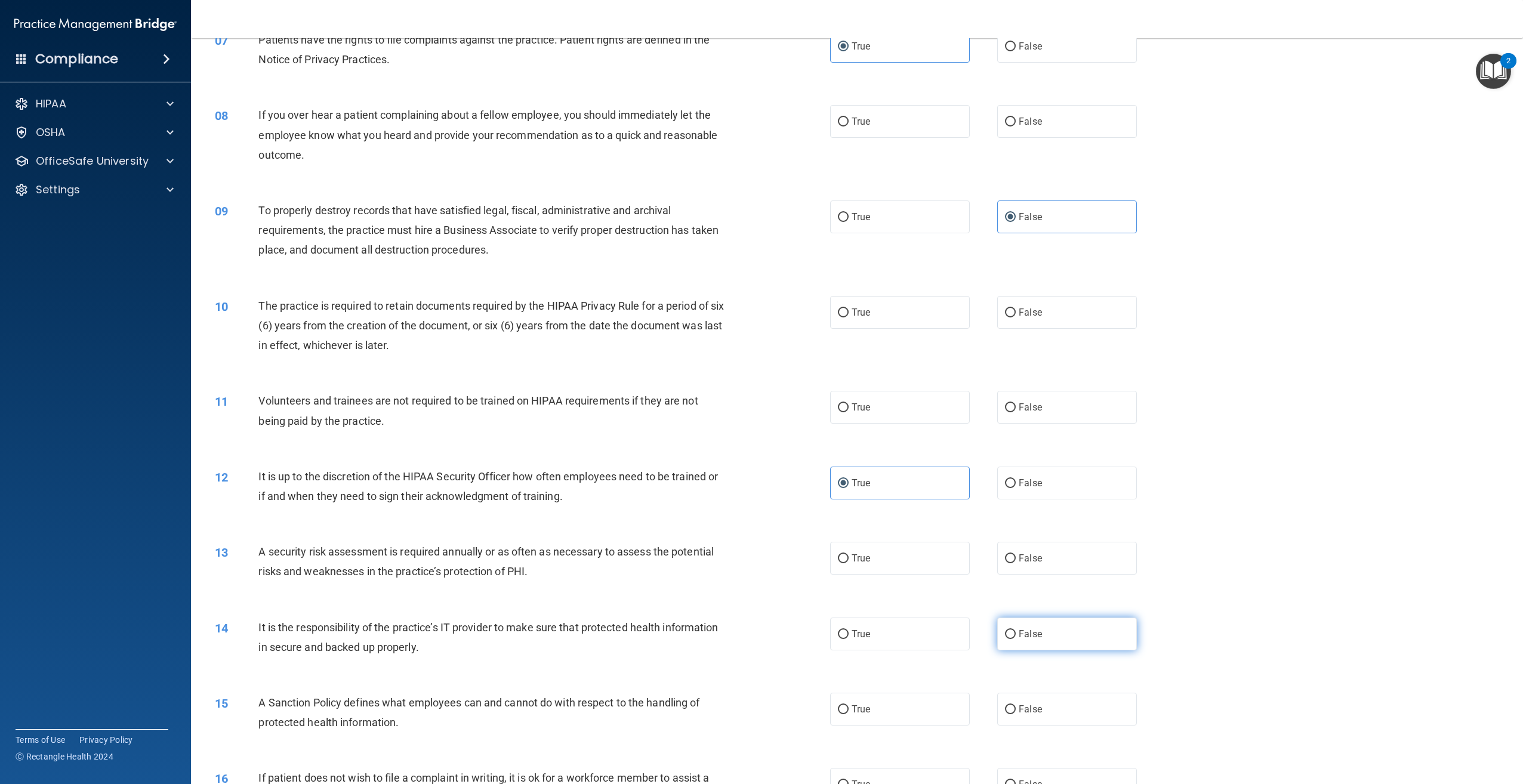
radio input "true"
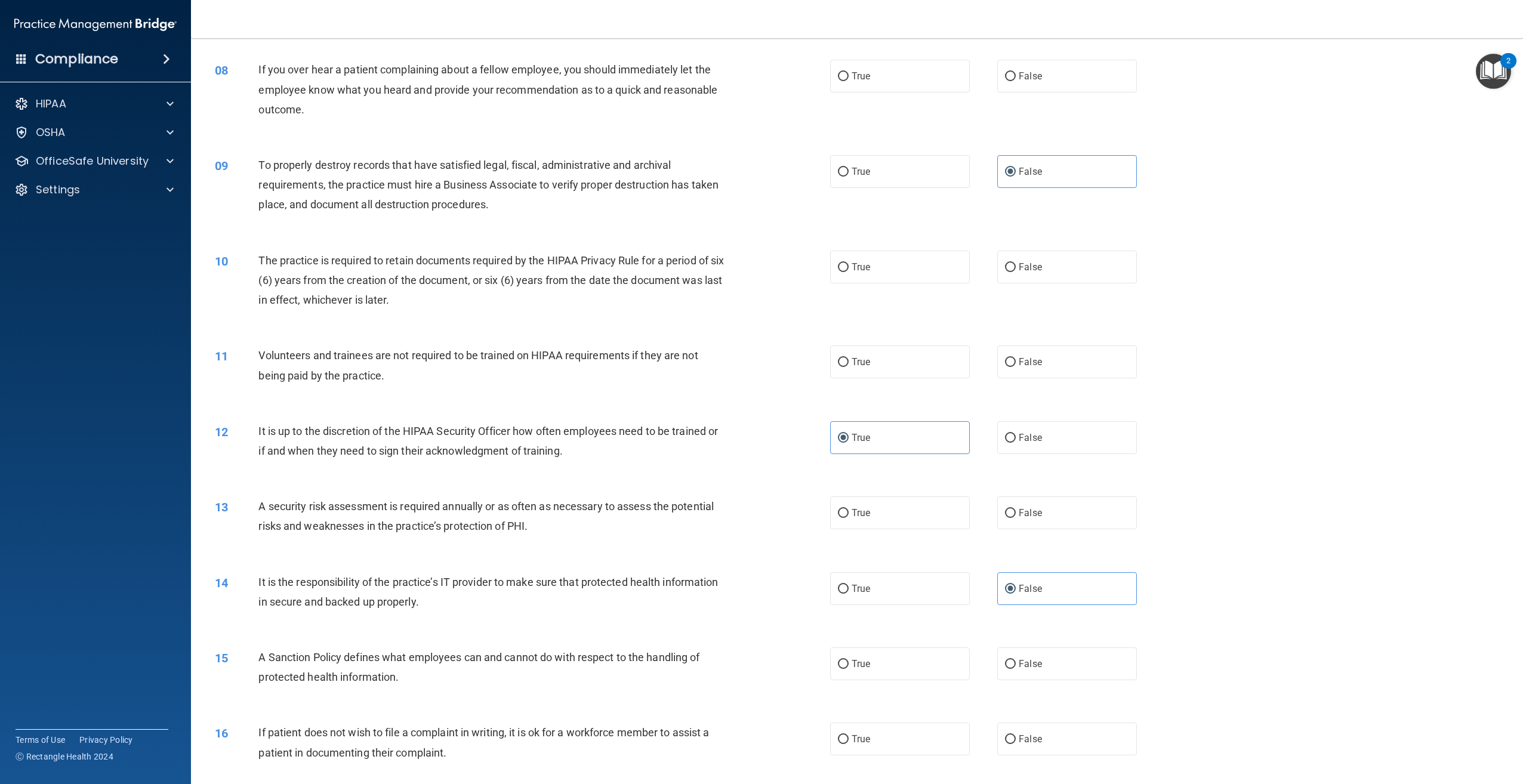
scroll to position [716, 0]
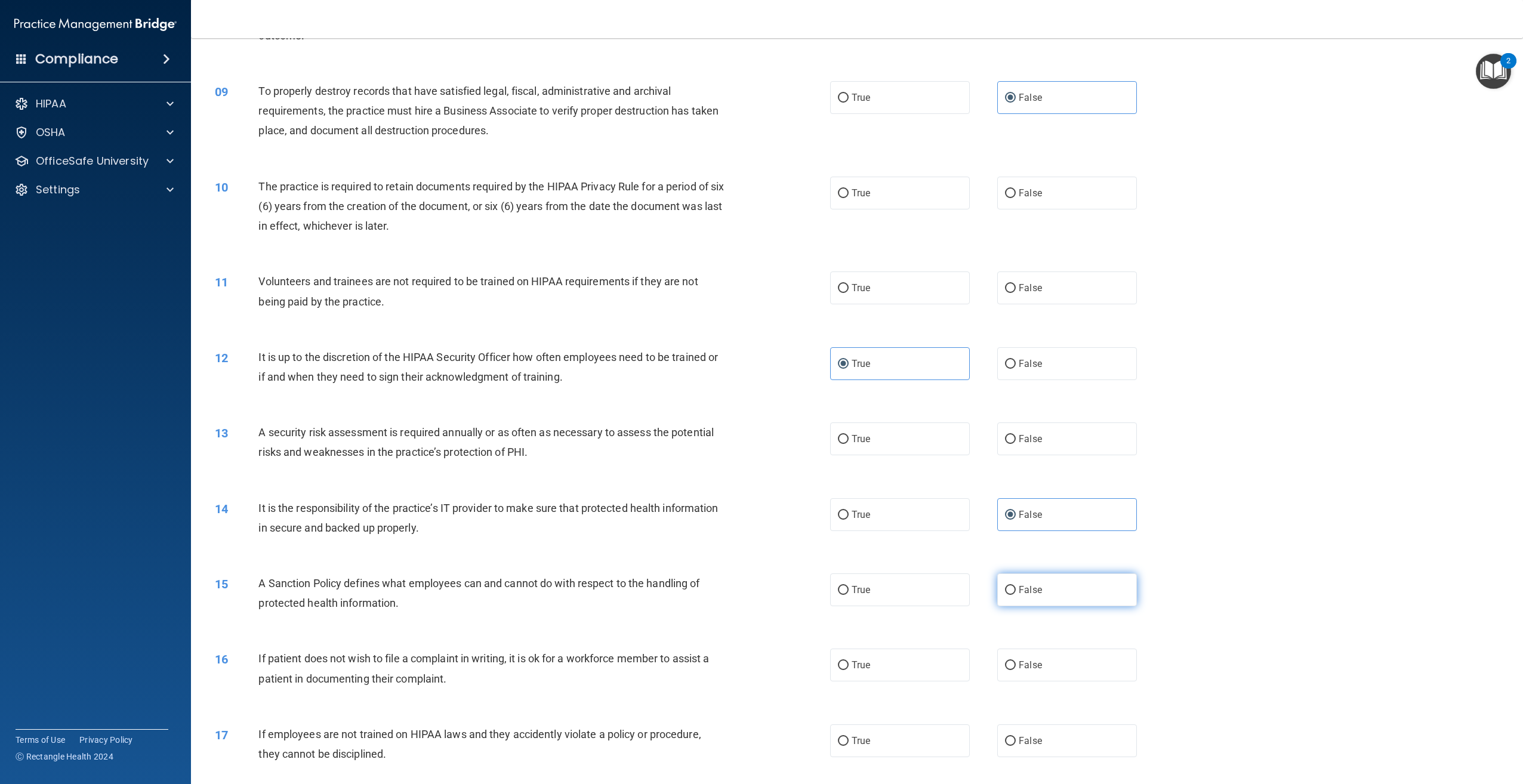
click at [1069, 594] on label "False" at bounding box center [1067, 589] width 140 height 33
click at [1016, 594] on input "False" at bounding box center [1010, 591] width 11 height 9
radio input "true"
click at [897, 673] on label "True" at bounding box center [900, 664] width 140 height 33
click at [849, 670] on input "True" at bounding box center [843, 666] width 11 height 9
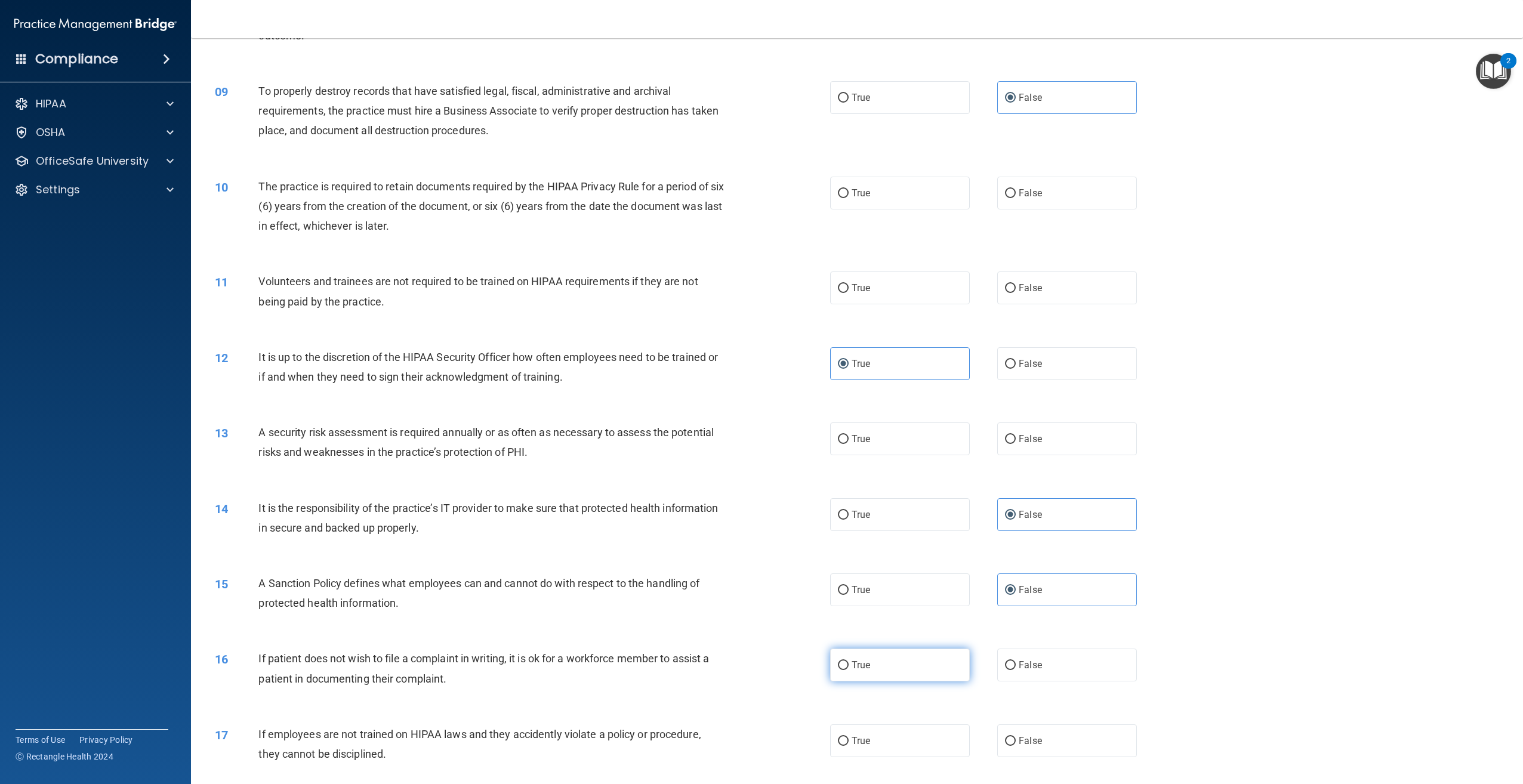
radio input "true"
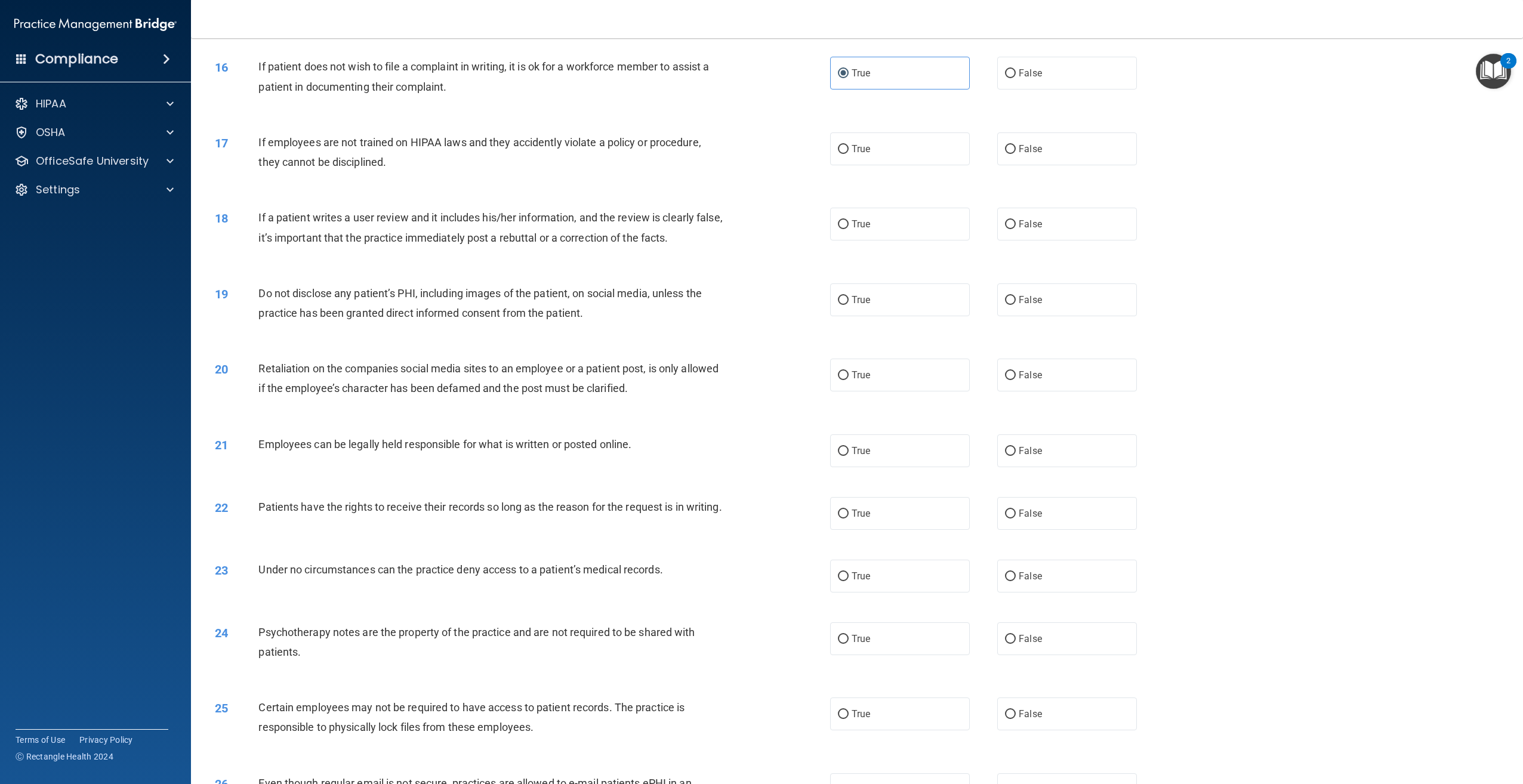
scroll to position [1313, 0]
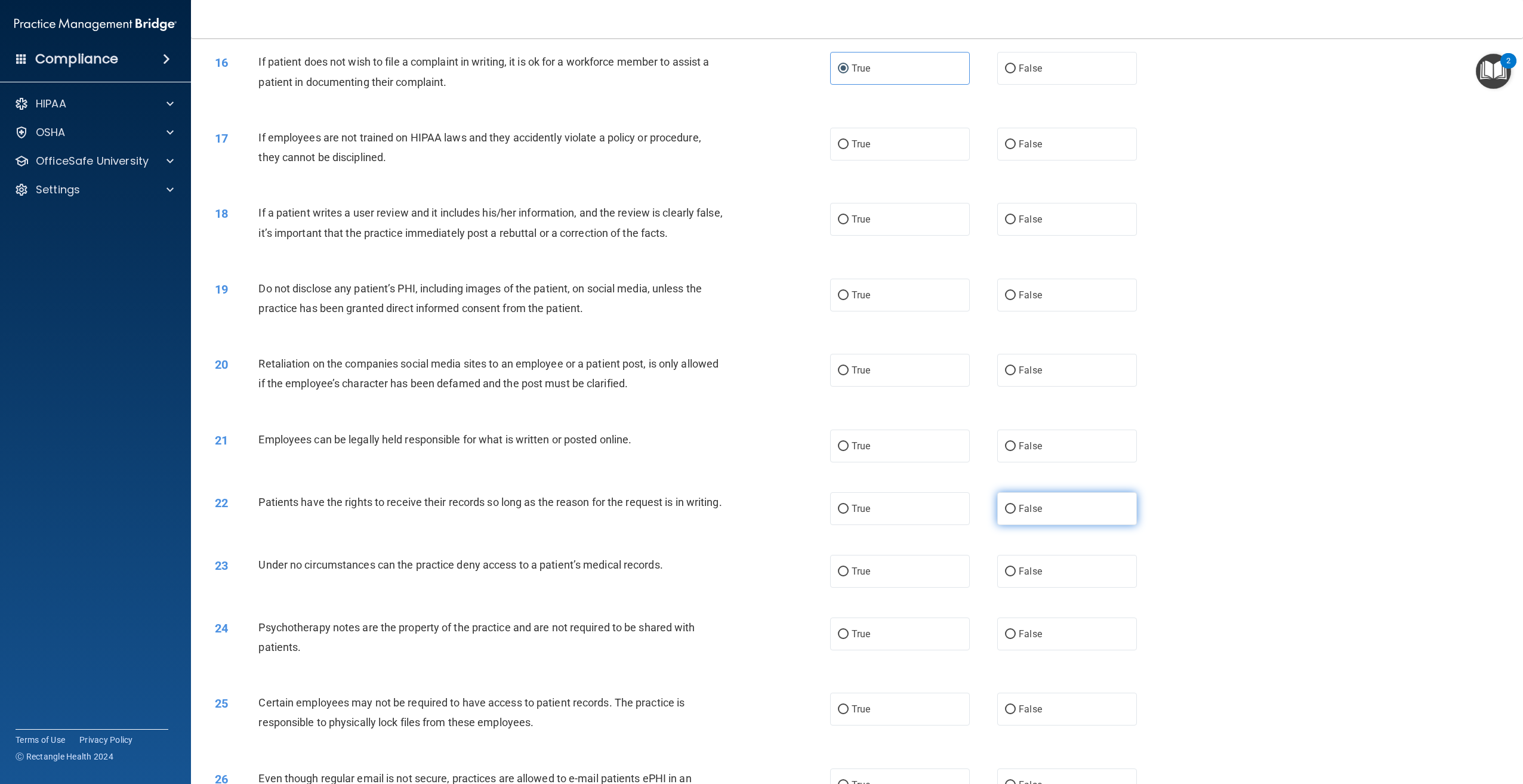
click at [1043, 514] on label "False" at bounding box center [1067, 509] width 140 height 33
click at [1016, 514] on input "False" at bounding box center [1010, 509] width 11 height 9
radio input "true"
click at [1056, 582] on label "False" at bounding box center [1067, 571] width 140 height 33
click at [1016, 577] on input "False" at bounding box center [1010, 572] width 11 height 9
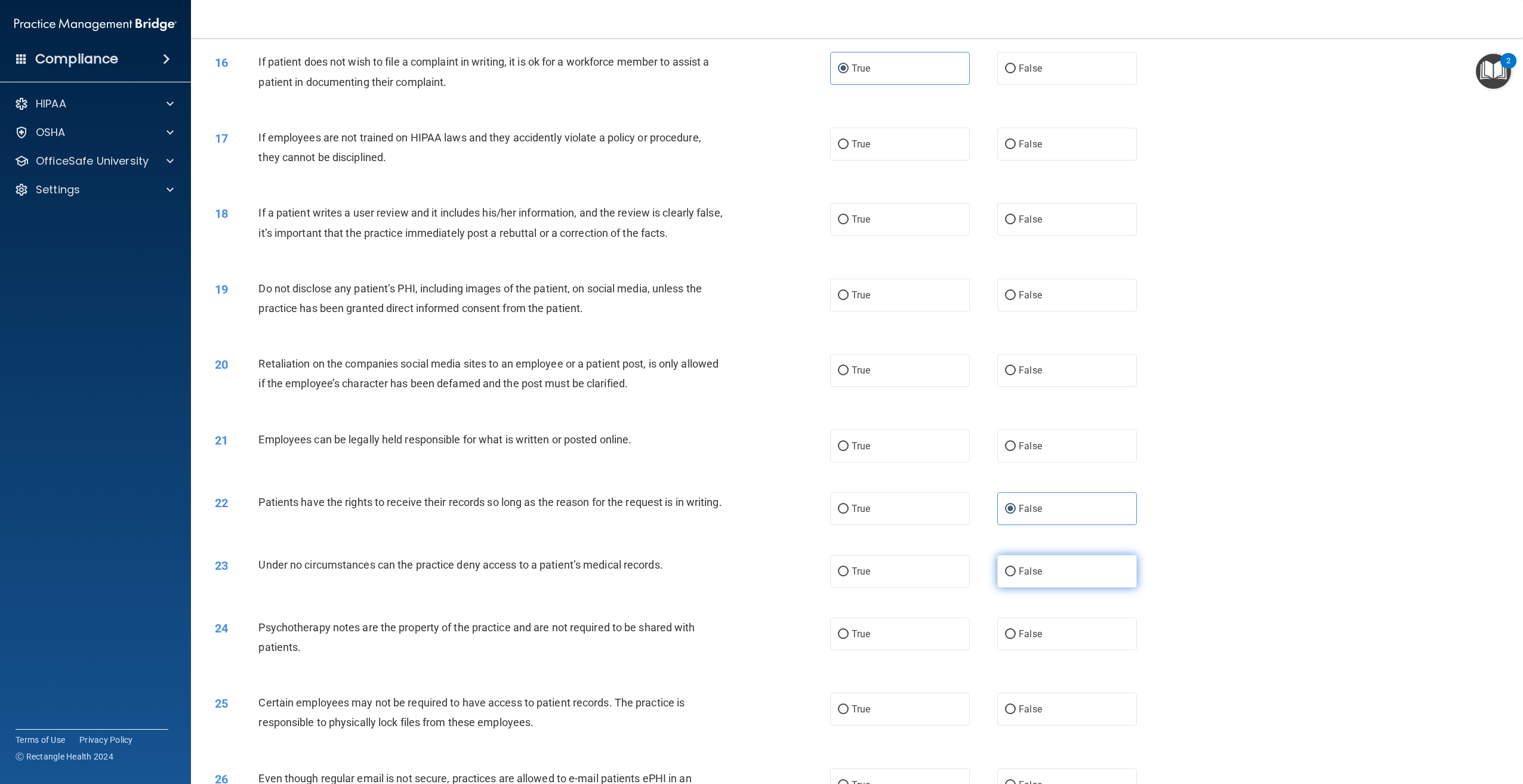
radio input "true"
click at [908, 648] on label "True" at bounding box center [900, 633] width 140 height 33
click at [849, 639] on input "True" at bounding box center [843, 635] width 11 height 9
radio input "true"
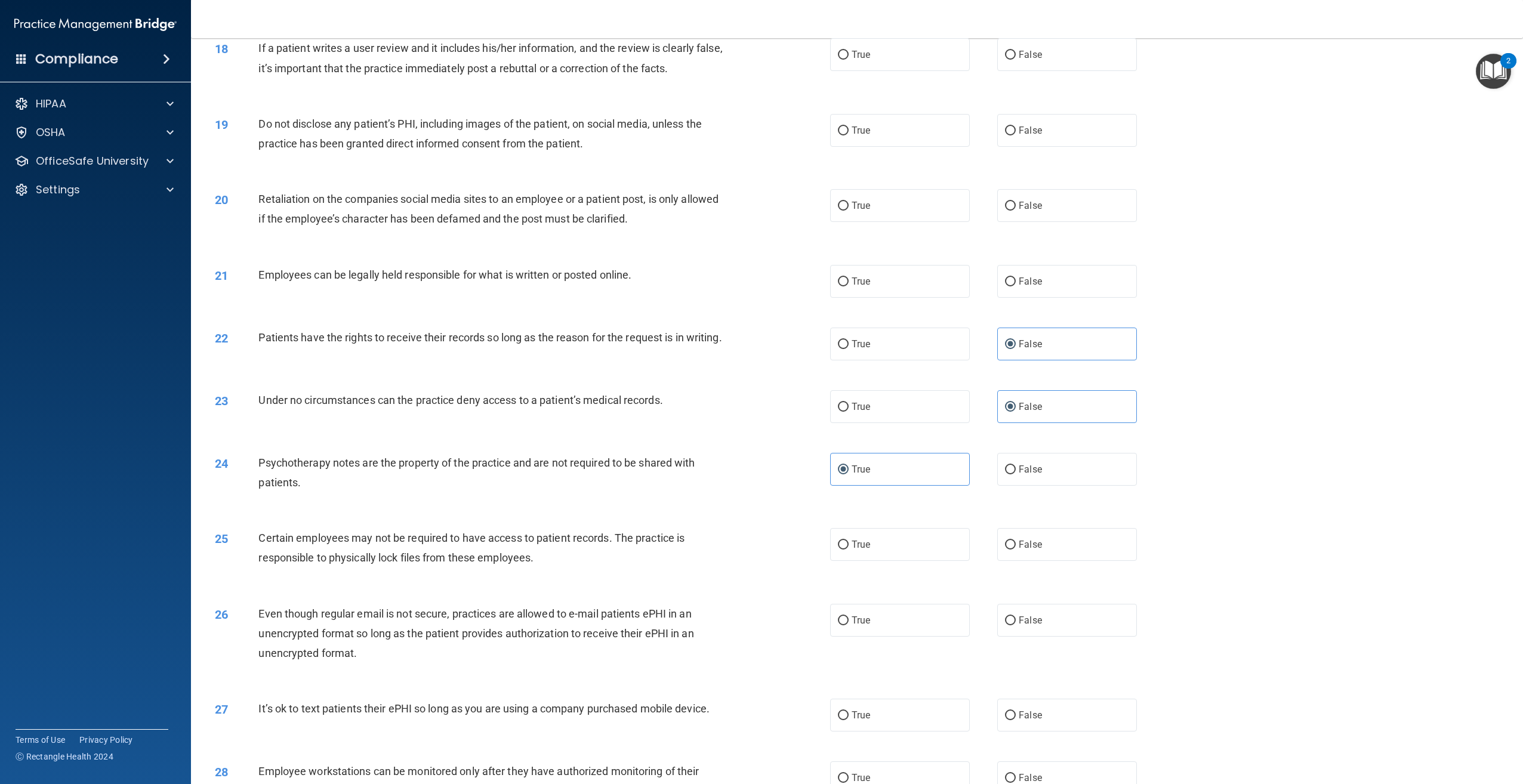
scroll to position [1492, 0]
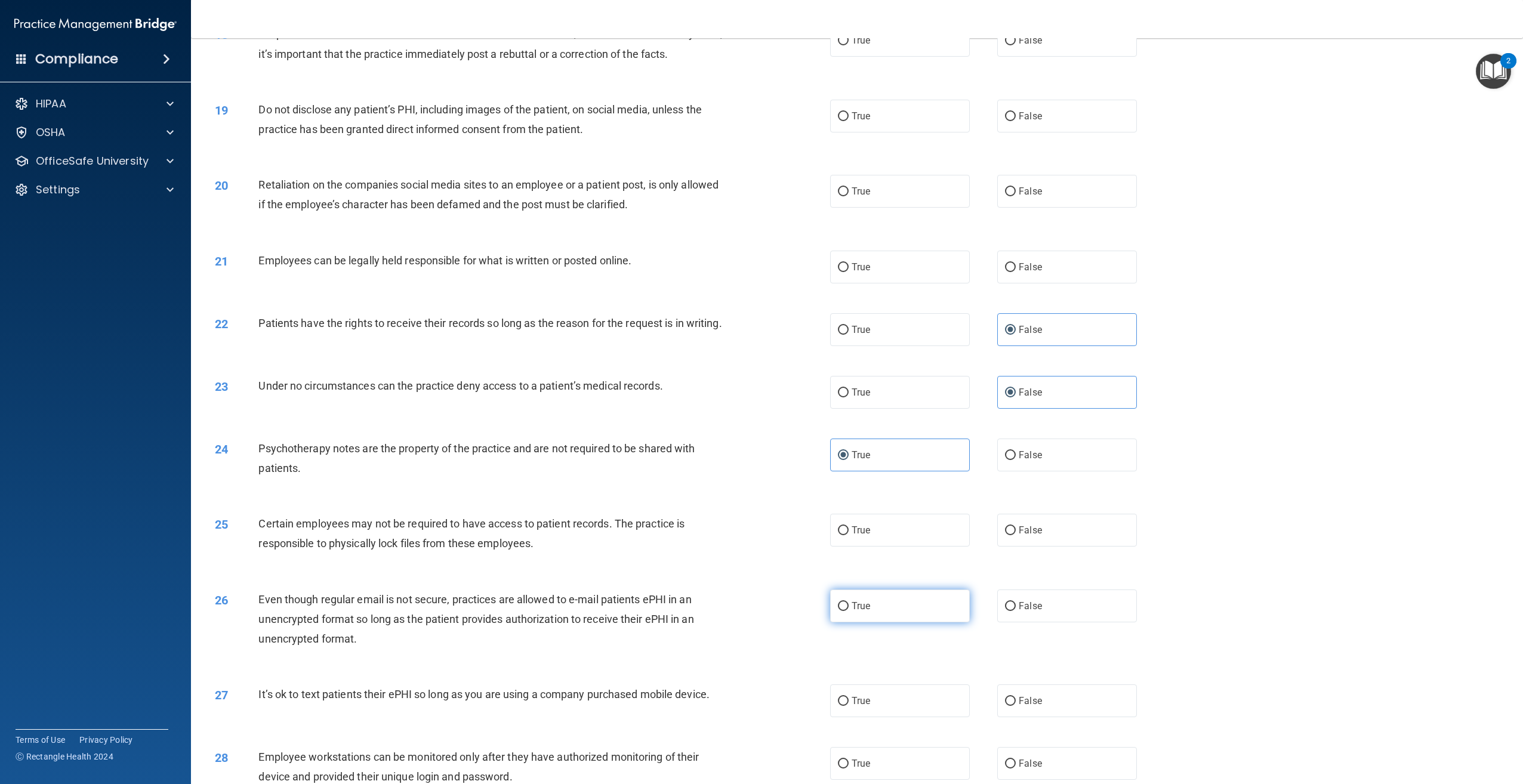
click at [880, 609] on label "True" at bounding box center [900, 606] width 140 height 33
click at [849, 609] on input "True" at bounding box center [843, 606] width 11 height 9
radio input "true"
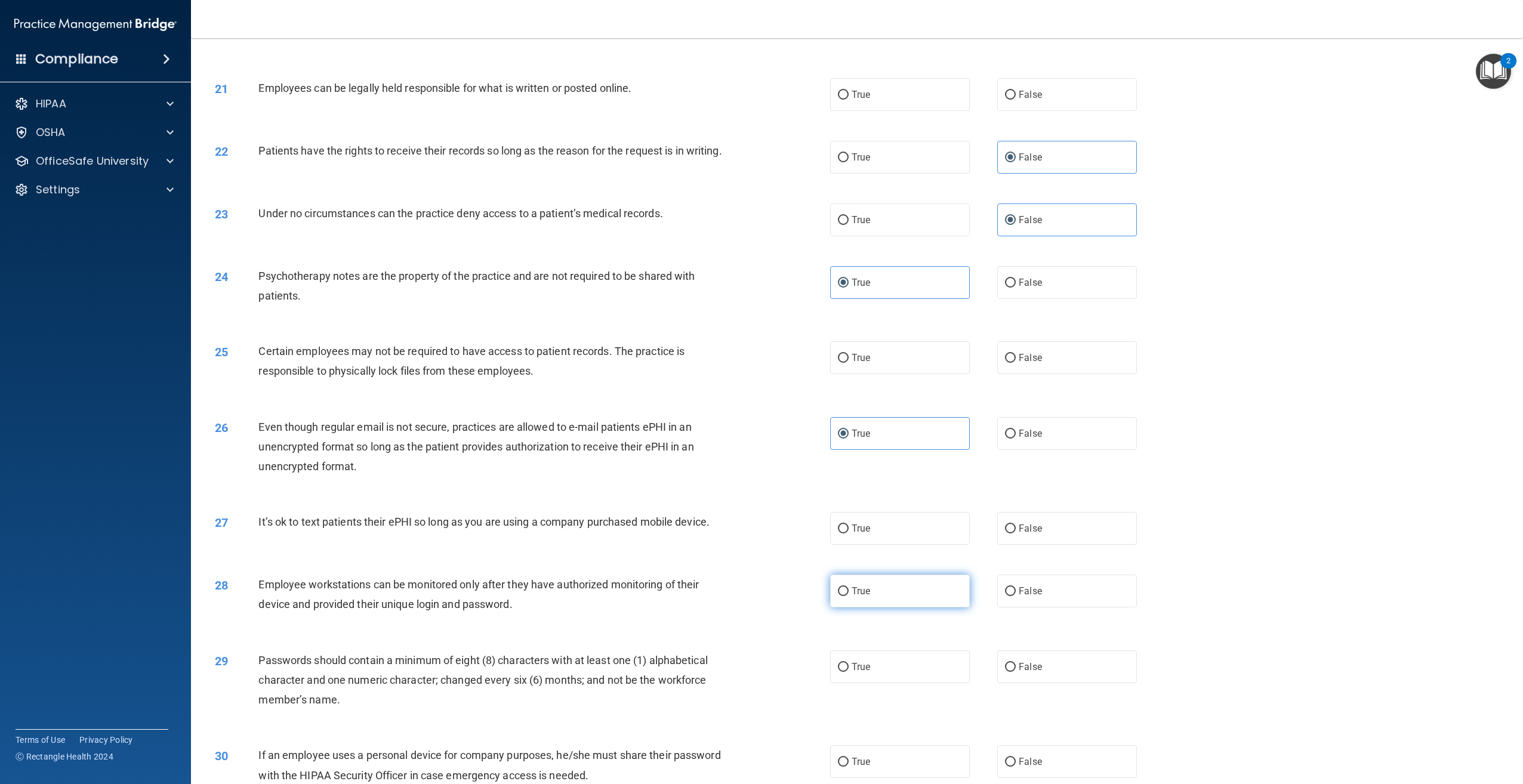
scroll to position [1777, 0]
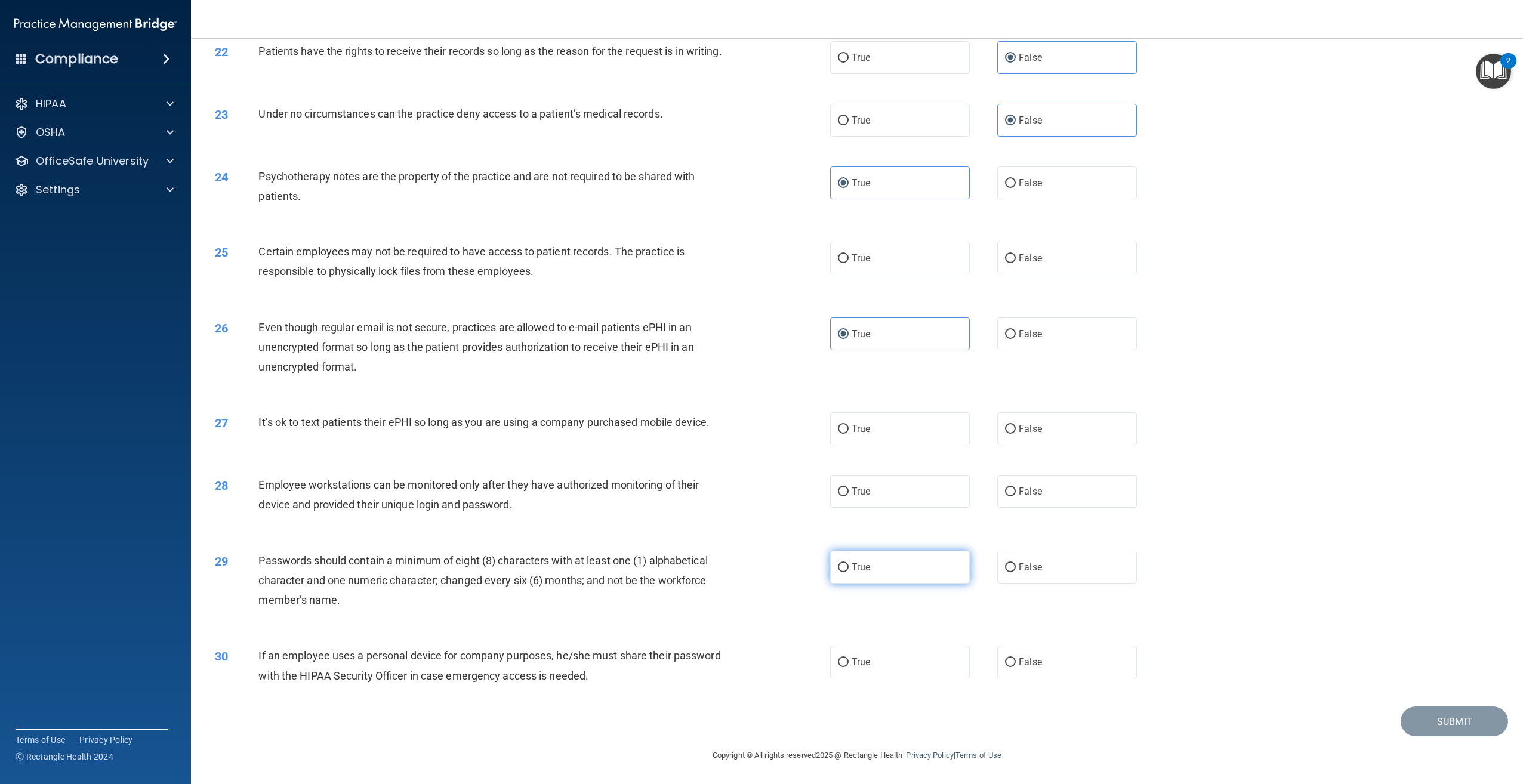
click at [940, 571] on label "True" at bounding box center [900, 567] width 140 height 33
click at [849, 571] on input "True" at bounding box center [843, 567] width 11 height 9
radio input "true"
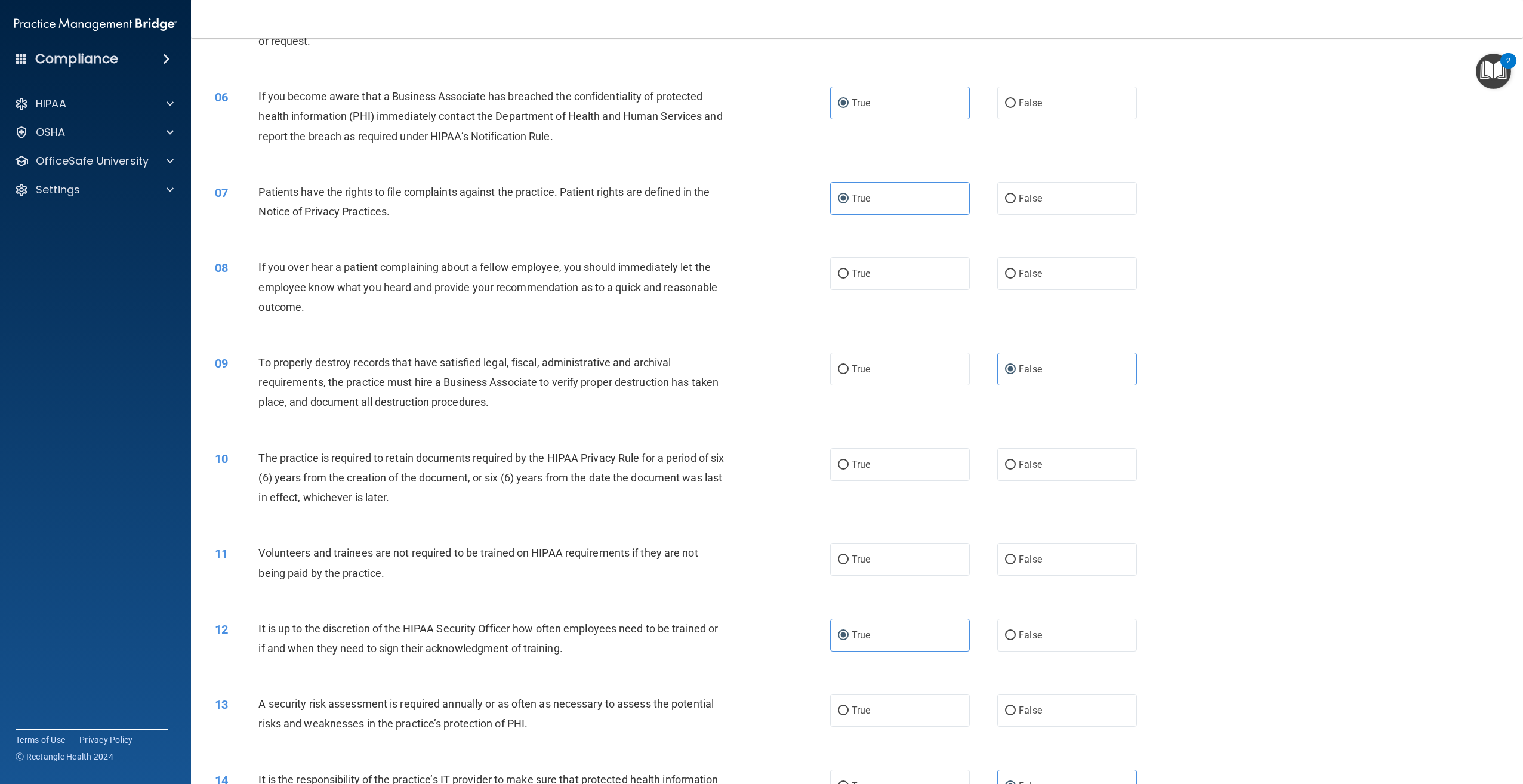
scroll to position [453, 0]
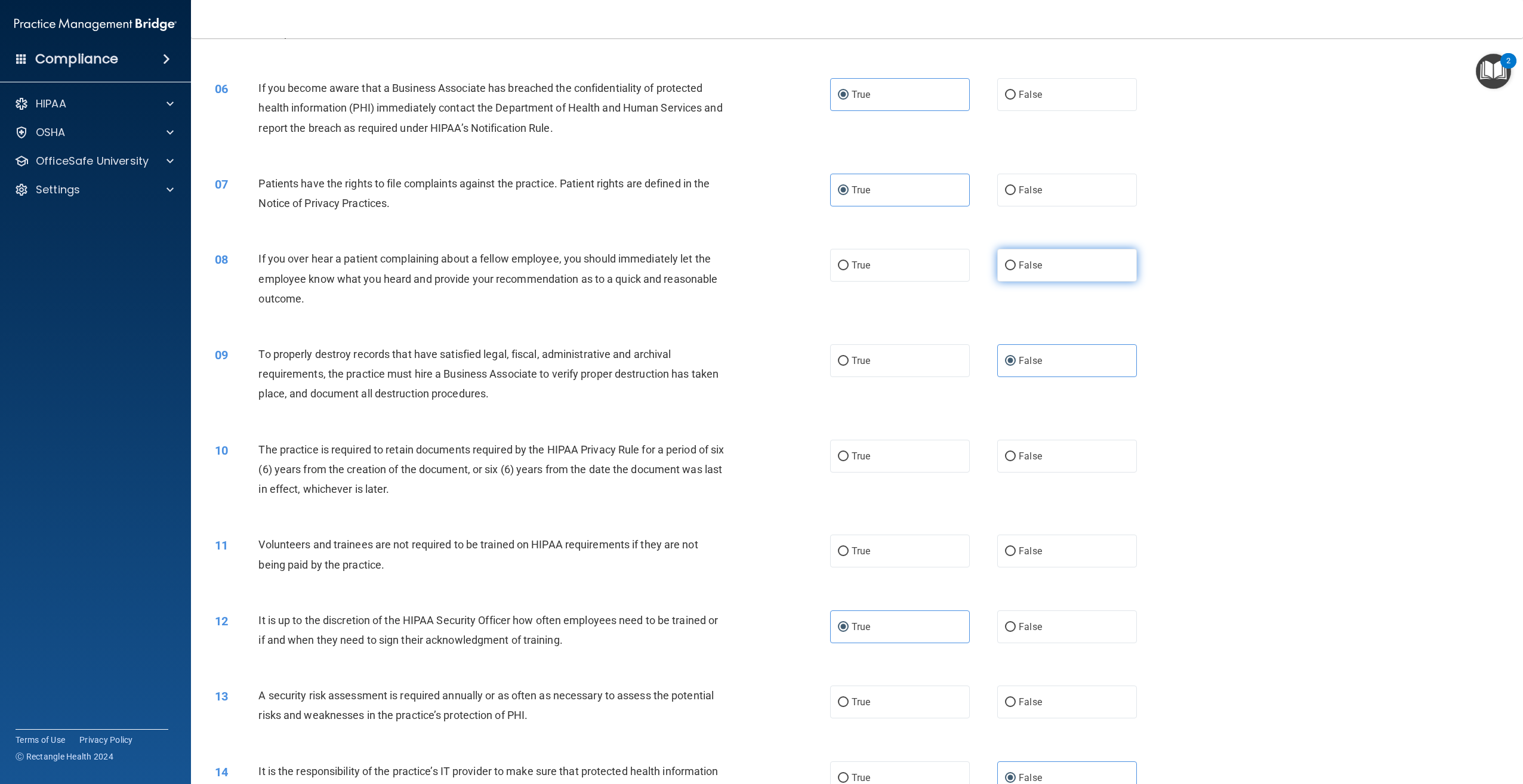
click at [1076, 268] on label "False" at bounding box center [1067, 265] width 140 height 33
click at [1016, 268] on input "False" at bounding box center [1010, 266] width 11 height 9
radio input "true"
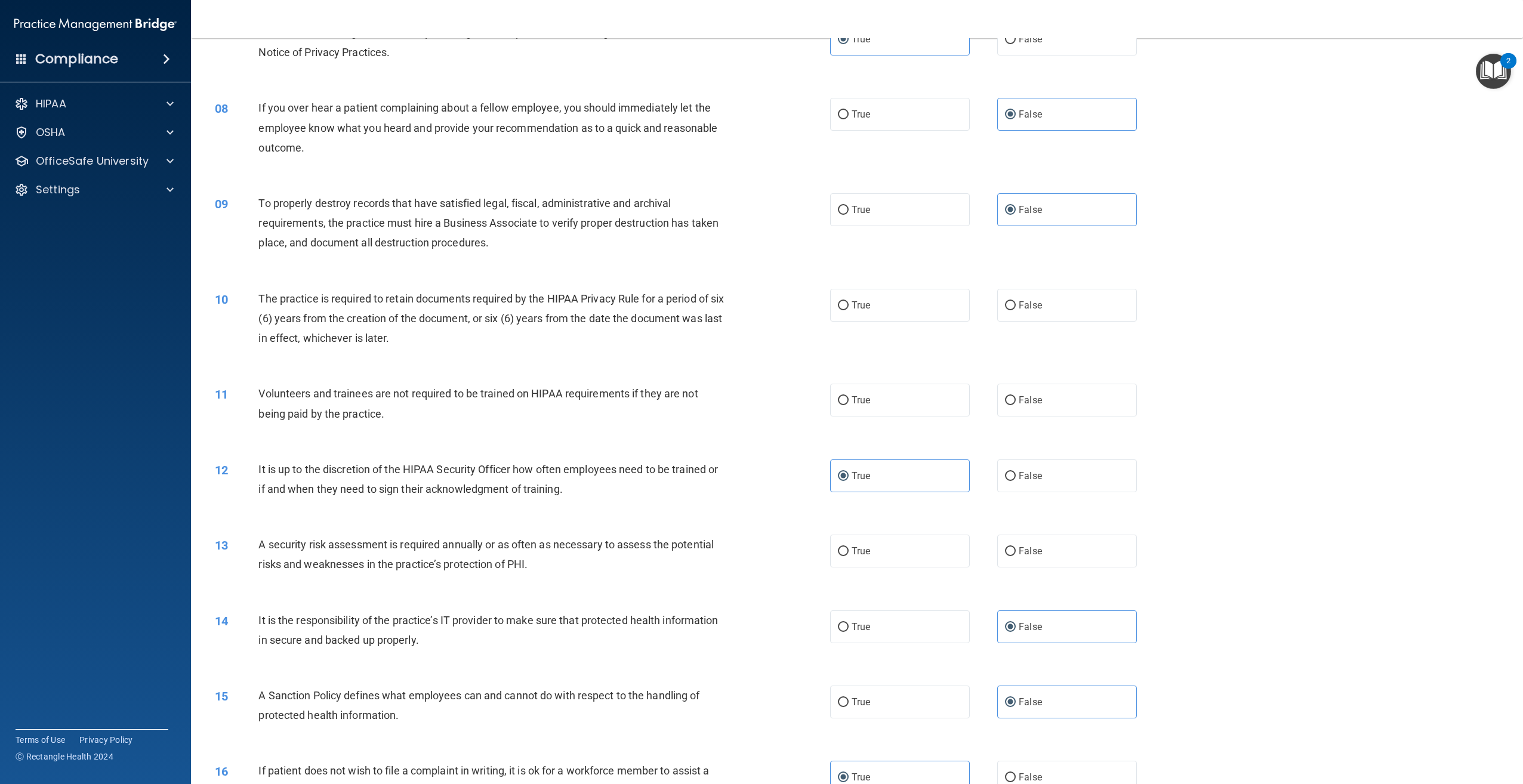
scroll to position [609, 0]
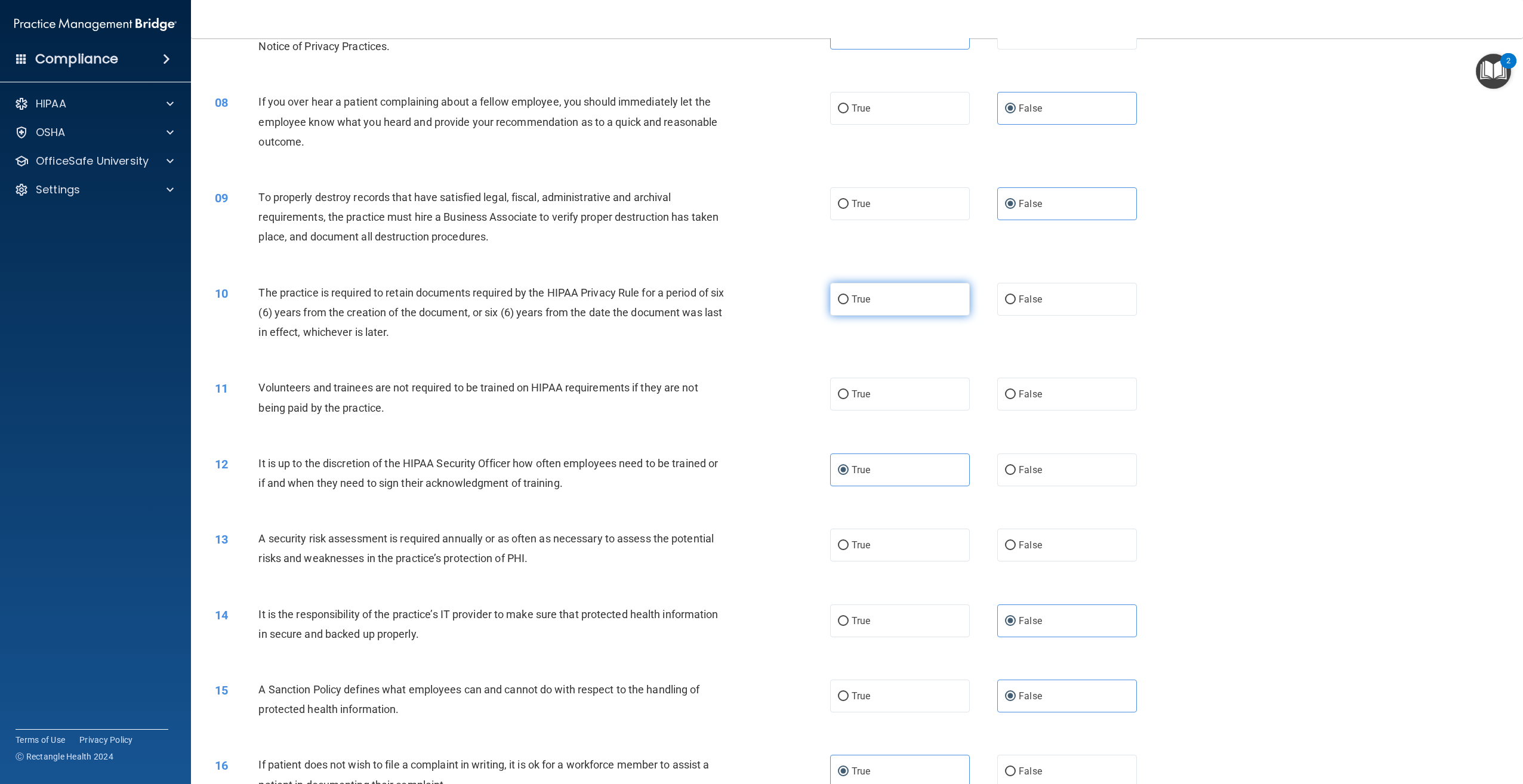
click at [900, 308] on label "True" at bounding box center [900, 299] width 140 height 33
click at [849, 304] on input "True" at bounding box center [843, 300] width 11 height 9
radio input "true"
click at [1044, 405] on label "False" at bounding box center [1067, 394] width 140 height 33
click at [1016, 399] on input "False" at bounding box center [1010, 395] width 11 height 9
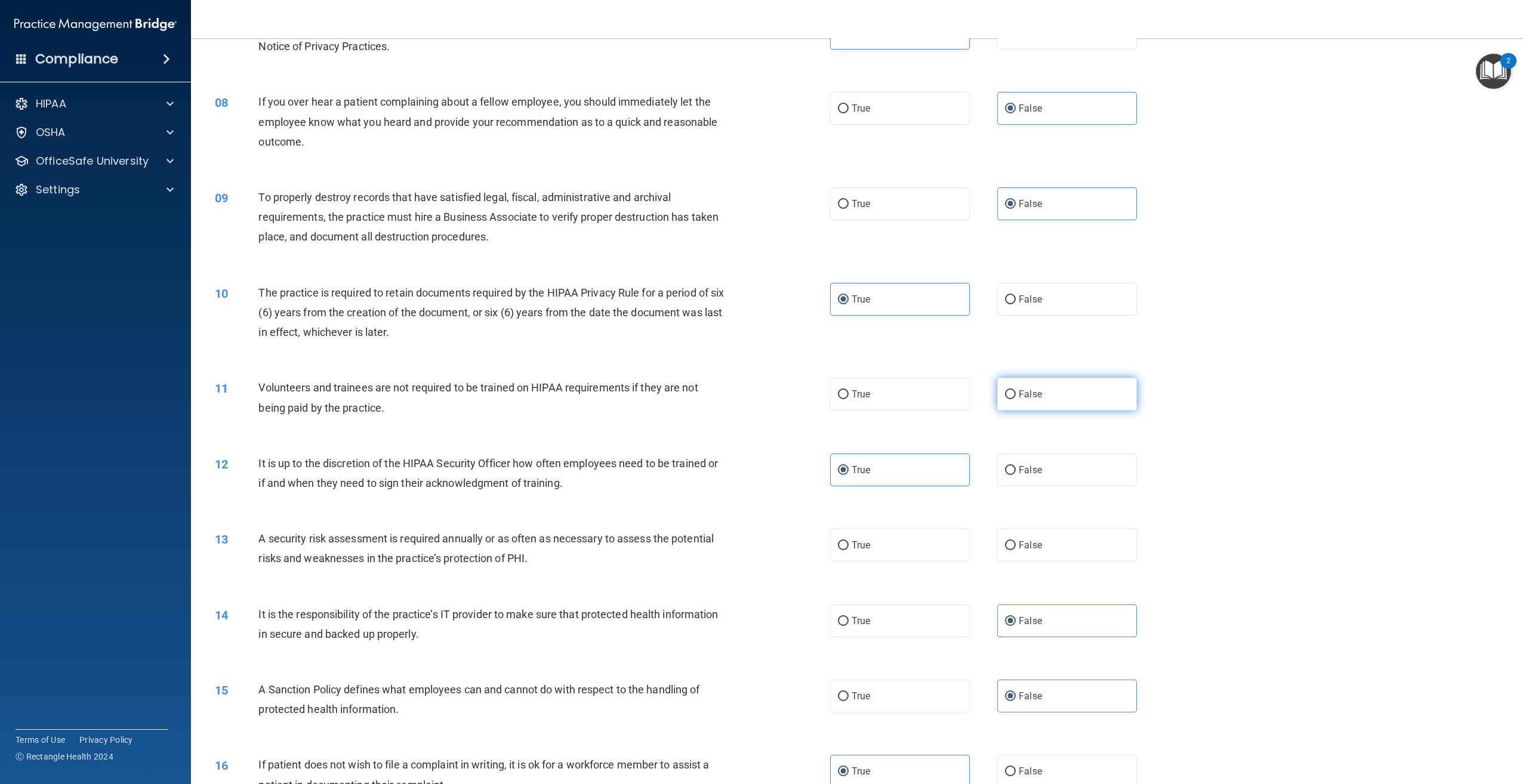
radio input "true"
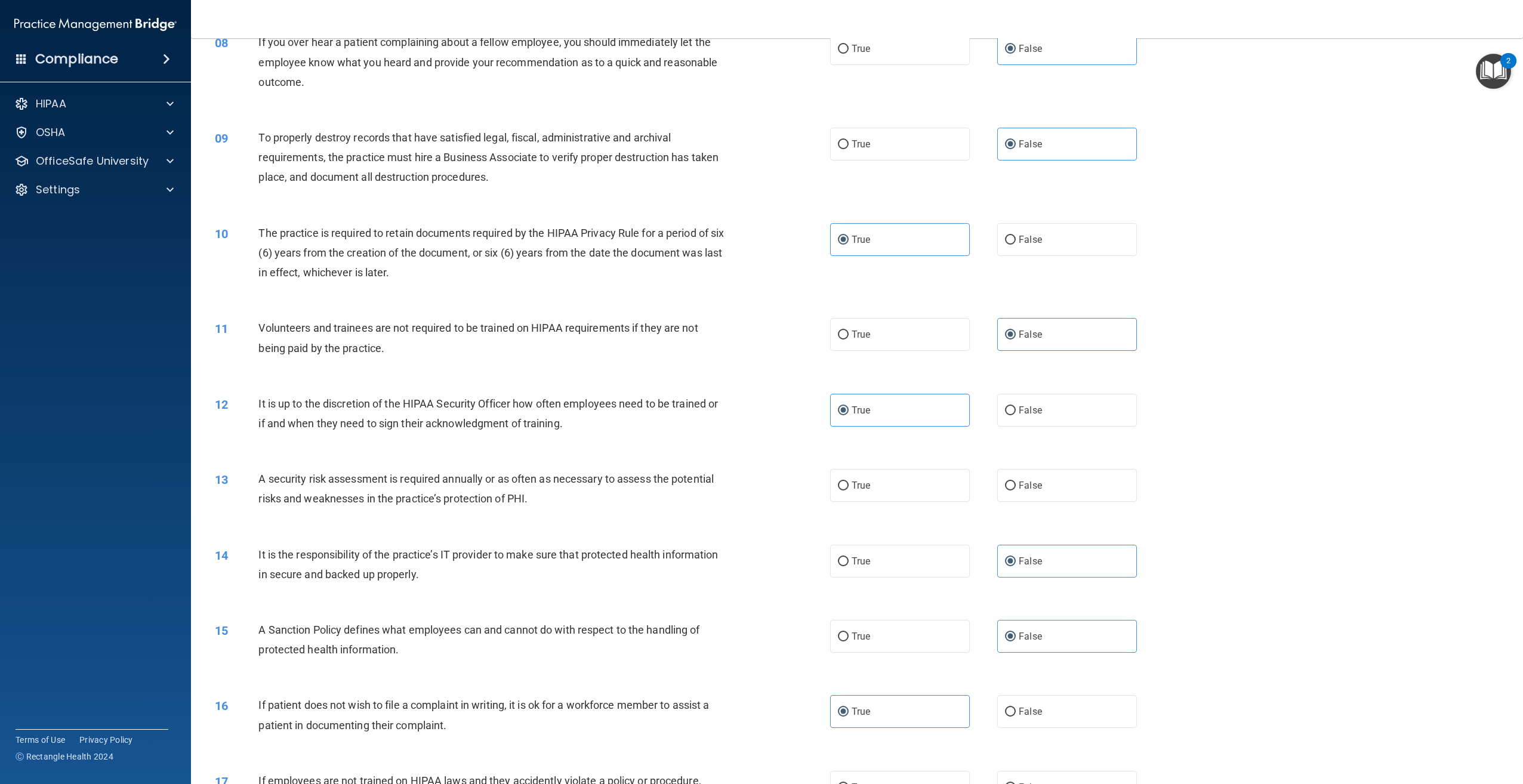
scroll to position [729, 0]
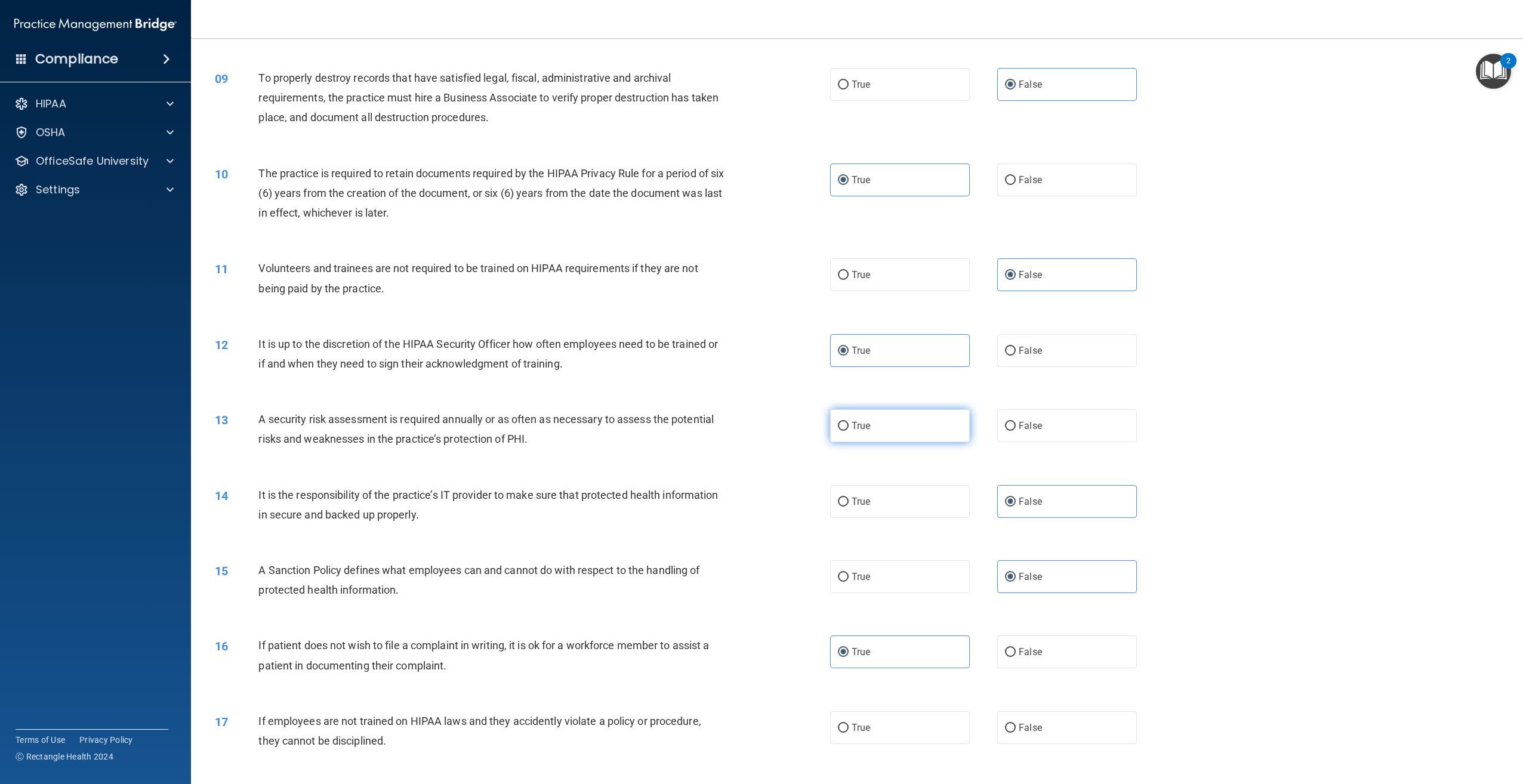
click at [864, 438] on label "True" at bounding box center [900, 425] width 140 height 33
click at [849, 431] on input "True" at bounding box center [843, 427] width 11 height 9
radio input "true"
click at [899, 582] on label "True" at bounding box center [900, 577] width 140 height 33
click at [849, 582] on input "True" at bounding box center [843, 577] width 11 height 9
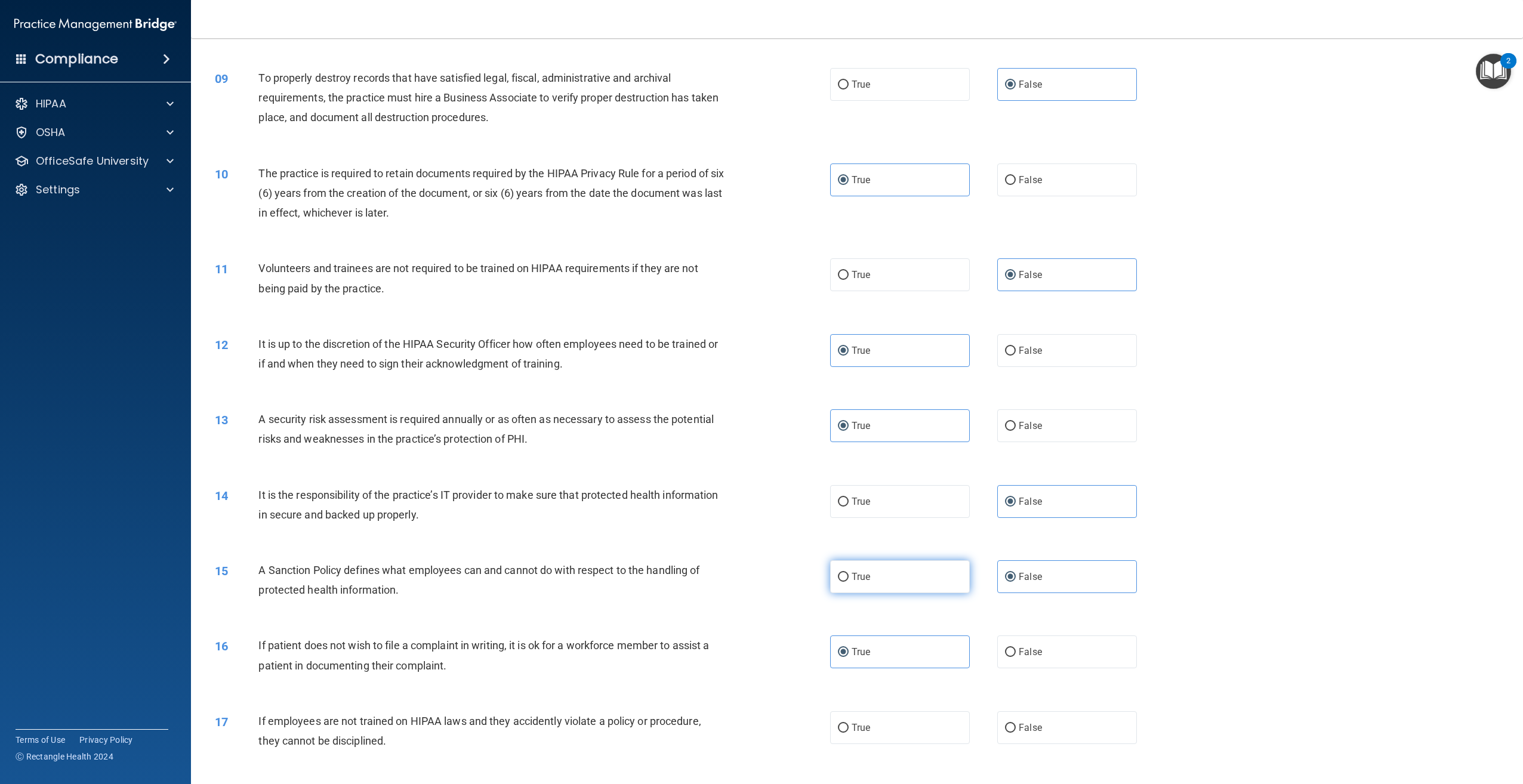
radio input "true"
radio input "false"
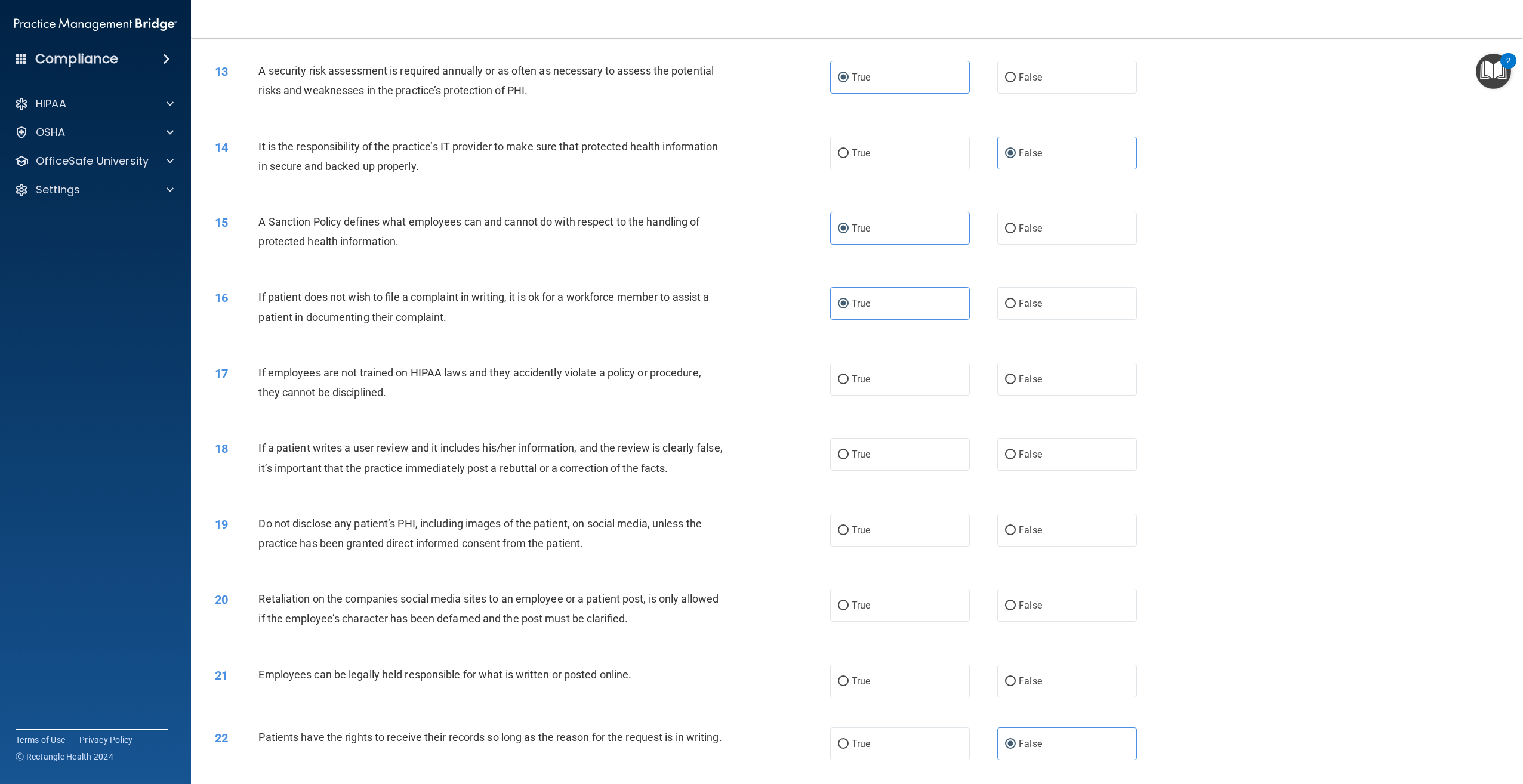
scroll to position [1087, 0]
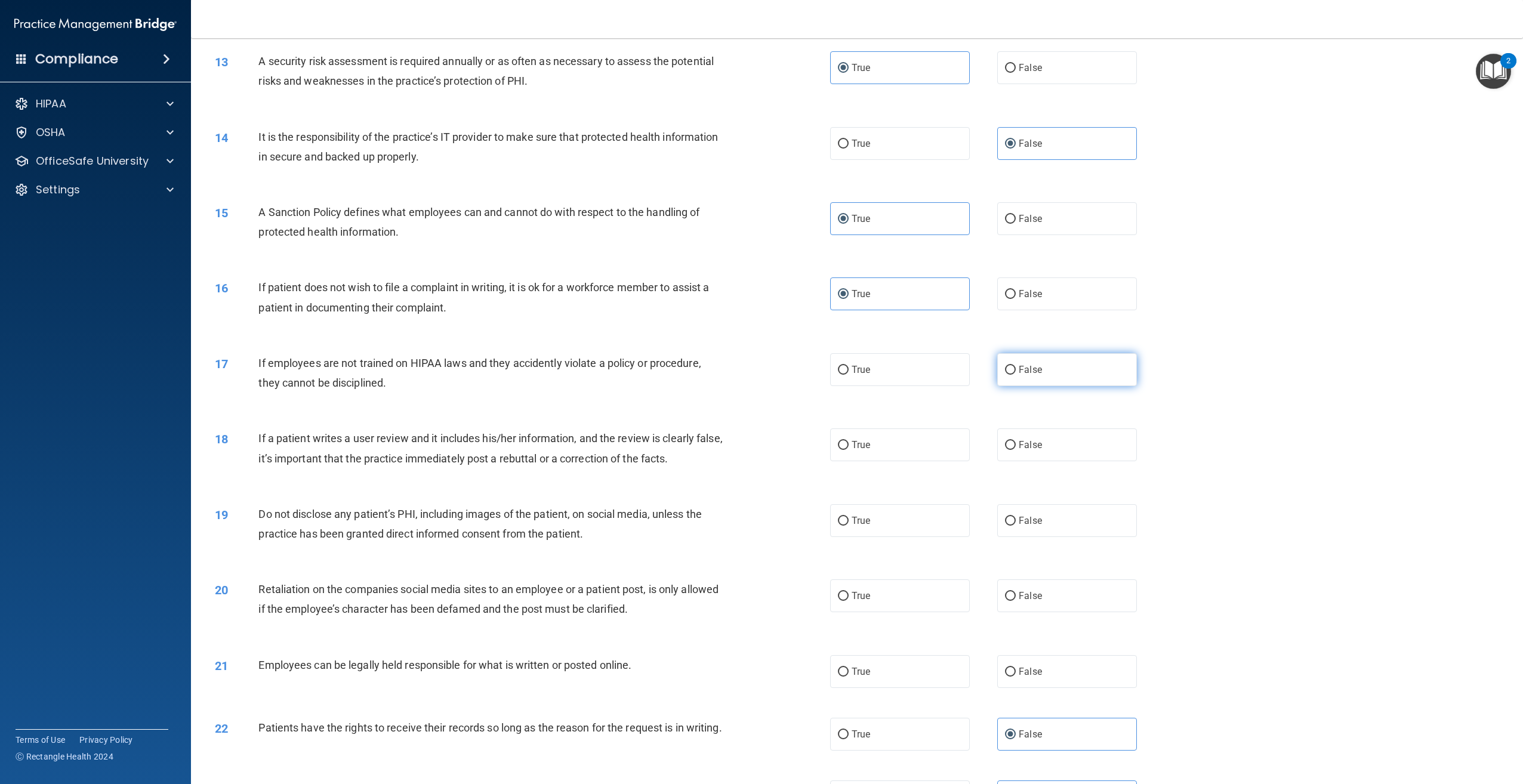
click at [1023, 365] on span "False" at bounding box center [1030, 370] width 23 height 12
click at [1016, 366] on input "False" at bounding box center [1010, 370] width 11 height 9
radio input "true"
click at [1078, 456] on label "False" at bounding box center [1067, 445] width 140 height 33
click at [1016, 450] on input "False" at bounding box center [1010, 445] width 11 height 9
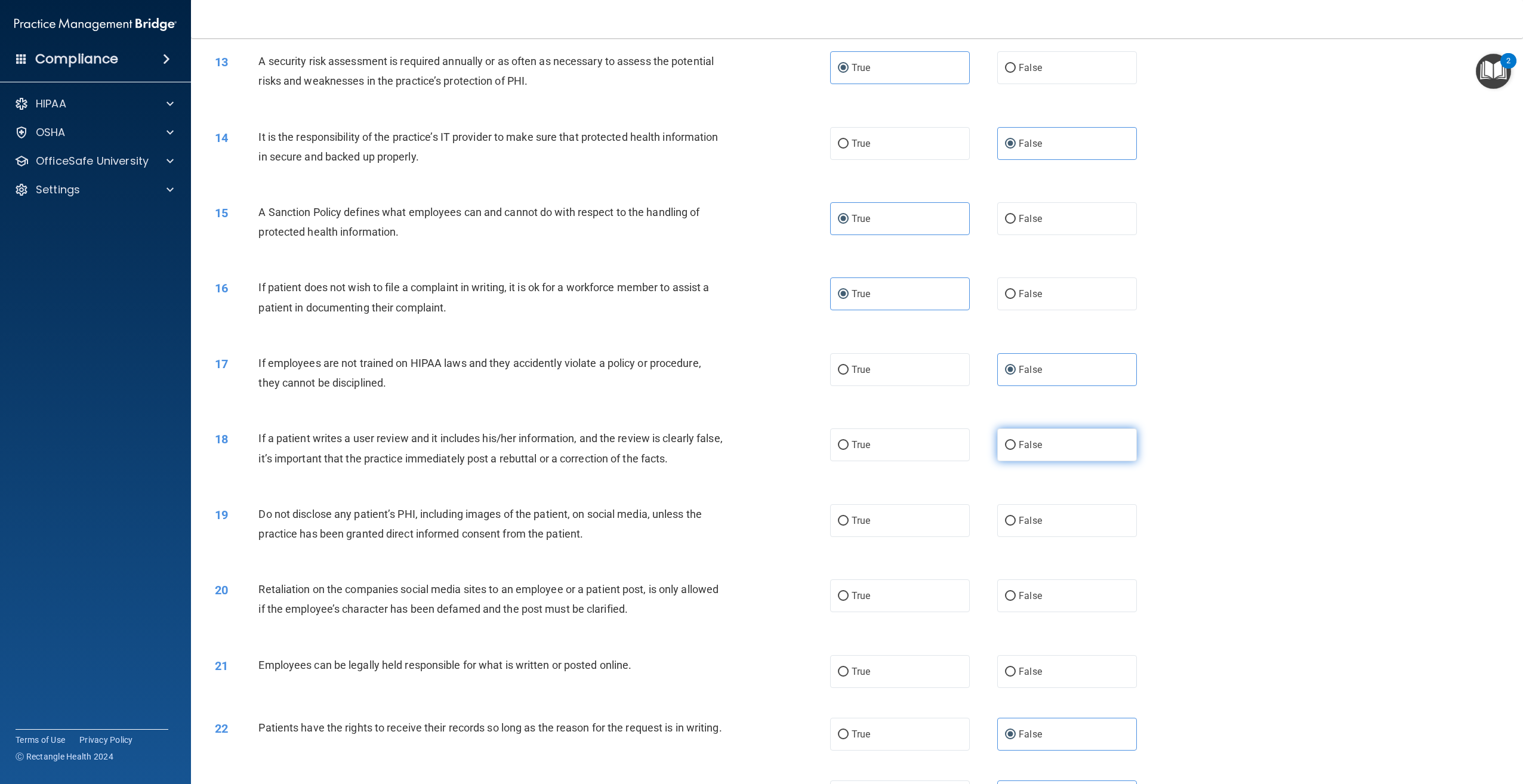
radio input "true"
click at [889, 527] on label "True" at bounding box center [900, 520] width 140 height 33
click at [849, 525] on input "True" at bounding box center [843, 521] width 11 height 9
radio input "true"
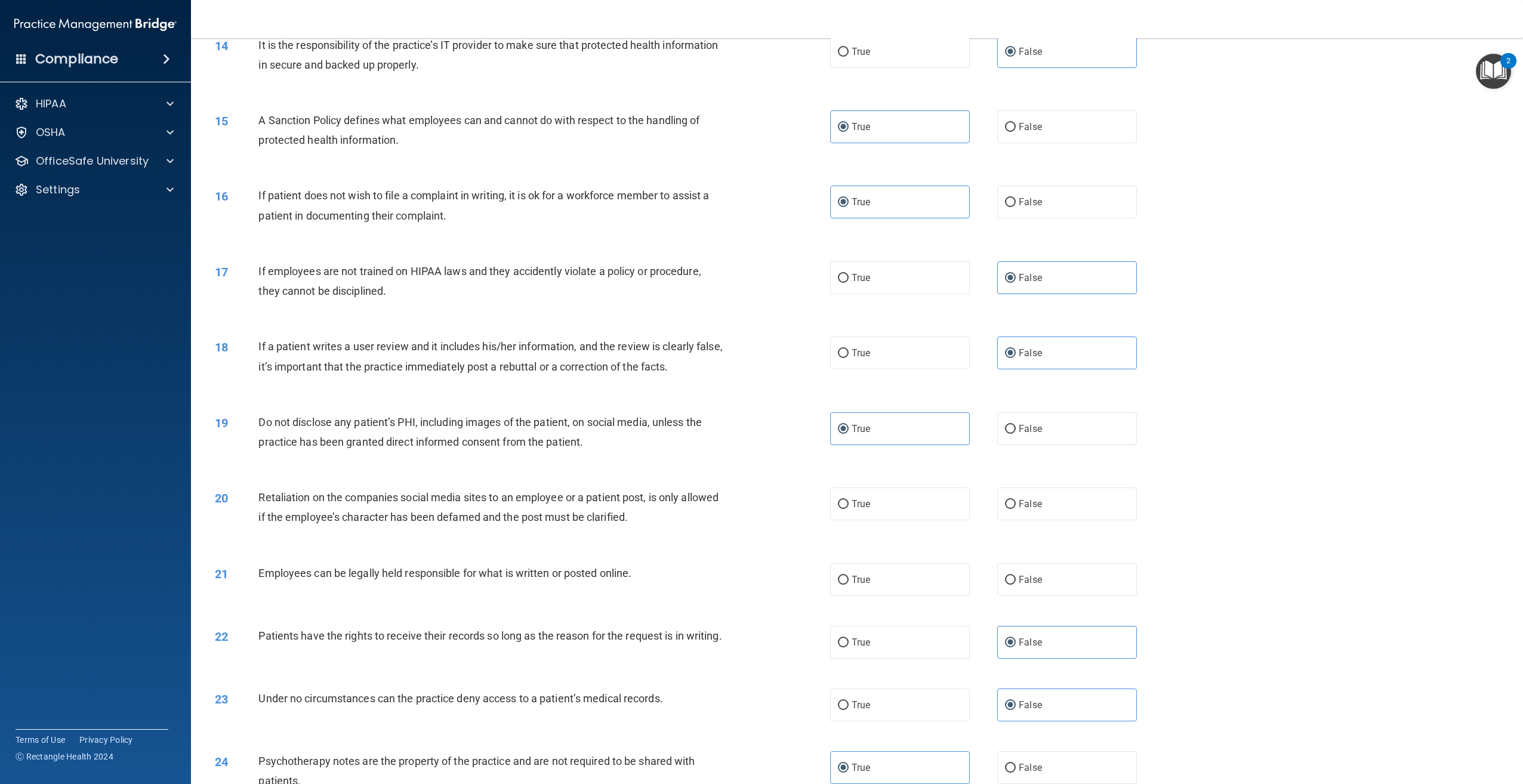
scroll to position [1386, 0]
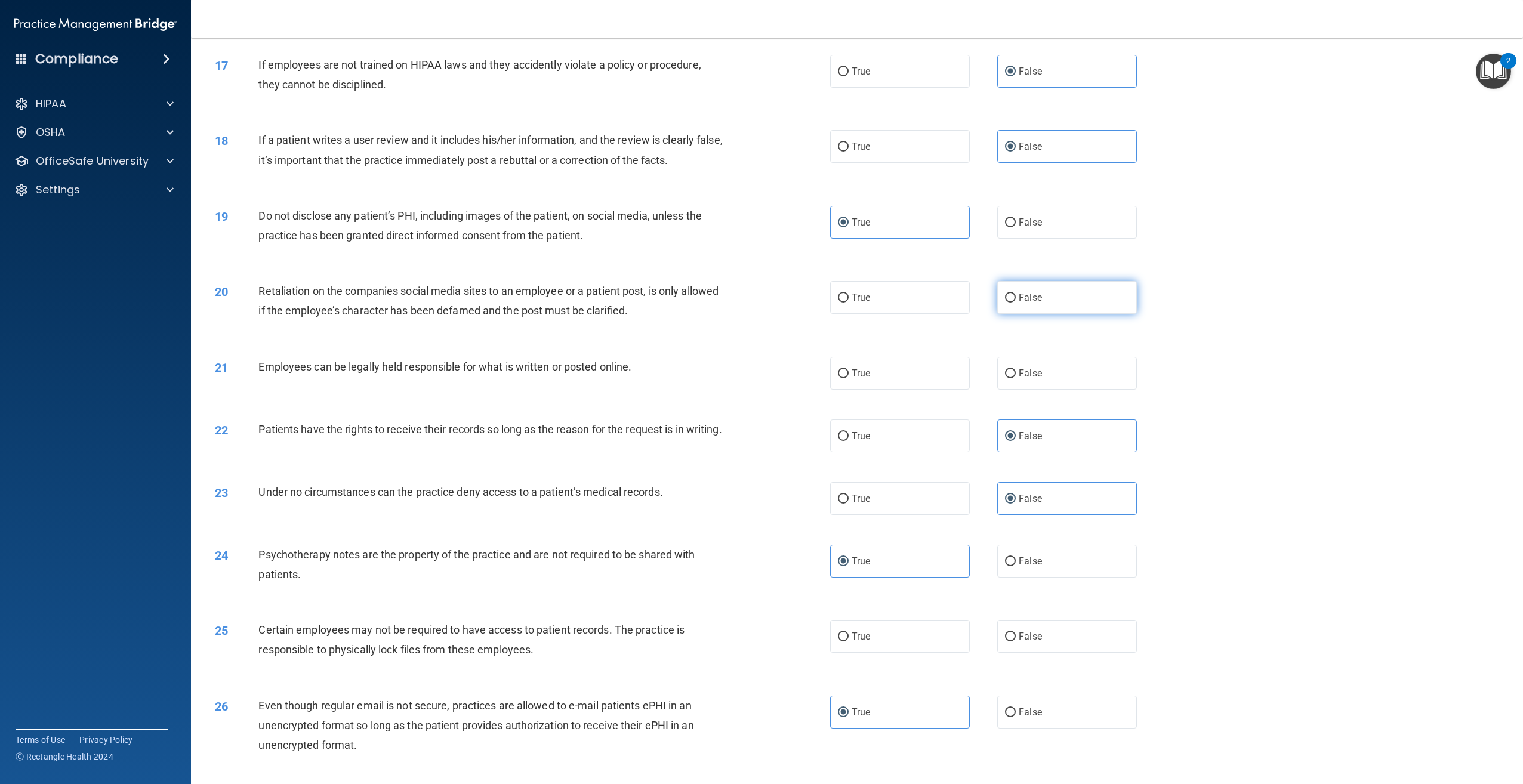
click at [1096, 312] on label "False" at bounding box center [1067, 297] width 140 height 33
click at [1016, 302] on input "False" at bounding box center [1010, 298] width 11 height 9
radio input "true"
click at [886, 382] on label "True" at bounding box center [900, 373] width 140 height 33
click at [849, 378] on input "True" at bounding box center [843, 374] width 11 height 9
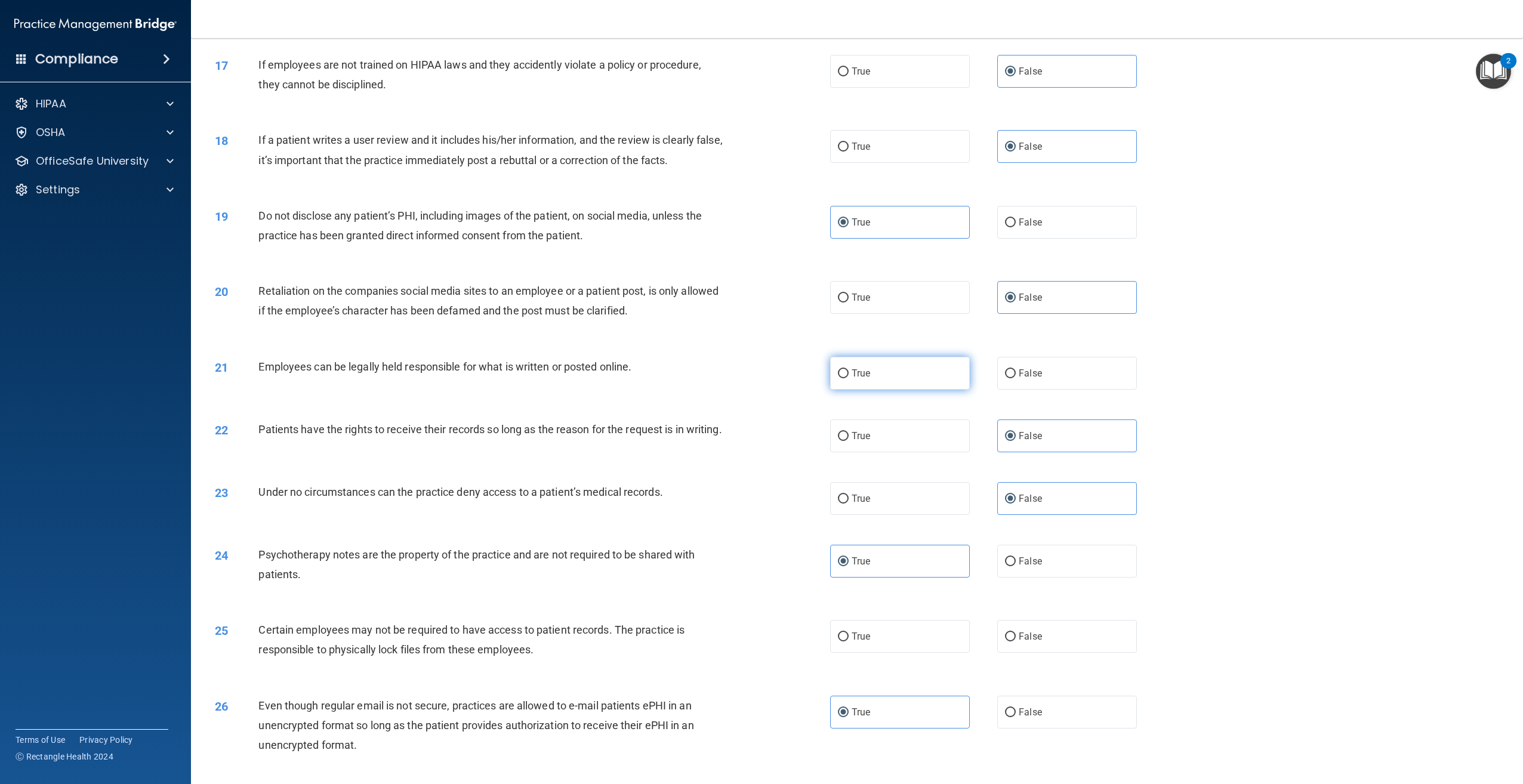
radio input "true"
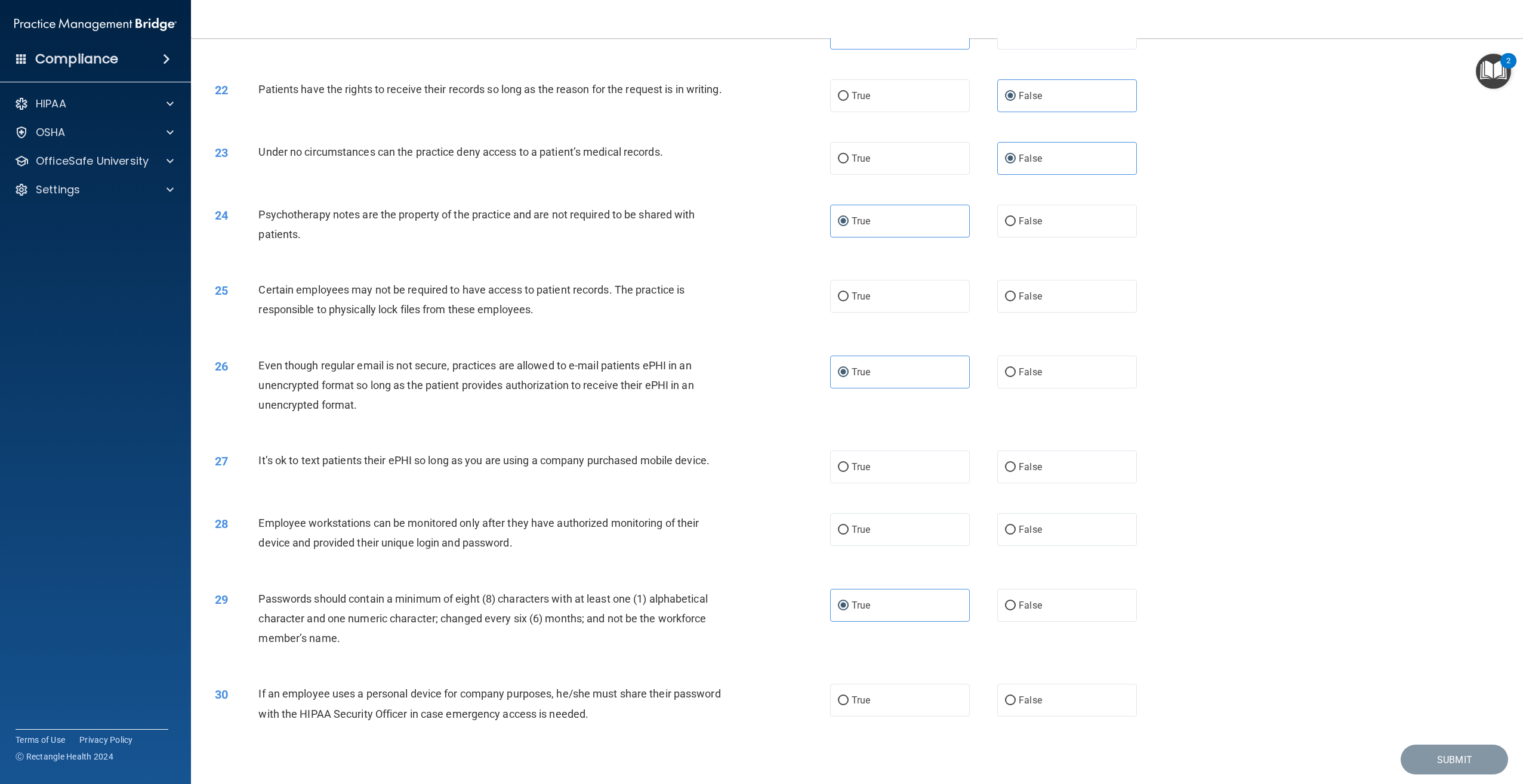
scroll to position [1743, 0]
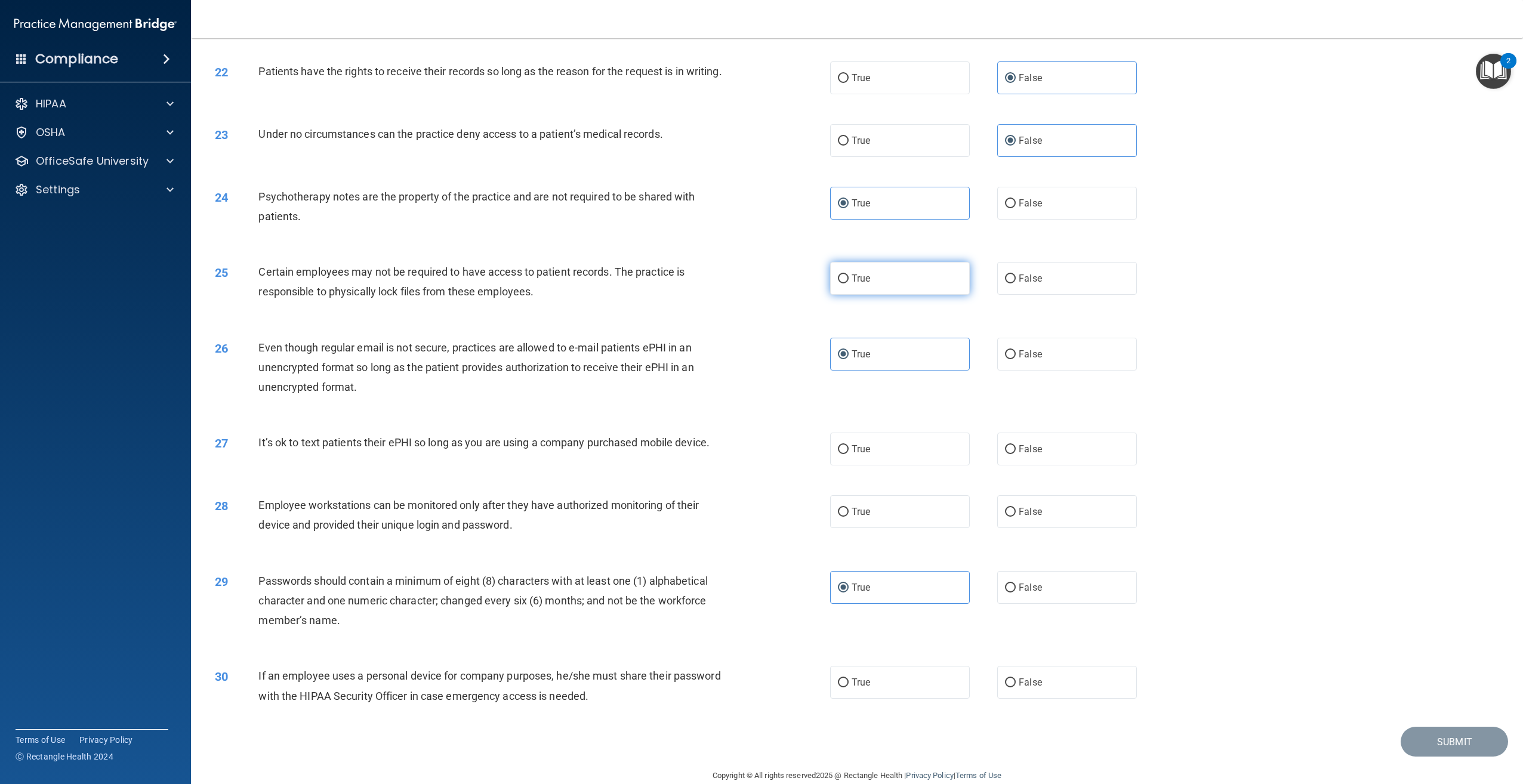
click at [929, 287] on label "True" at bounding box center [900, 278] width 140 height 33
click at [849, 283] on input "True" at bounding box center [843, 279] width 11 height 9
radio input "true"
click at [1113, 460] on label "False" at bounding box center [1067, 449] width 140 height 33
click at [1016, 454] on input "False" at bounding box center [1010, 450] width 11 height 9
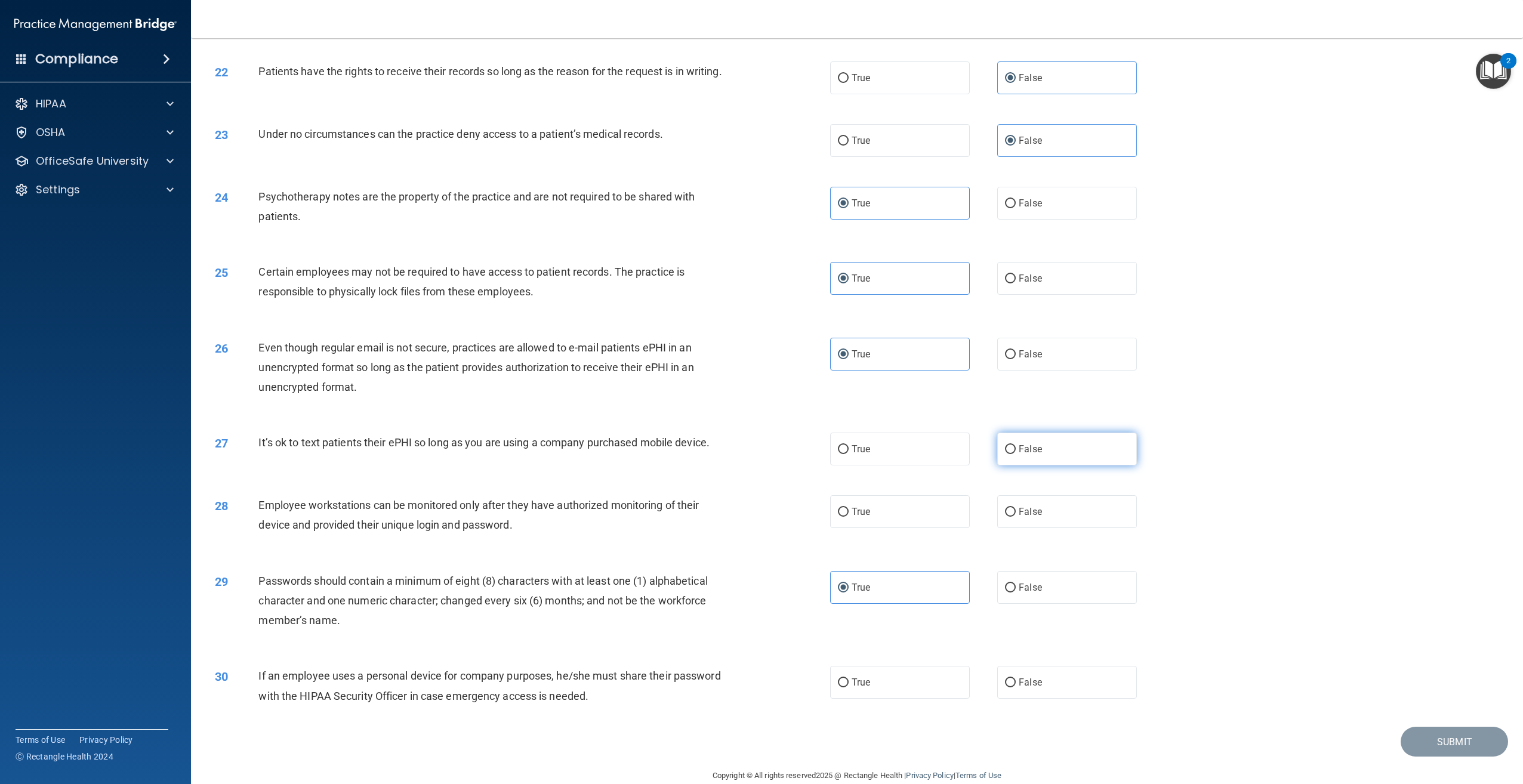
radio input "true"
click at [1080, 528] on label "False" at bounding box center [1067, 511] width 140 height 33
click at [1016, 516] on input "False" at bounding box center [1010, 513] width 11 height 9
radio input "true"
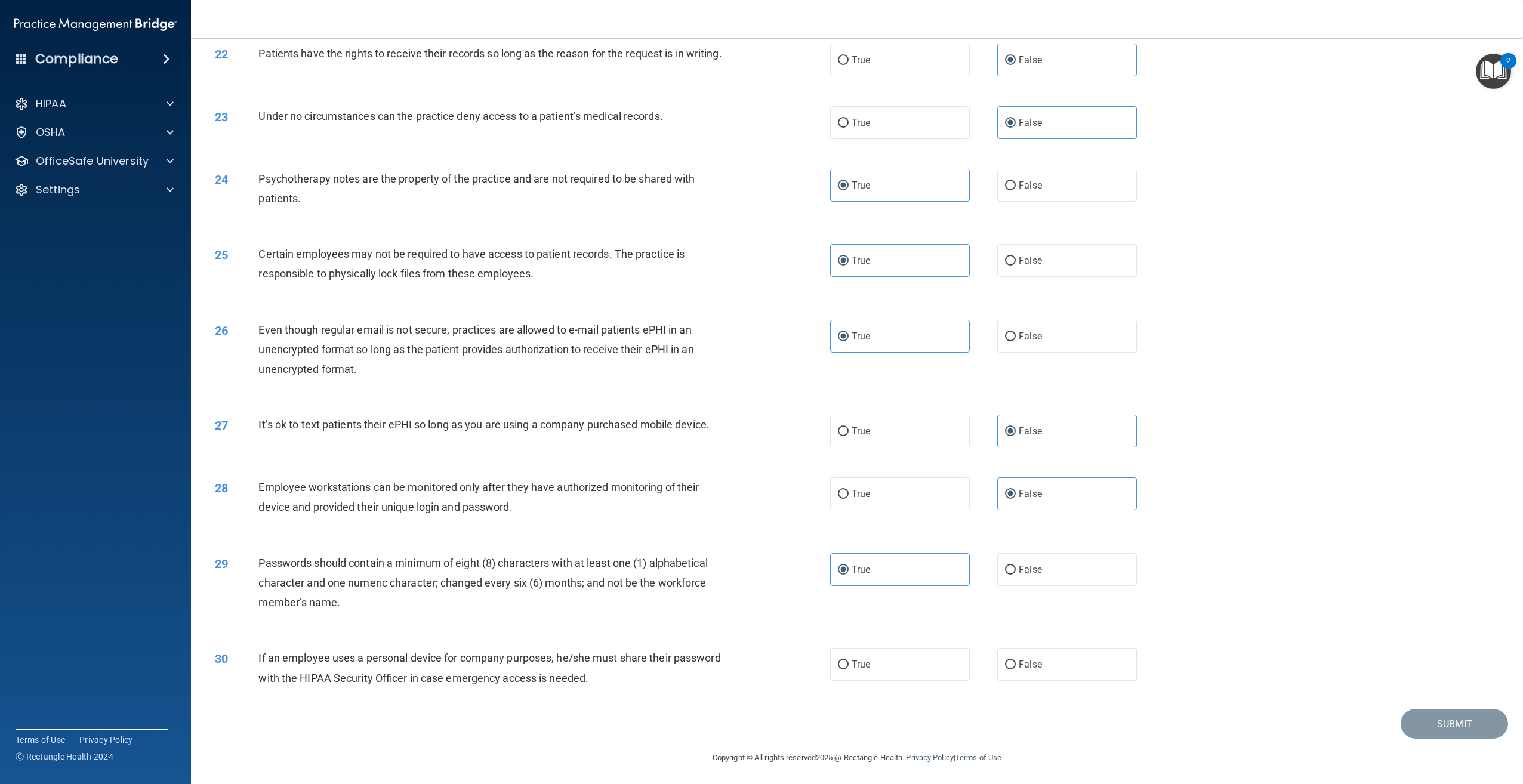
scroll to position [1777, 0]
click at [1014, 656] on label "False" at bounding box center [1067, 662] width 140 height 33
click at [1014, 658] on input "False" at bounding box center [1010, 662] width 11 height 9
radio input "true"
click at [1442, 725] on button "Submit" at bounding box center [1454, 721] width 107 height 30
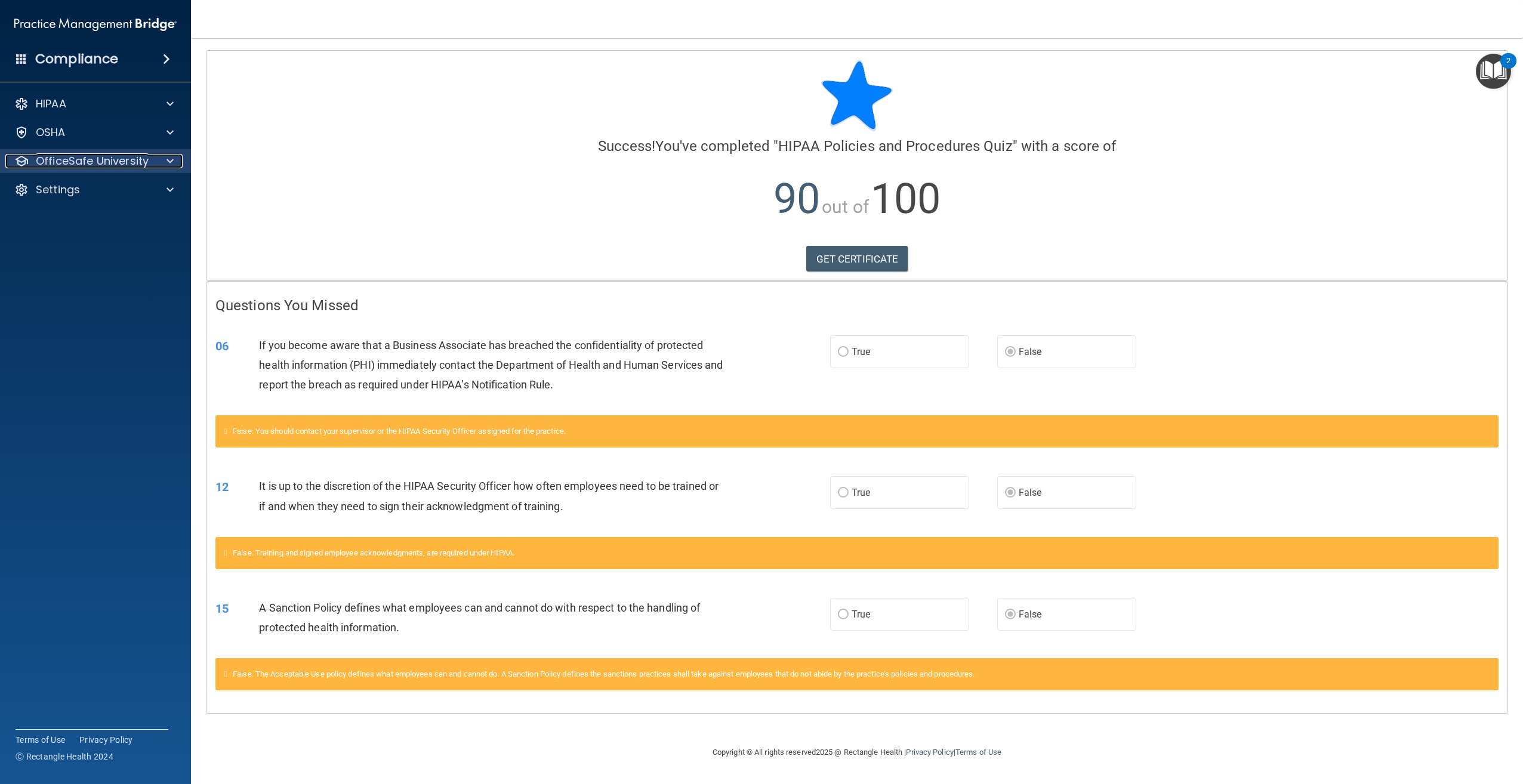
click at [110, 165] on p "OfficeSafe University" at bounding box center [92, 161] width 112 height 14
click at [108, 185] on div "HIPAA Training" at bounding box center [89, 189] width 163 height 12
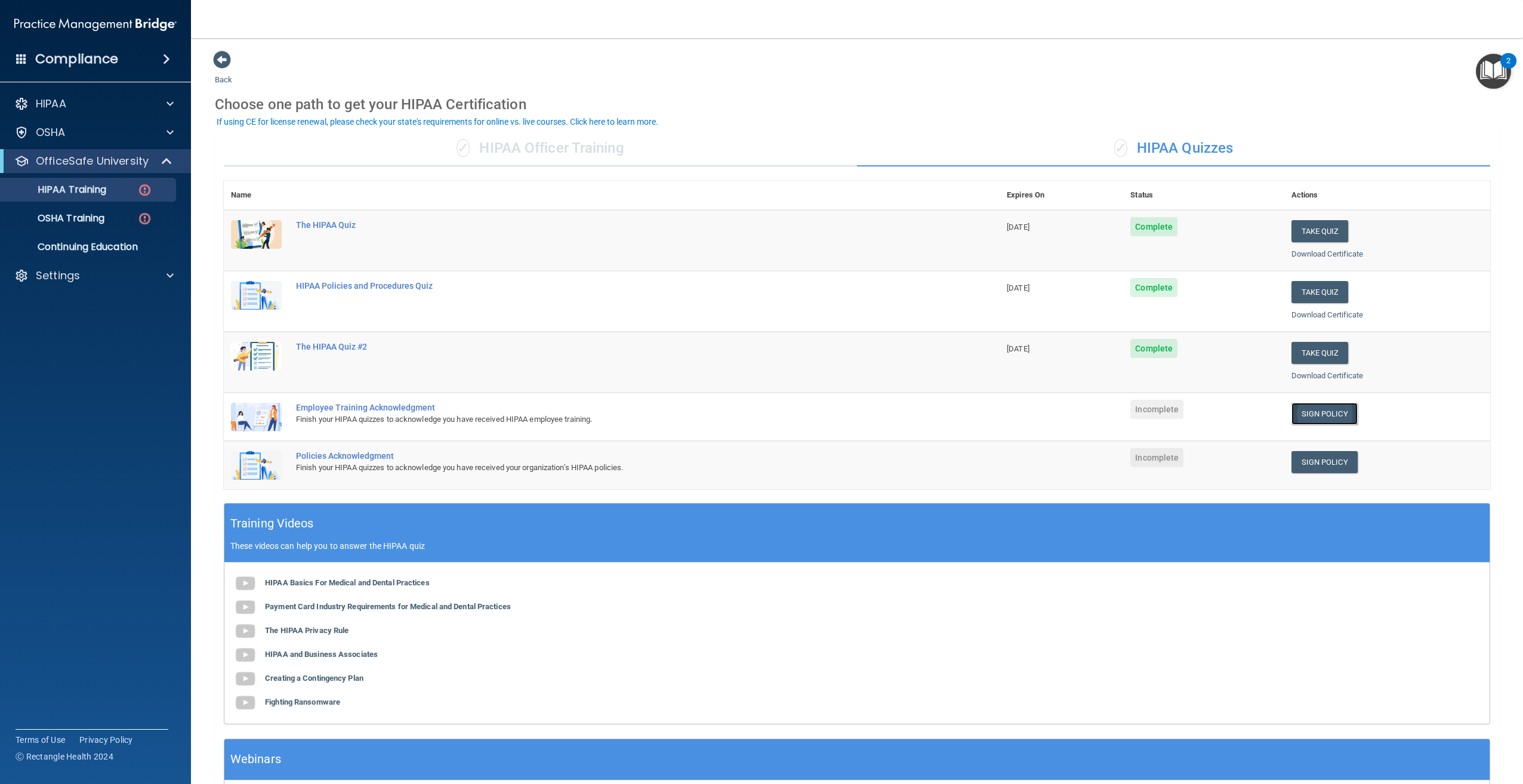
click at [1336, 410] on link "Sign Policy" at bounding box center [1325, 414] width 66 height 22
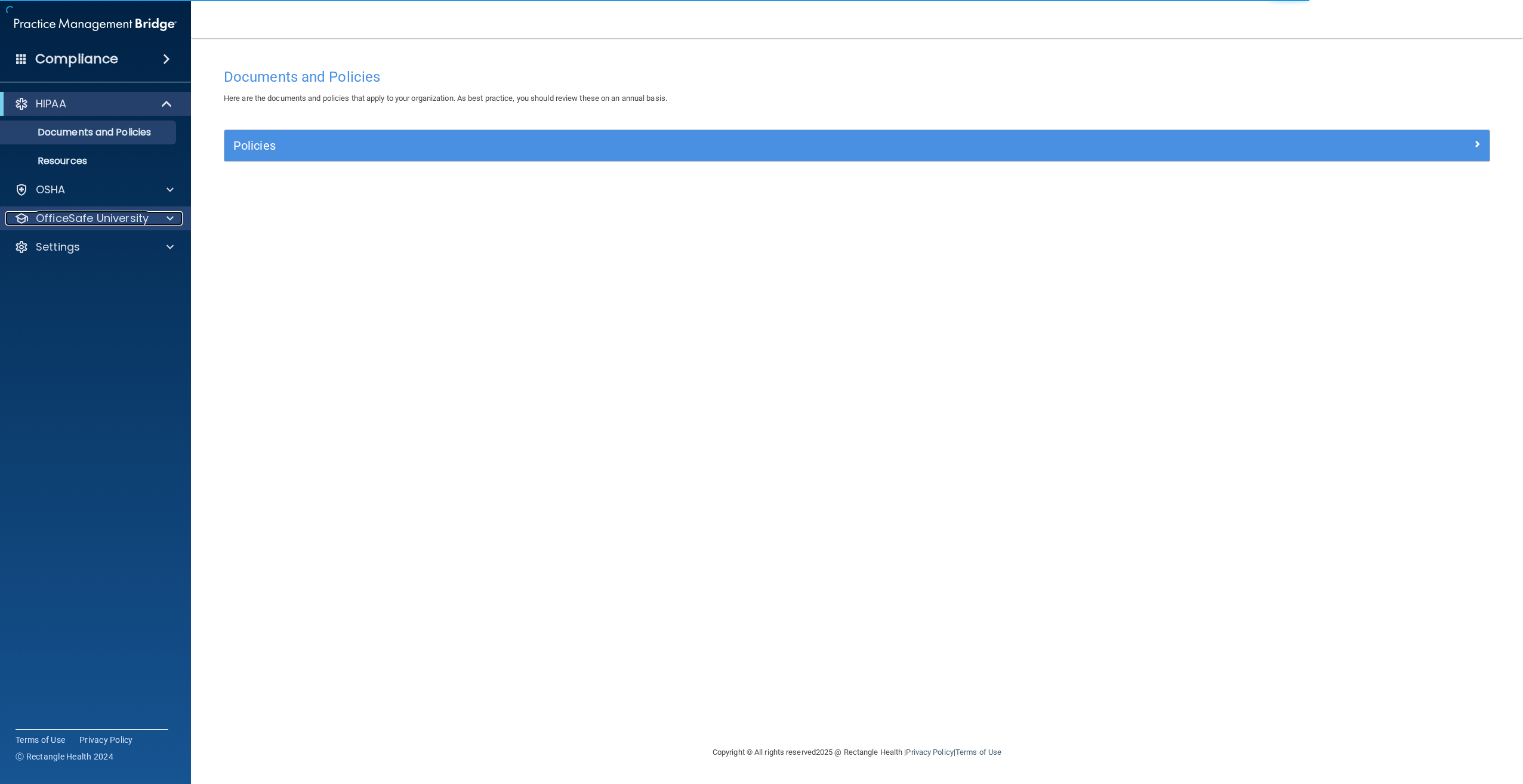
click at [131, 215] on p "OfficeSafe University" at bounding box center [92, 218] width 112 height 14
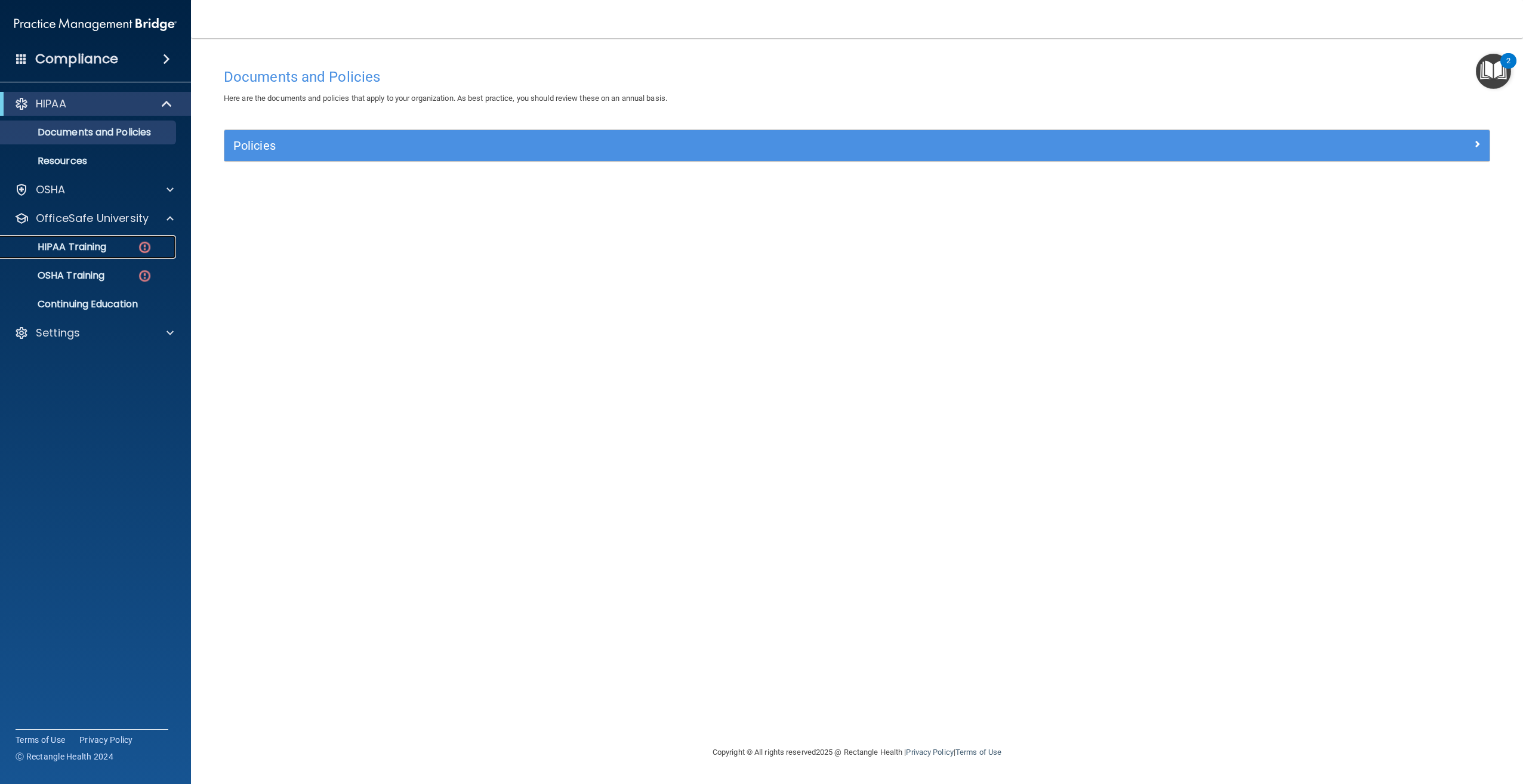
click at [123, 246] on div "HIPAA Training" at bounding box center [89, 247] width 163 height 12
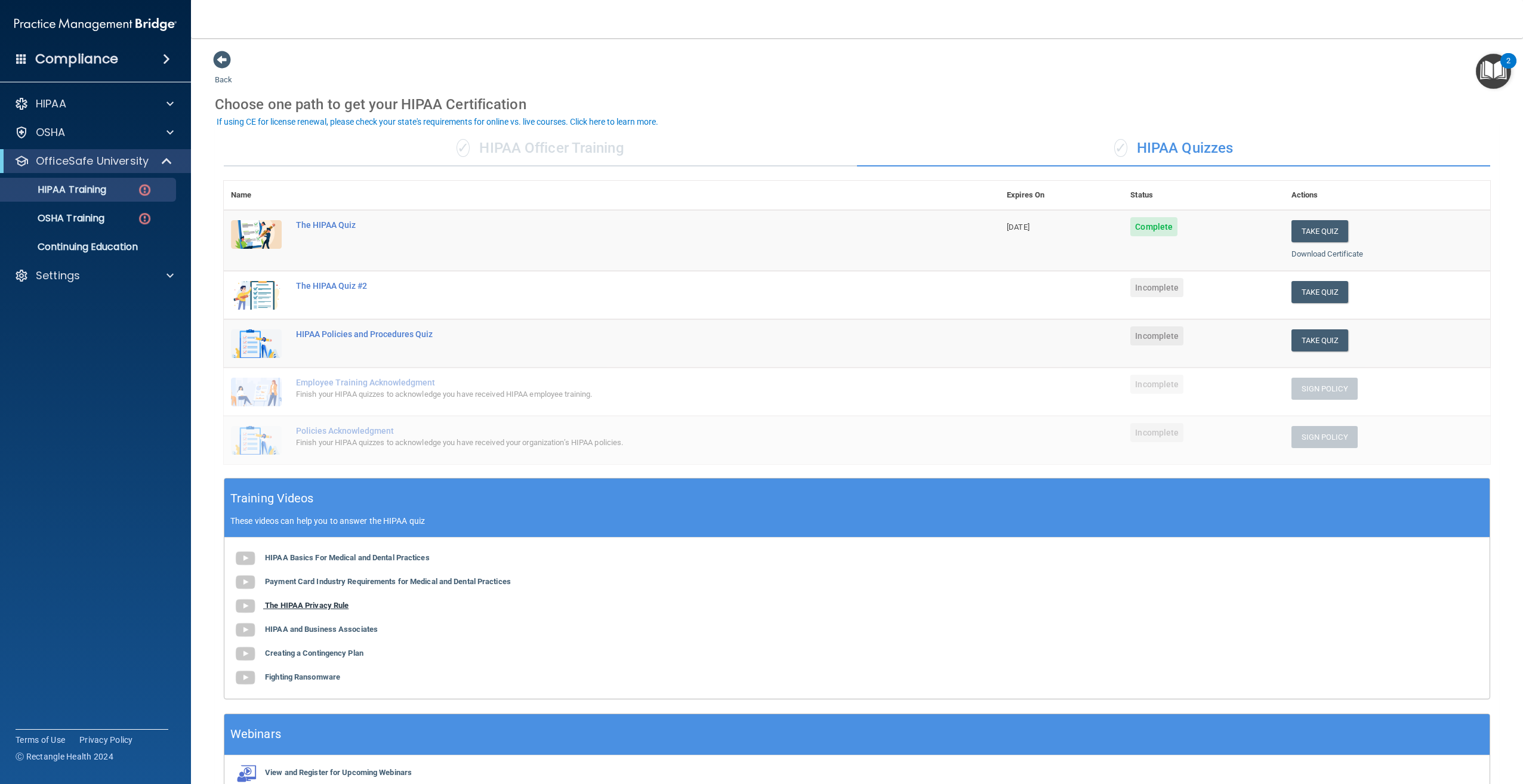
click at [328, 602] on b "The HIPAA Privacy Rule" at bounding box center [306, 606] width 83 height 9
click at [293, 632] on b "HIPAA and Business Associates" at bounding box center [321, 630] width 112 height 9
click at [310, 655] on b "Creating a Contingency Plan" at bounding box center [314, 653] width 98 height 9
click at [299, 679] on b "Fighting Ransomware" at bounding box center [303, 677] width 75 height 9
click at [323, 605] on b "The HIPAA Privacy Rule" at bounding box center [306, 606] width 83 height 9
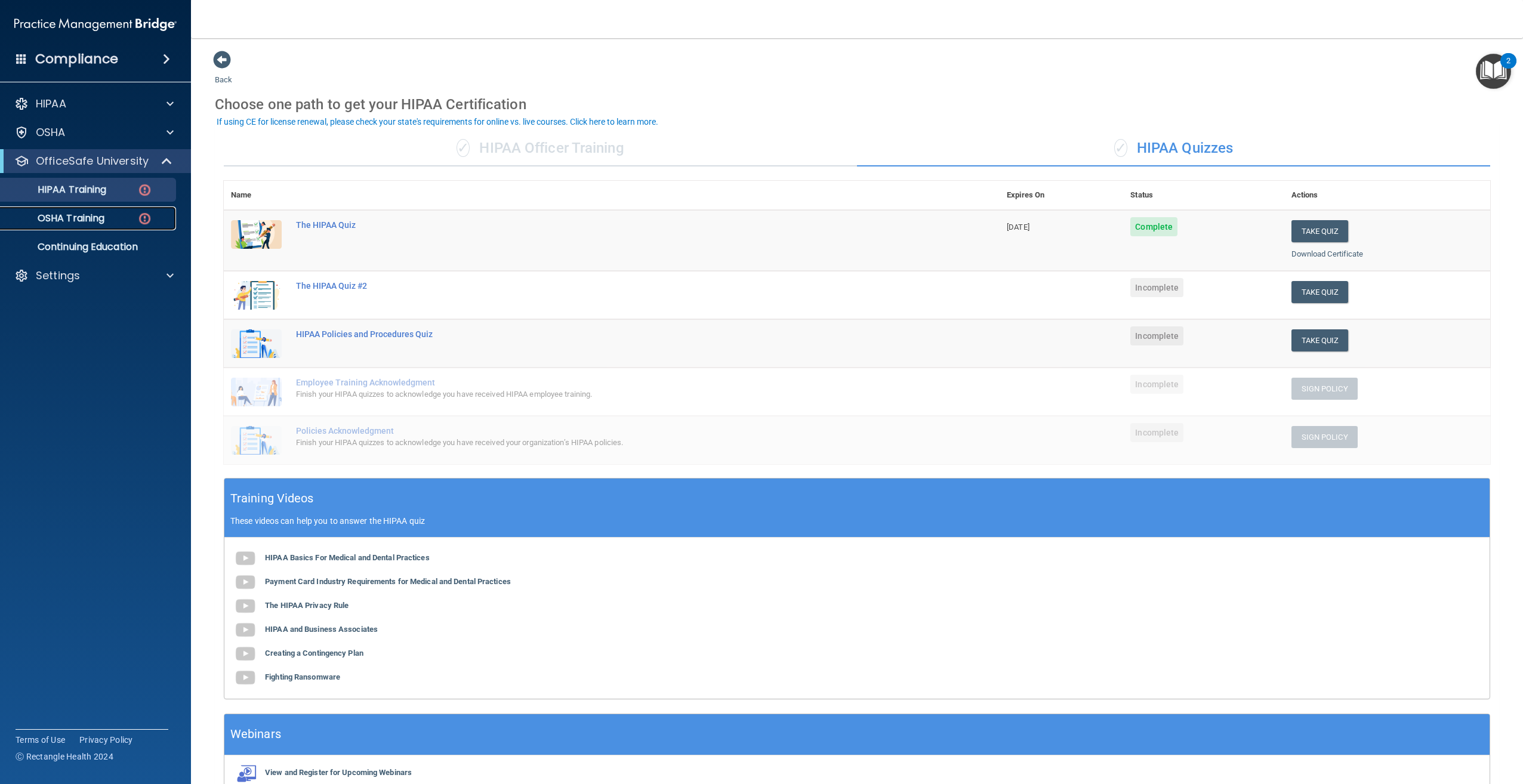
click at [108, 223] on div "OSHA Training" at bounding box center [89, 218] width 163 height 12
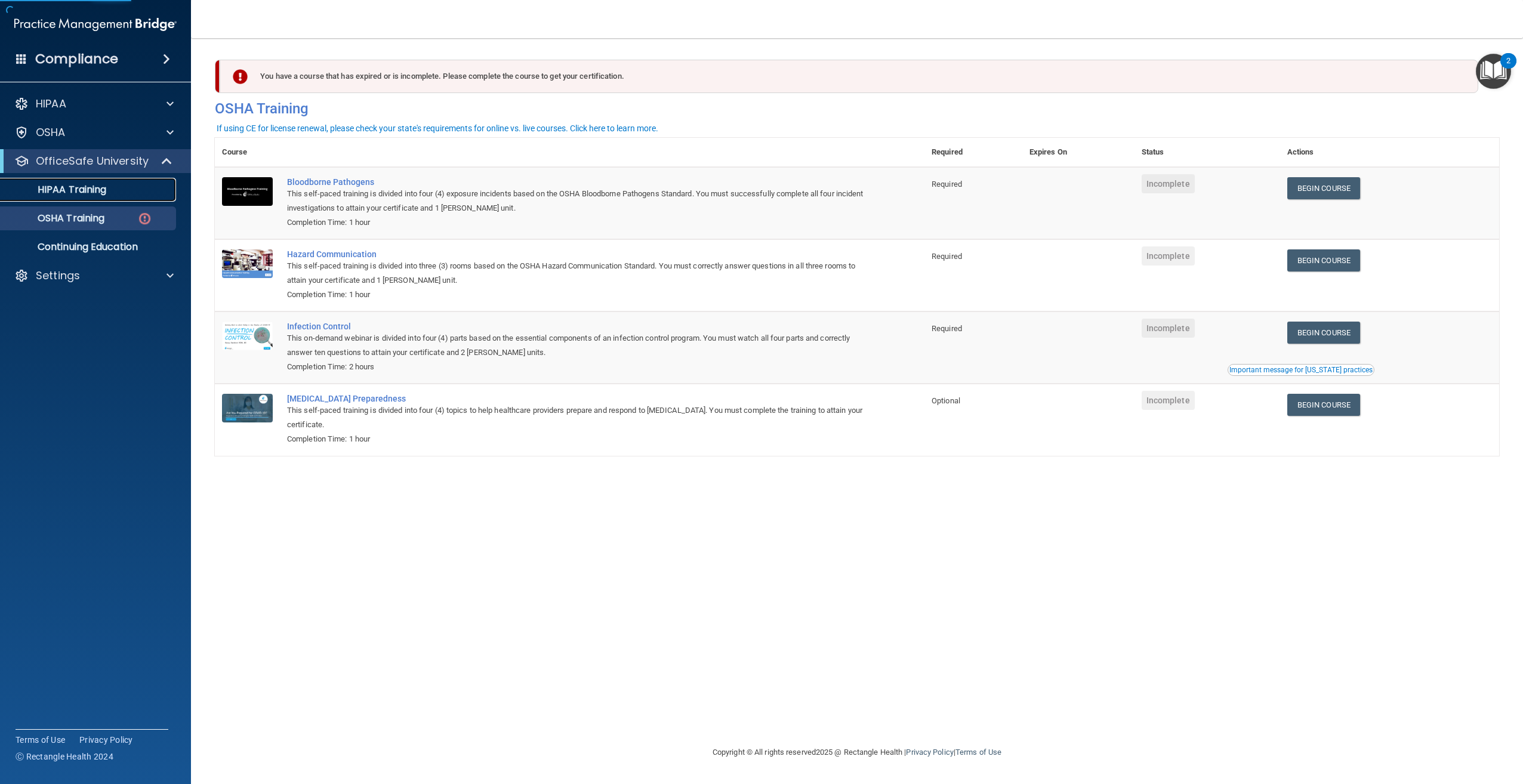
click at [120, 184] on div "HIPAA Training" at bounding box center [89, 189] width 163 height 12
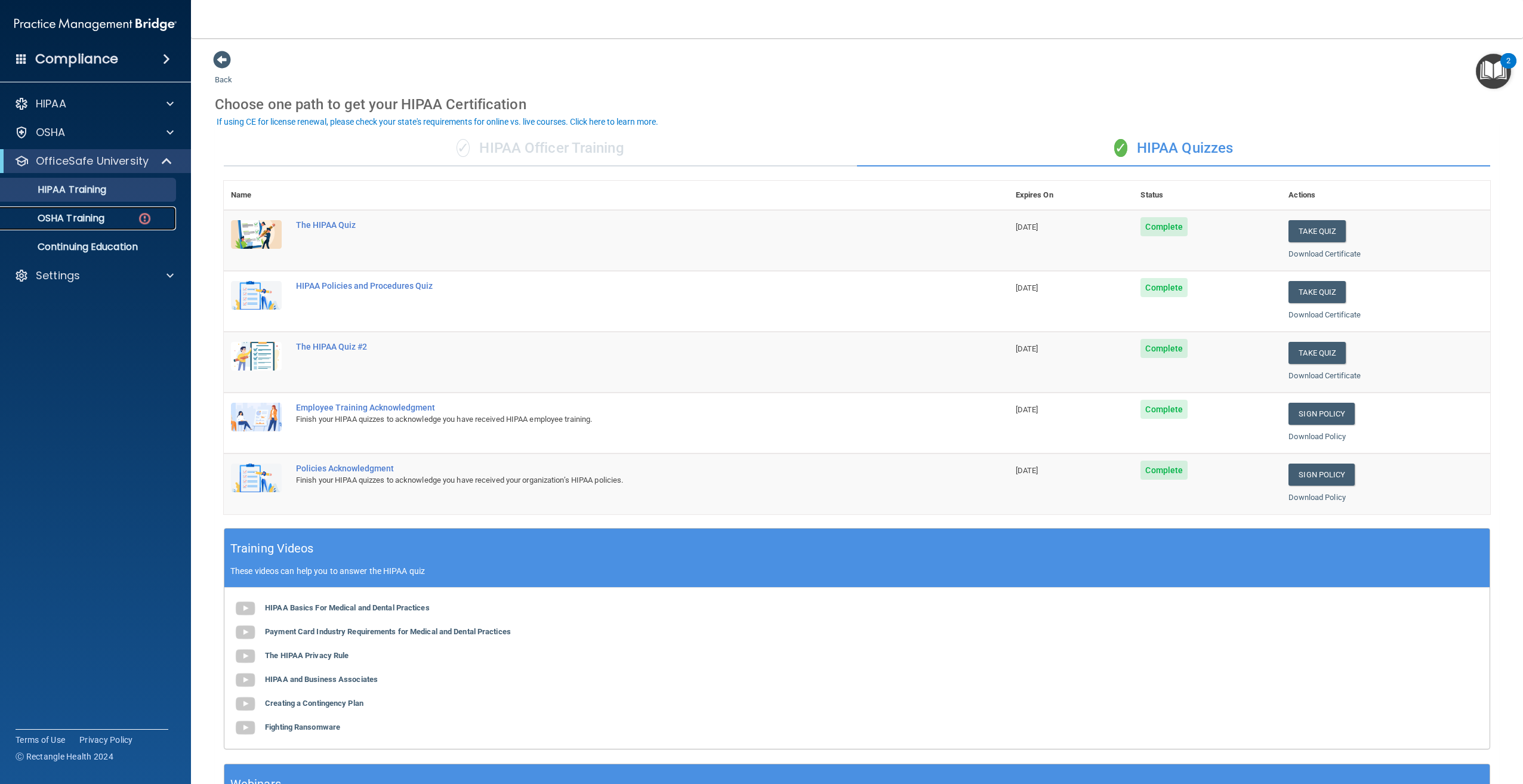
click at [112, 214] on div "OSHA Training" at bounding box center [89, 218] width 163 height 12
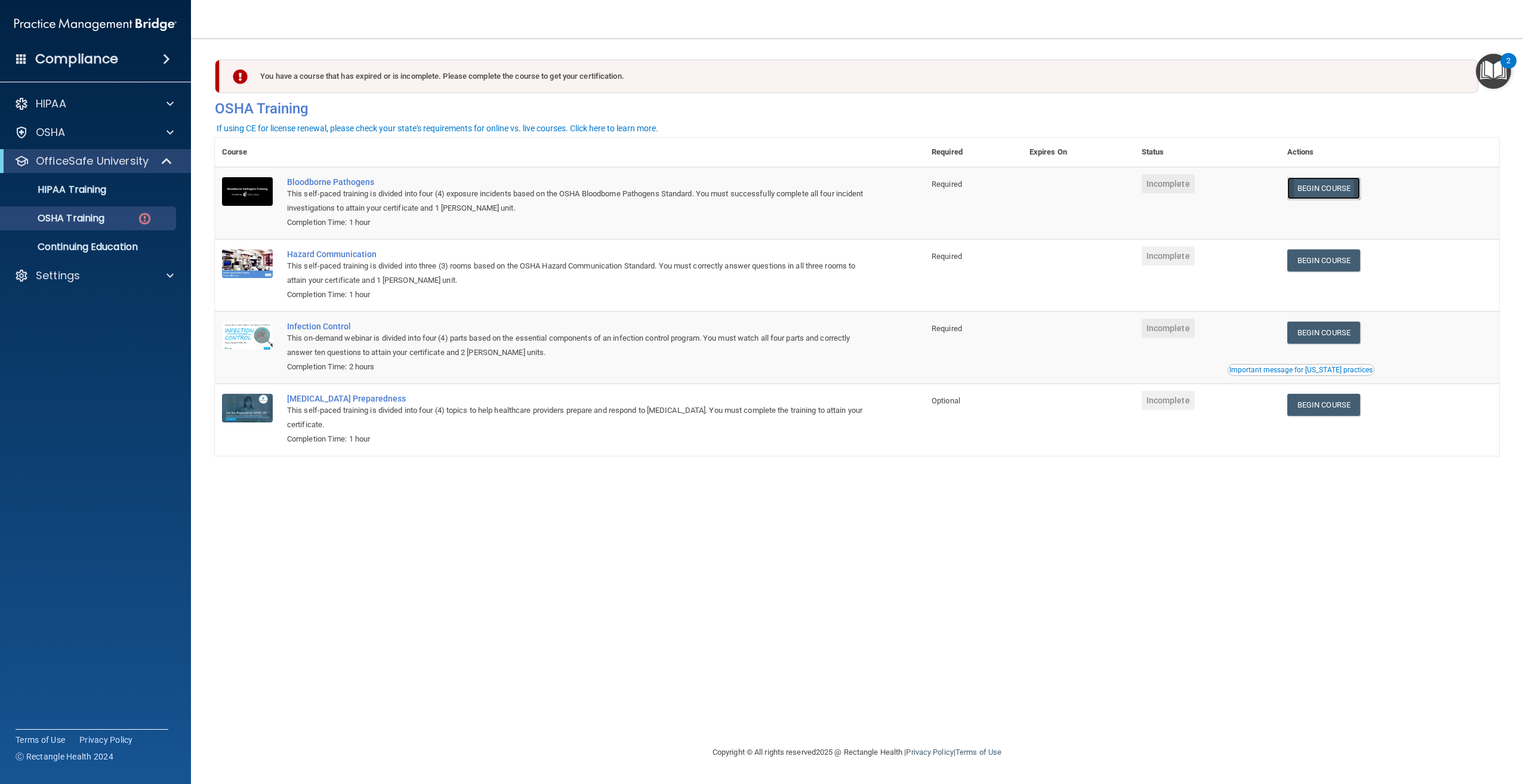
click at [1347, 190] on link "Begin Course" at bounding box center [1323, 188] width 73 height 22
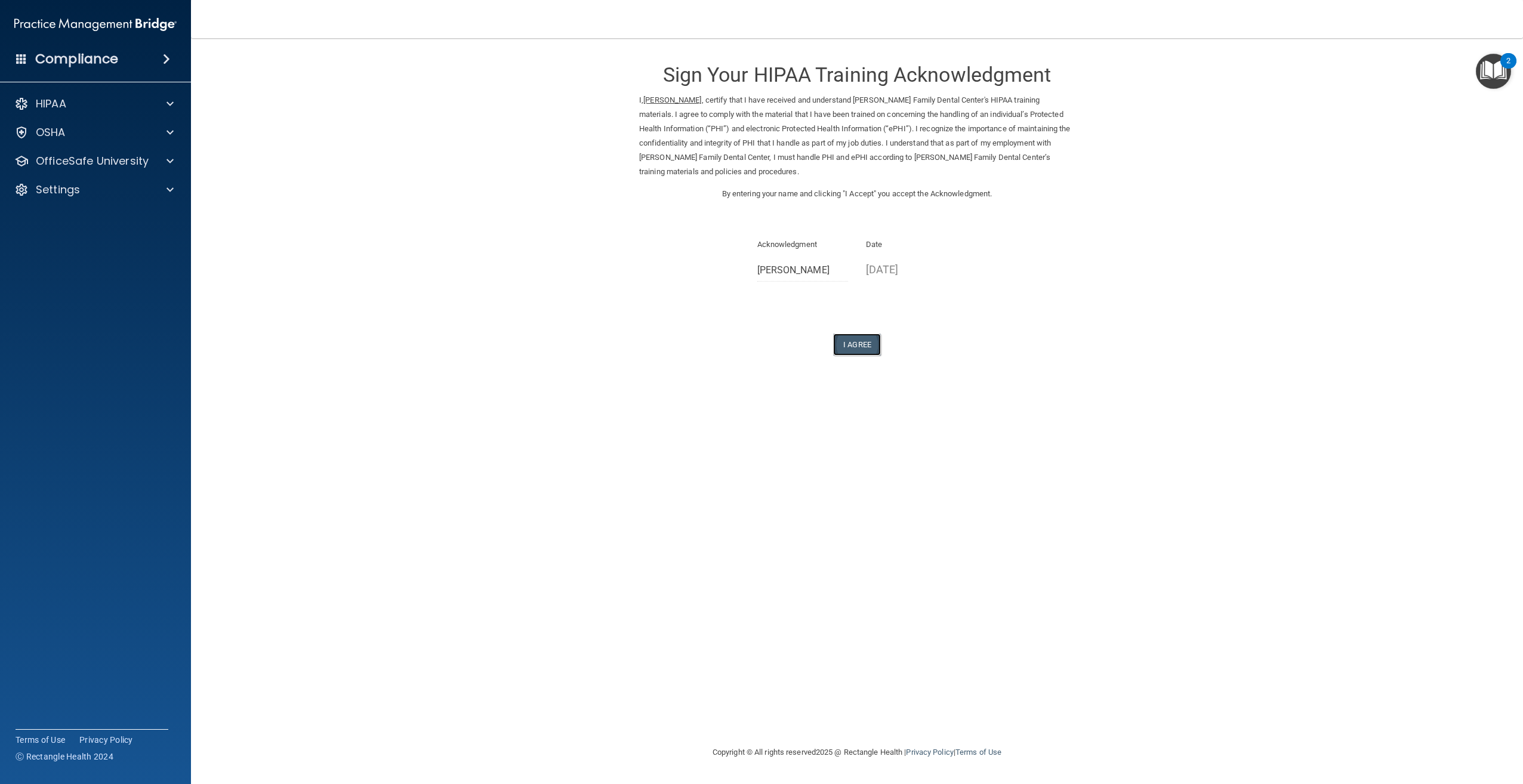
click at [857, 346] on button "I Agree" at bounding box center [857, 344] width 48 height 22
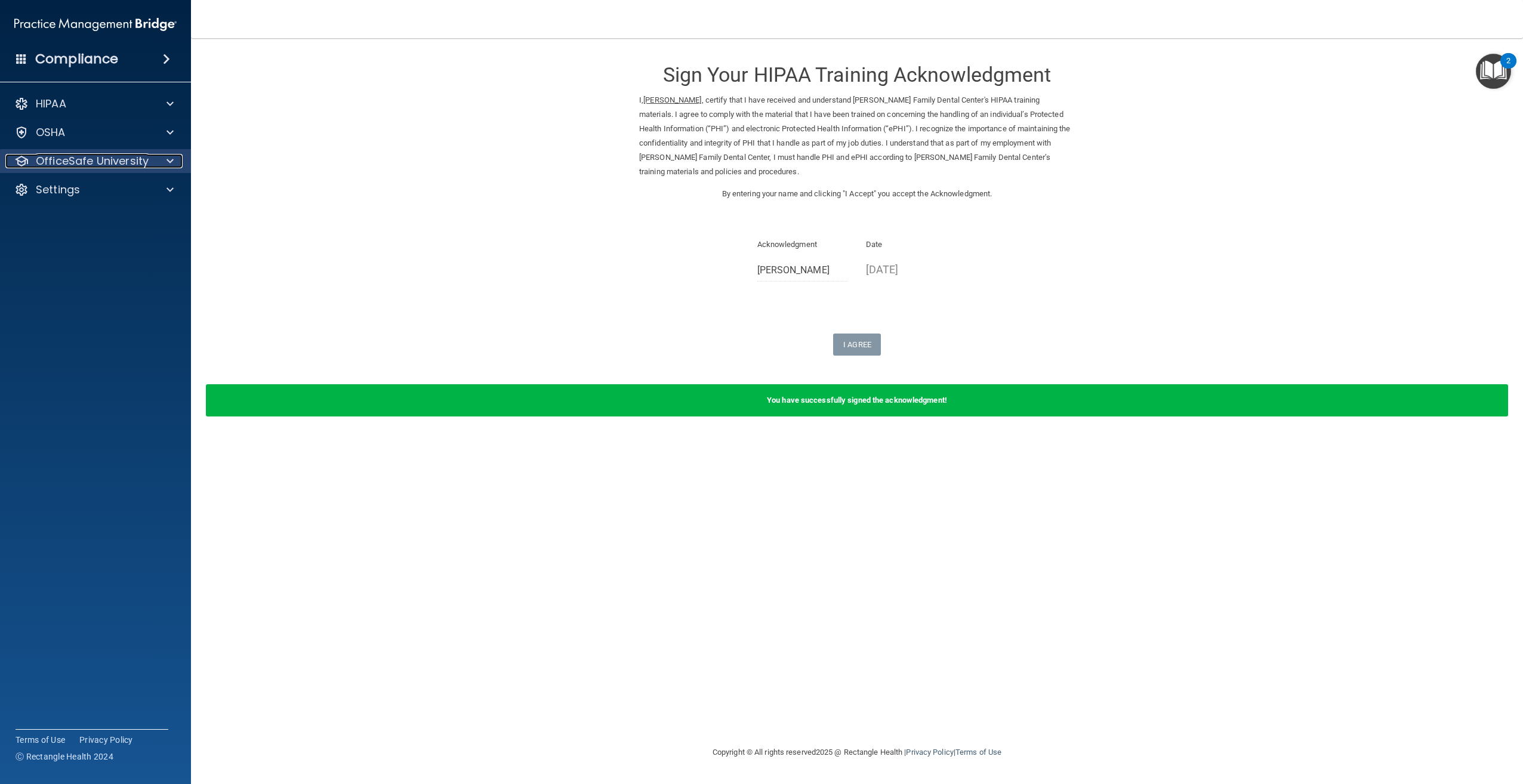
click at [129, 161] on p "OfficeSafe University" at bounding box center [92, 161] width 112 height 14
click at [117, 185] on div "HIPAA Training" at bounding box center [89, 189] width 163 height 12
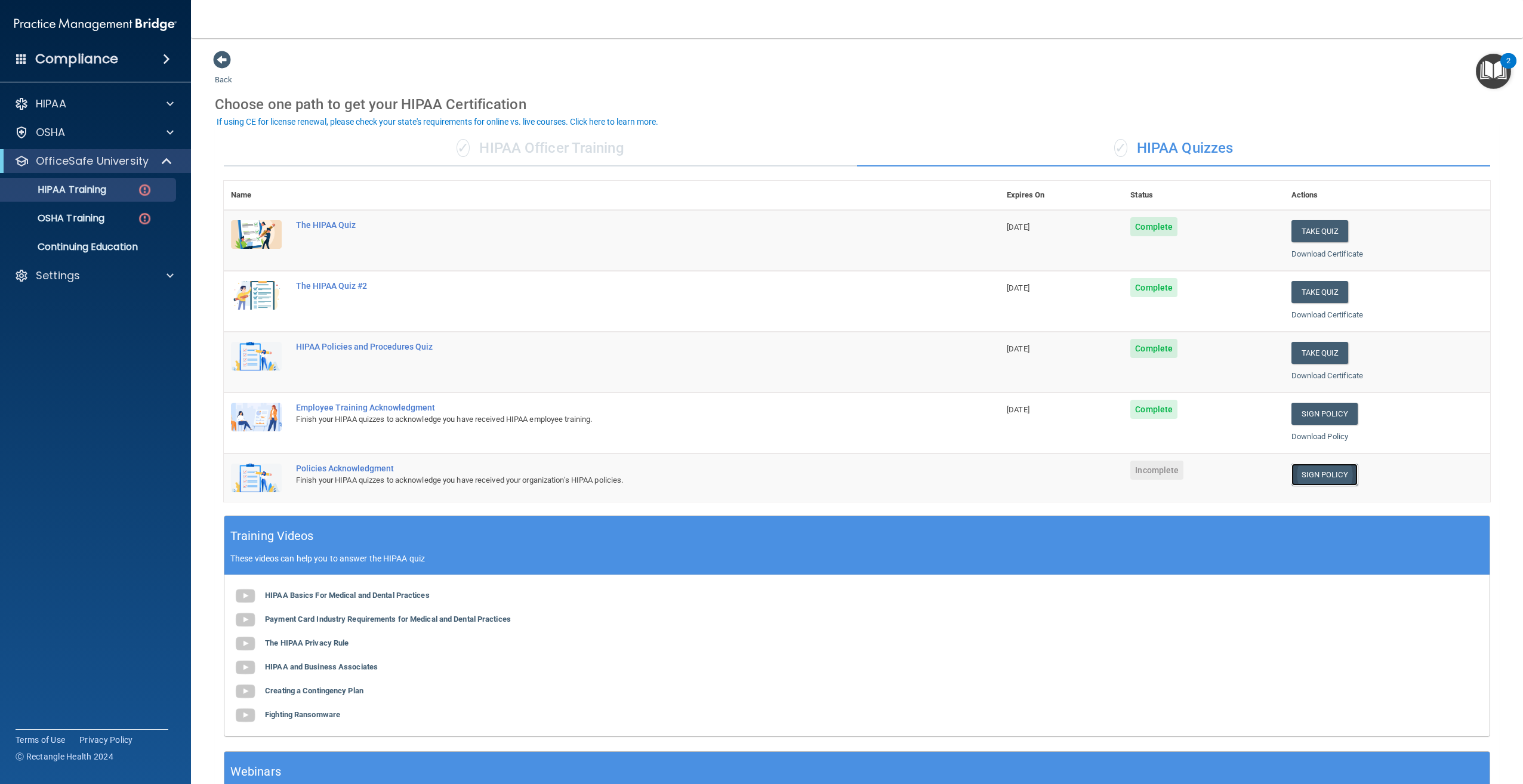
click at [1317, 475] on link "Sign Policy" at bounding box center [1325, 474] width 66 height 22
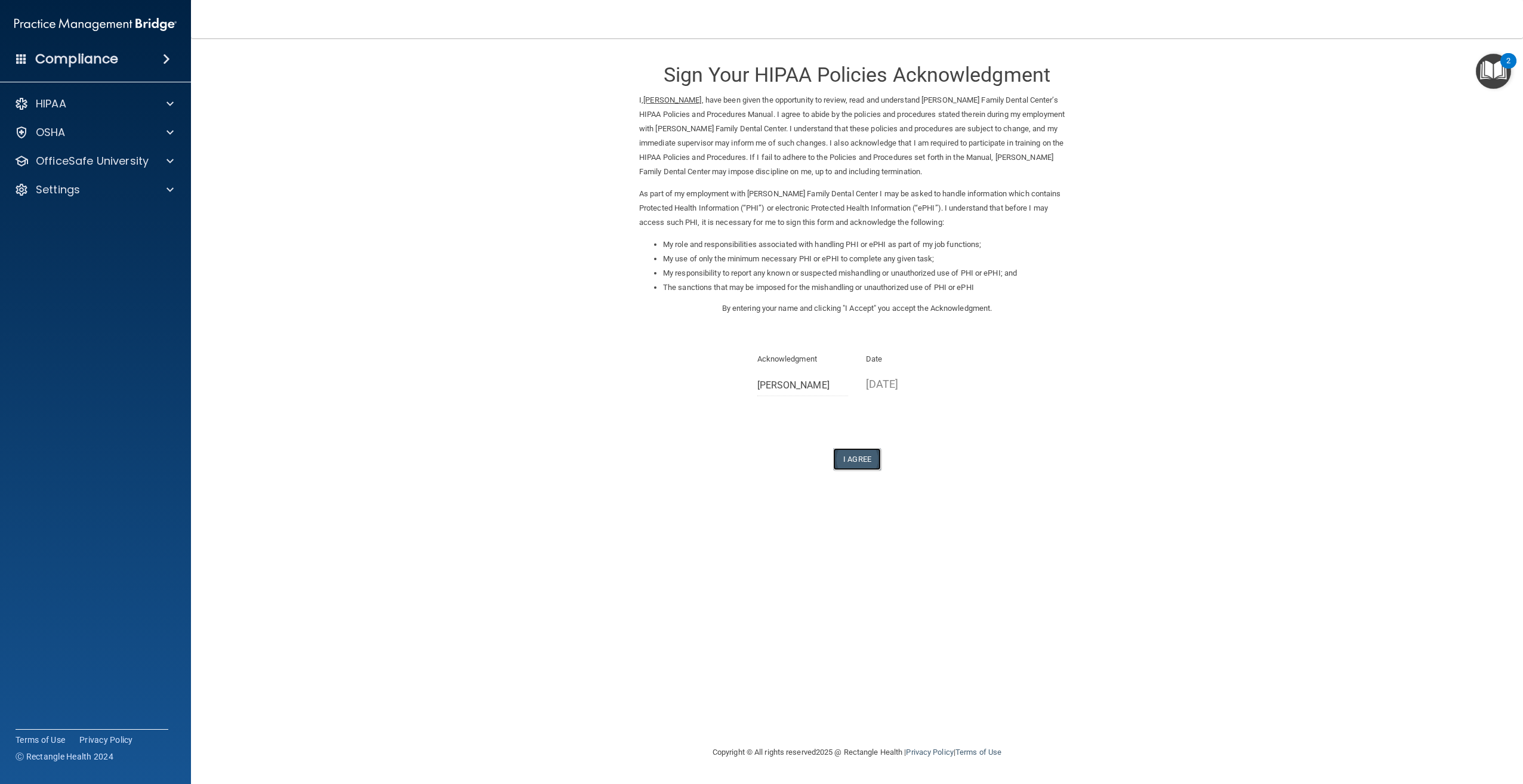
click at [847, 454] on button "I Agree" at bounding box center [857, 459] width 48 height 22
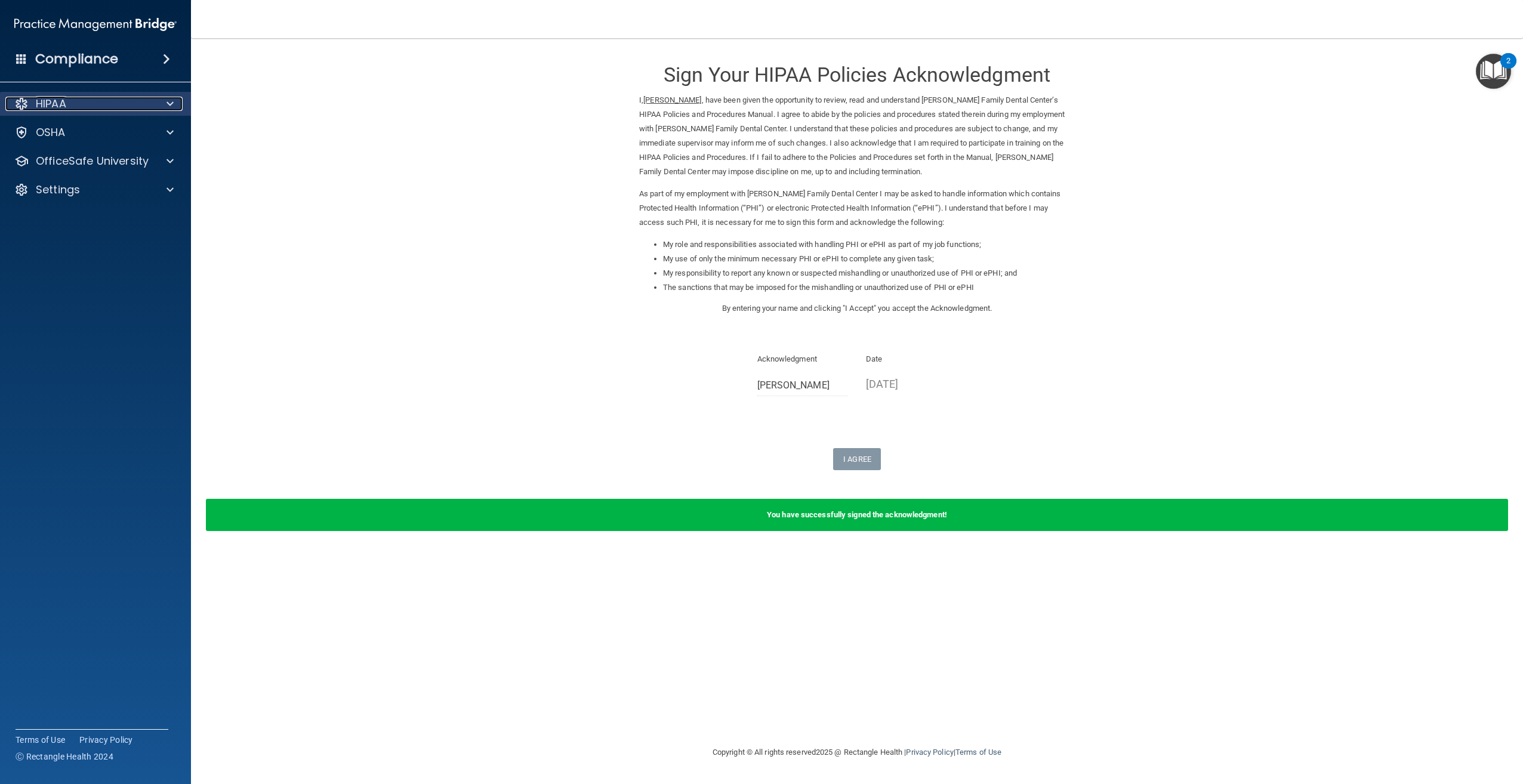
click at [72, 106] on div "HIPAA" at bounding box center [79, 104] width 148 height 14
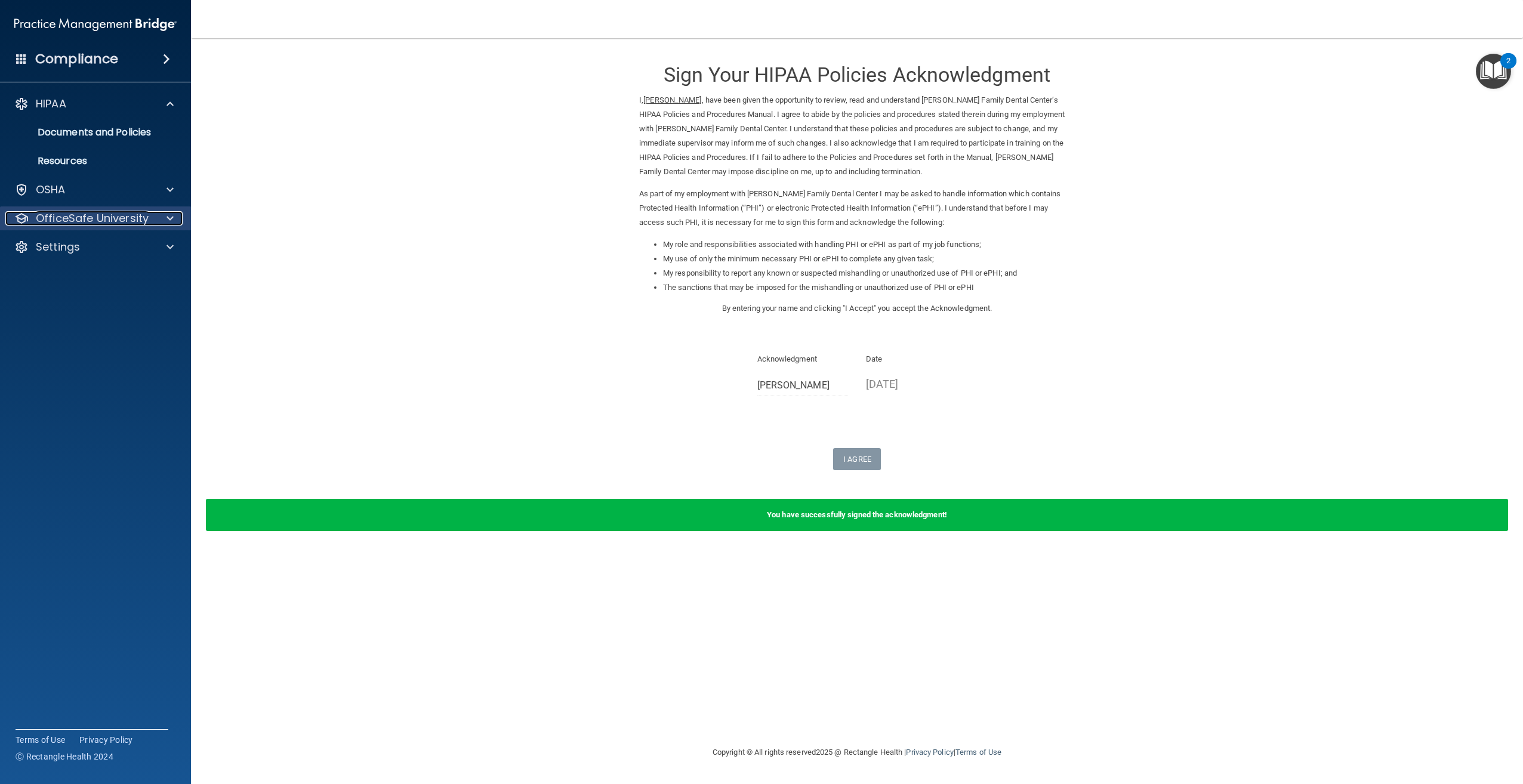
click at [115, 222] on p "OfficeSafe University" at bounding box center [92, 218] width 112 height 14
click at [126, 251] on div "HIPAA Training" at bounding box center [89, 247] width 163 height 12
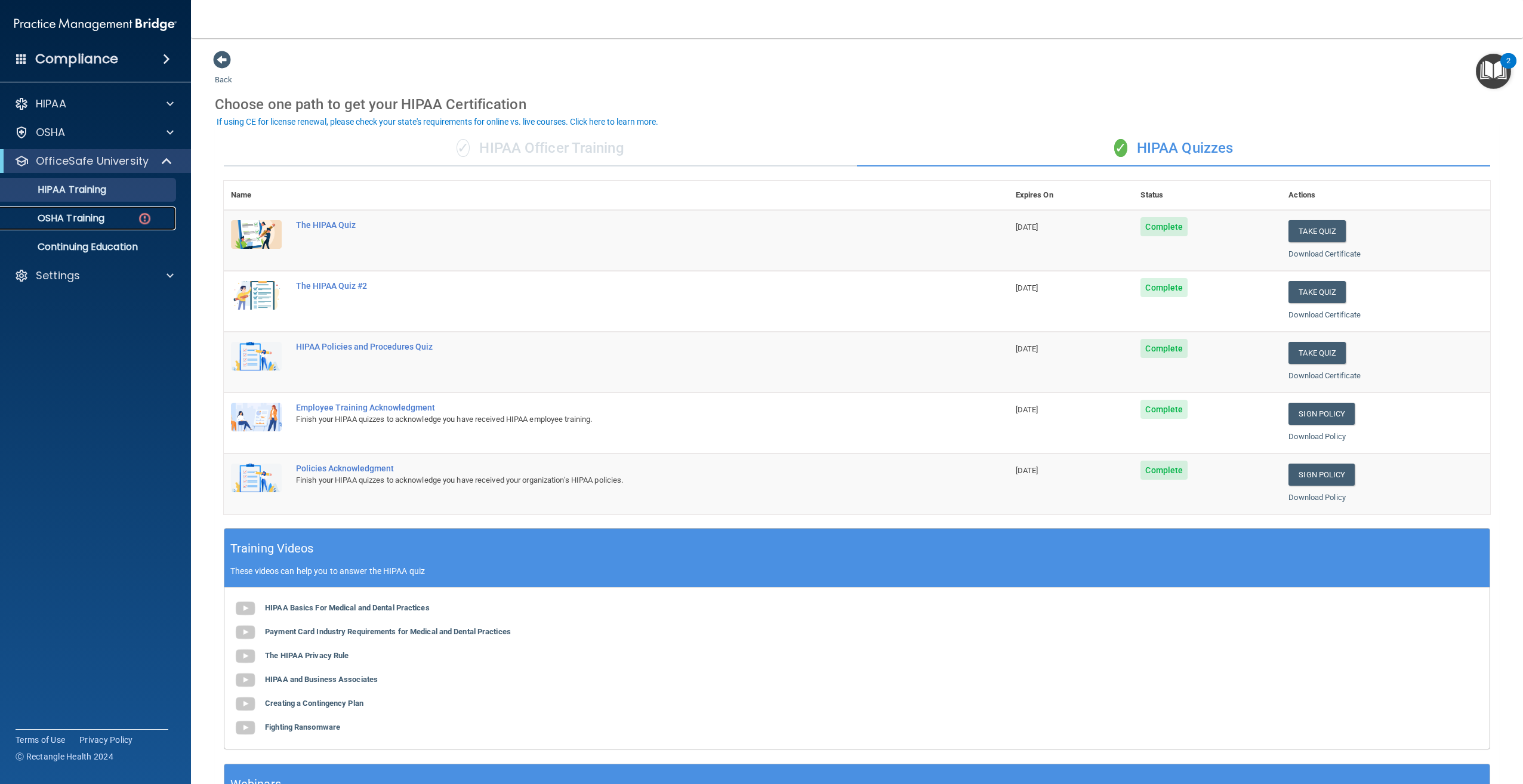
click at [93, 216] on p "OSHA Training" at bounding box center [56, 218] width 97 height 12
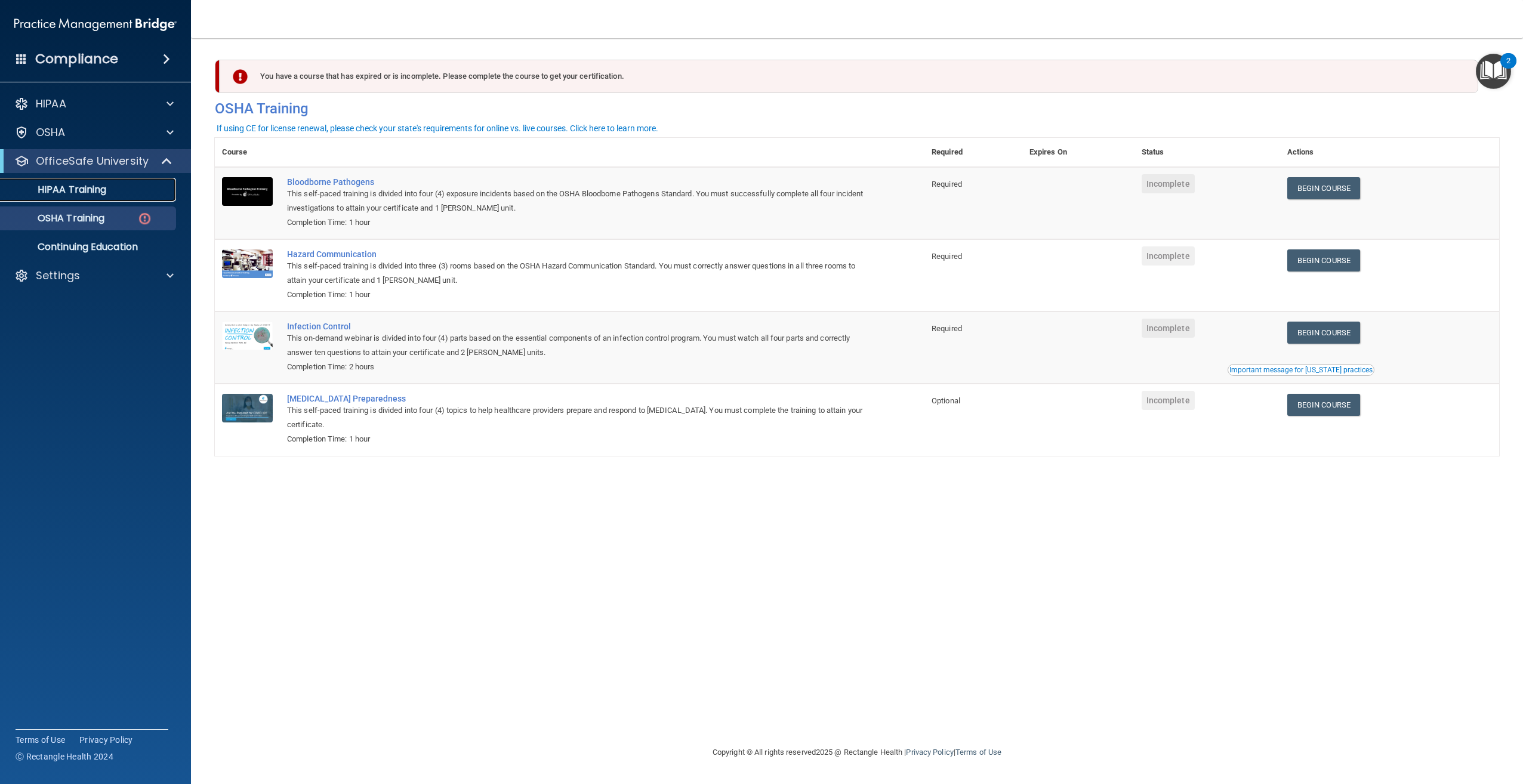
click at [95, 198] on link "HIPAA Training" at bounding box center [82, 189] width 188 height 24
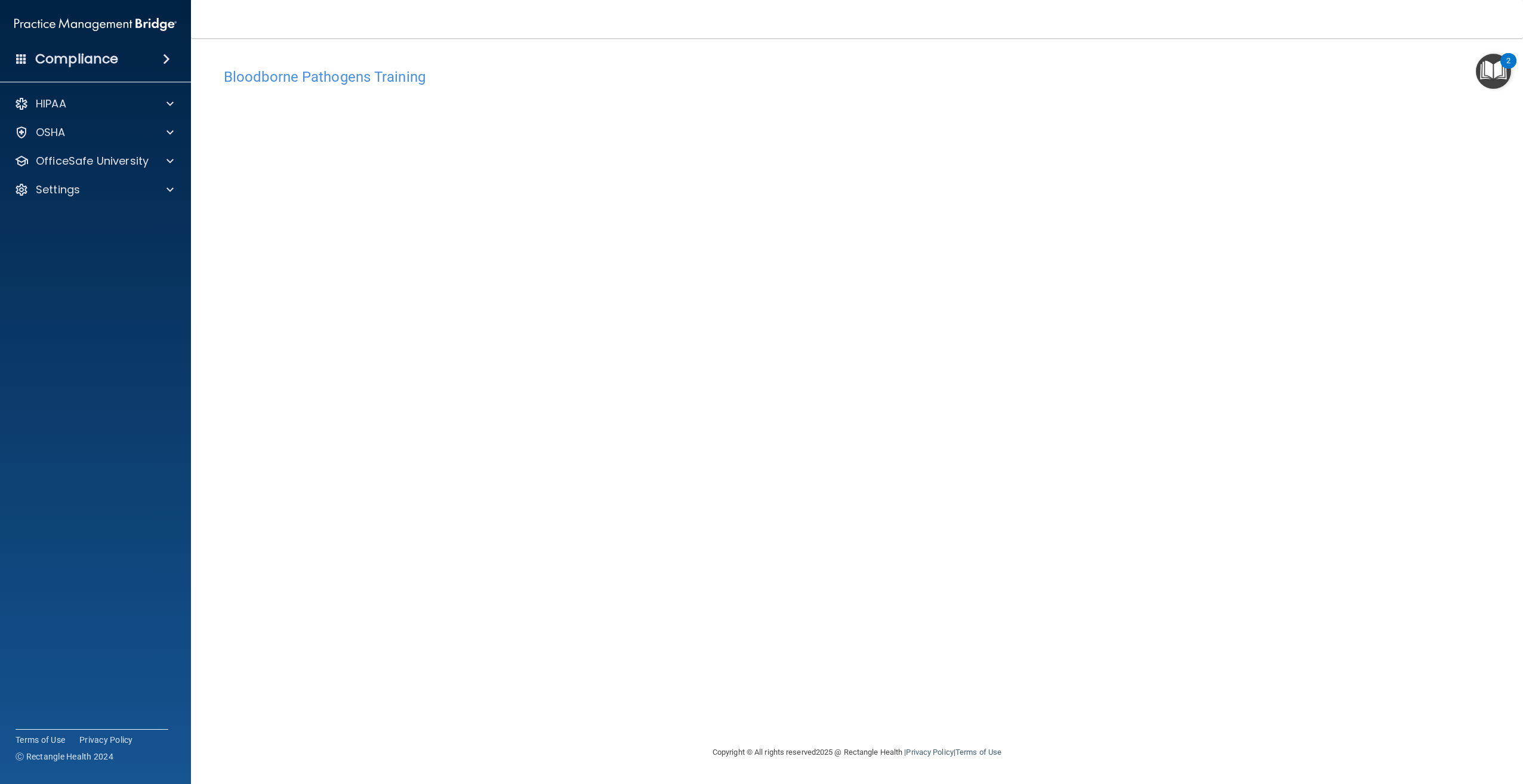
click at [1133, 651] on div "Bloodborne Pathogens Training This course doesn’t expire until . Are you sure y…" at bounding box center [857, 403] width 1284 height 683
